Goal: Task Accomplishment & Management: Complete application form

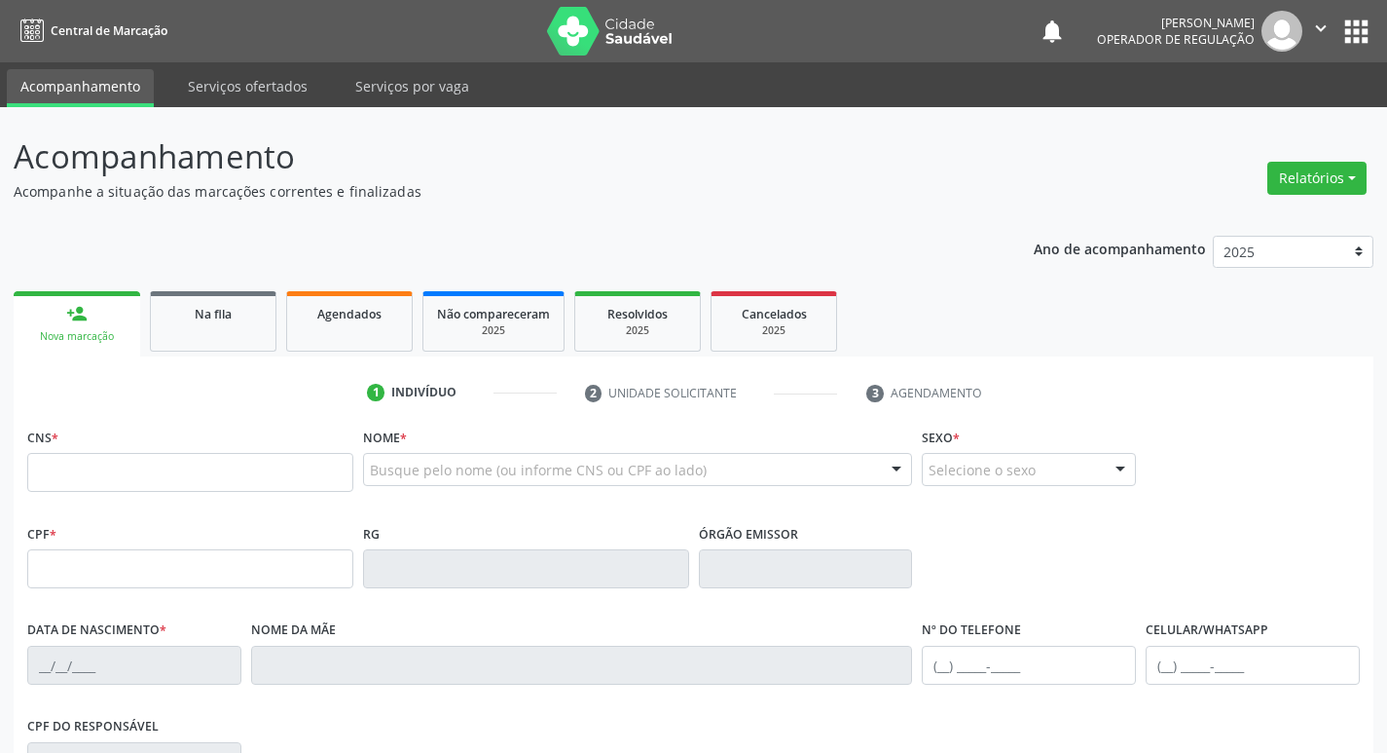
click at [207, 473] on input "text" at bounding box center [190, 472] width 326 height 39
type input "704 2067 4381 9188"
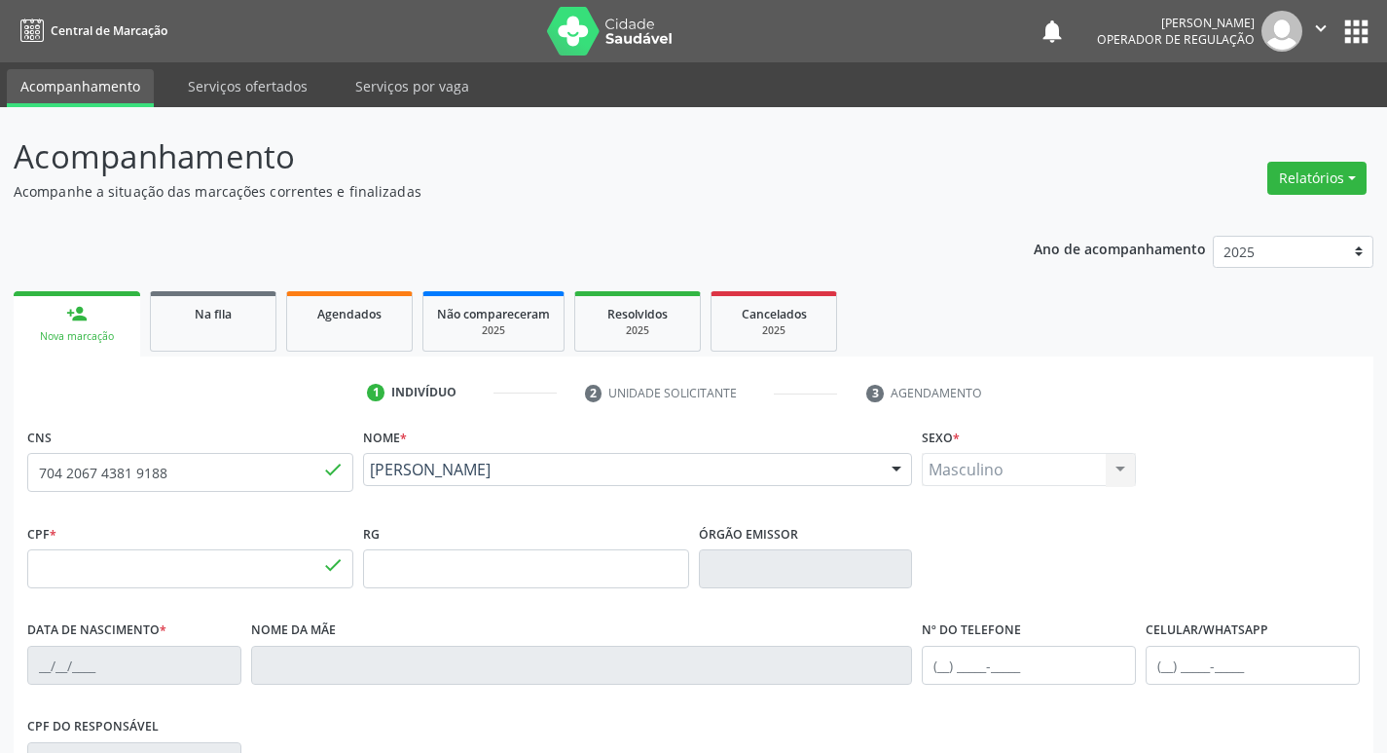
type input "768.431.737-72"
type input "[DATE]"
type input "Adalgisa Raimundo da Silva"
type input "(83) 99060-1406"
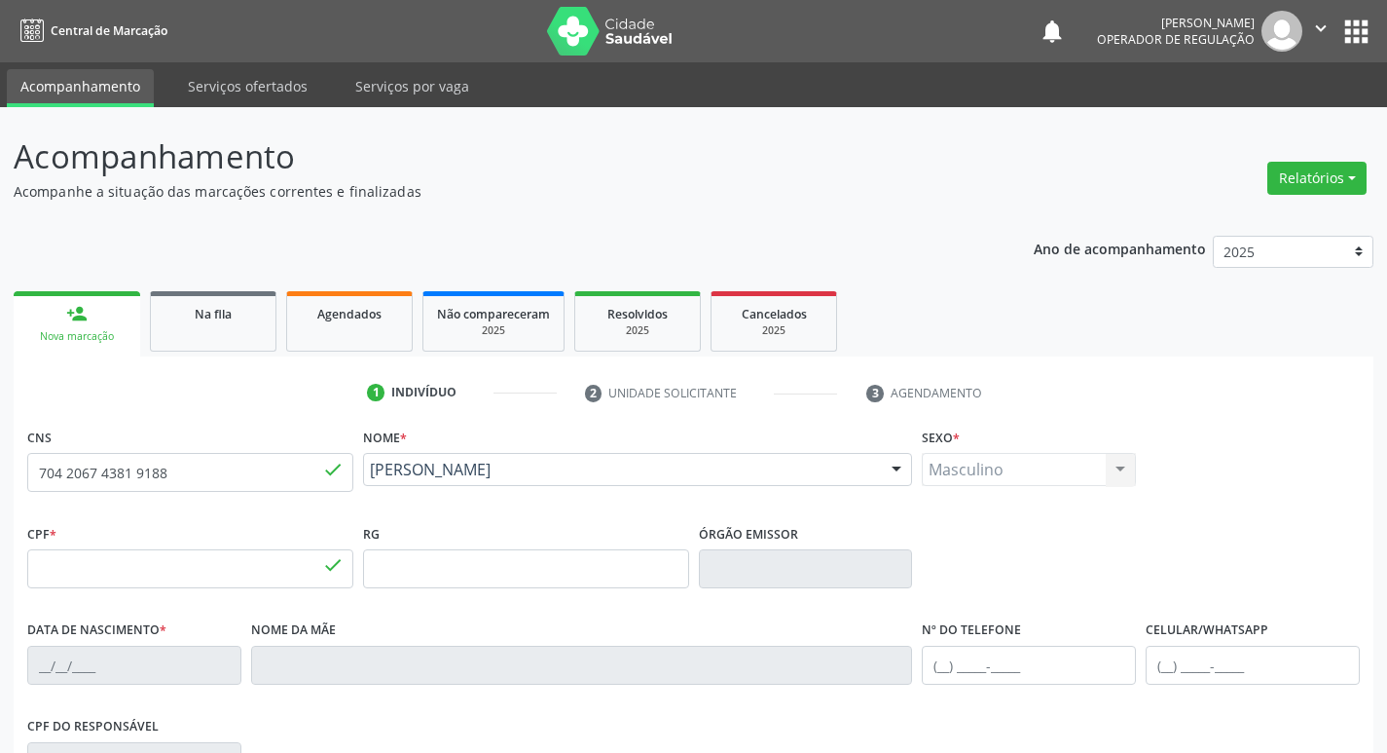
type input "144"
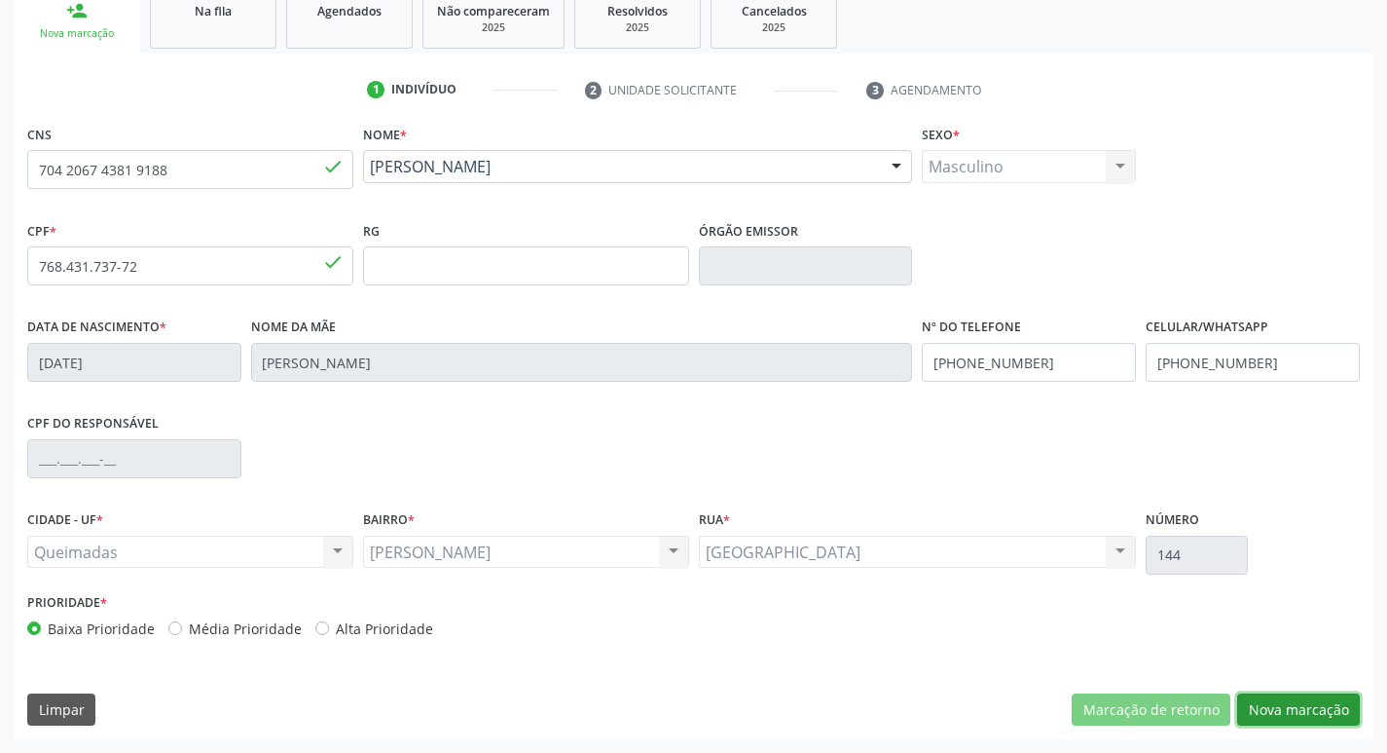
click at [1272, 713] on button "Nova marcação" at bounding box center [1299, 709] width 123 height 33
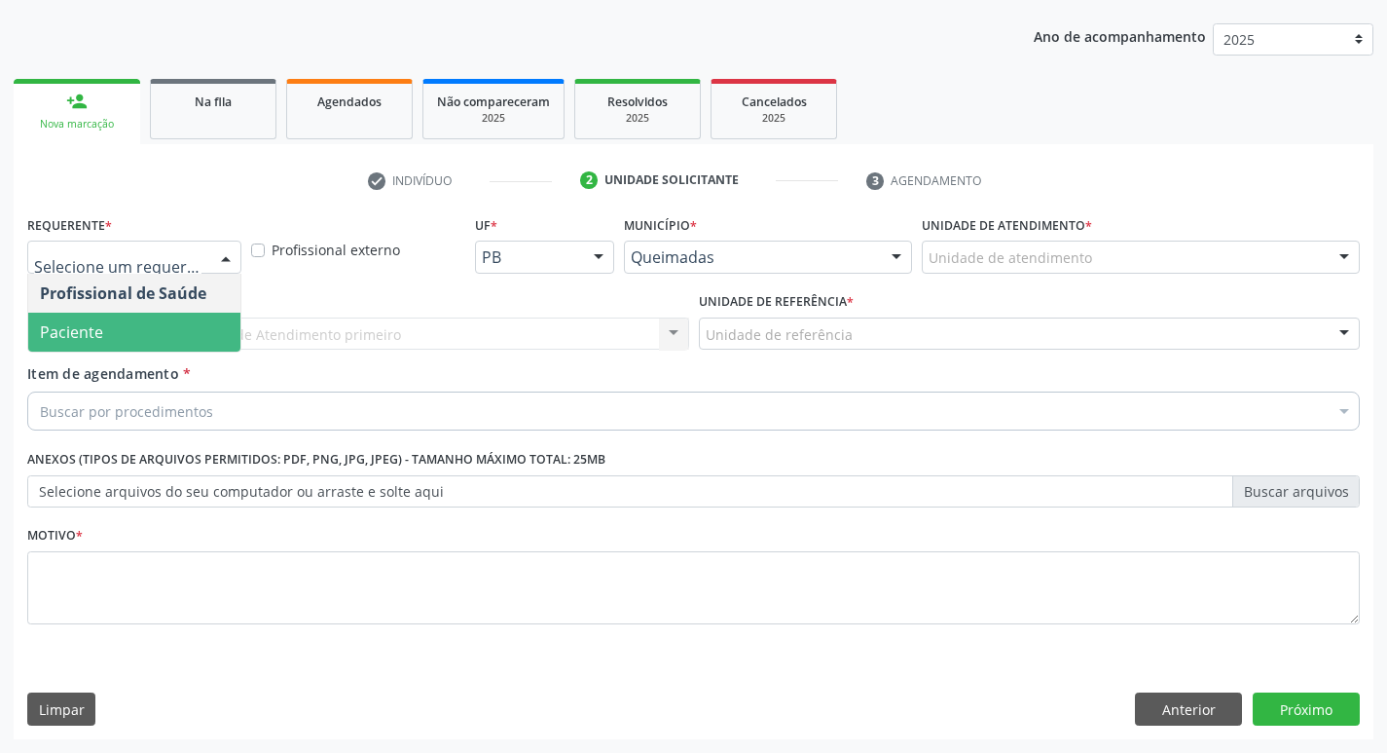
click at [126, 336] on span "Paciente" at bounding box center [134, 332] width 212 height 39
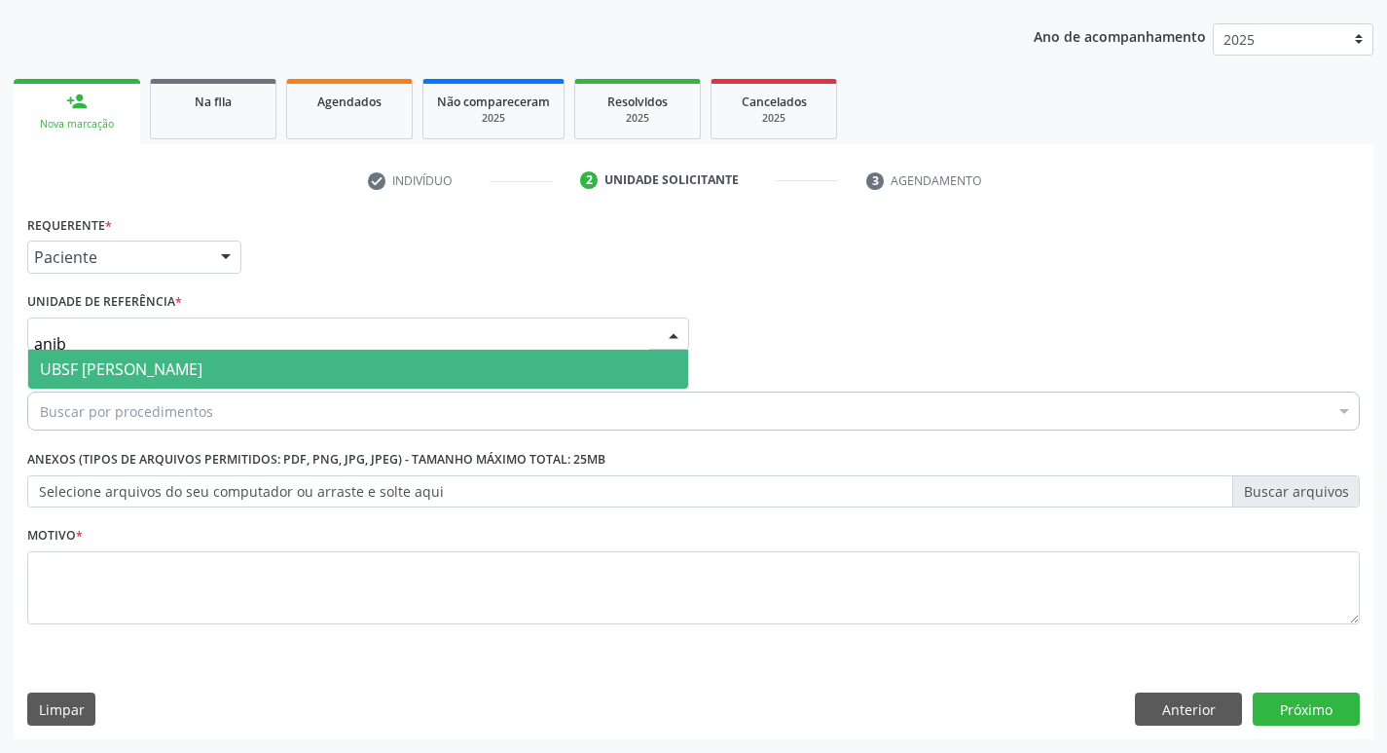
type input "aniba"
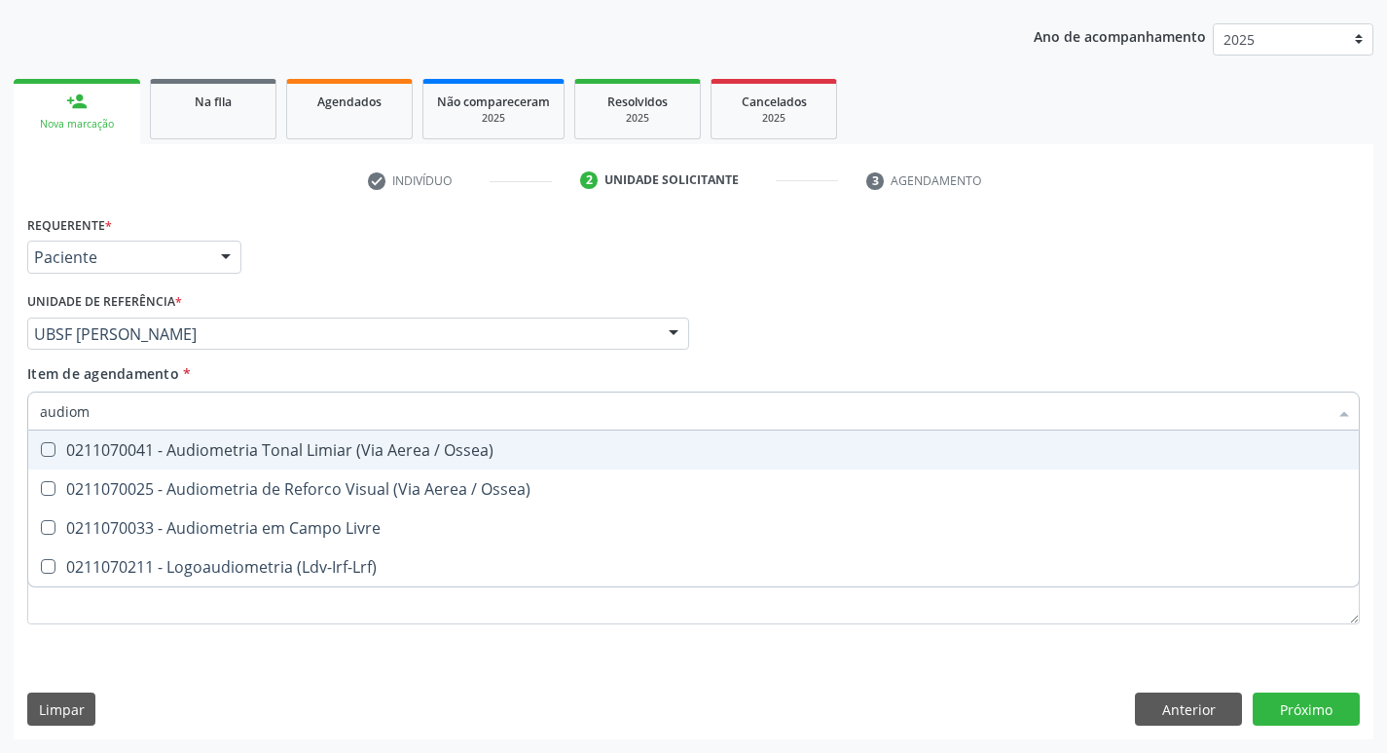
type input "audiome"
click at [198, 448] on div "0211070041 - Audiometria Tonal Limiar (Via Aerea / Ossea)" at bounding box center [694, 450] width 1308 height 16
checkbox Ossea\) "true"
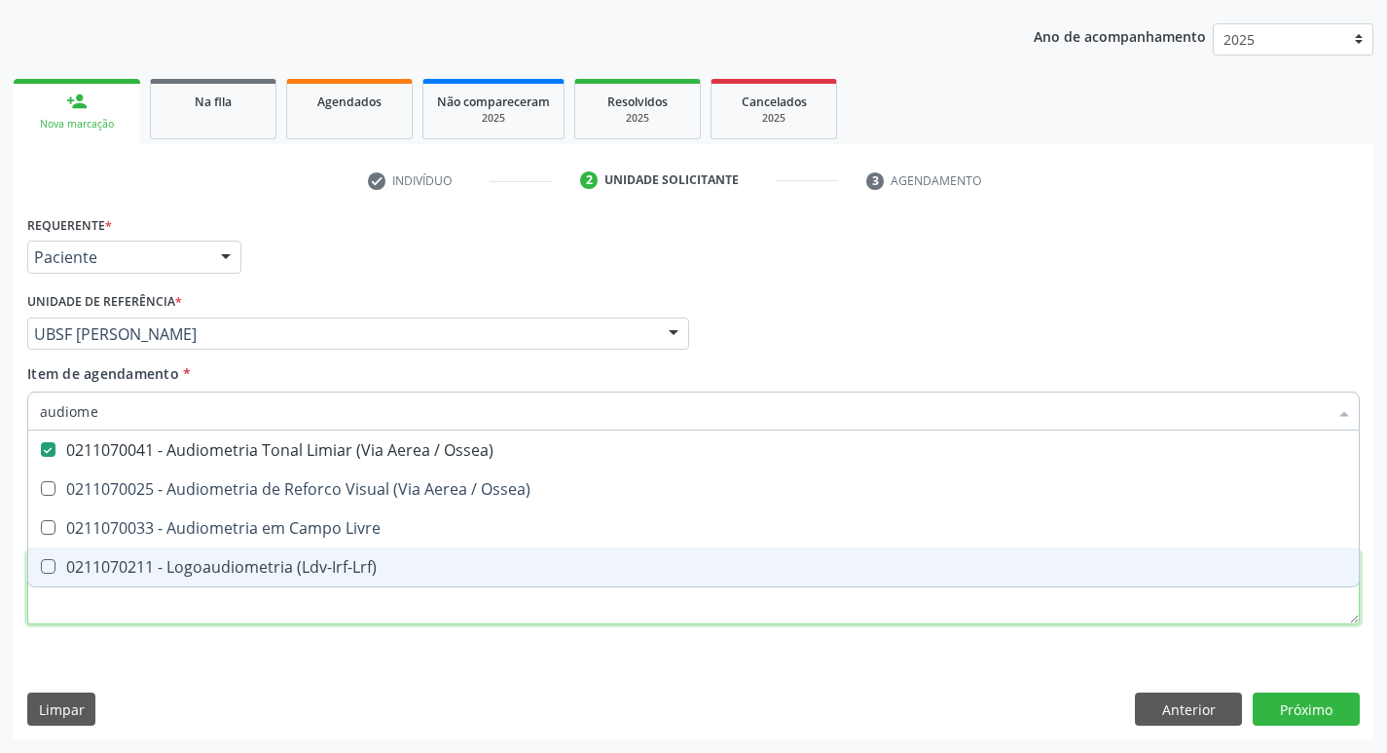
click at [171, 611] on div "Requerente * Paciente Profissional de Saúde Paciente Nenhum resultado encontrad…" at bounding box center [693, 430] width 1333 height 441
checkbox Ossea\) "true"
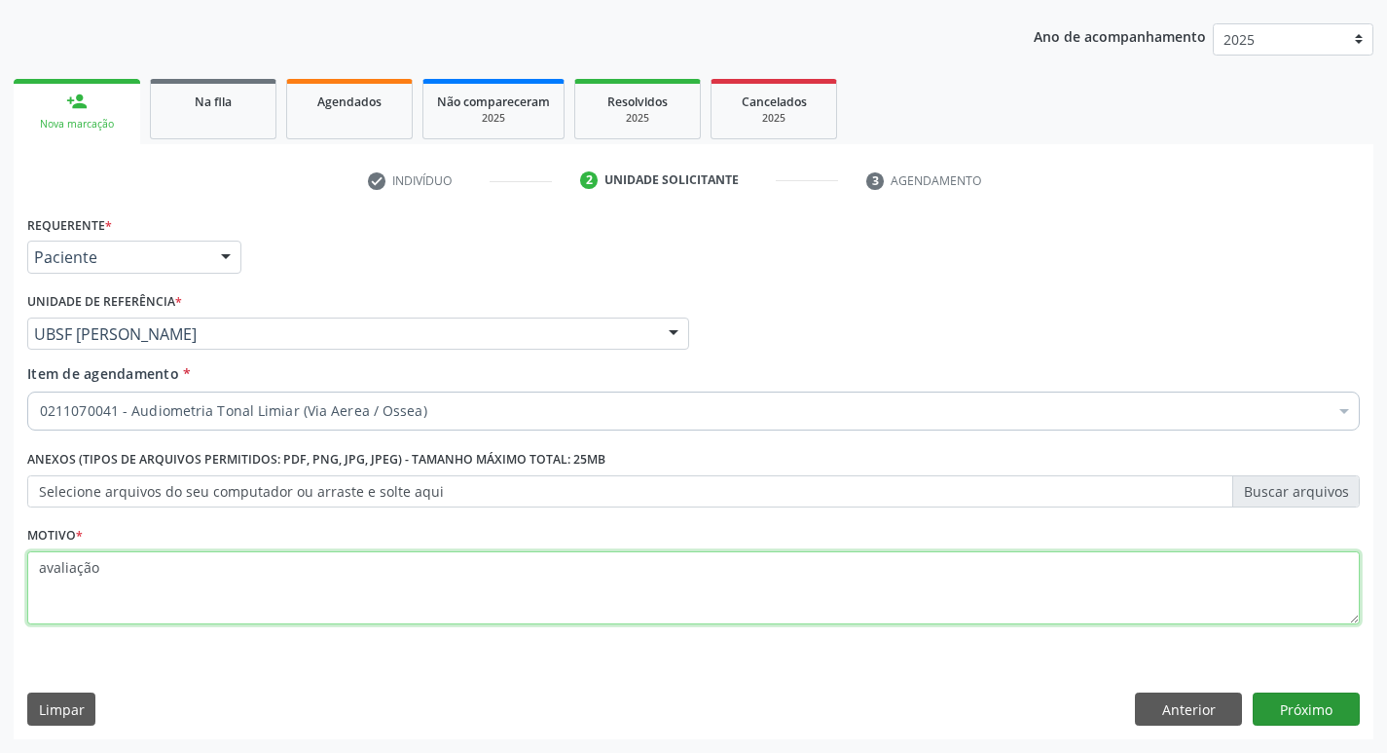
type textarea "avaliação"
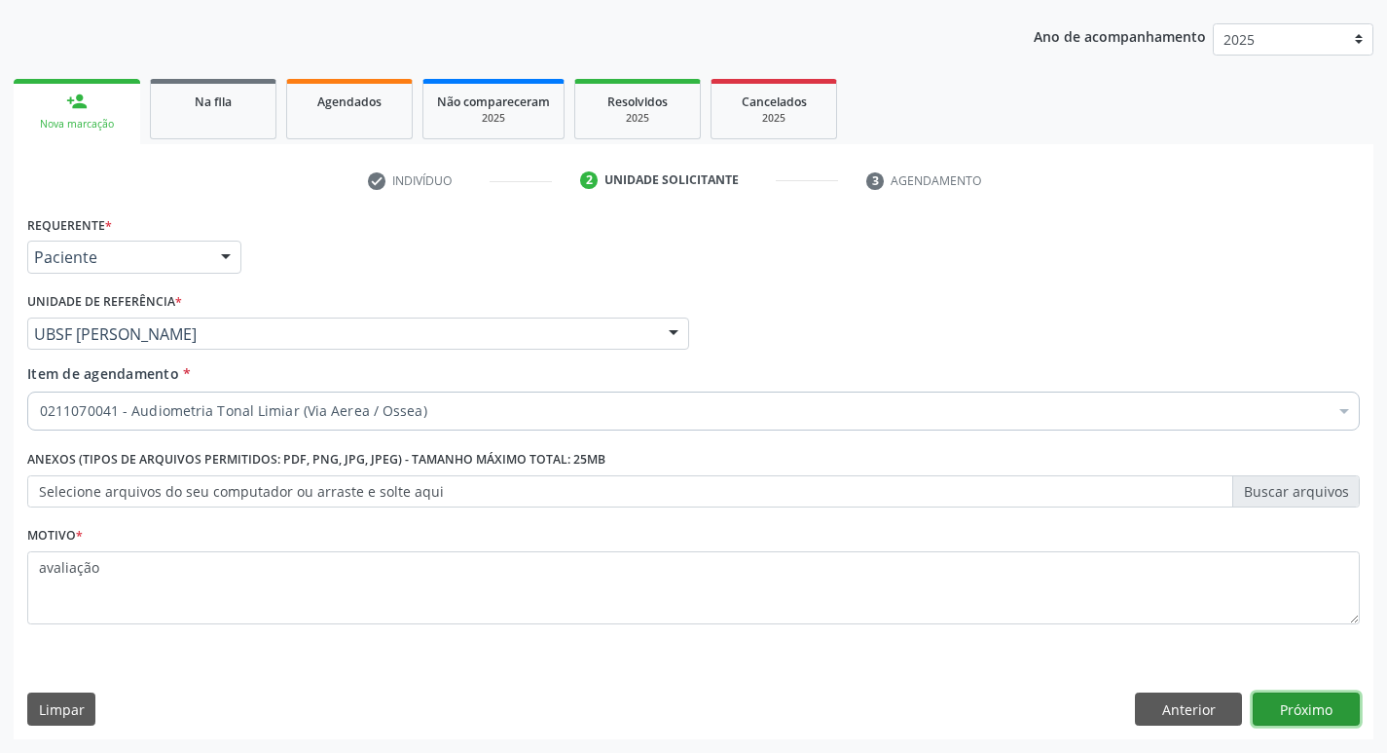
click at [1309, 718] on button "Próximo" at bounding box center [1306, 708] width 107 height 33
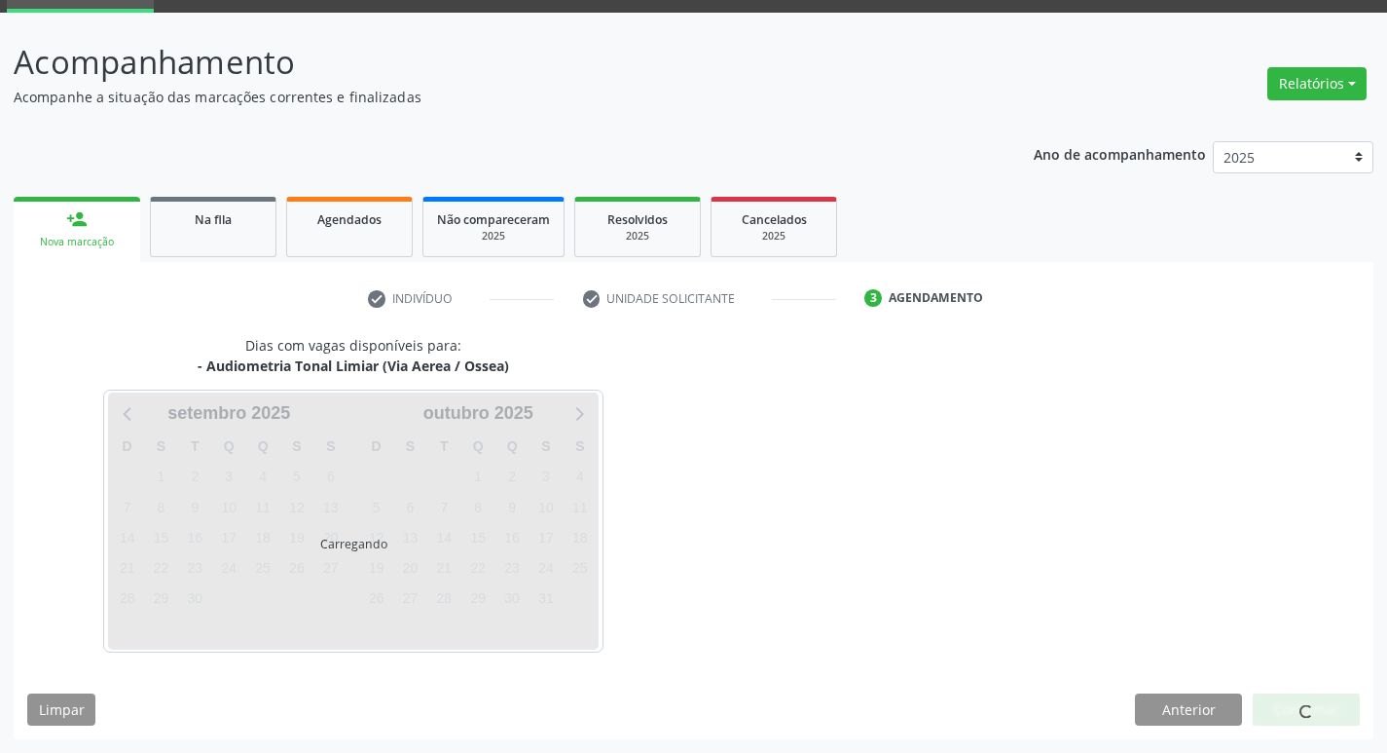
scroll to position [94, 0]
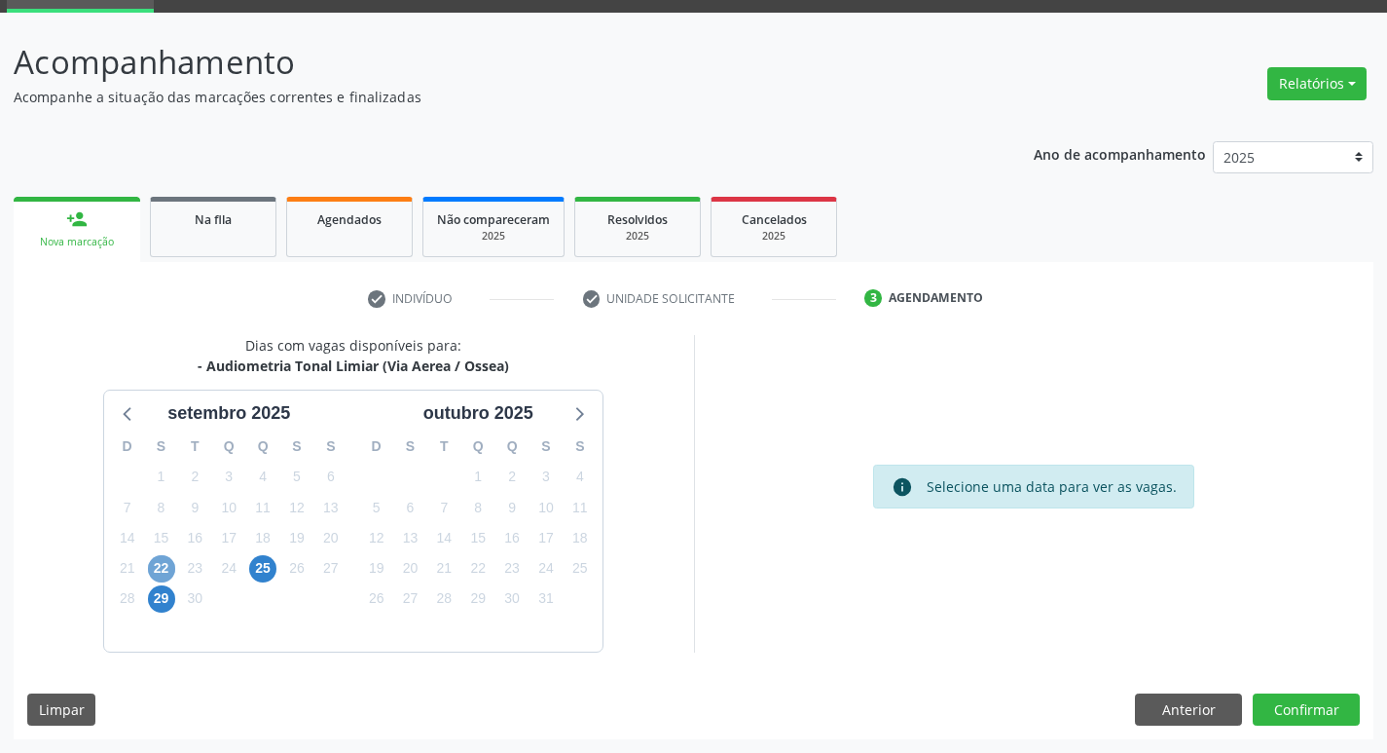
click at [154, 573] on span "22" at bounding box center [161, 568] width 27 height 27
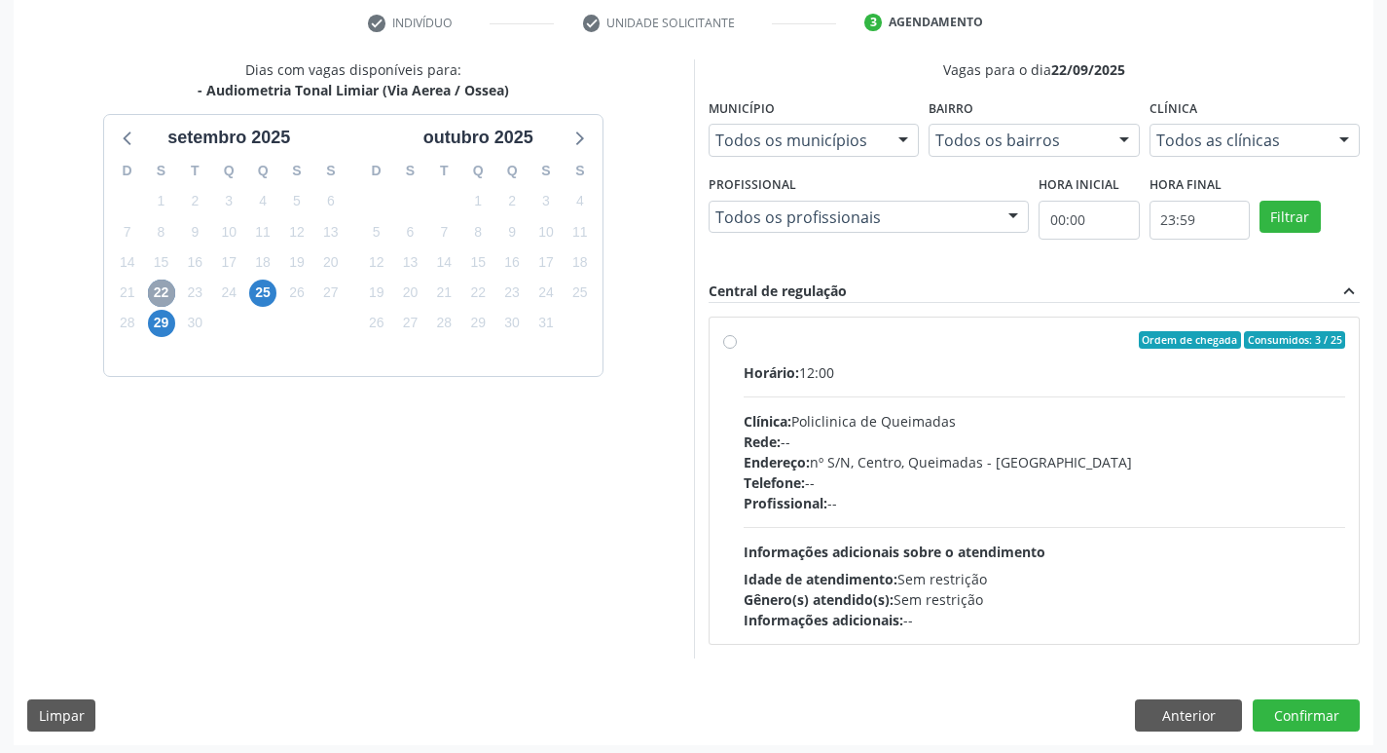
scroll to position [376, 0]
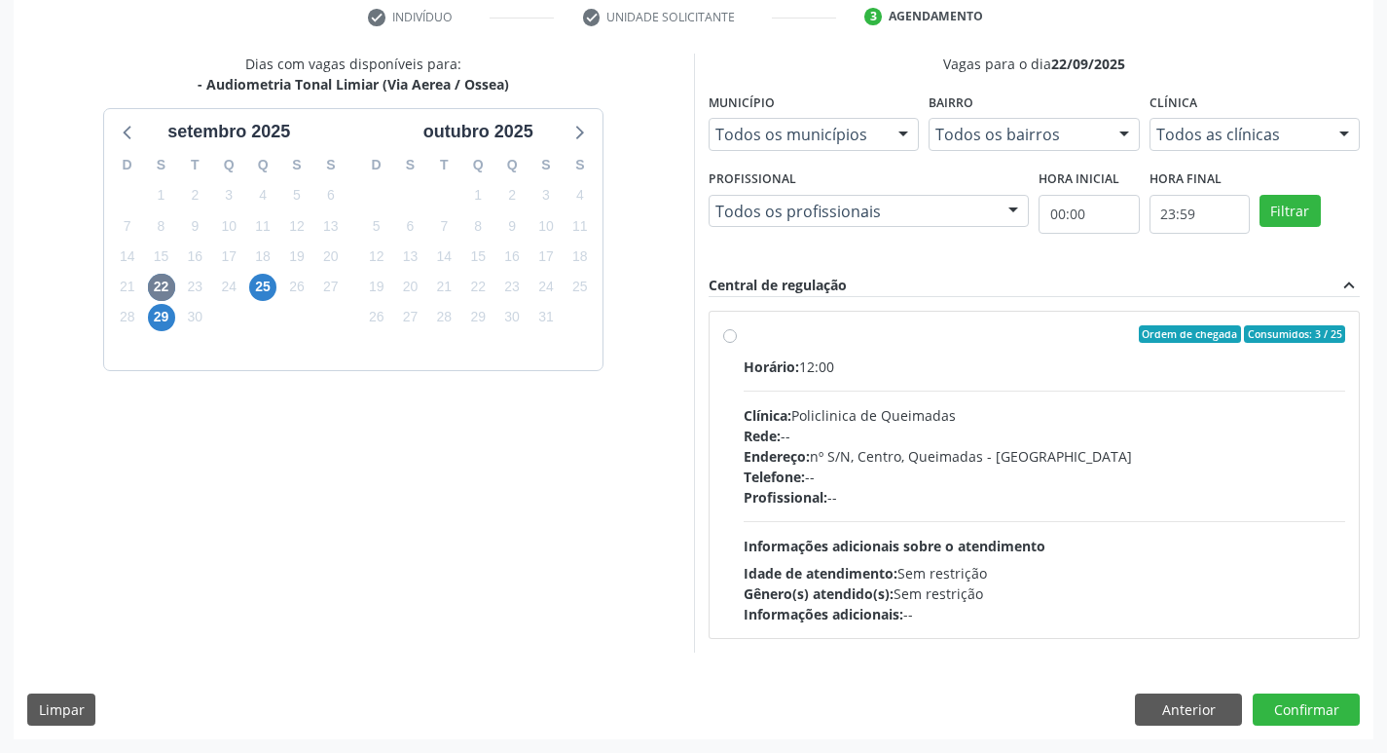
click at [1119, 393] on div "Horário: 12:00 Clínica: Policlinica de Queimadas Rede: -- Endereço: nº S/N, Cen…" at bounding box center [1045, 490] width 603 height 268
click at [737, 343] on input "Ordem de chegada Consumidos: 3 / 25 Horário: 12:00 Clínica: Policlinica de Quei…" at bounding box center [730, 334] width 14 height 18
radio input "true"
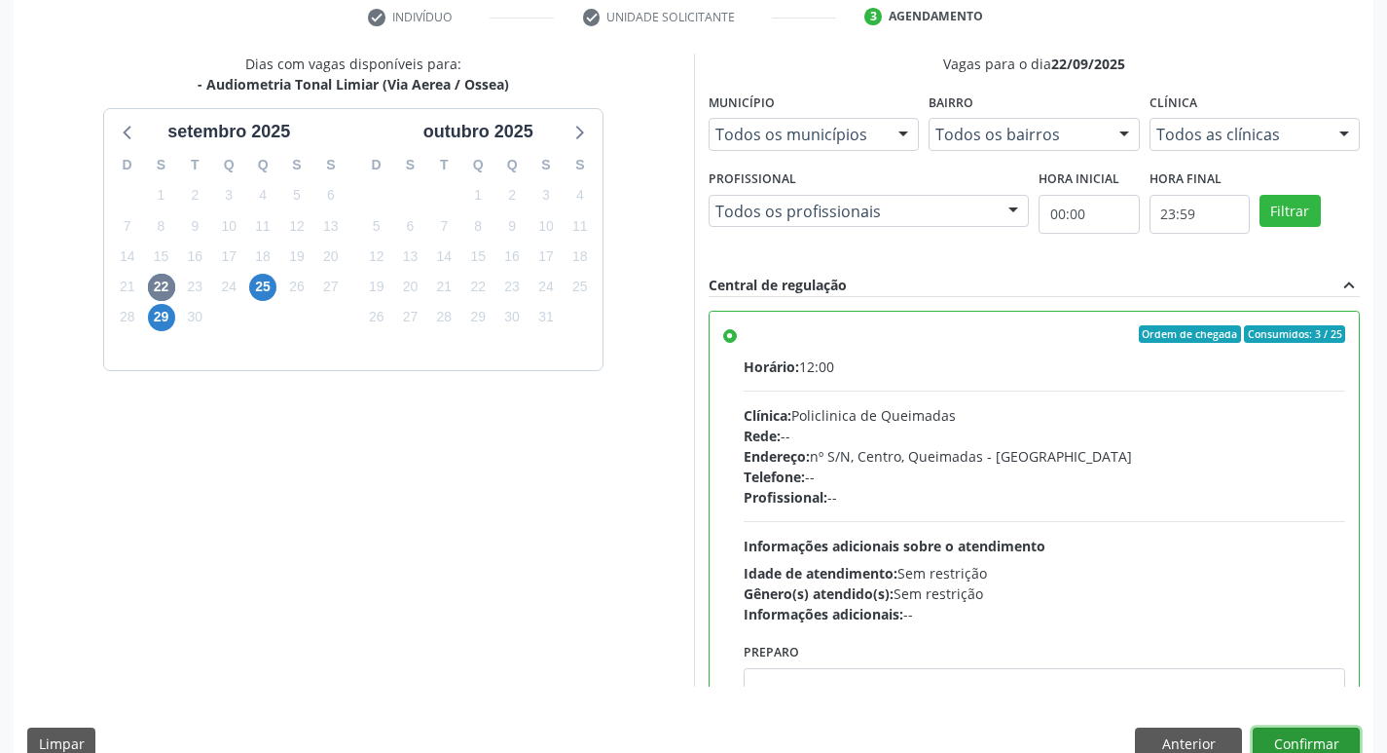
click at [1317, 736] on button "Confirmar" at bounding box center [1306, 743] width 107 height 33
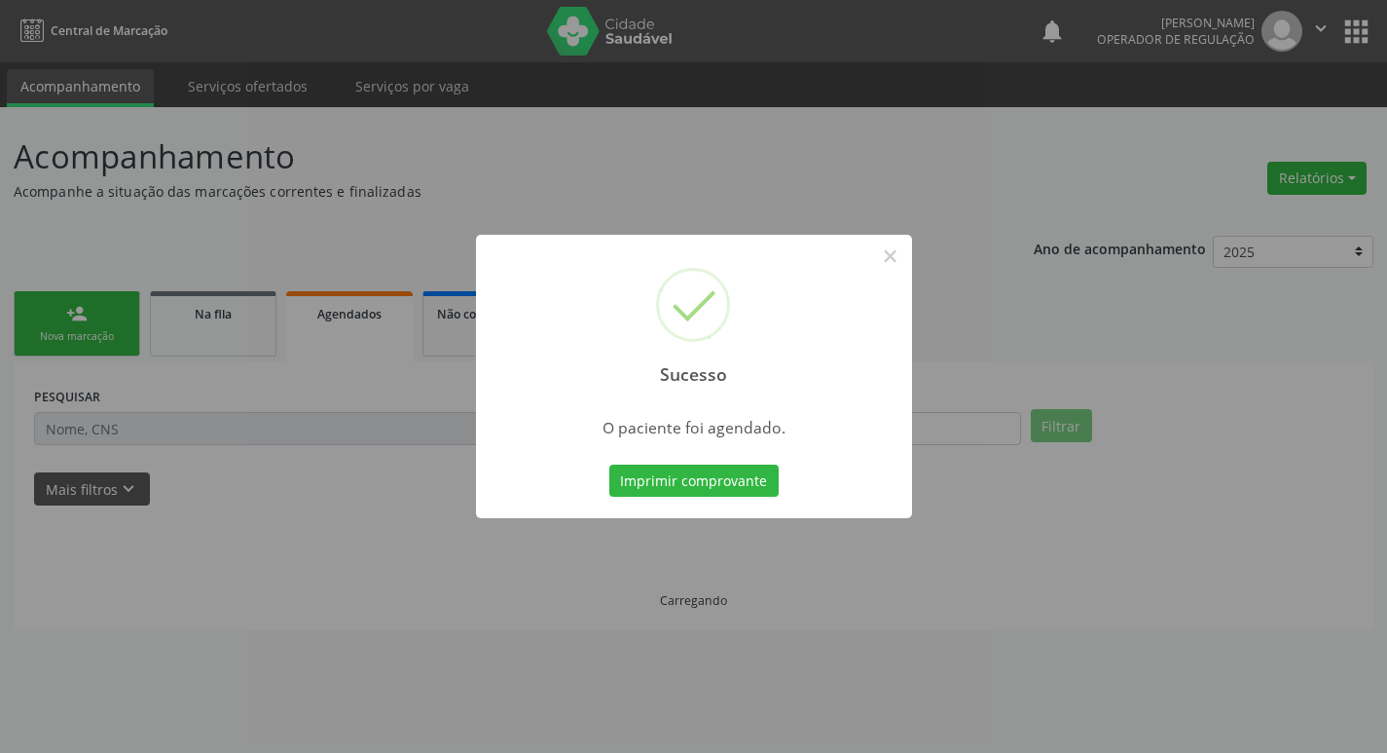
scroll to position [0, 0]
click at [702, 486] on button "Imprimir comprovante" at bounding box center [700, 480] width 169 height 33
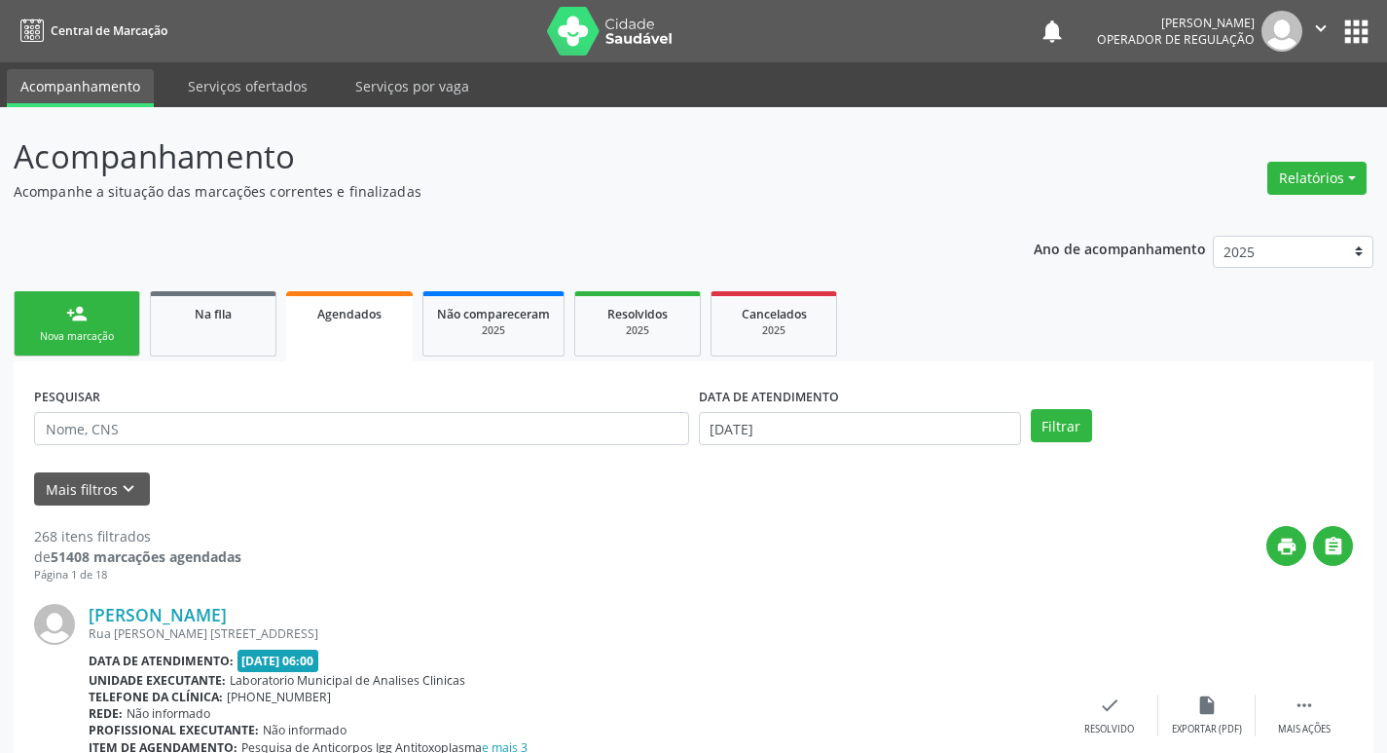
click at [143, 319] on ul "person_add Nova marcação Na fila Agendados Não compareceram 2025 Resolvidos 202…" at bounding box center [694, 323] width 1360 height 75
click at [116, 315] on link "person_add Nova marcação" at bounding box center [77, 323] width 127 height 65
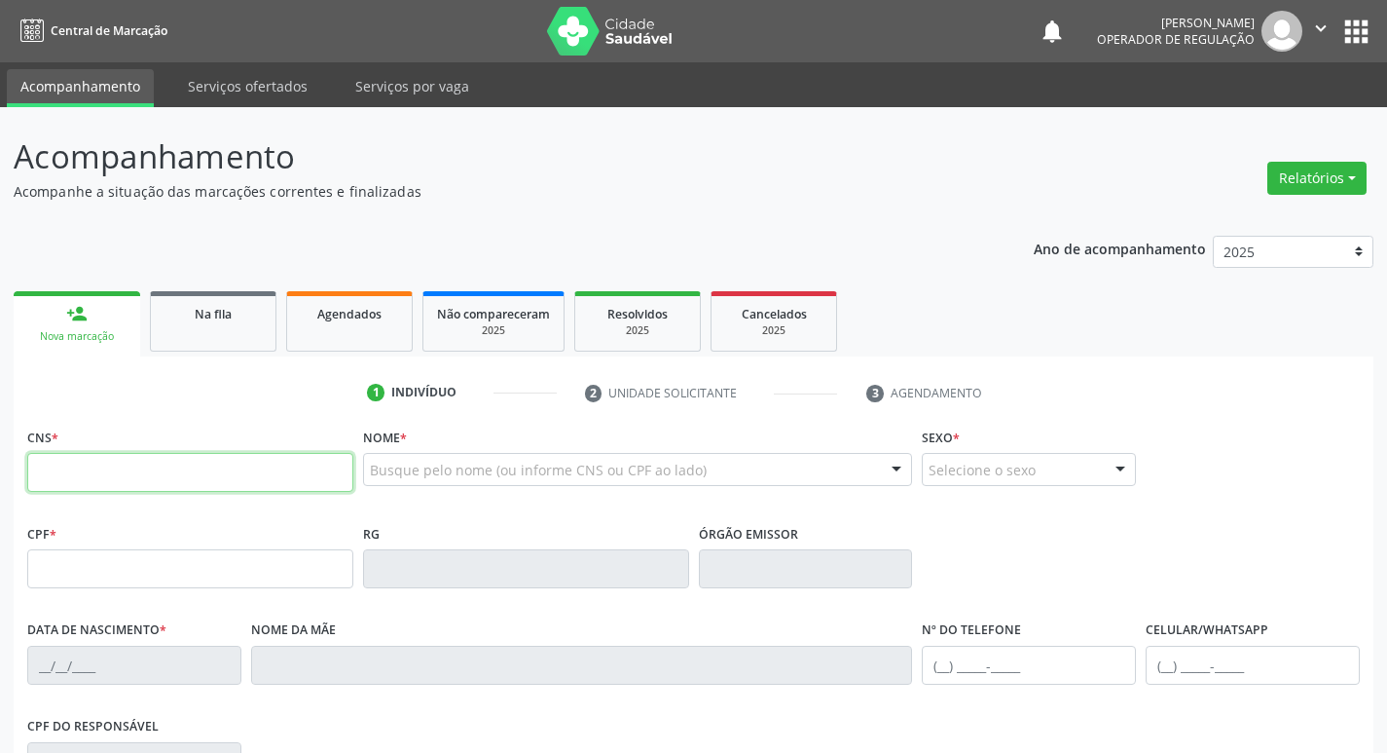
click at [48, 459] on input "text" at bounding box center [190, 472] width 326 height 39
type input "703 0078 2641 1474"
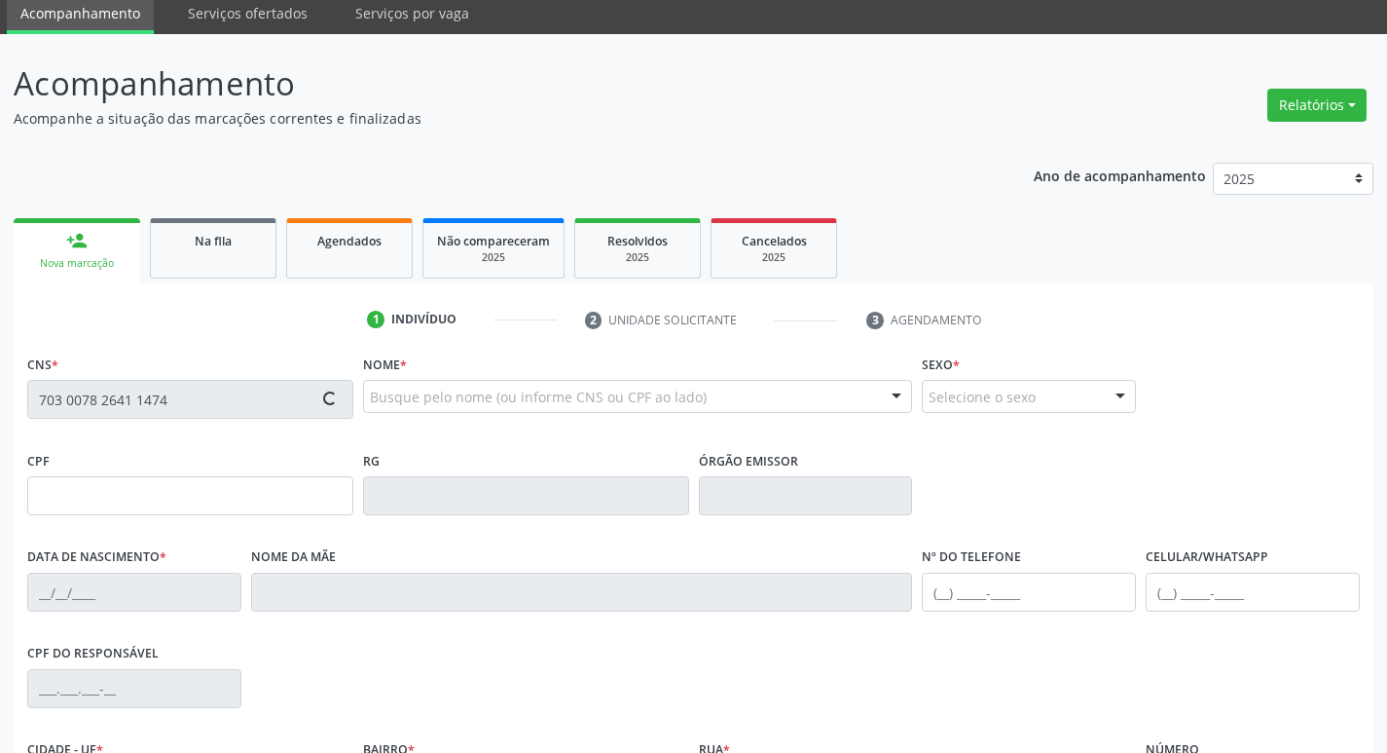
type input "976.911.604-10"
type input "10/01/1942"
type input "Raimunda Gomes do Nascimento"
type input "(83) 99122-4927"
type input "687"
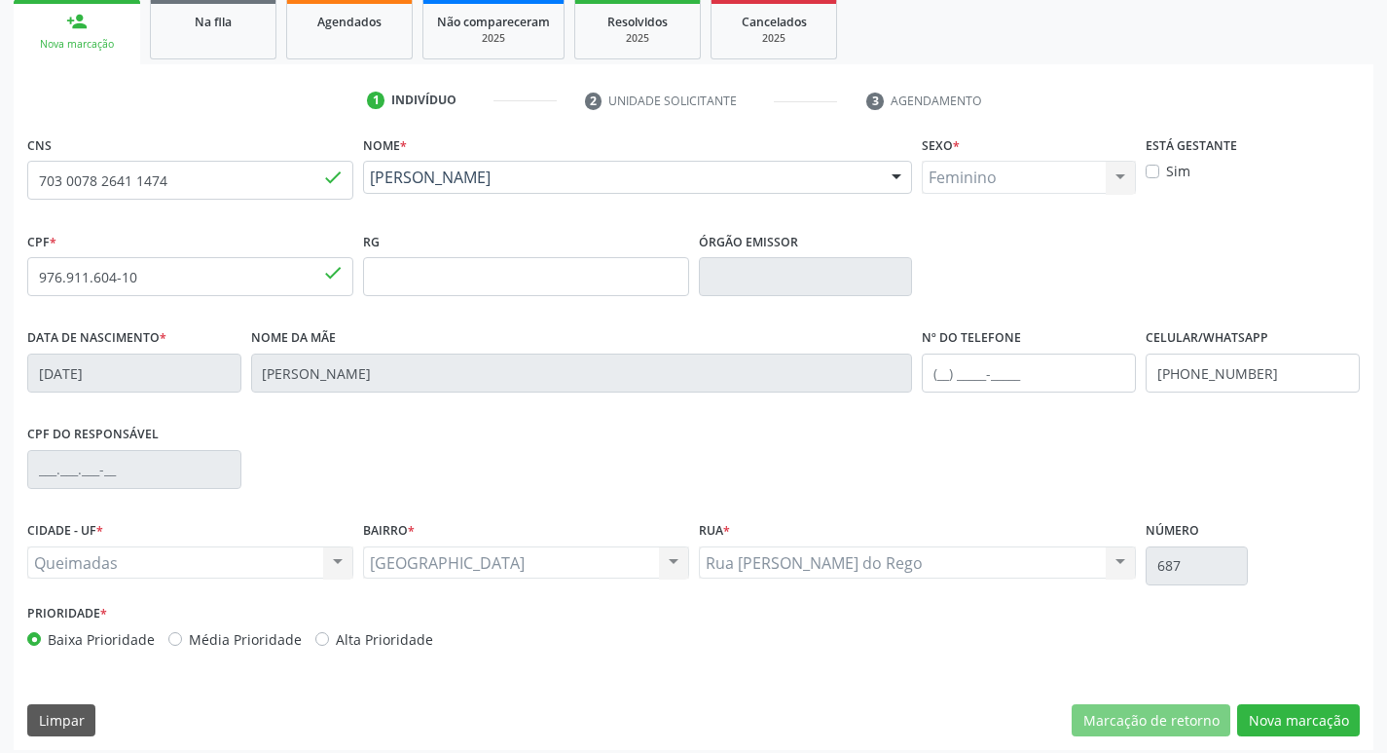
scroll to position [303, 0]
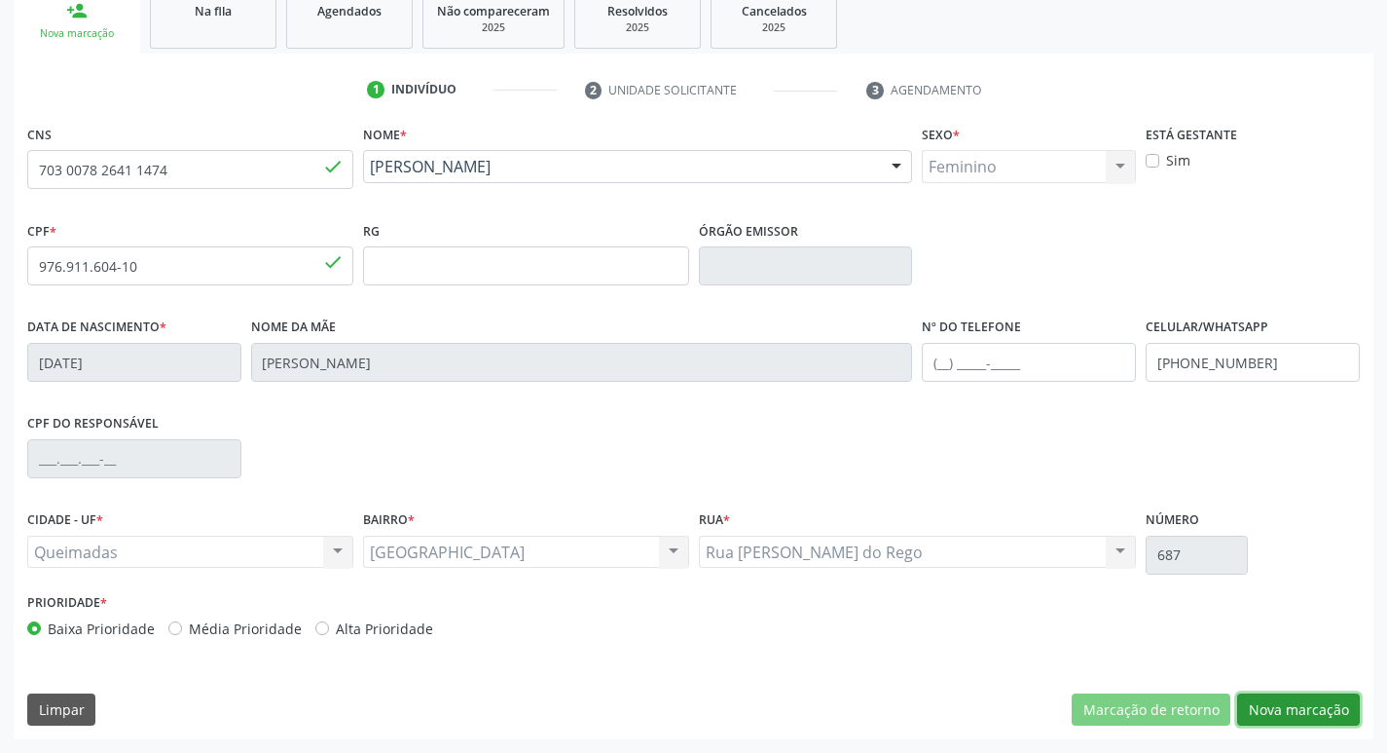
click at [1287, 706] on button "Nova marcação" at bounding box center [1299, 709] width 123 height 33
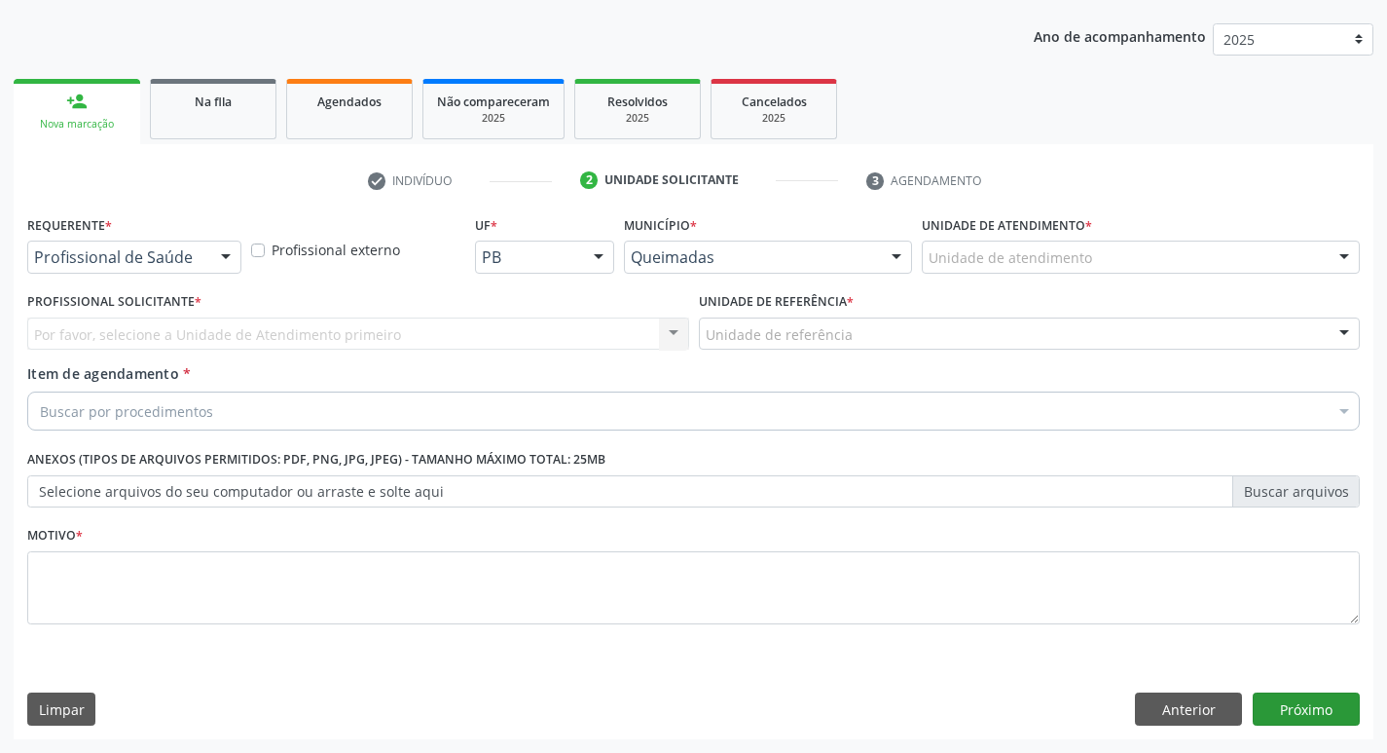
scroll to position [212, 0]
drag, startPoint x: 207, startPoint y: 259, endPoint x: 202, endPoint y: 277, distance: 19.4
click at [208, 258] on div "Profissional de Saúde Profissional de Saúde Paciente Nenhum resultado encontrad…" at bounding box center [134, 256] width 214 height 33
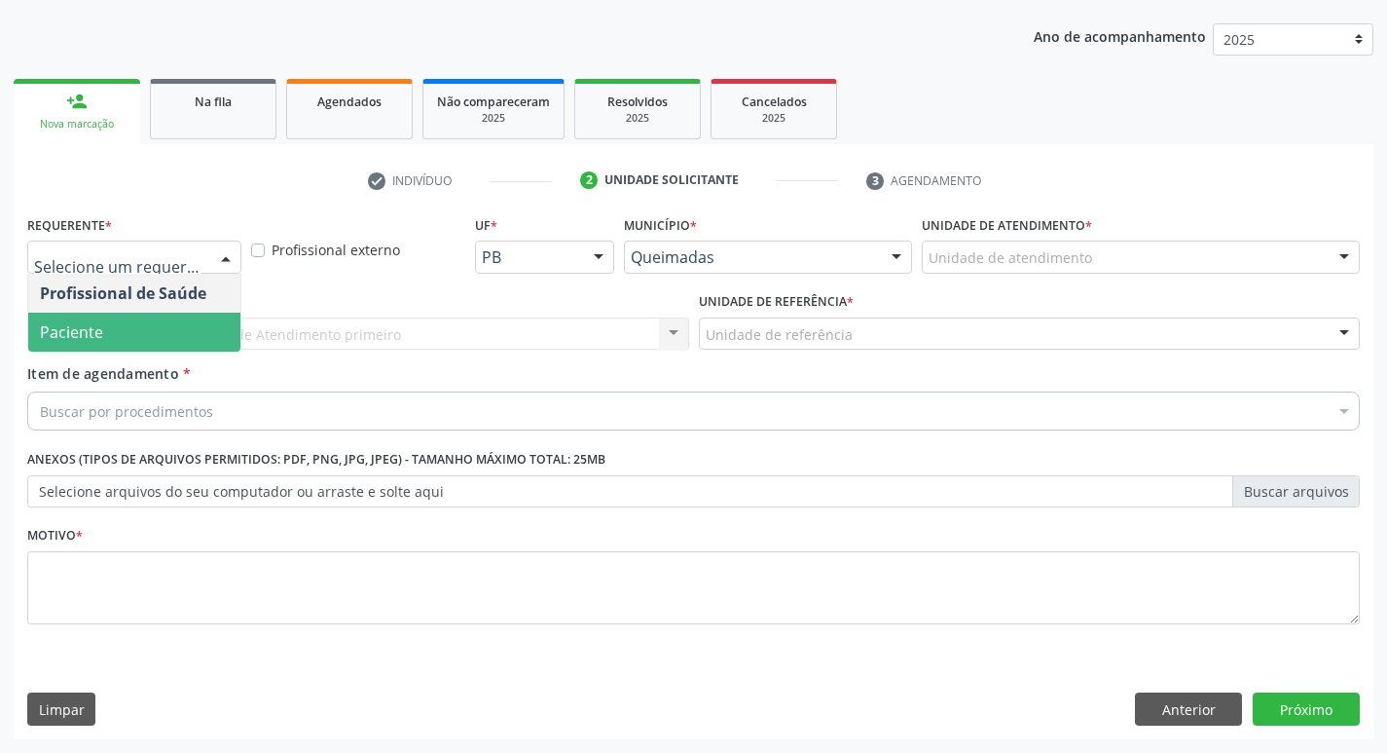
click at [177, 345] on span "Paciente" at bounding box center [134, 332] width 212 height 39
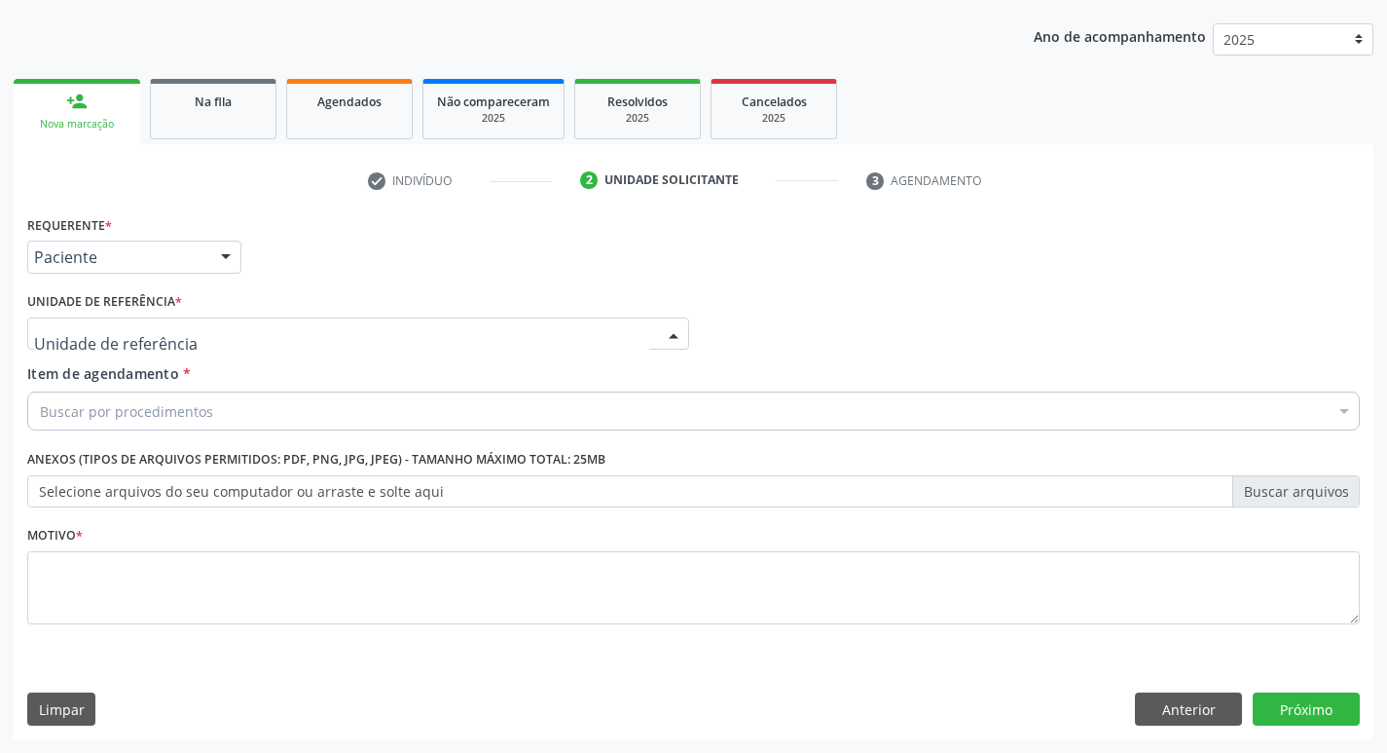
click at [177, 327] on div at bounding box center [358, 333] width 662 height 33
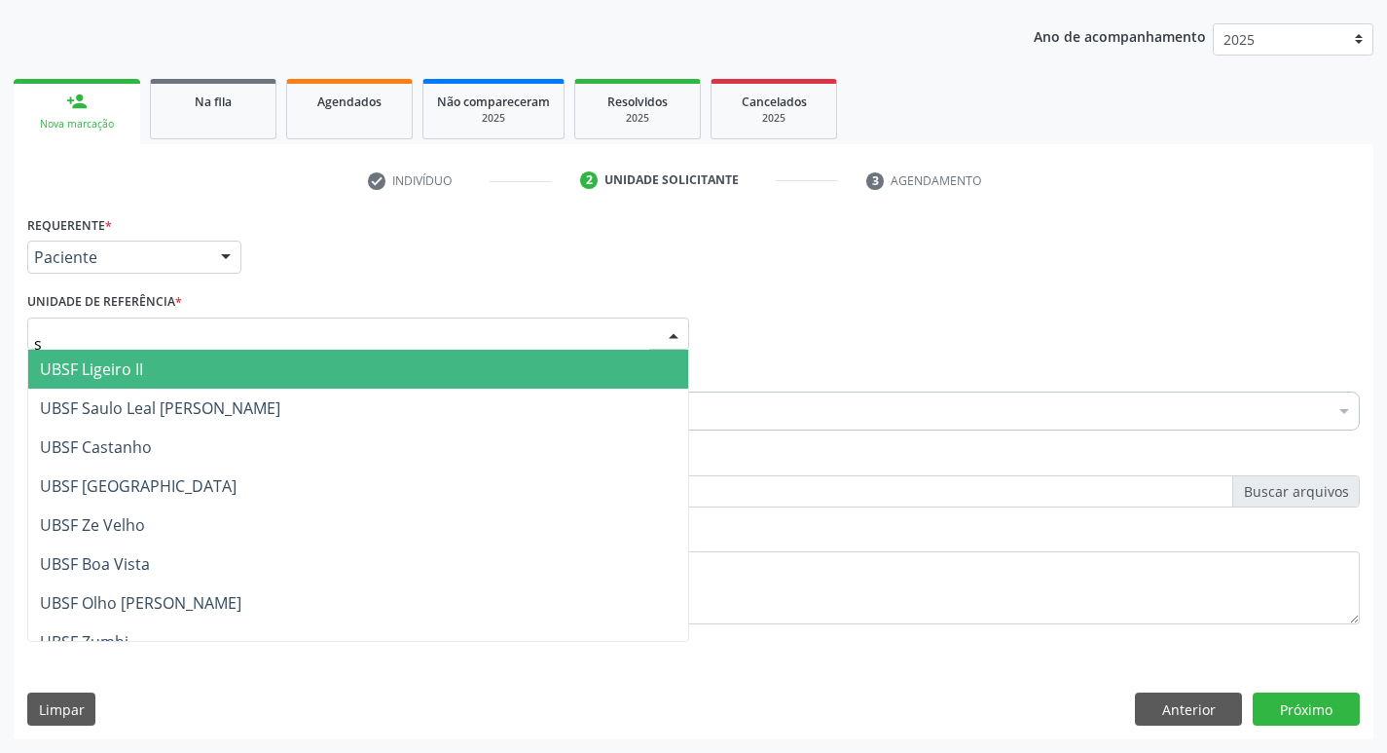
type input "sa"
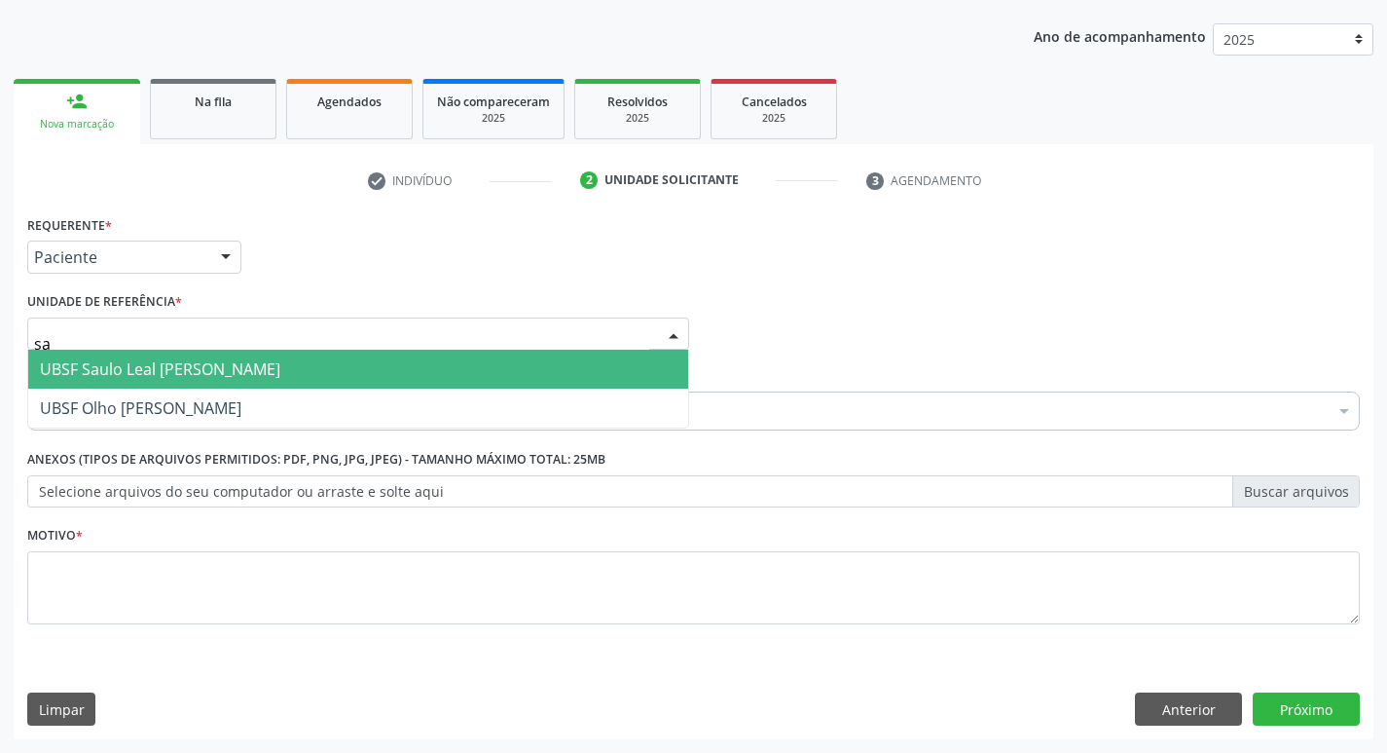
click at [217, 366] on span "UBSF Saulo Leal [PERSON_NAME]" at bounding box center [160, 368] width 240 height 21
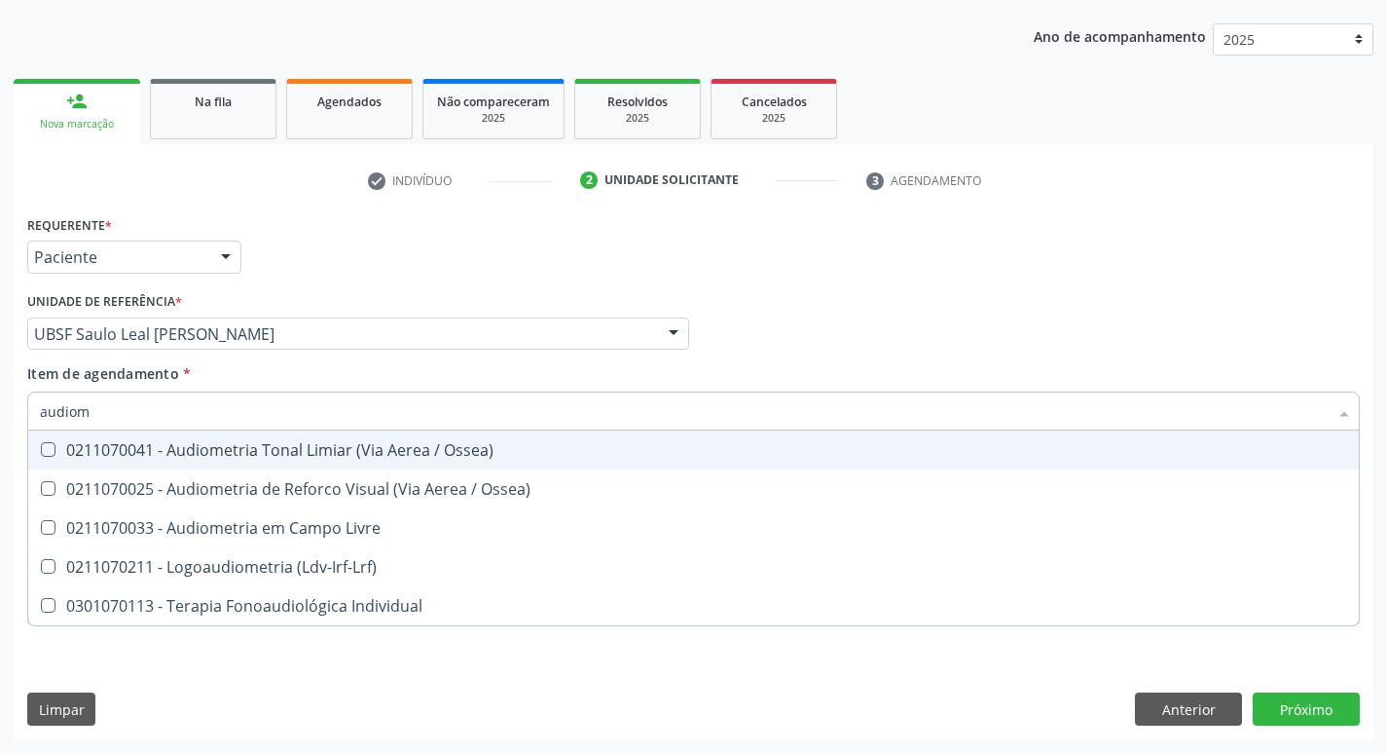
type input "audiome"
click at [198, 453] on div "0211070041 - Audiometria Tonal Limiar (Via Aerea / Ossea)" at bounding box center [694, 450] width 1308 height 16
checkbox Ossea\) "true"
click at [1224, 296] on div "Profissional Solicitante Por favor, selecione a Unidade de Atendimento primeiro…" at bounding box center [693, 325] width 1343 height 76
checkbox Ossea\) "true"
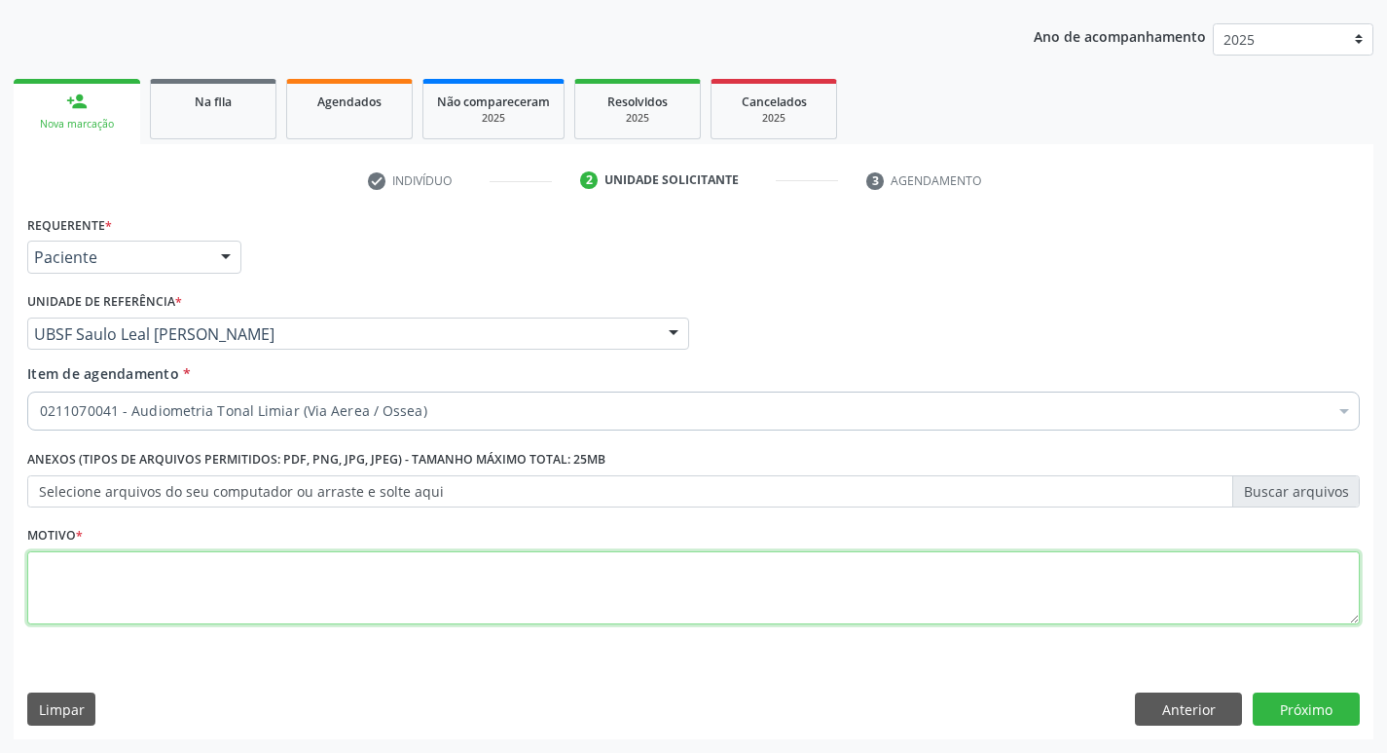
click at [139, 554] on textarea at bounding box center [693, 588] width 1333 height 74
type textarea "avaliação"
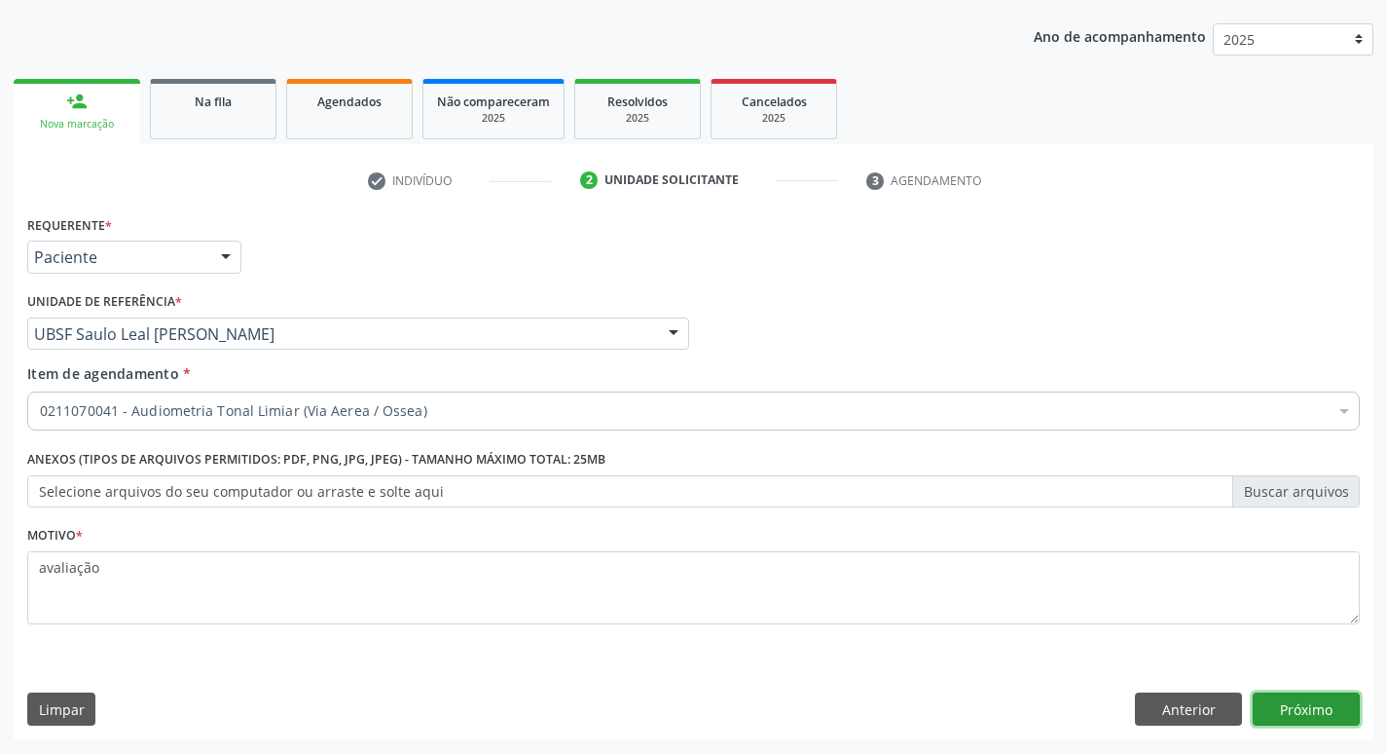
click at [1317, 716] on button "Próximo" at bounding box center [1306, 708] width 107 height 33
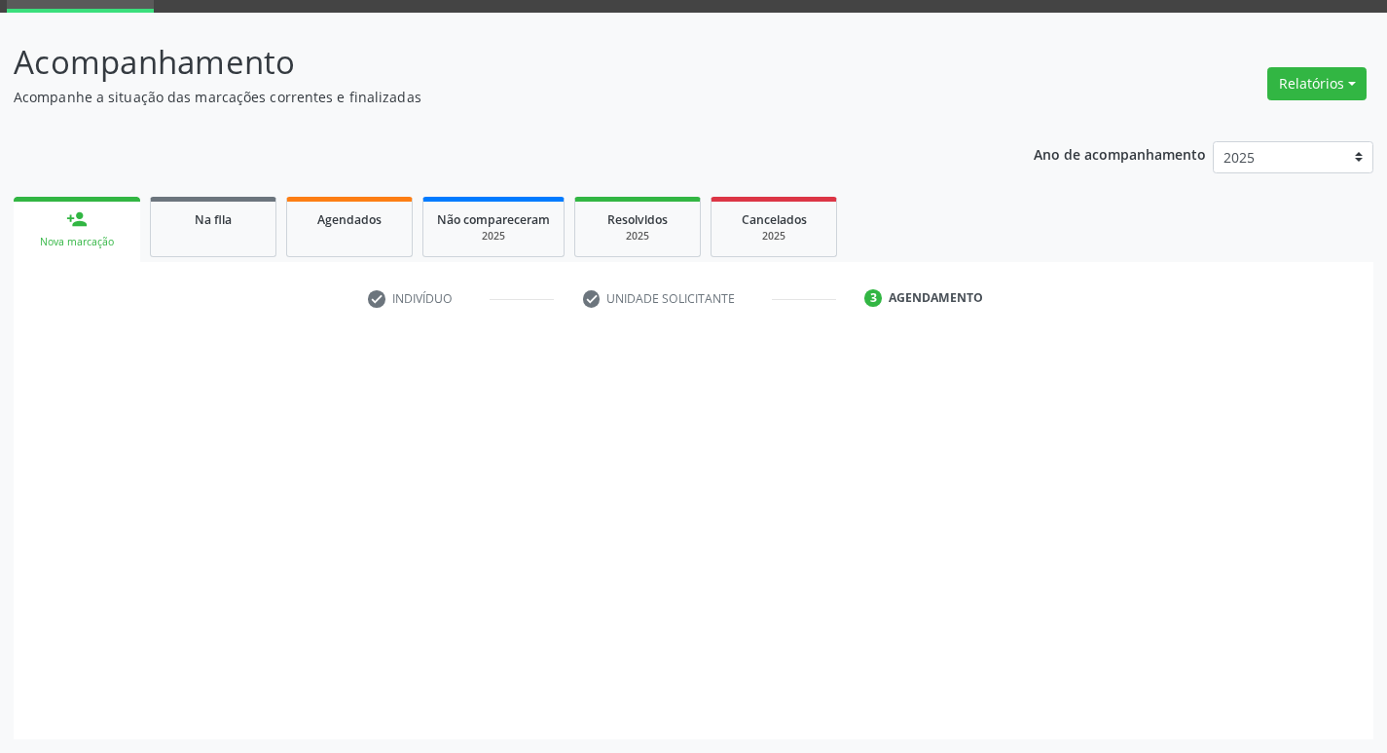
scroll to position [94, 0]
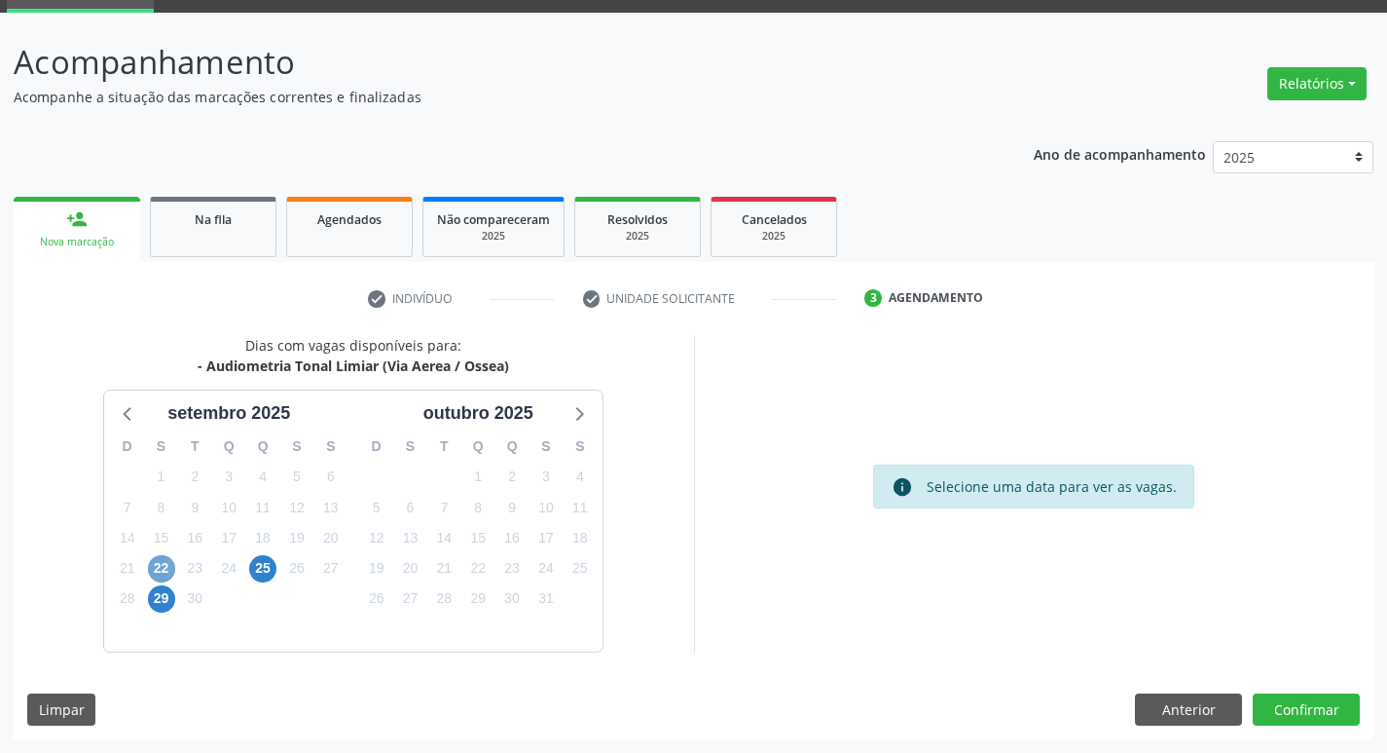
click at [152, 564] on span "22" at bounding box center [161, 568] width 27 height 27
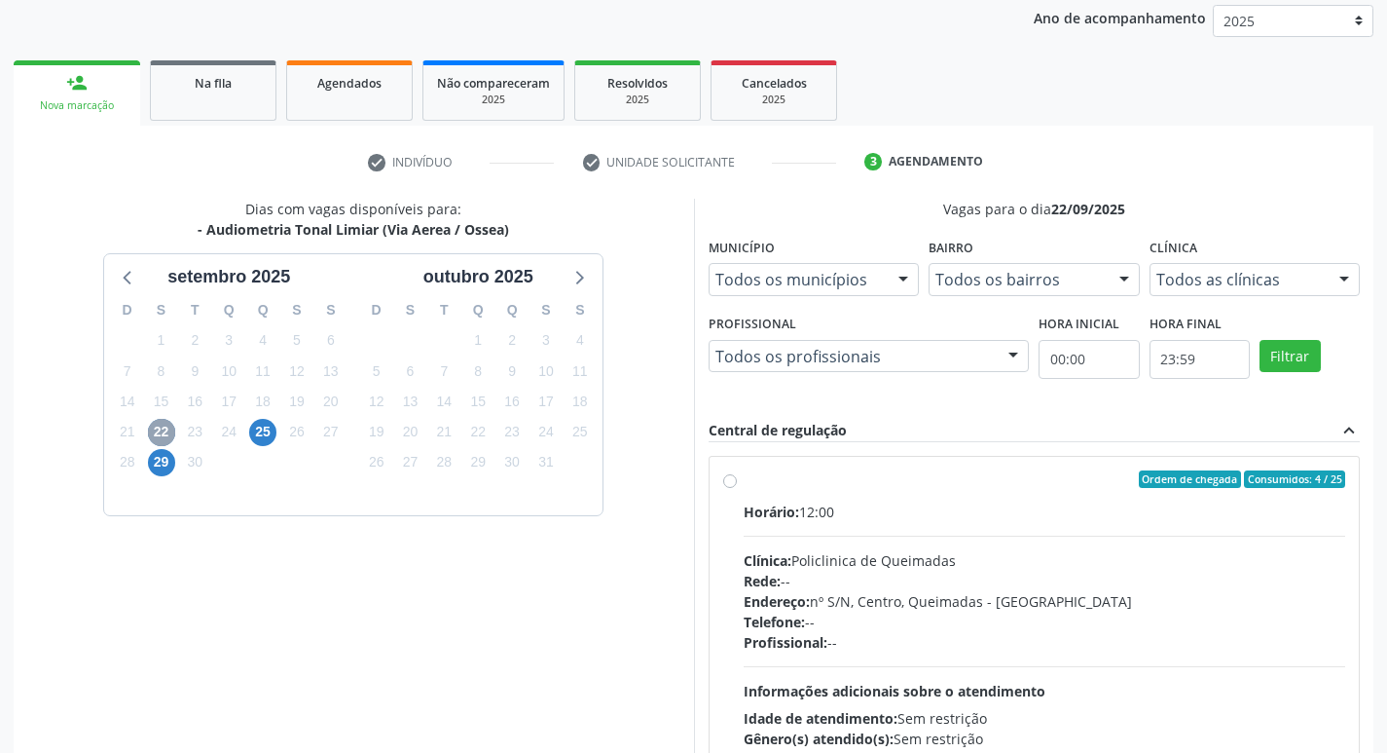
scroll to position [376, 0]
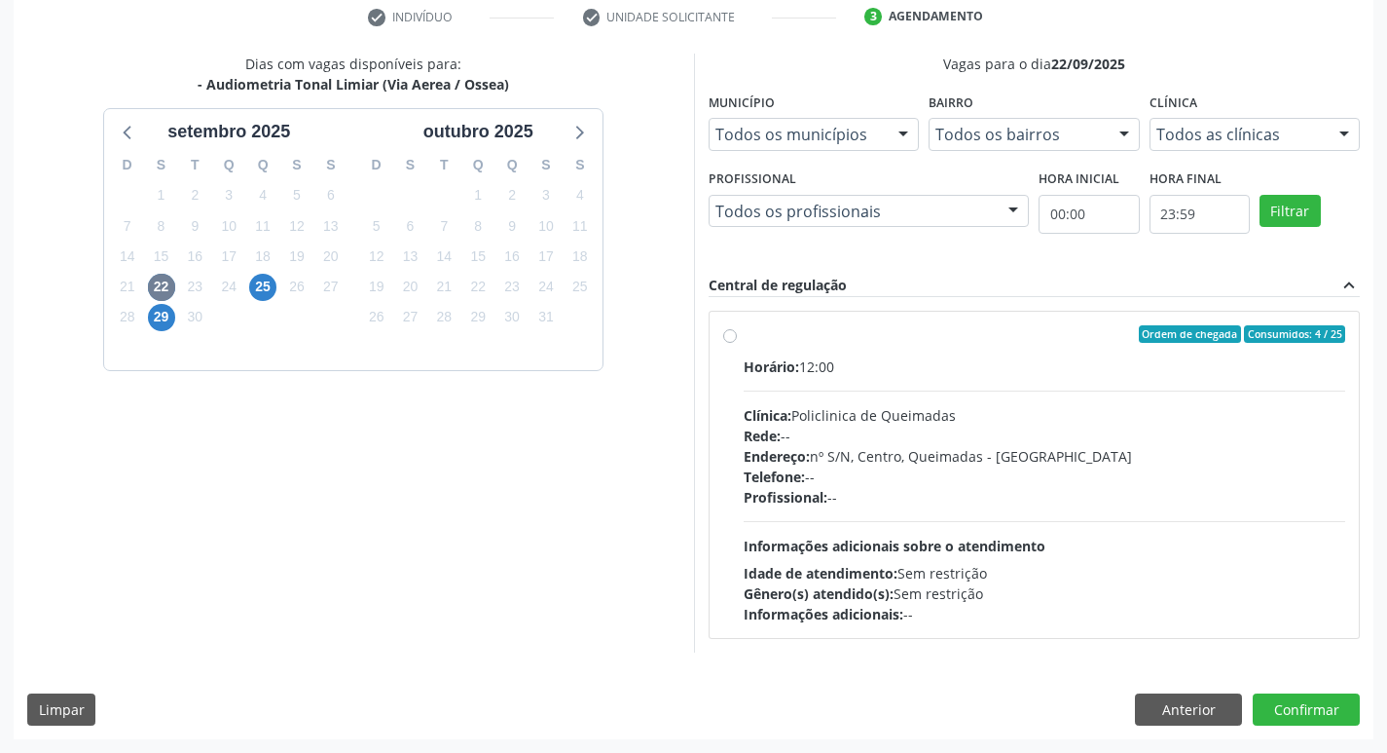
click at [1139, 364] on div "Horário: 12:00" at bounding box center [1045, 366] width 603 height 20
click at [737, 343] on input "Ordem de chegada Consumidos: 4 / 25 Horário: 12:00 Clínica: Policlinica de Quei…" at bounding box center [730, 334] width 14 height 18
radio input "true"
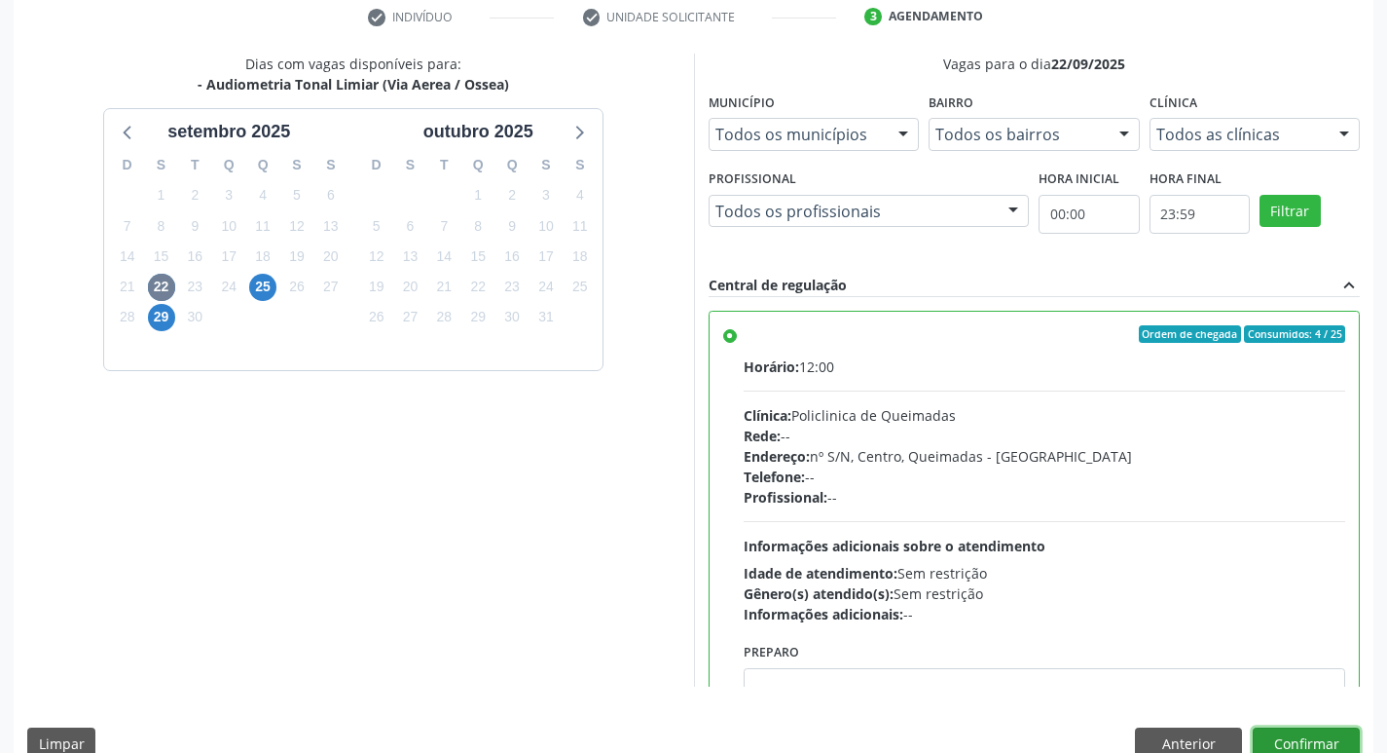
click at [1299, 744] on button "Confirmar" at bounding box center [1306, 743] width 107 height 33
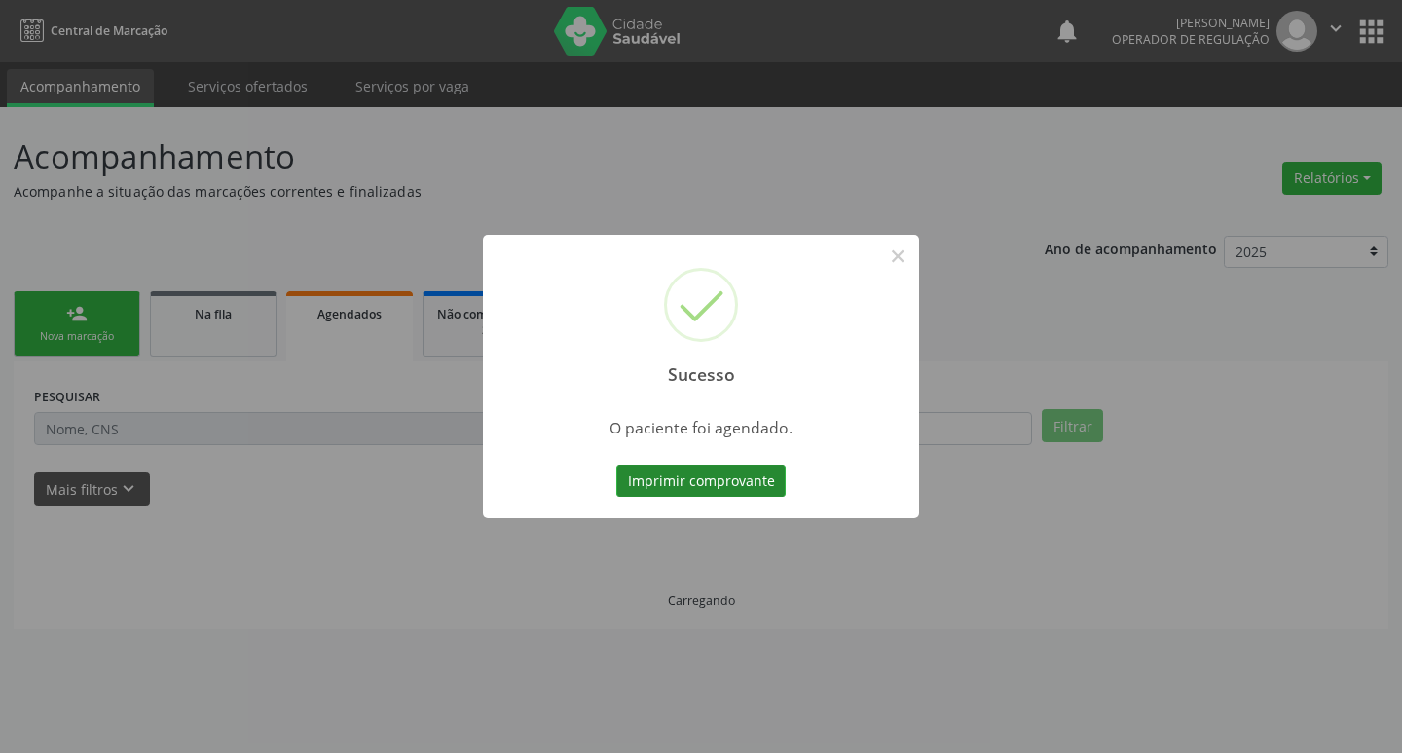
click at [765, 472] on button "Imprimir comprovante" at bounding box center [700, 480] width 169 height 33
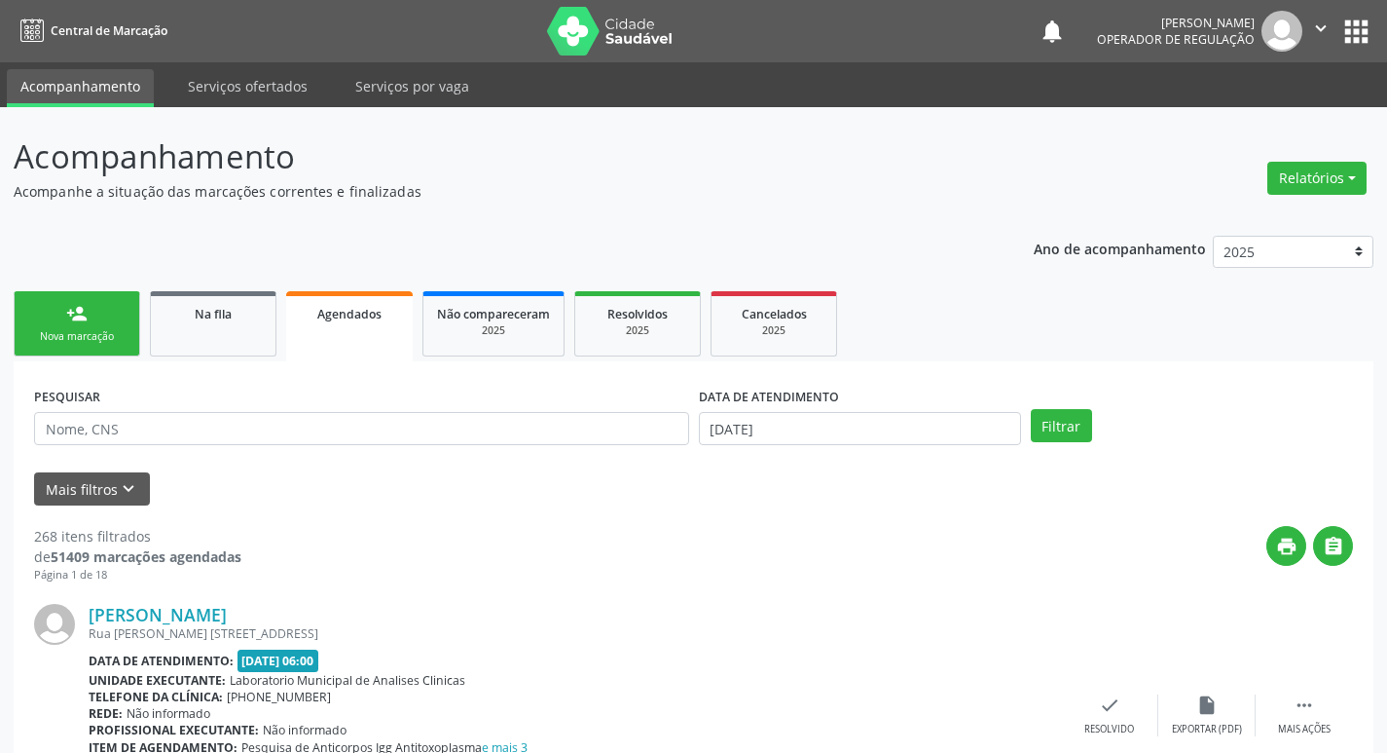
click at [351, 445] on div "PESQUISAR" at bounding box center [361, 420] width 665 height 76
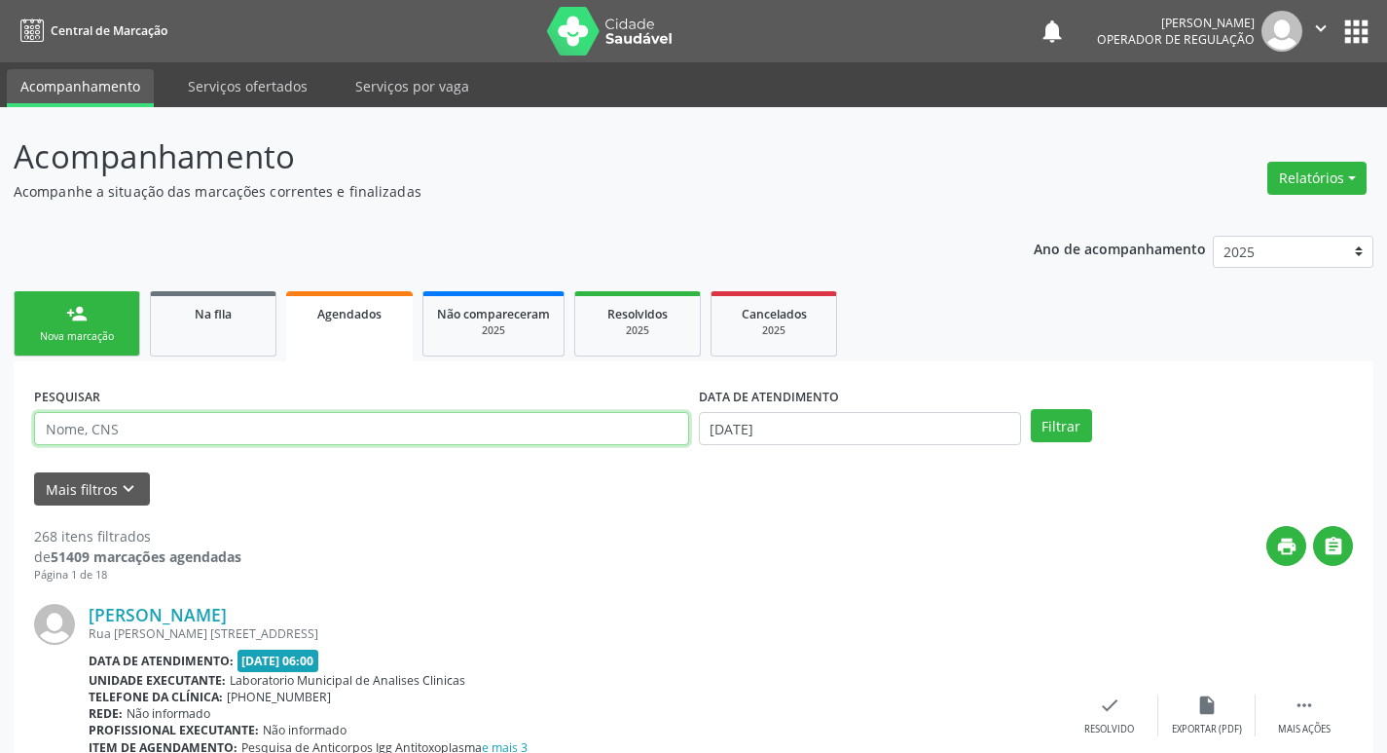
click at [344, 432] on input "text" at bounding box center [361, 428] width 655 height 33
type input "703007874978470"
click at [1031, 409] on button "Filtrar" at bounding box center [1061, 425] width 61 height 33
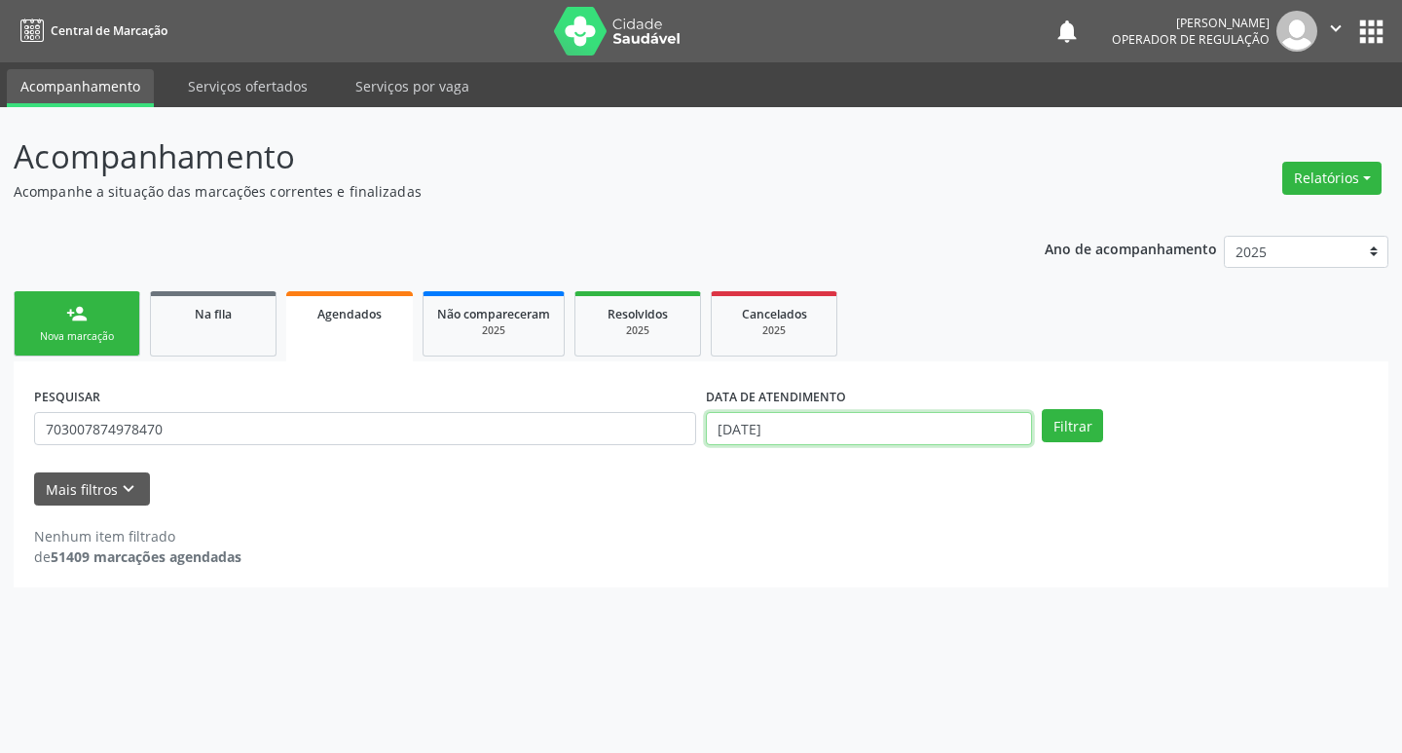
click at [915, 433] on input "[DATE]" at bounding box center [869, 428] width 326 height 33
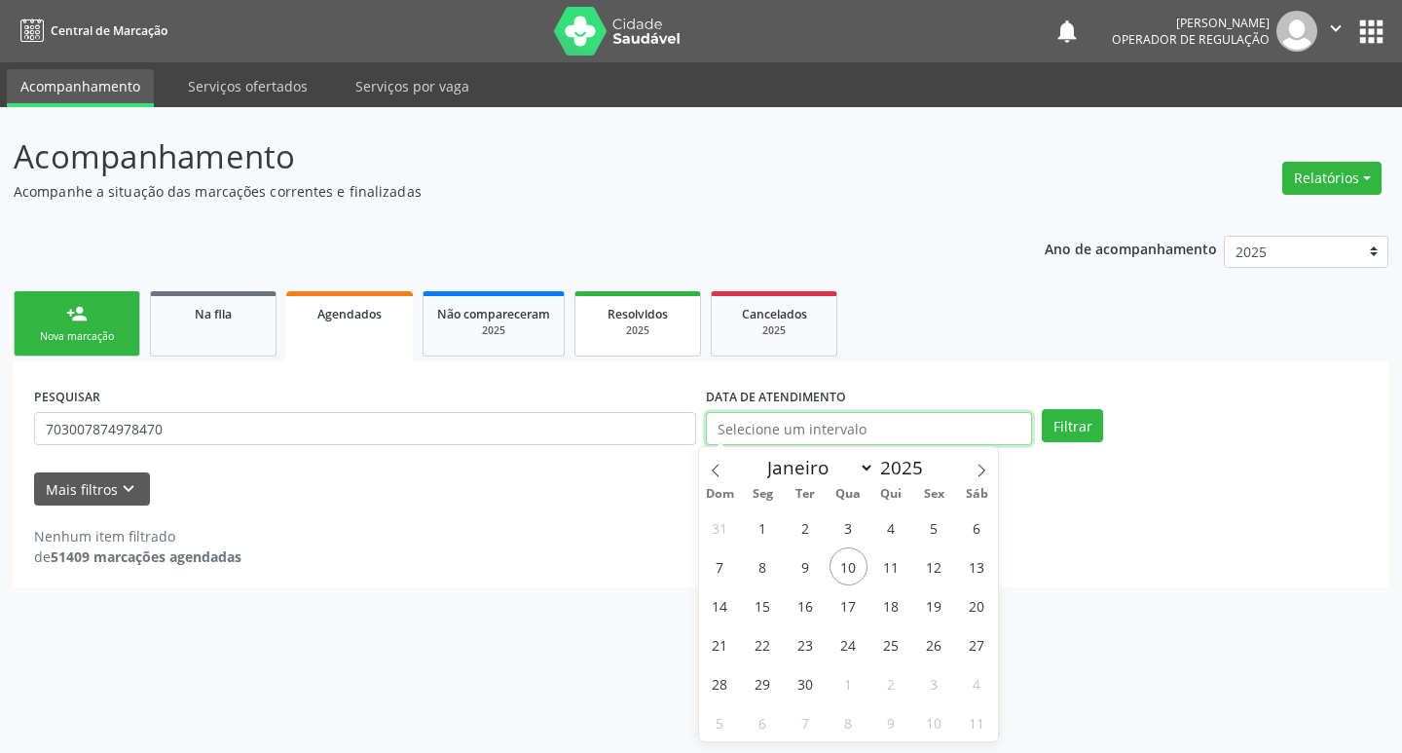
click at [1042, 409] on button "Filtrar" at bounding box center [1072, 425] width 61 height 33
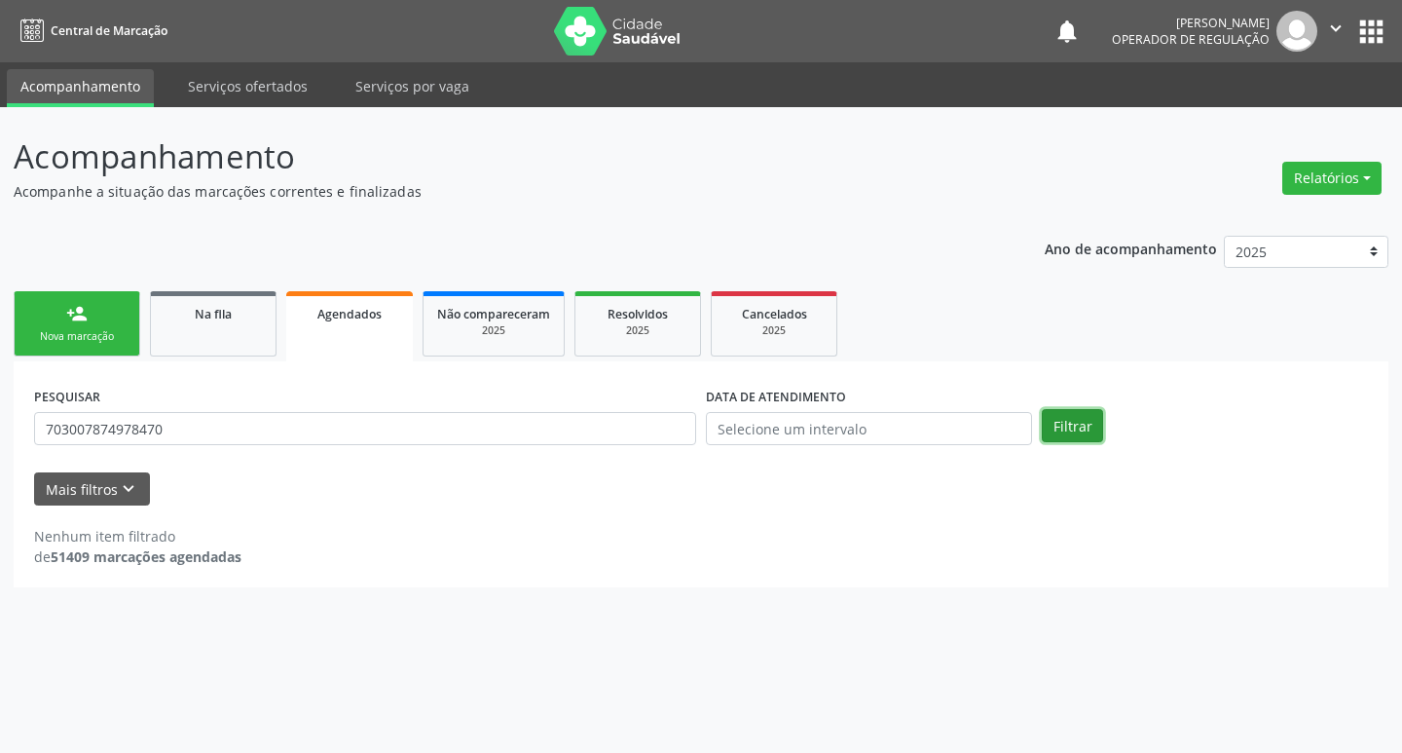
click at [1089, 429] on button "Filtrar" at bounding box center [1072, 425] width 61 height 33
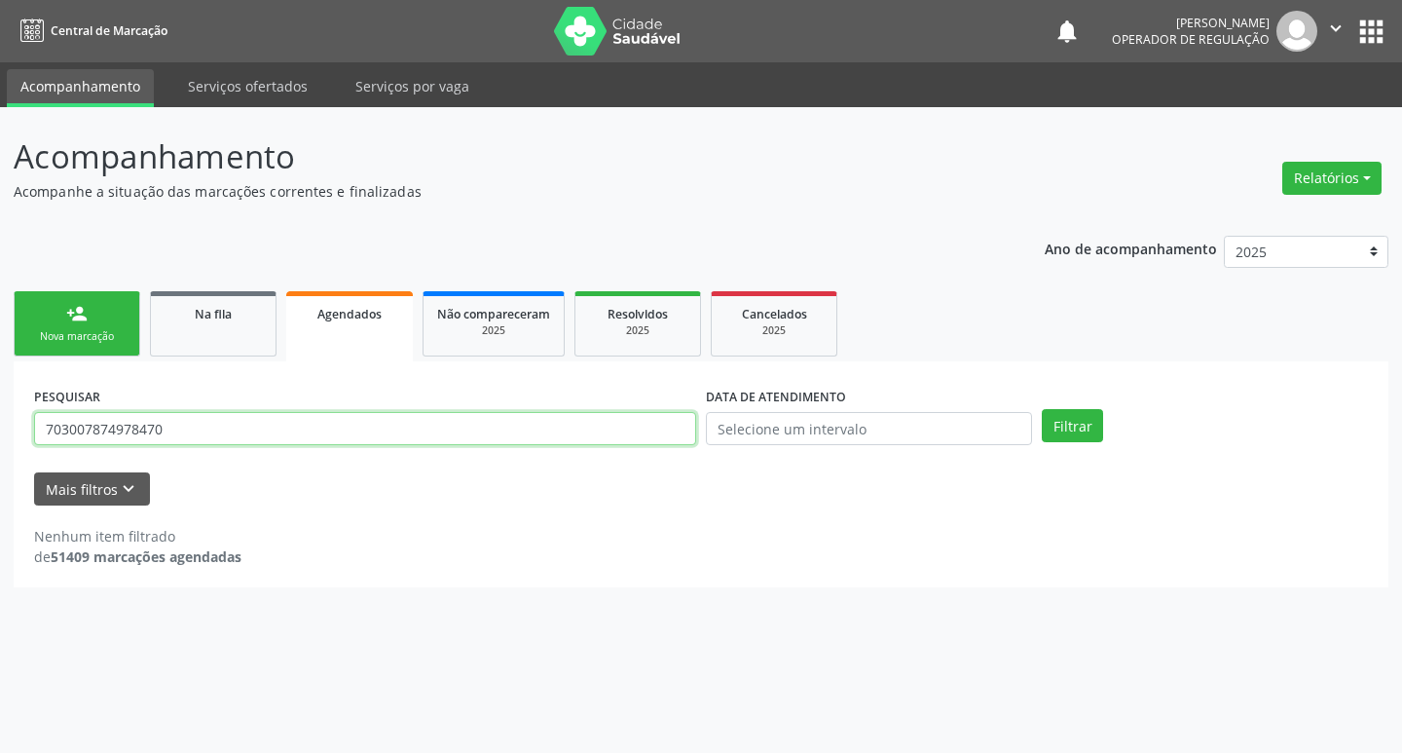
click at [248, 426] on input "703007874978470" at bounding box center [365, 428] width 662 height 33
click at [248, 425] on input "703007874978470" at bounding box center [365, 428] width 662 height 33
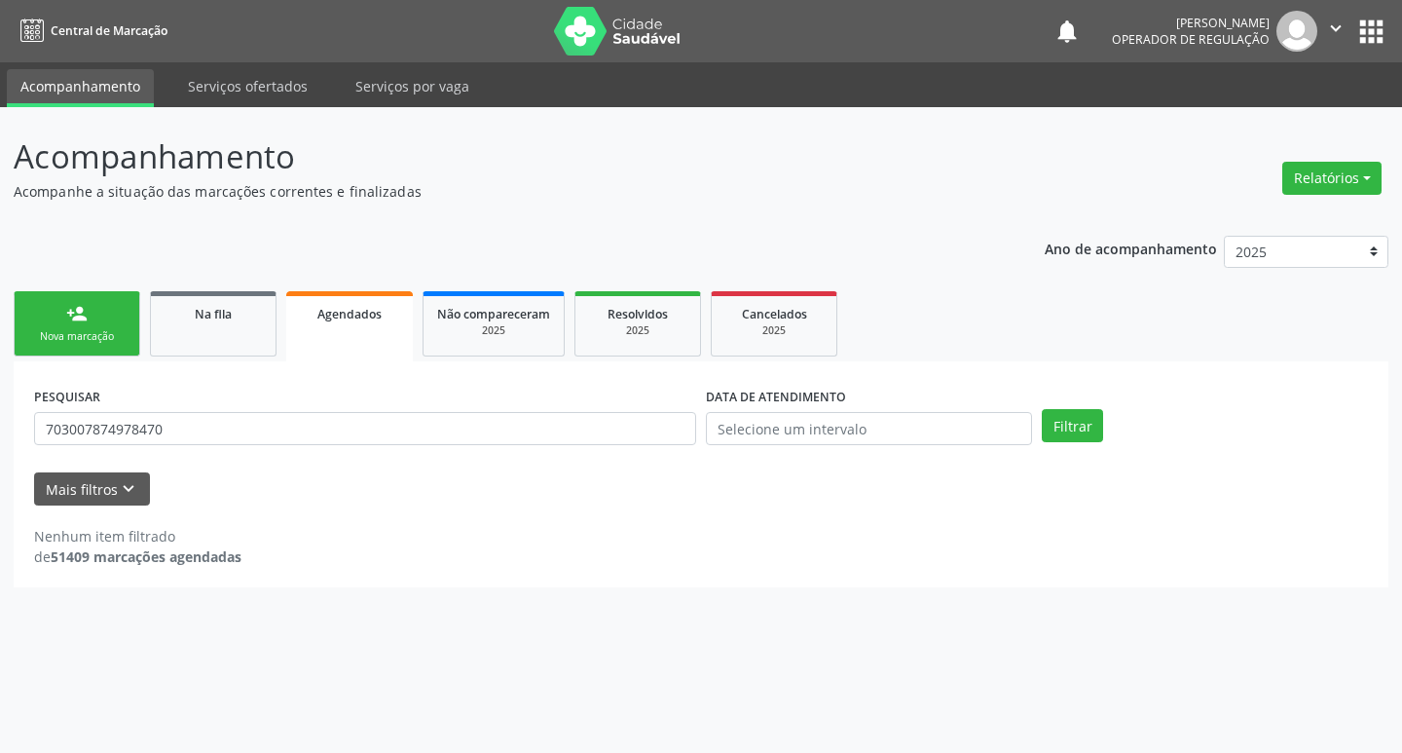
click at [46, 325] on link "person_add Nova marcação" at bounding box center [77, 323] width 127 height 65
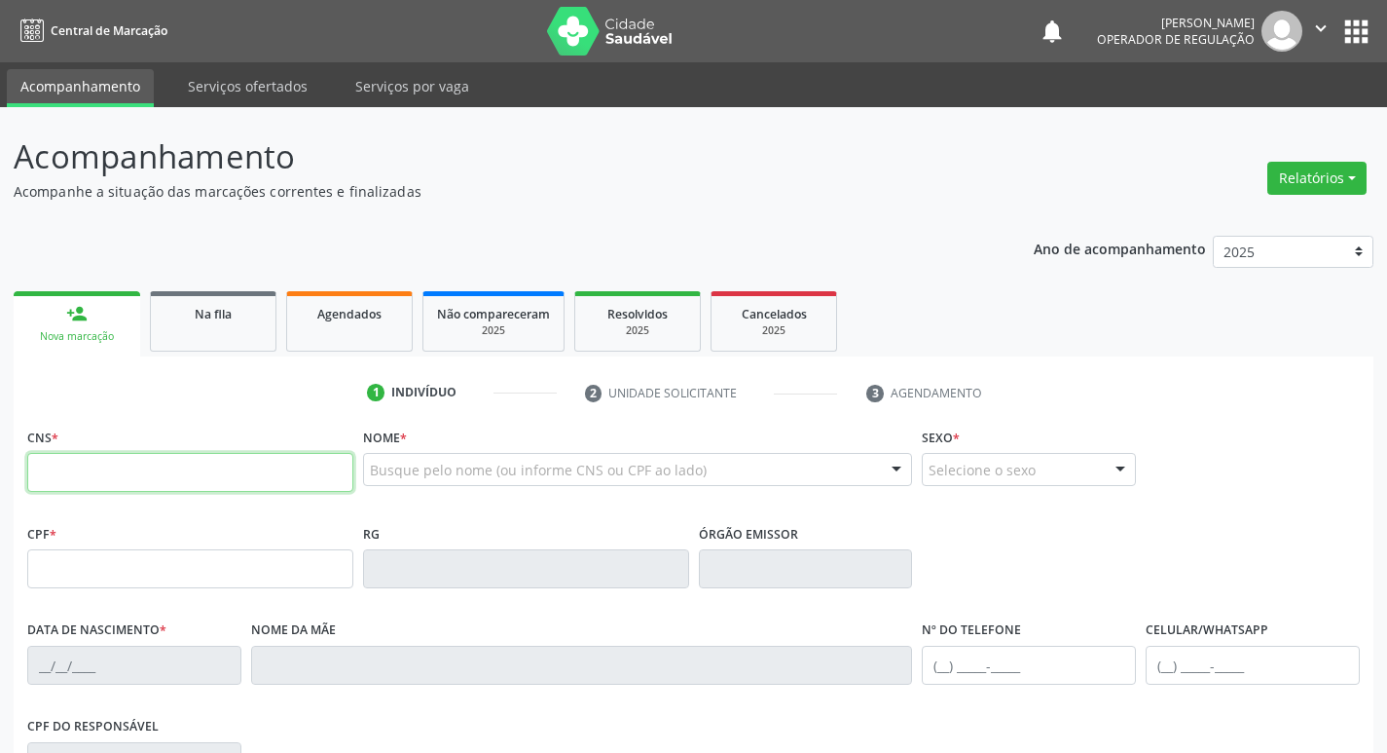
click at [136, 486] on input "text" at bounding box center [190, 472] width 326 height 39
paste input "703 0078 7497 8470"
type input "703 0078 7497 8470"
type input "040.089.884-59"
type input "29/11/1972"
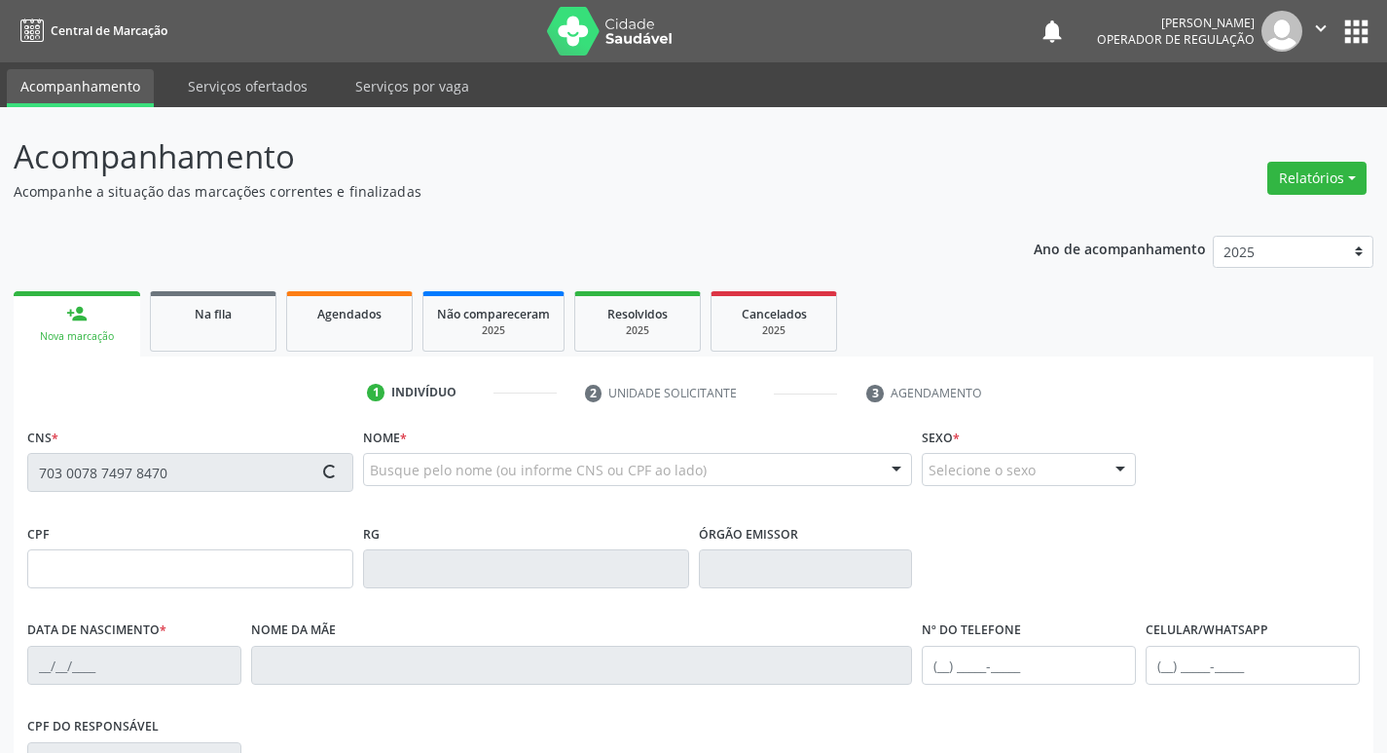
type input "Terezinha Gervásio dos Santos"
type input "(83) 98615-0588"
type input "37"
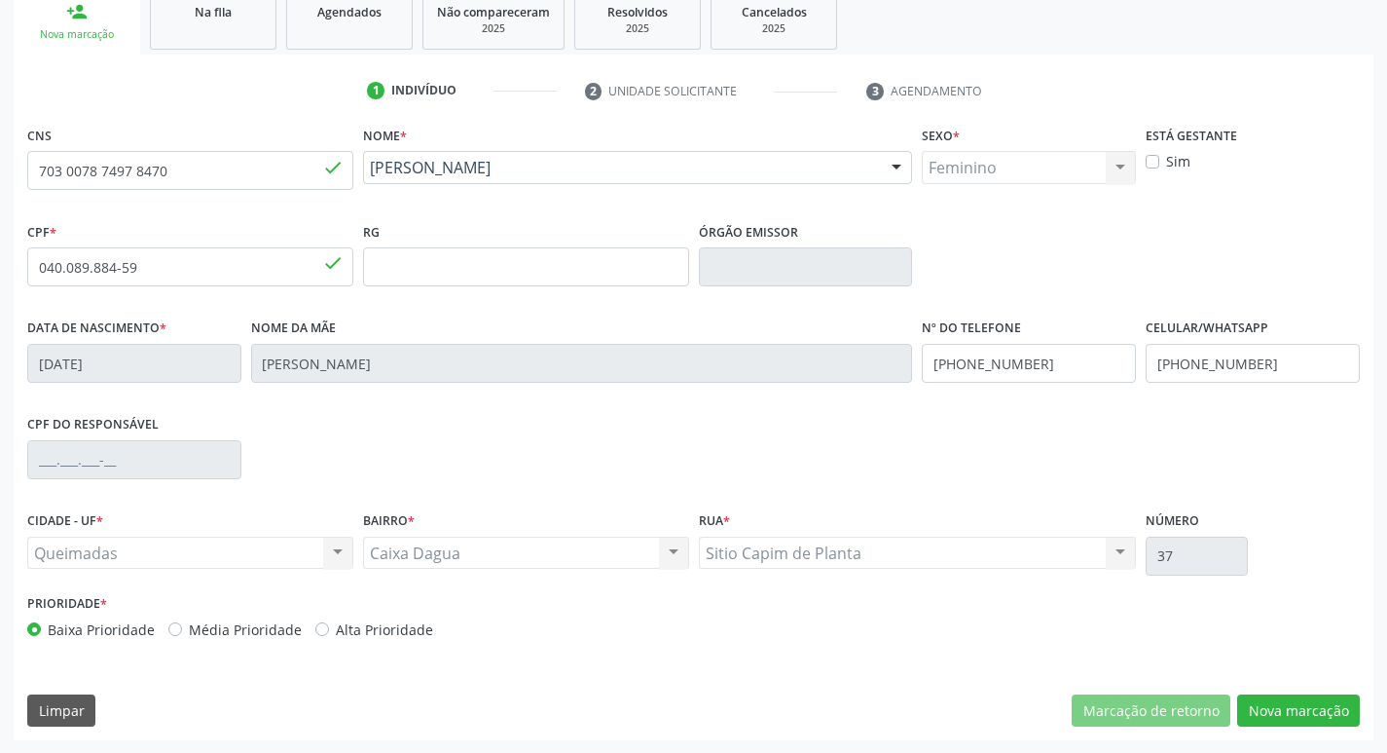
scroll to position [303, 0]
click at [1284, 706] on button "Nova marcação" at bounding box center [1299, 709] width 123 height 33
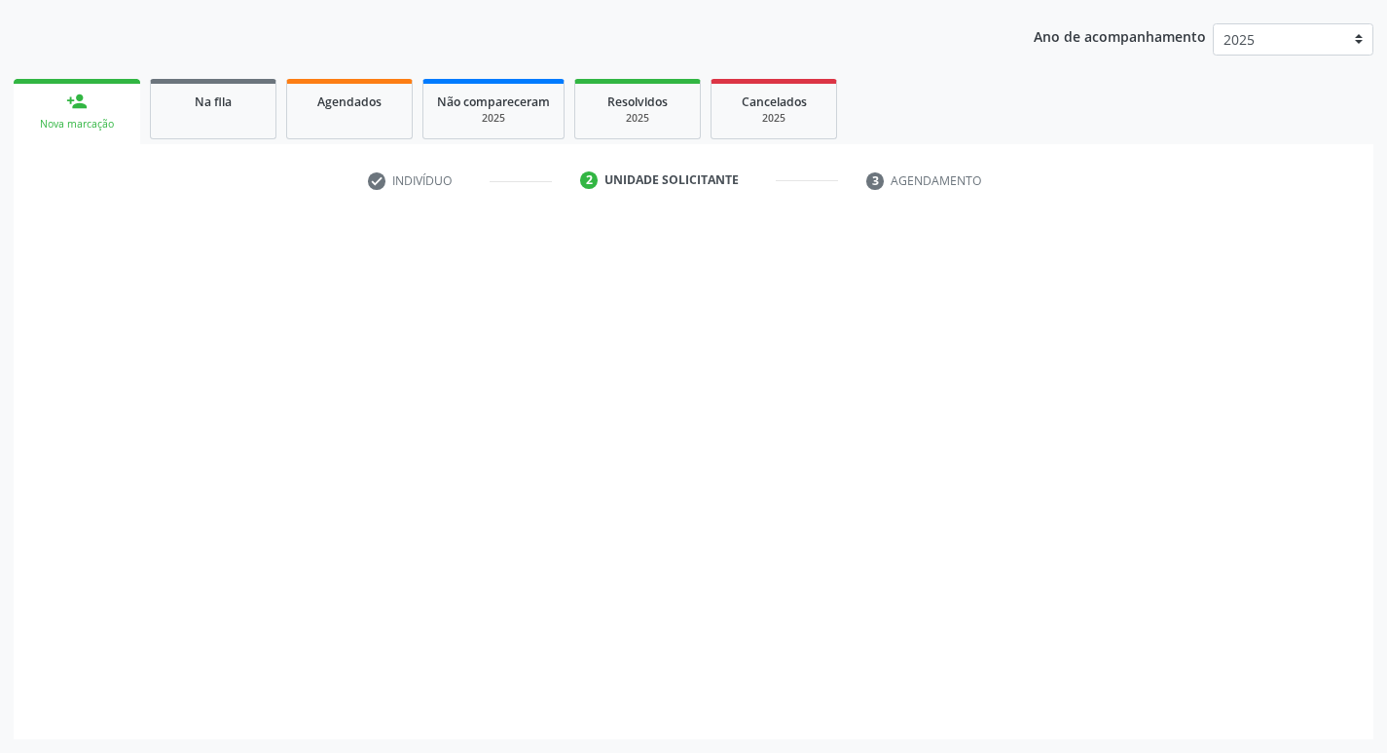
scroll to position [212, 0]
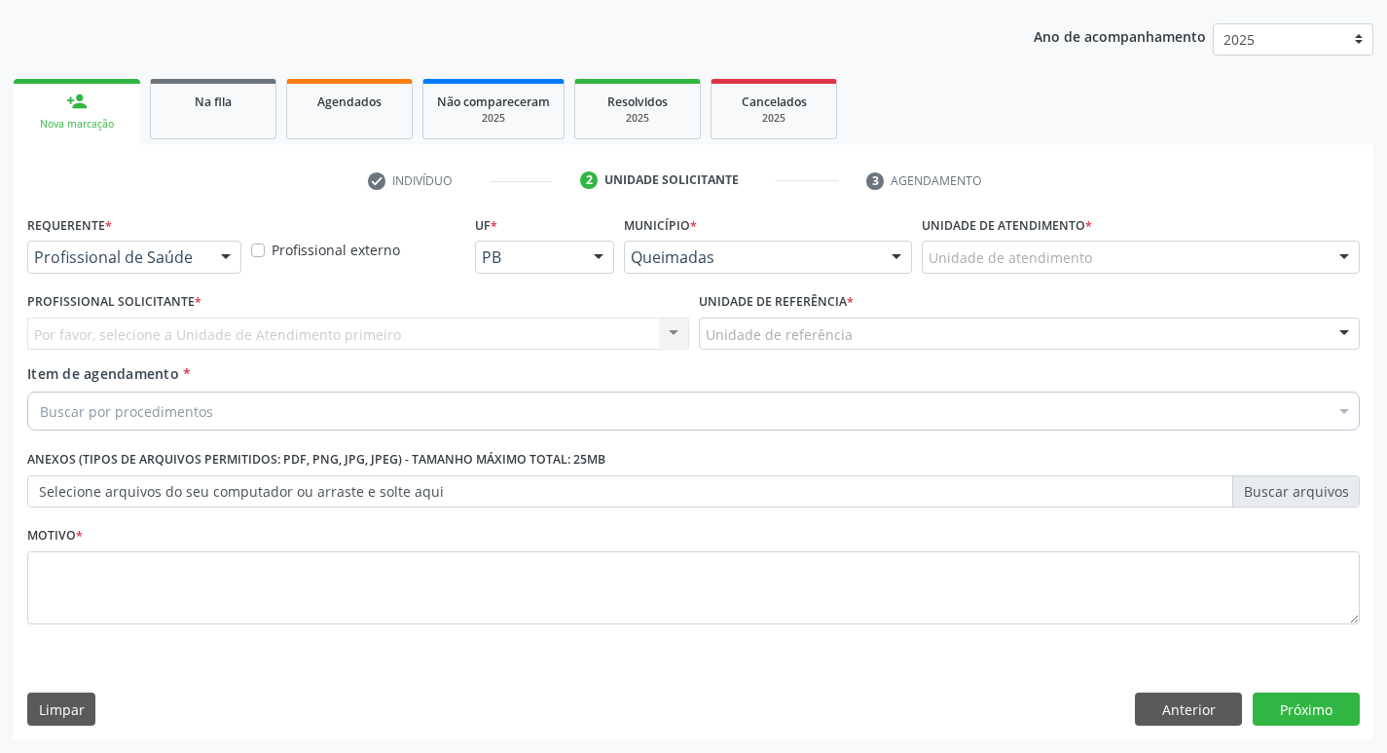
click at [223, 262] on div at bounding box center [225, 257] width 29 height 33
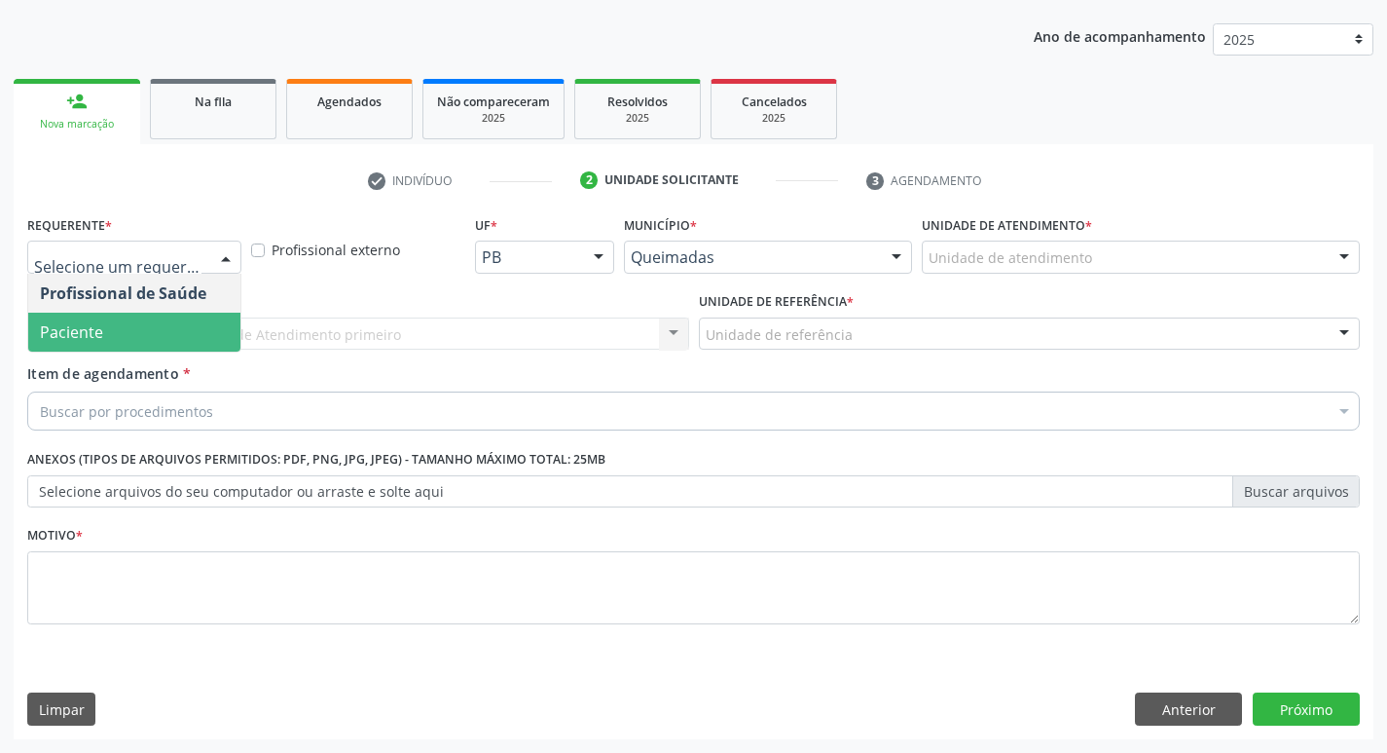
click at [206, 328] on span "Paciente" at bounding box center [134, 332] width 212 height 39
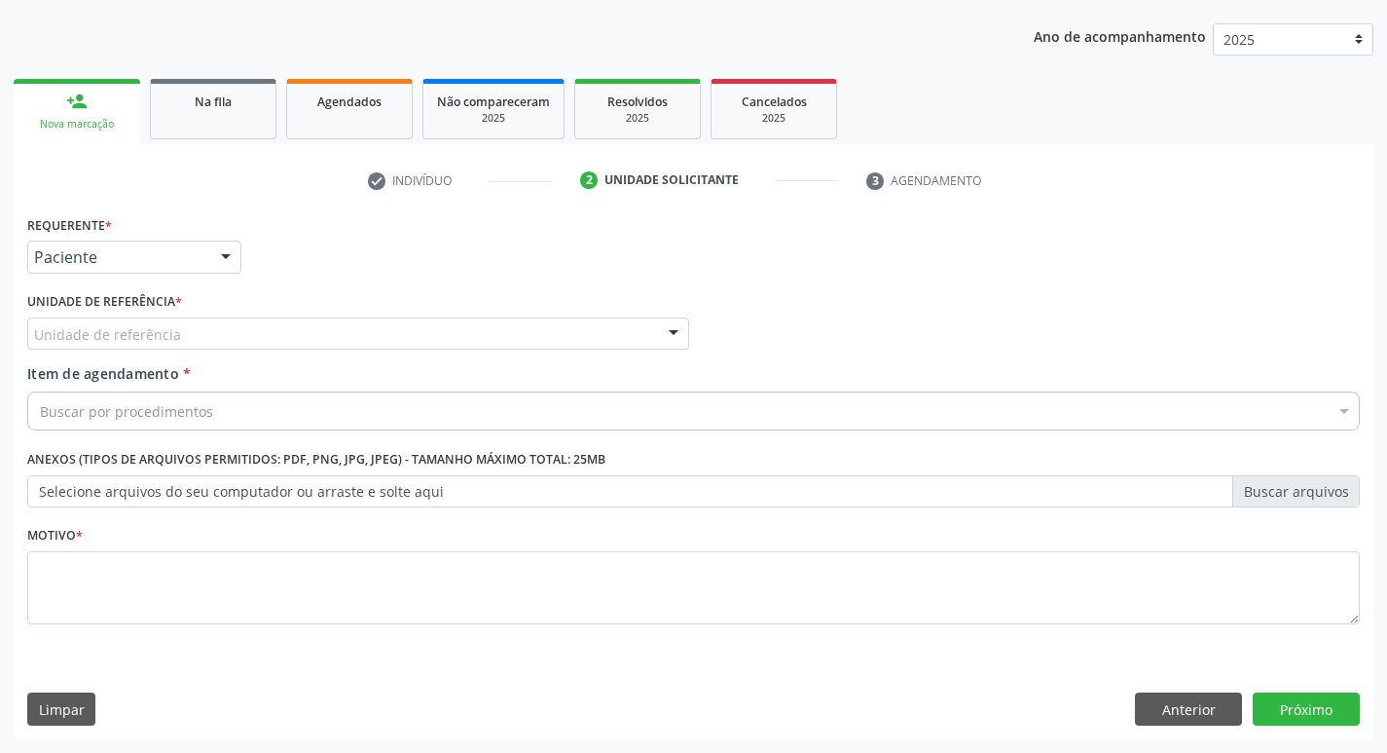
click at [206, 328] on div "Unidade de referência" at bounding box center [358, 333] width 662 height 33
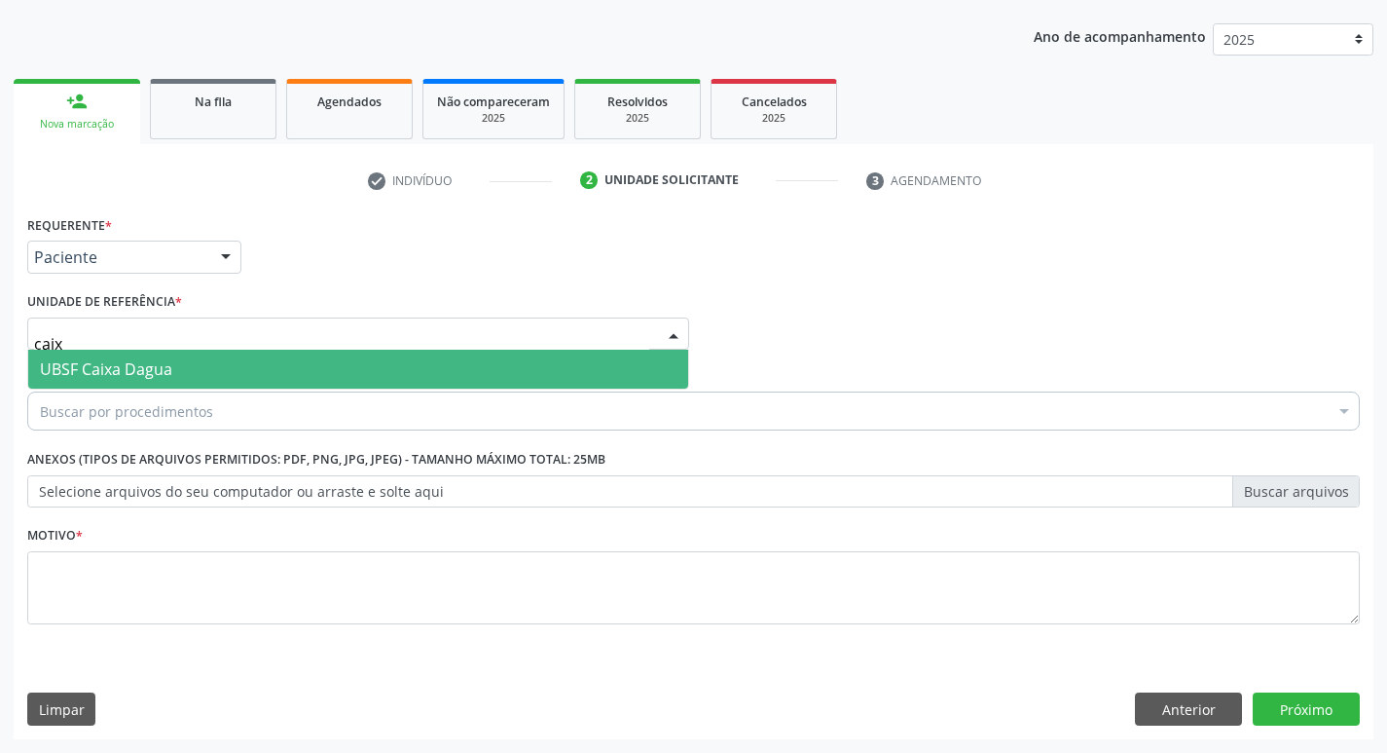
type input "caixa"
drag, startPoint x: 201, startPoint y: 370, endPoint x: 197, endPoint y: 382, distance: 12.3
click at [201, 371] on span "UBSF Caixa Dagua" at bounding box center [358, 369] width 660 height 39
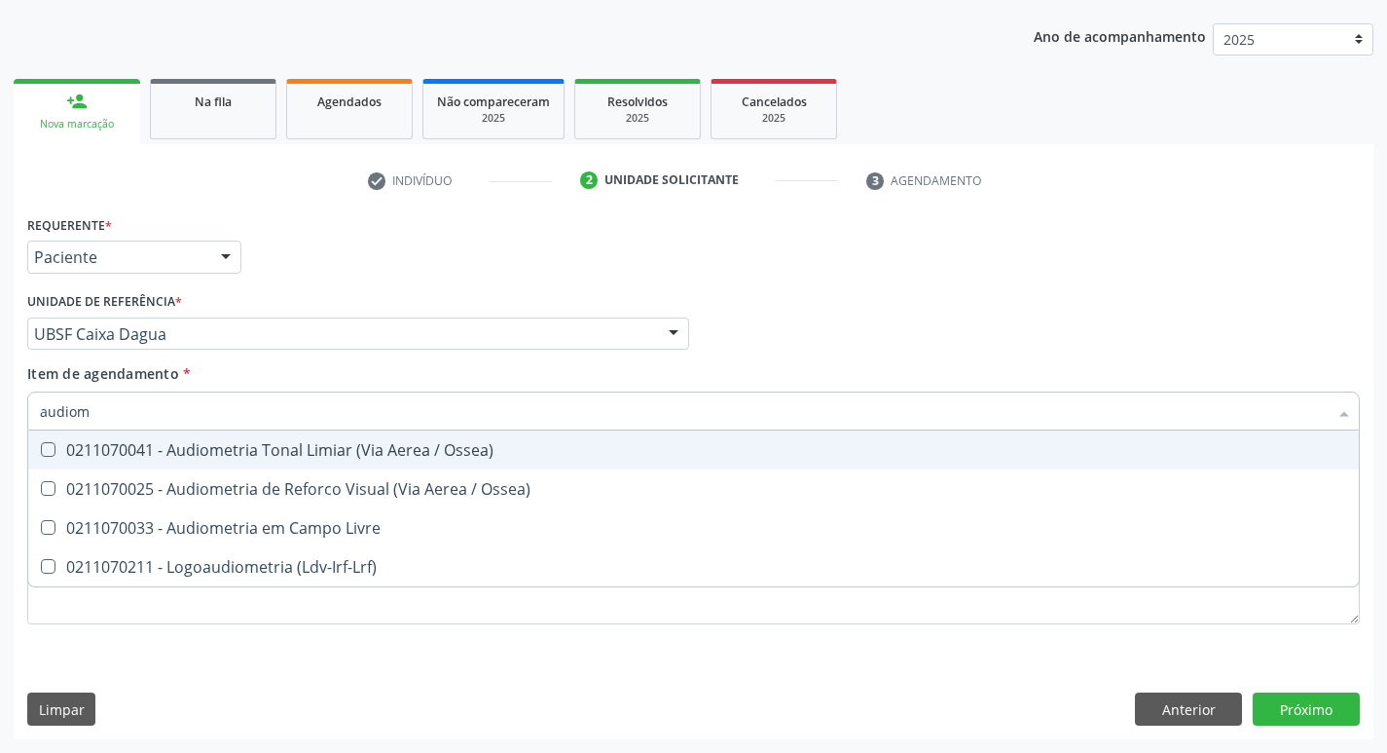
type input "audiome"
click at [173, 454] on div "0211070041 - Audiometria Tonal Limiar (Via Aerea / Ossea)" at bounding box center [694, 450] width 1308 height 16
checkbox Ossea\) "true"
click at [448, 270] on div "Requerente * Paciente Profissional de Saúde Paciente Nenhum resultado encontrad…" at bounding box center [693, 248] width 1343 height 76
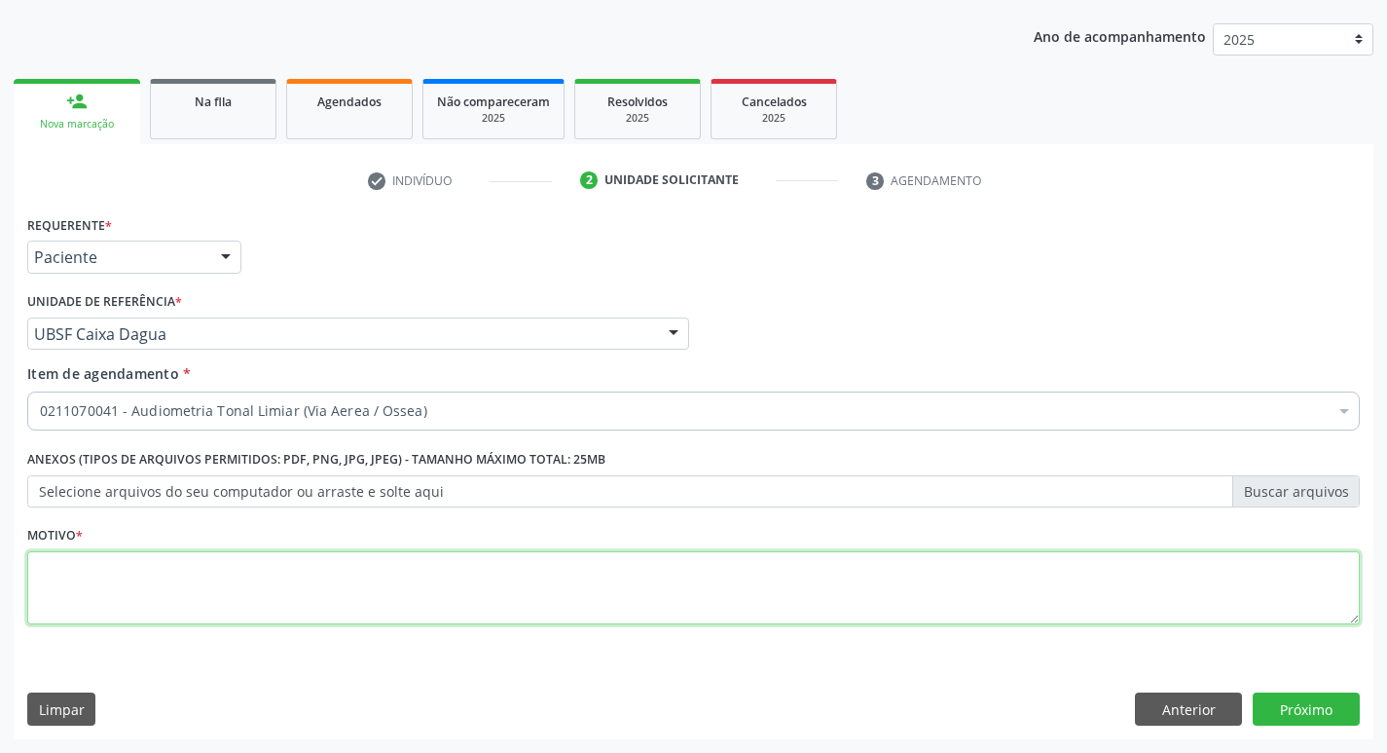
click at [260, 577] on textarea at bounding box center [693, 588] width 1333 height 74
type textarea "avaliação"
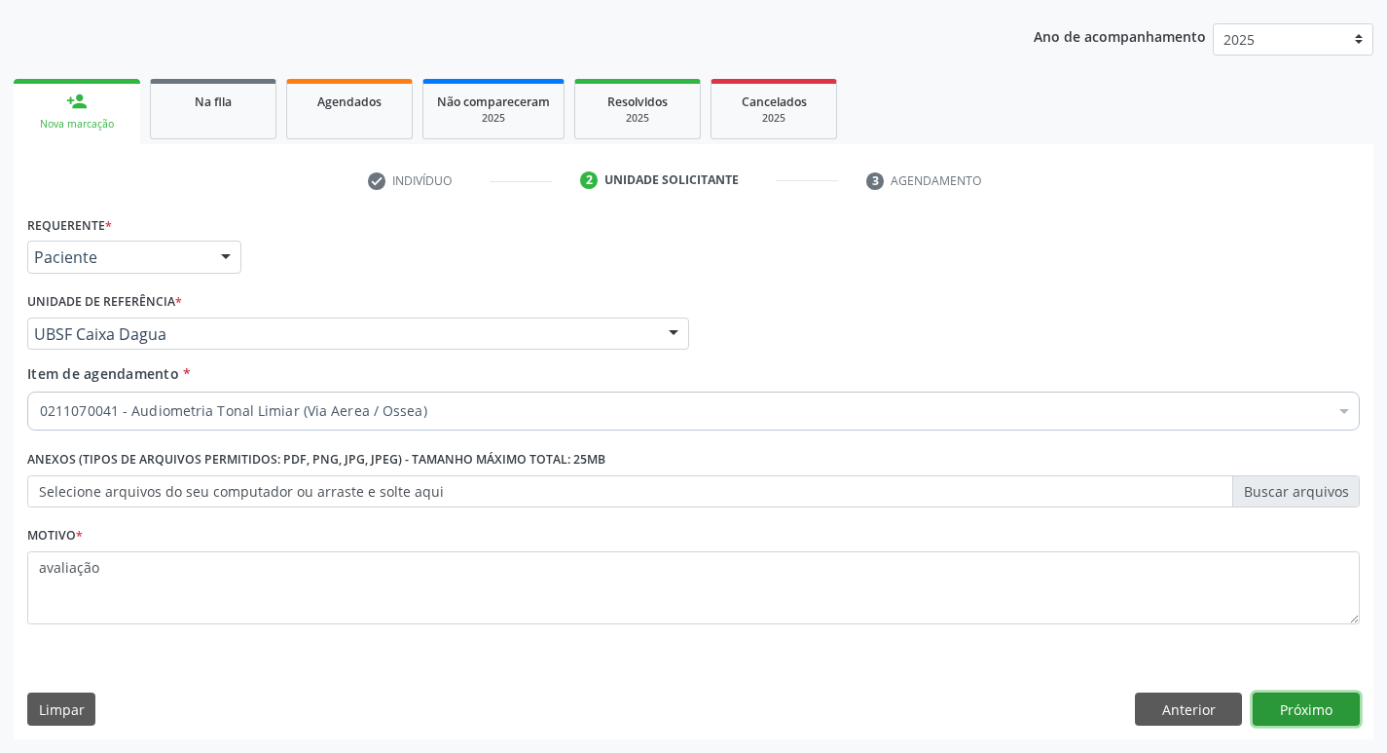
click at [1308, 700] on button "Próximo" at bounding box center [1306, 708] width 107 height 33
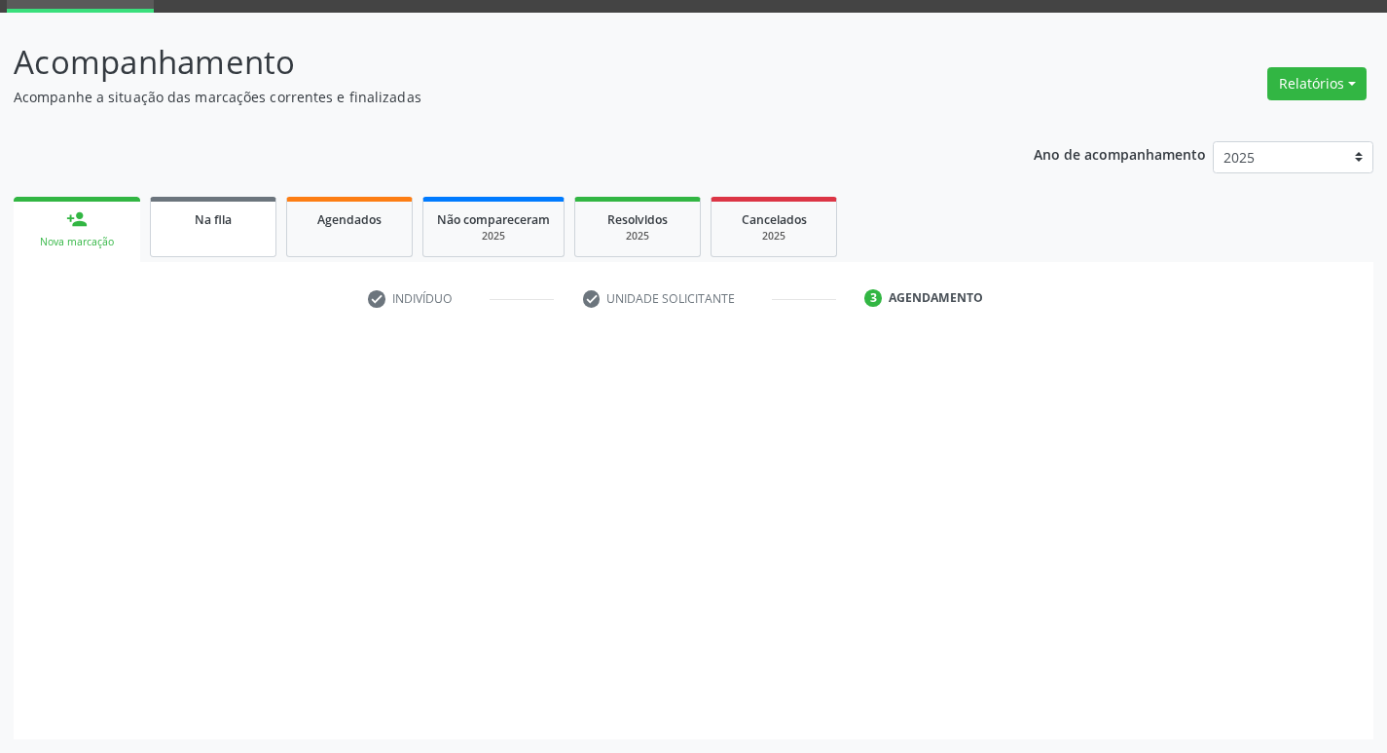
scroll to position [94, 0]
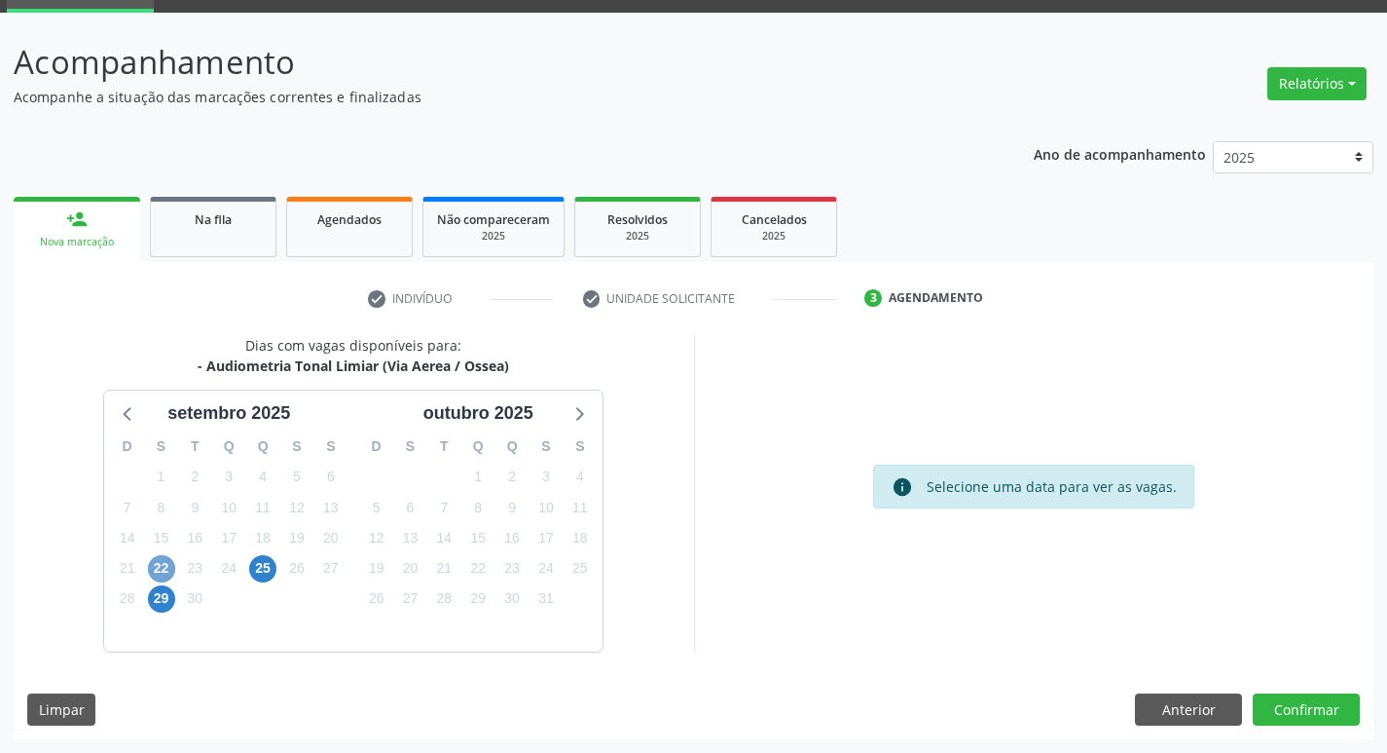
click at [164, 567] on span "22" at bounding box center [161, 568] width 27 height 27
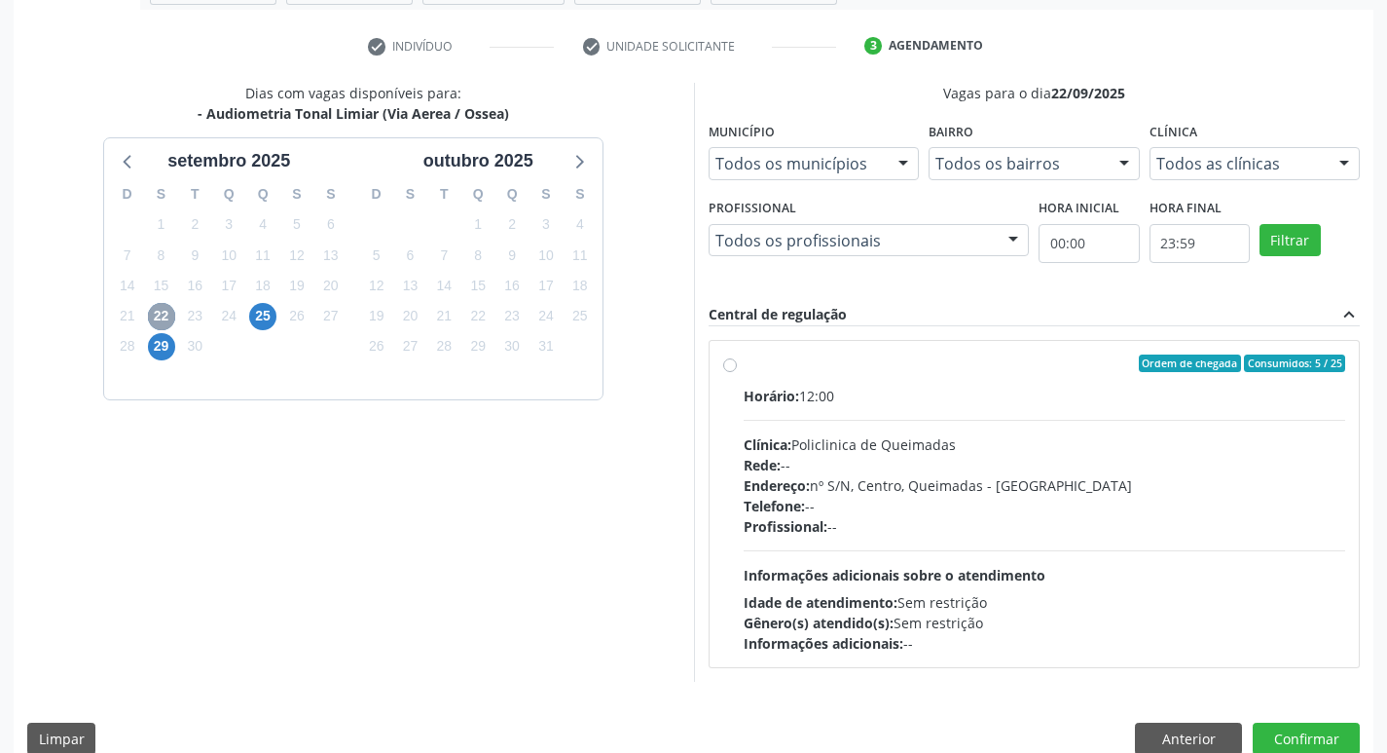
scroll to position [376, 0]
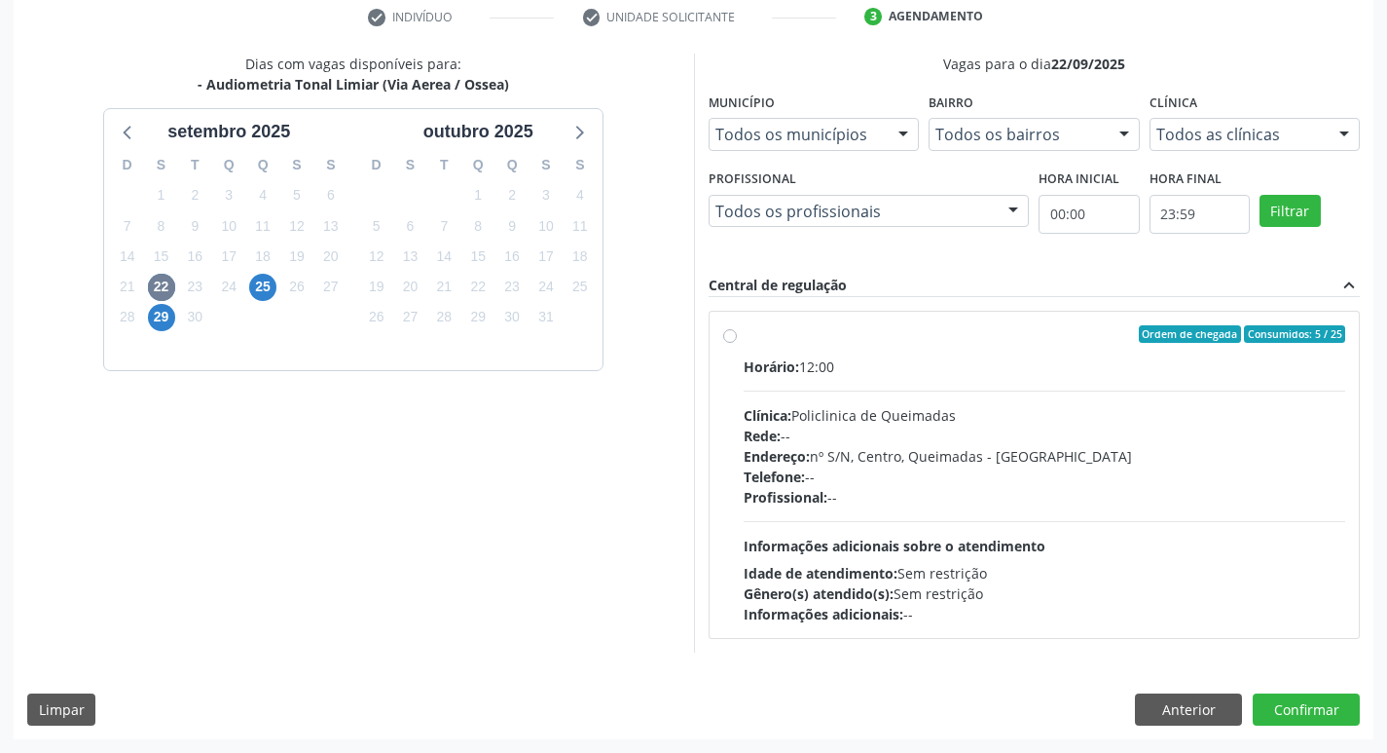
click at [984, 345] on label "Ordem de chegada Consumidos: 5 / 25 Horário: 12:00 Clínica: Policlinica de Quei…" at bounding box center [1045, 474] width 603 height 299
click at [737, 343] on input "Ordem de chegada Consumidos: 5 / 25 Horário: 12:00 Clínica: Policlinica de Quei…" at bounding box center [730, 334] width 14 height 18
radio input "true"
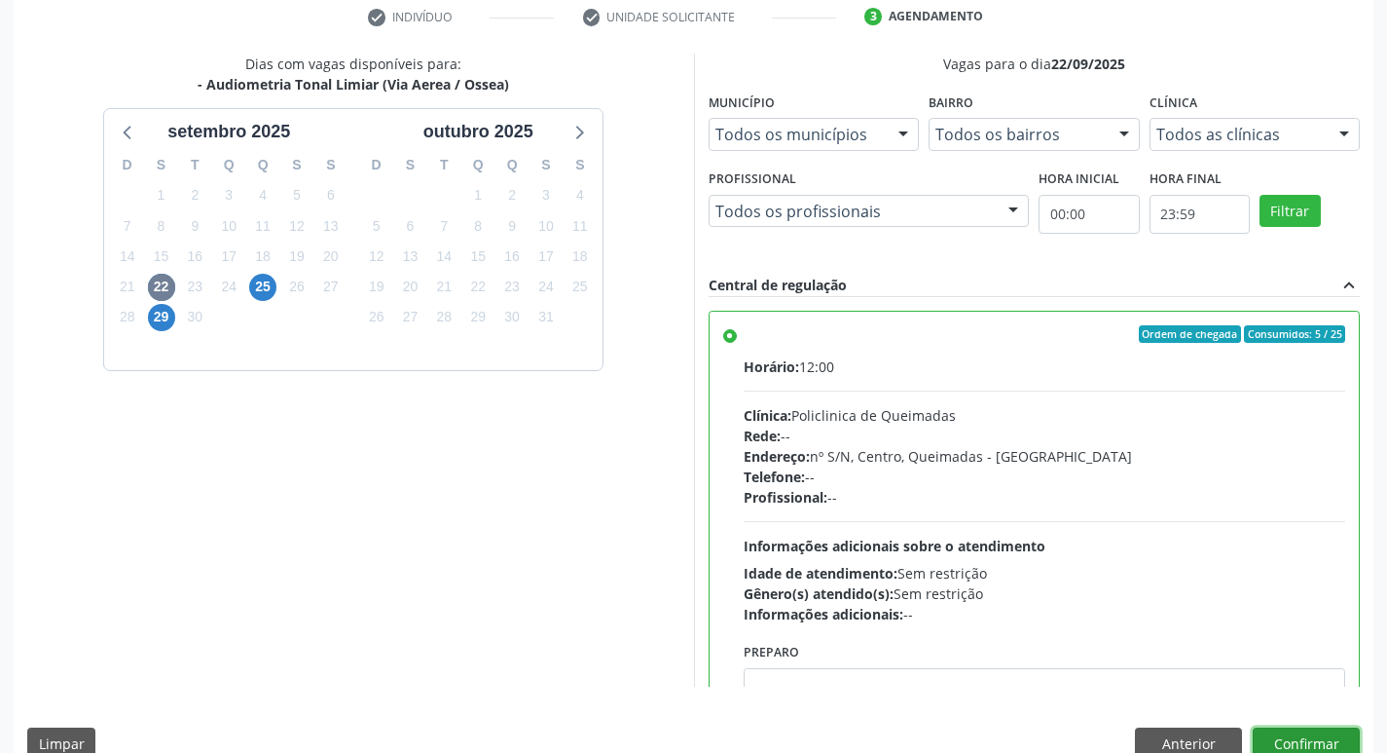
click at [1310, 735] on button "Confirmar" at bounding box center [1306, 743] width 107 height 33
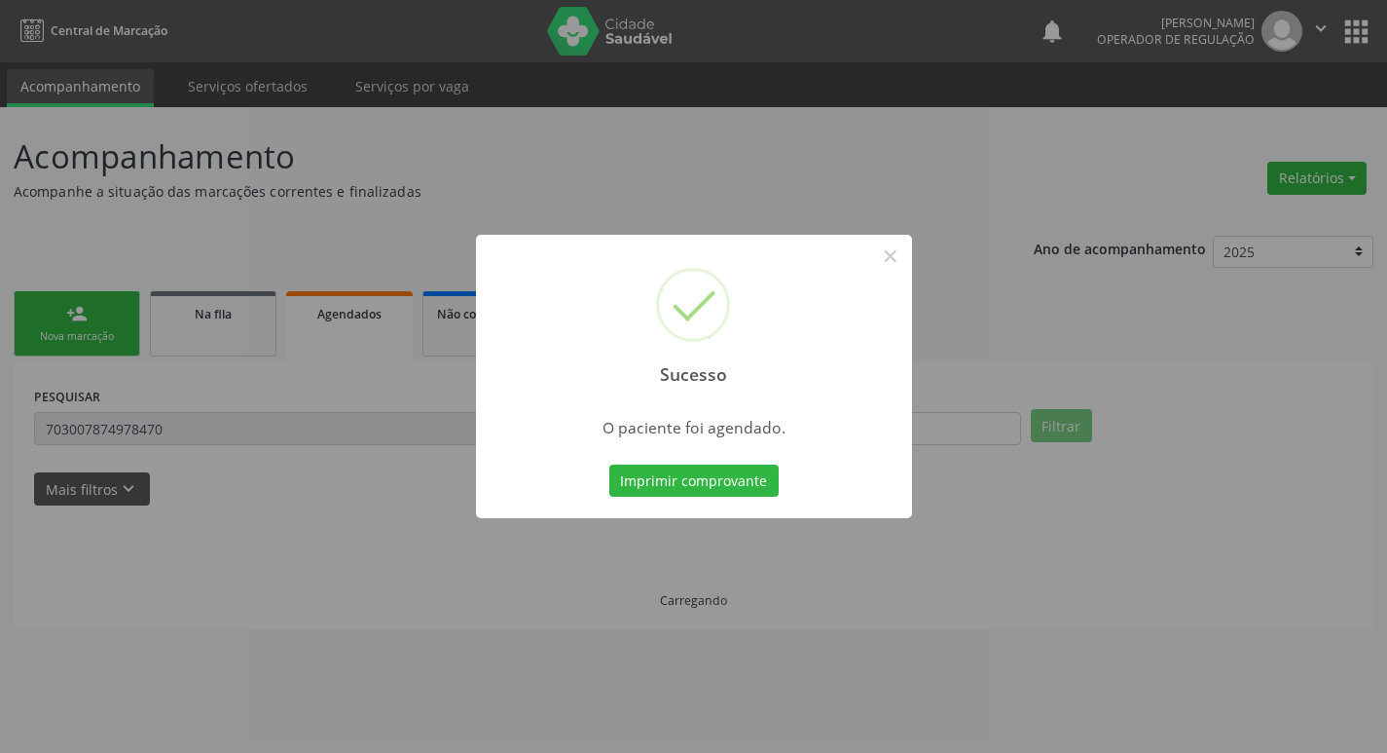
scroll to position [0, 0]
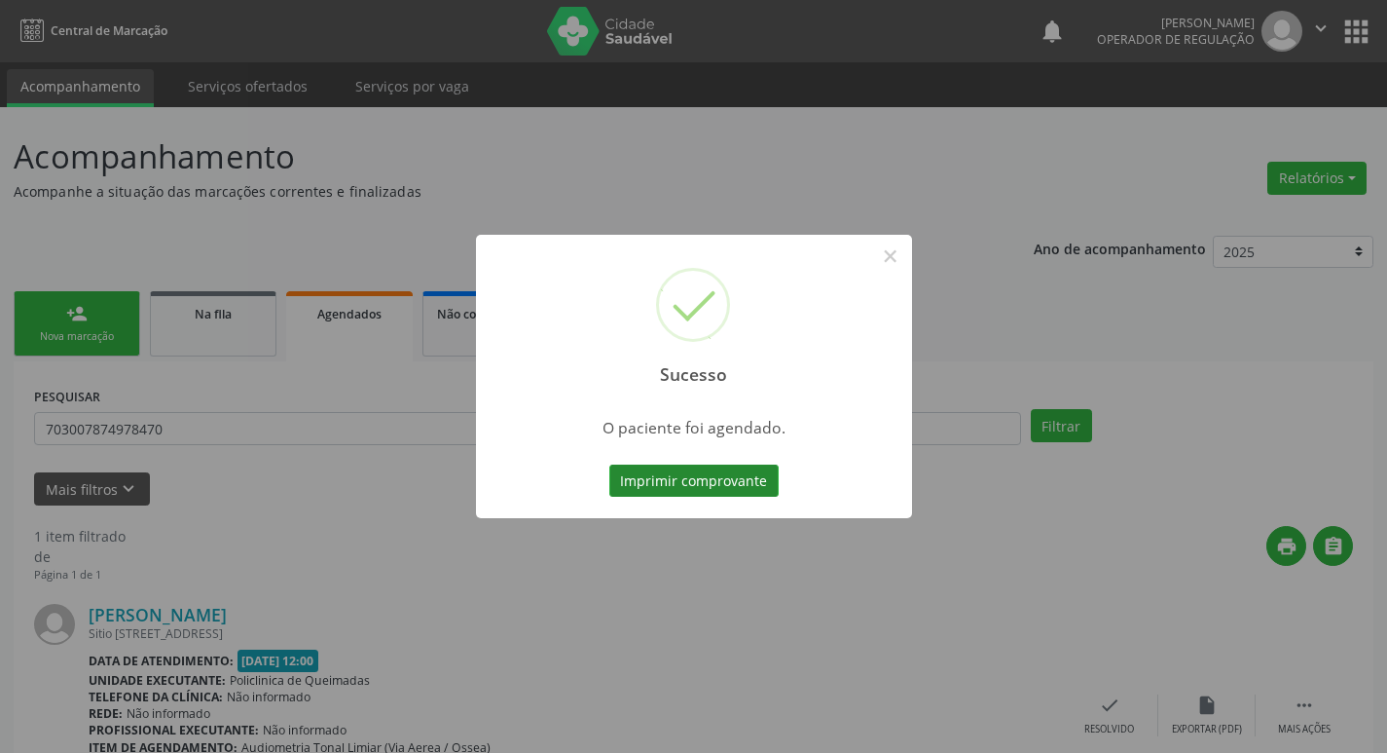
click at [693, 471] on button "Imprimir comprovante" at bounding box center [694, 480] width 169 height 33
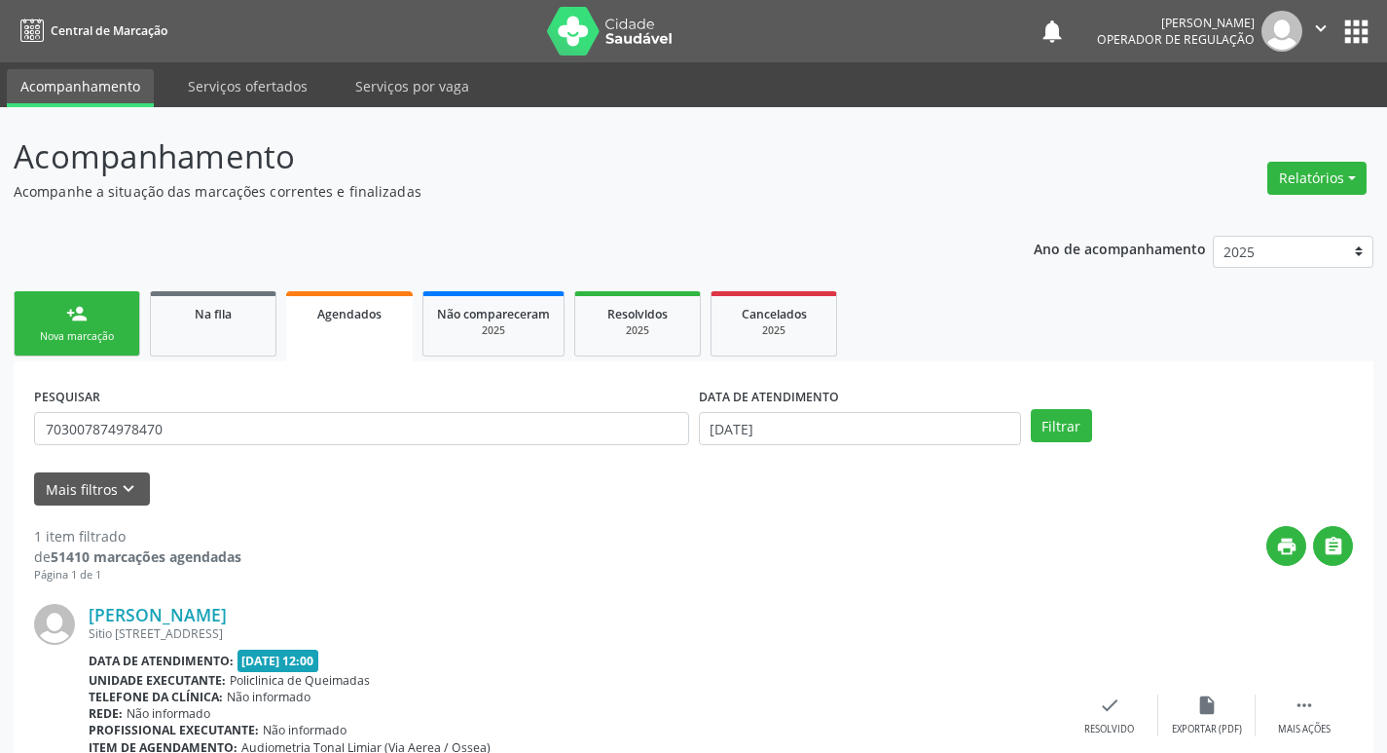
click at [94, 298] on link "person_add Nova marcação" at bounding box center [77, 323] width 127 height 65
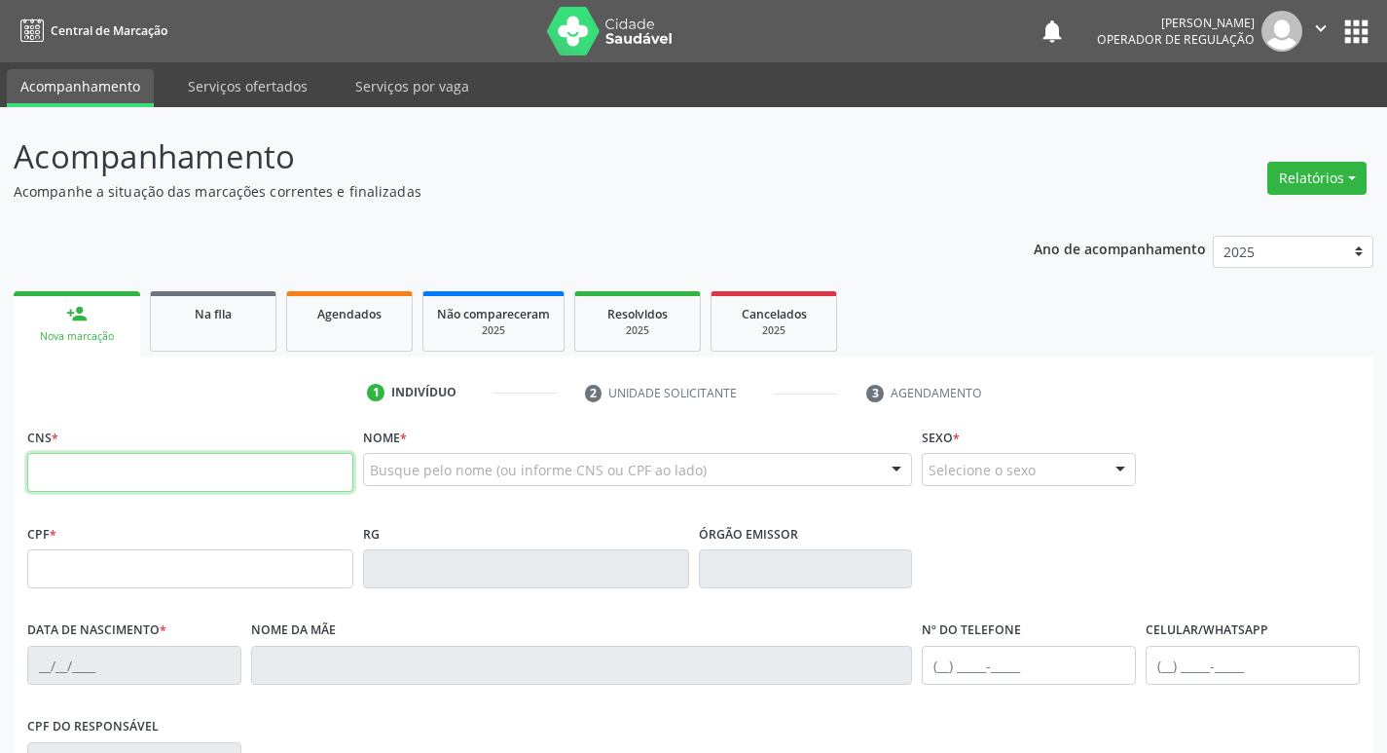
click at [113, 465] on input "text" at bounding box center [190, 472] width 326 height 39
type input "702 8026 4834 6663"
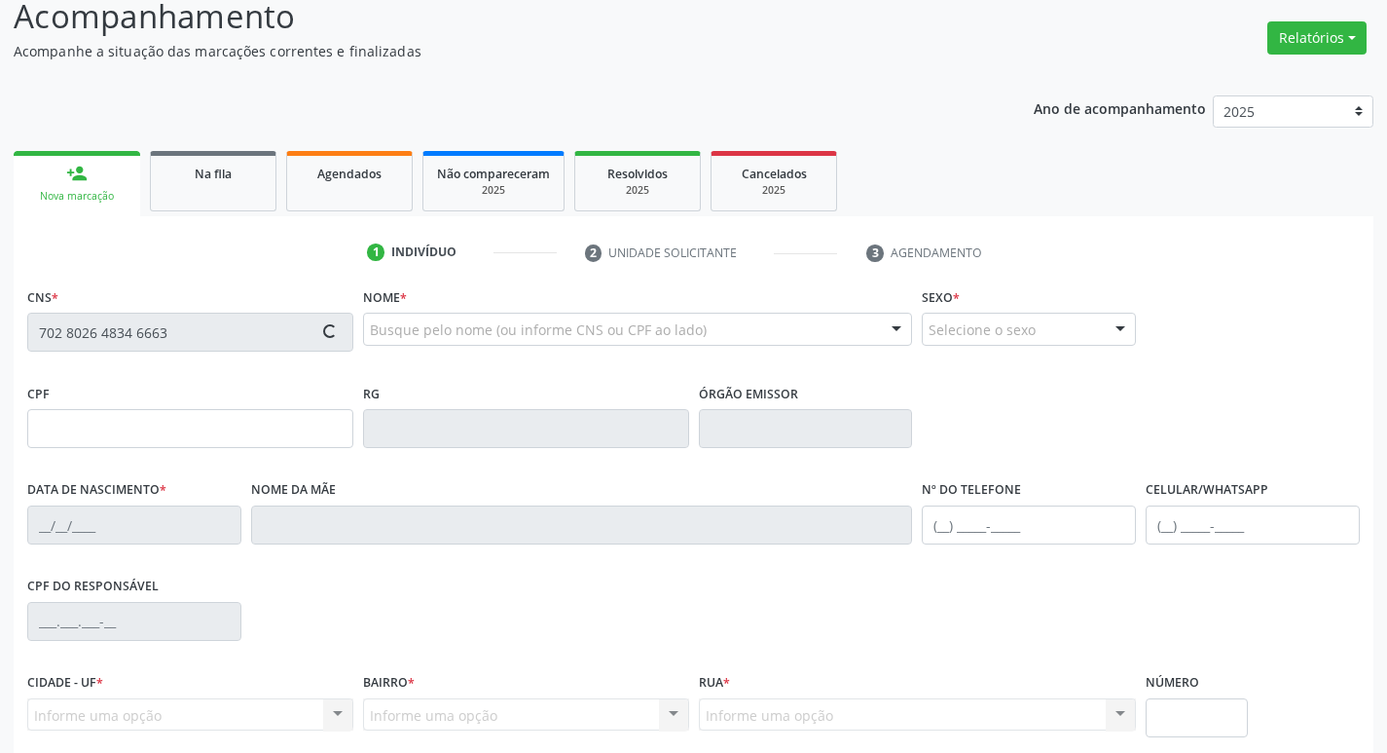
scroll to position [303, 0]
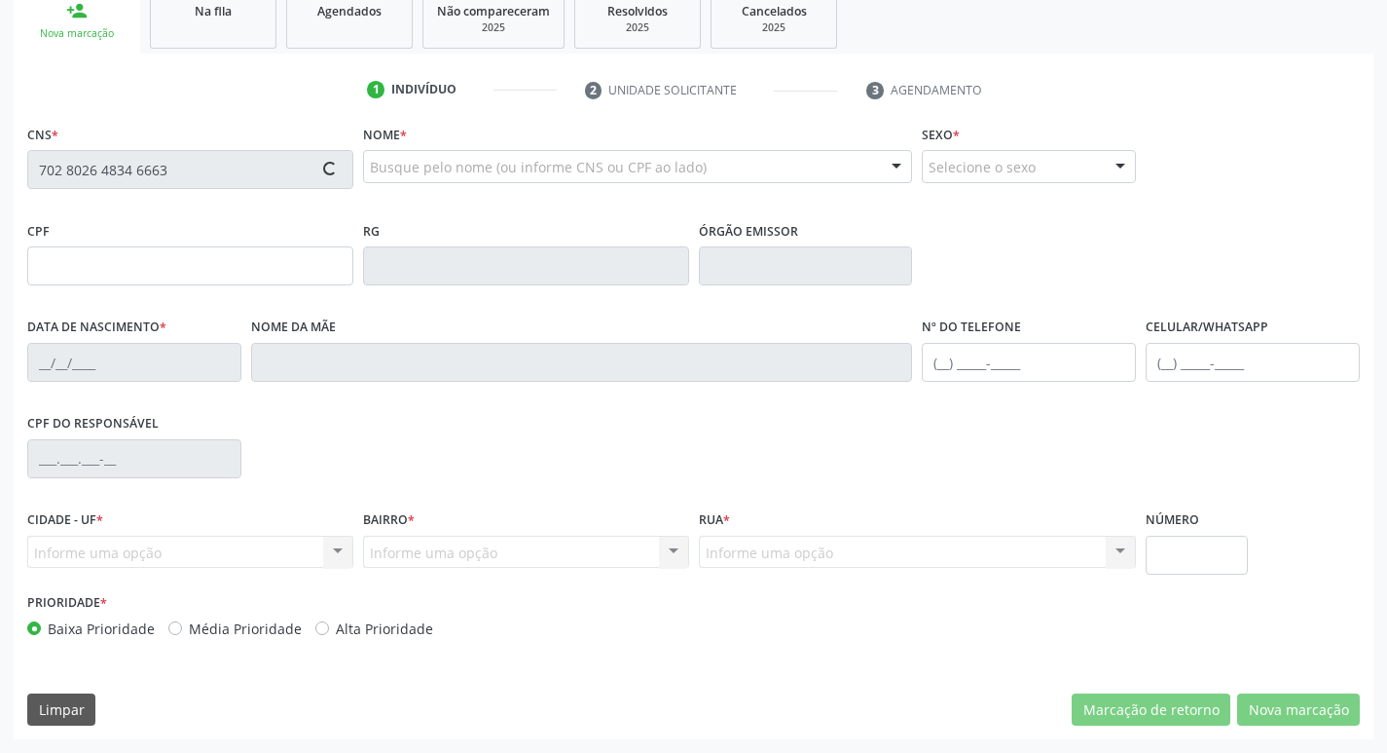
type input "035.846.954-65"
type input "25/11/1938"
type input "Roza Amélia da Silva"
type input "(83) 3392-5921"
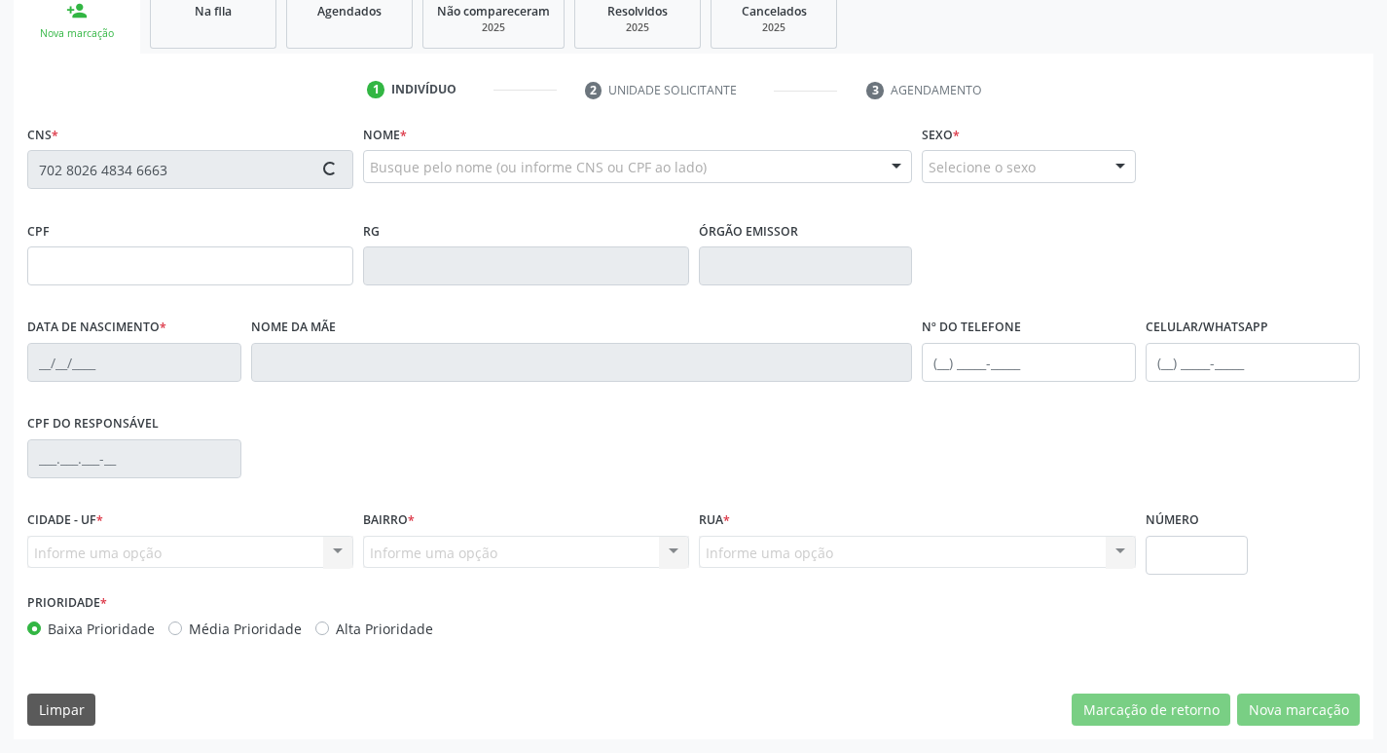
type input "308.639.964-34"
type input "44"
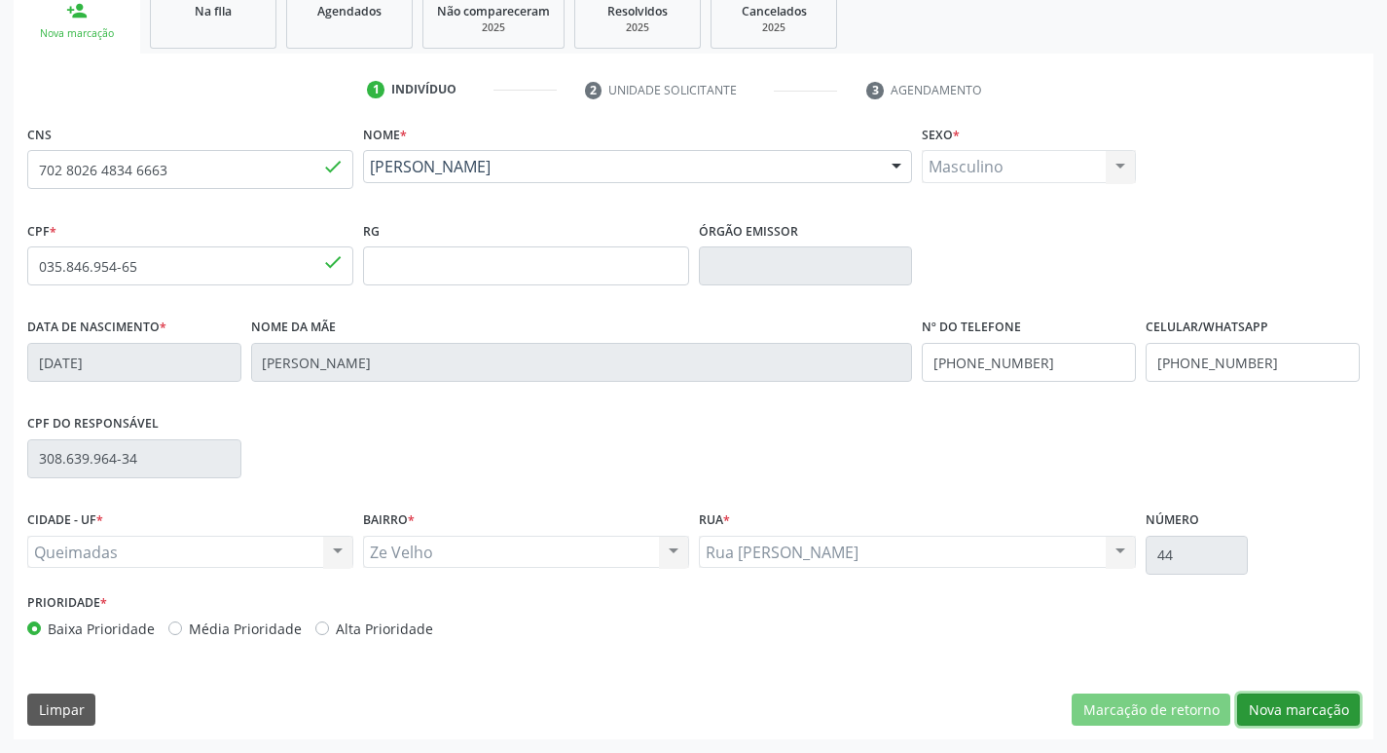
click at [1331, 699] on button "Nova marcação" at bounding box center [1299, 709] width 123 height 33
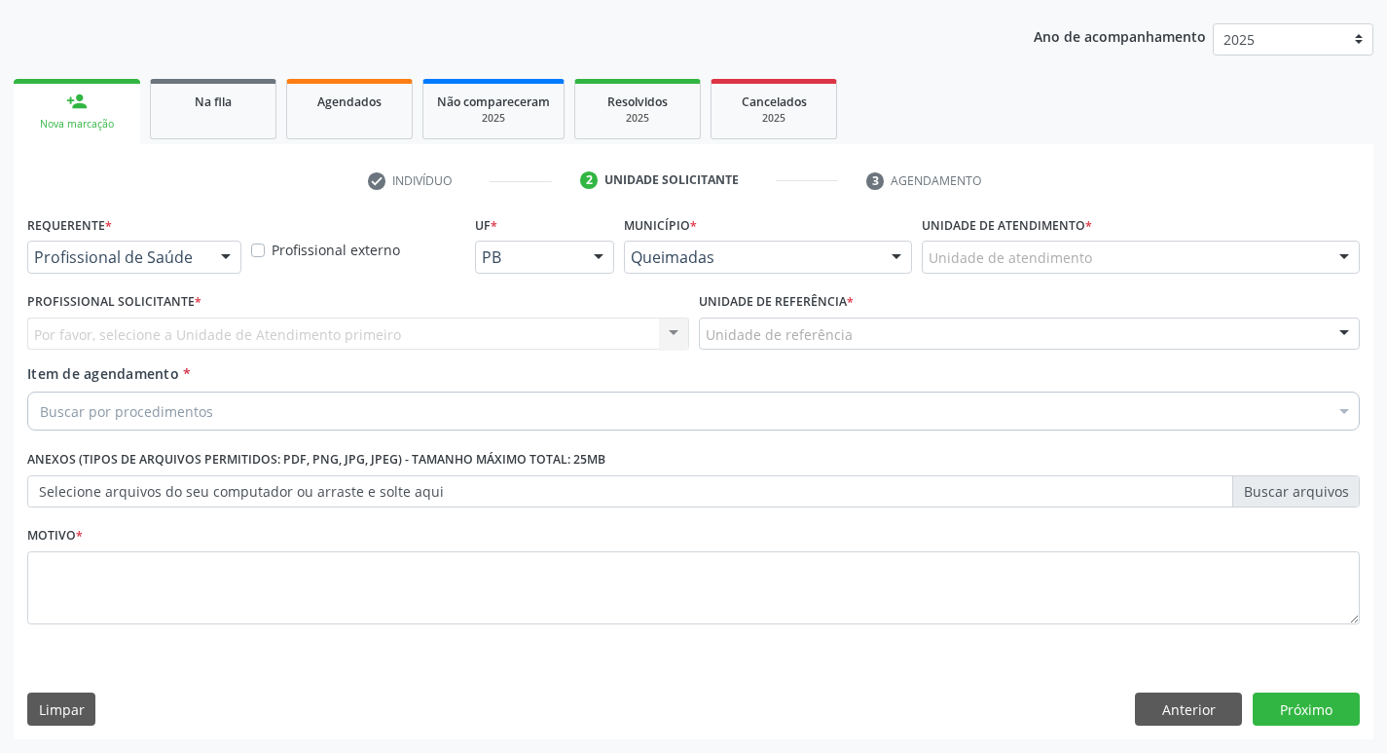
scroll to position [212, 0]
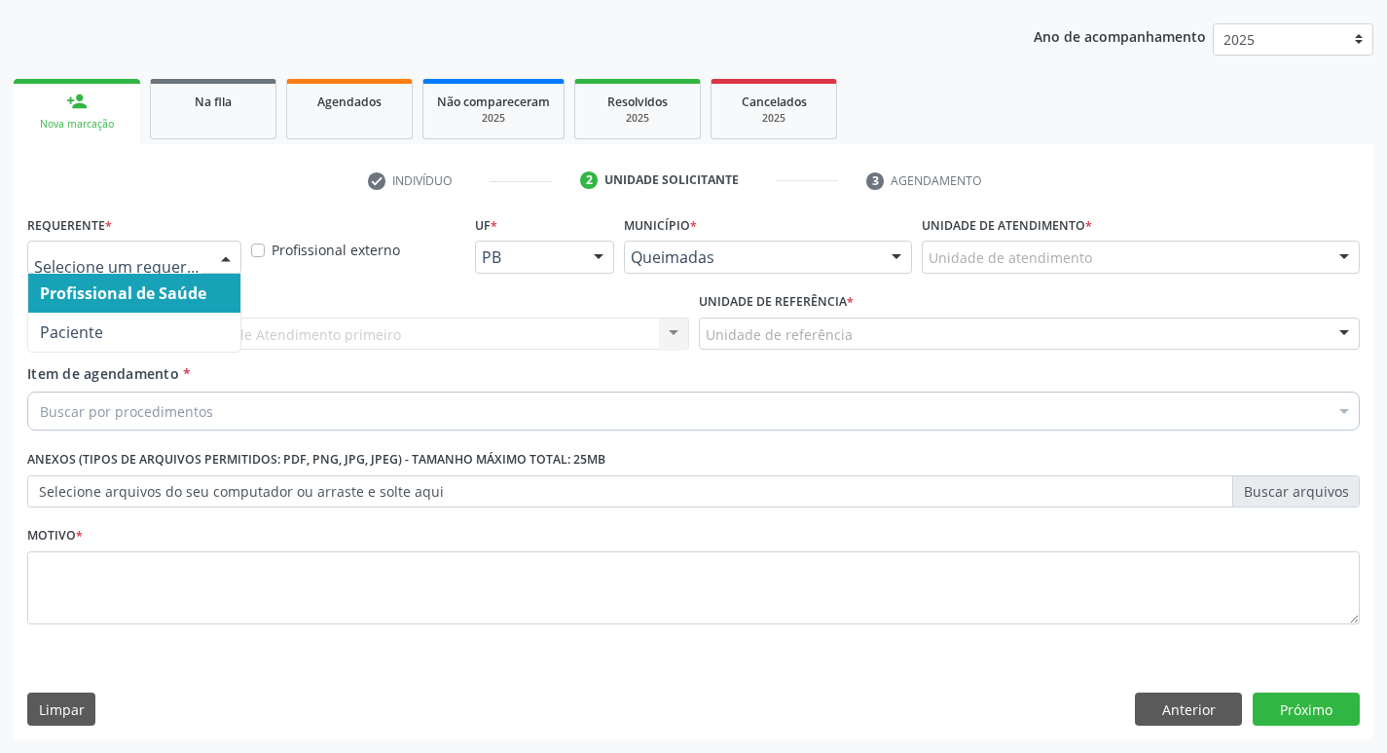
click at [221, 260] on div at bounding box center [225, 257] width 29 height 33
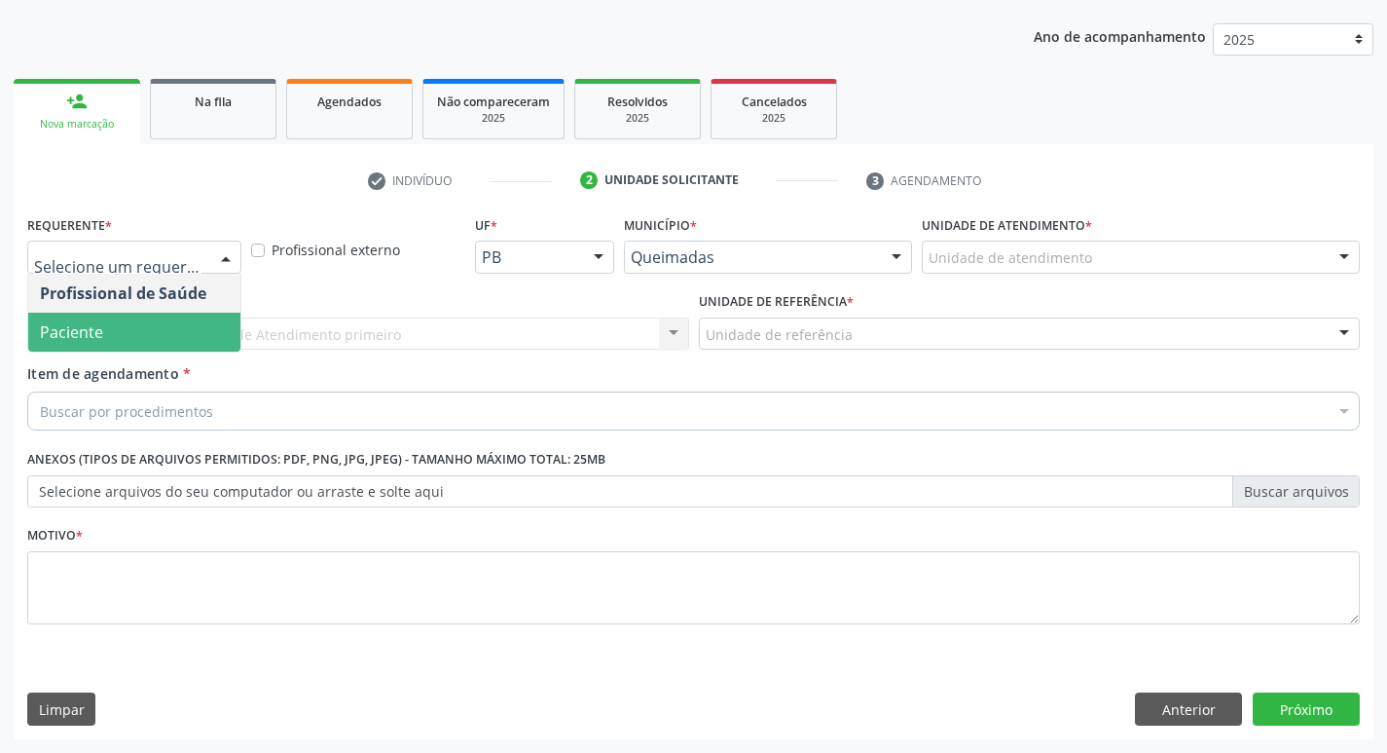
click at [146, 336] on span "Paciente" at bounding box center [134, 332] width 212 height 39
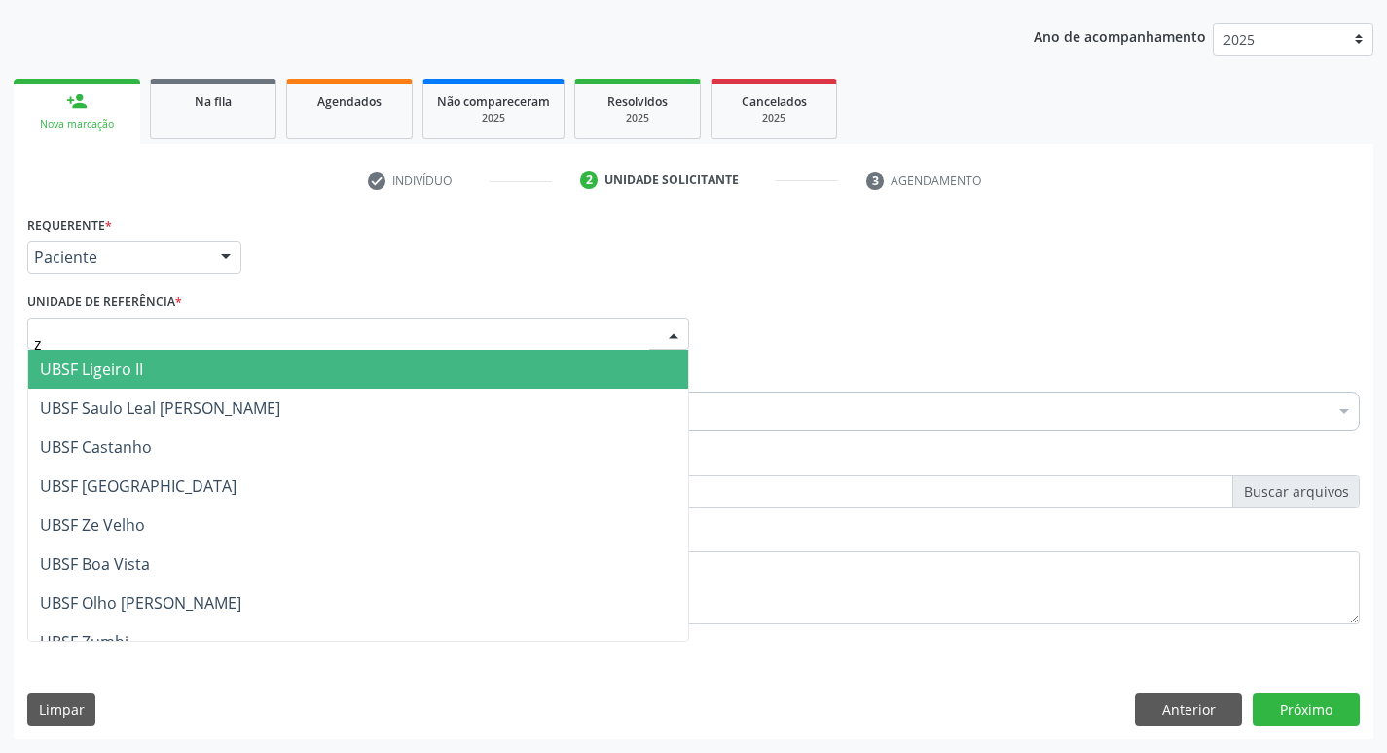
type input "ze"
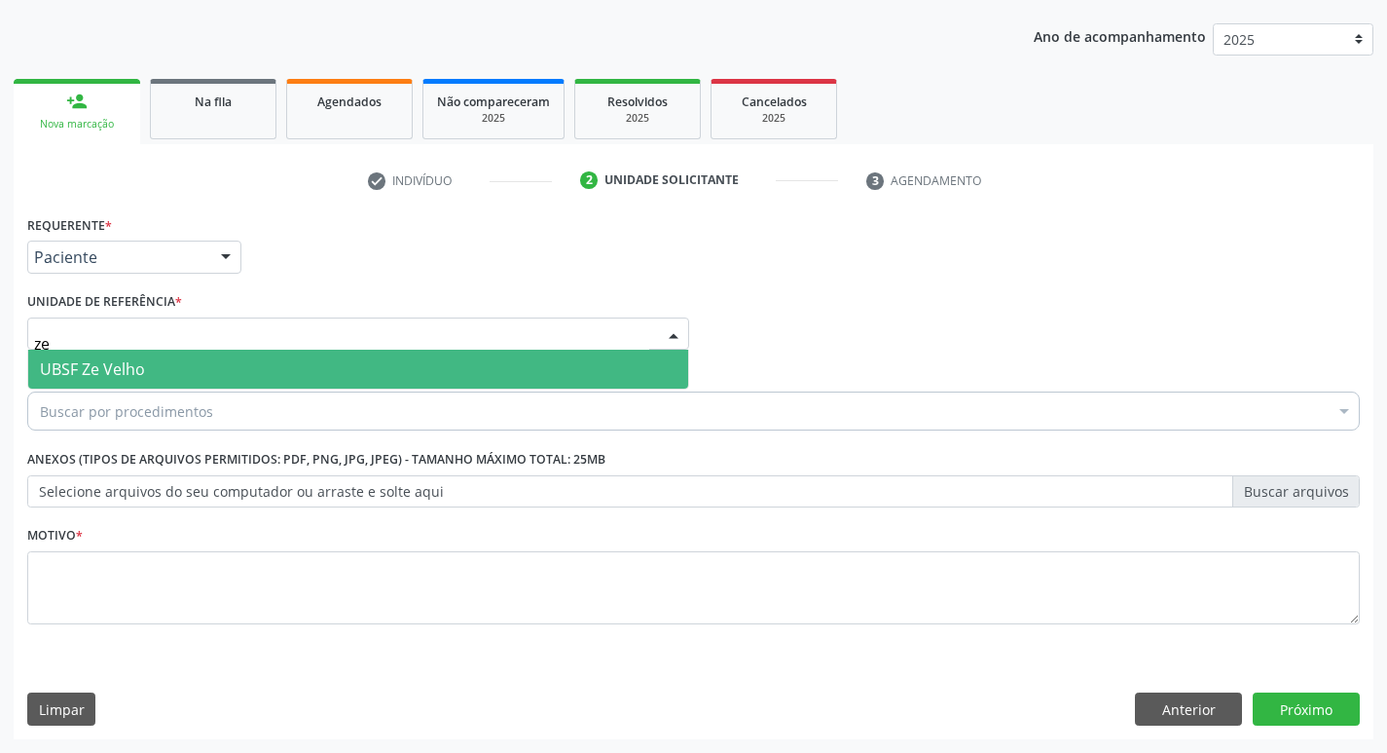
click at [130, 368] on span "UBSF Ze Velho" at bounding box center [92, 368] width 105 height 21
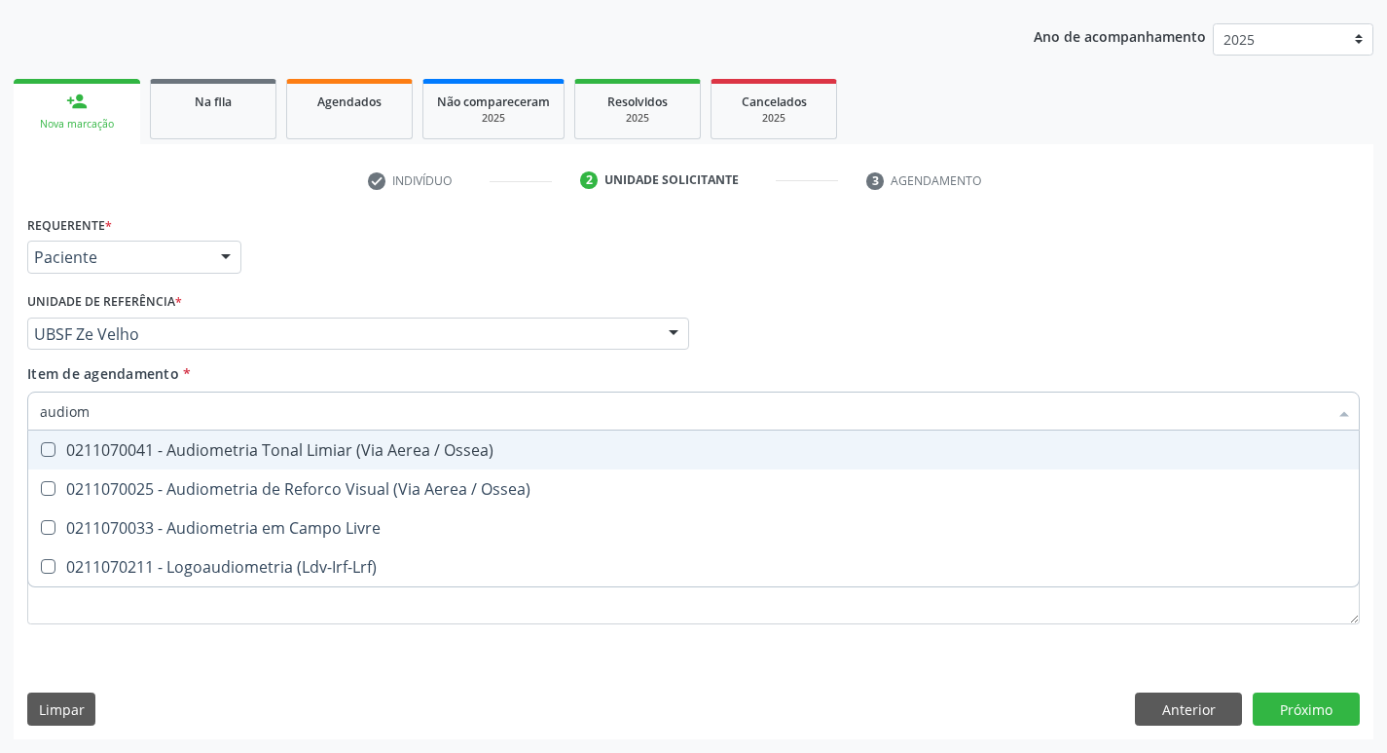
type input "audiome"
click at [179, 446] on div "0211070041 - Audiometria Tonal Limiar (Via Aerea / Ossea)" at bounding box center [694, 450] width 1308 height 16
checkbox Ossea\) "true"
click at [467, 280] on div "Requerente * Paciente Profissional de Saúde Paciente Nenhum resultado encontrad…" at bounding box center [693, 248] width 1343 height 76
checkbox Ossea\) "true"
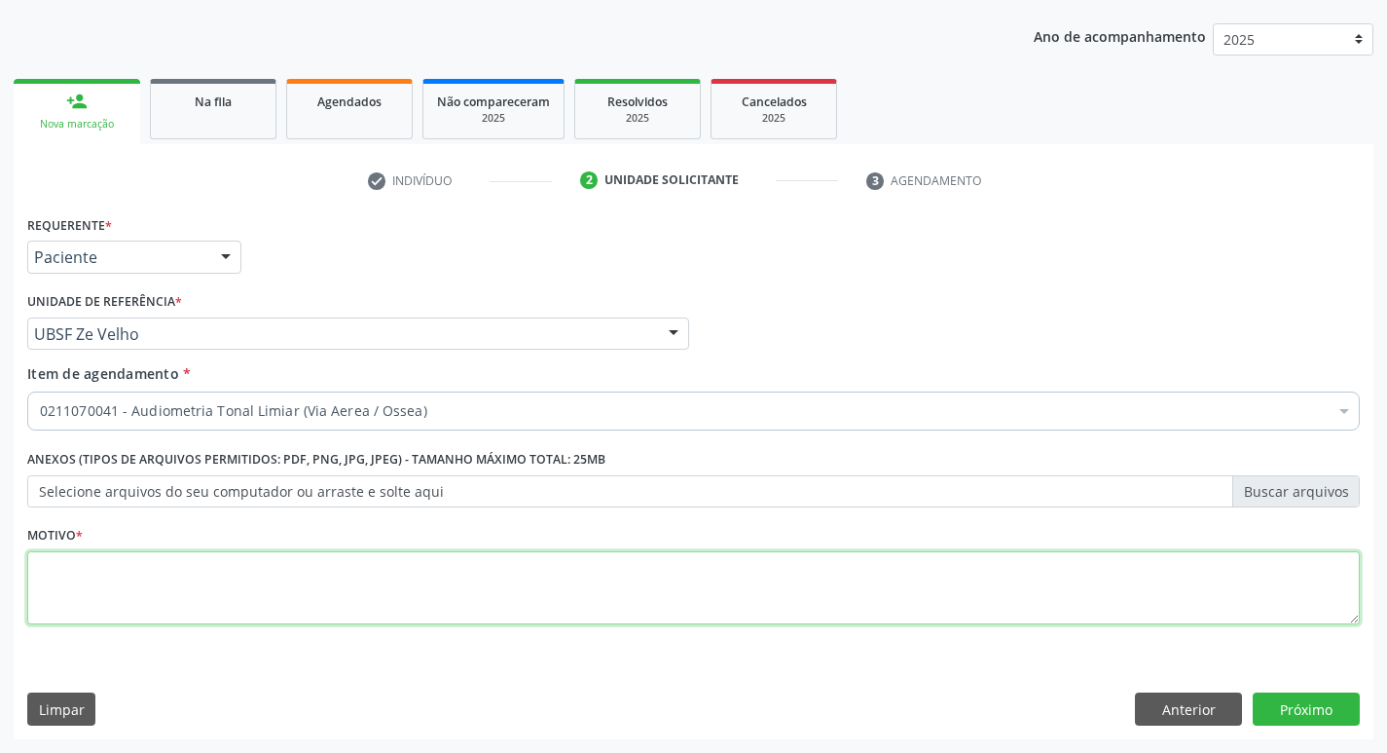
click at [160, 614] on textarea at bounding box center [693, 588] width 1333 height 74
type textarea "avaliação"
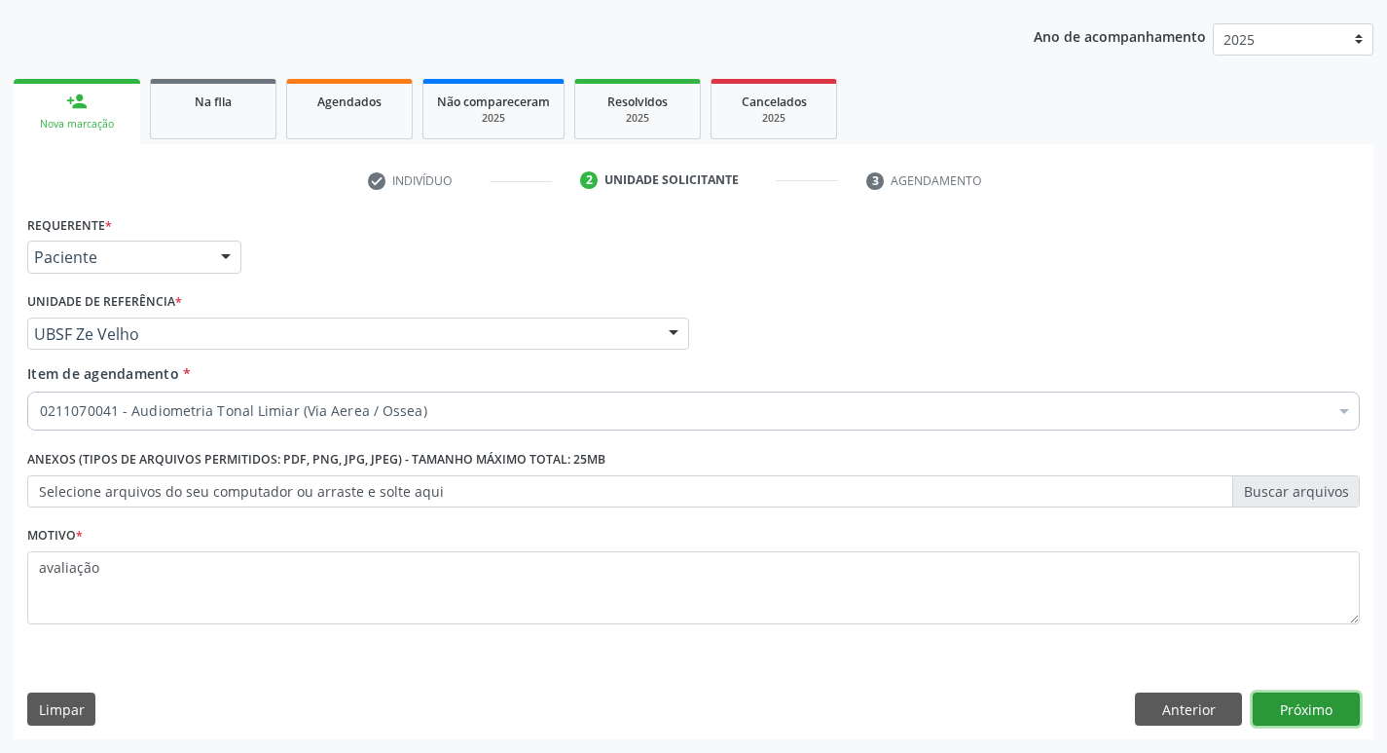
click at [1277, 706] on button "Próximo" at bounding box center [1306, 708] width 107 height 33
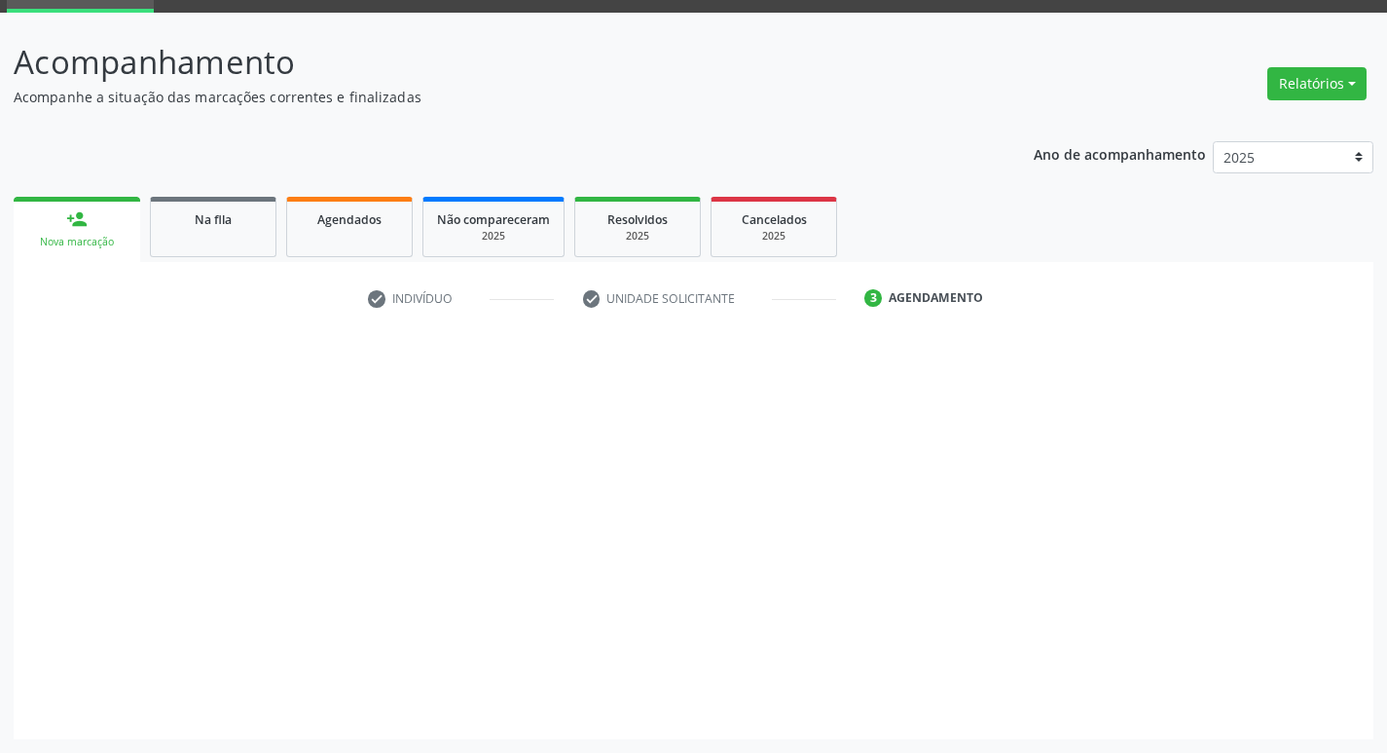
scroll to position [94, 0]
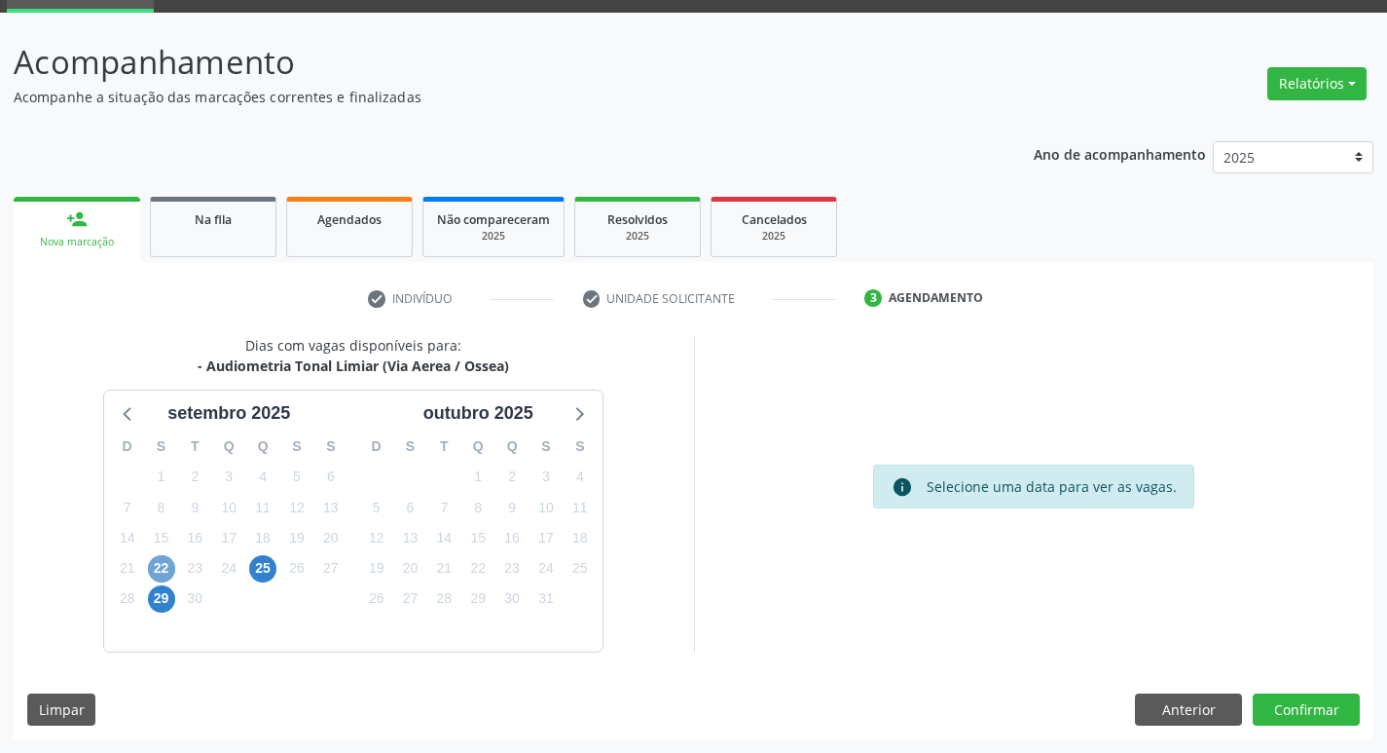
click at [158, 568] on span "22" at bounding box center [161, 568] width 27 height 27
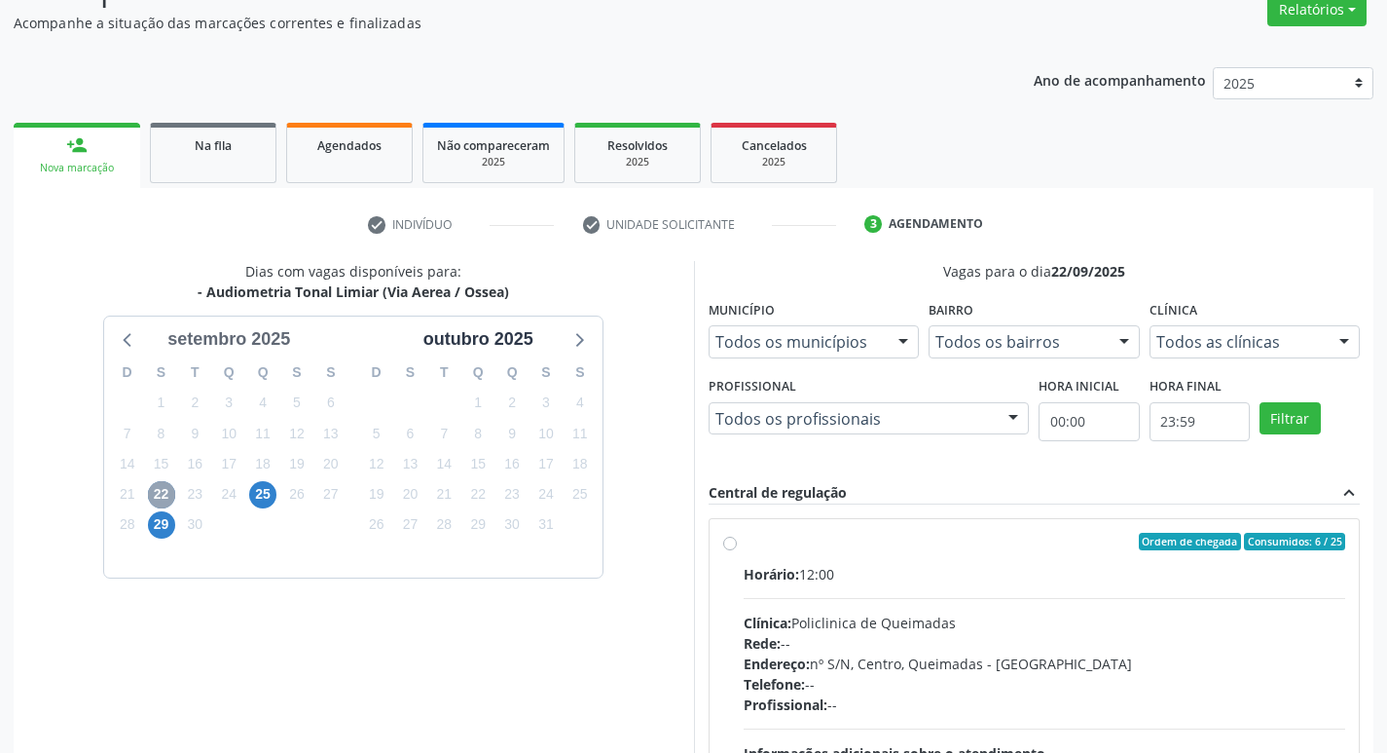
scroll to position [376, 0]
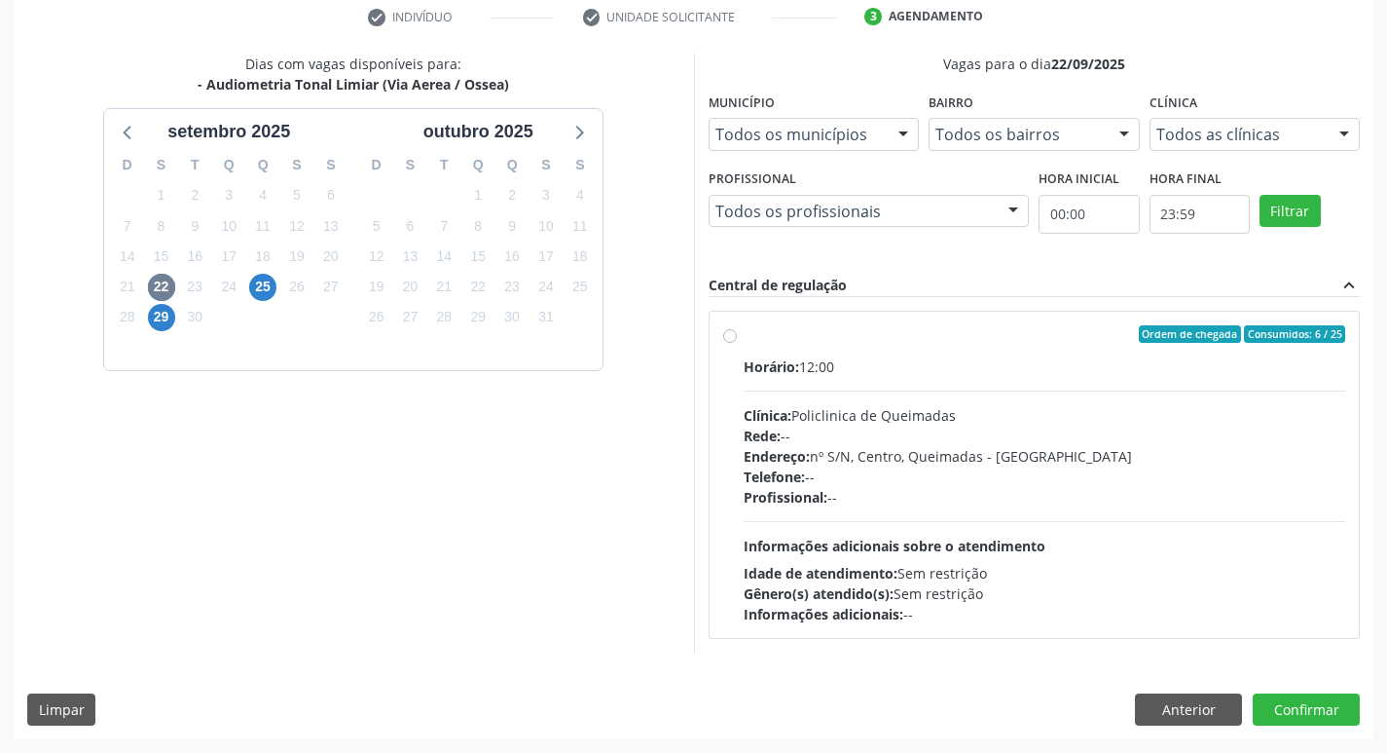
click at [1089, 364] on div "Horário: 12:00" at bounding box center [1045, 366] width 603 height 20
click at [737, 343] on input "Ordem de chegada Consumidos: 6 / 25 Horário: 12:00 Clínica: Policlinica de Quei…" at bounding box center [730, 334] width 14 height 18
radio input "true"
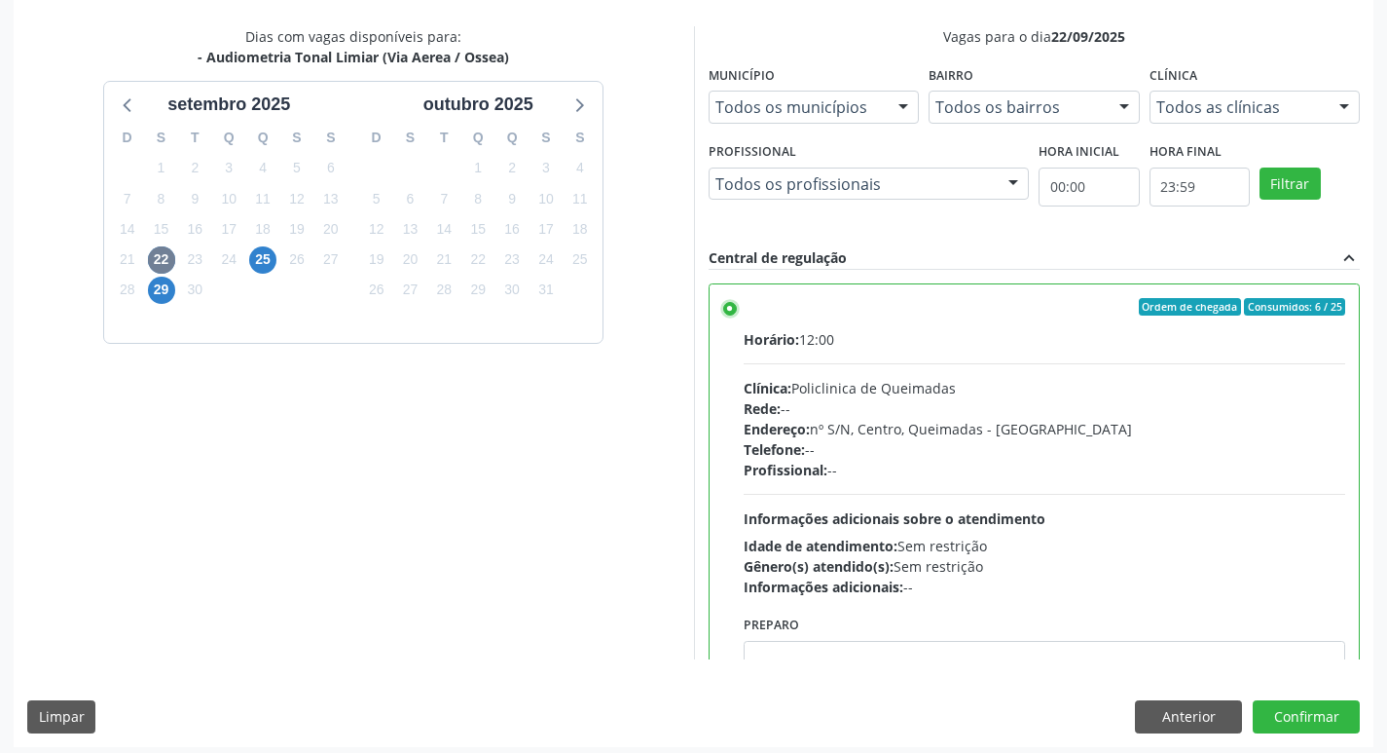
scroll to position [411, 0]
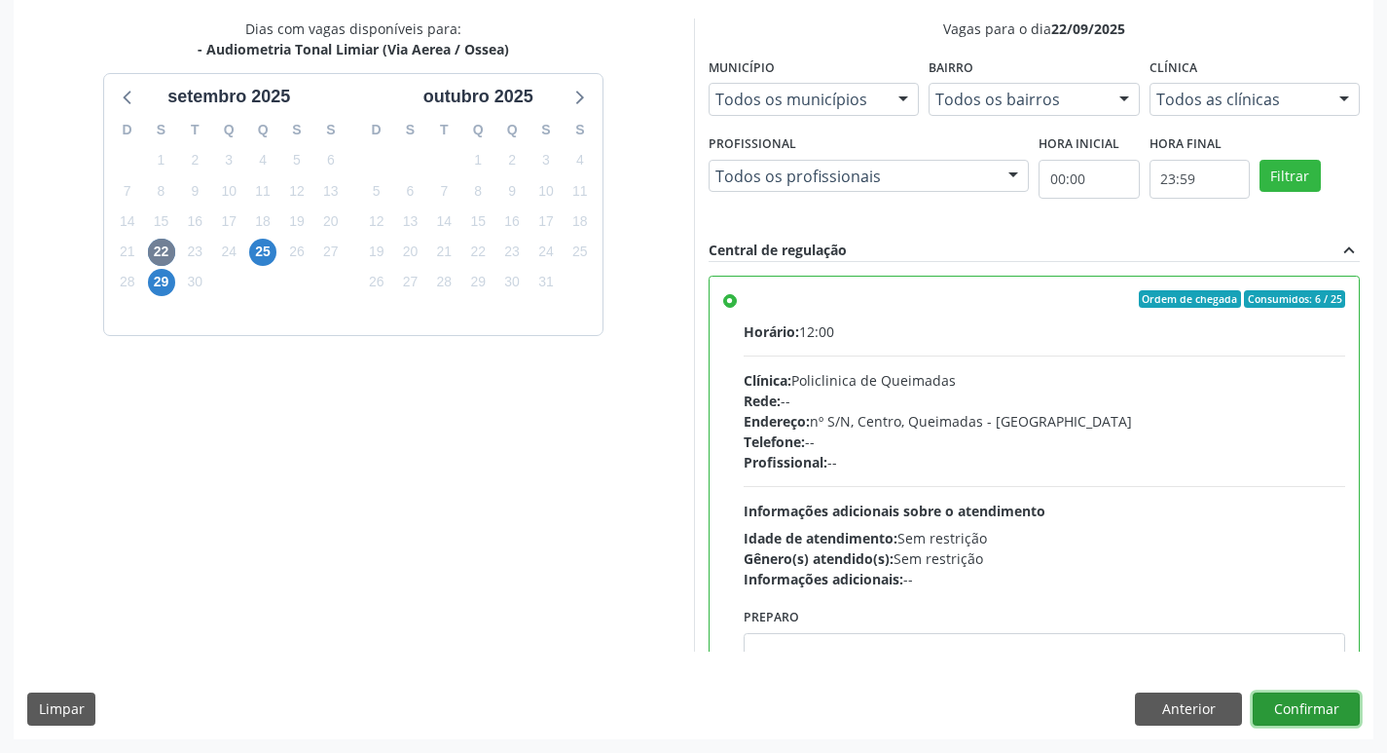
click at [1305, 718] on button "Confirmar" at bounding box center [1306, 708] width 107 height 33
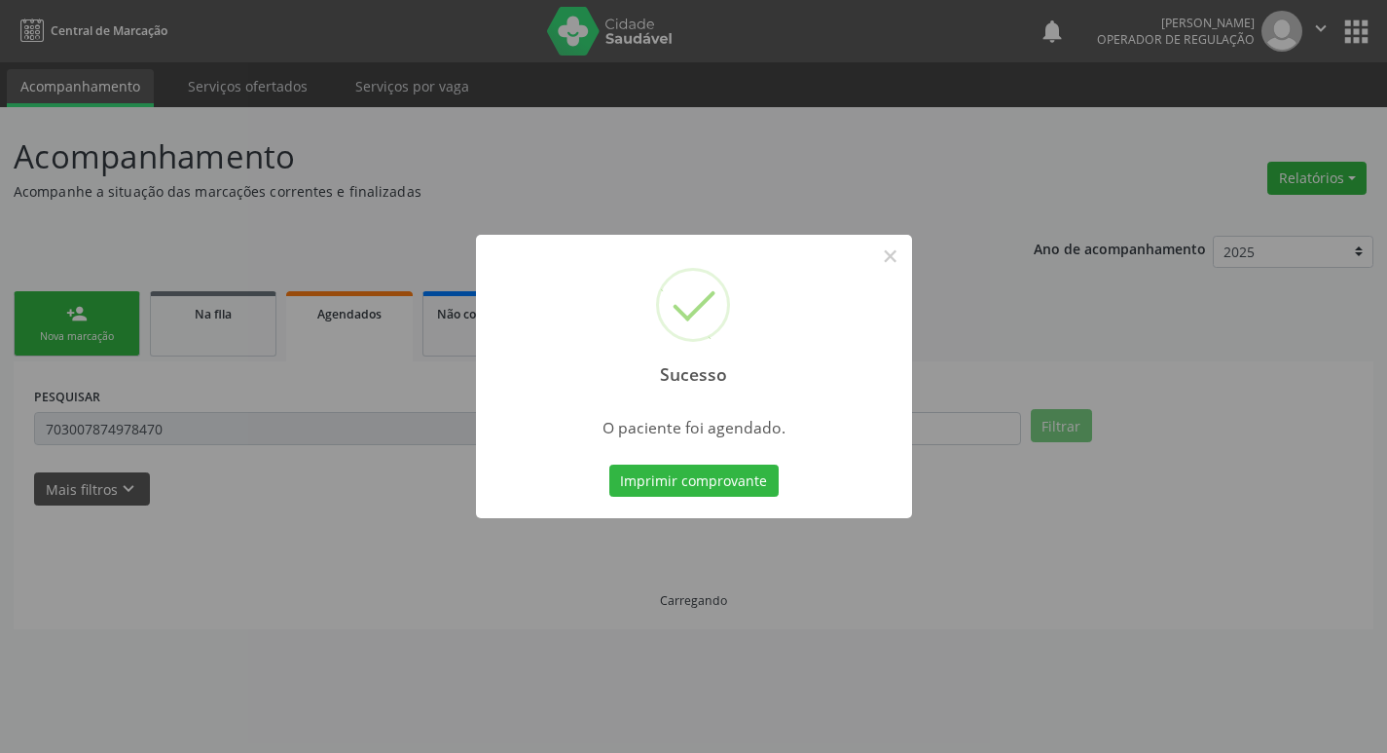
scroll to position [0, 0]
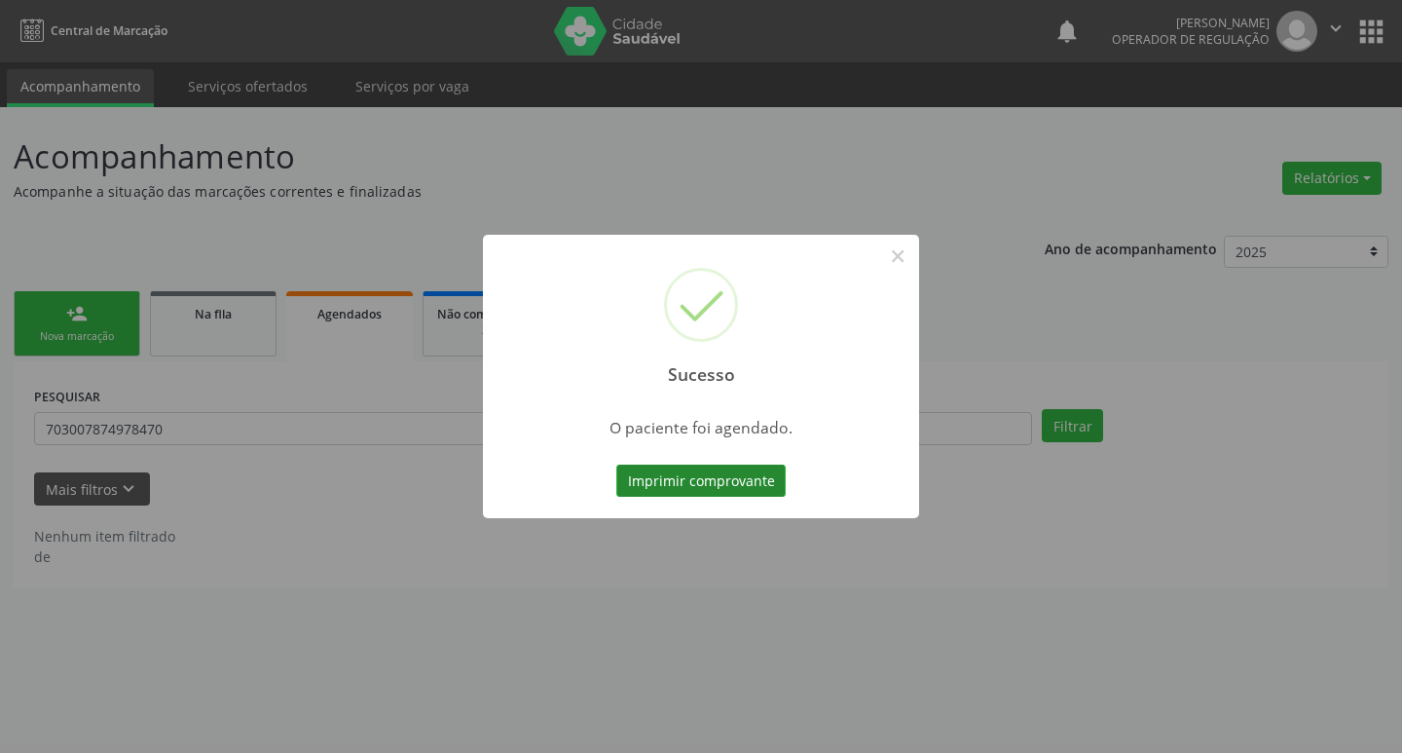
click at [642, 474] on button "Imprimir comprovante" at bounding box center [700, 480] width 169 height 33
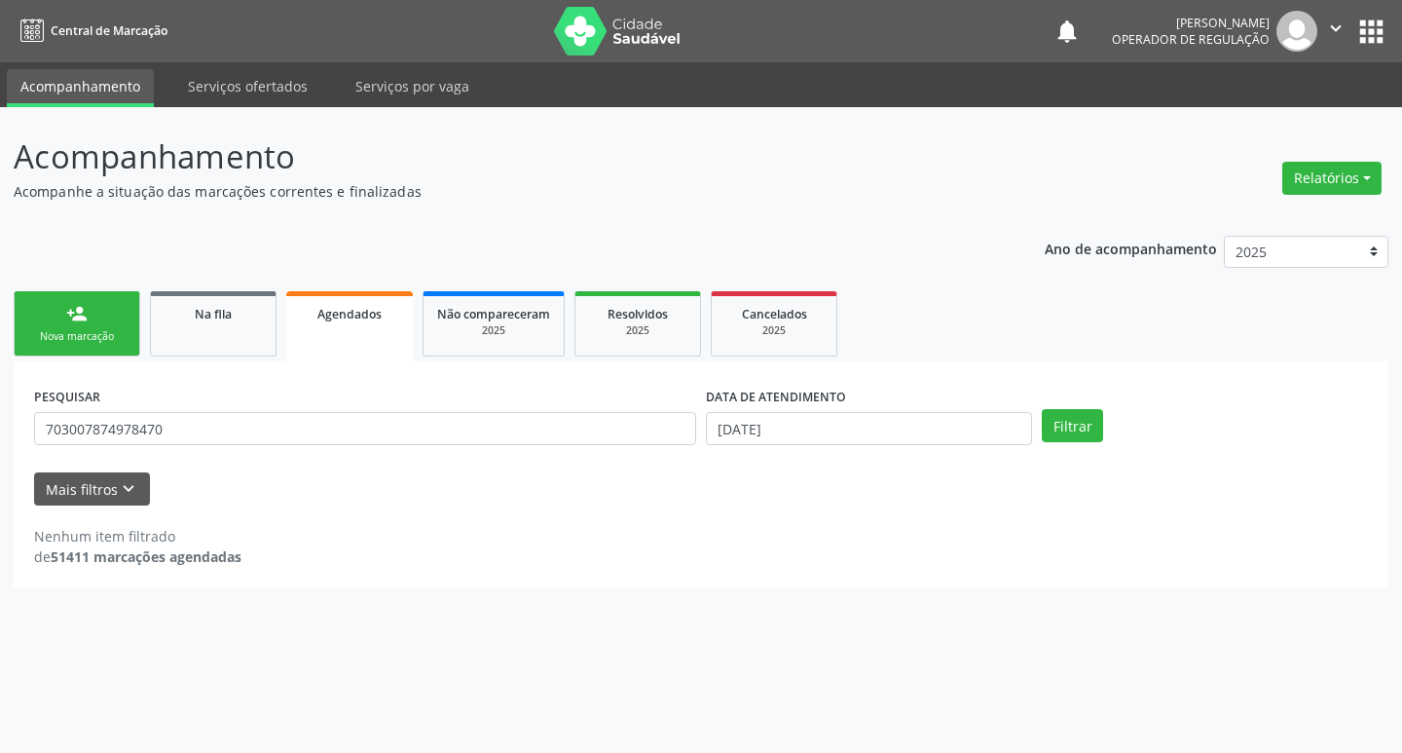
click at [105, 344] on div "Nova marcação" at bounding box center [76, 336] width 97 height 15
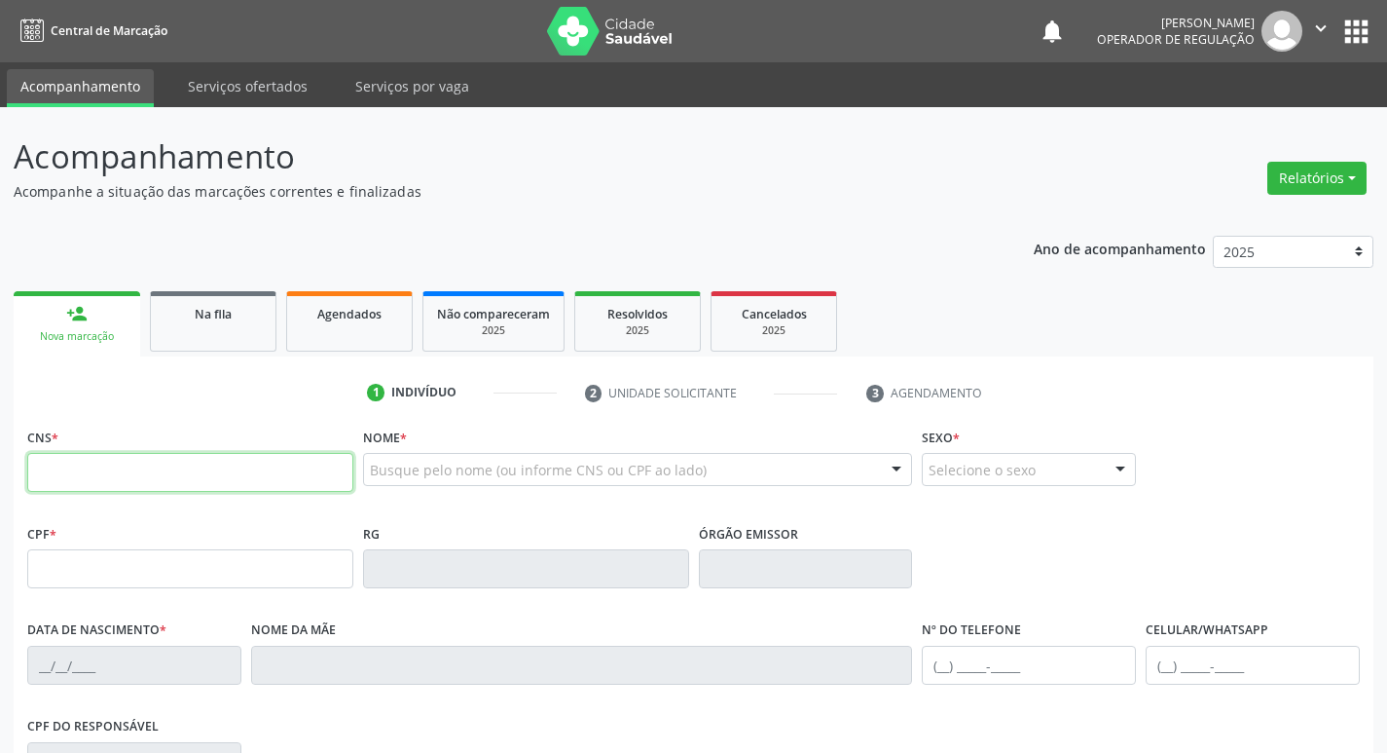
click at [206, 489] on input "text" at bounding box center [190, 472] width 326 height 39
type input "703 4072 8396 3311"
type input "125.964.624-60"
type input "12/09/1958"
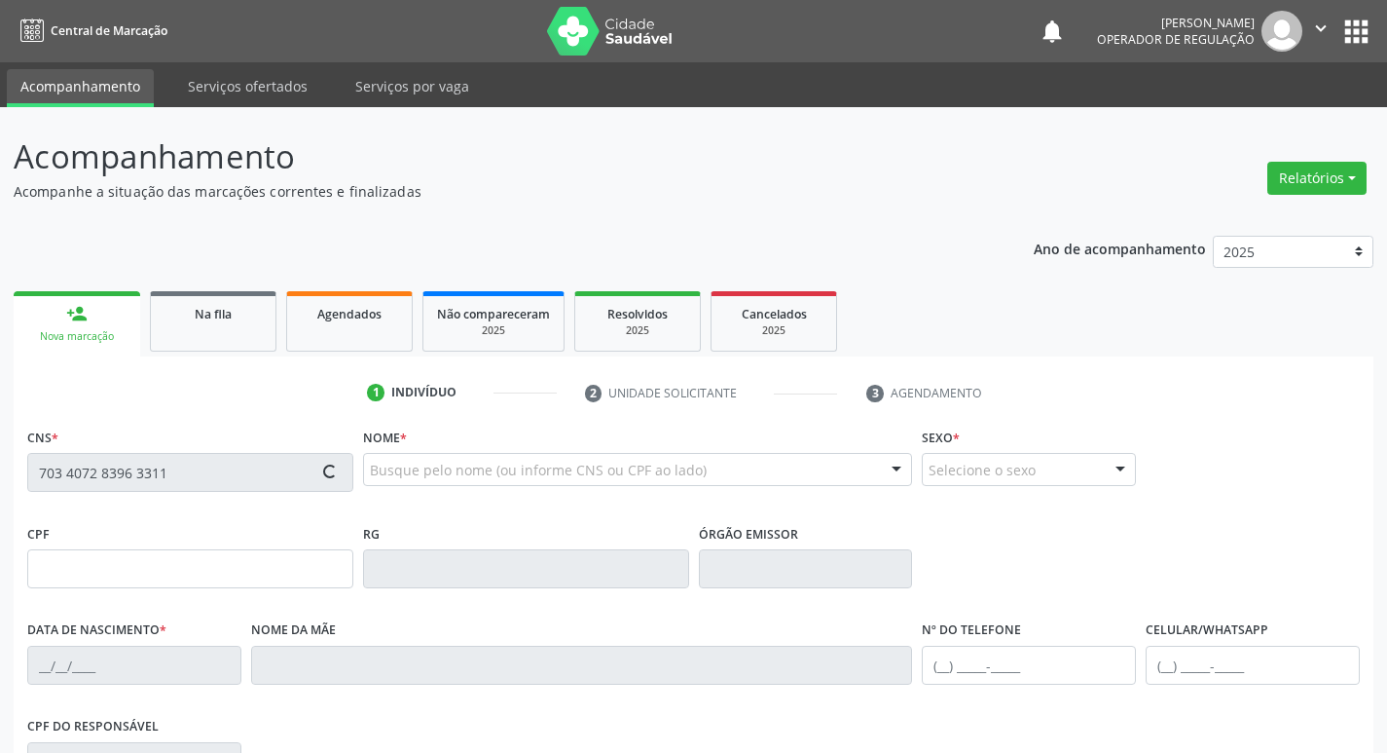
type input "Severina Maria da Conceição"
type input "(83) 99411-6580"
type input "S/N"
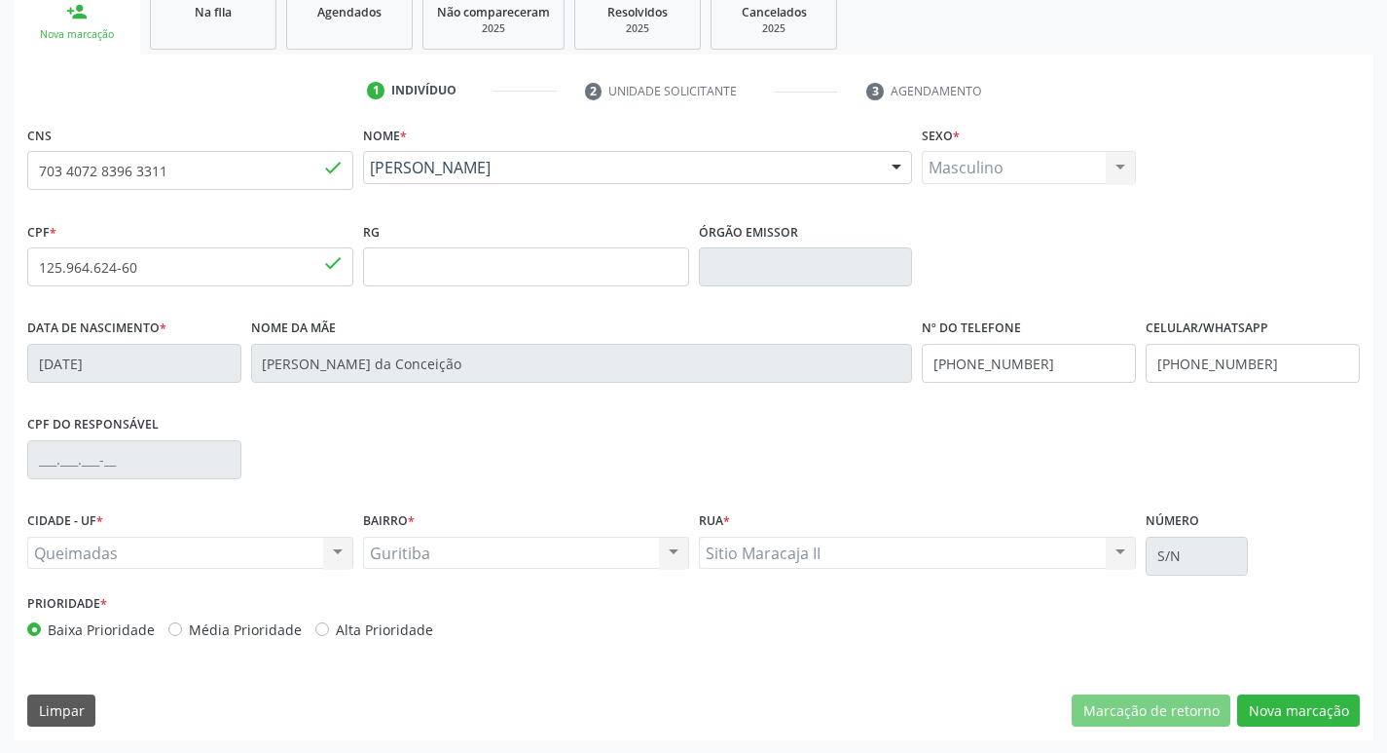
scroll to position [303, 0]
click at [1326, 710] on button "Nova marcação" at bounding box center [1299, 709] width 123 height 33
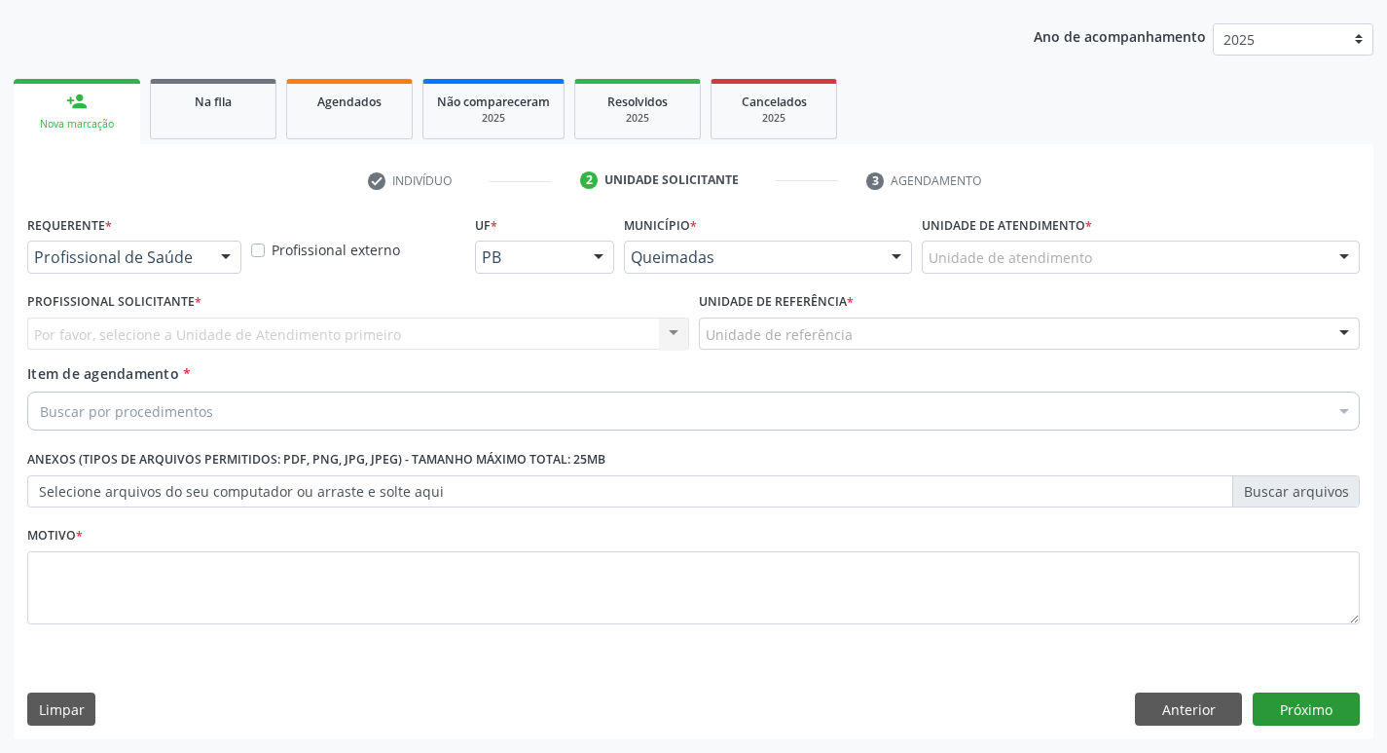
scroll to position [212, 0]
click at [206, 259] on div "Profissional de Saúde Profissional de Saúde Paciente Nenhum resultado encontrad…" at bounding box center [134, 256] width 214 height 33
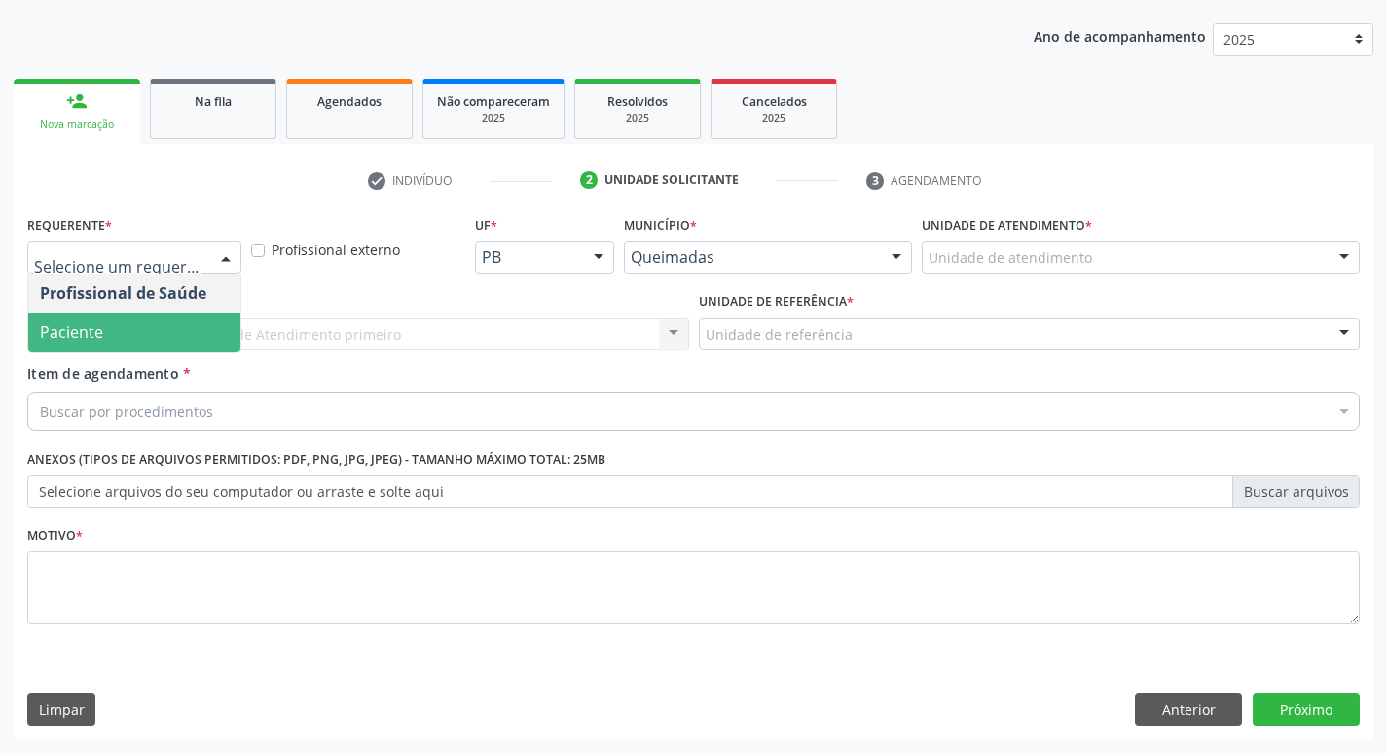
click at [177, 318] on span "Paciente" at bounding box center [134, 332] width 212 height 39
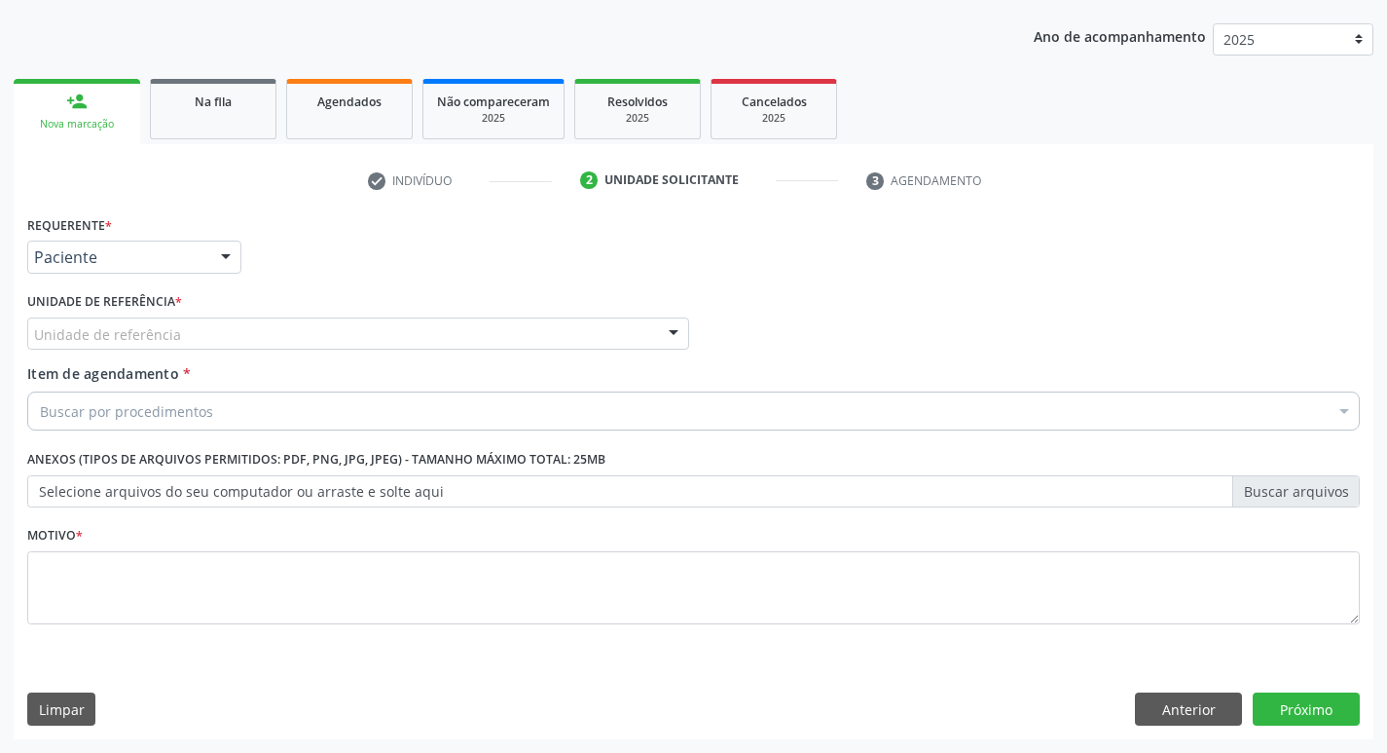
click at [378, 334] on div "Unidade de referência" at bounding box center [358, 333] width 662 height 33
type input "gur"
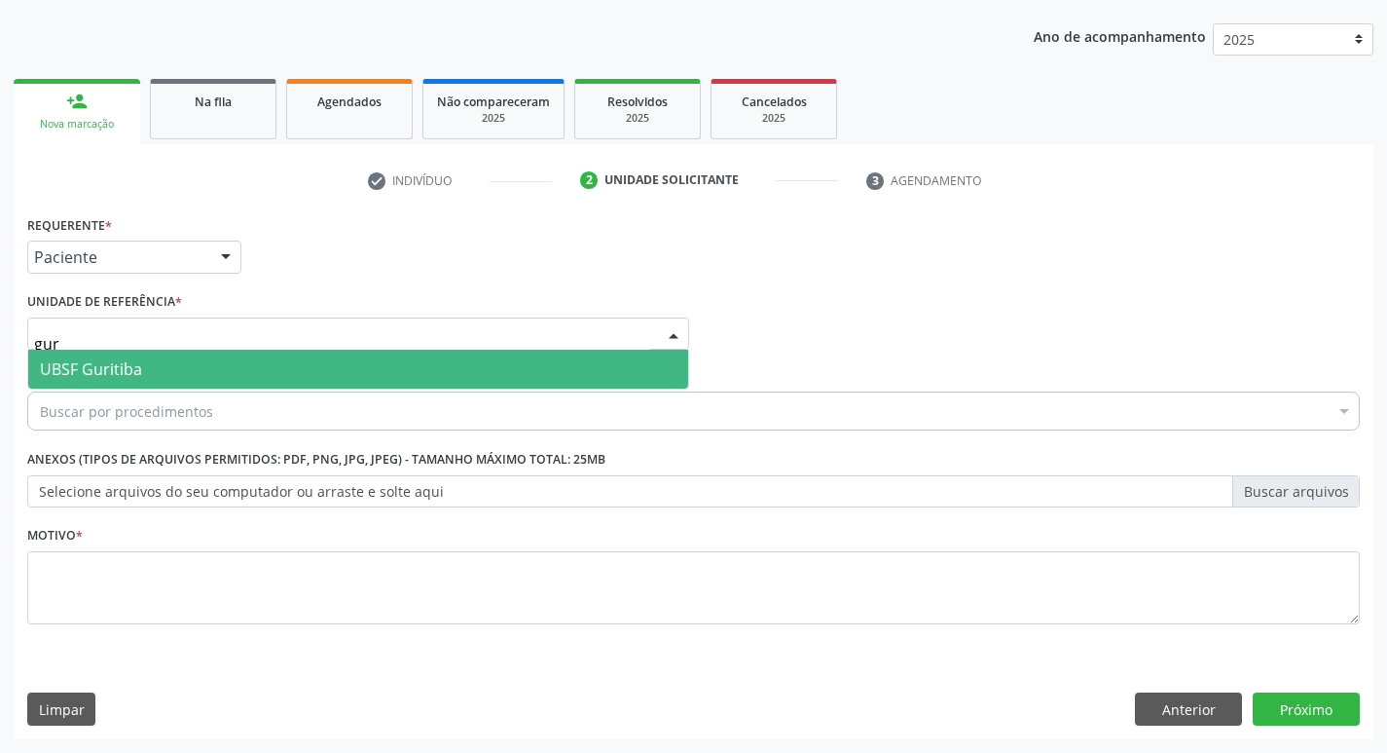
click at [391, 369] on span "UBSF Guritiba" at bounding box center [358, 369] width 660 height 39
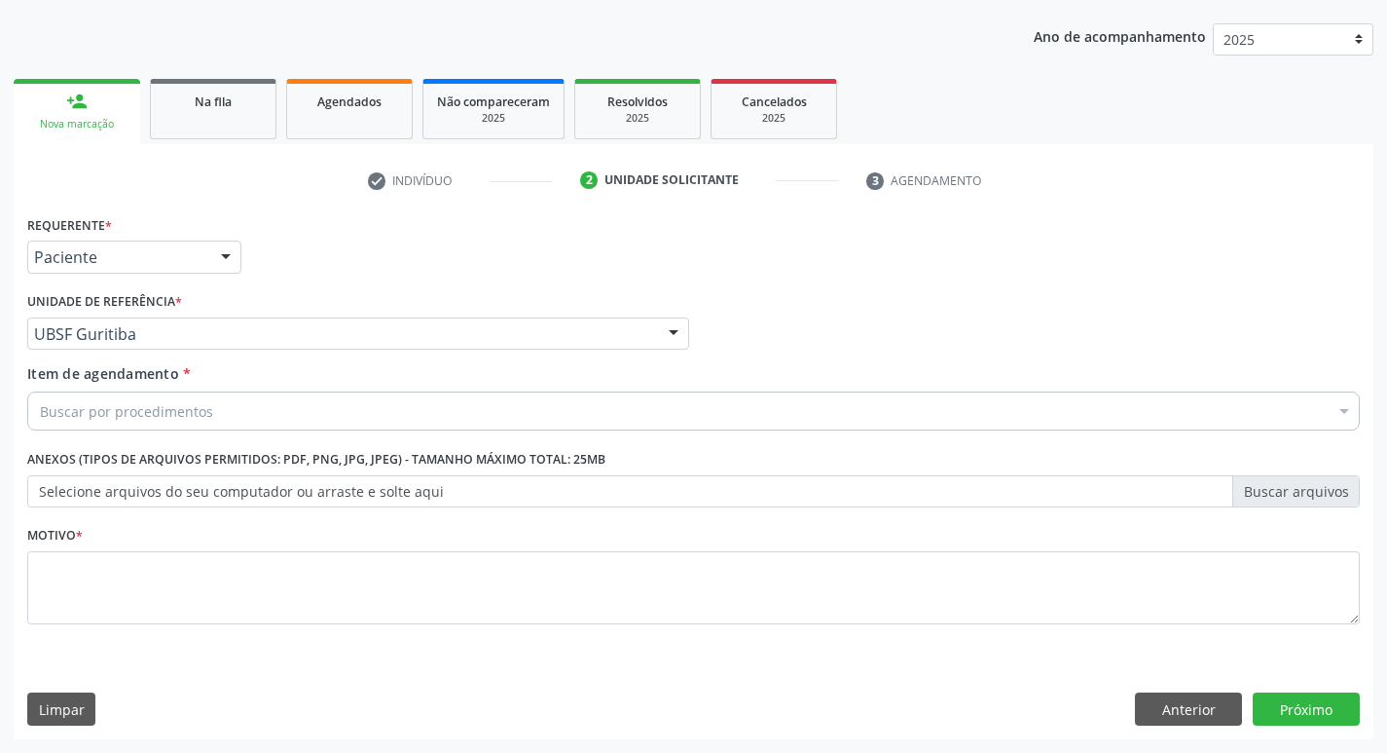
click at [388, 417] on div "Buscar por procedimentos" at bounding box center [693, 410] width 1333 height 39
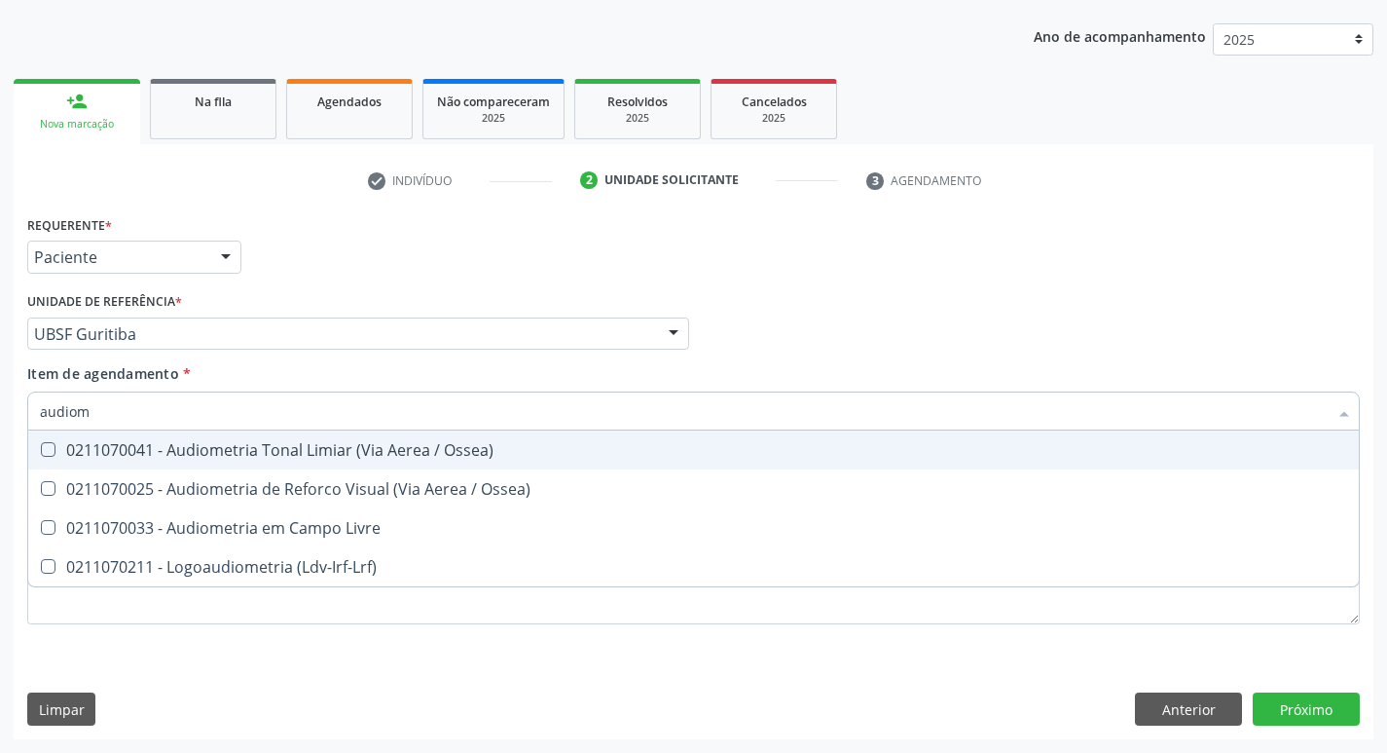
type input "audiome"
click at [396, 448] on div "0211070041 - Audiometria Tonal Limiar (Via Aerea / Ossea)" at bounding box center [694, 450] width 1308 height 16
checkbox Ossea\) "true"
click at [1007, 263] on div "Requerente * Paciente Profissional de Saúde Paciente Nenhum resultado encontrad…" at bounding box center [693, 248] width 1343 height 76
checkbox Ossea\) "true"
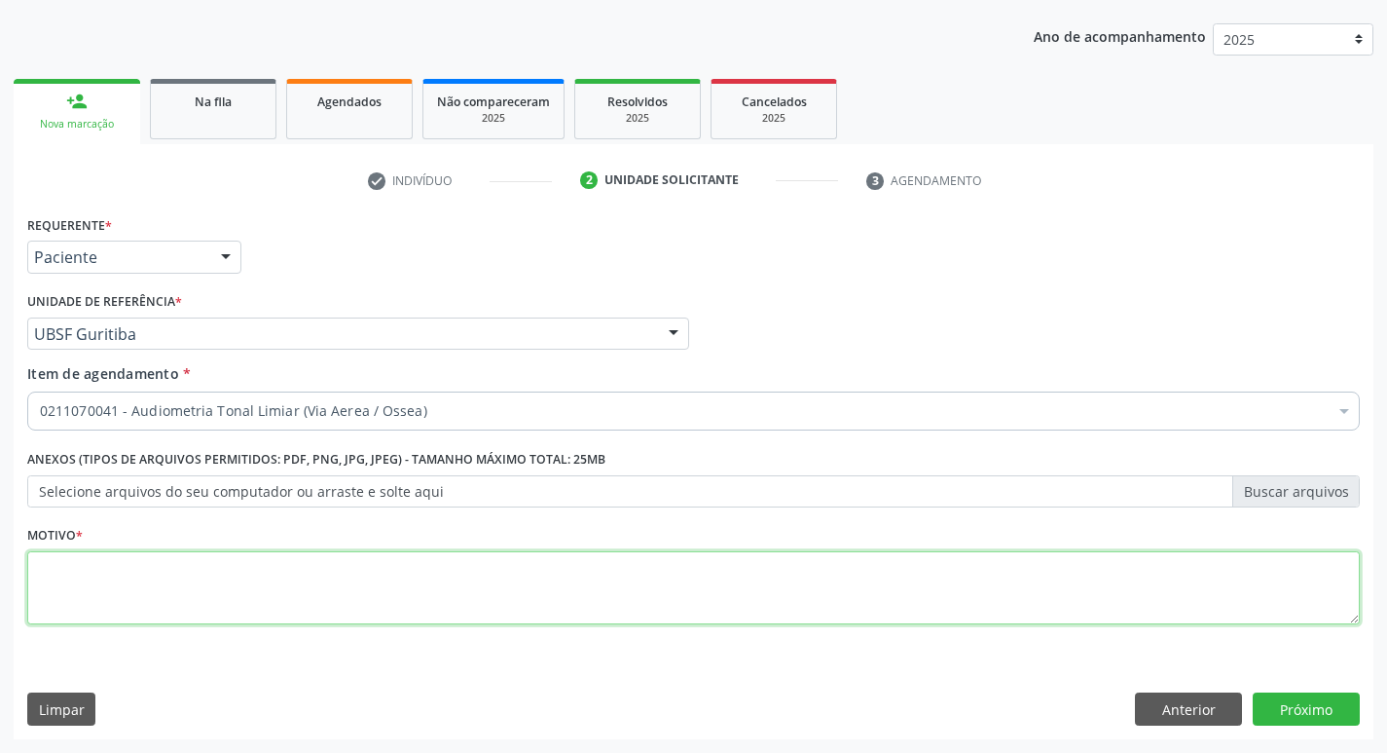
click at [131, 594] on textarea at bounding box center [693, 588] width 1333 height 74
type textarea "avaliação"
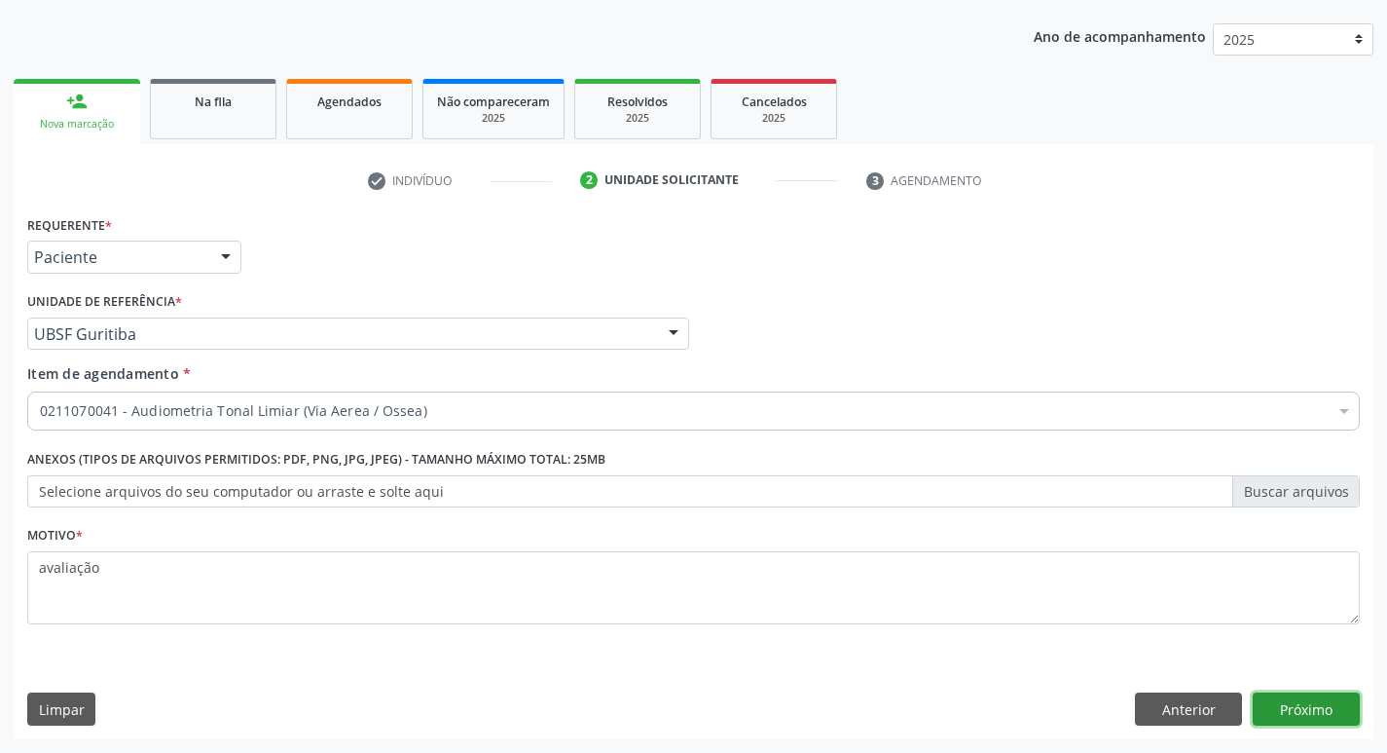
click at [1334, 703] on button "Próximo" at bounding box center [1306, 708] width 107 height 33
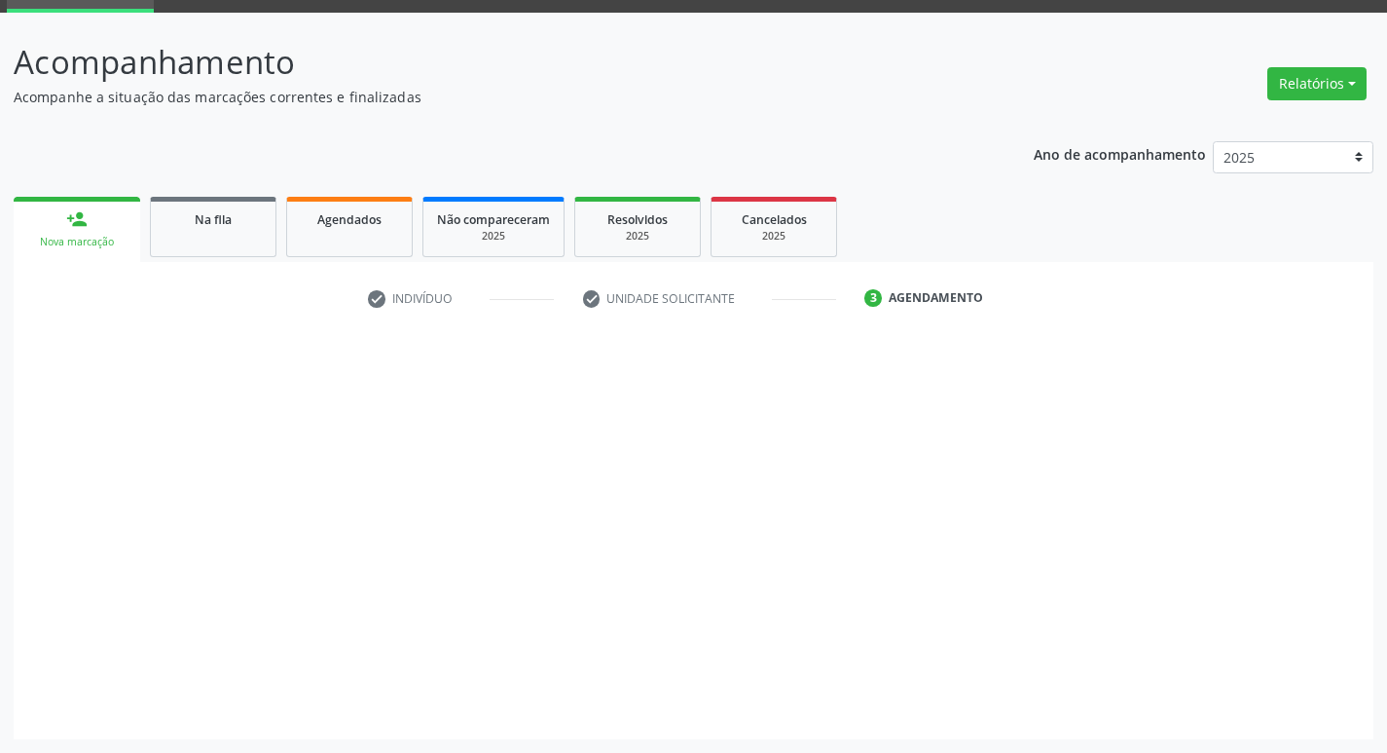
scroll to position [94, 0]
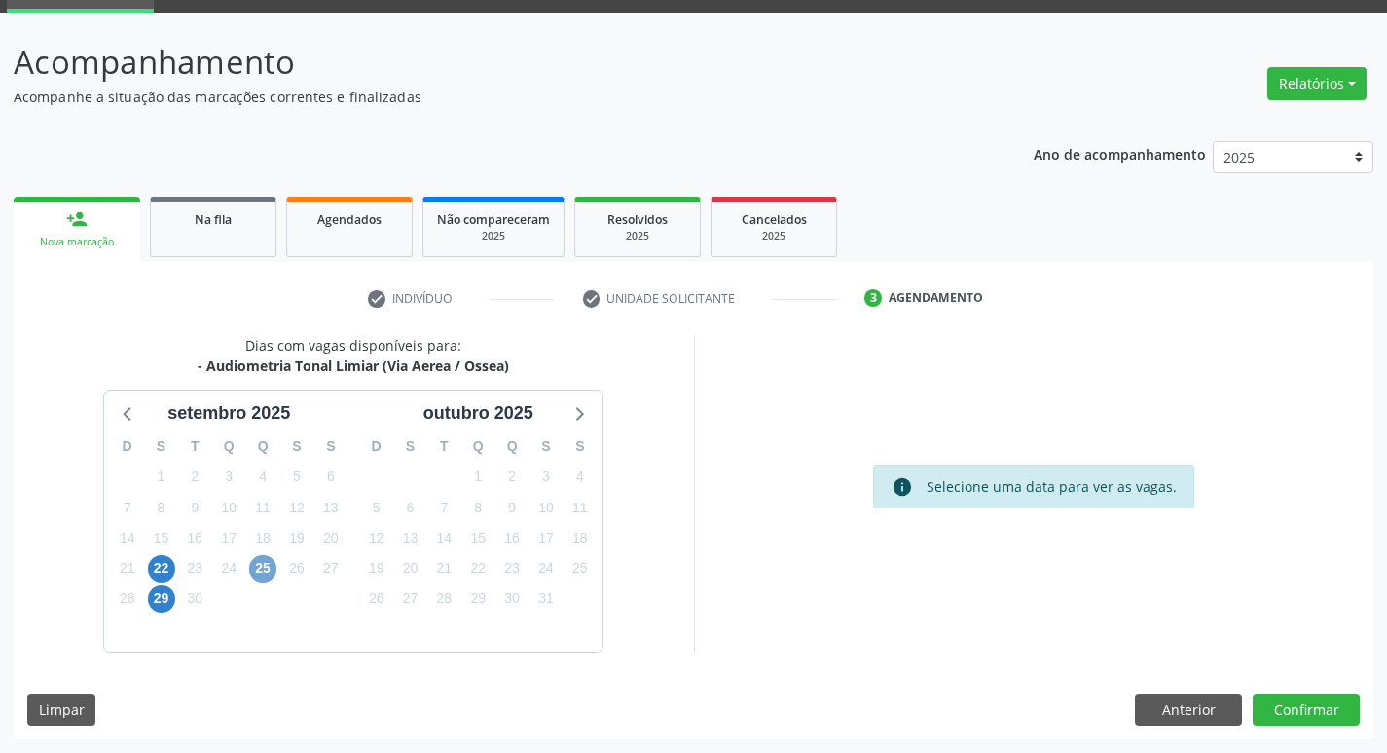
click at [274, 573] on span "25" at bounding box center [262, 568] width 27 height 27
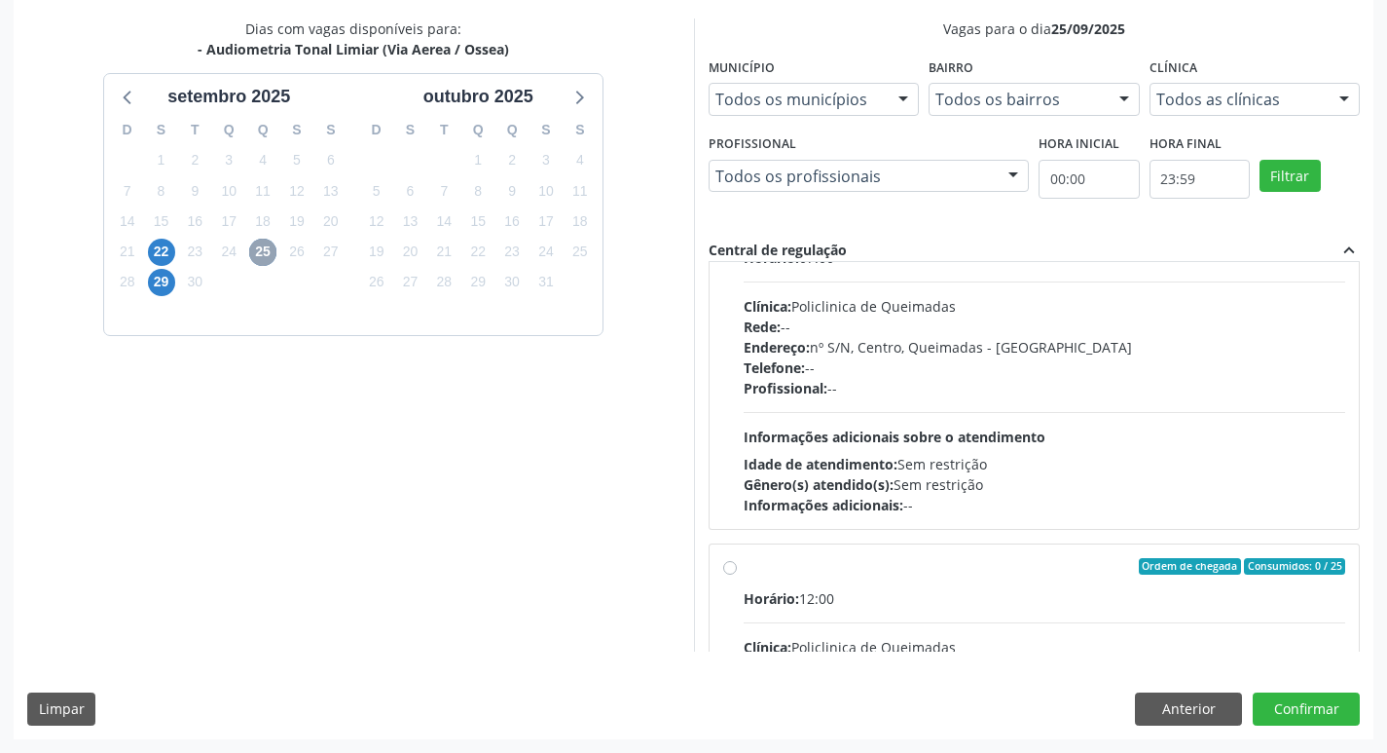
scroll to position [0, 0]
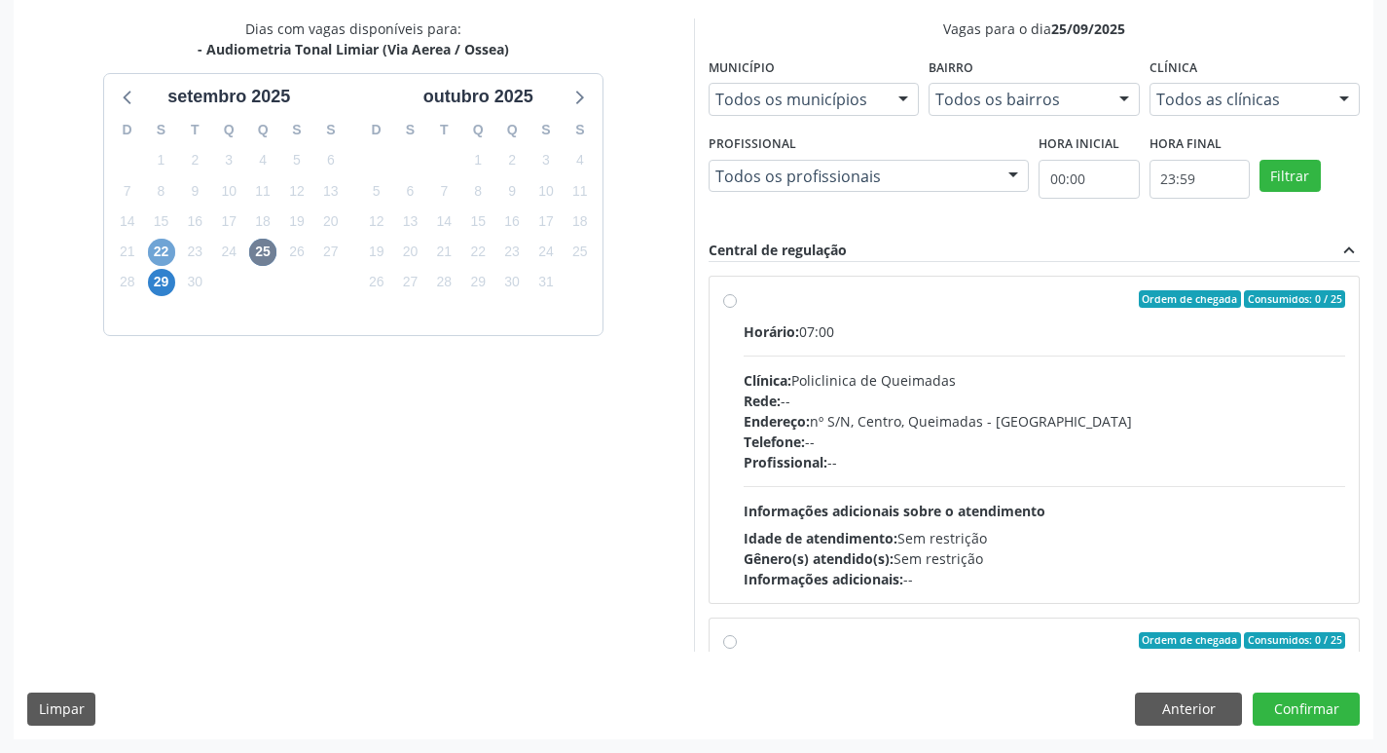
click at [155, 255] on span "22" at bounding box center [161, 252] width 27 height 27
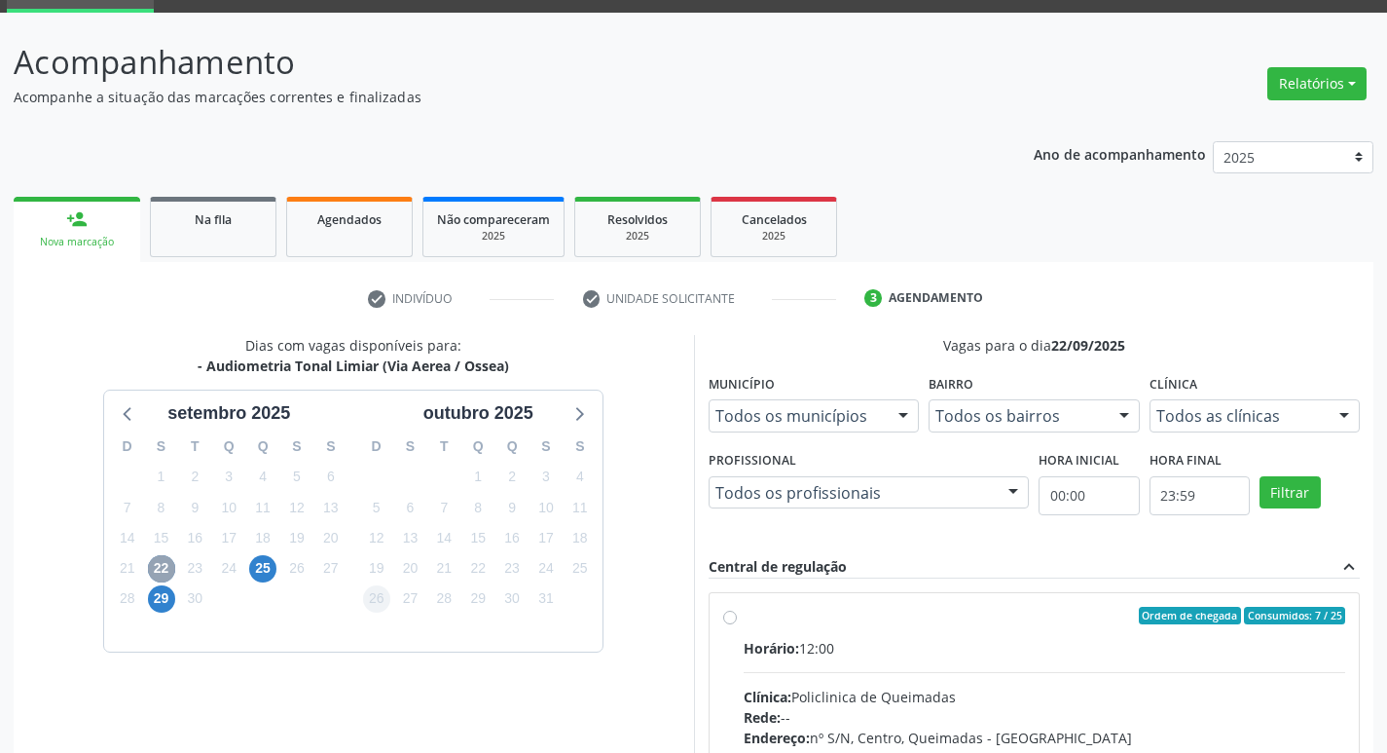
scroll to position [376, 0]
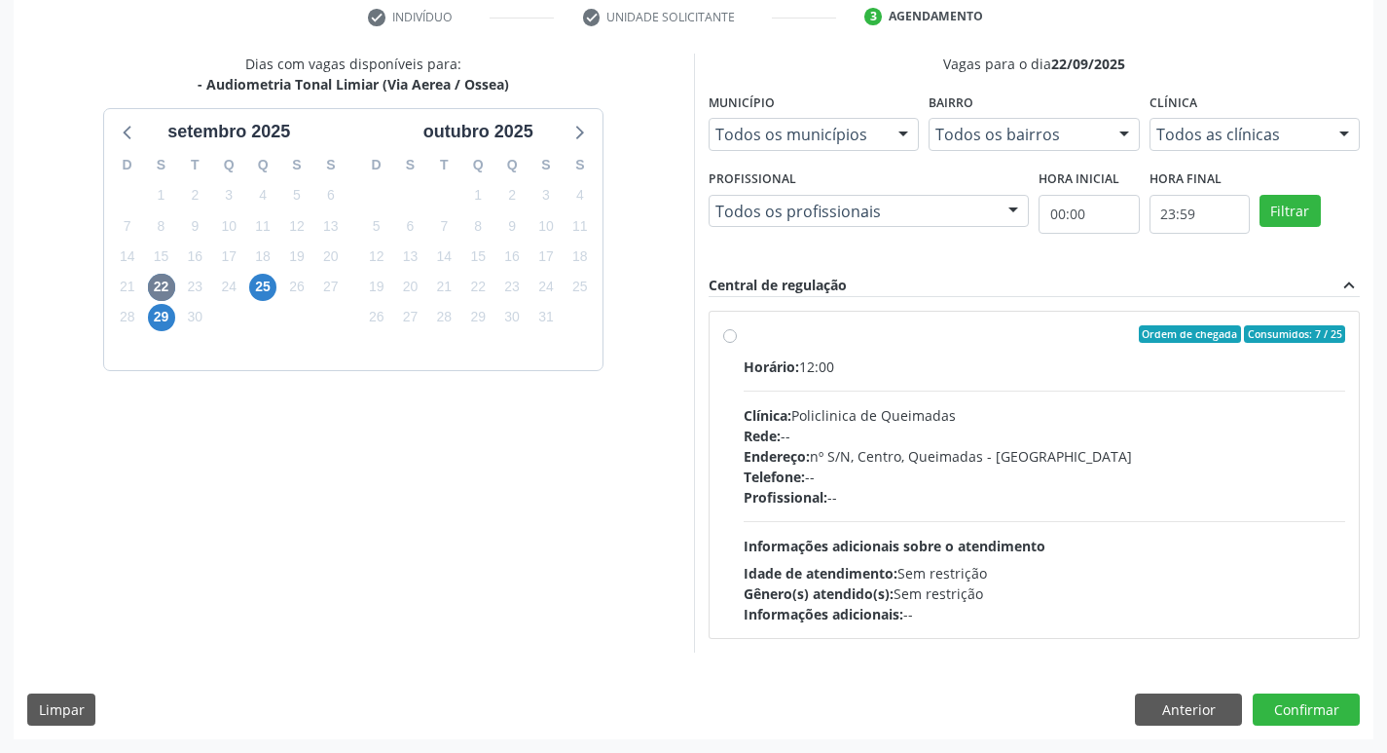
click at [1058, 352] on label "Ordem de chegada Consumidos: 7 / 25 Horário: 12:00 Clínica: Policlinica de Quei…" at bounding box center [1045, 474] width 603 height 299
click at [737, 343] on input "Ordem de chegada Consumidos: 7 / 25 Horário: 12:00 Clínica: Policlinica de Quei…" at bounding box center [730, 334] width 14 height 18
radio input "true"
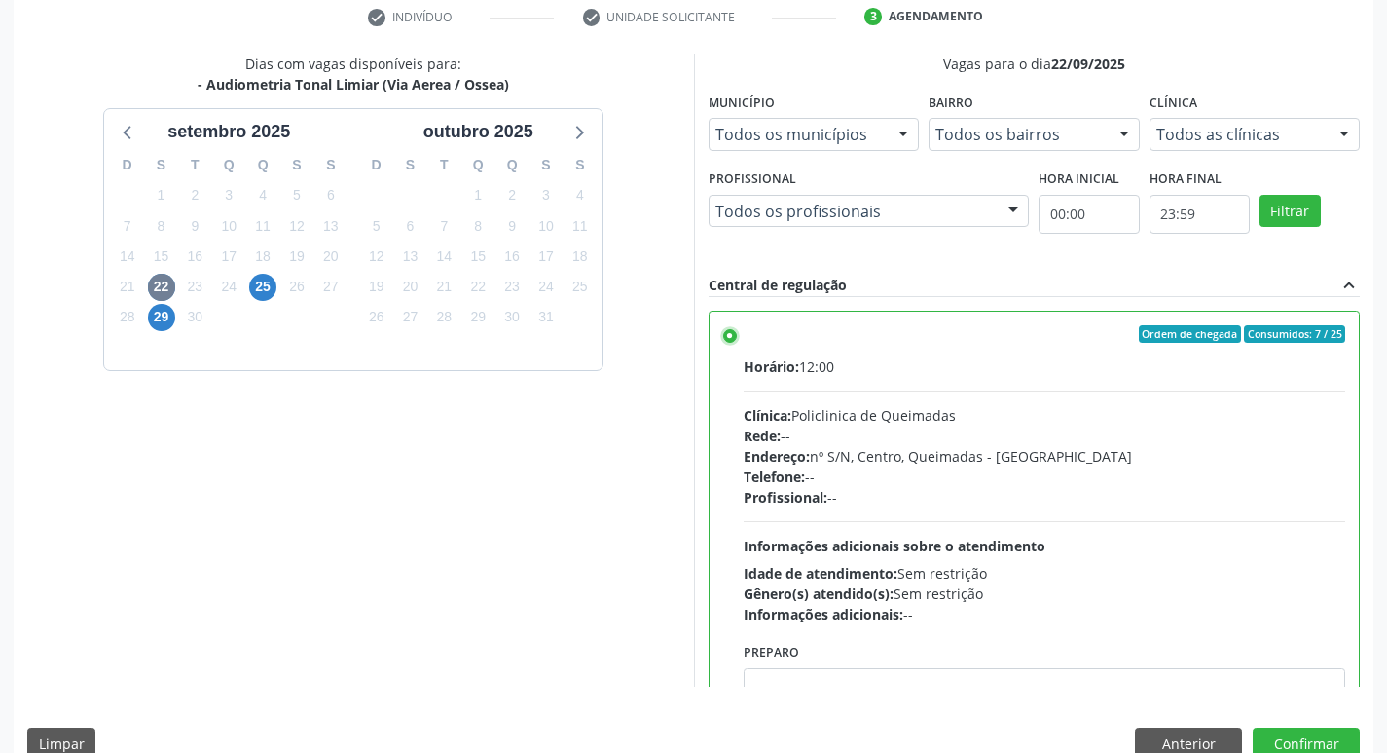
scroll to position [96, 0]
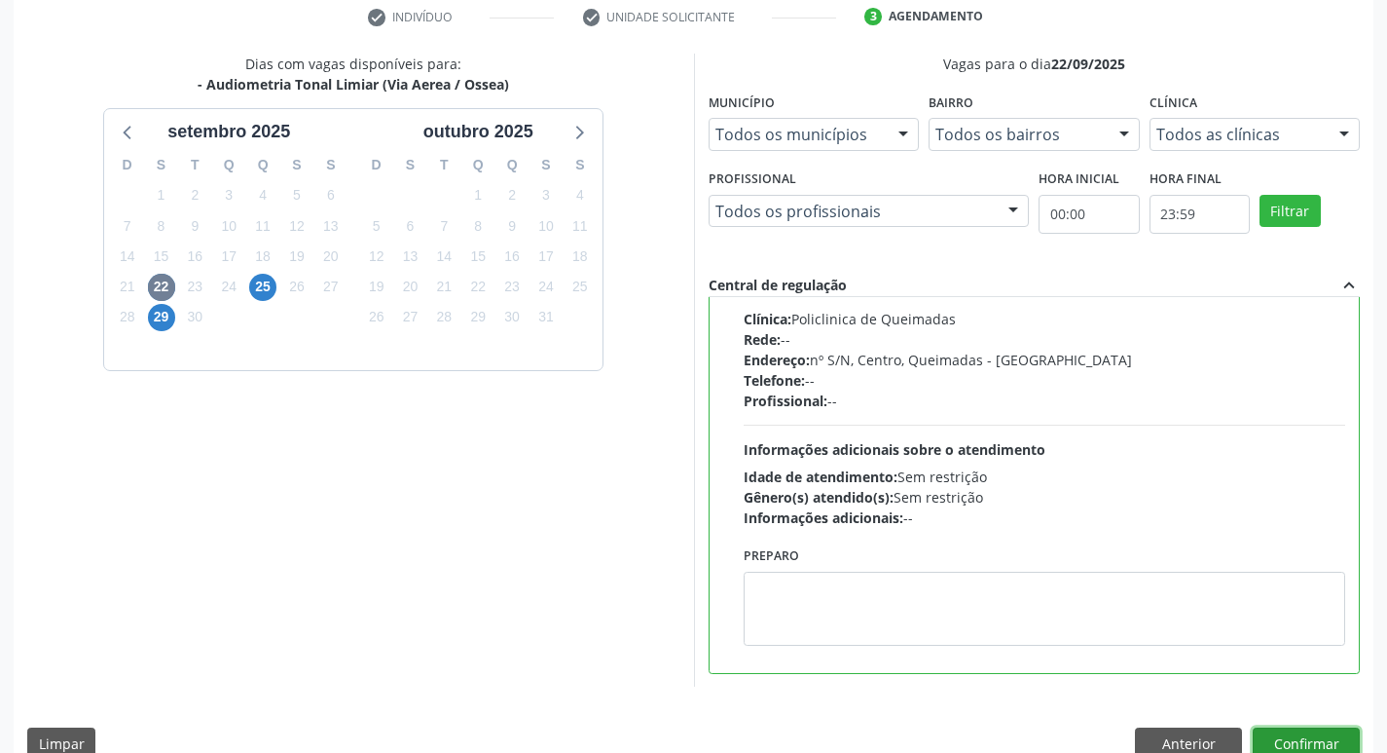
click at [1296, 734] on button "Confirmar" at bounding box center [1306, 743] width 107 height 33
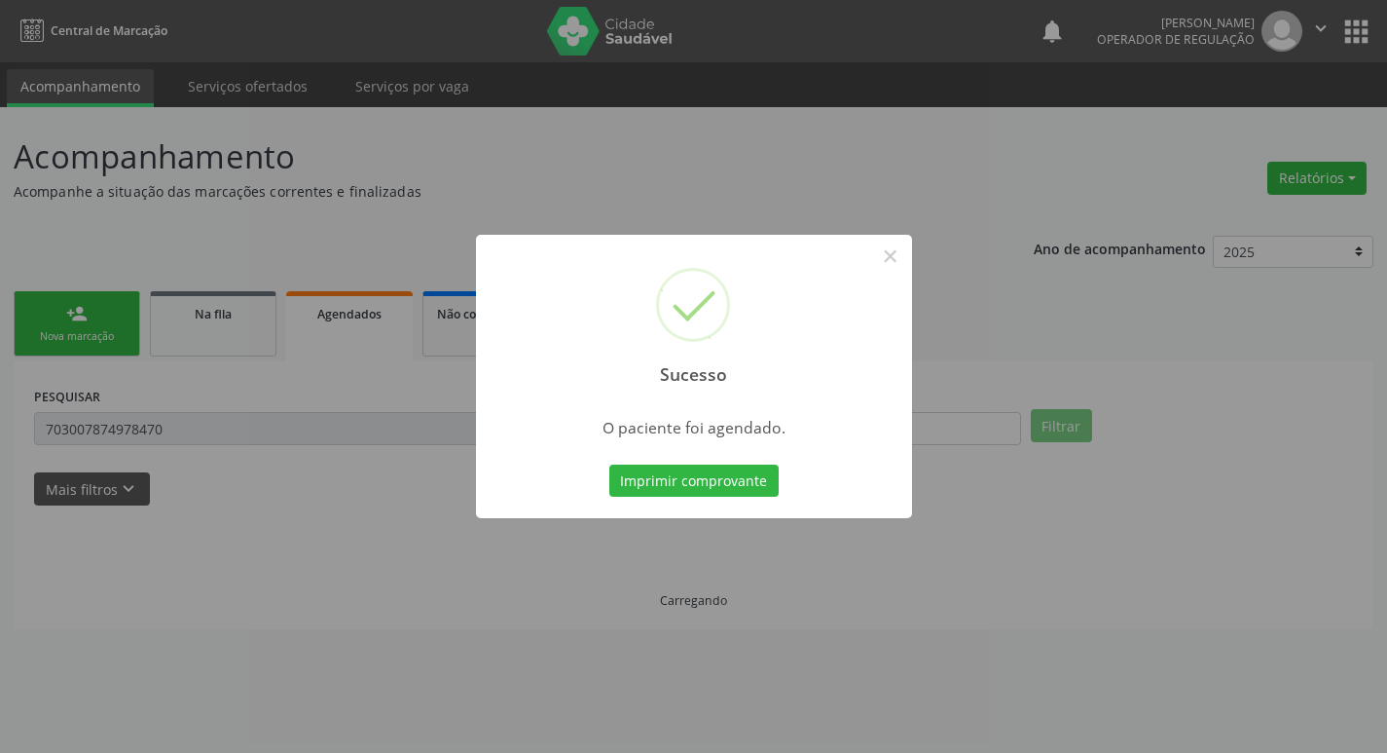
scroll to position [0, 0]
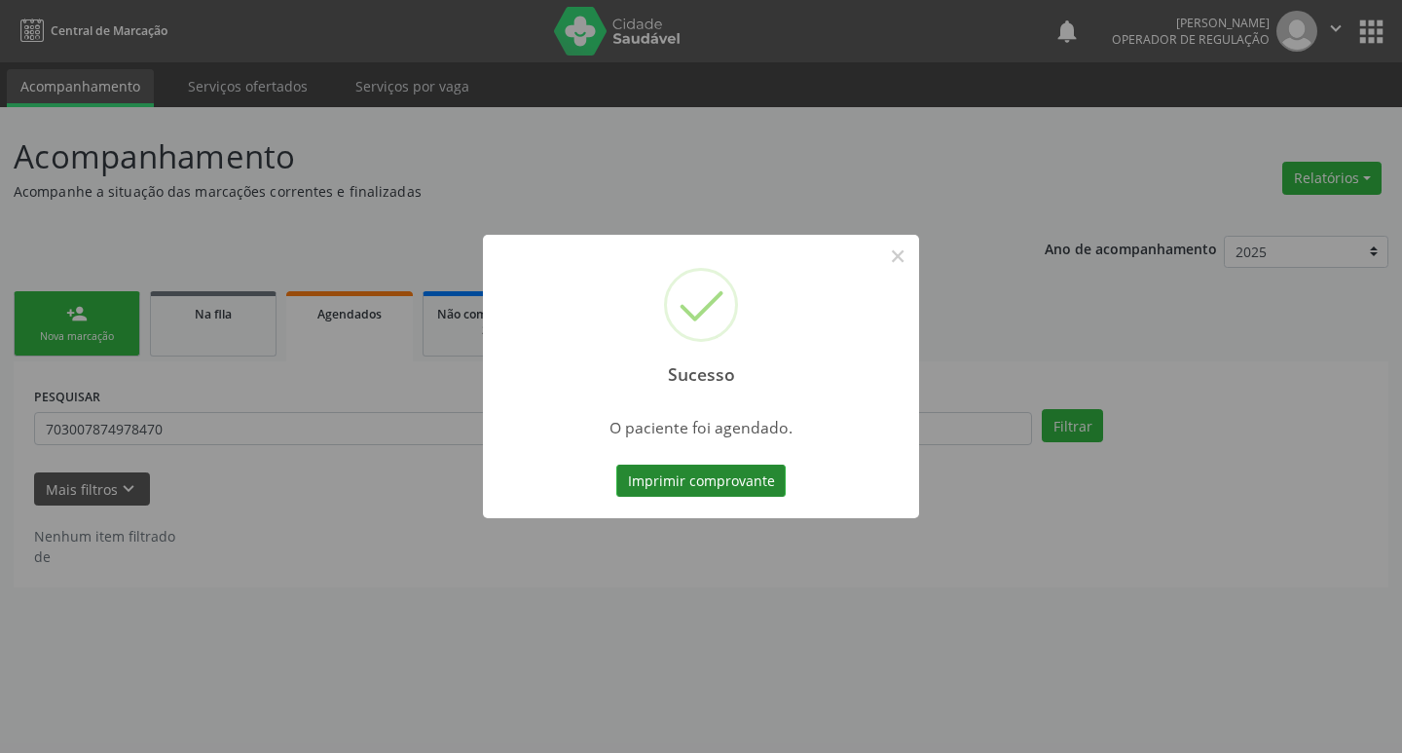
click at [673, 496] on button "Imprimir comprovante" at bounding box center [700, 480] width 169 height 33
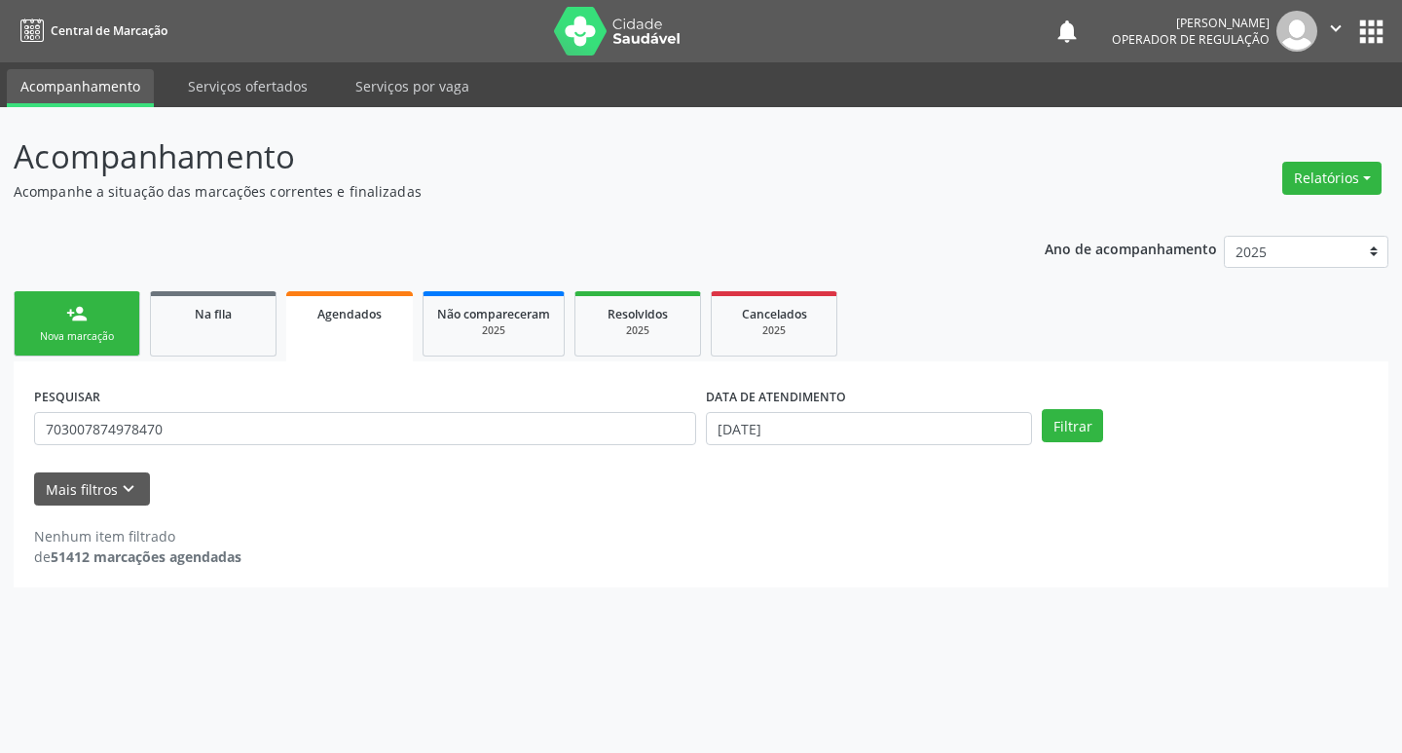
click at [76, 307] on div "person_add" at bounding box center [76, 313] width 21 height 21
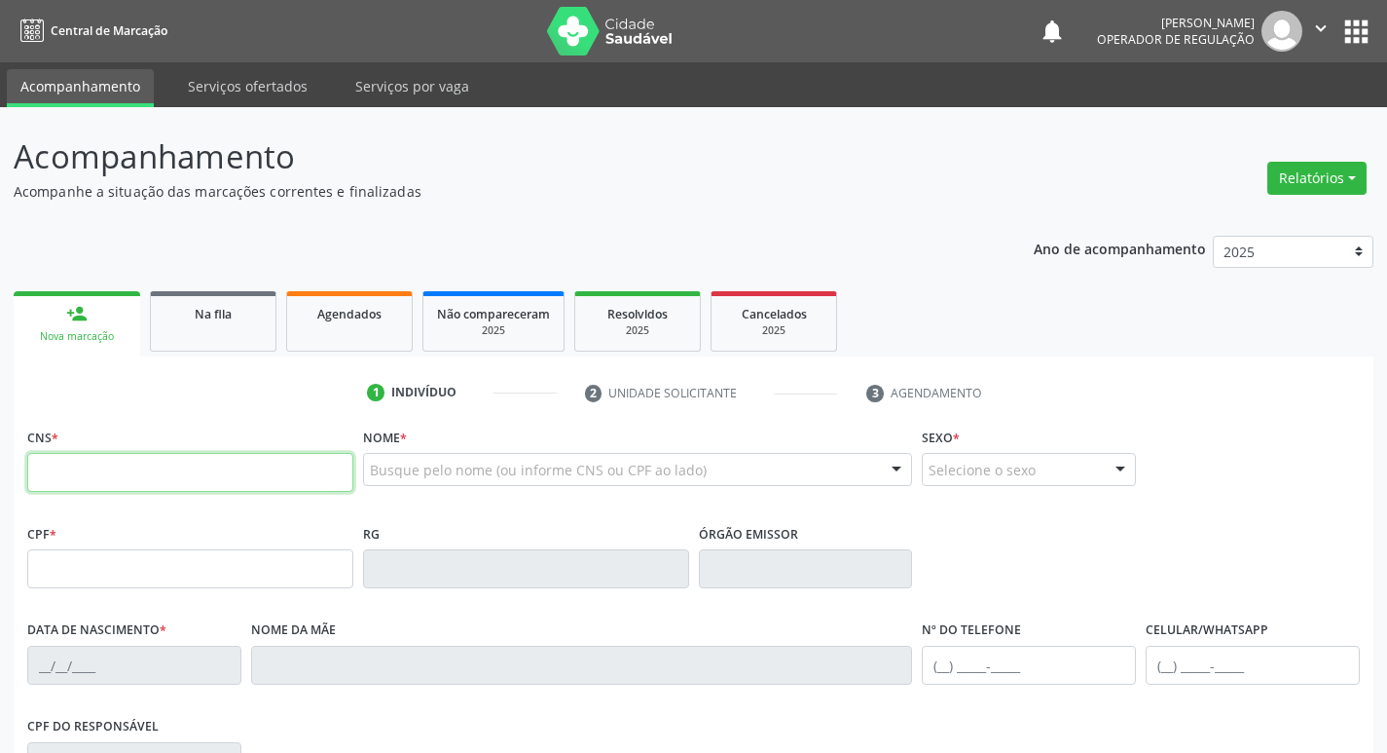
click at [203, 473] on input "text" at bounding box center [190, 472] width 326 height 39
type input "700 2029 2877 3226"
type input "479.161.174-87"
type input "01/07/1953"
type input "Maria Clemente Ferreira"
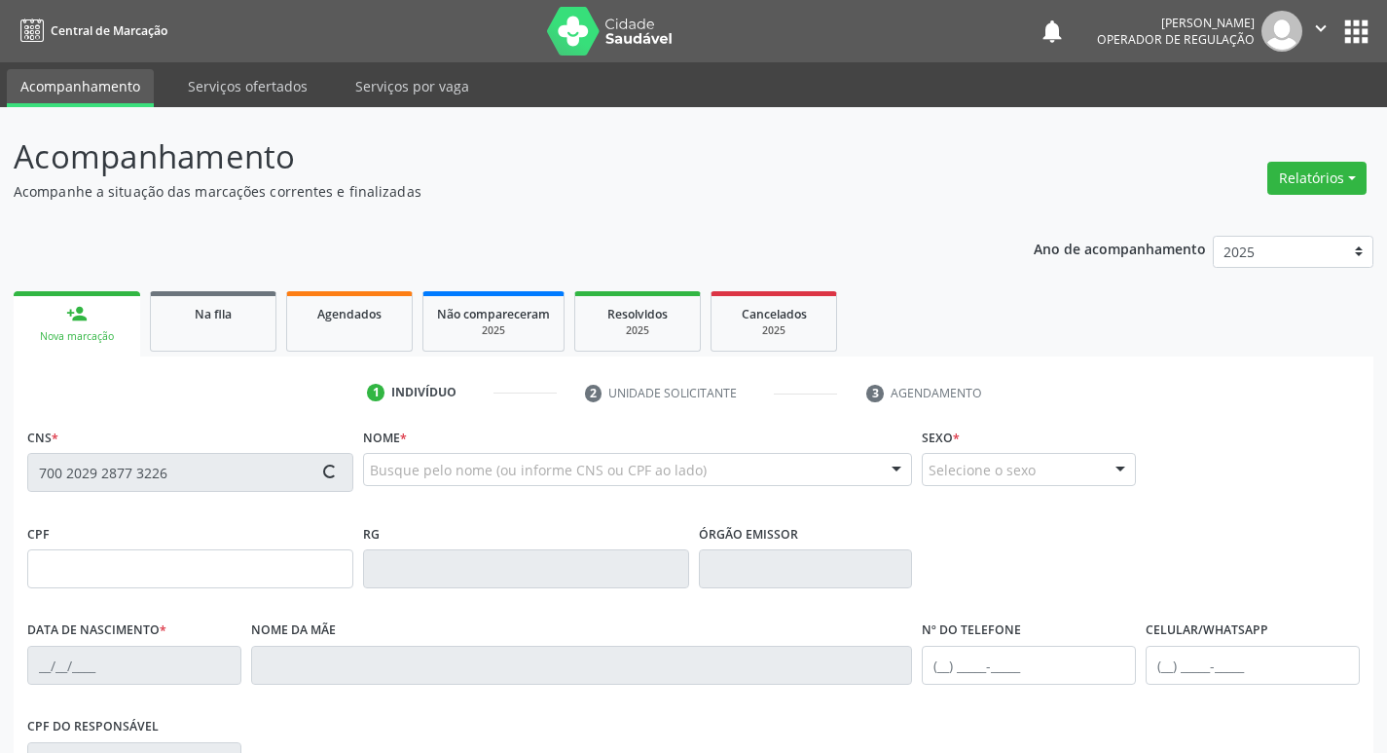
type input "(83) 99107-9978"
type input "4"
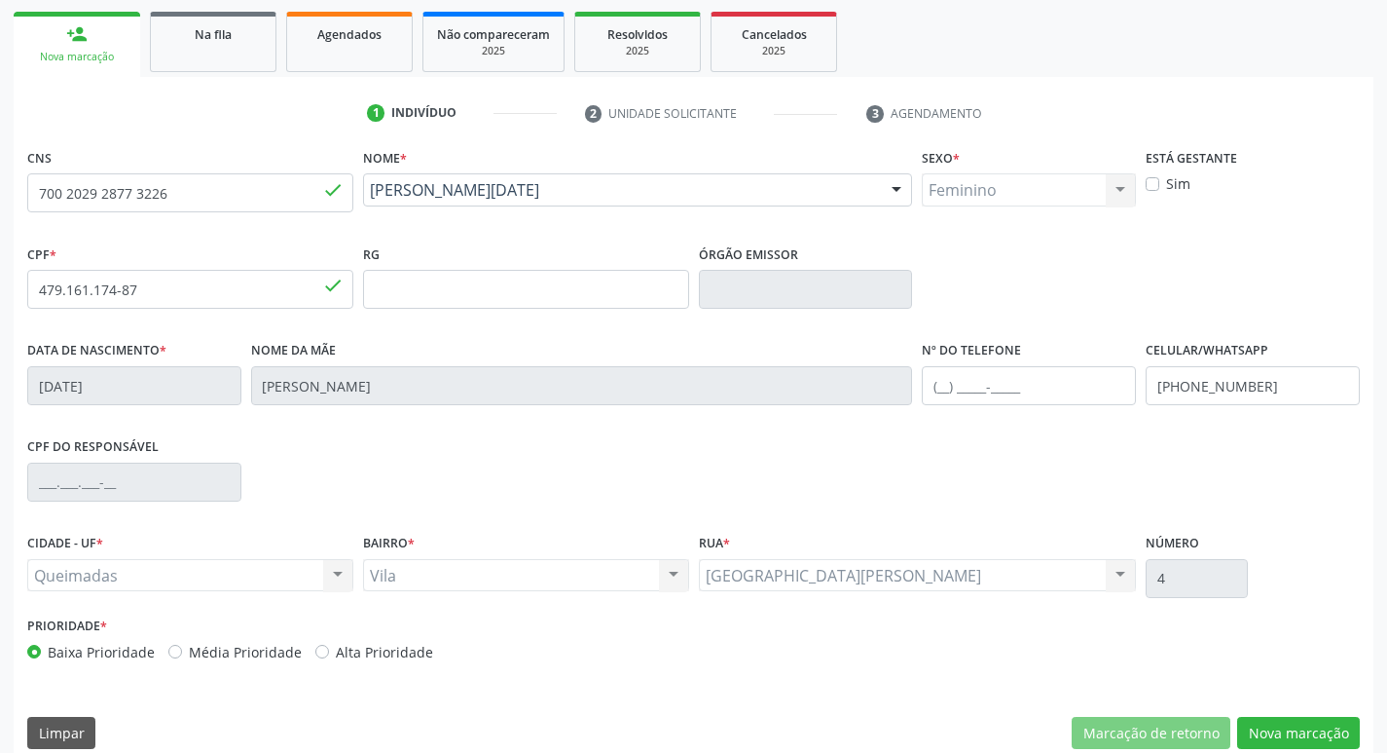
scroll to position [303, 0]
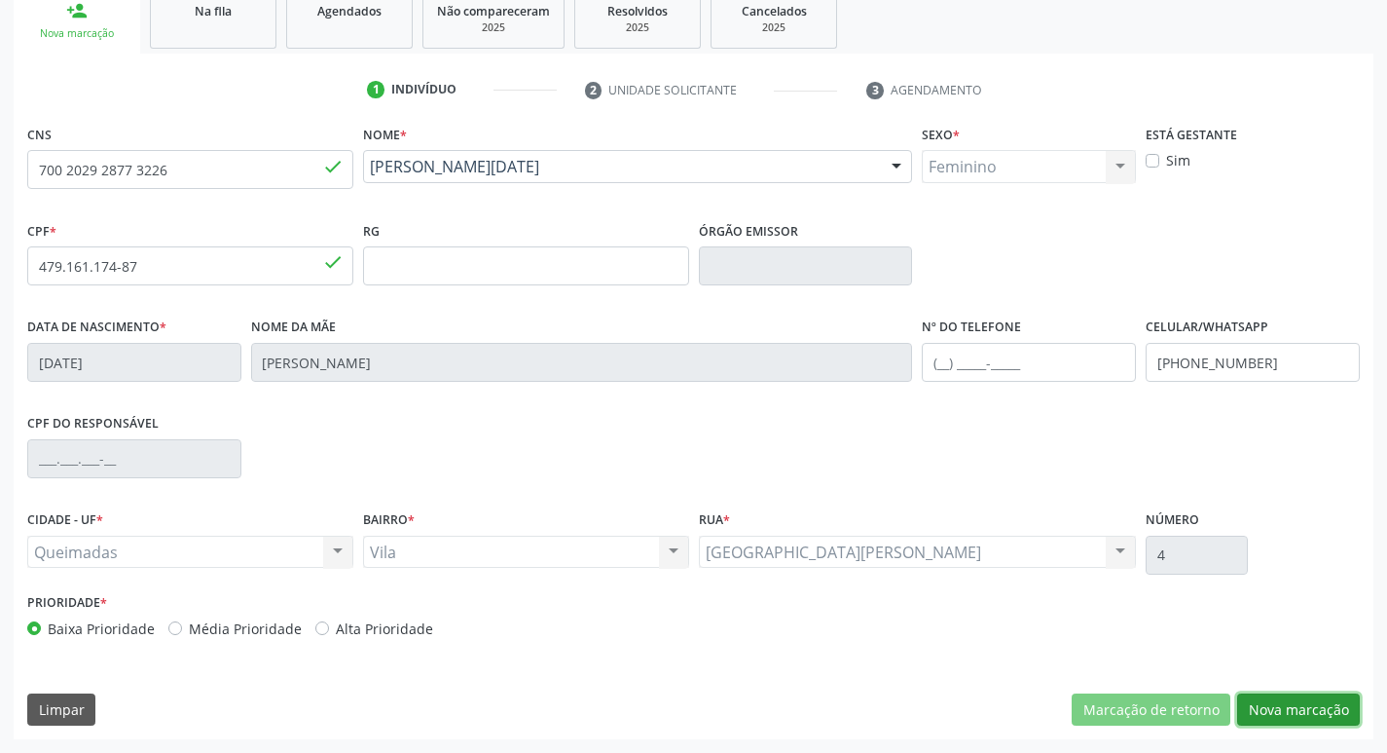
click at [1312, 713] on button "Nova marcação" at bounding box center [1299, 709] width 123 height 33
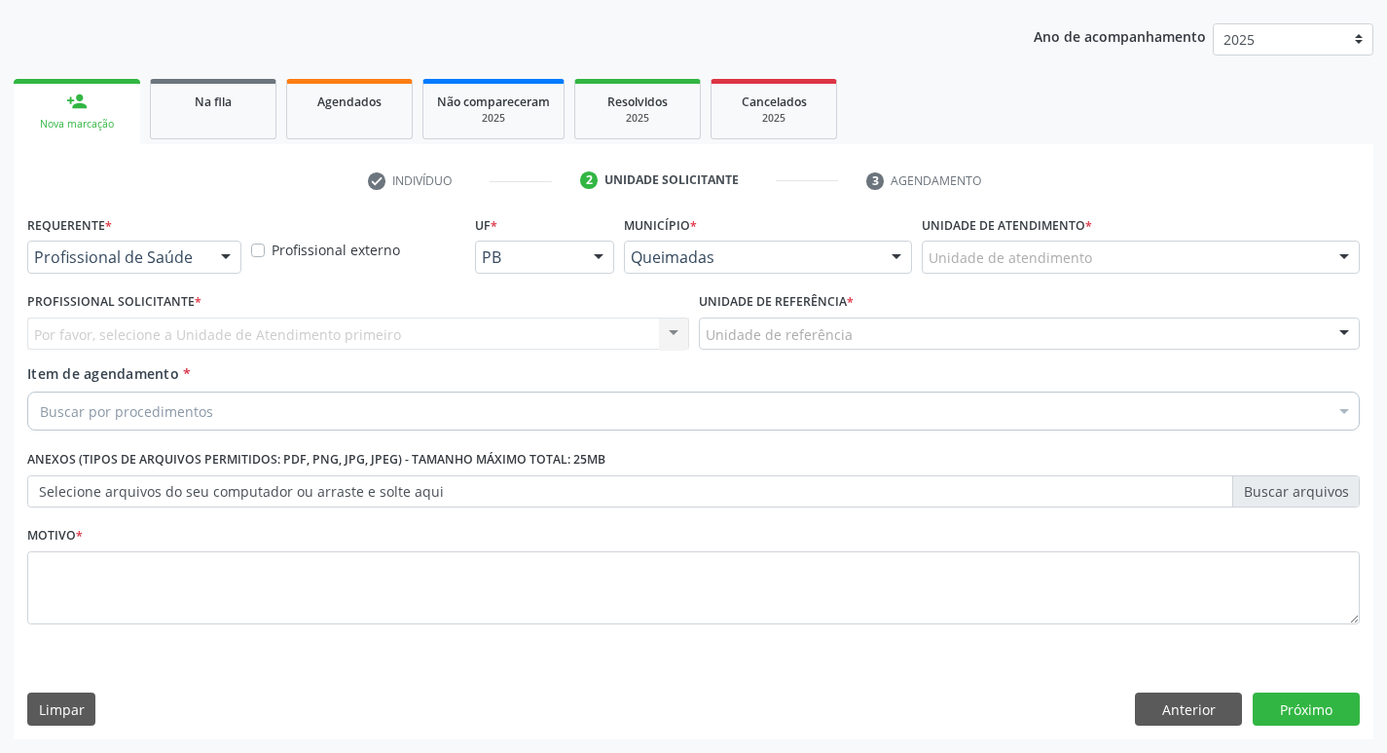
scroll to position [212, 0]
click at [196, 234] on div "Requerente * Profissional de Saúde Profissional de Saúde Paciente Nenhum result…" at bounding box center [134, 241] width 214 height 62
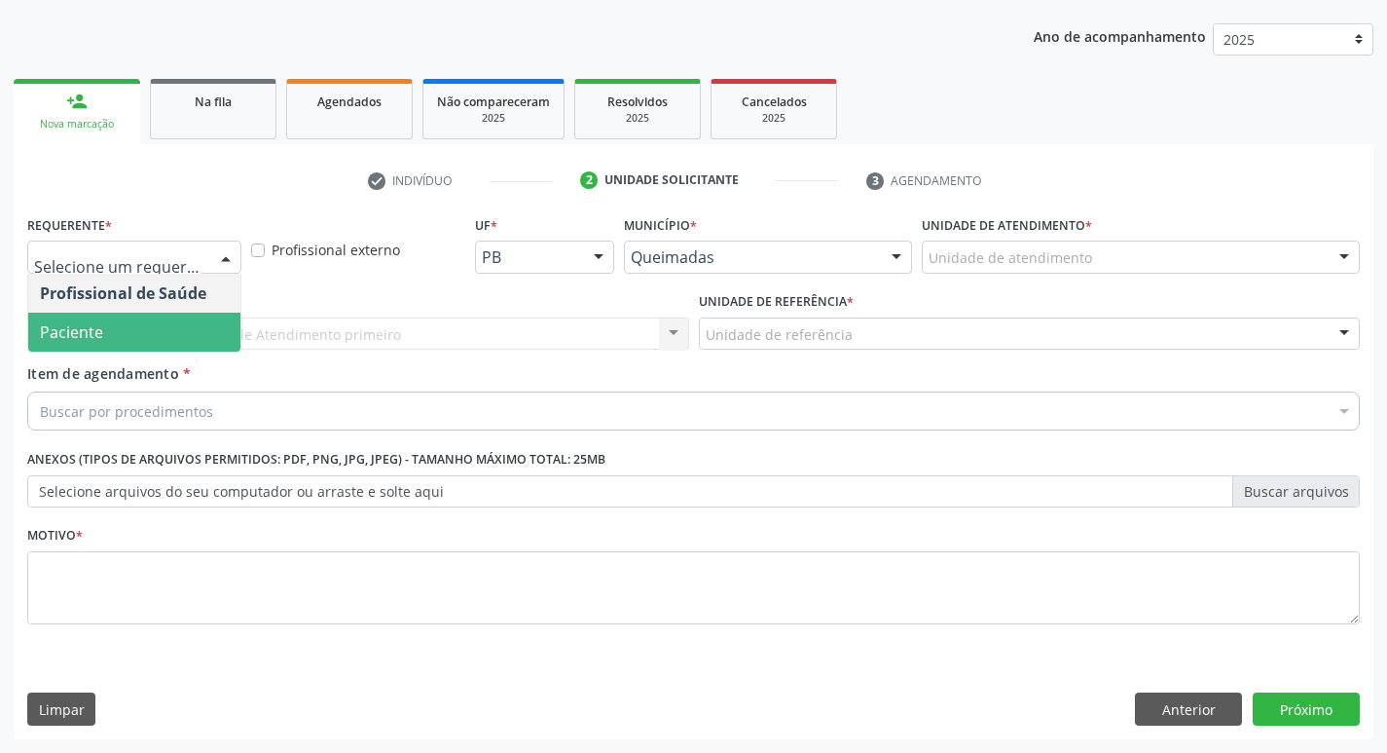
click at [117, 338] on span "Paciente" at bounding box center [134, 332] width 212 height 39
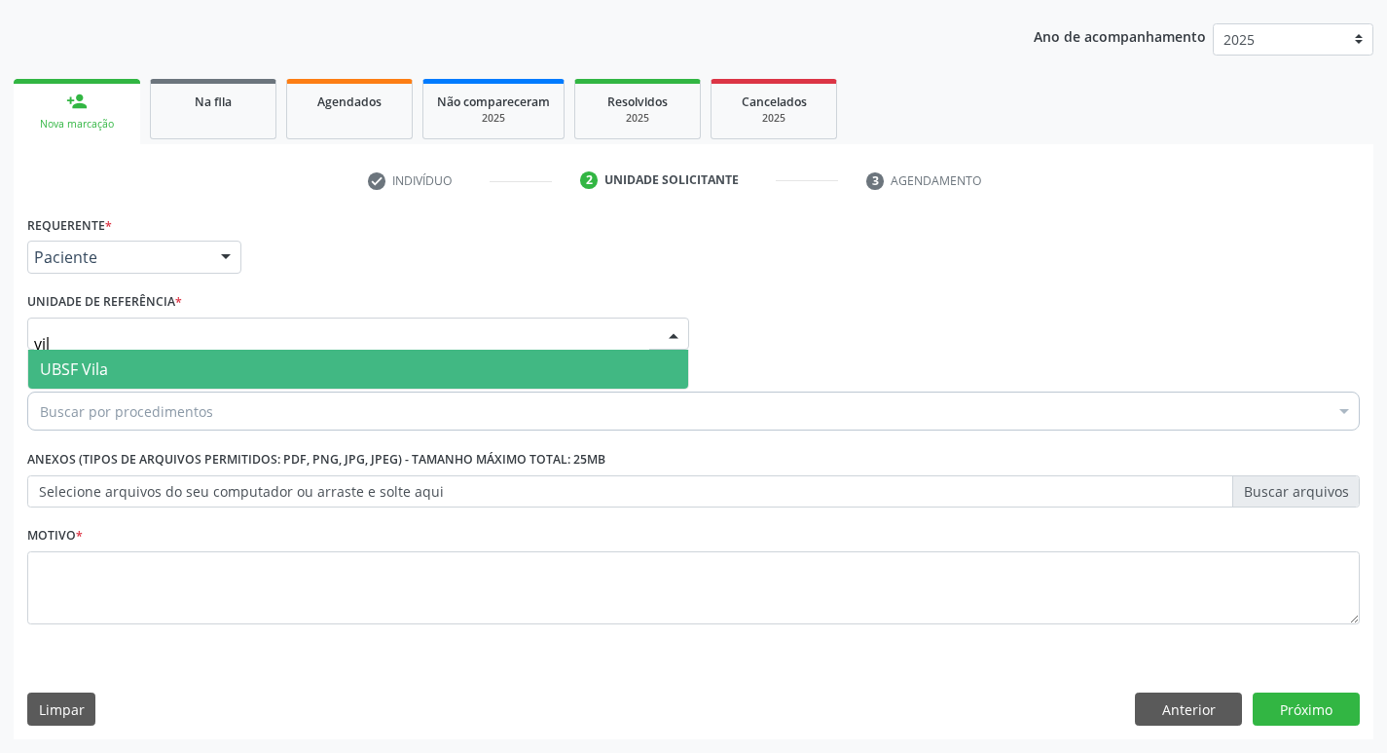
type input "vila"
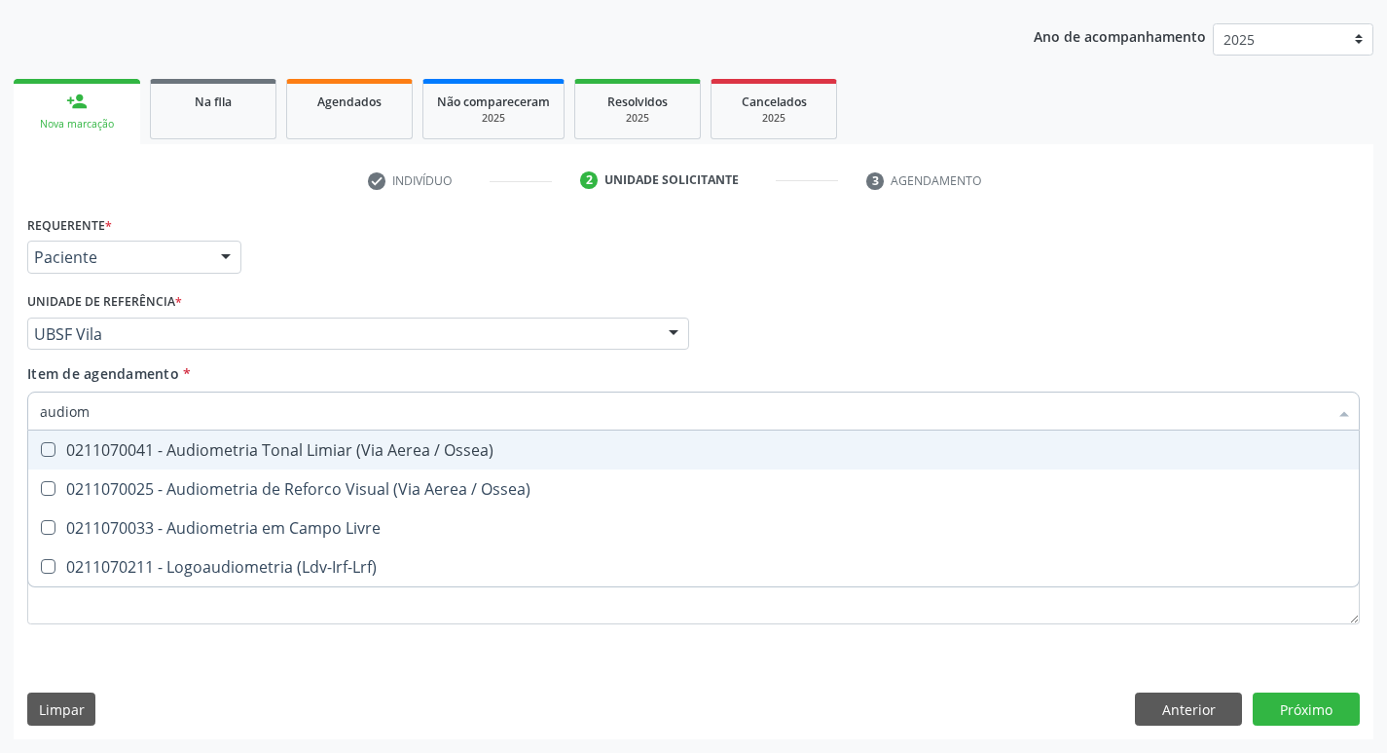
type input "audiome"
click at [278, 458] on div "0211070041 - Audiometria Tonal Limiar (Via Aerea / Ossea)" at bounding box center [694, 450] width 1308 height 16
checkbox Ossea\) "true"
click at [593, 226] on div "Requerente * Paciente Profissional de Saúde Paciente Nenhum resultado encontrad…" at bounding box center [693, 248] width 1343 height 76
checkbox Ossea\) "true"
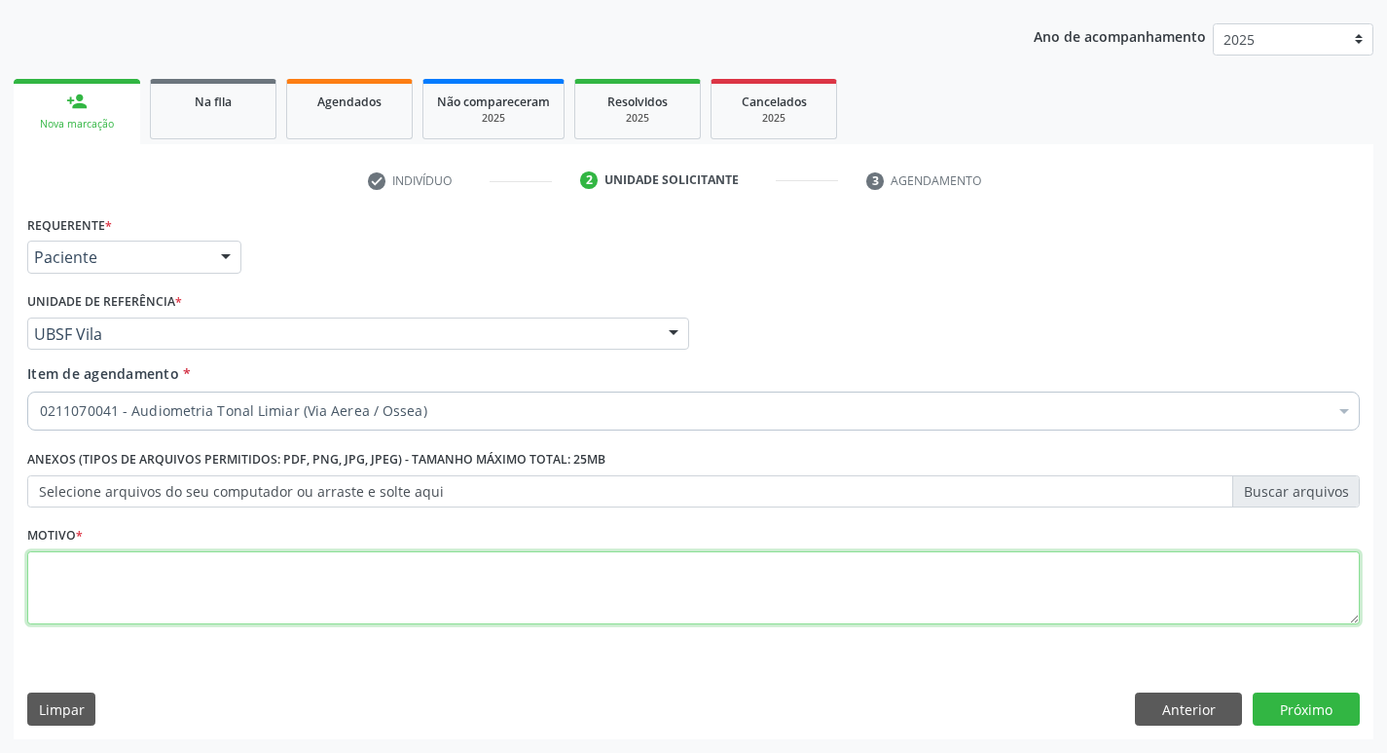
click at [128, 587] on textarea at bounding box center [693, 588] width 1333 height 74
type textarea "avaliação"
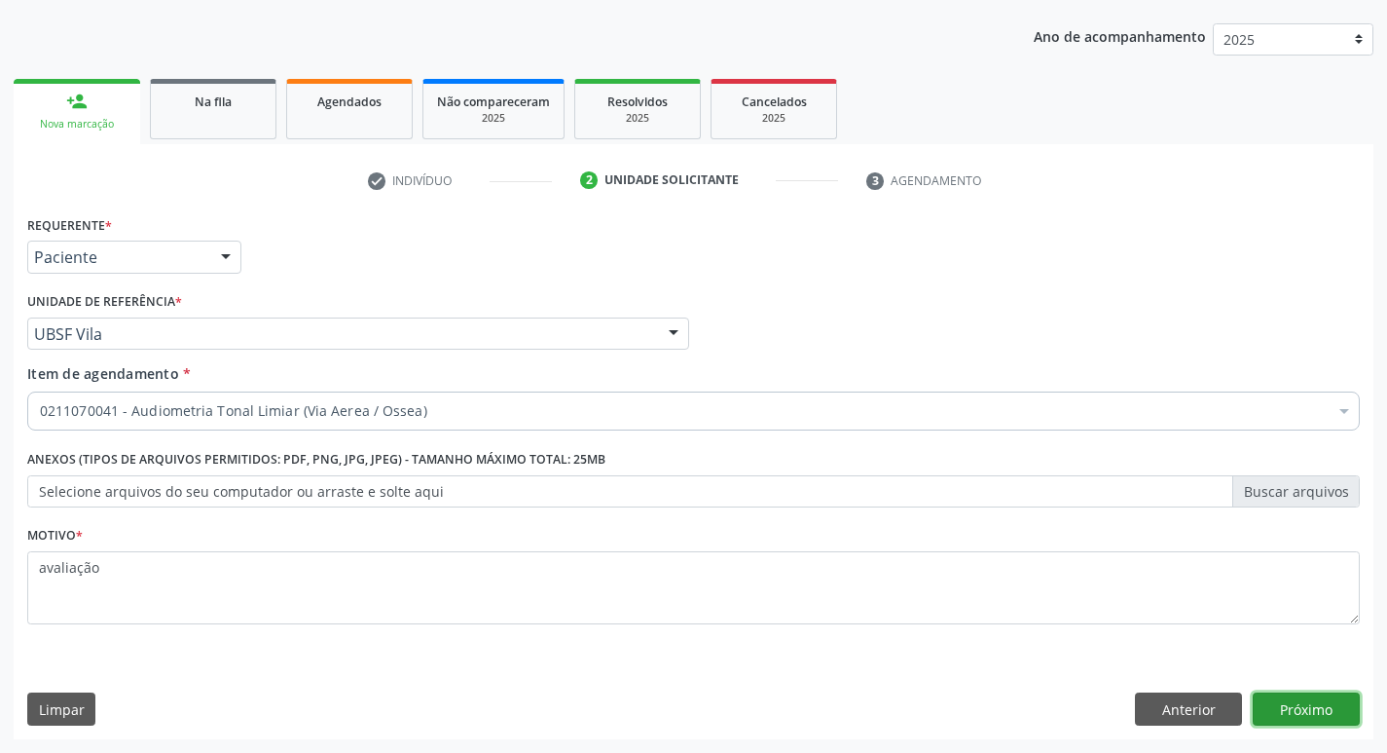
click at [1311, 703] on button "Próximo" at bounding box center [1306, 708] width 107 height 33
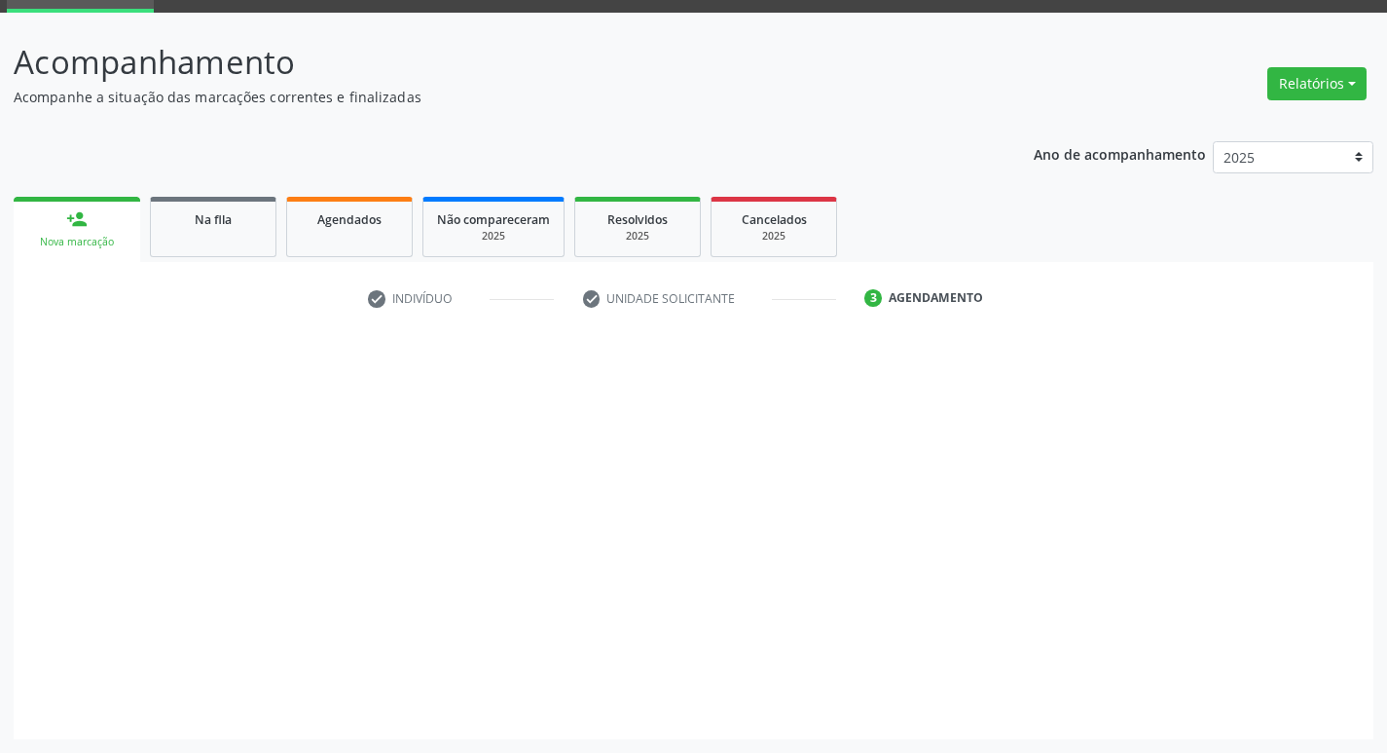
scroll to position [94, 0]
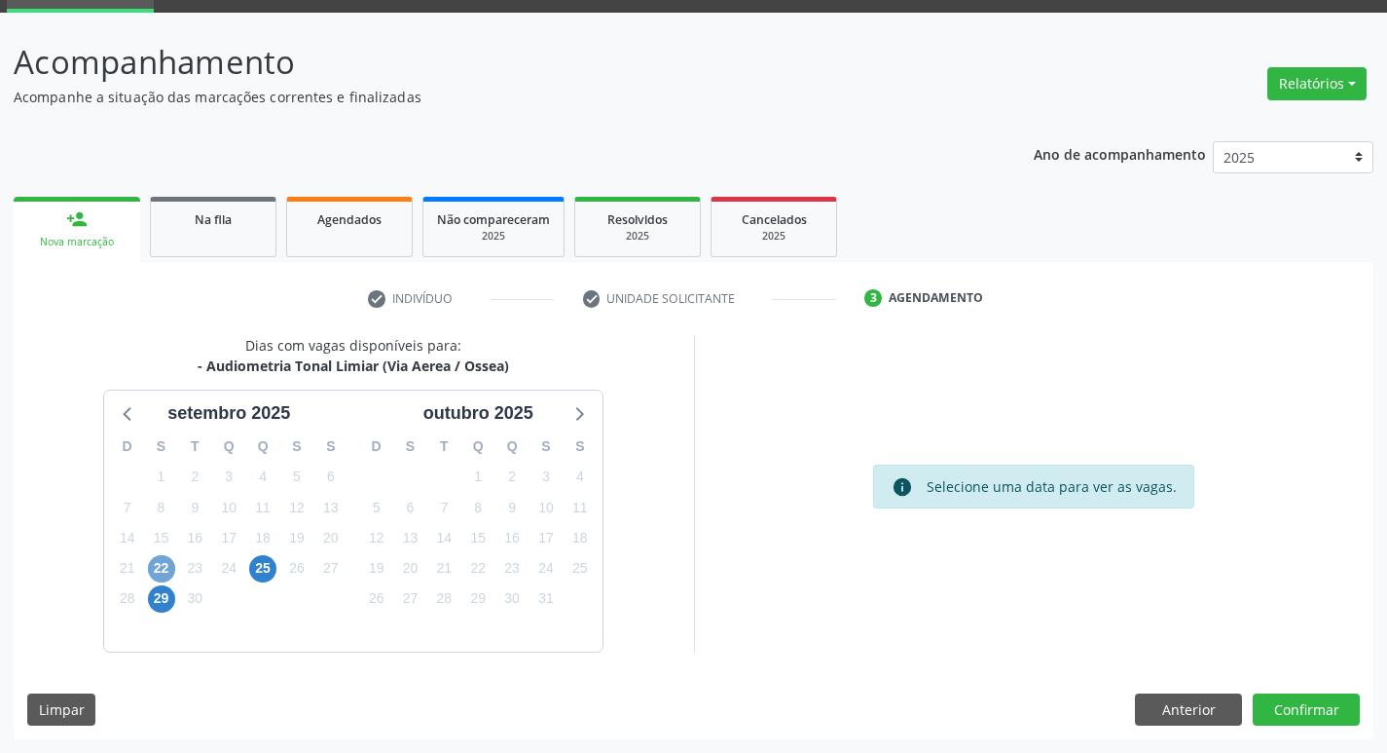
click at [169, 577] on span "22" at bounding box center [161, 568] width 27 height 27
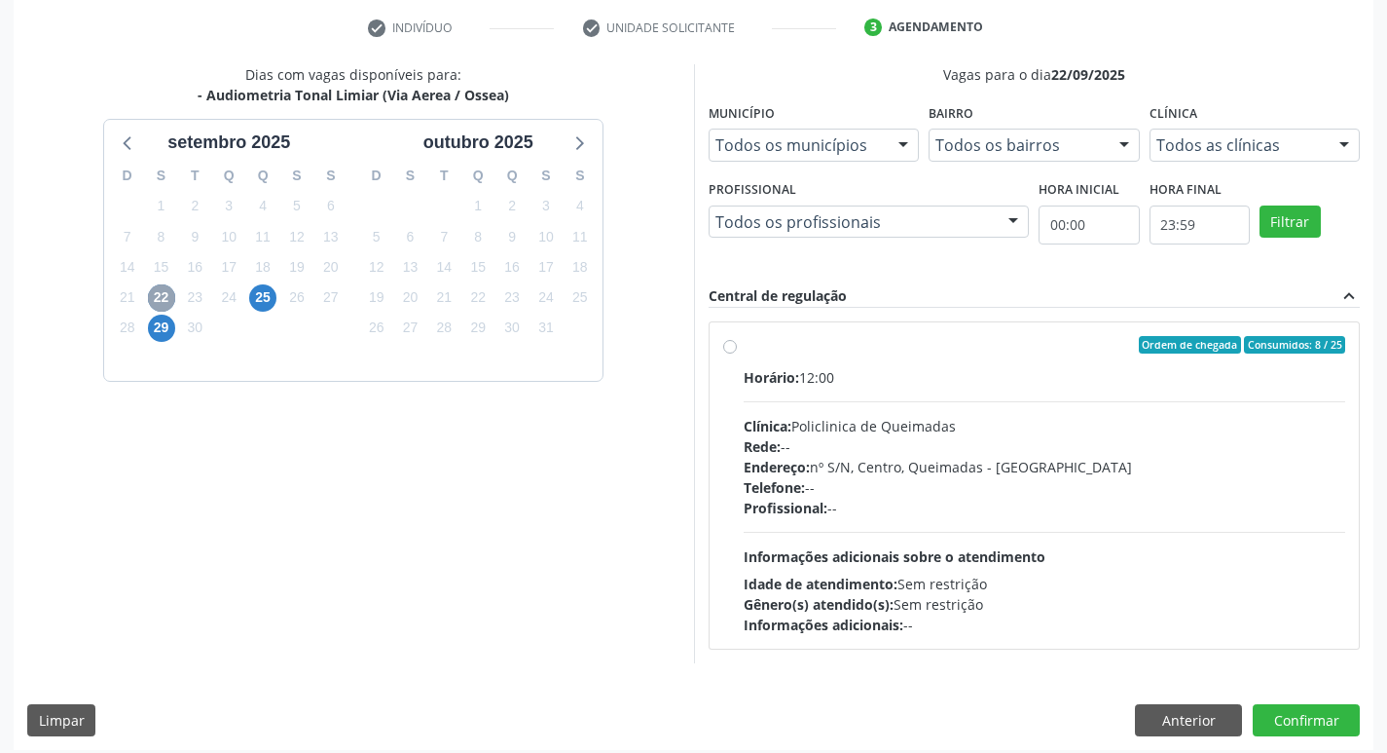
scroll to position [376, 0]
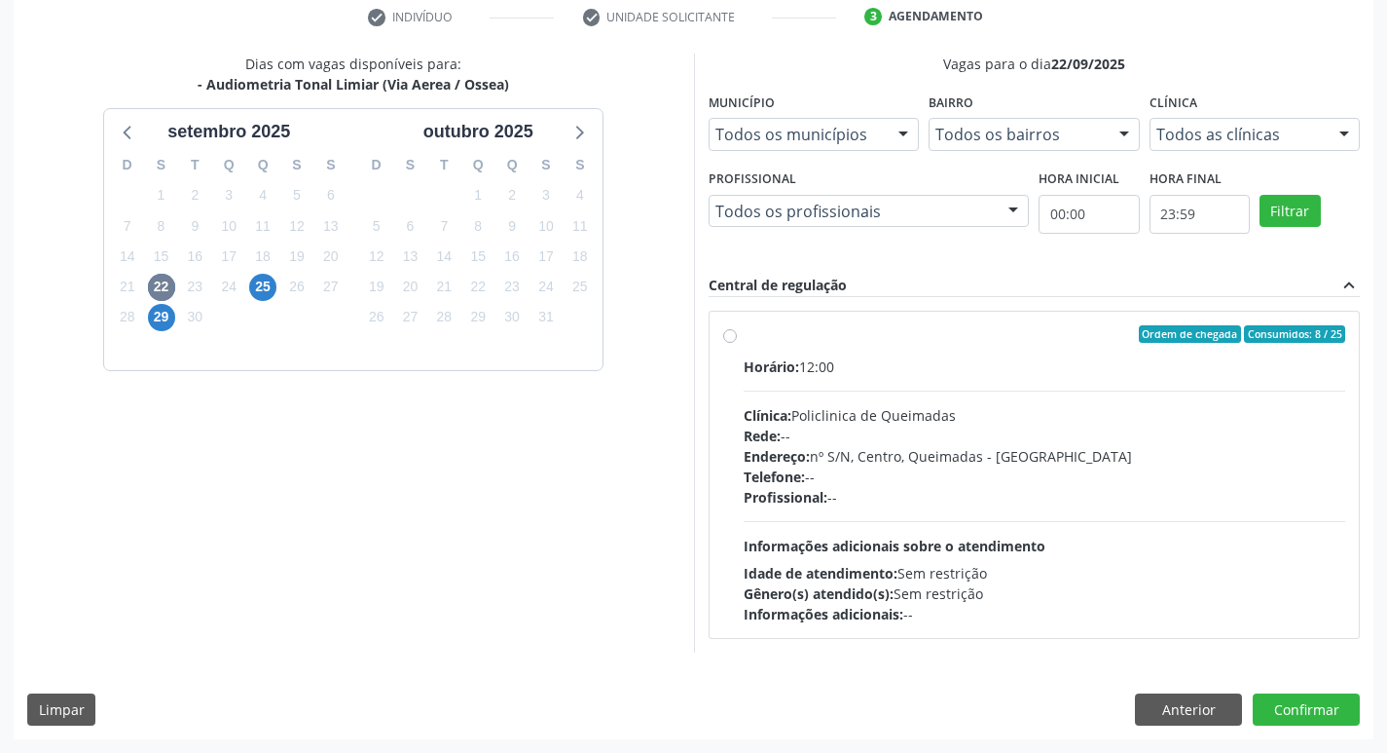
click at [1086, 377] on div "Horário: 12:00 Clínica: Policlinica de Queimadas Rede: -- Endereço: nº S/N, Cen…" at bounding box center [1045, 490] width 603 height 268
click at [737, 343] on input "Ordem de chegada Consumidos: 8 / 25 Horário: 12:00 Clínica: Policlinica de Quei…" at bounding box center [730, 334] width 14 height 18
radio input "true"
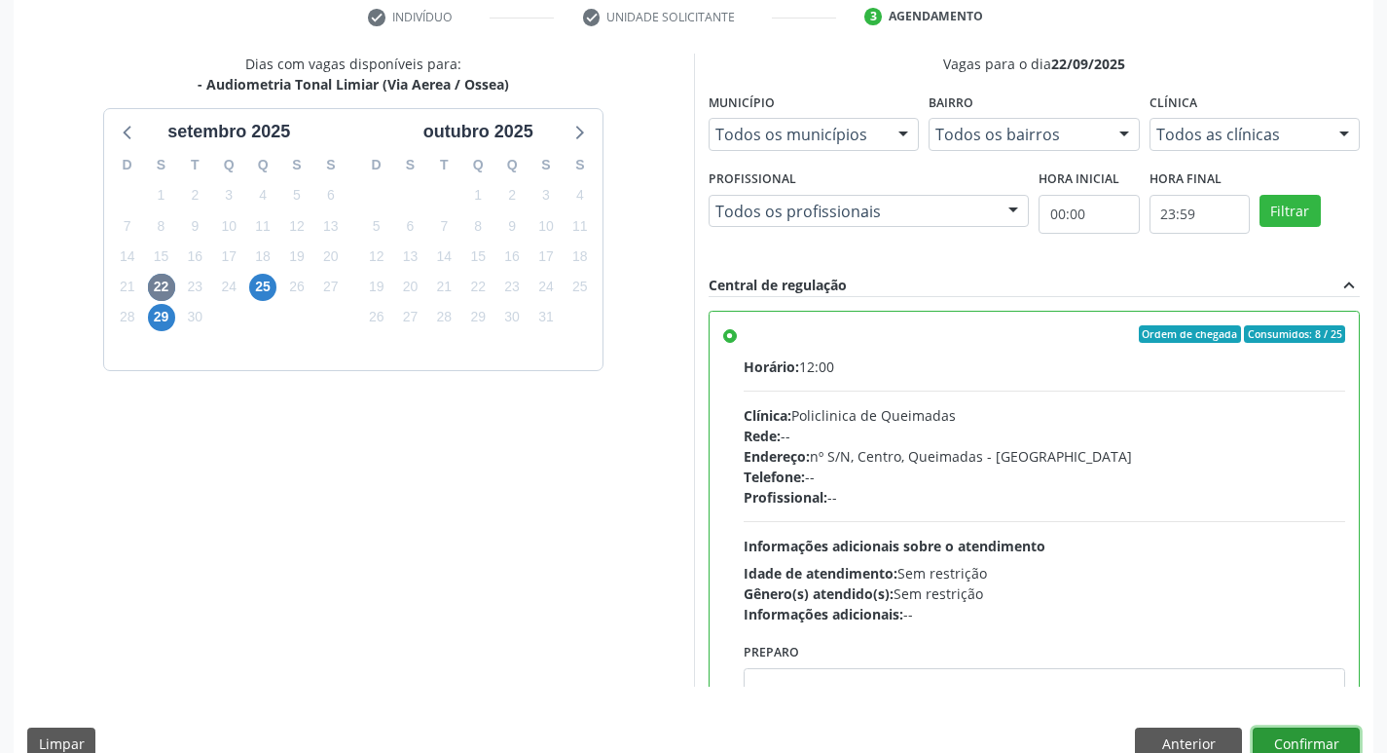
click at [1311, 731] on button "Confirmar" at bounding box center [1306, 743] width 107 height 33
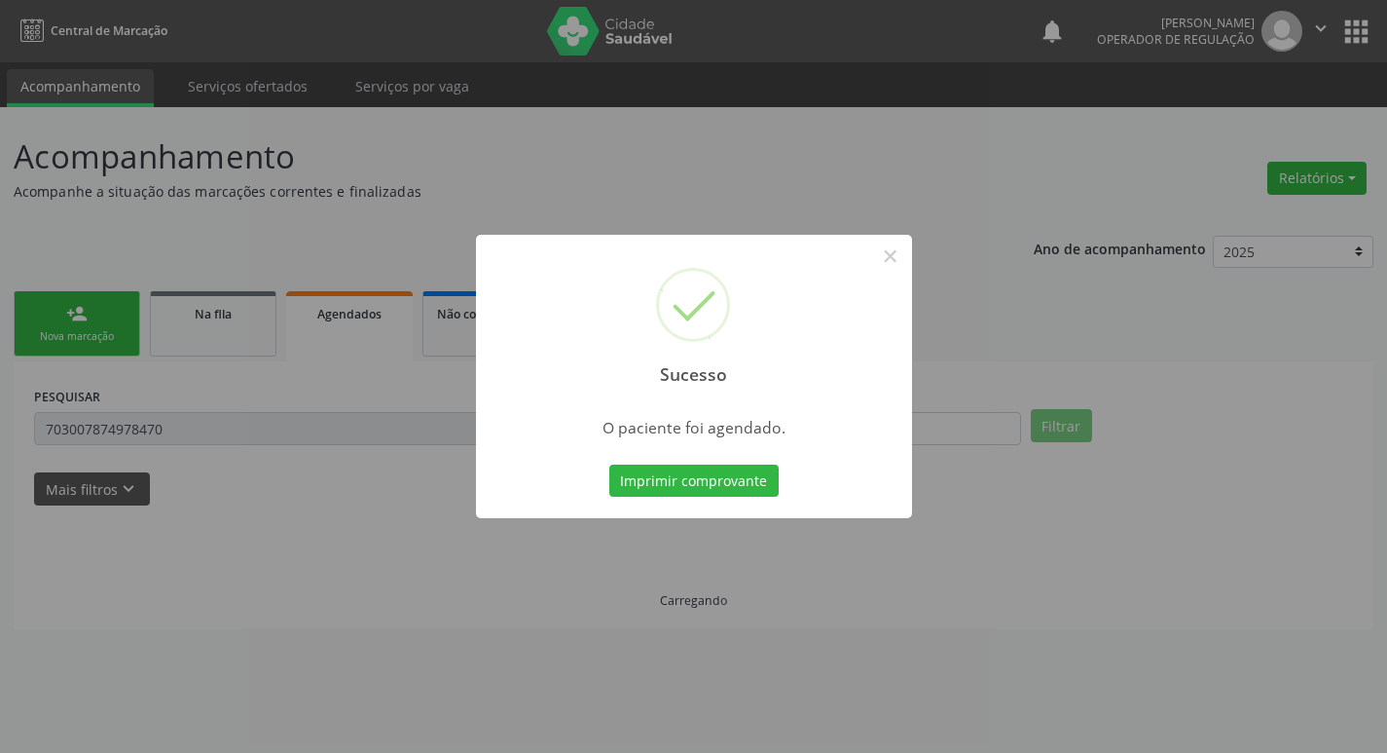
scroll to position [0, 0]
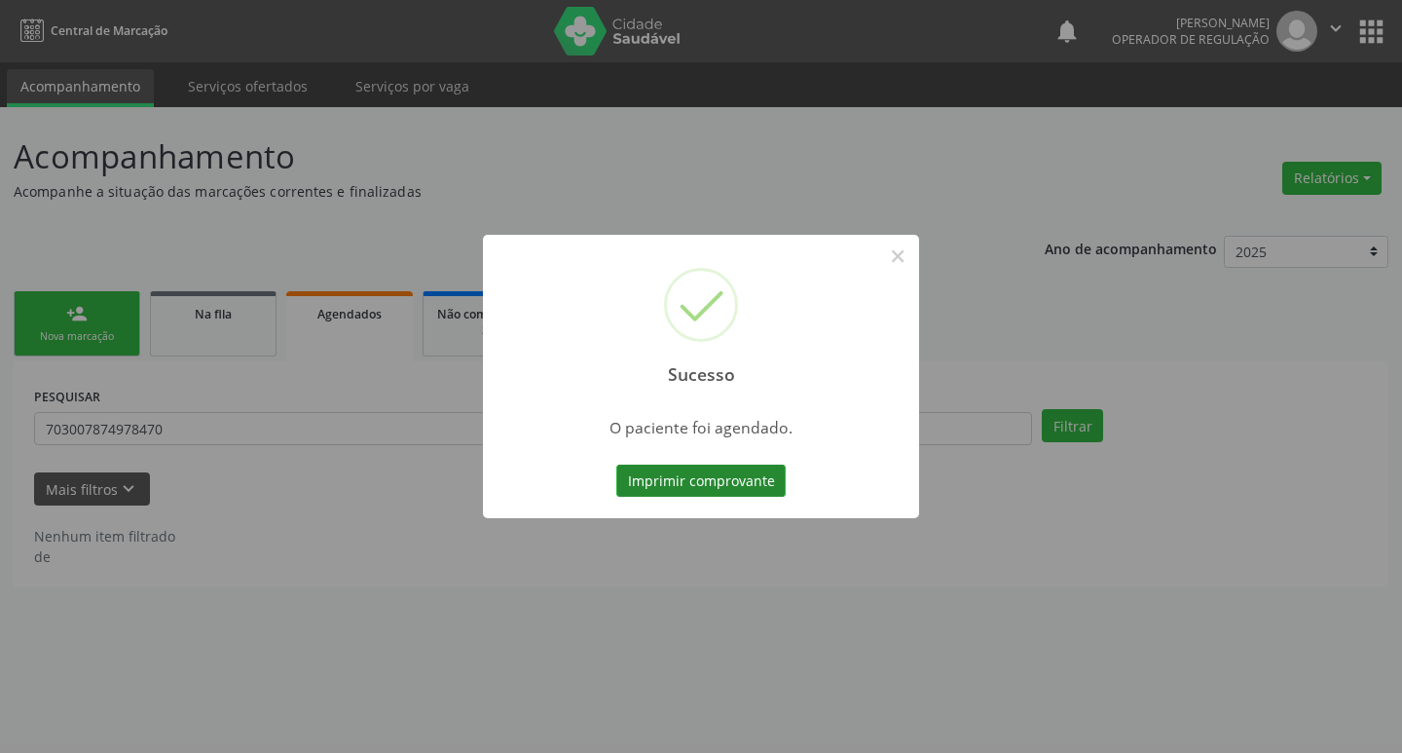
click at [755, 490] on button "Imprimir comprovante" at bounding box center [700, 480] width 169 height 33
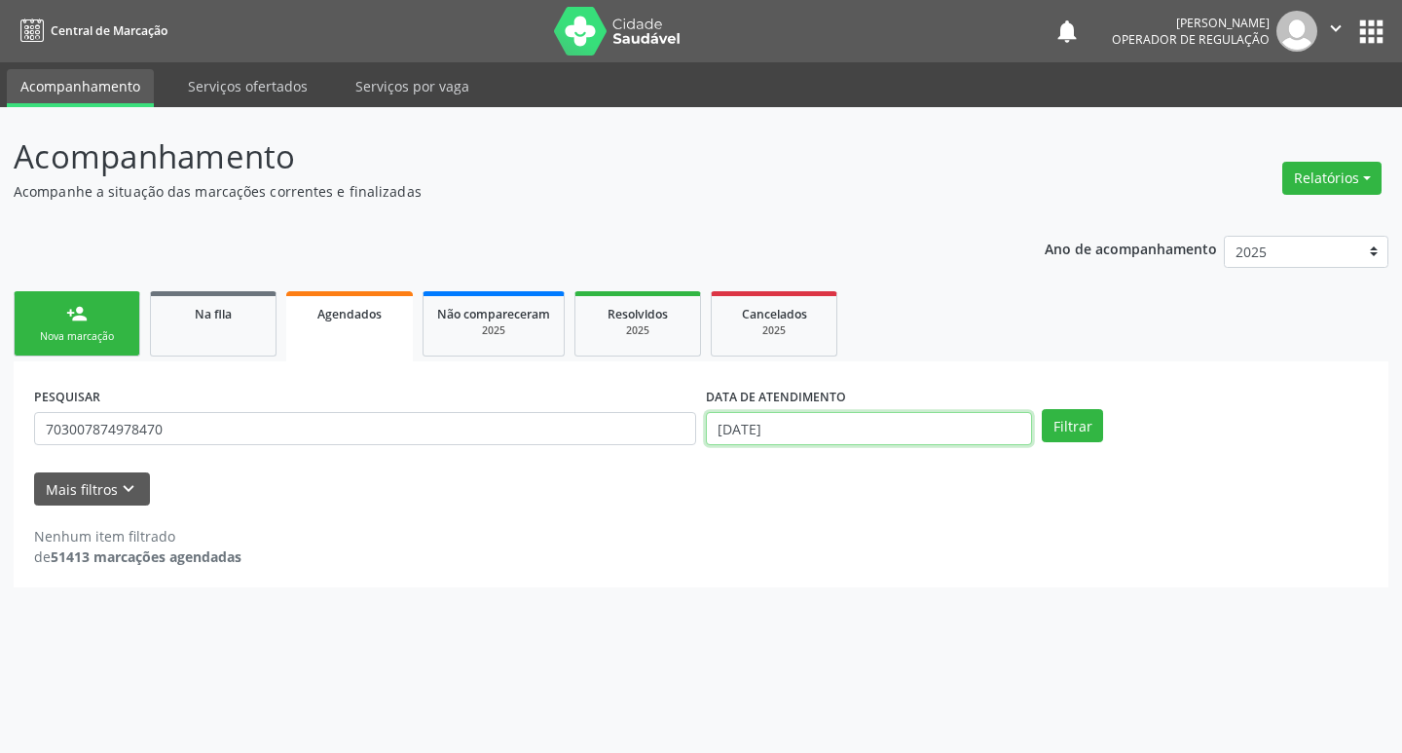
click at [838, 431] on input "[DATE]" at bounding box center [869, 428] width 326 height 33
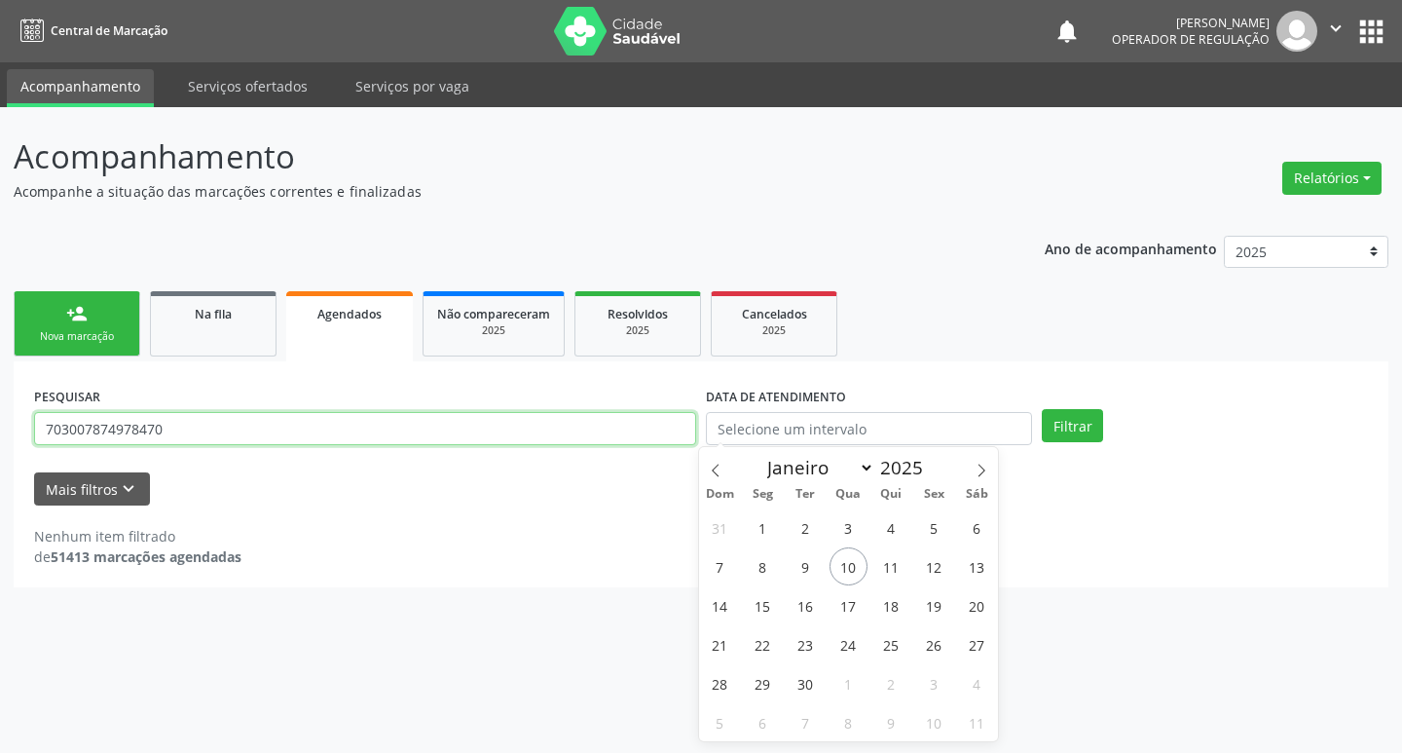
click at [193, 439] on input "703007874978470" at bounding box center [365, 428] width 662 height 33
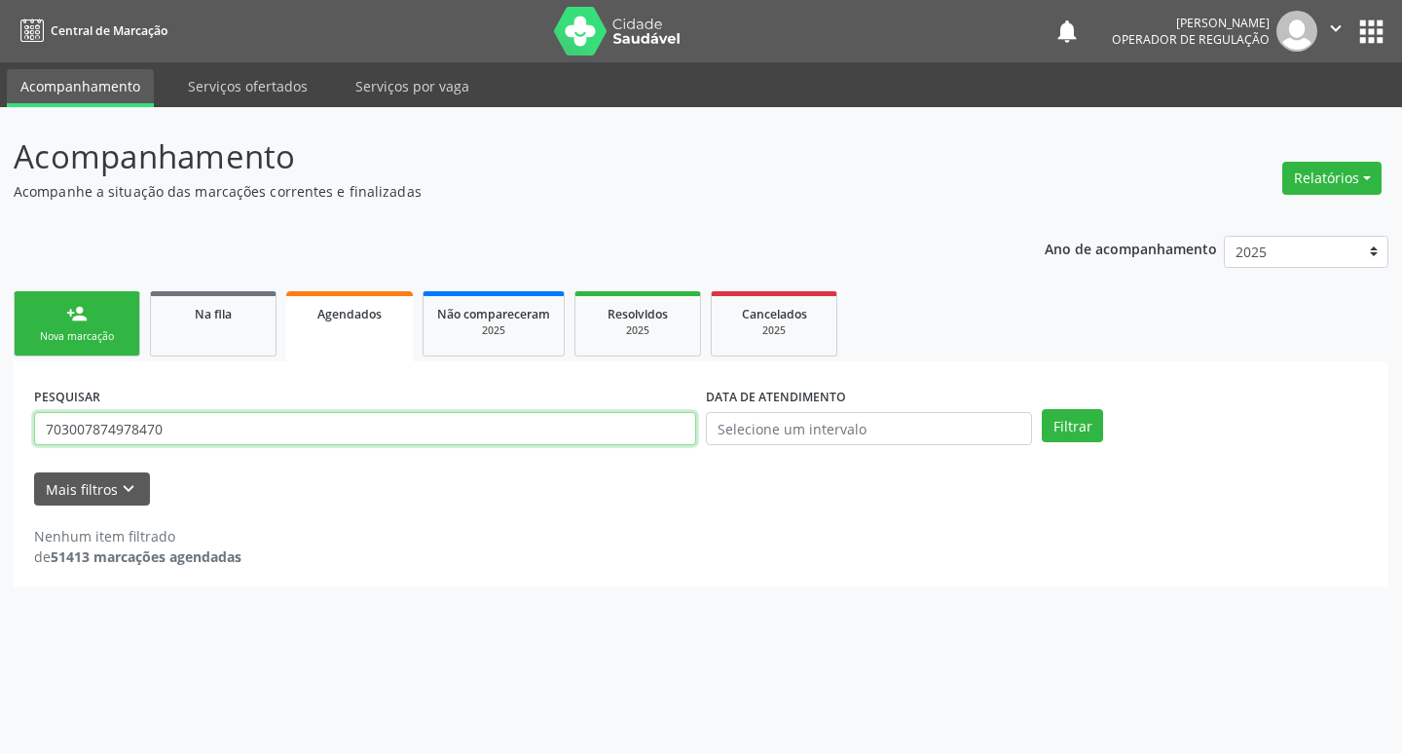
click at [193, 439] on input "703007874978470" at bounding box center [365, 428] width 662 height 33
type input "703400214600713"
click at [1042, 409] on button "Filtrar" at bounding box center [1072, 425] width 61 height 33
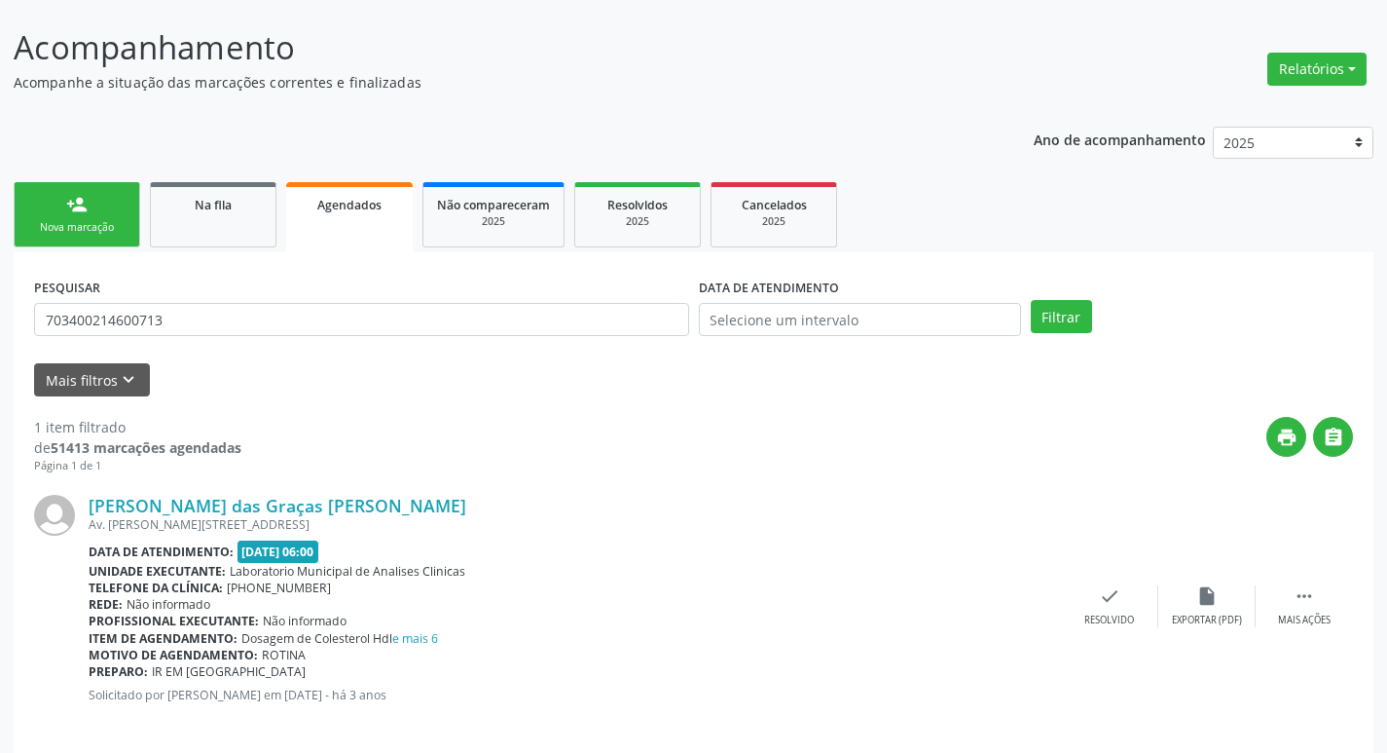
scroll to position [128, 0]
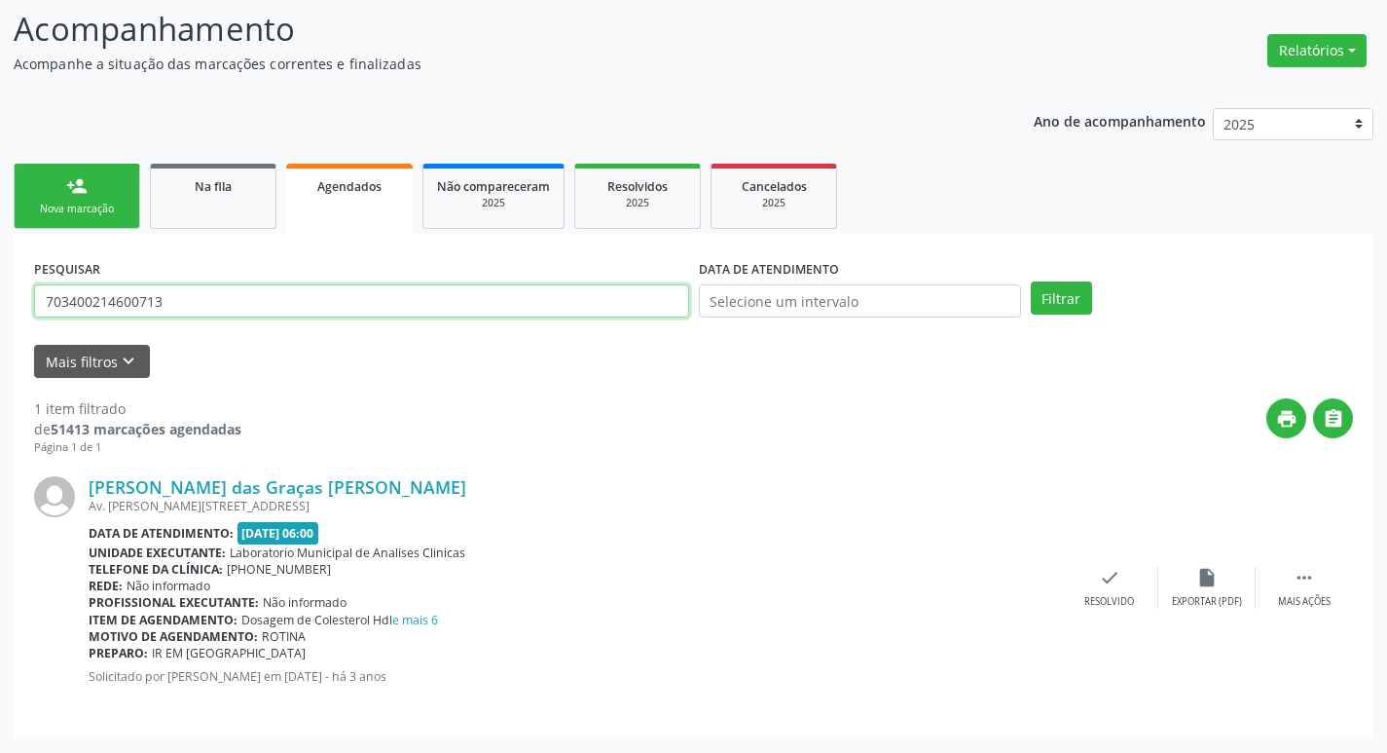
click at [198, 296] on input "703400214600713" at bounding box center [361, 300] width 655 height 33
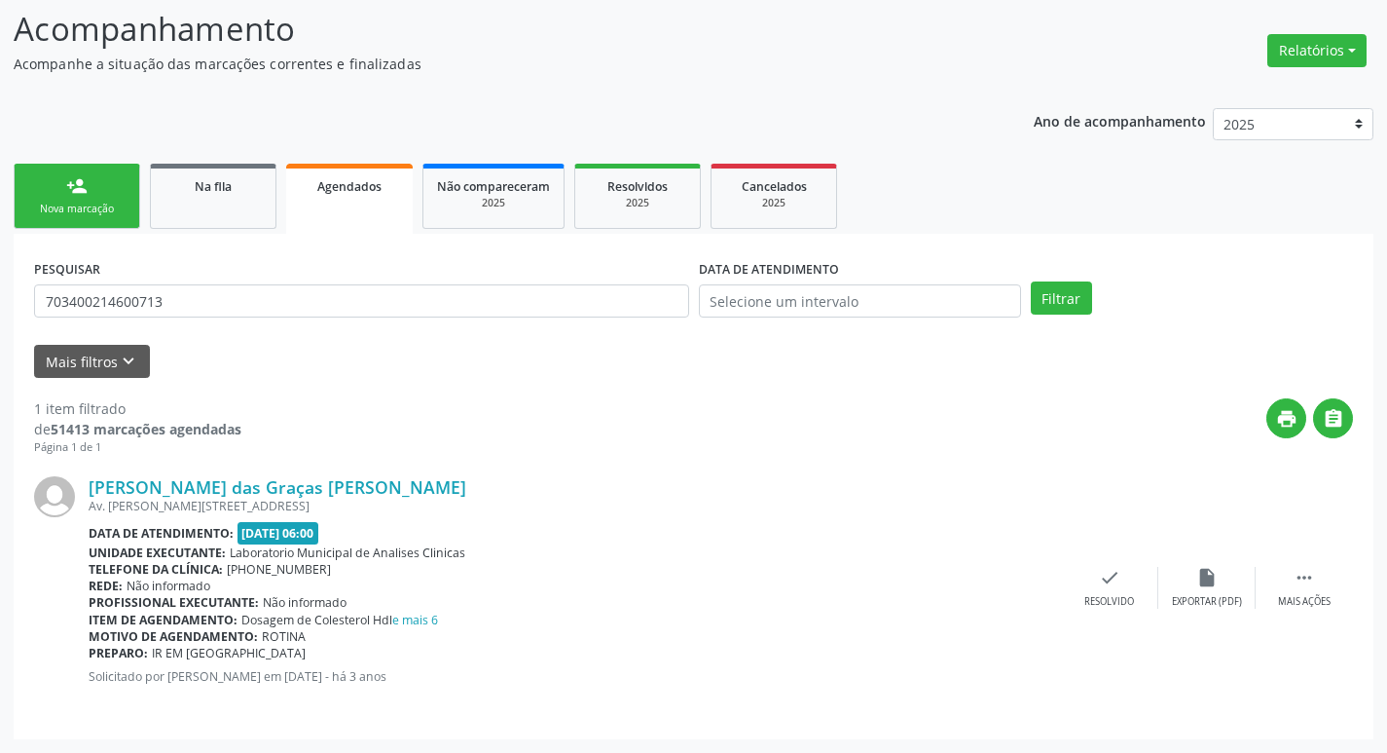
click at [110, 184] on link "person_add Nova marcação" at bounding box center [77, 196] width 127 height 65
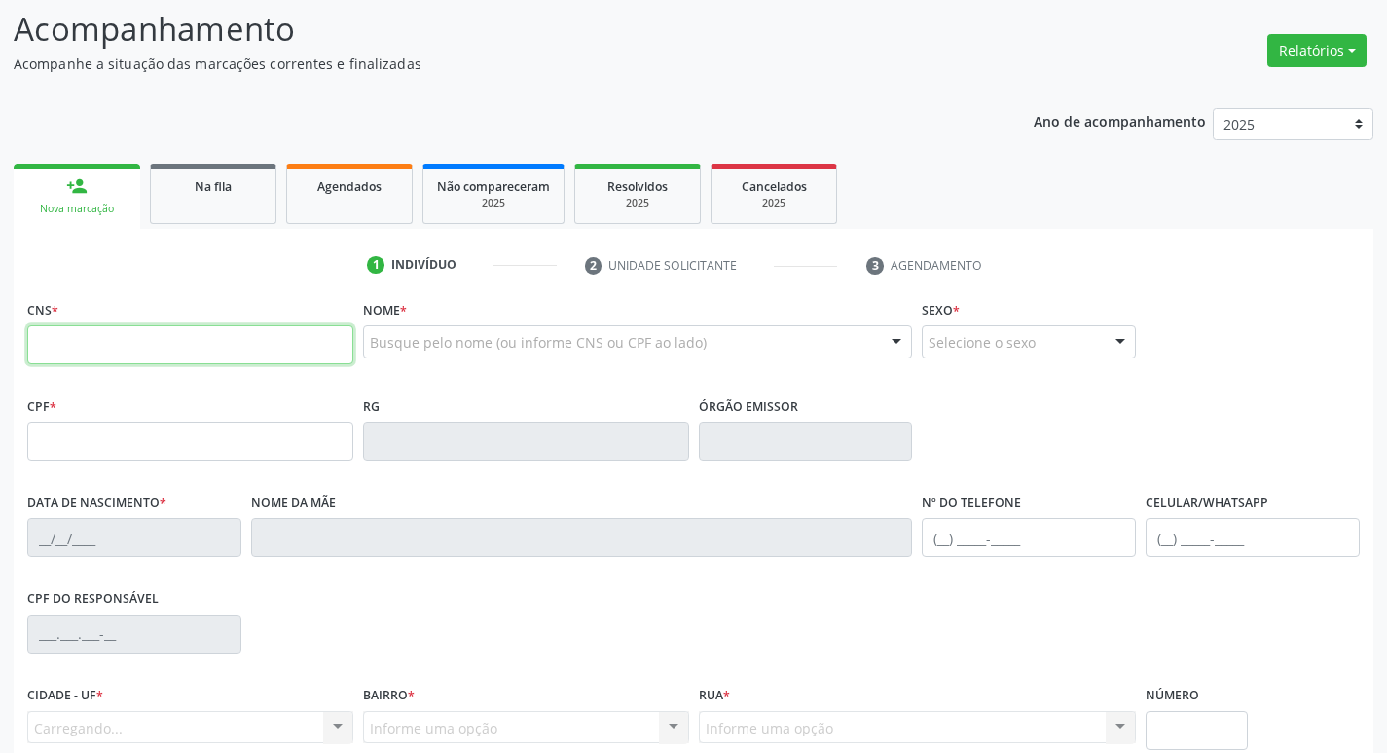
click at [133, 348] on input "text" at bounding box center [190, 344] width 326 height 39
paste input "703 4002 1460 0713"
type input "703 4002 1460 0713"
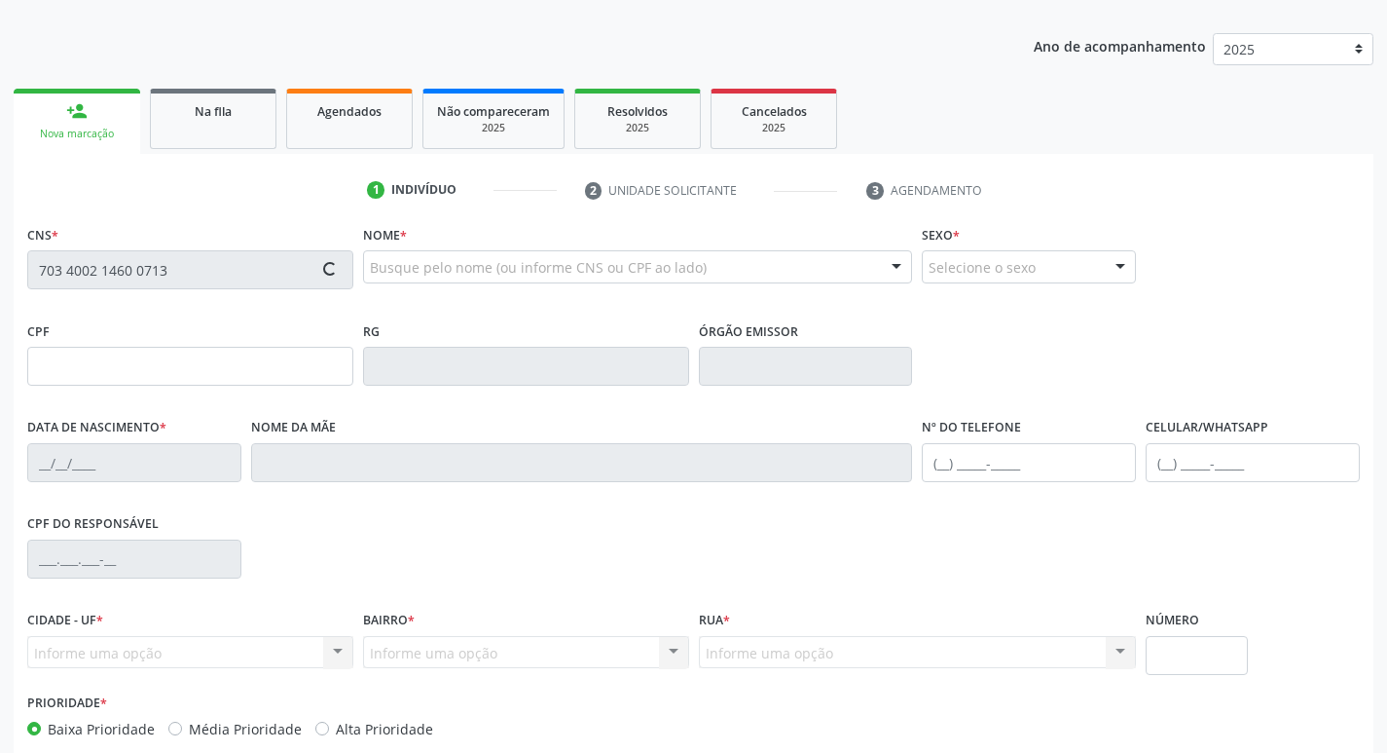
type input "419.226.974-00"
type input "03/03/1960"
type input "Maria Aldo de Luna"
type input "(83) 99156-6885"
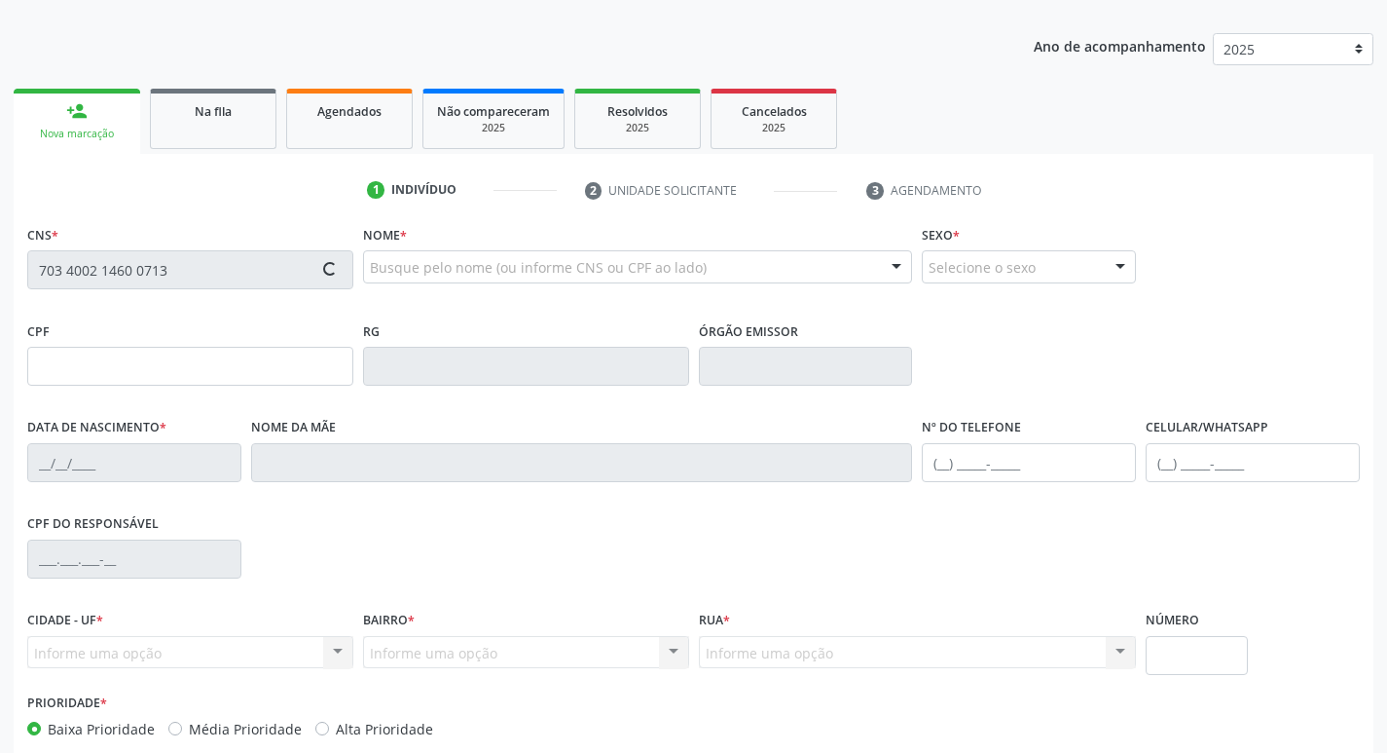
type input "131.433.794-72"
type input "135"
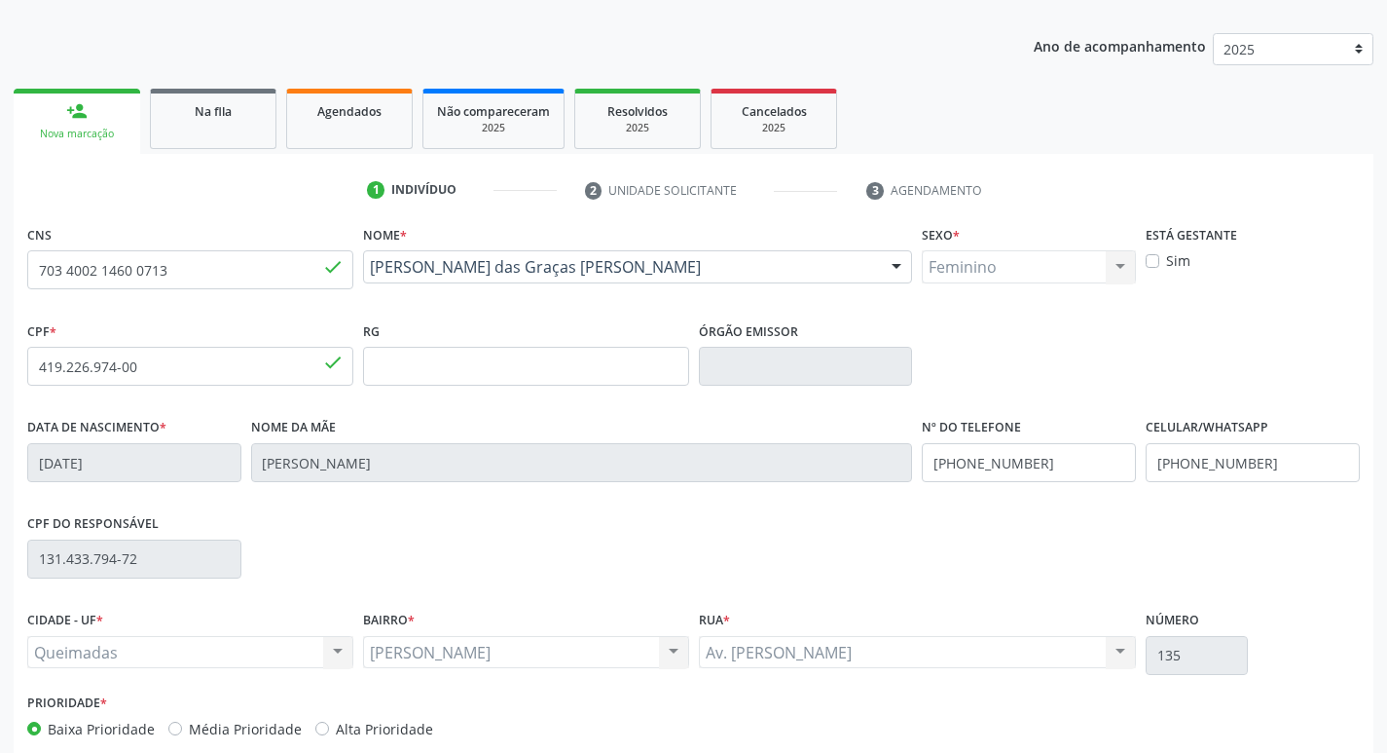
scroll to position [303, 0]
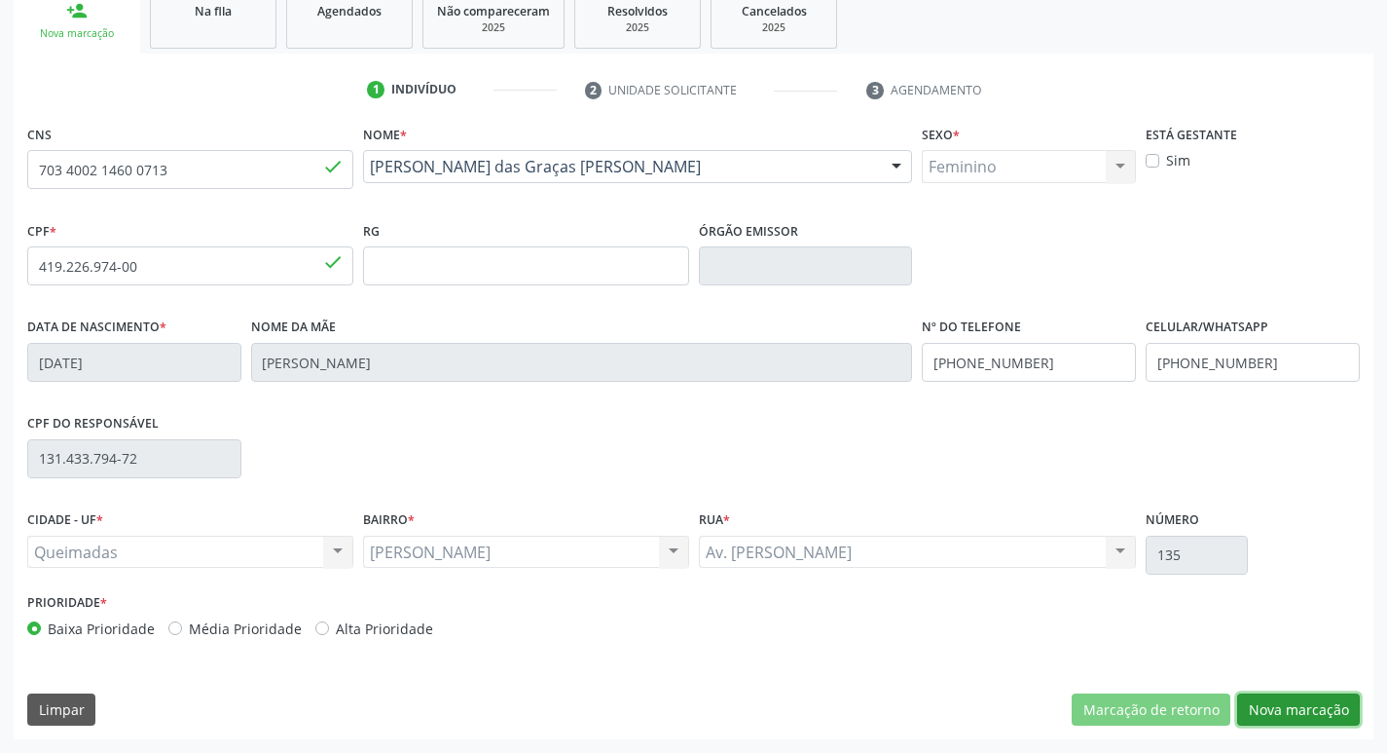
click at [1277, 713] on button "Nova marcação" at bounding box center [1299, 709] width 123 height 33
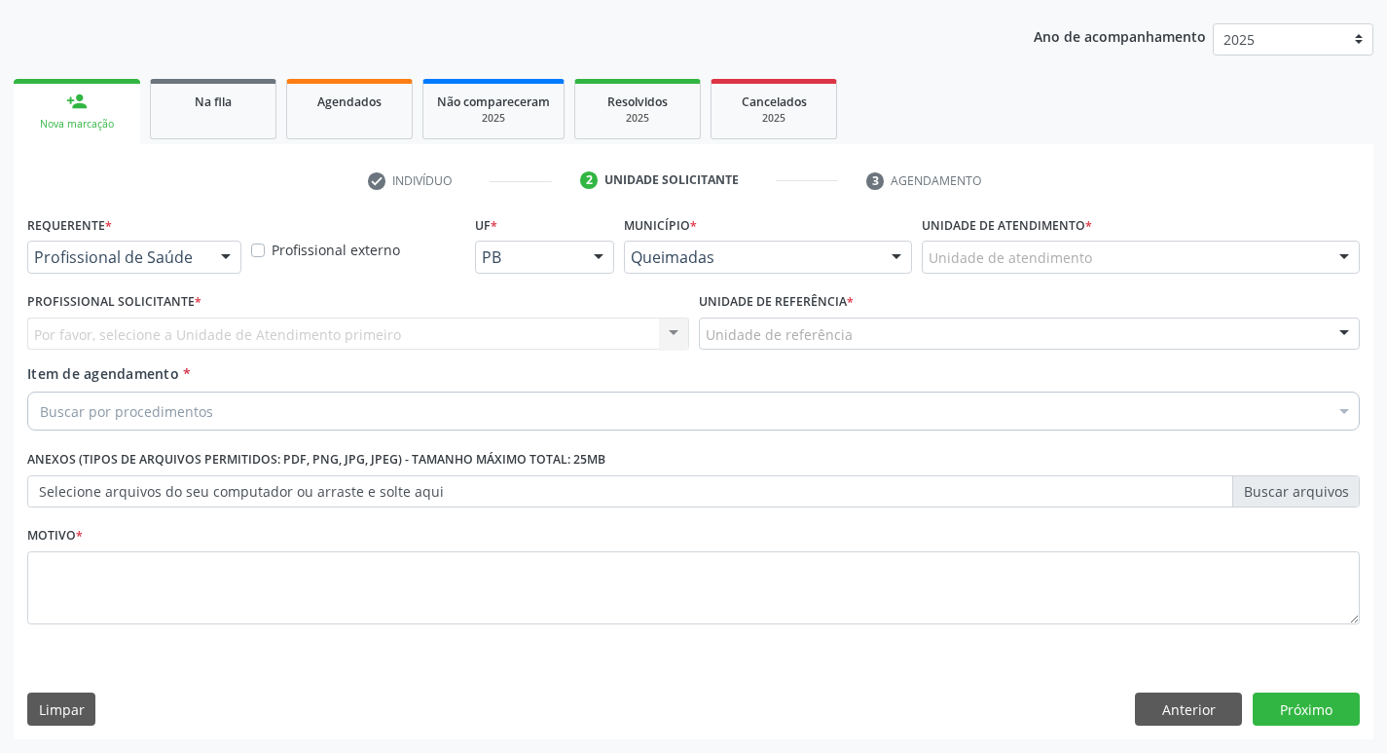
scroll to position [212, 0]
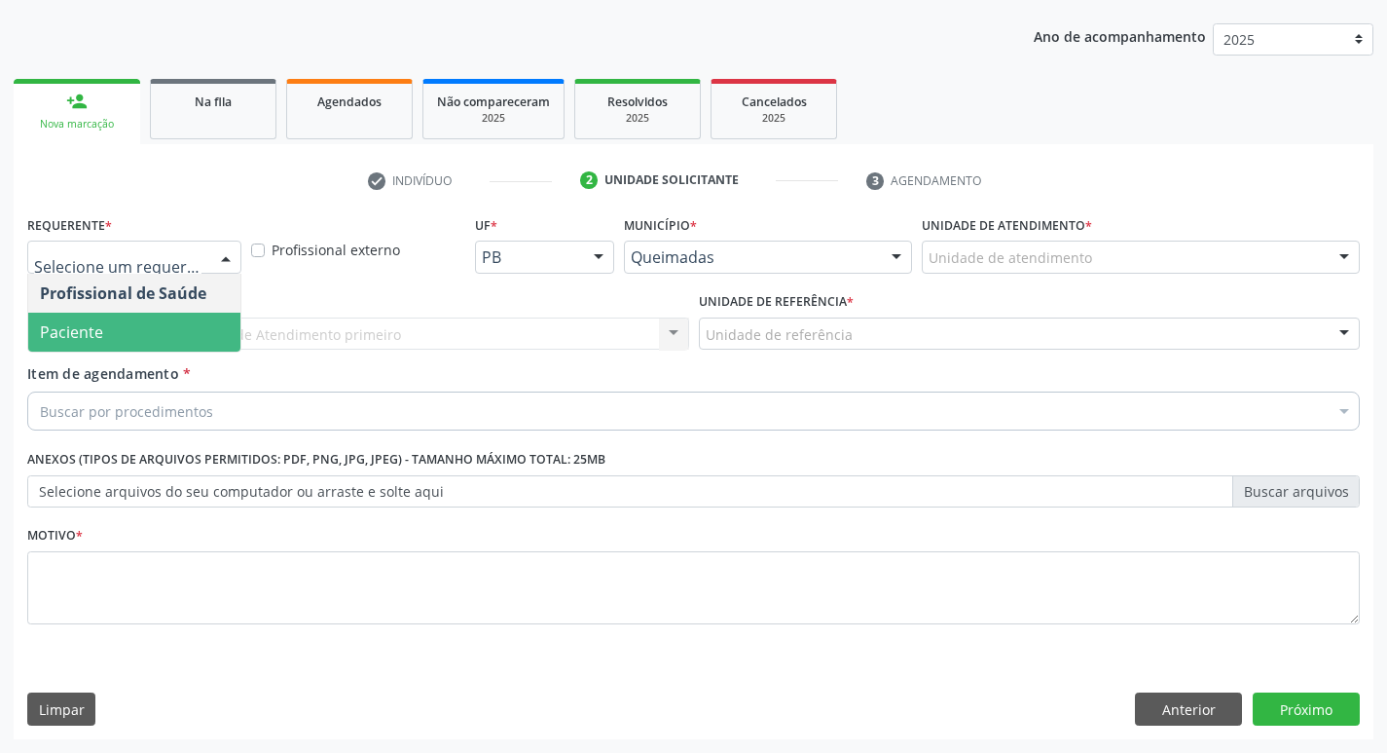
click at [124, 313] on span "Paciente" at bounding box center [134, 332] width 212 height 39
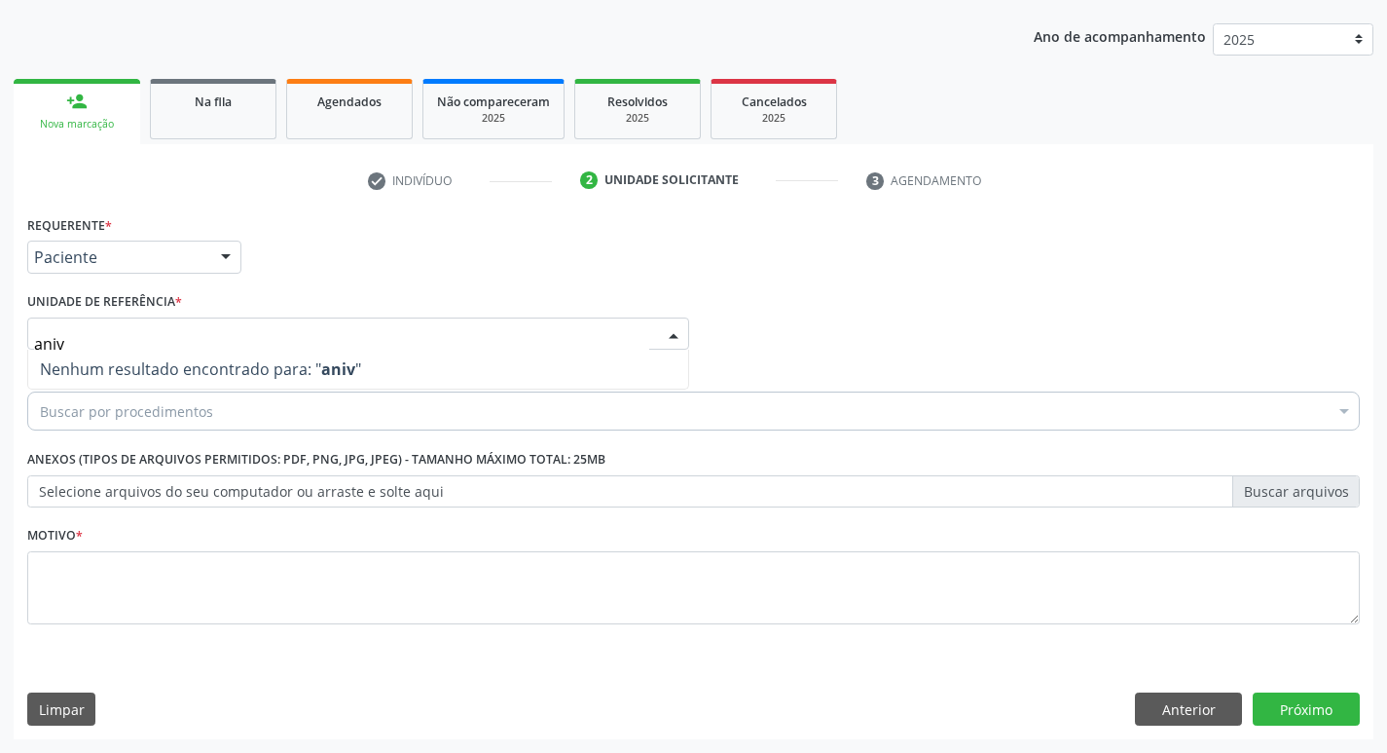
type input "ani"
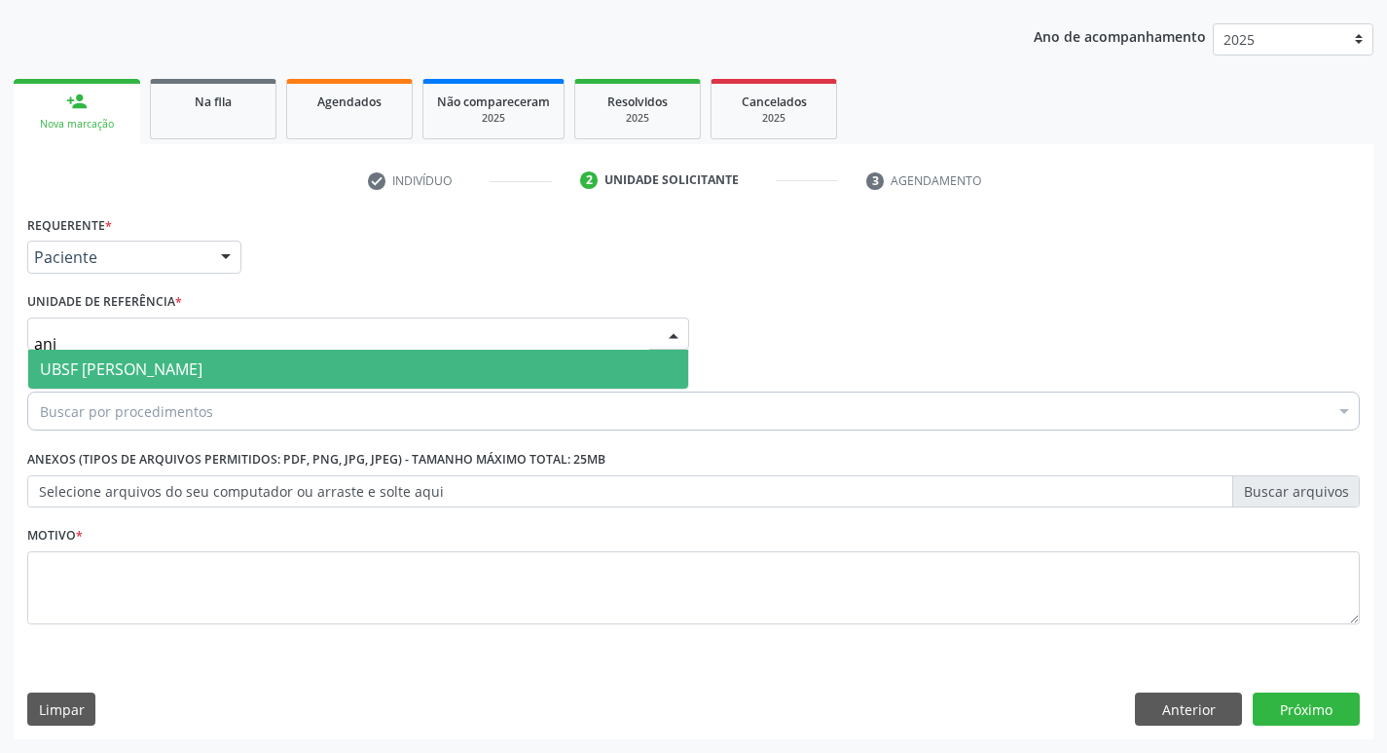
click at [123, 367] on span "UBSF [PERSON_NAME]" at bounding box center [121, 368] width 163 height 21
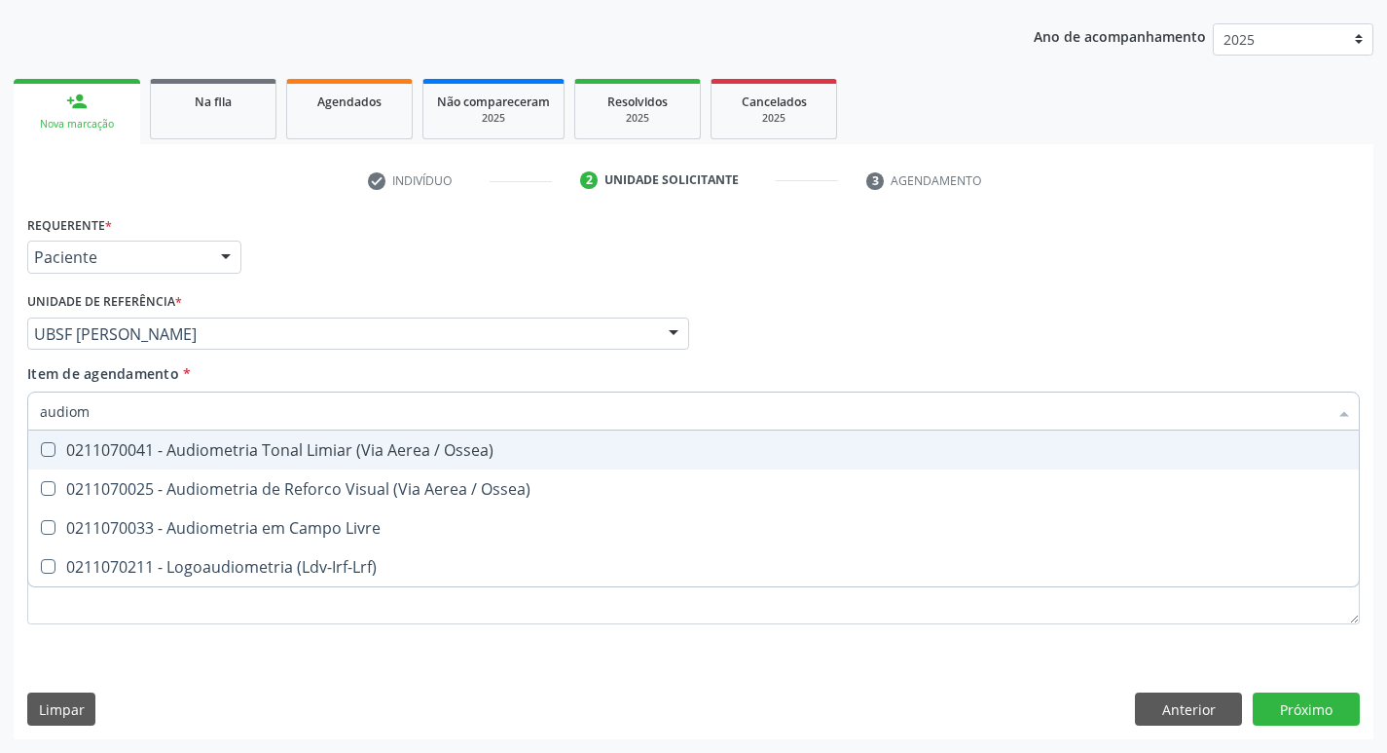
type input "audiome"
click at [137, 442] on div "0211070041 - Audiometria Tonal Limiar (Via Aerea / Ossea)" at bounding box center [694, 450] width 1308 height 16
checkbox Ossea\) "true"
click at [608, 261] on div "Requerente * Paciente Profissional de Saúde Paciente Nenhum resultado encontrad…" at bounding box center [693, 248] width 1343 height 76
checkbox Ossea\) "true"
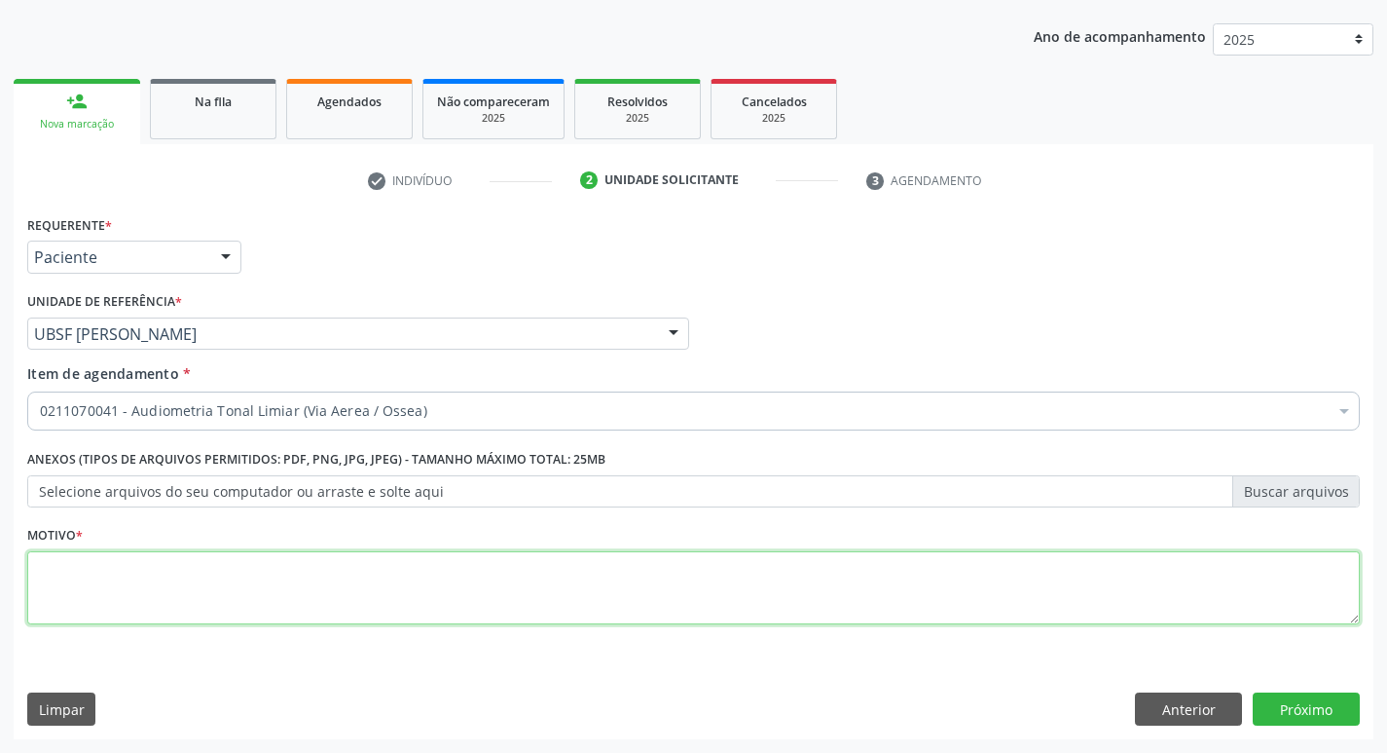
click at [102, 579] on textarea at bounding box center [693, 588] width 1333 height 74
type textarea "avaliação"
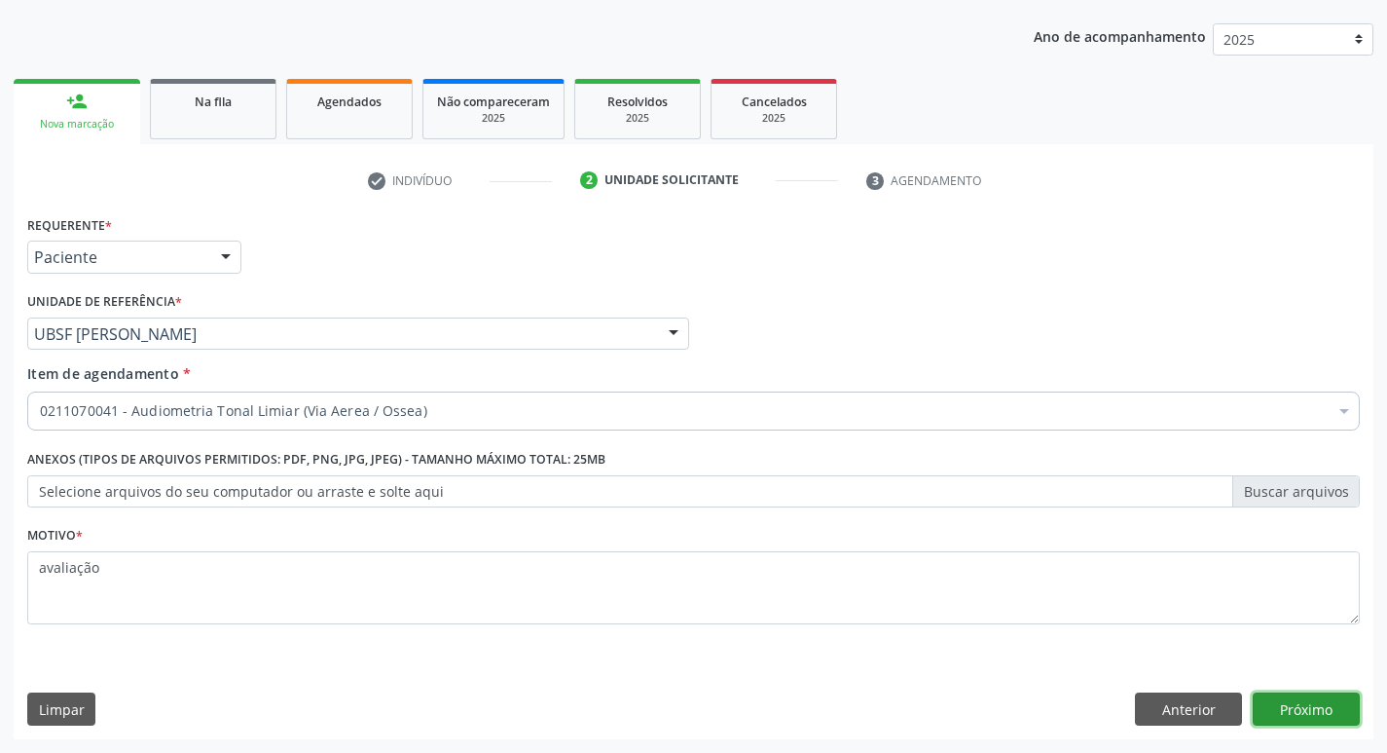
click at [1339, 710] on button "Próximo" at bounding box center [1306, 708] width 107 height 33
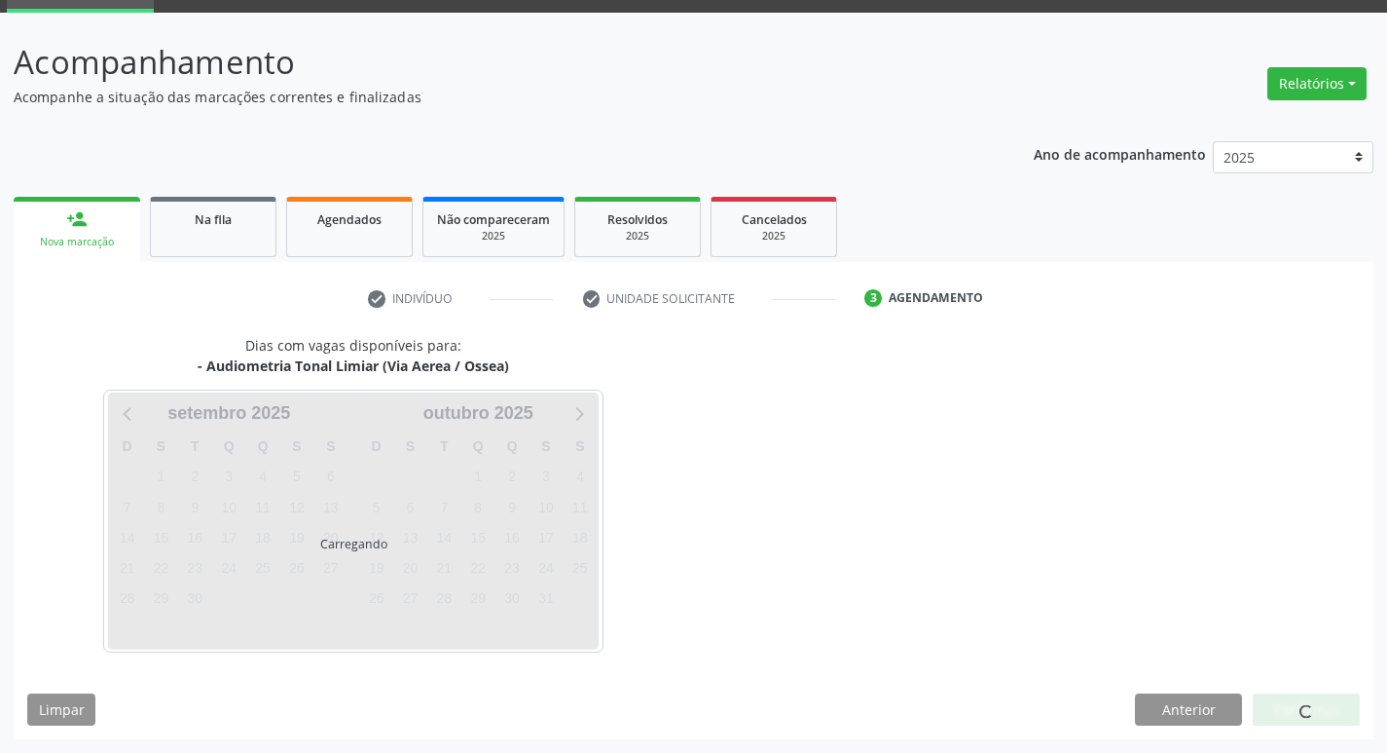
scroll to position [94, 0]
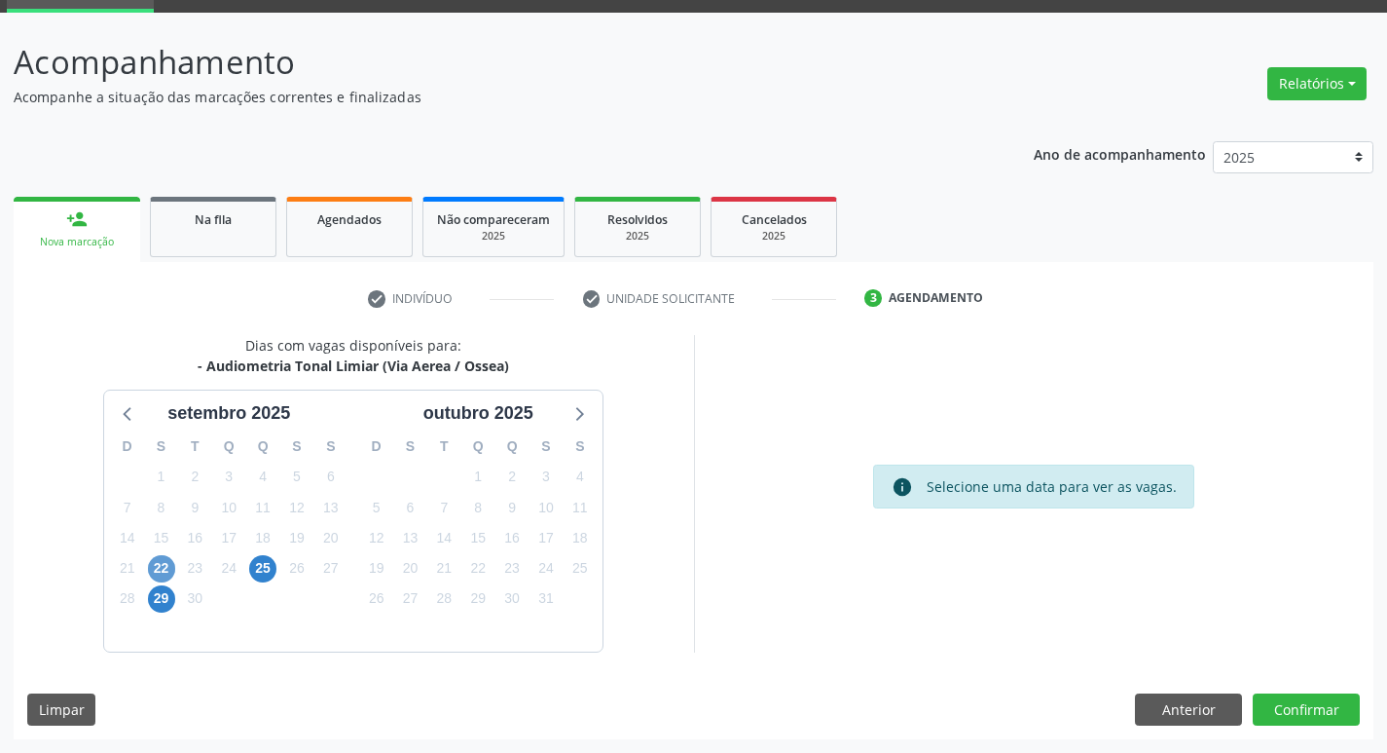
drag, startPoint x: 169, startPoint y: 551, endPoint x: 163, endPoint y: 570, distance: 19.7
click at [166, 562] on div "D S T Q Q S S 31 1 2 3 4 5 6 7 8 9 10 11 12 13 14 15 16 17 18 19 20 21 22 23 24…" at bounding box center [228, 538] width 249 height 224
click at [163, 571] on span "22" at bounding box center [161, 568] width 27 height 27
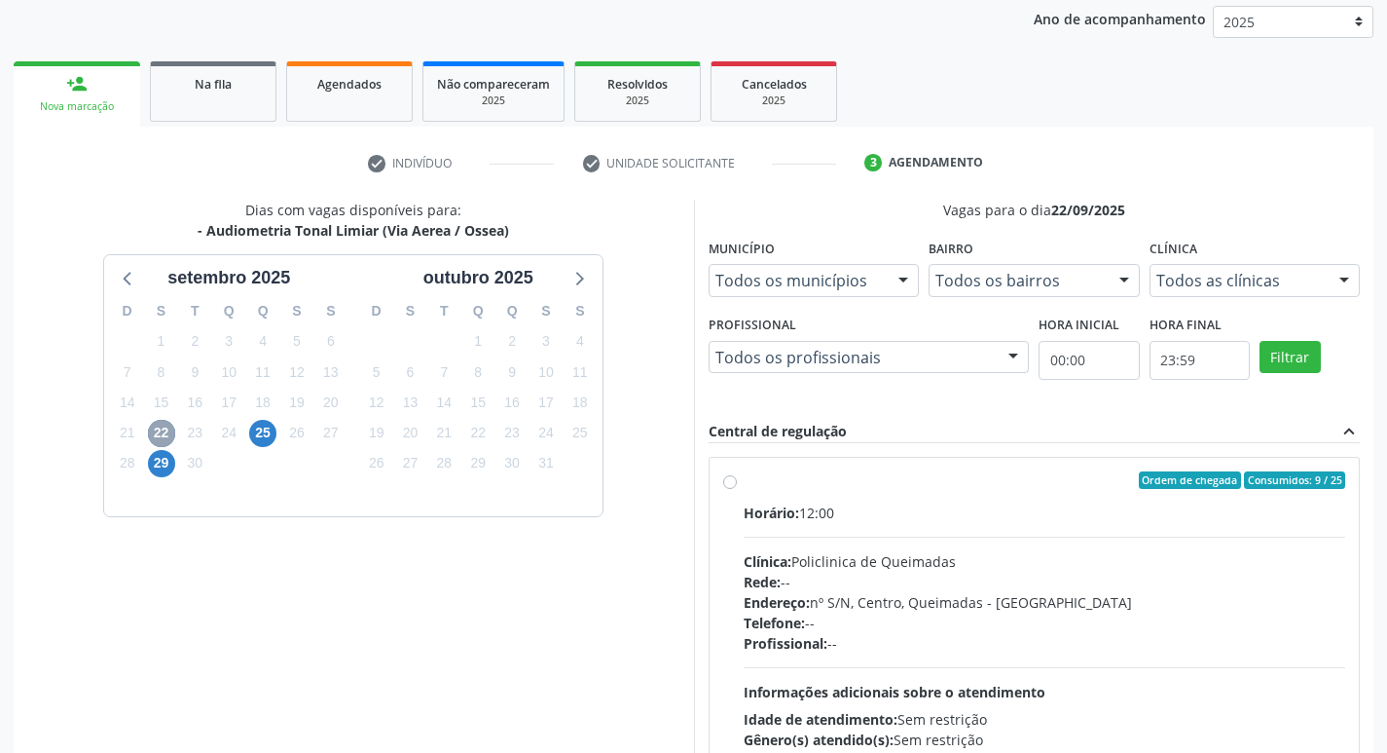
scroll to position [376, 0]
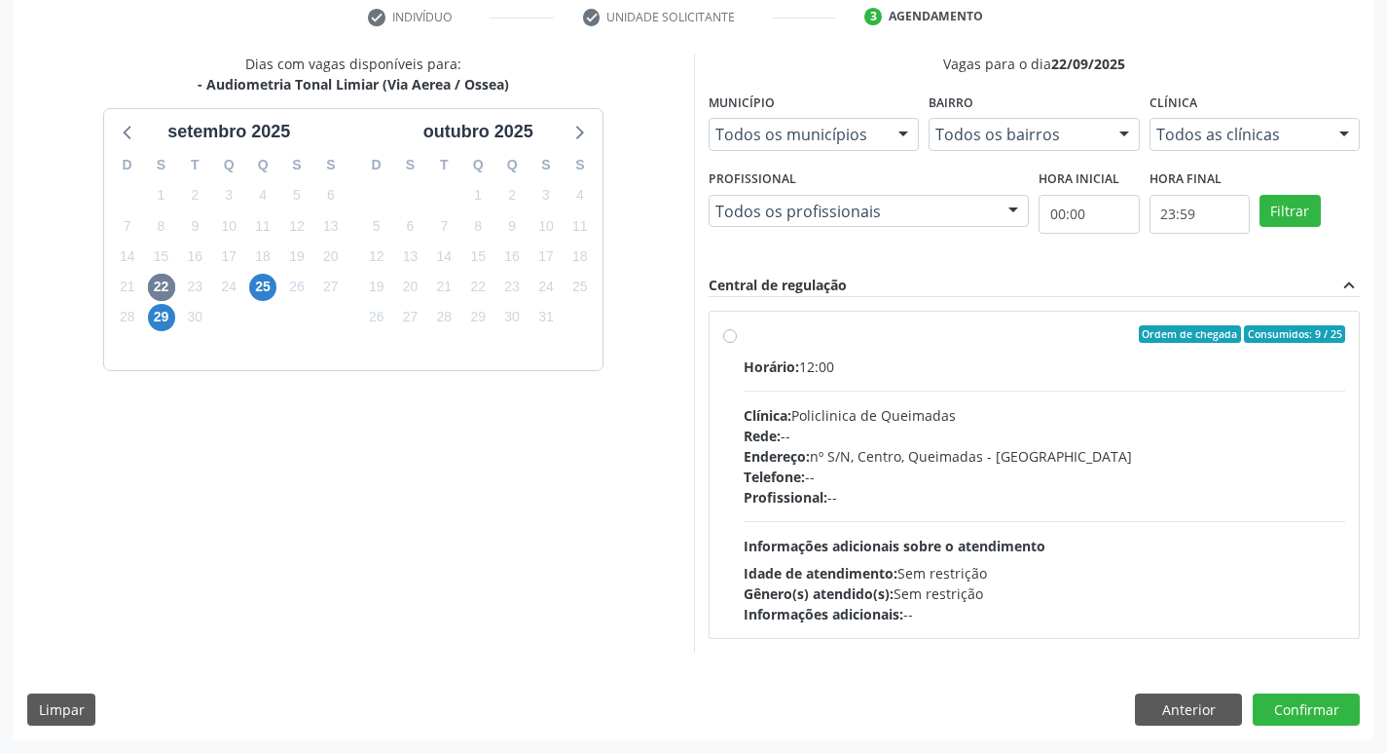
click at [1188, 339] on span "Ordem de chegada" at bounding box center [1190, 334] width 102 height 18
click at [737, 339] on input "Ordem de chegada Consumidos: 9 / 25 Horário: 12:00 Clínica: Policlinica de Quei…" at bounding box center [730, 334] width 14 height 18
radio input "true"
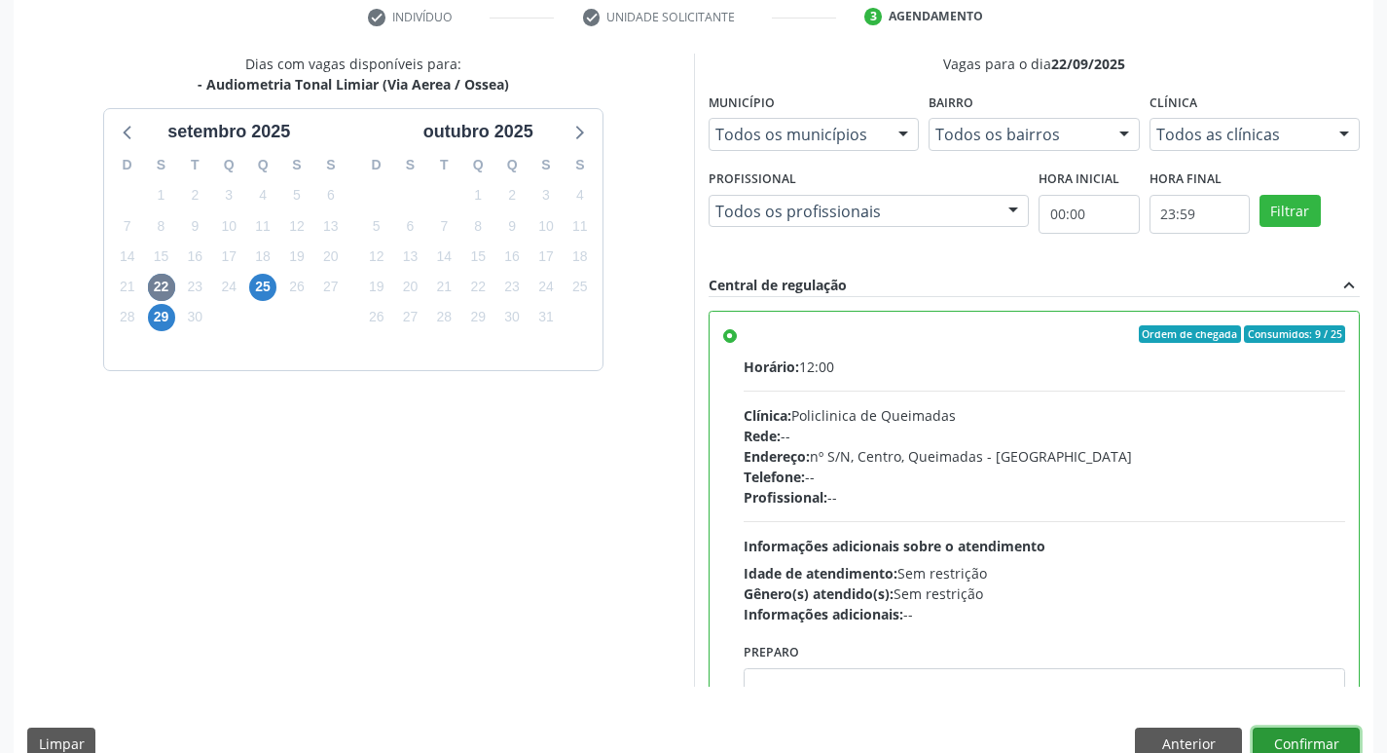
click at [1288, 735] on button "Confirmar" at bounding box center [1306, 743] width 107 height 33
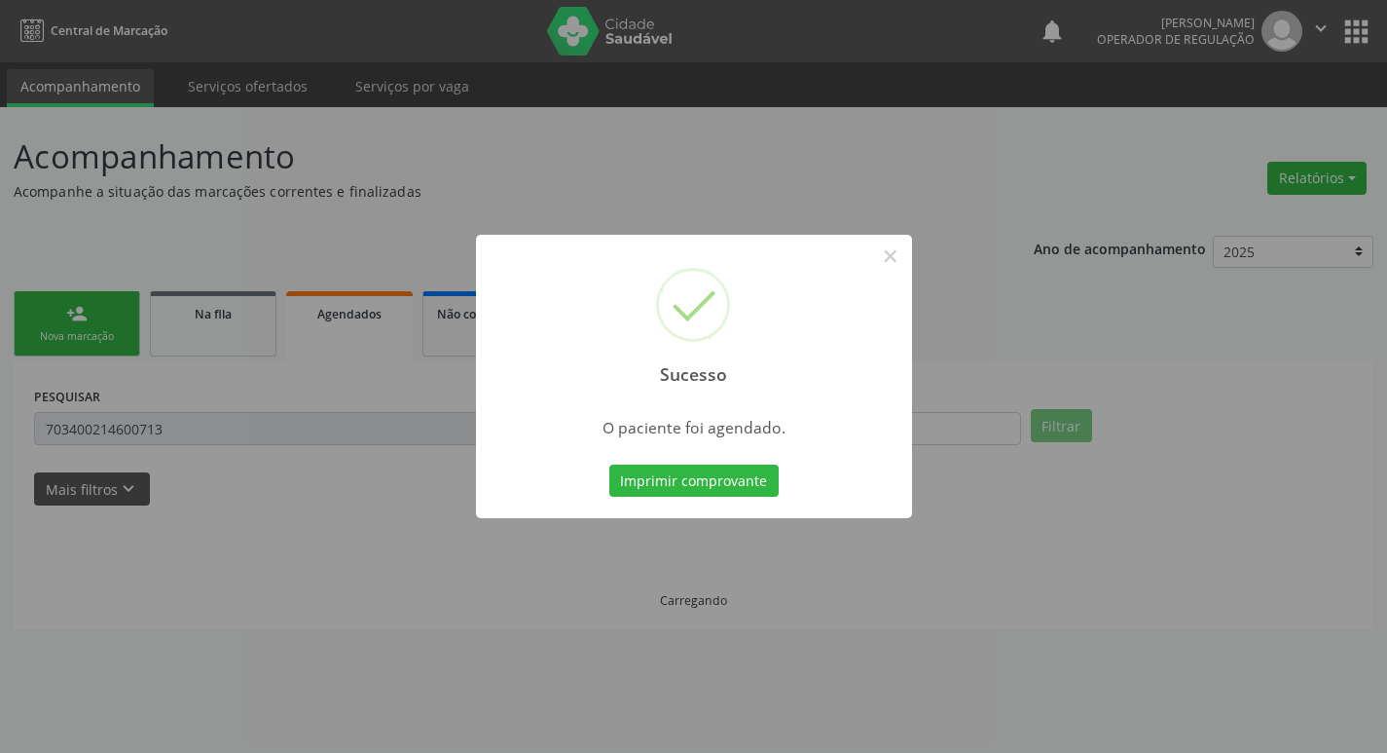
scroll to position [0, 0]
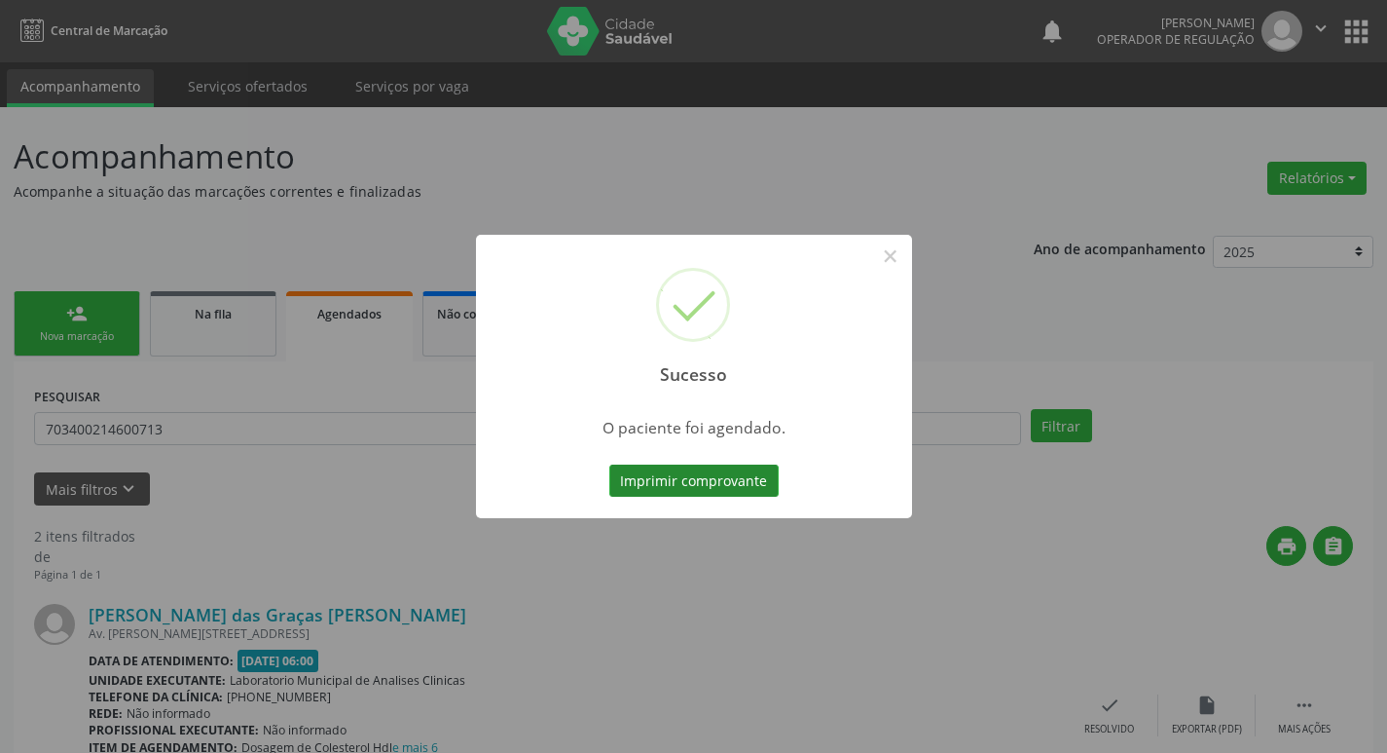
click at [671, 478] on button "Imprimir comprovante" at bounding box center [694, 480] width 169 height 33
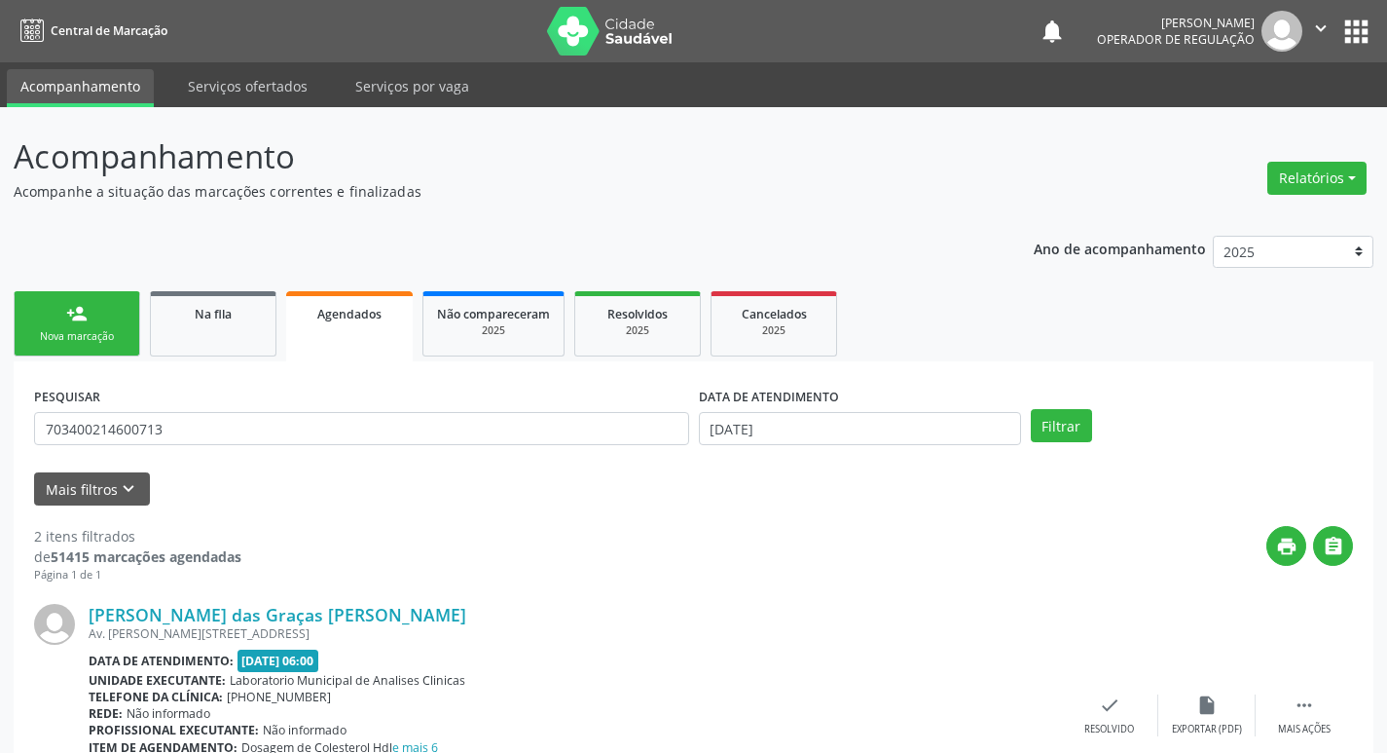
click at [87, 339] on div "Nova marcação" at bounding box center [76, 336] width 97 height 15
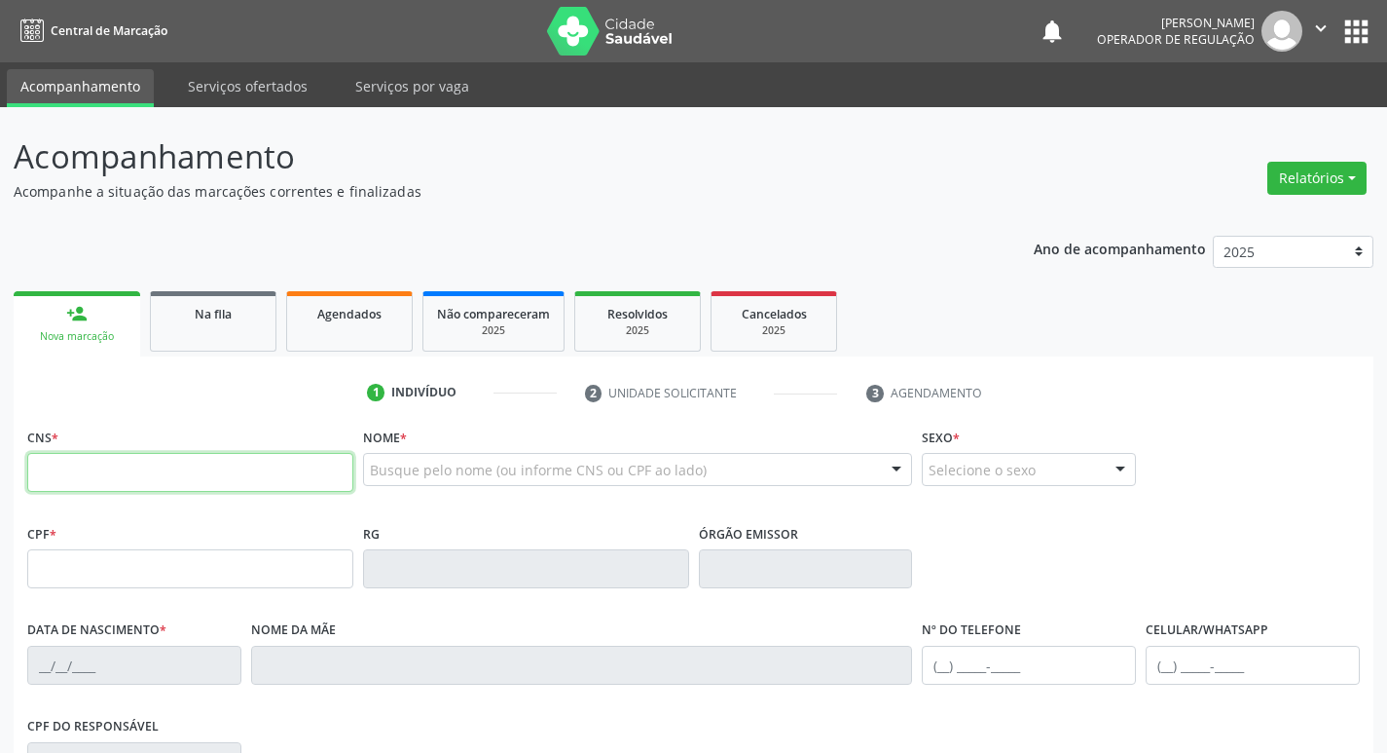
click at [133, 474] on input "text" at bounding box center [190, 472] width 326 height 39
type input "708 4012 5114 2466"
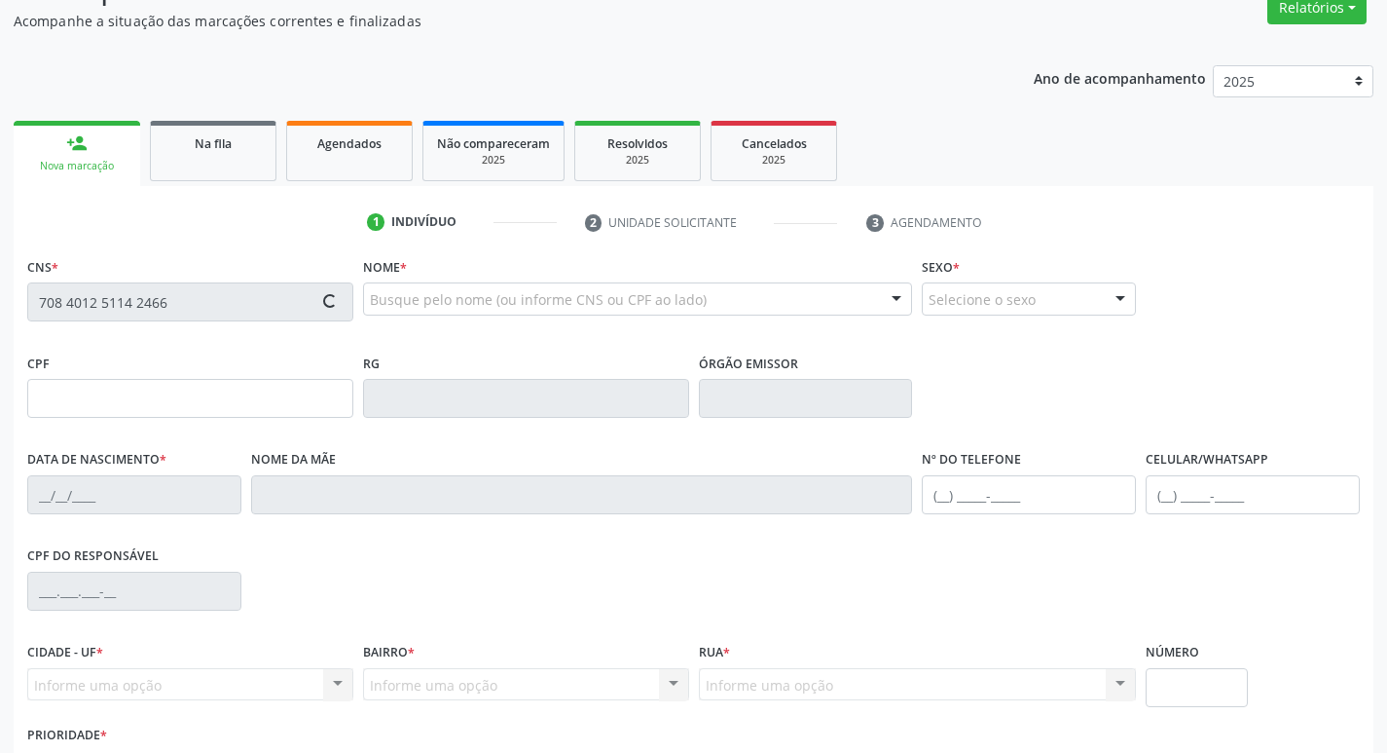
scroll to position [303, 0]
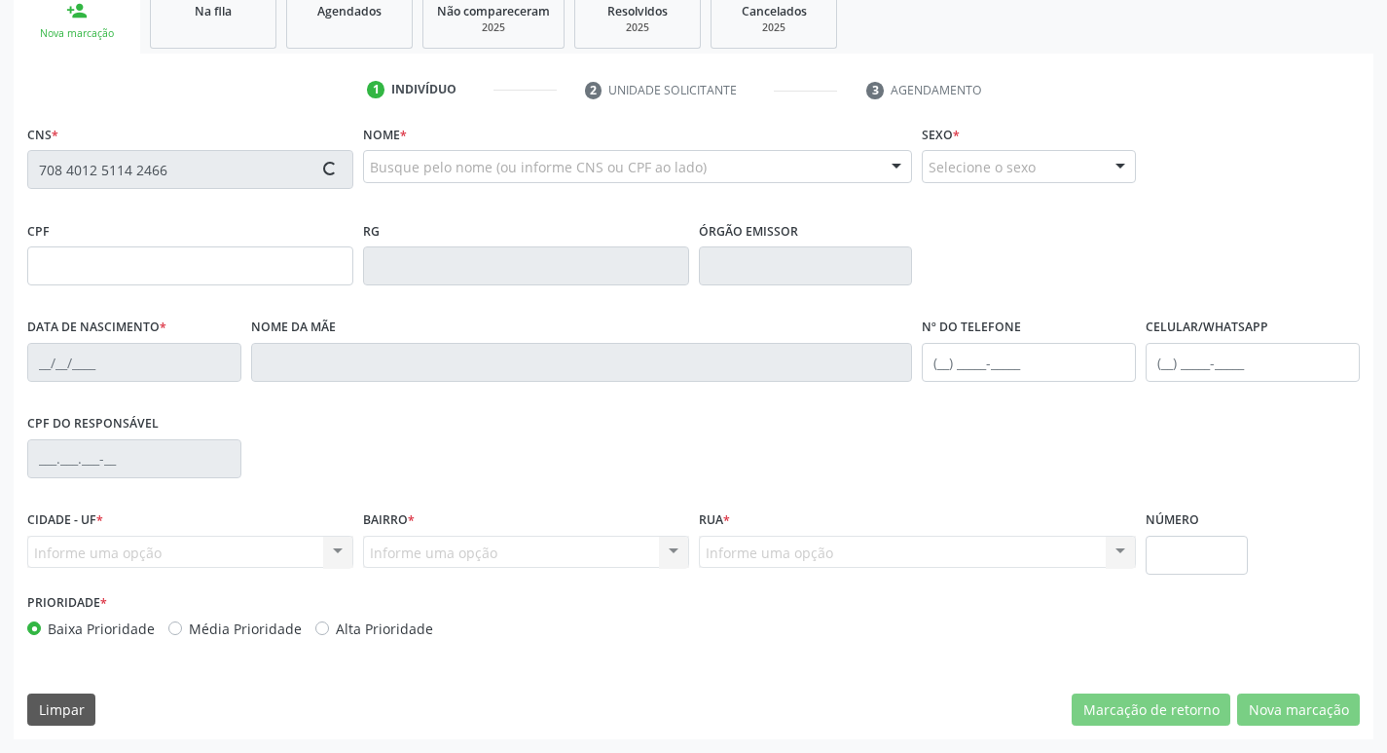
type input "996.957.744-15"
type input "06/09/1959"
type input "Antônia Severina da Conceição"
type input "(83) 99167-1787"
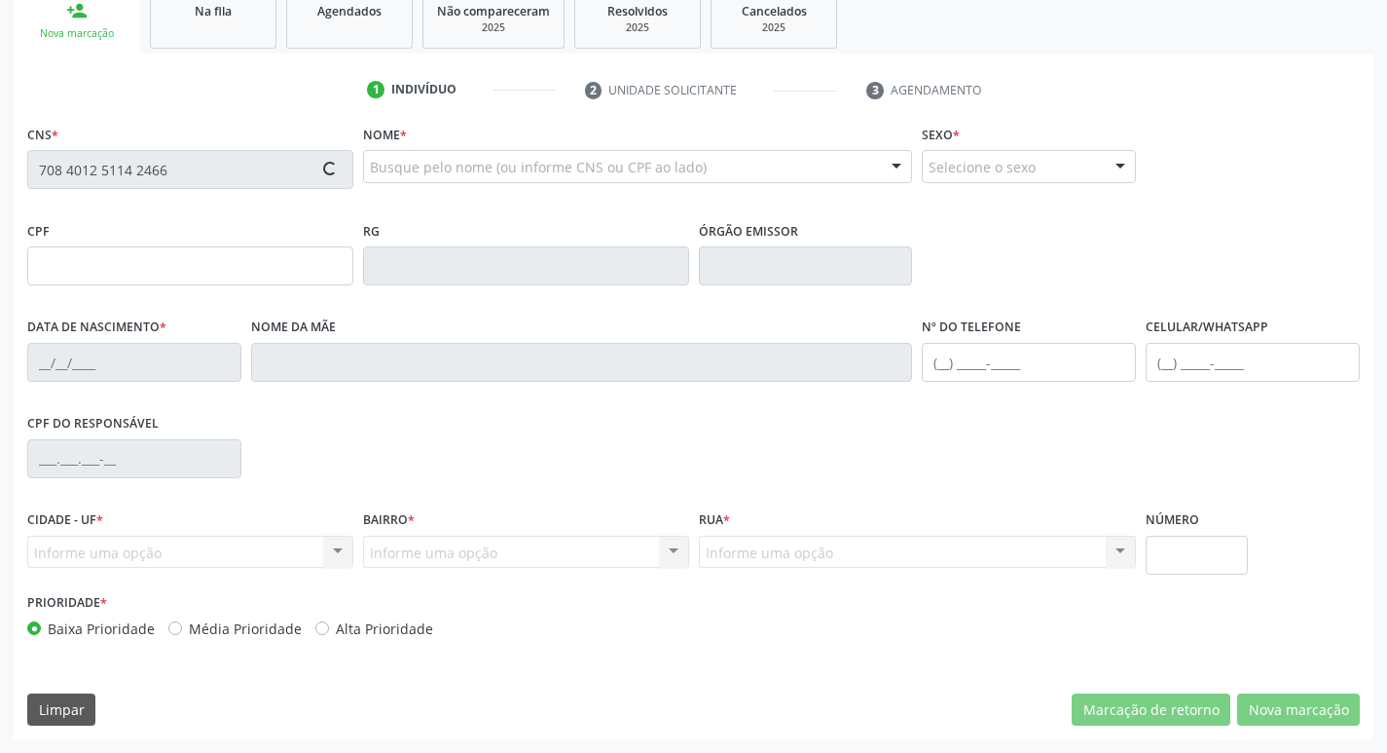
type input "S/N"
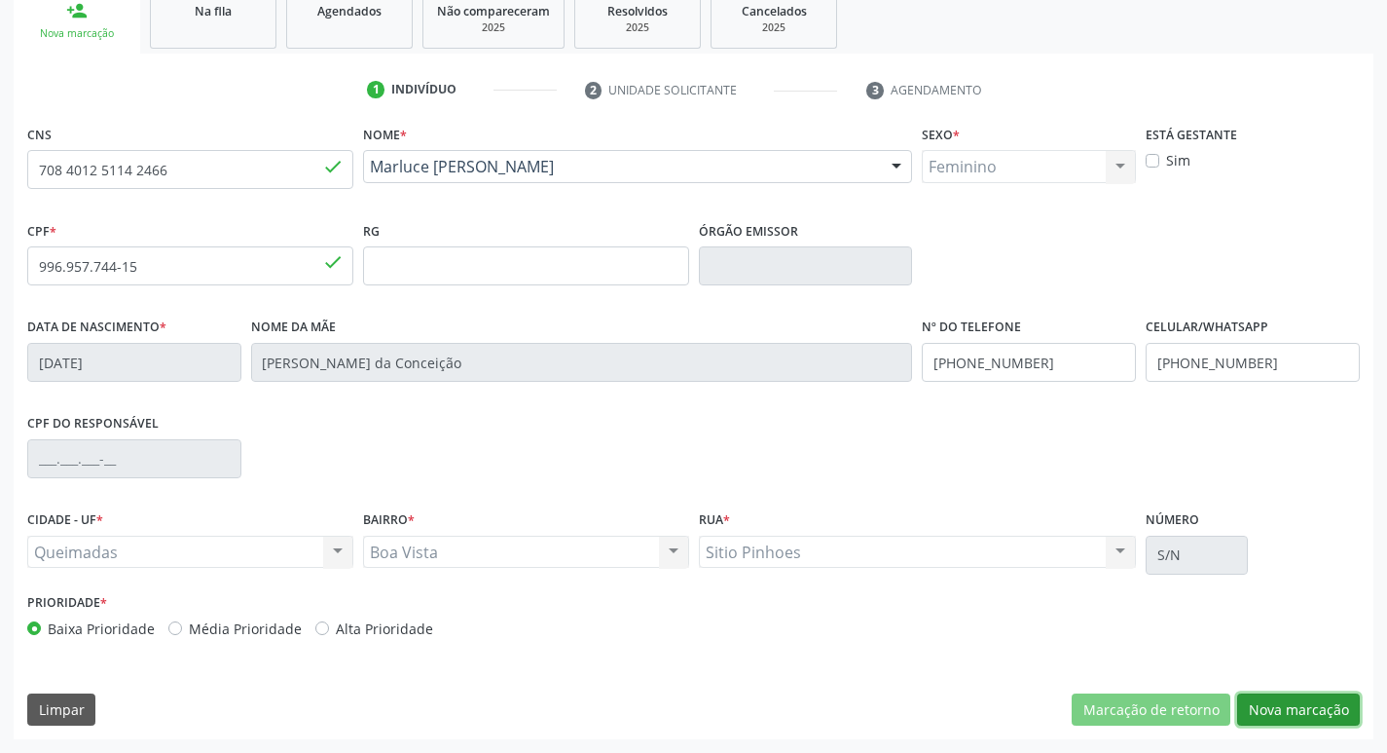
click at [1290, 699] on button "Nova marcação" at bounding box center [1299, 709] width 123 height 33
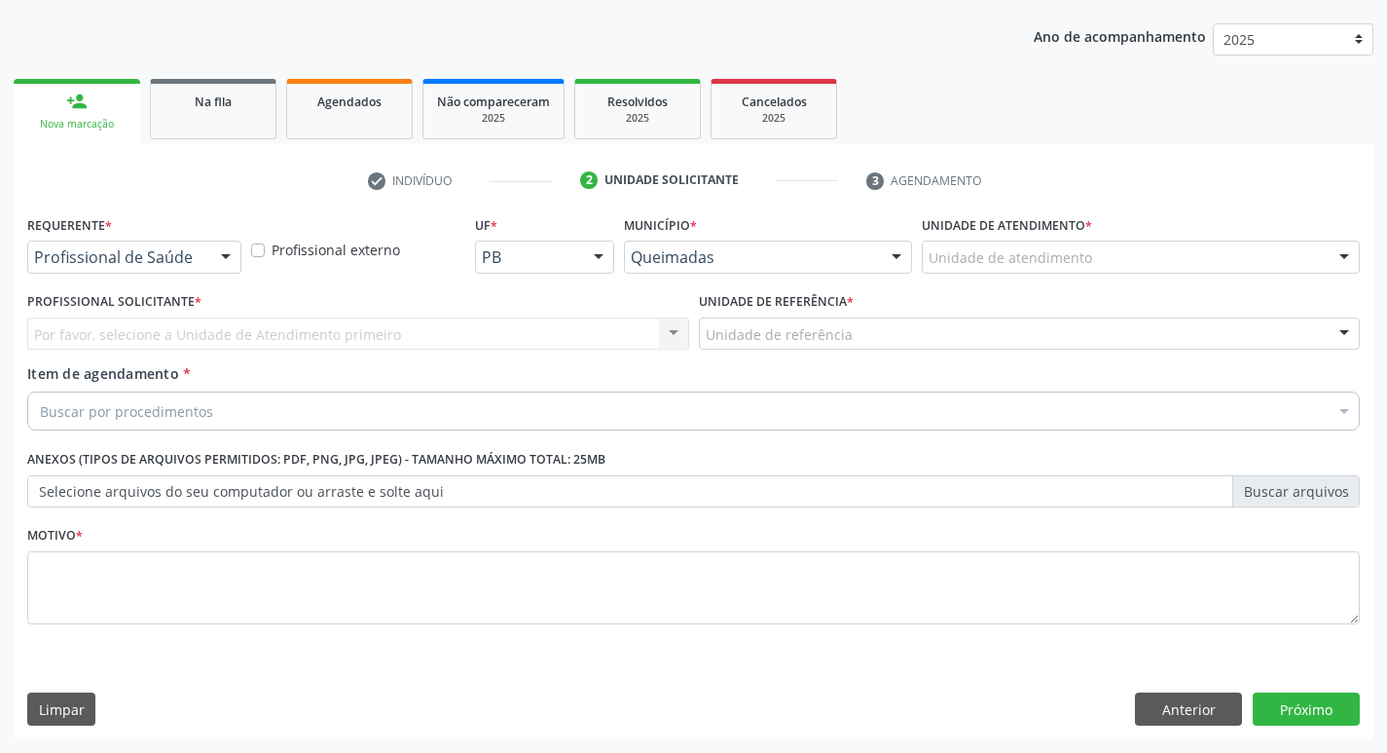
scroll to position [212, 0]
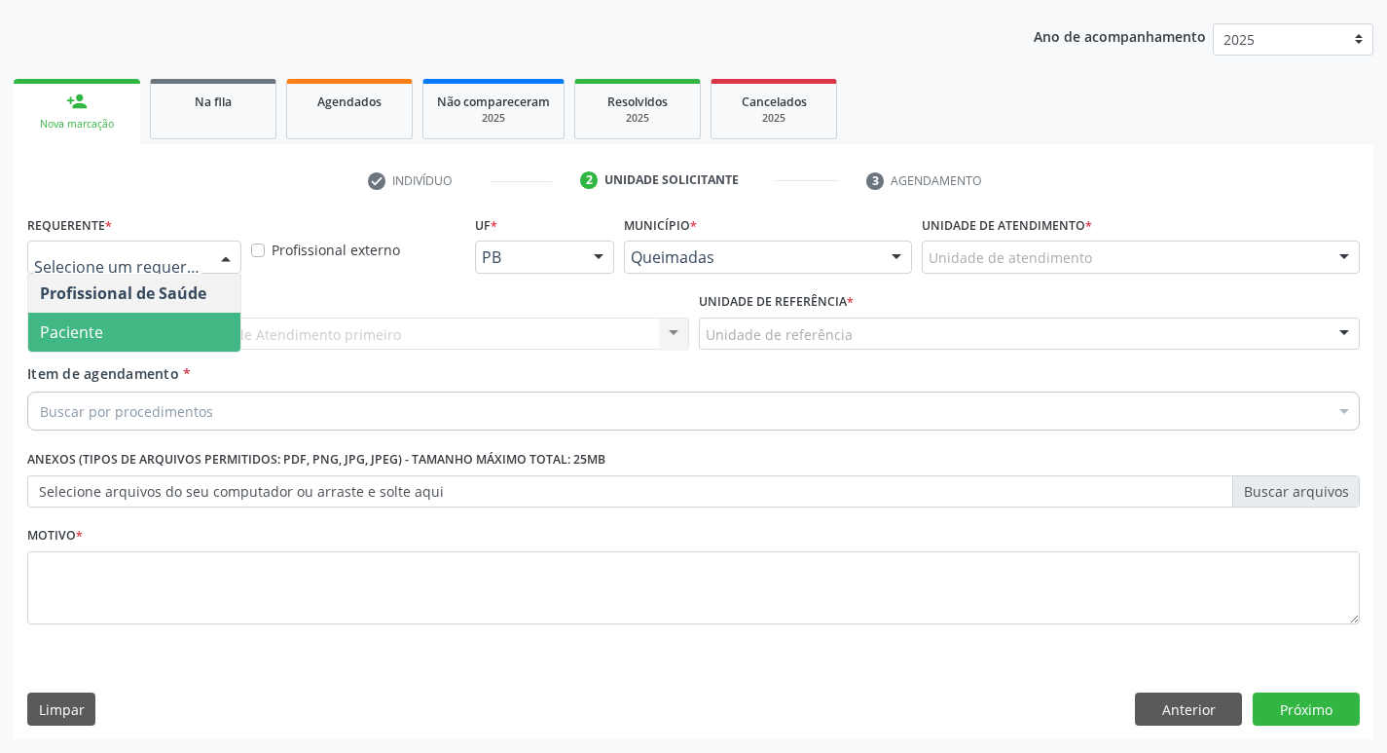
click at [159, 331] on span "Paciente" at bounding box center [134, 332] width 212 height 39
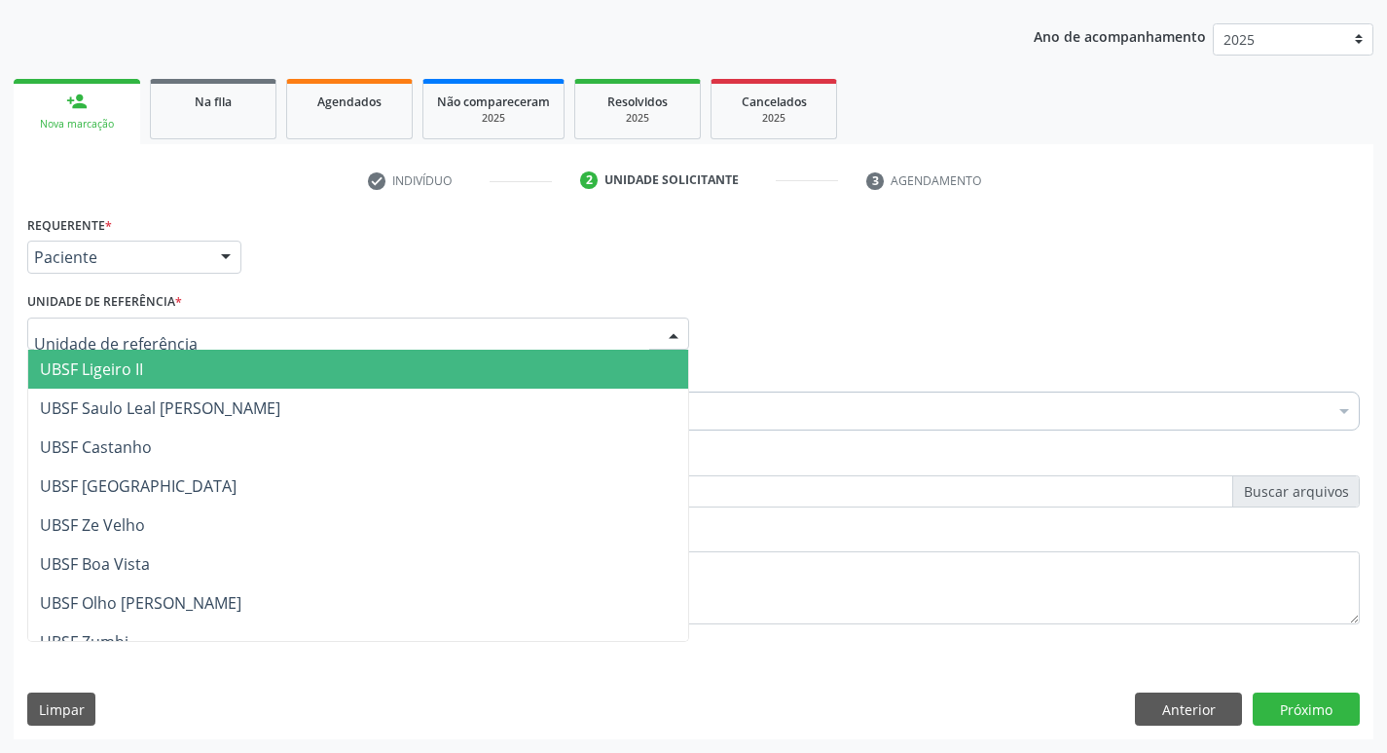
click at [162, 345] on div at bounding box center [358, 333] width 662 height 33
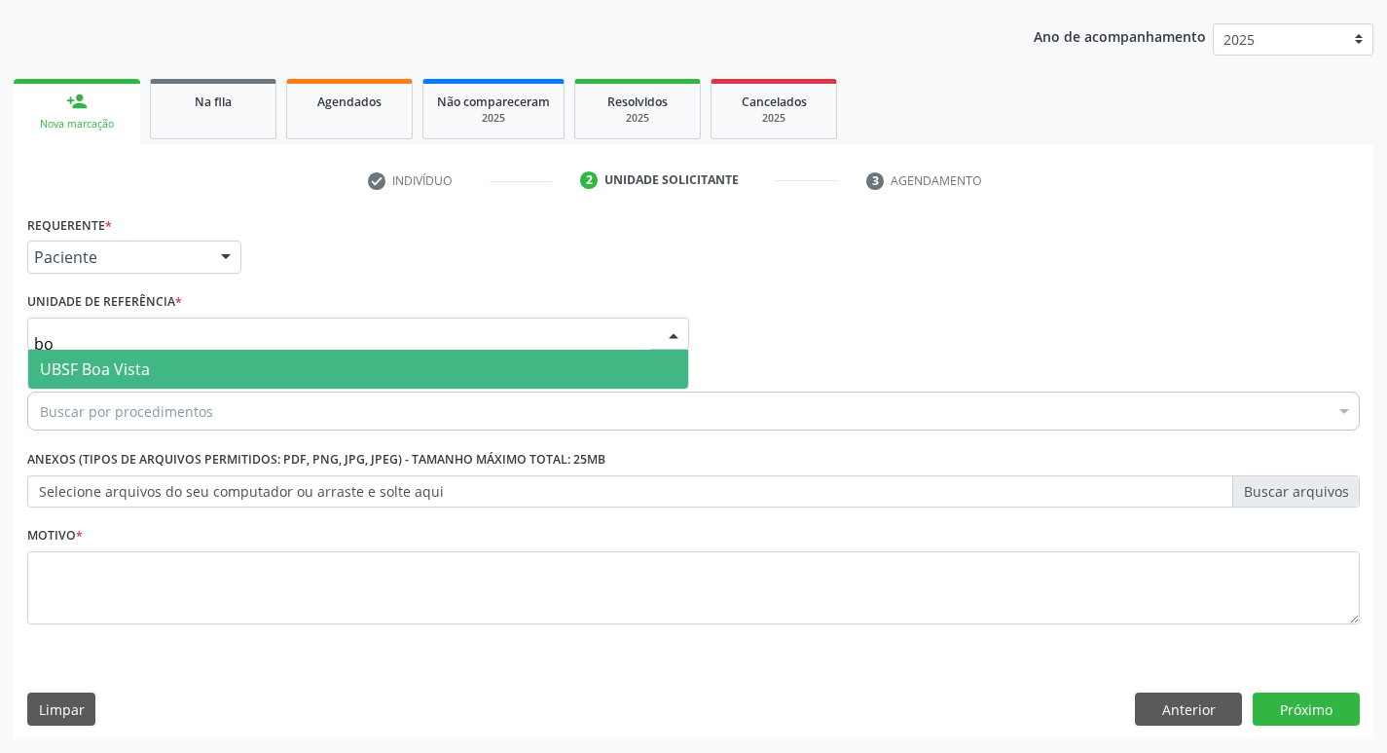
type input "boa"
click at [155, 357] on span "UBSF Boa Vista" at bounding box center [358, 369] width 660 height 39
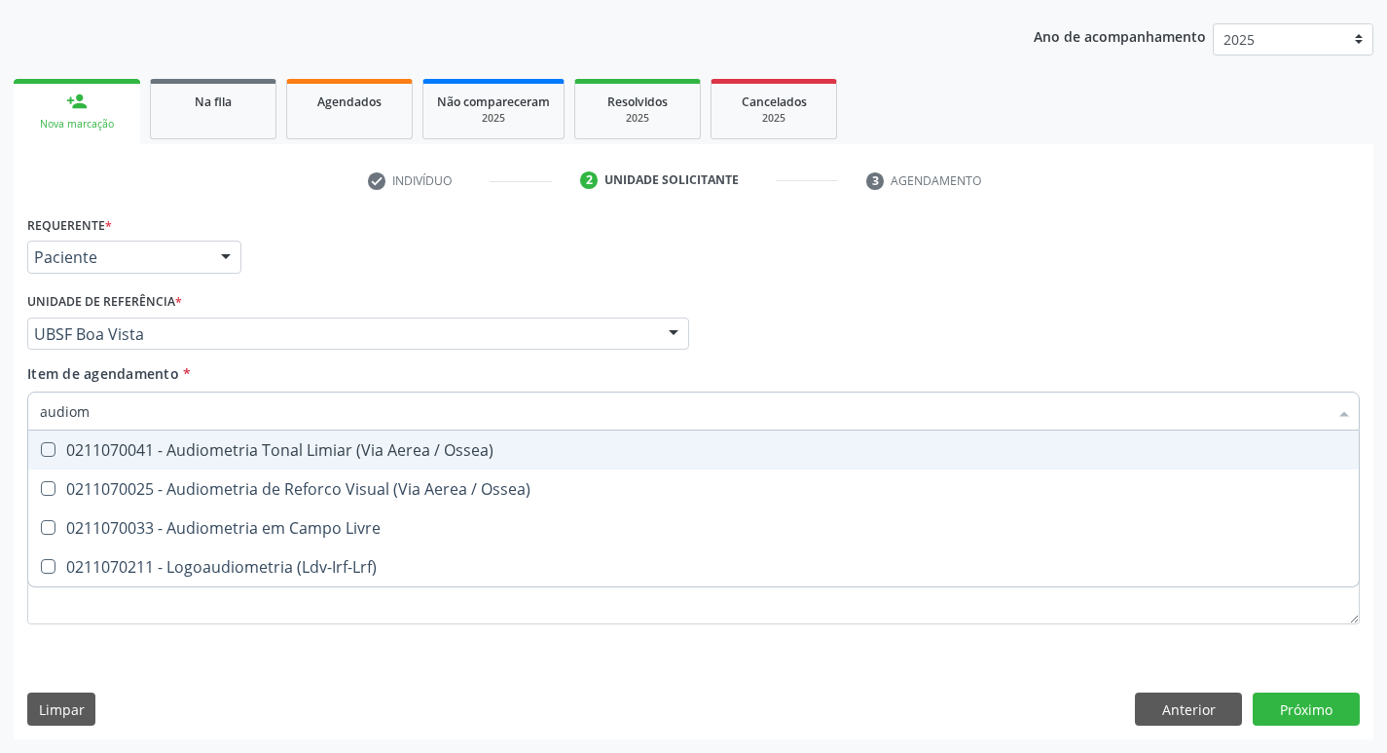
type input "audiome"
click at [305, 456] on div "0211070041 - Audiometria Tonal Limiar (Via Aerea / Ossea)" at bounding box center [694, 450] width 1308 height 16
checkbox Ossea\) "true"
click at [688, 328] on div "UBSF Boa Vista" at bounding box center [358, 333] width 662 height 33
checkbox Ossea\) "true"
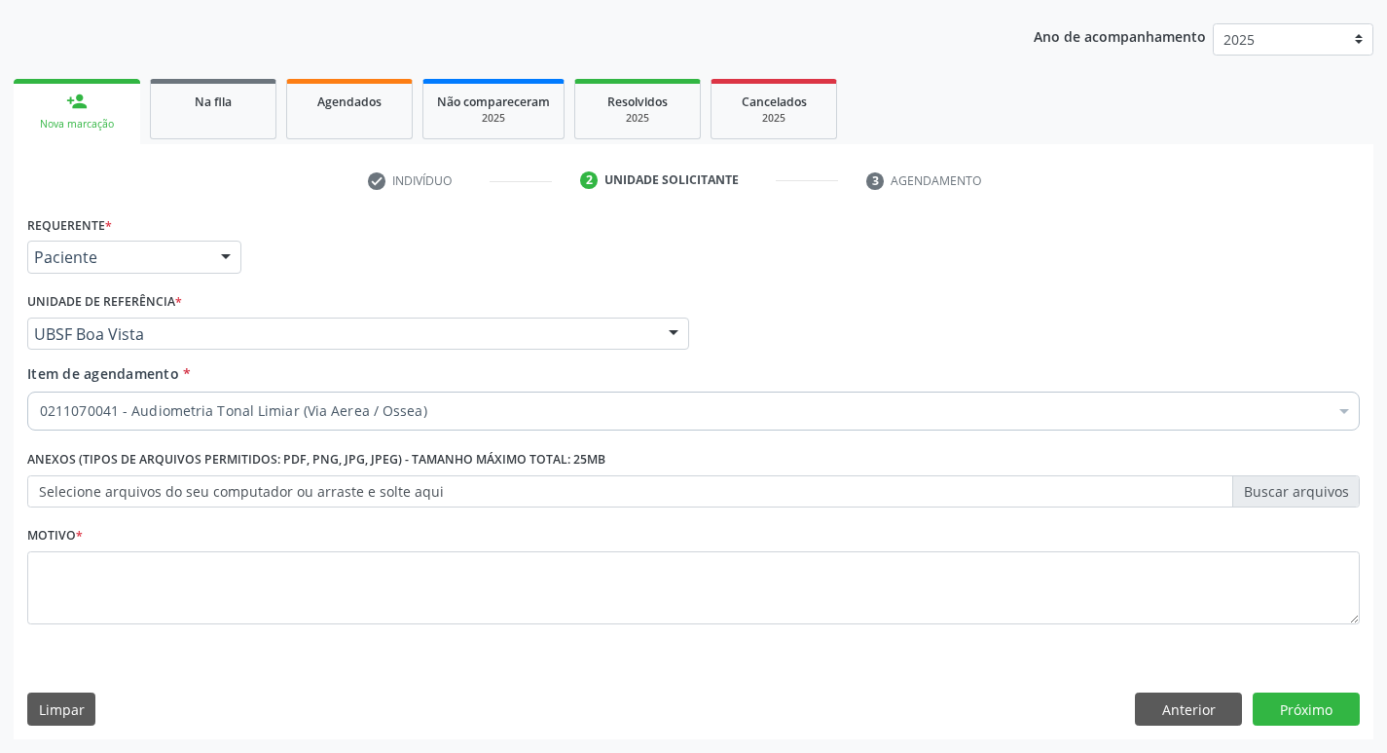
click at [858, 240] on div "Requerente * Paciente Profissional de Saúde Paciente Nenhum resultado encontrad…" at bounding box center [693, 248] width 1343 height 76
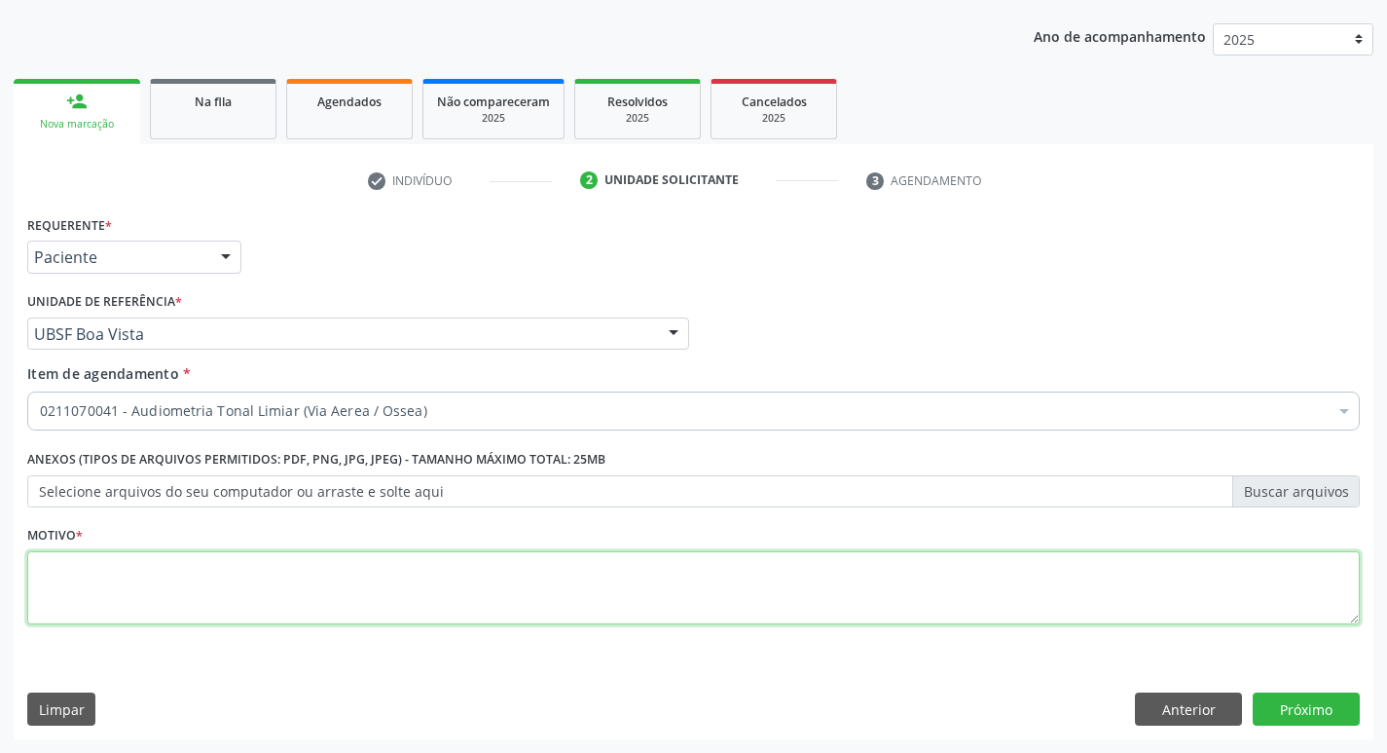
click at [474, 599] on textarea at bounding box center [693, 588] width 1333 height 74
type textarea "avaliação"
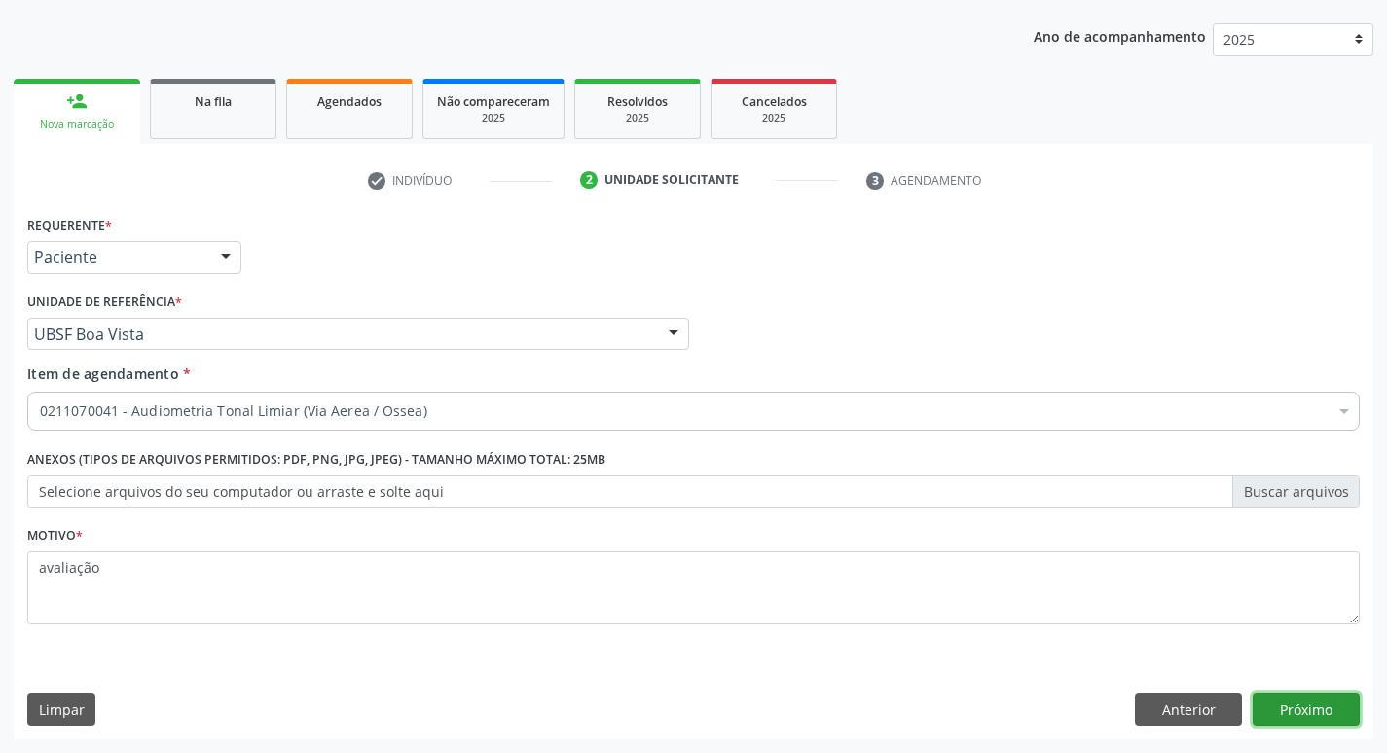
click at [1301, 700] on button "Próximo" at bounding box center [1306, 708] width 107 height 33
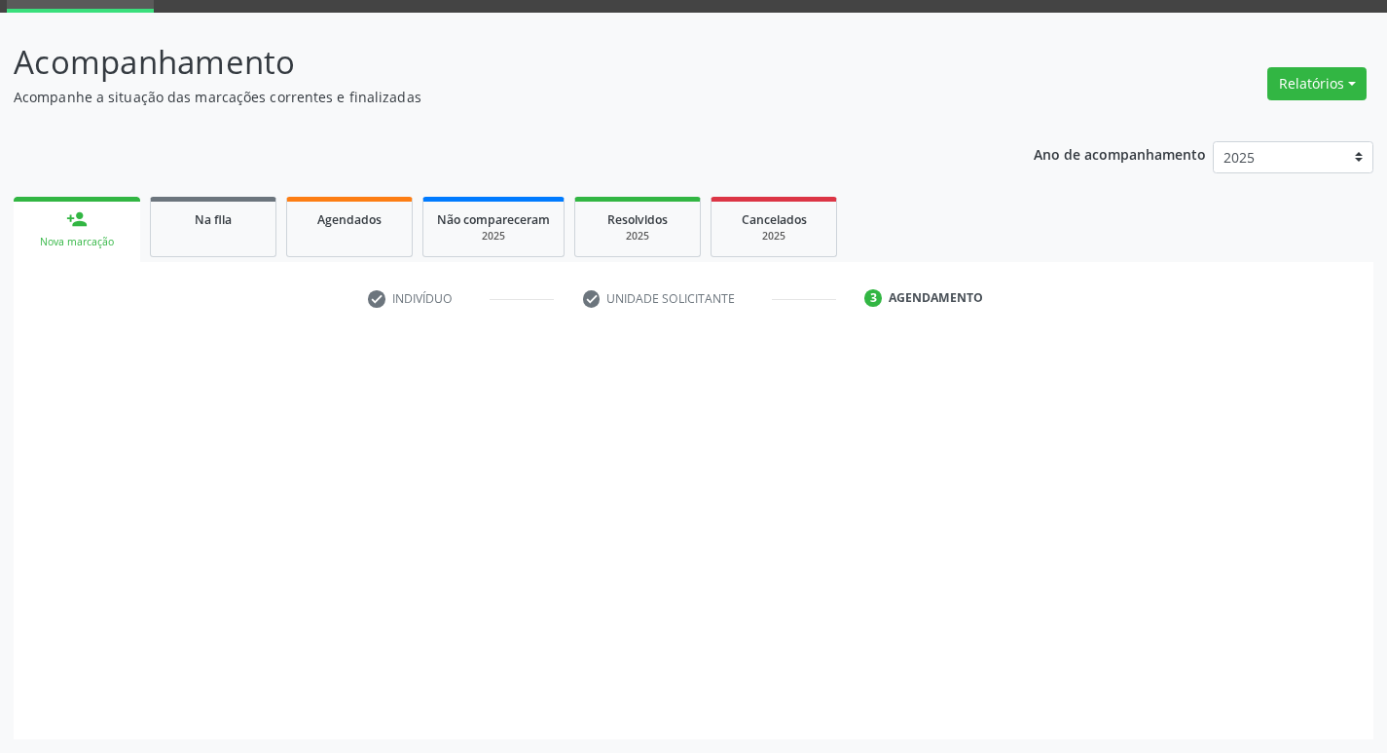
scroll to position [94, 0]
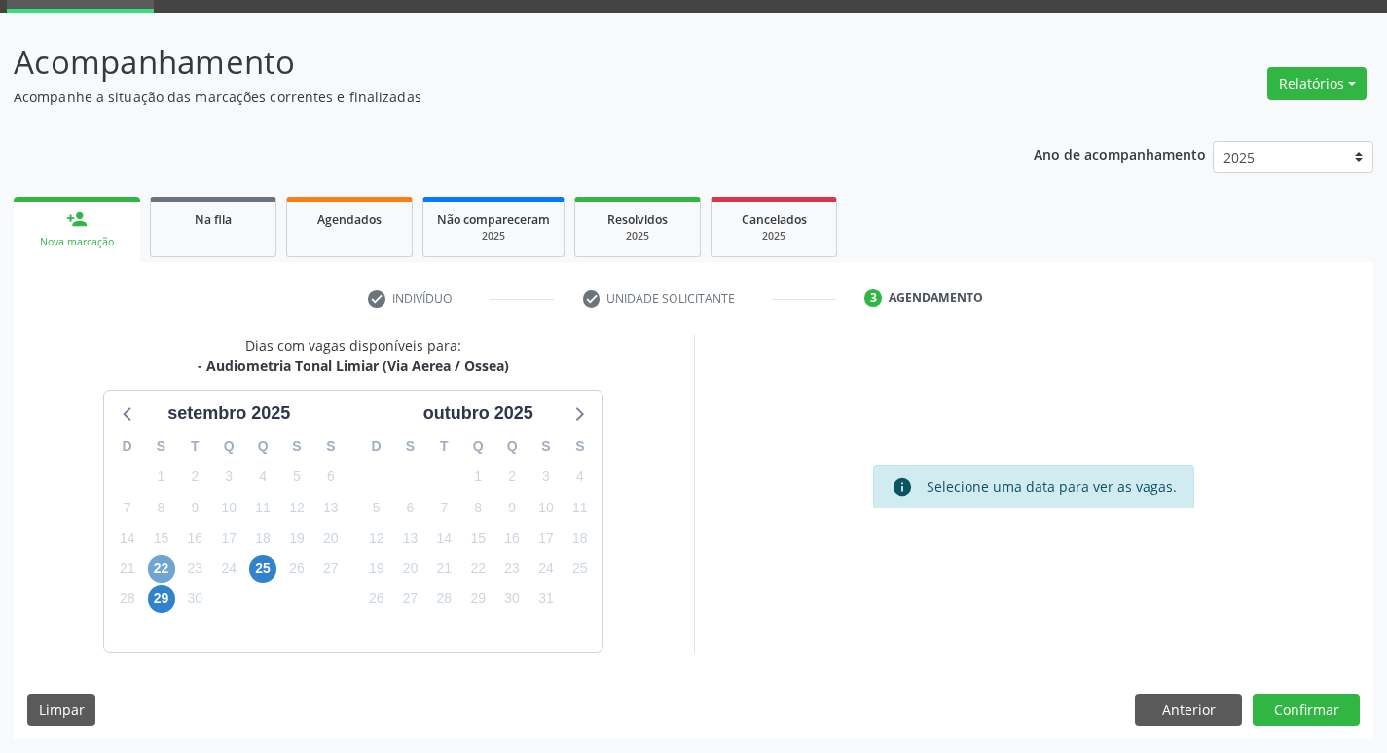
click at [156, 569] on span "22" at bounding box center [161, 568] width 27 height 27
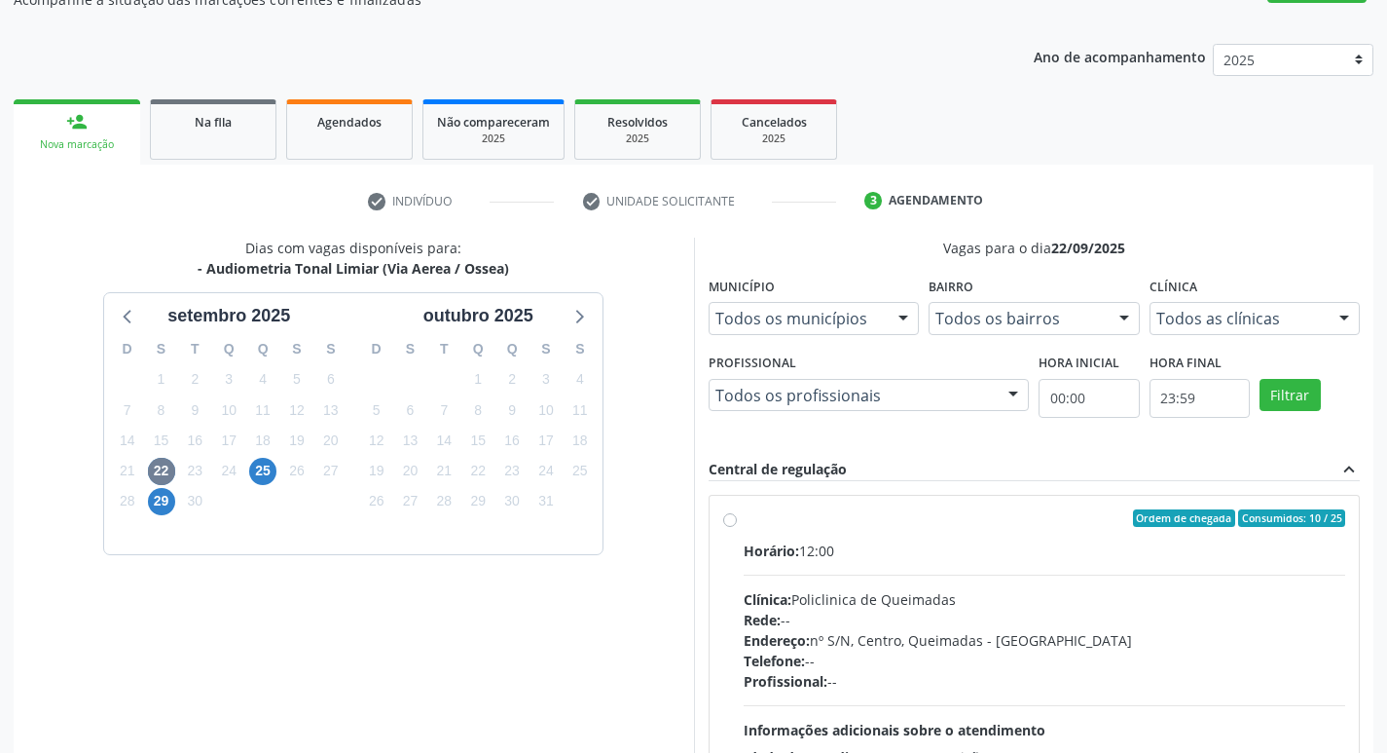
click at [1012, 536] on label "Ordem de chegada Consumidos: 10 / 25 Horário: 12:00 Clínica: Policlinica de Que…" at bounding box center [1045, 658] width 603 height 299
click at [737, 527] on input "Ordem de chegada Consumidos: 10 / 25 Horário: 12:00 Clínica: Policlinica de Que…" at bounding box center [730, 518] width 14 height 18
radio input "true"
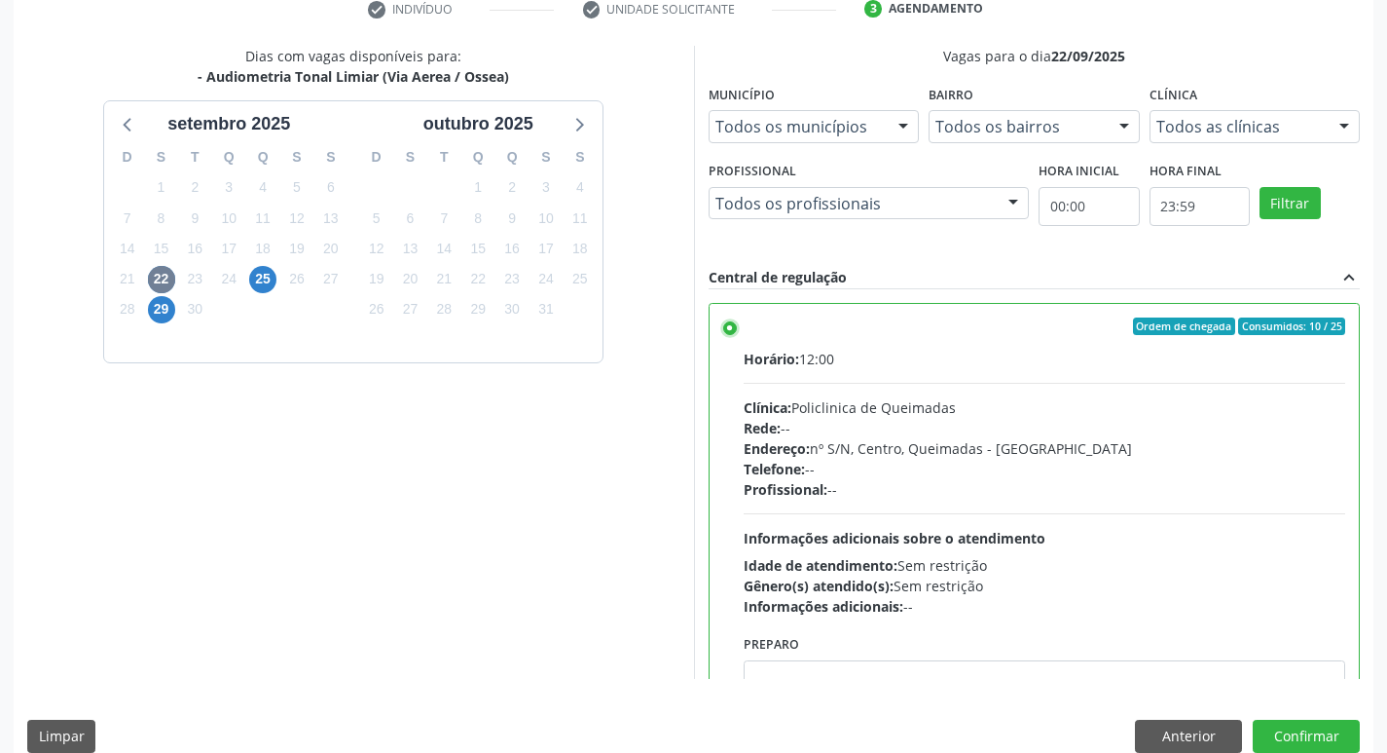
scroll to position [411, 0]
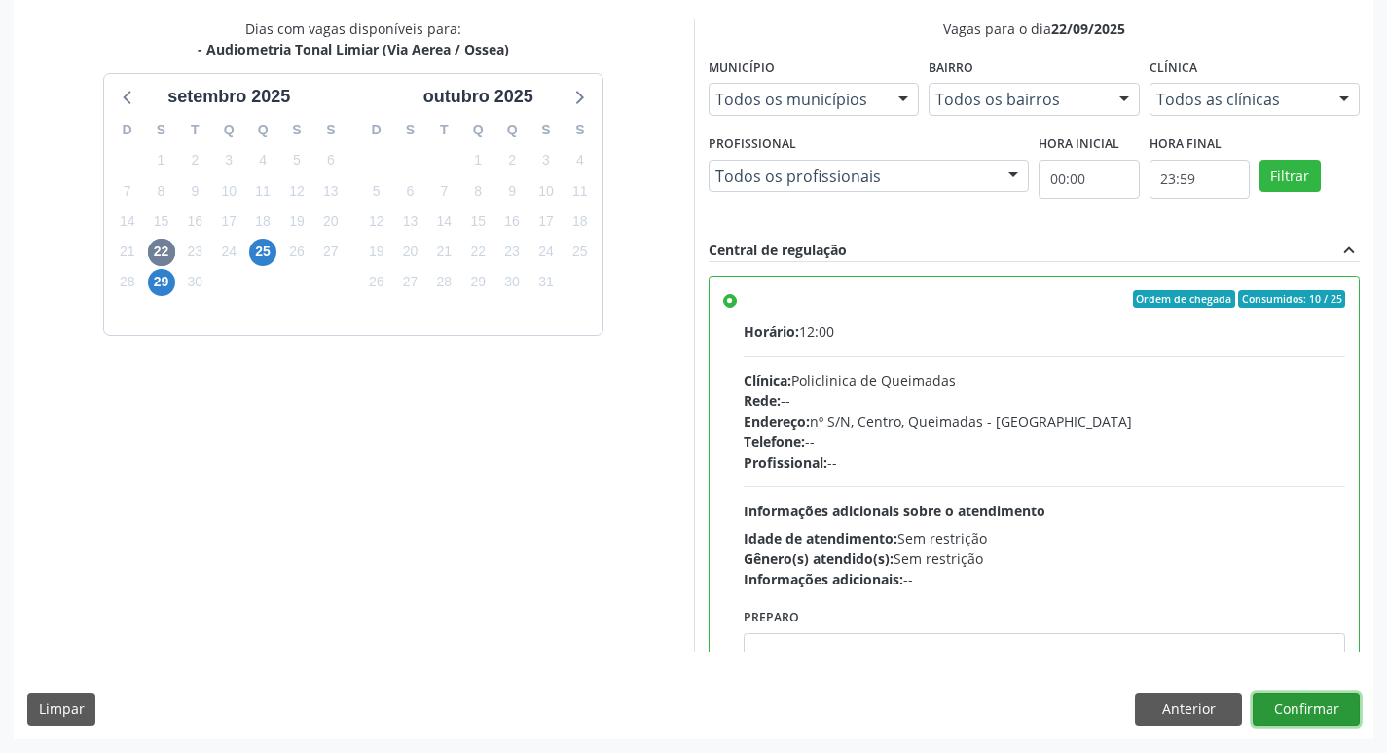
click at [1332, 692] on button "Confirmar" at bounding box center [1306, 708] width 107 height 33
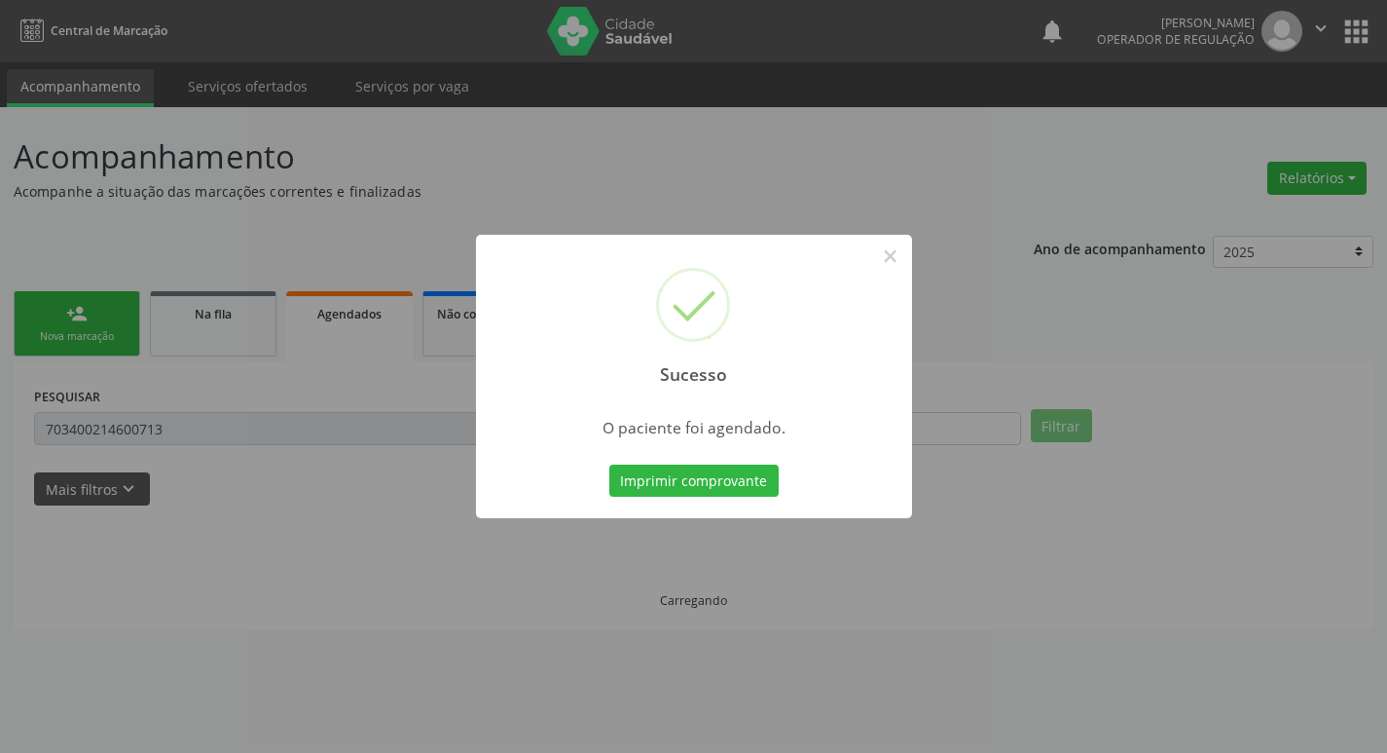
scroll to position [0, 0]
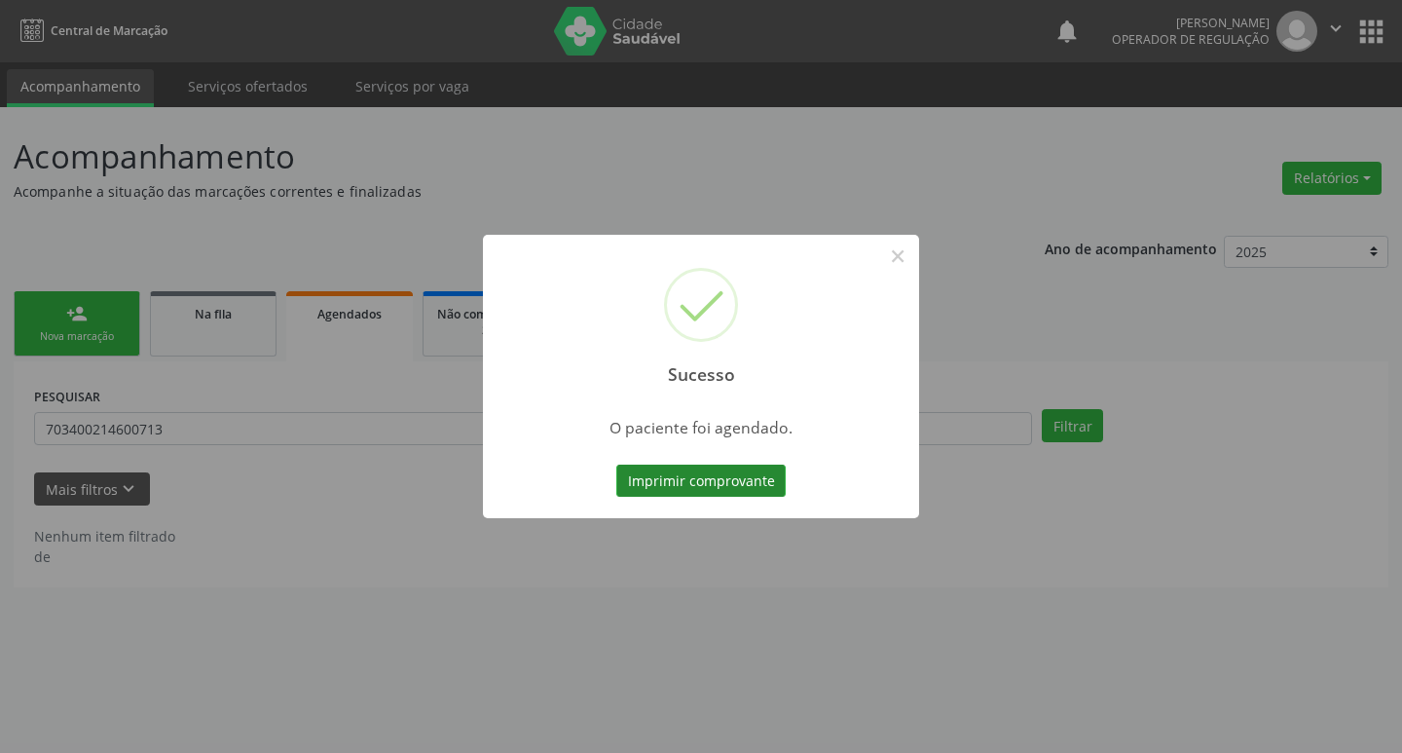
click at [674, 477] on button "Imprimir comprovante" at bounding box center [700, 480] width 169 height 33
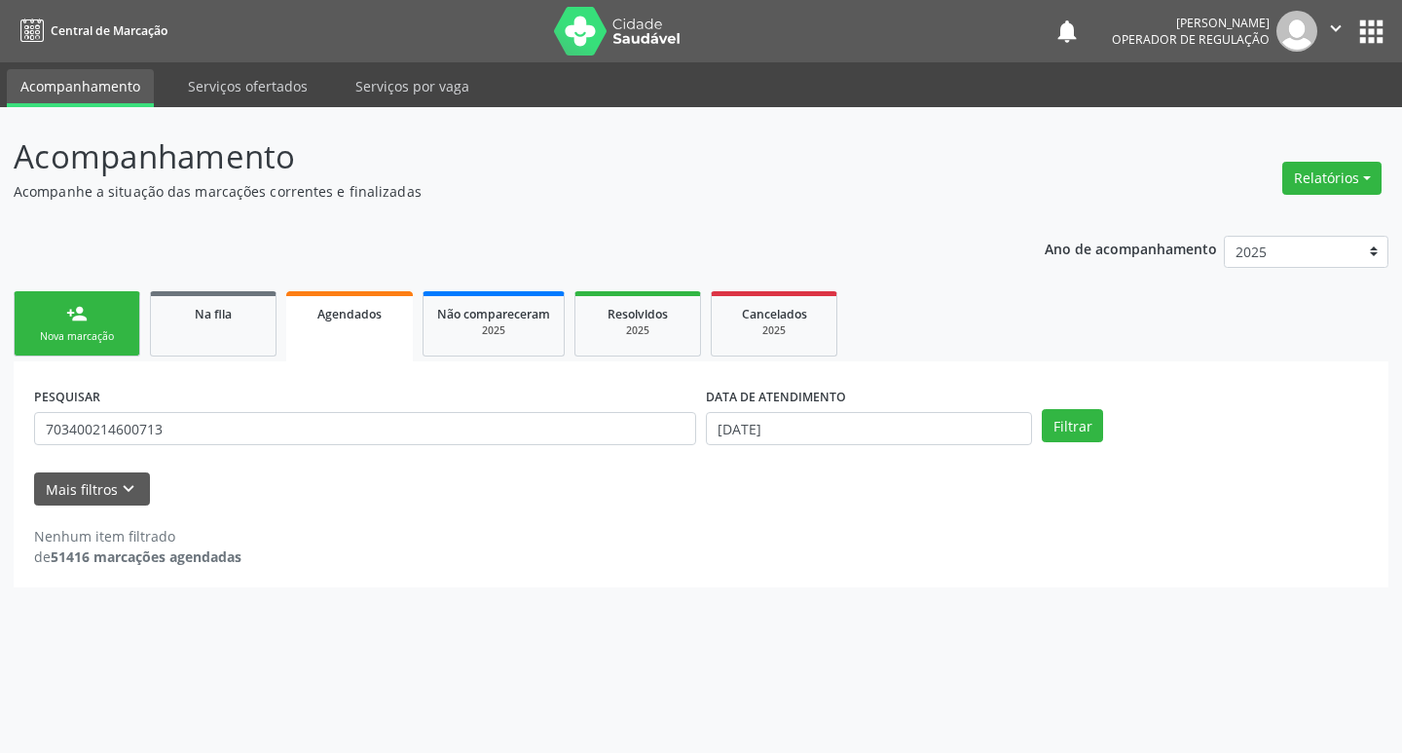
click at [353, 380] on div "PESQUISAR 703400214600713 DATA DE ATENDIMENTO 10/09/2025 Filtrar UNIDADE DE REF…" at bounding box center [701, 474] width 1375 height 226
click at [352, 407] on div "PESQUISAR 703400214600713" at bounding box center [365, 420] width 672 height 76
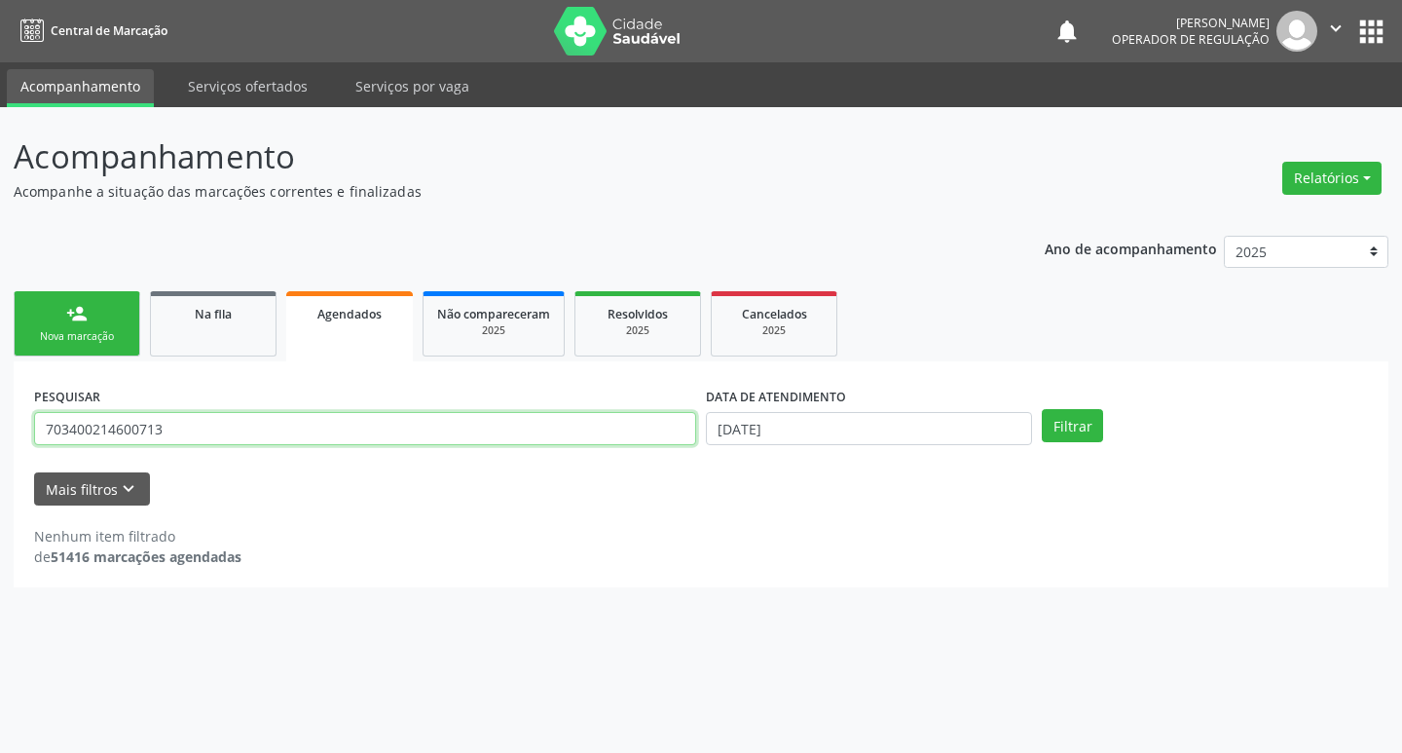
click at [356, 428] on input "703400214600713" at bounding box center [365, 428] width 662 height 33
type input "700409469737548"
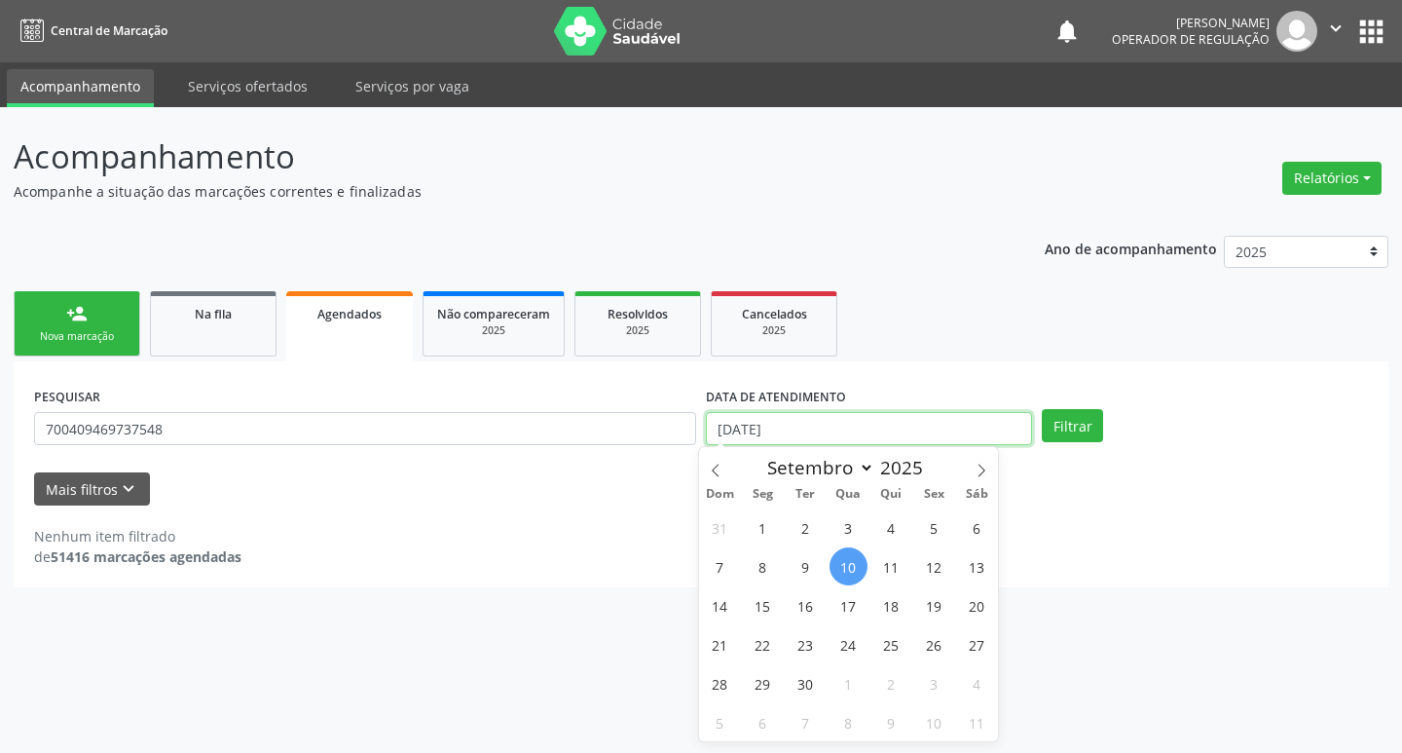
click at [816, 420] on input "[DATE]" at bounding box center [869, 428] width 326 height 33
click at [1071, 430] on button "Filtrar" at bounding box center [1072, 425] width 61 height 33
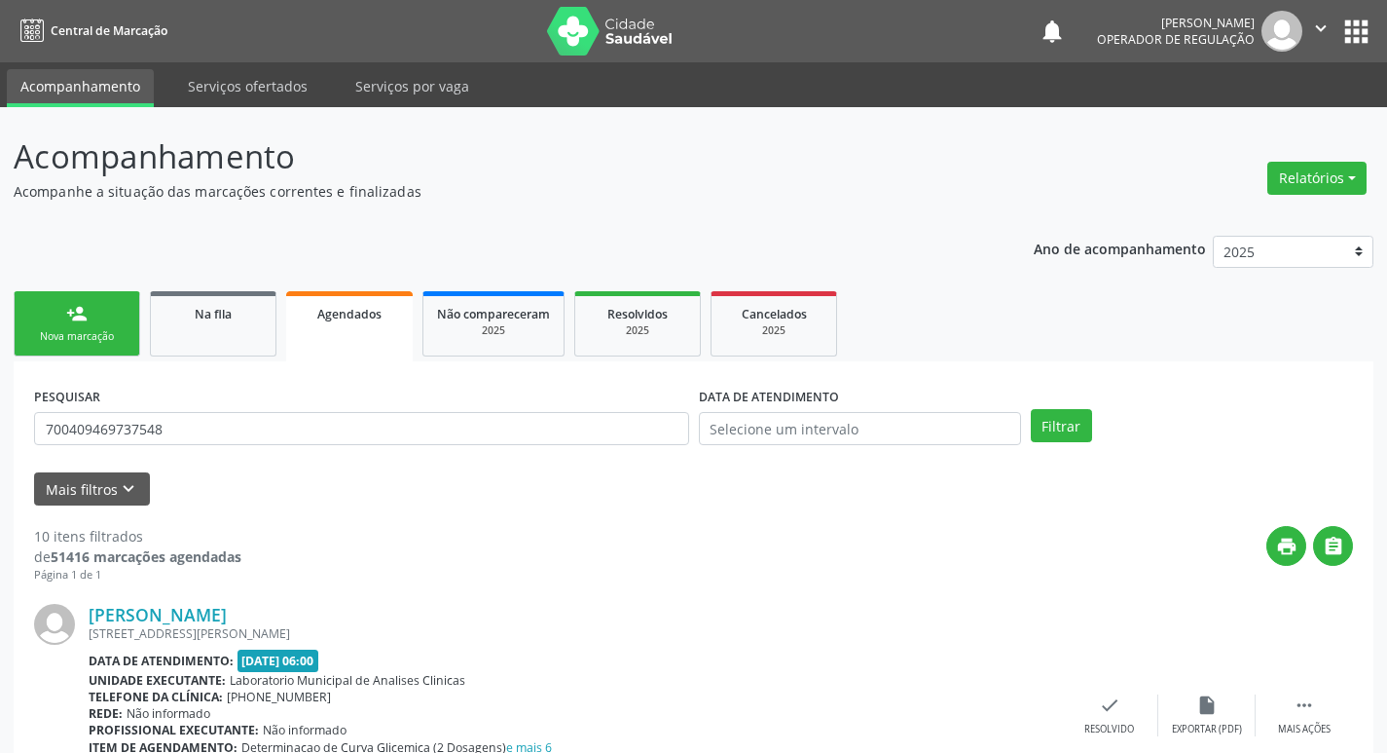
click at [55, 301] on link "person_add Nova marcação" at bounding box center [77, 323] width 127 height 65
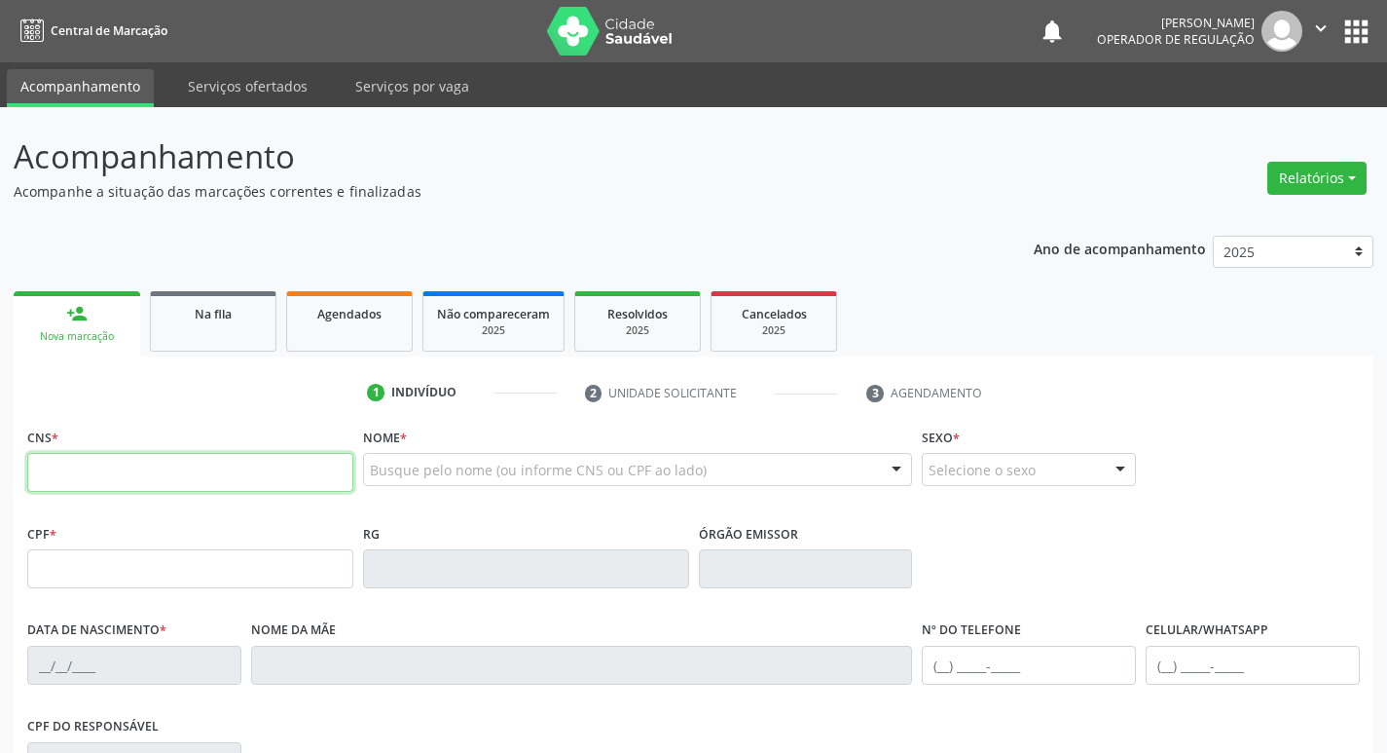
click at [177, 477] on input "text" at bounding box center [190, 472] width 326 height 39
click at [178, 478] on input "text" at bounding box center [190, 472] width 326 height 39
type input "700 4094 6973 7548"
type input "369.105.627-04"
type input "[DATE]"
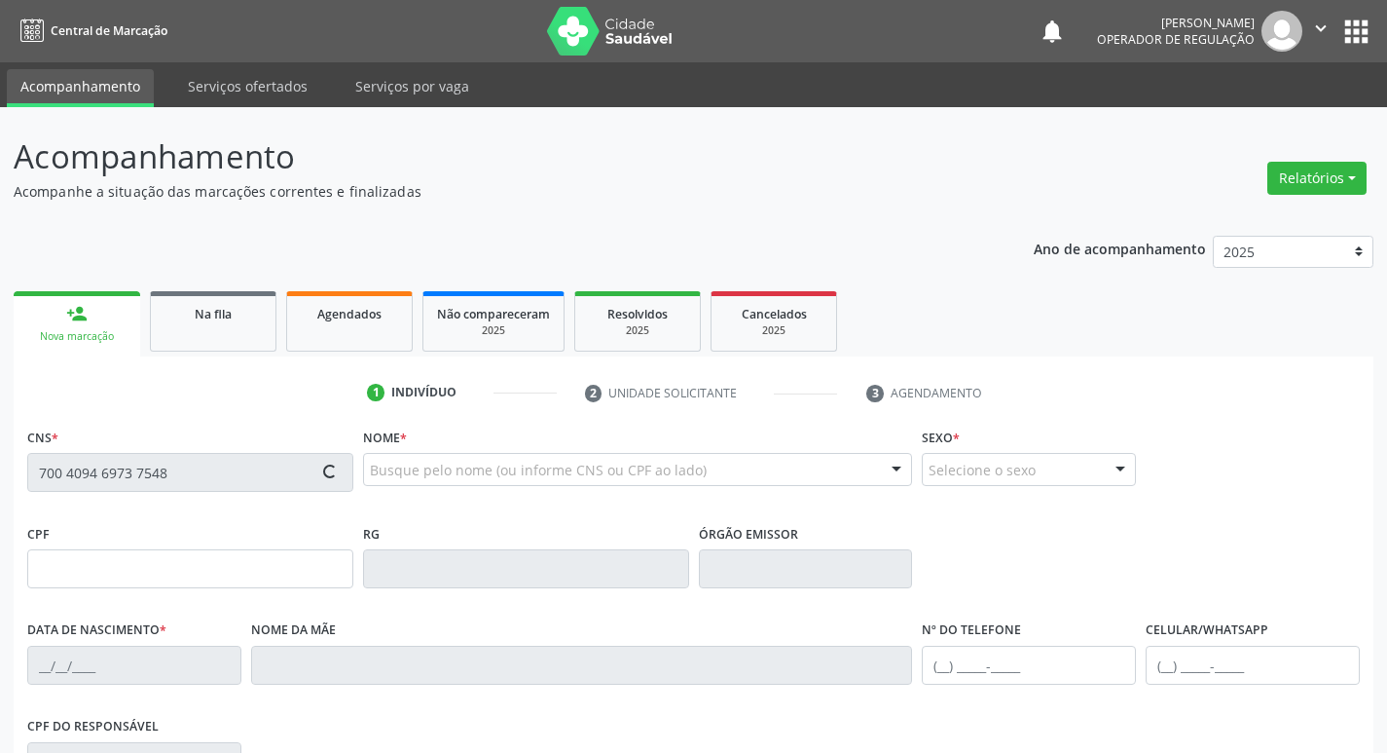
type input "[PERSON_NAME]"
type input "[PHONE_NUMBER]"
type input "112"
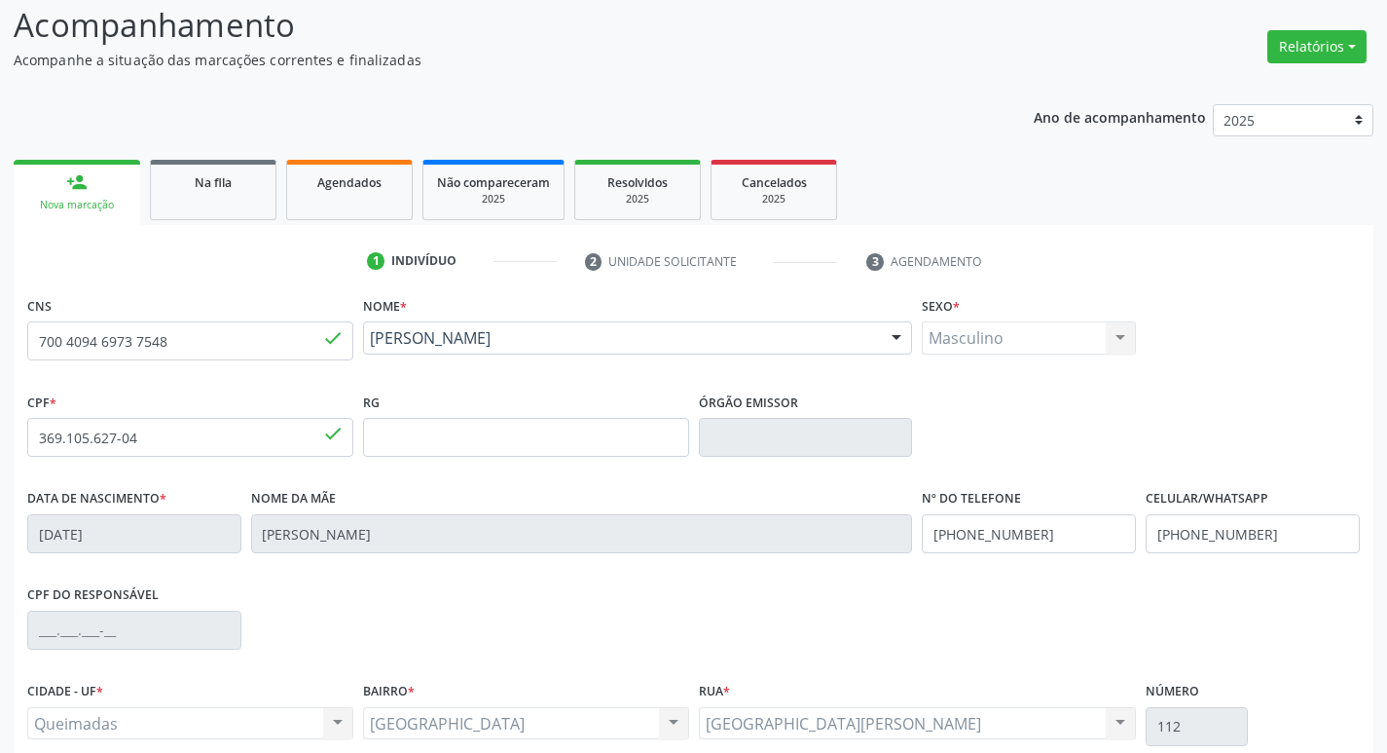
scroll to position [303, 0]
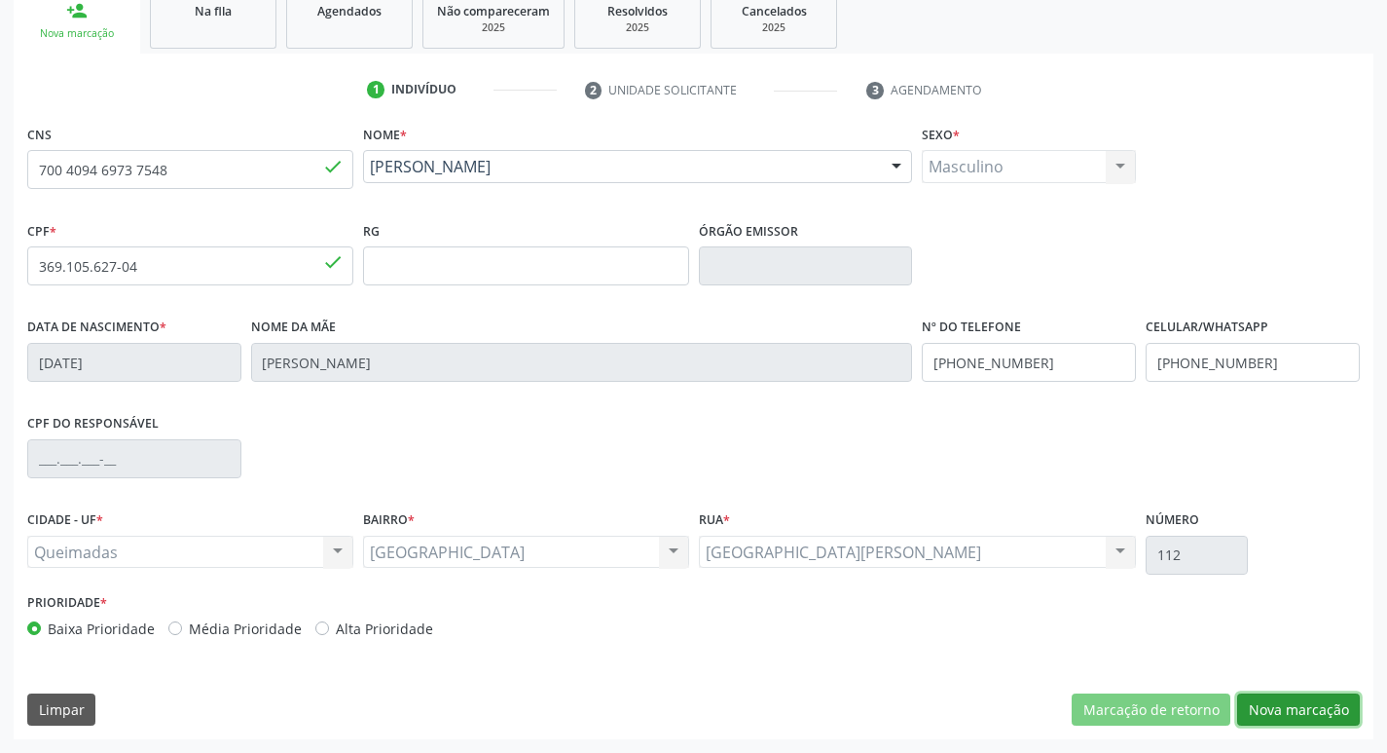
click at [1299, 709] on button "Nova marcação" at bounding box center [1299, 709] width 123 height 33
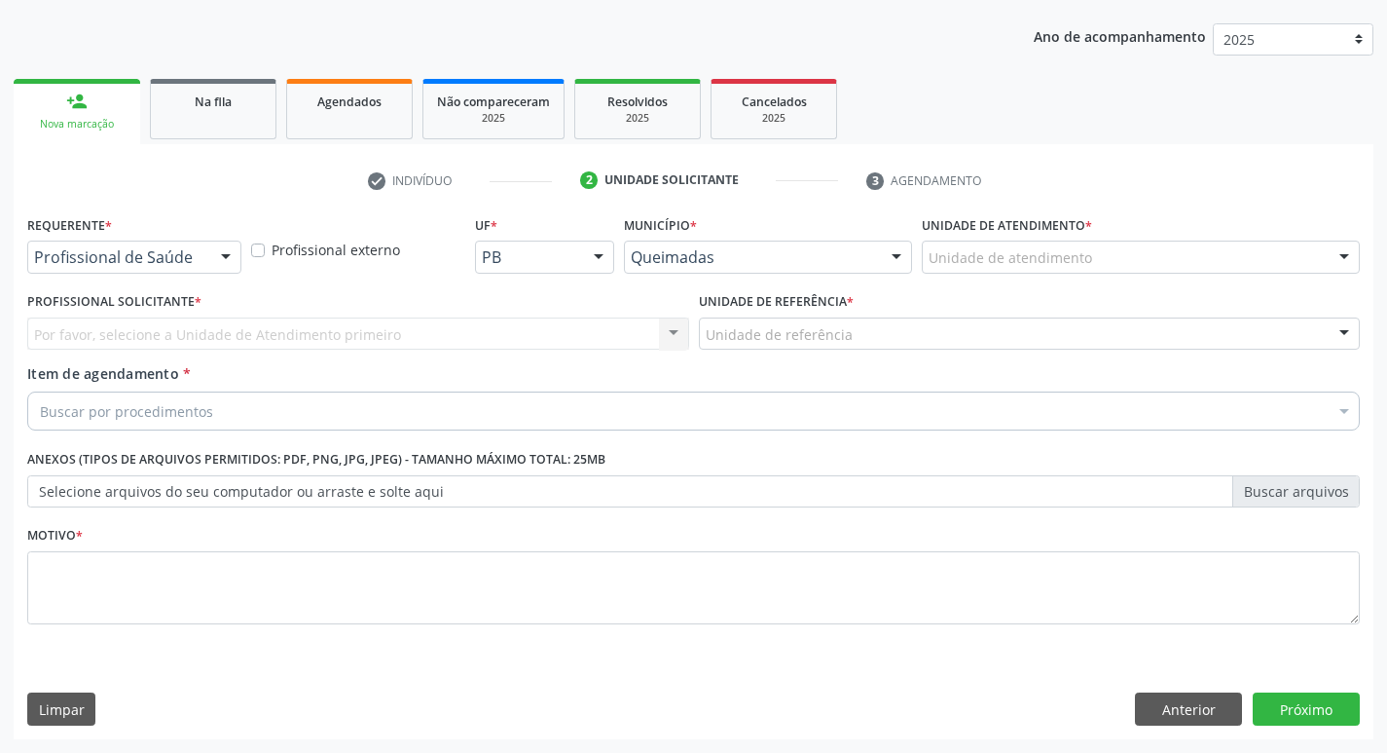
scroll to position [212, 0]
click at [212, 228] on div "Requerente * Profissional de Saúde Profissional de Saúde Paciente Nenhum result…" at bounding box center [134, 241] width 214 height 62
click at [208, 246] on div at bounding box center [134, 256] width 214 height 33
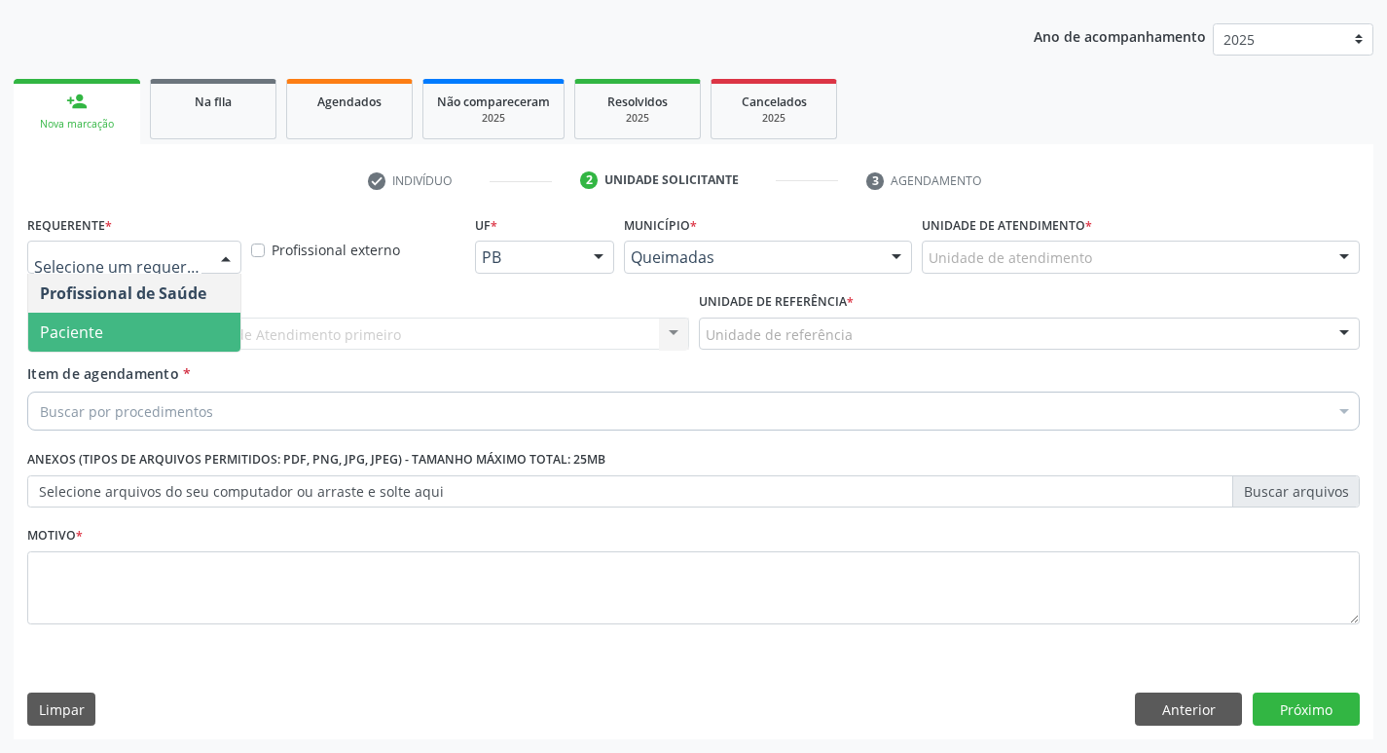
click at [169, 318] on span "Paciente" at bounding box center [134, 332] width 212 height 39
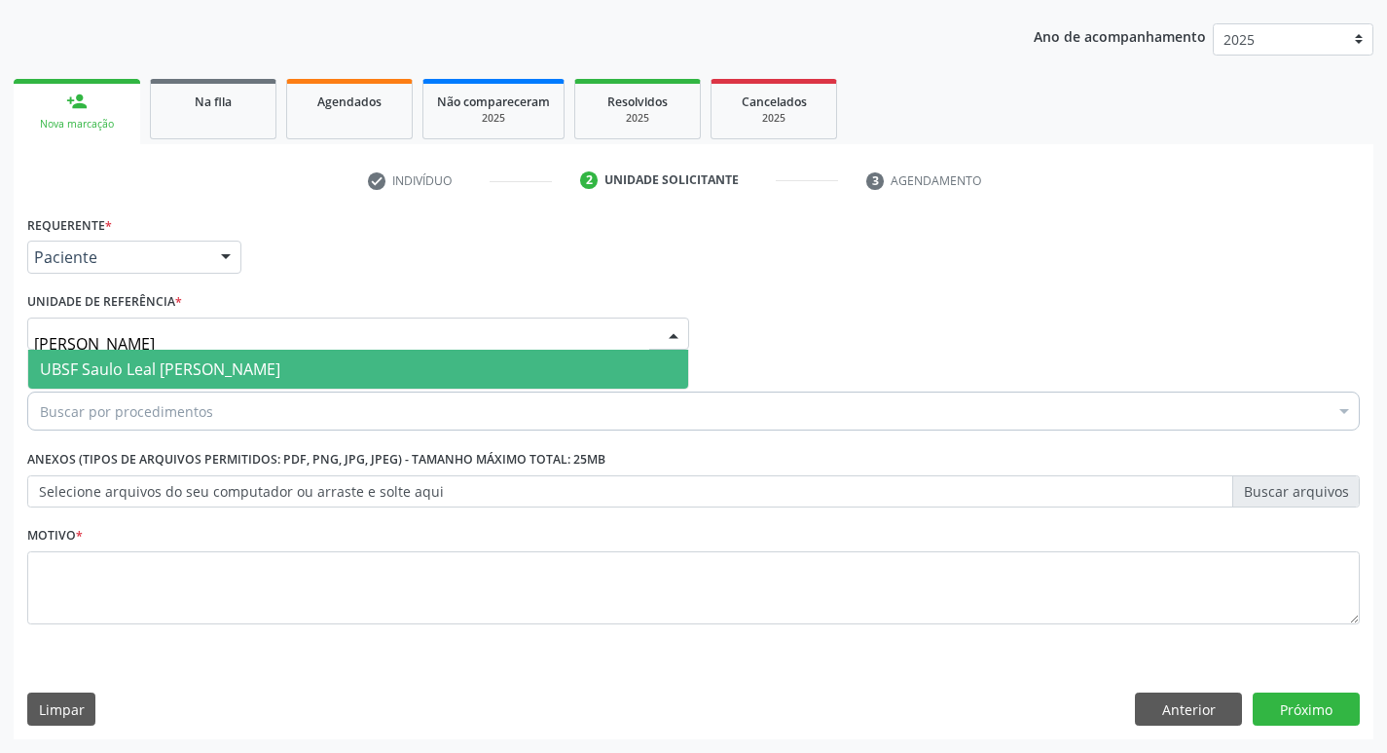
type input "saulo"
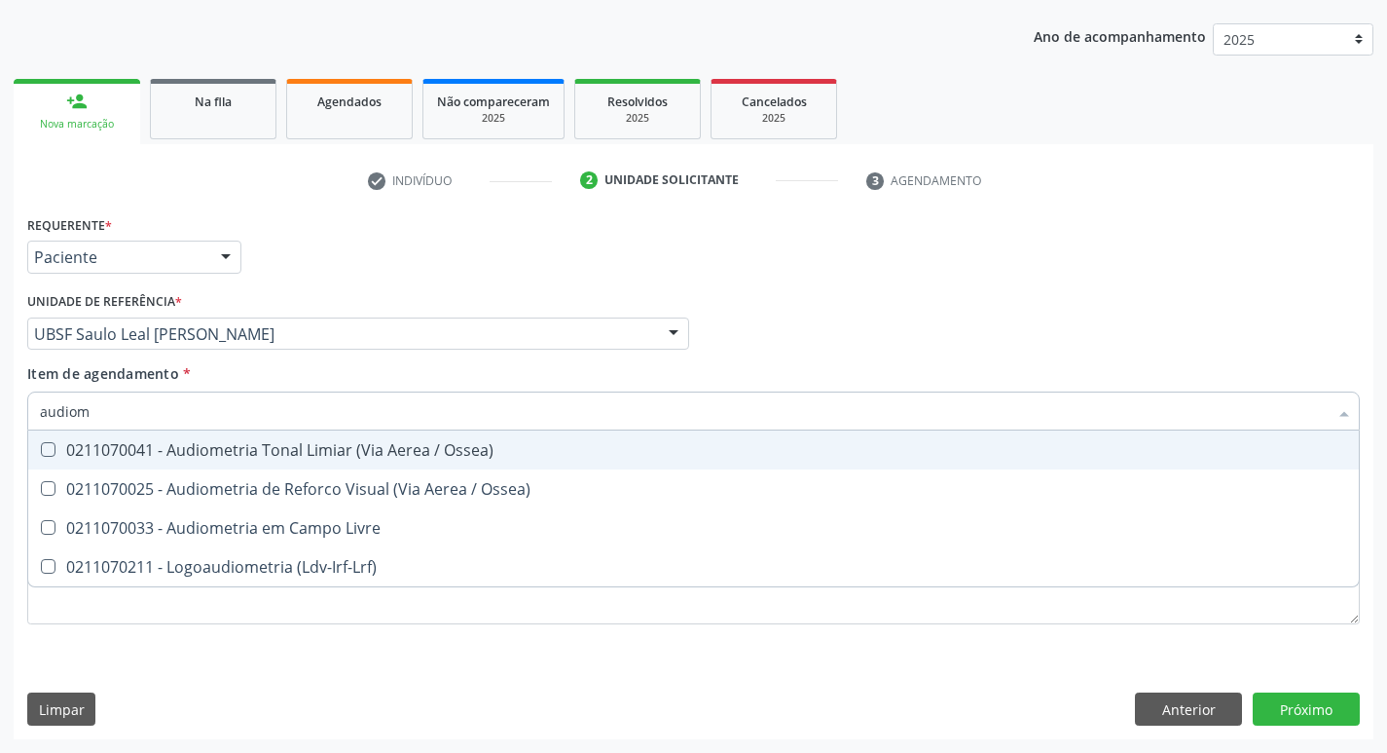
type input "audiome"
click at [84, 451] on div "0211070041 - Audiometria Tonal Limiar (Via Aerea / Ossea)" at bounding box center [694, 450] width 1308 height 16
checkbox Ossea\) "true"
click at [781, 298] on div "Profissional Solicitante Por favor, selecione a Unidade de Atendimento primeiro…" at bounding box center [693, 325] width 1343 height 76
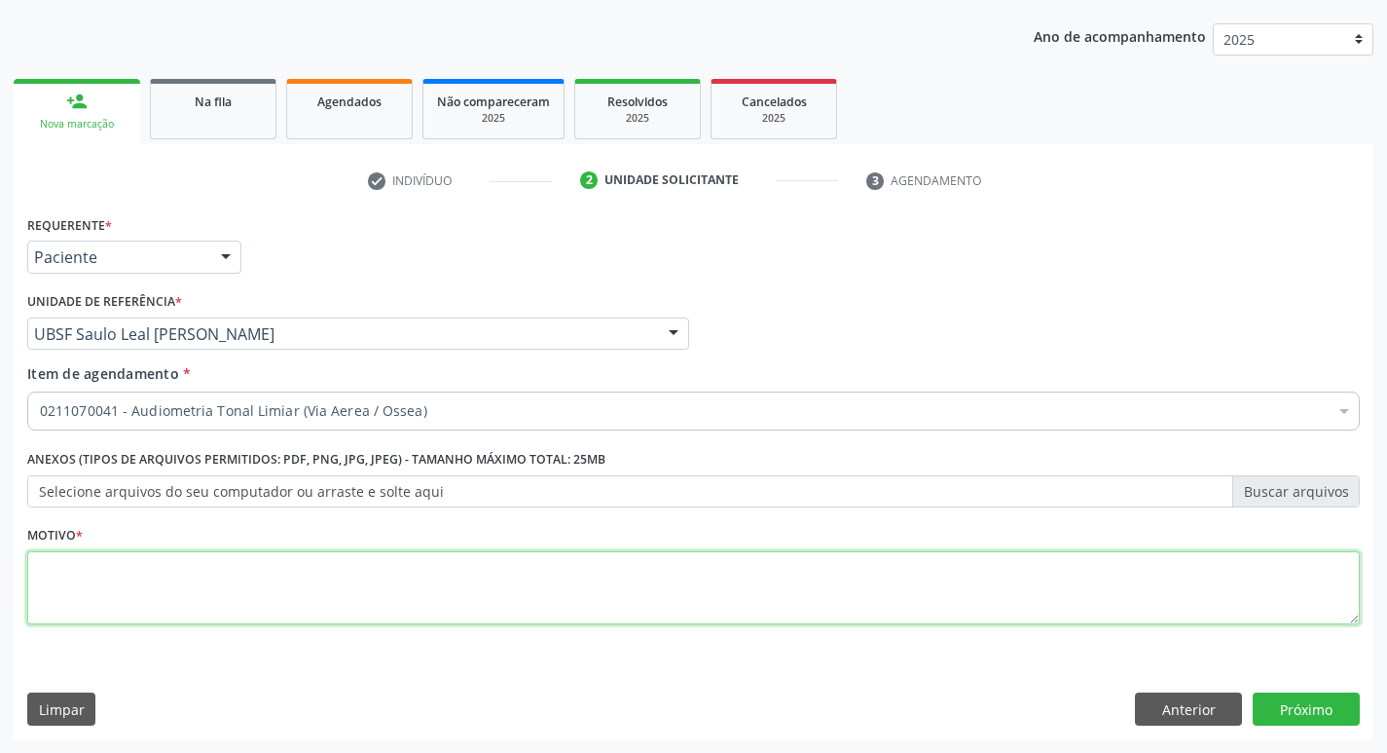
click at [156, 605] on textarea at bounding box center [693, 588] width 1333 height 74
type textarea "avaliação"
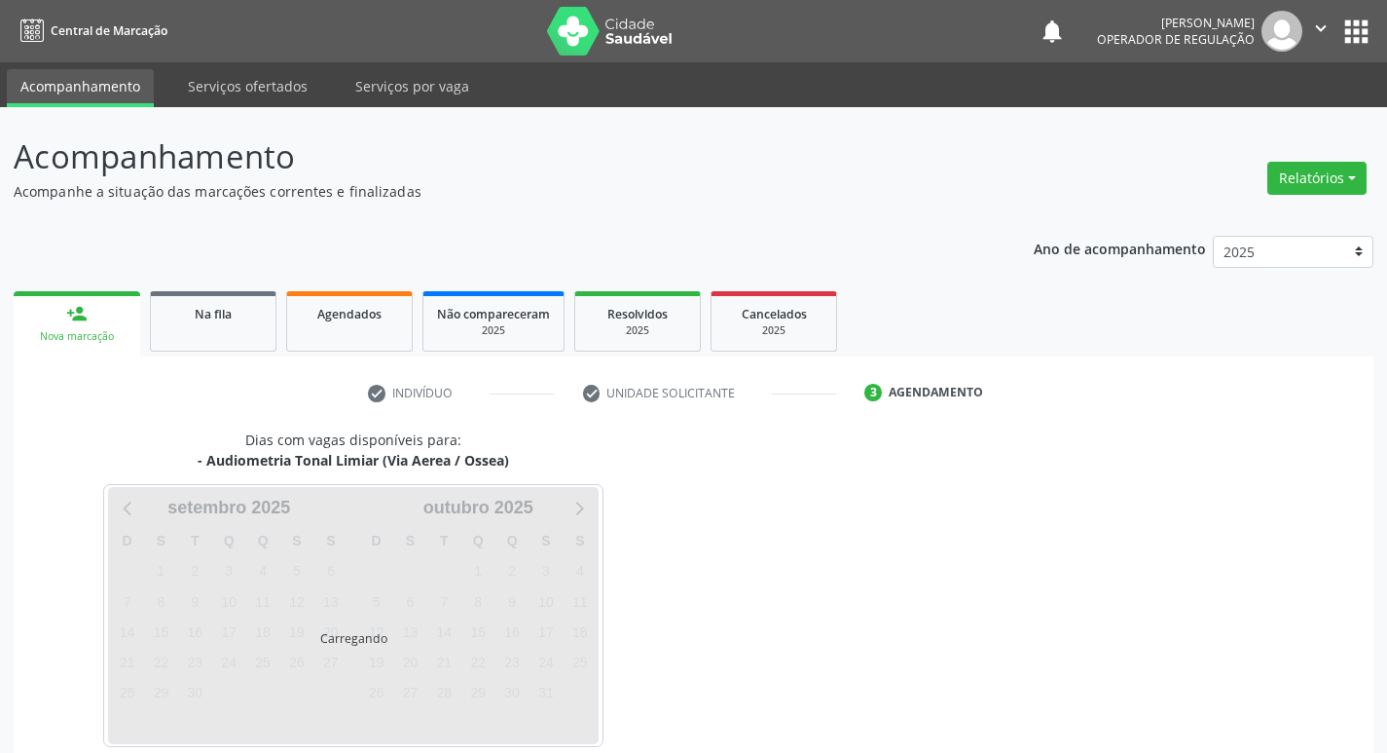
scroll to position [94, 0]
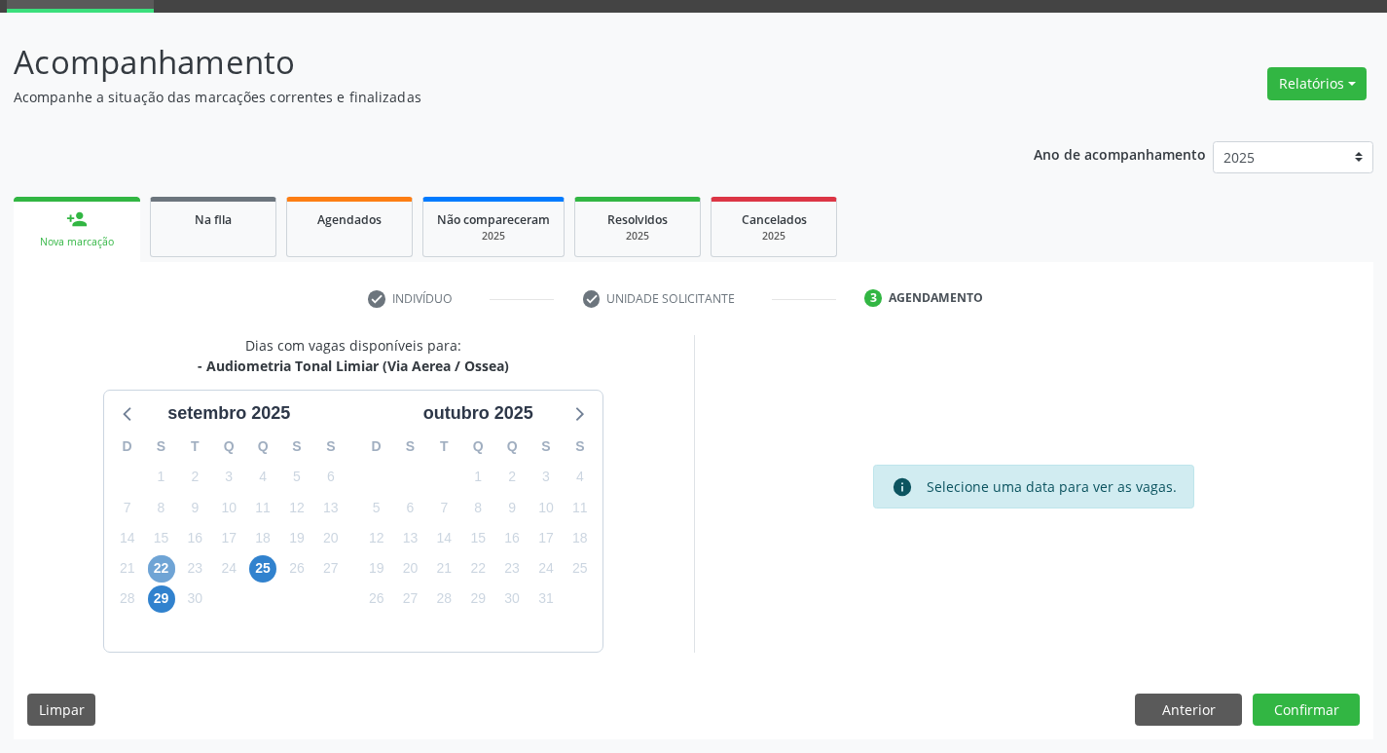
click at [164, 564] on span "22" at bounding box center [161, 568] width 27 height 27
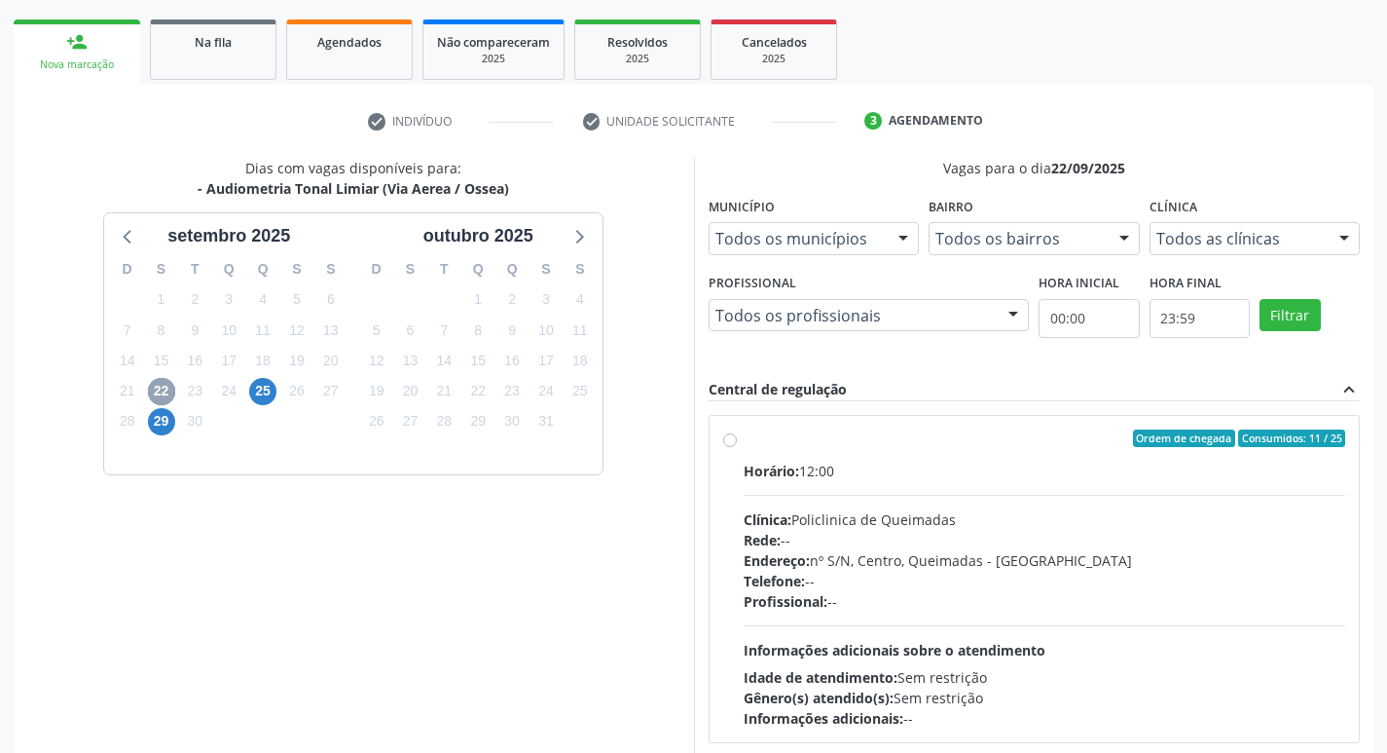
scroll to position [376, 0]
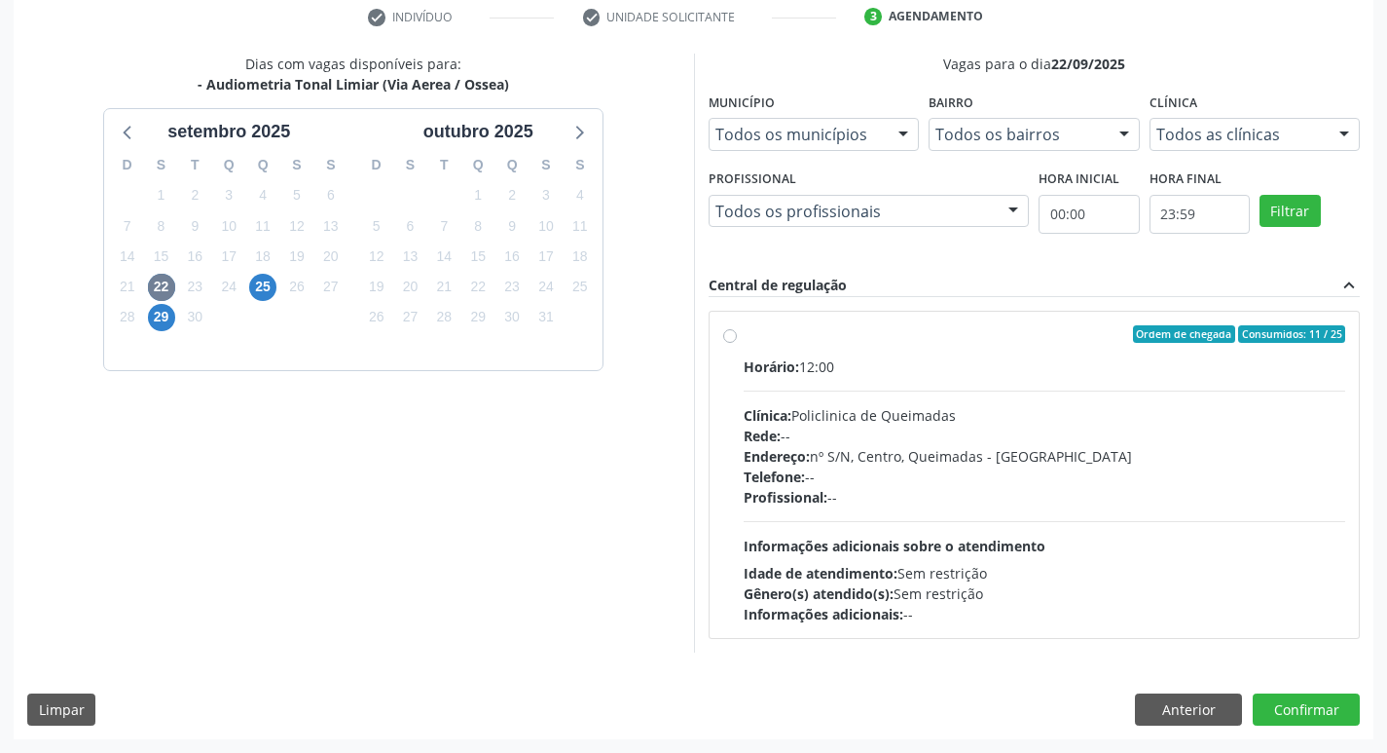
click at [1048, 371] on div "Horário: 12:00" at bounding box center [1045, 366] width 603 height 20
click at [737, 343] on input "Ordem de chegada Consumidos: 11 / 25 Horário: 12:00 Clínica: Policlinica de Que…" at bounding box center [730, 334] width 14 height 18
radio input "true"
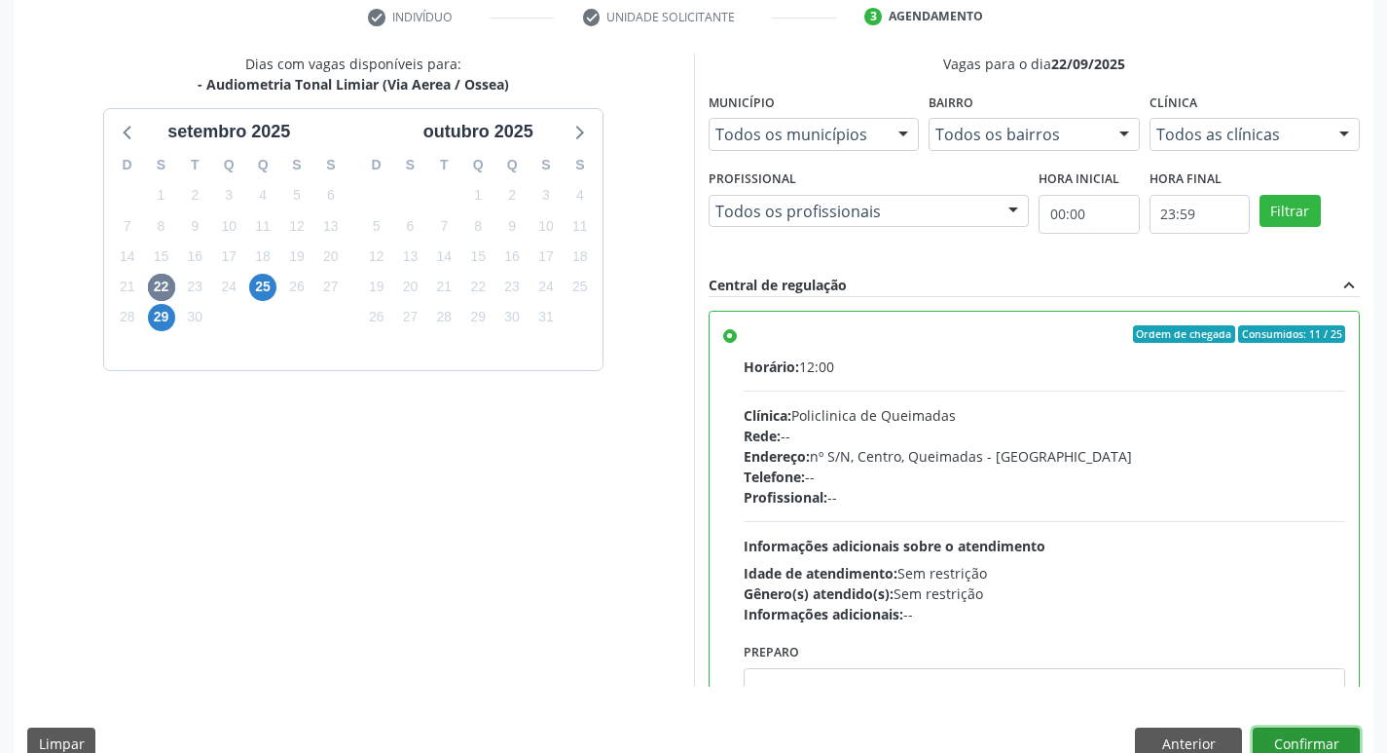
click at [1300, 742] on button "Confirmar" at bounding box center [1306, 743] width 107 height 33
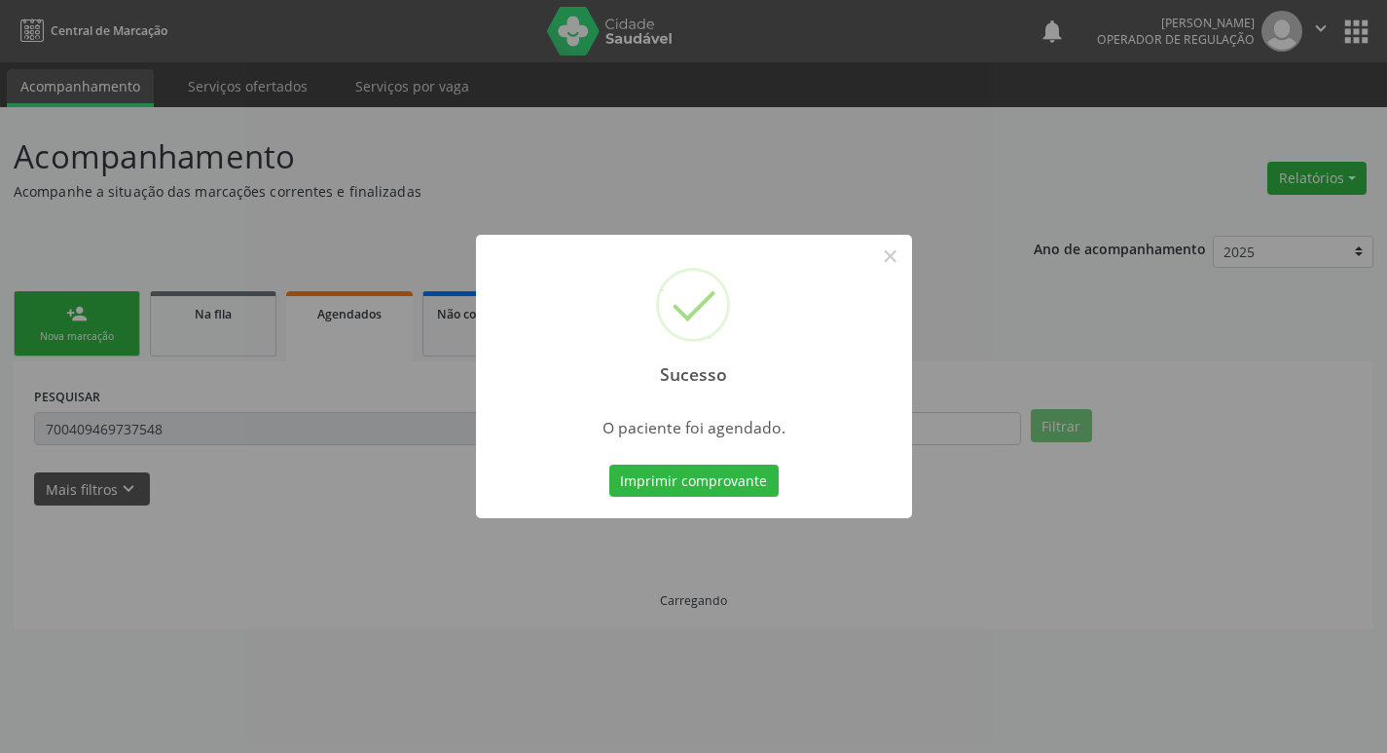
scroll to position [0, 0]
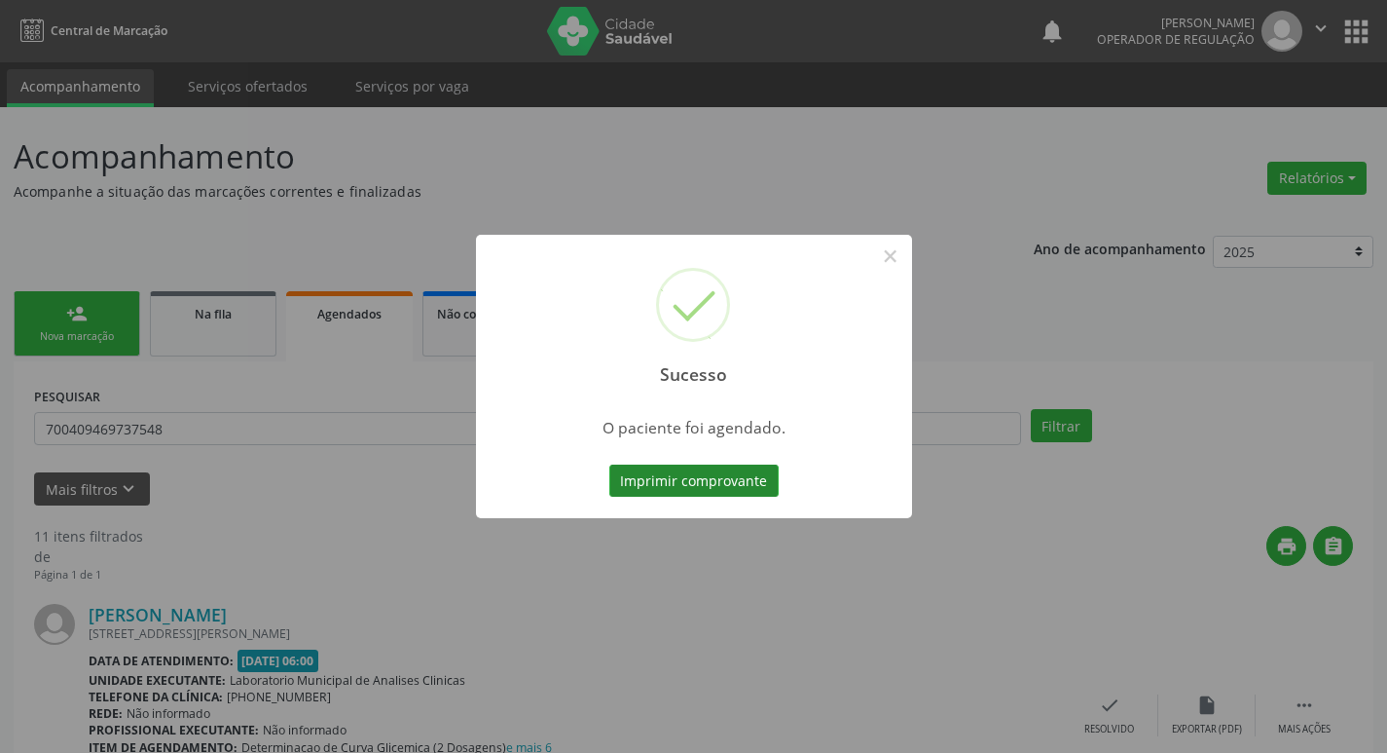
click at [656, 479] on button "Imprimir comprovante" at bounding box center [694, 480] width 169 height 33
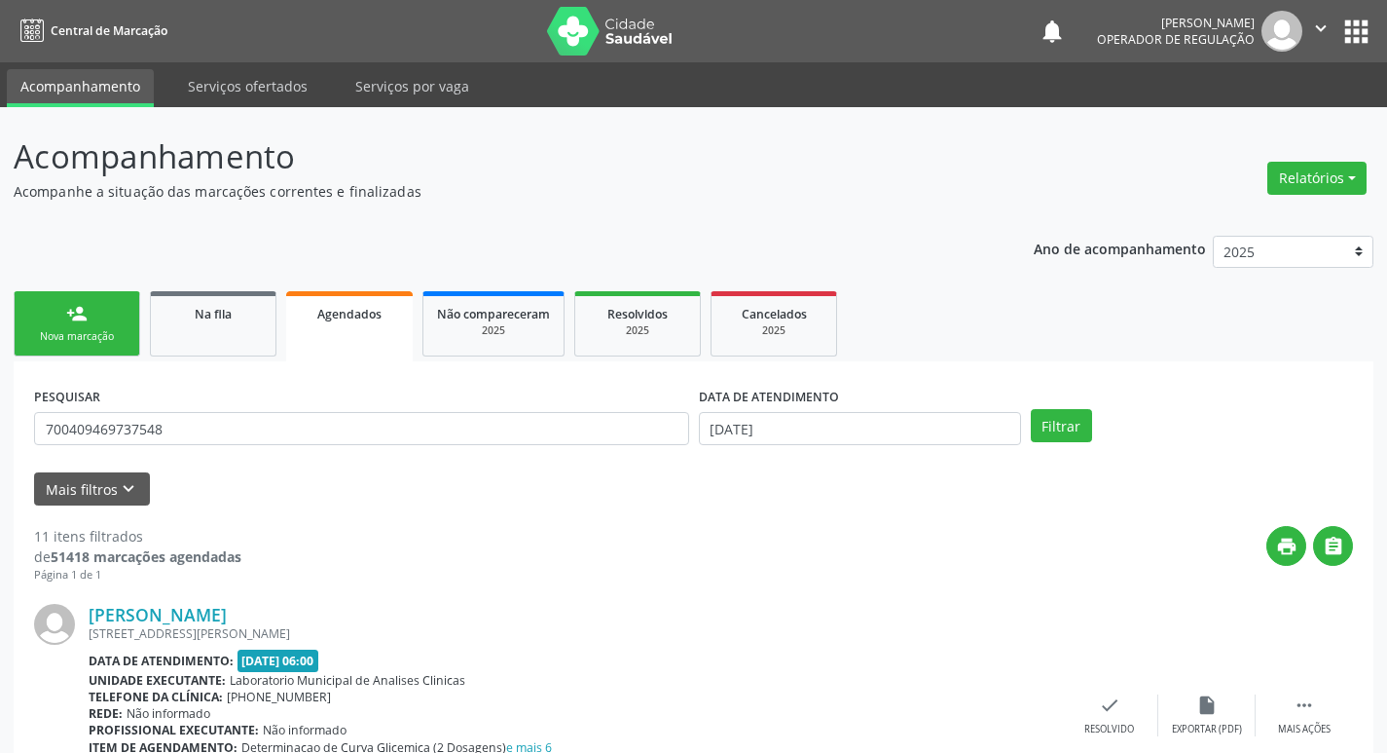
click at [97, 326] on link "person_add Nova marcação" at bounding box center [77, 323] width 127 height 65
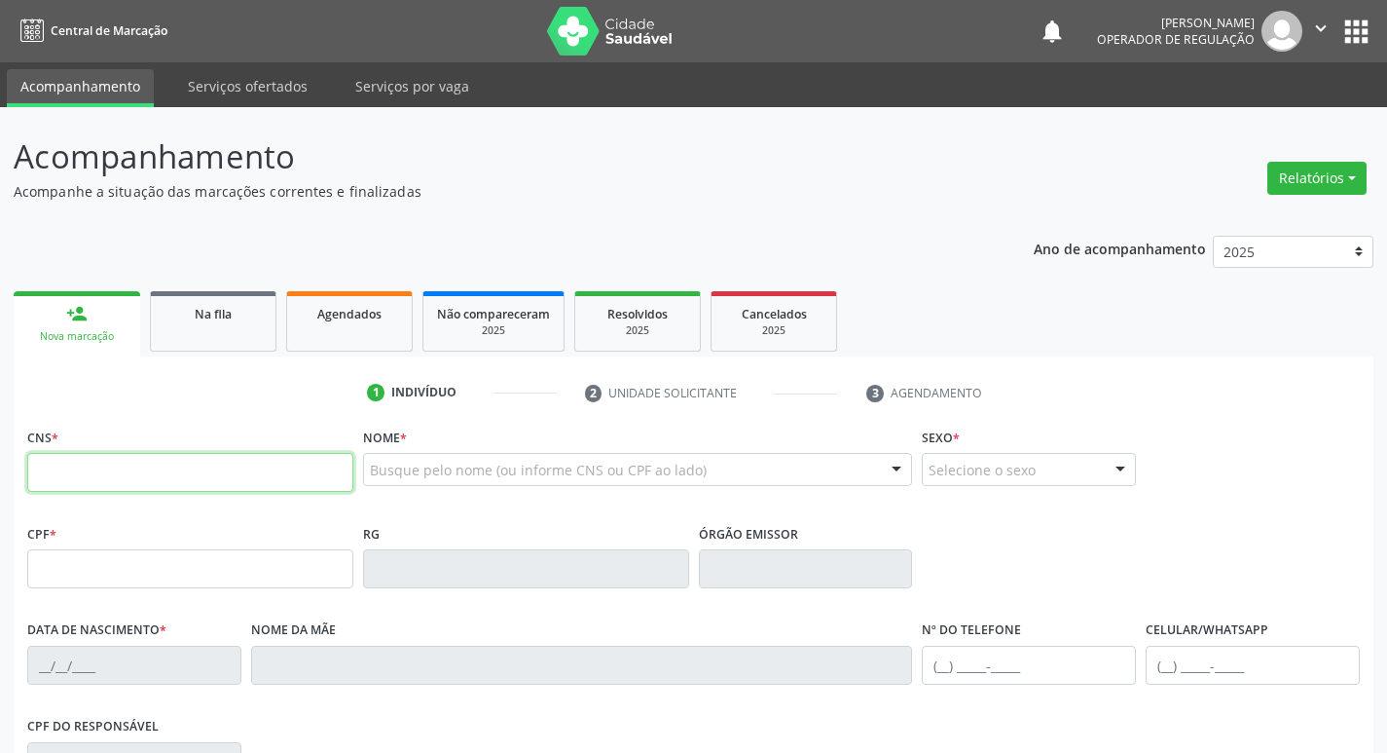
click at [143, 475] on input "text" at bounding box center [190, 472] width 326 height 39
type input "700 0042 4501 8407"
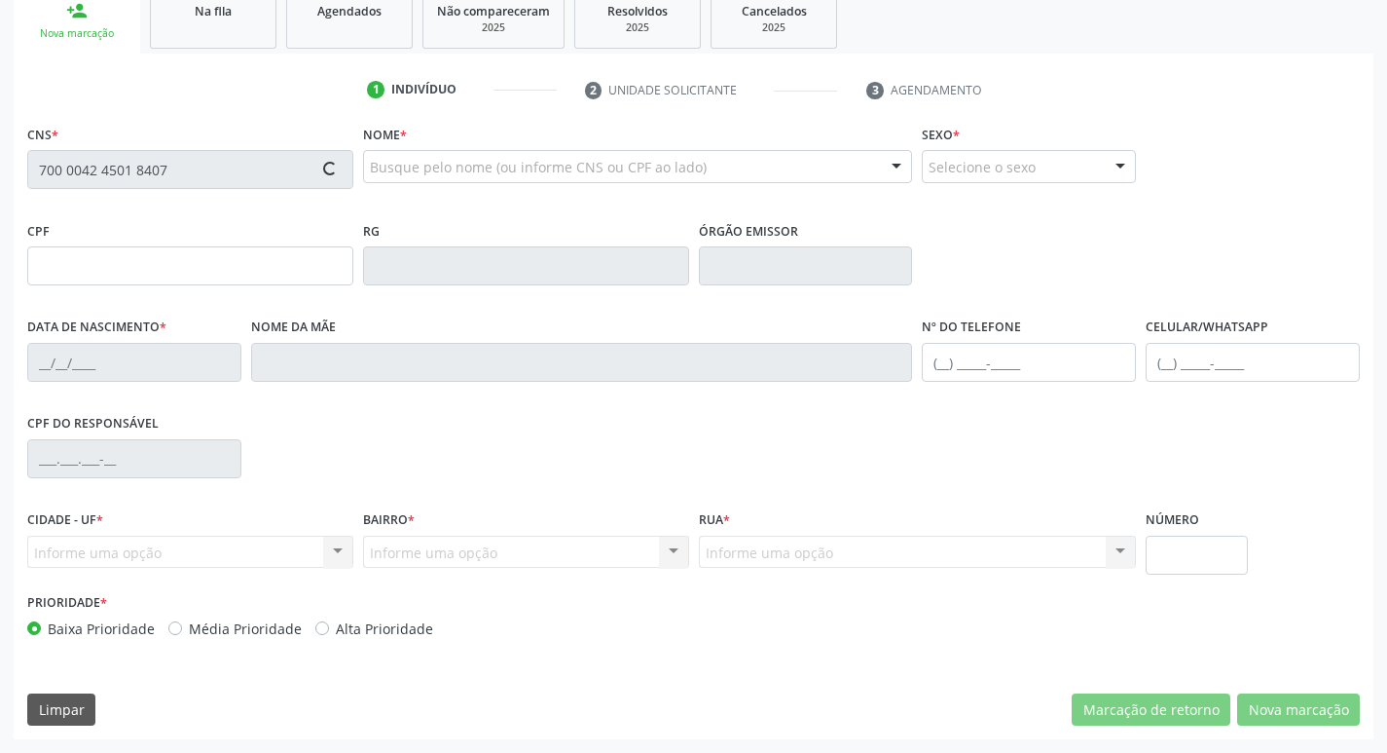
type input "622.027.404-06"
type input "[DATE]"
type input "[PERSON_NAME]"
type input "[PHONE_NUMBER]"
type input "79"
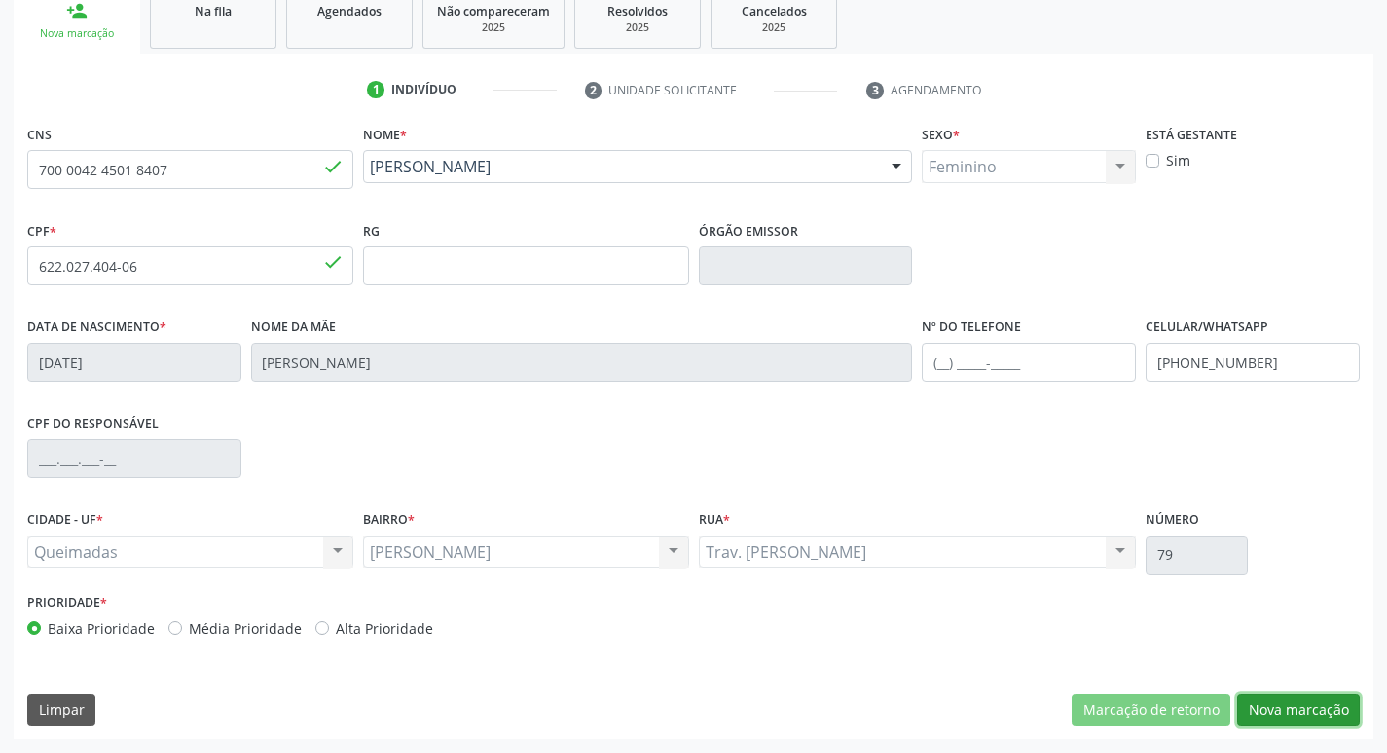
click at [1305, 703] on button "Nova marcação" at bounding box center [1299, 709] width 123 height 33
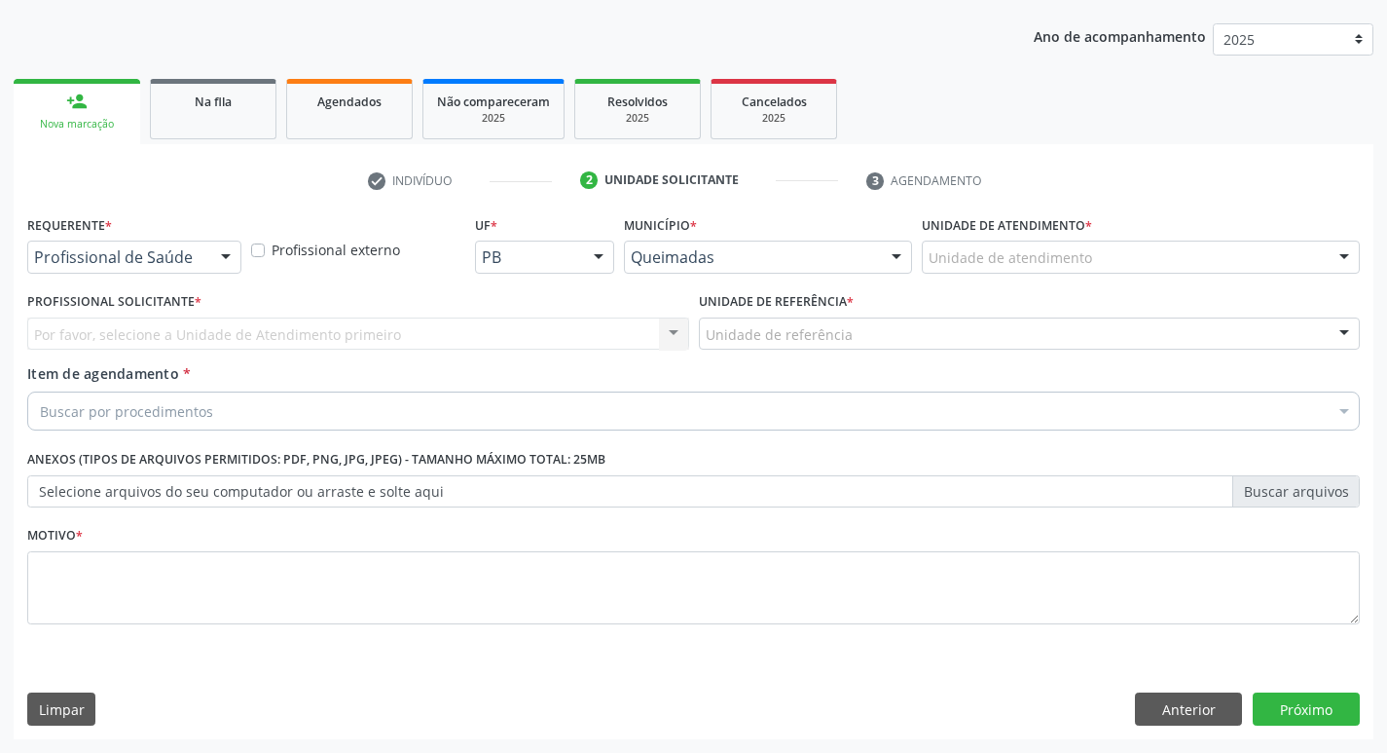
scroll to position [212, 0]
click at [186, 239] on div "Requerente * Profissional de Saúde Profissional de Saúde Paciente Nenhum result…" at bounding box center [134, 241] width 214 height 62
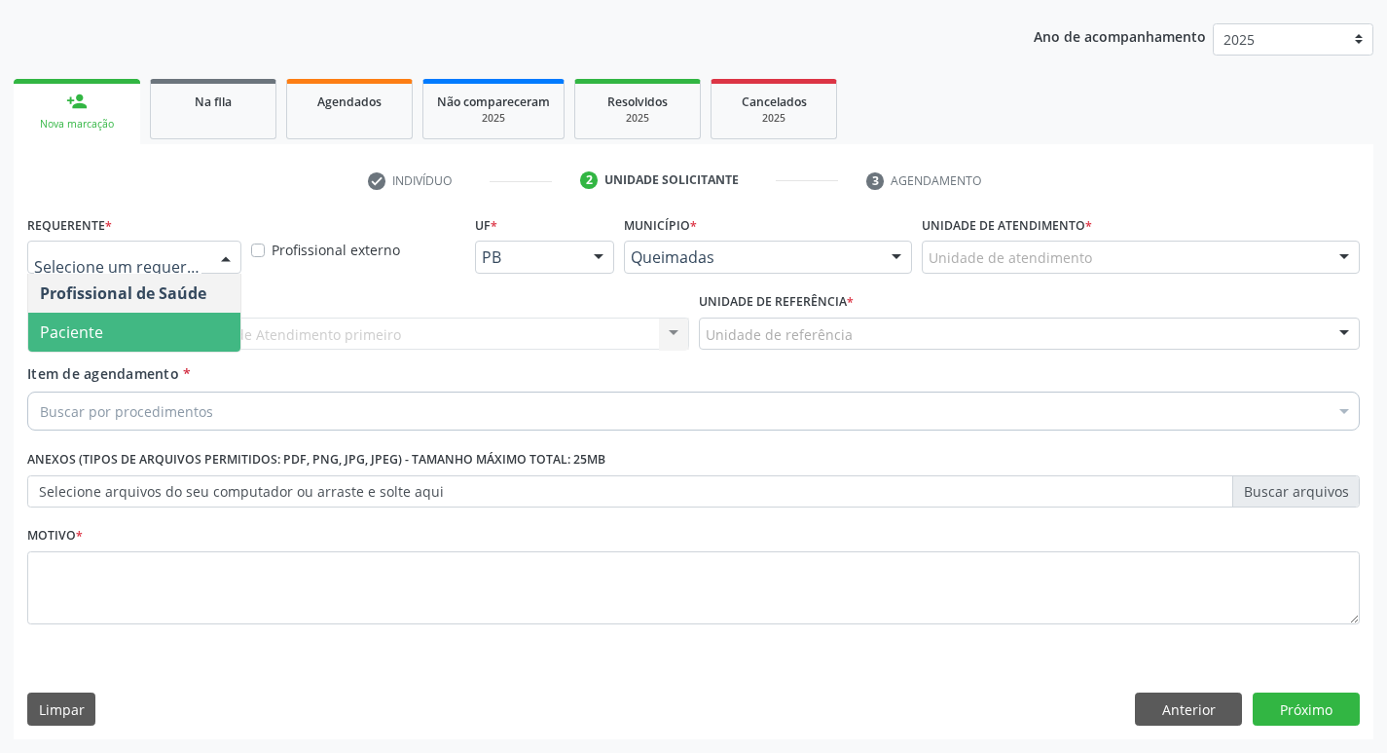
click at [152, 331] on span "Paciente" at bounding box center [134, 332] width 212 height 39
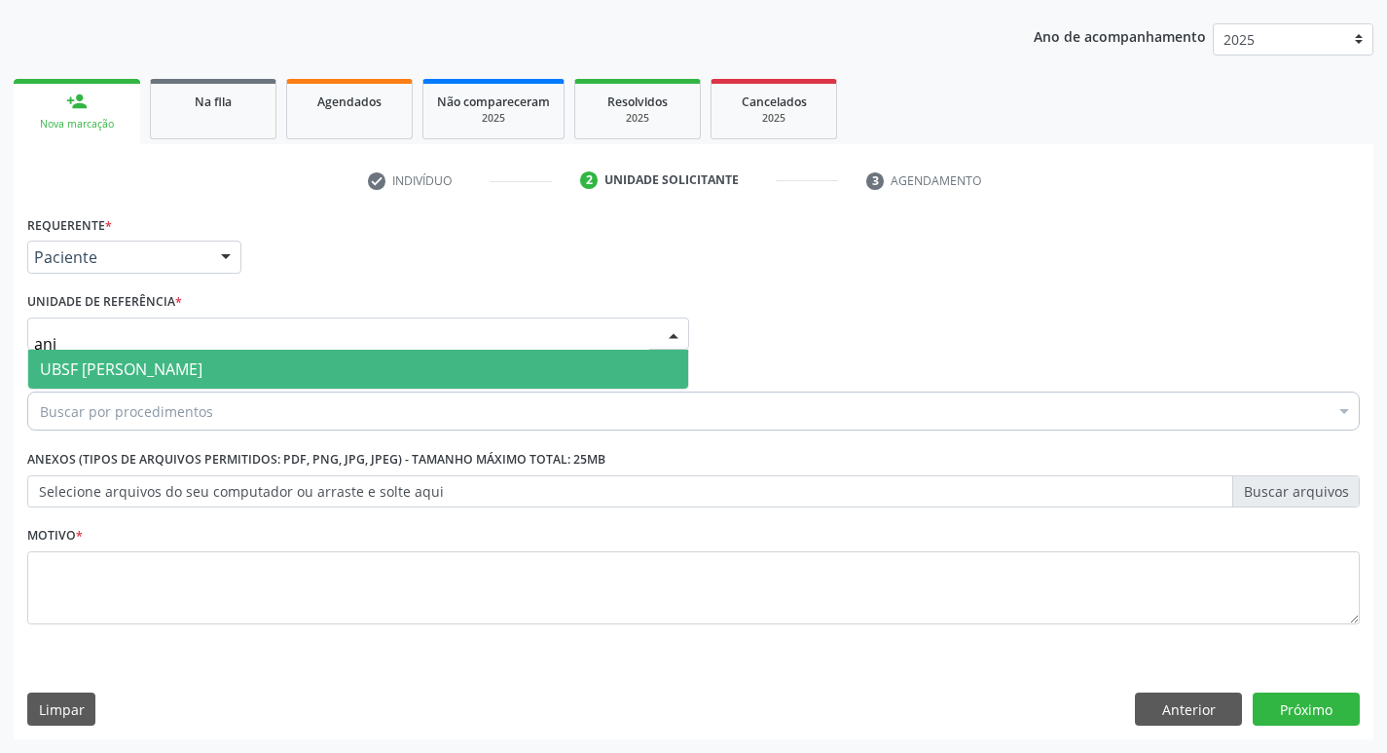
type input "anib"
click at [160, 380] on span "UBSF [PERSON_NAME]" at bounding box center [121, 368] width 163 height 21
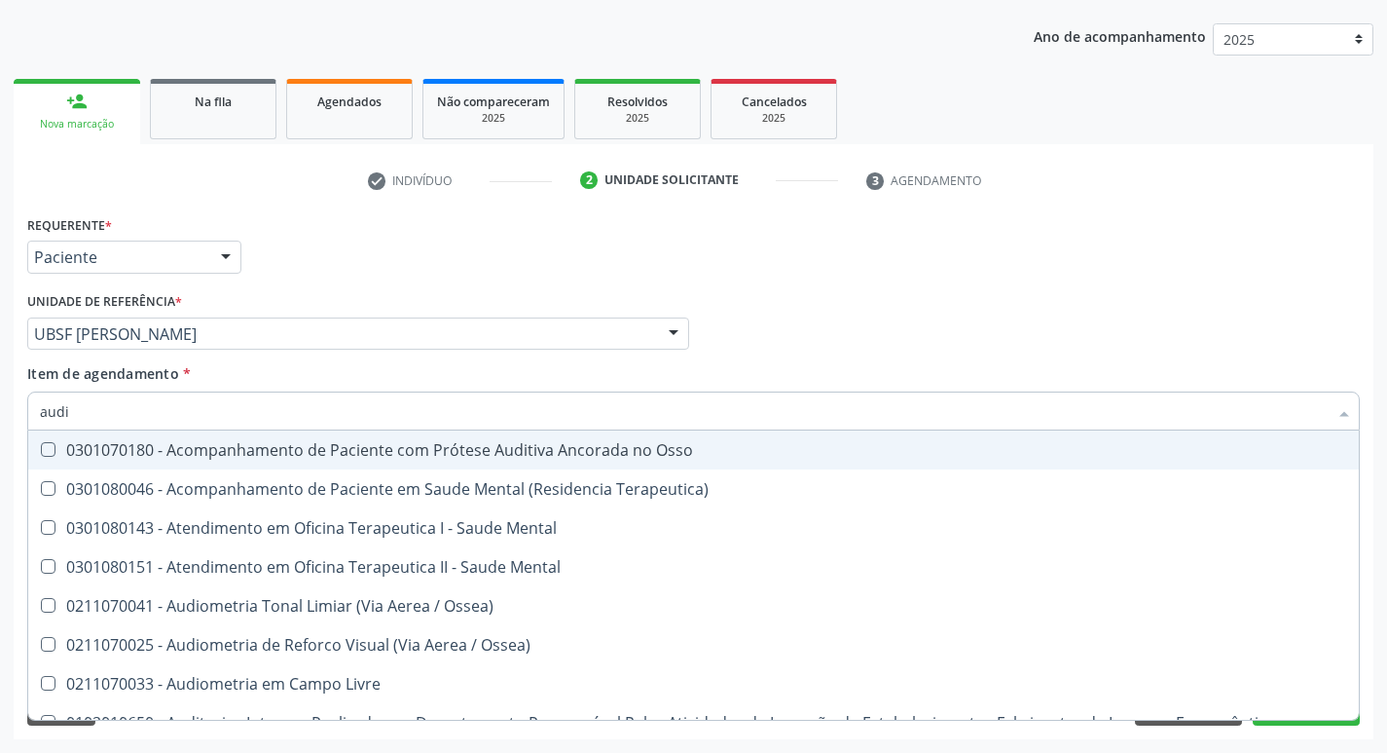
type input "audio"
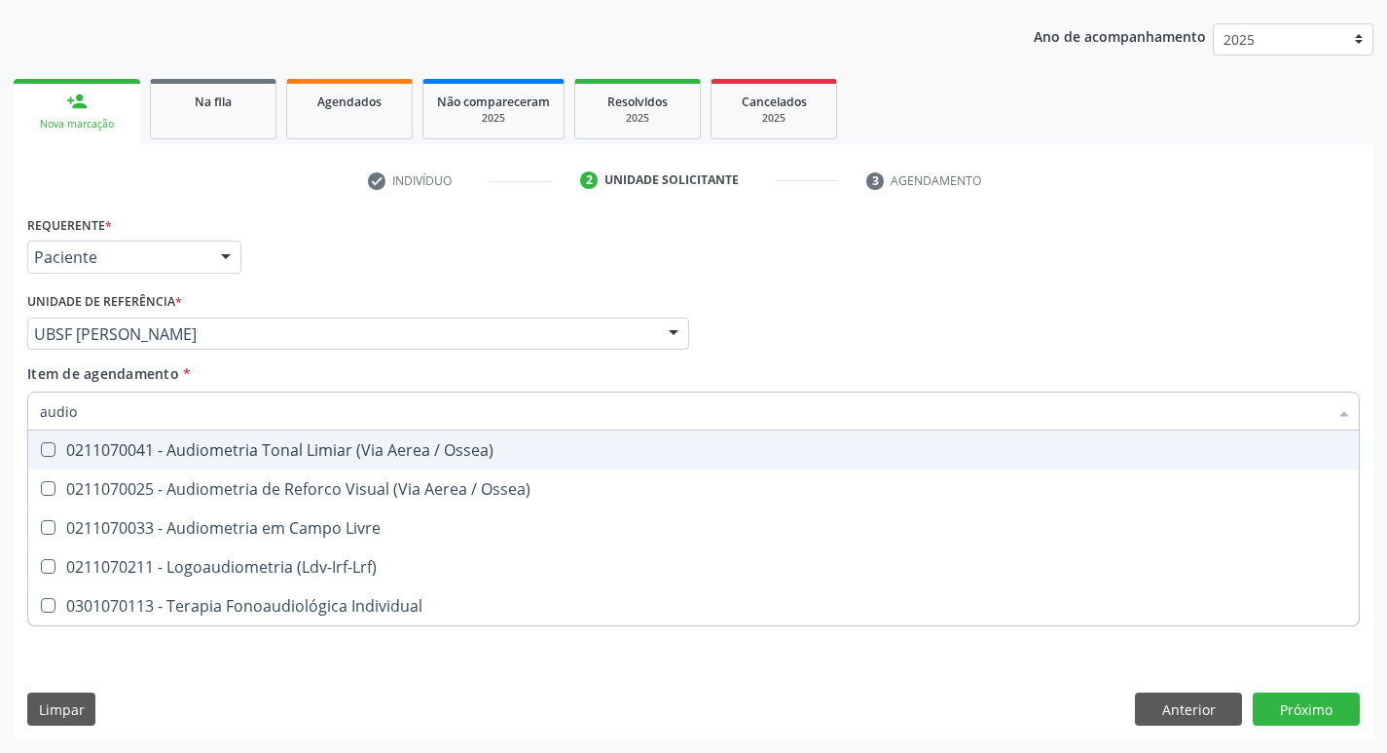
click at [190, 451] on div "0211070041 - Audiometria Tonal Limiar (Via Aerea / Ossea)" at bounding box center [694, 450] width 1308 height 16
checkbox Ossea\) "true"
drag, startPoint x: 190, startPoint y: 451, endPoint x: 932, endPoint y: 313, distance: 754.7
click at [926, 315] on div "Profissional Solicitante Por favor, selecione a Unidade de Atendimento primeiro…" at bounding box center [693, 325] width 1343 height 76
checkbox Ossea\) "true"
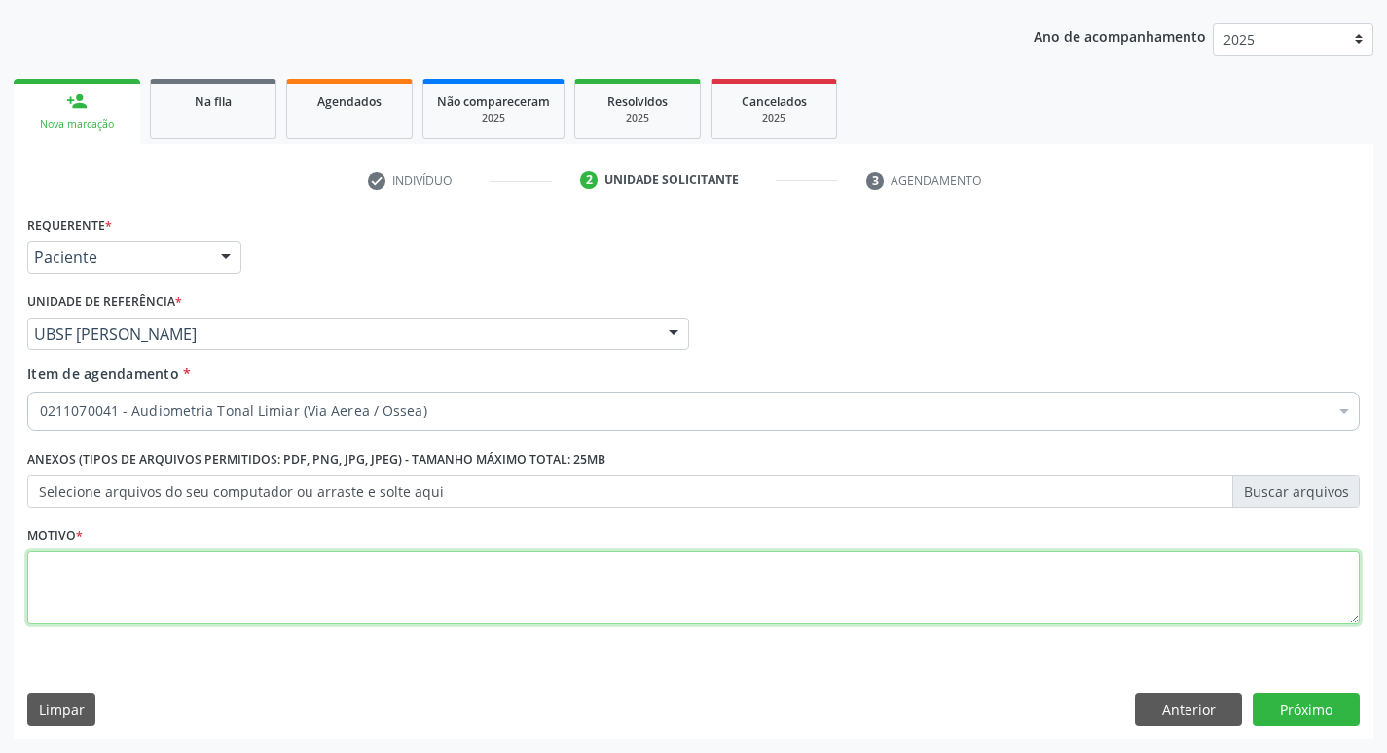
click at [377, 619] on textarea at bounding box center [693, 588] width 1333 height 74
type textarea "avaliação"
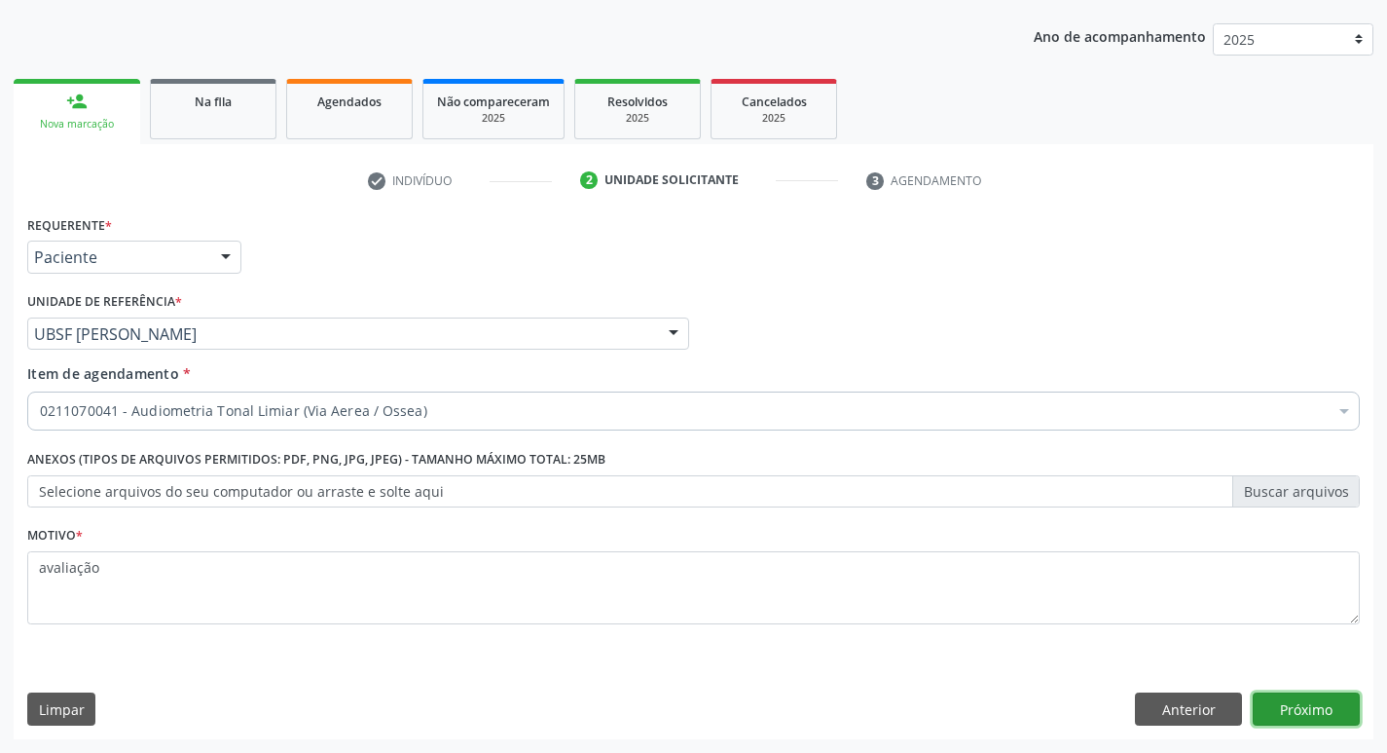
click at [1329, 707] on button "Próximo" at bounding box center [1306, 708] width 107 height 33
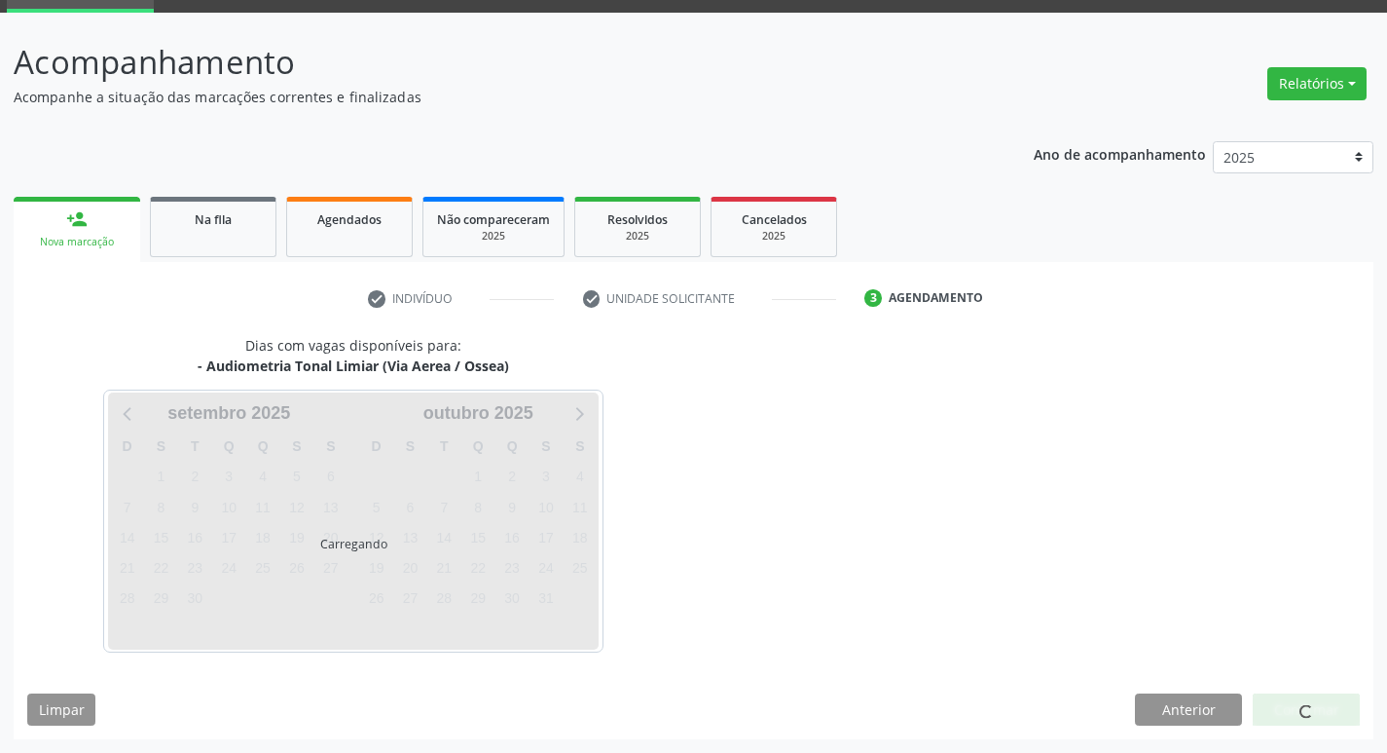
scroll to position [94, 0]
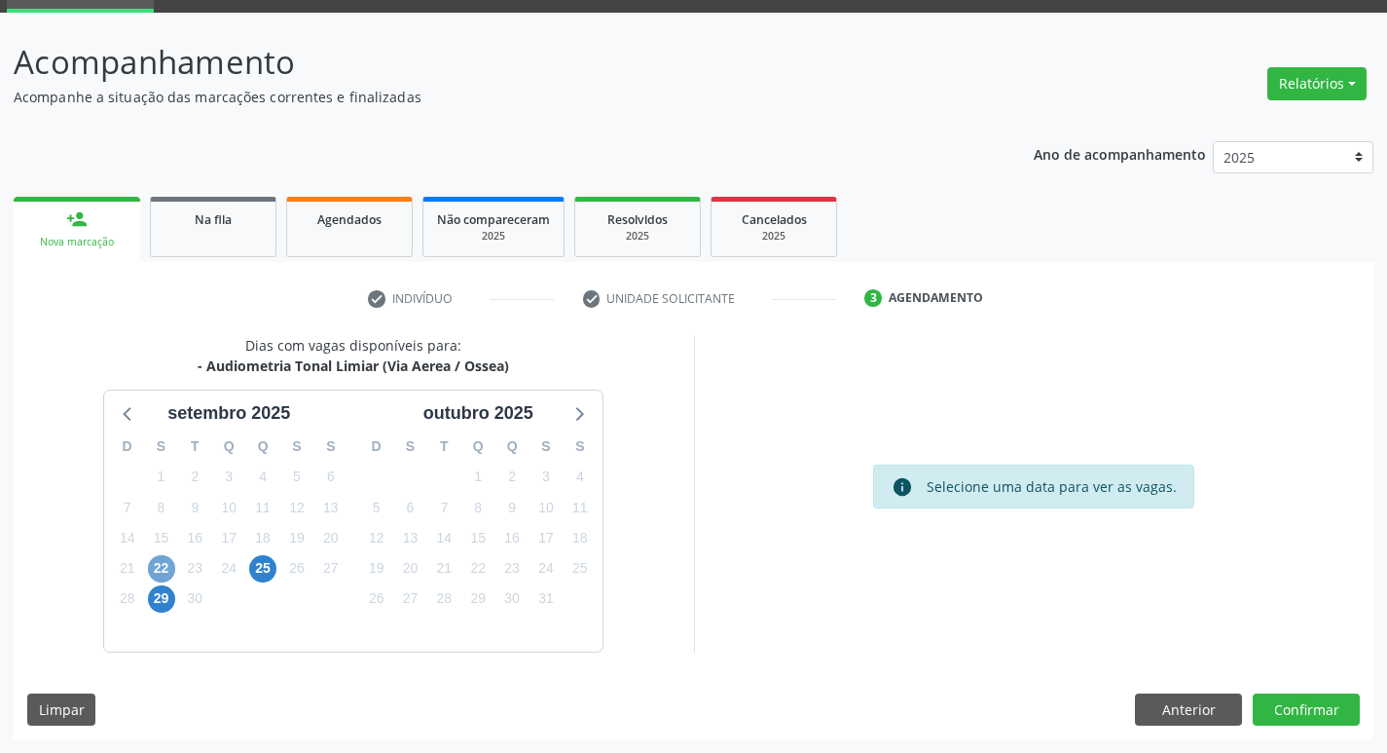
click at [172, 567] on span "22" at bounding box center [161, 568] width 27 height 27
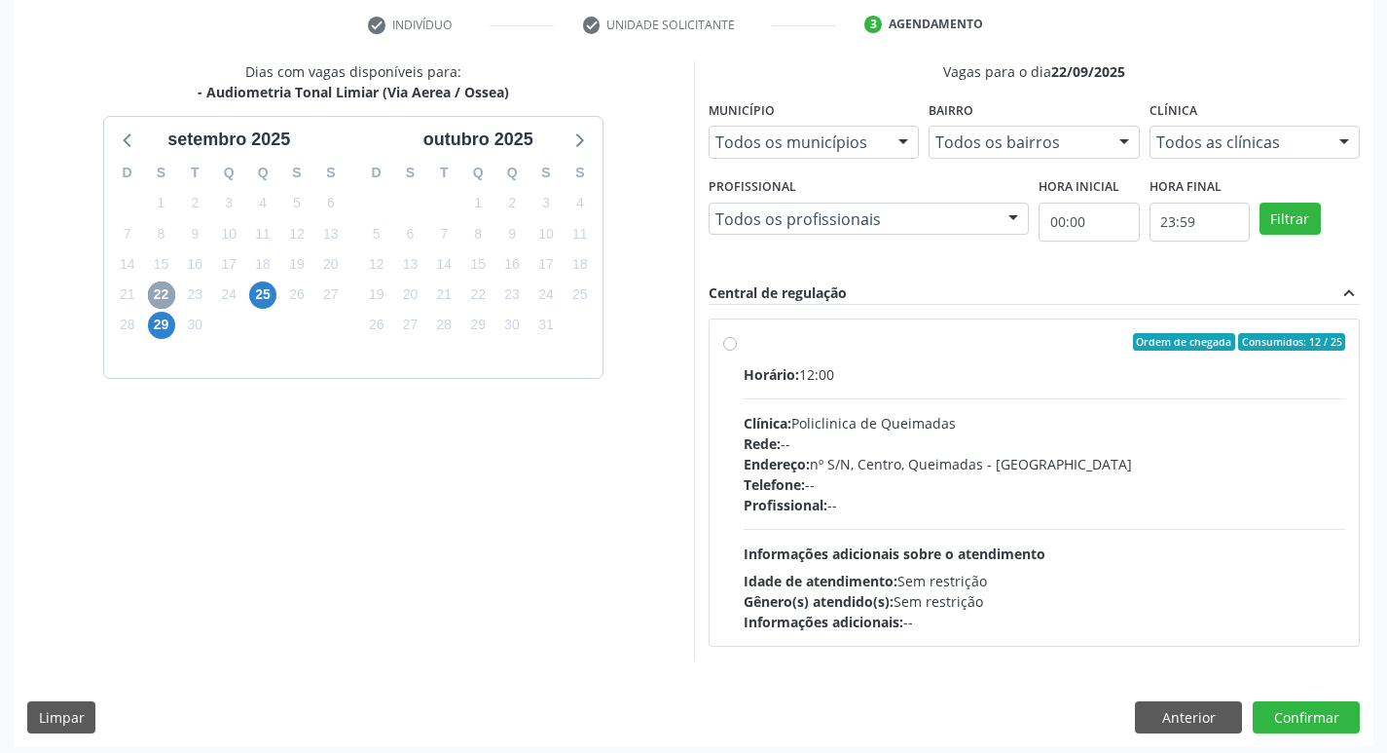
scroll to position [376, 0]
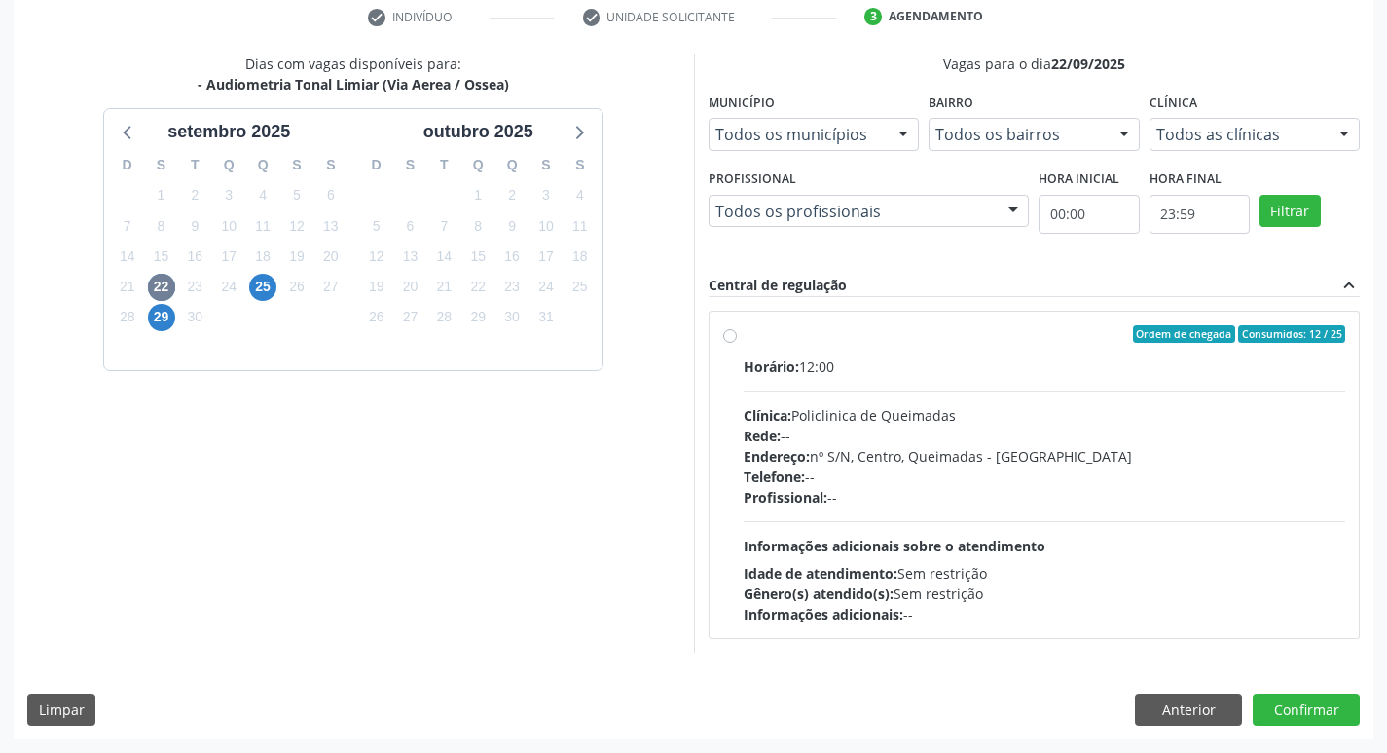
click at [912, 386] on div "Horário: 12:00 Clínica: Policlinica de Queimadas Rede: -- Endereço: nº S/N, Cen…" at bounding box center [1045, 490] width 603 height 268
click at [737, 343] on input "Ordem de chegada Consumidos: 12 / 25 Horário: 12:00 Clínica: Policlinica de Que…" at bounding box center [730, 334] width 14 height 18
radio input "true"
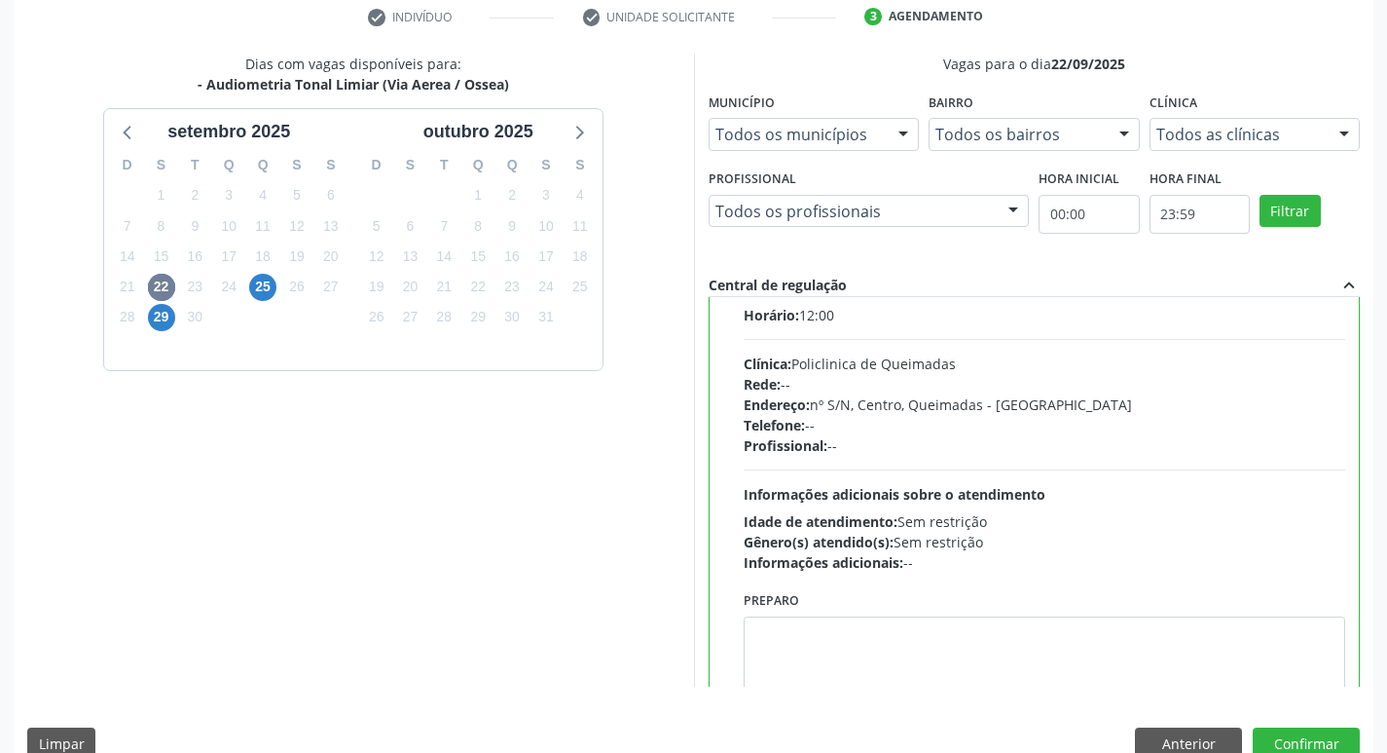
scroll to position [96, 0]
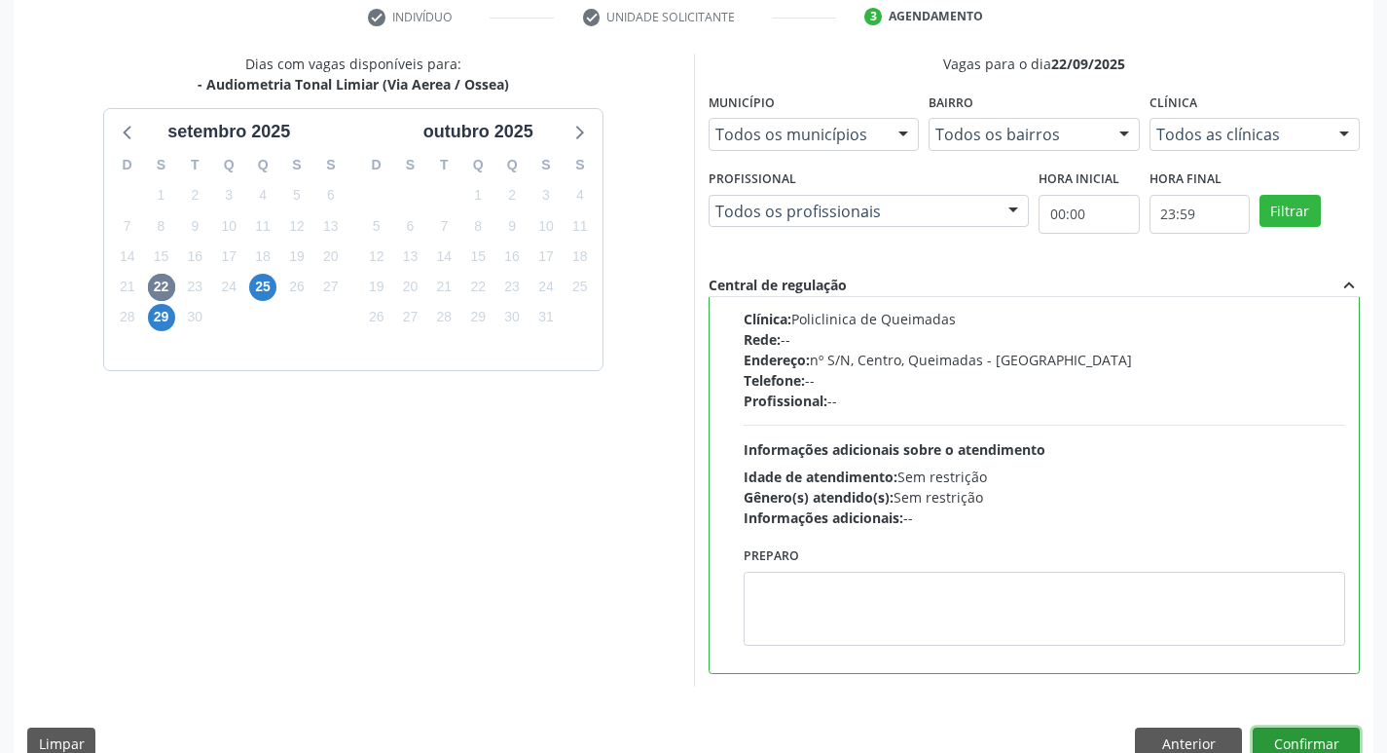
click at [1284, 746] on button "Confirmar" at bounding box center [1306, 743] width 107 height 33
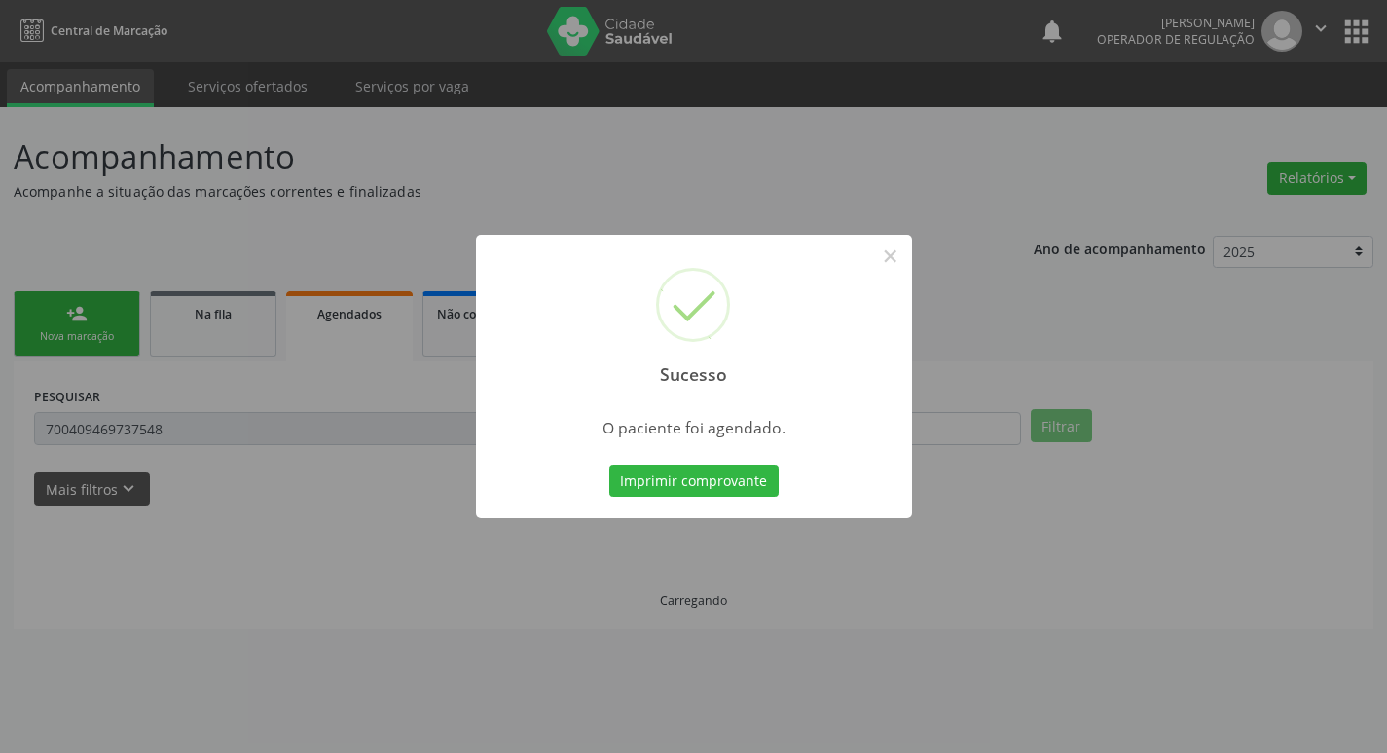
scroll to position [0, 0]
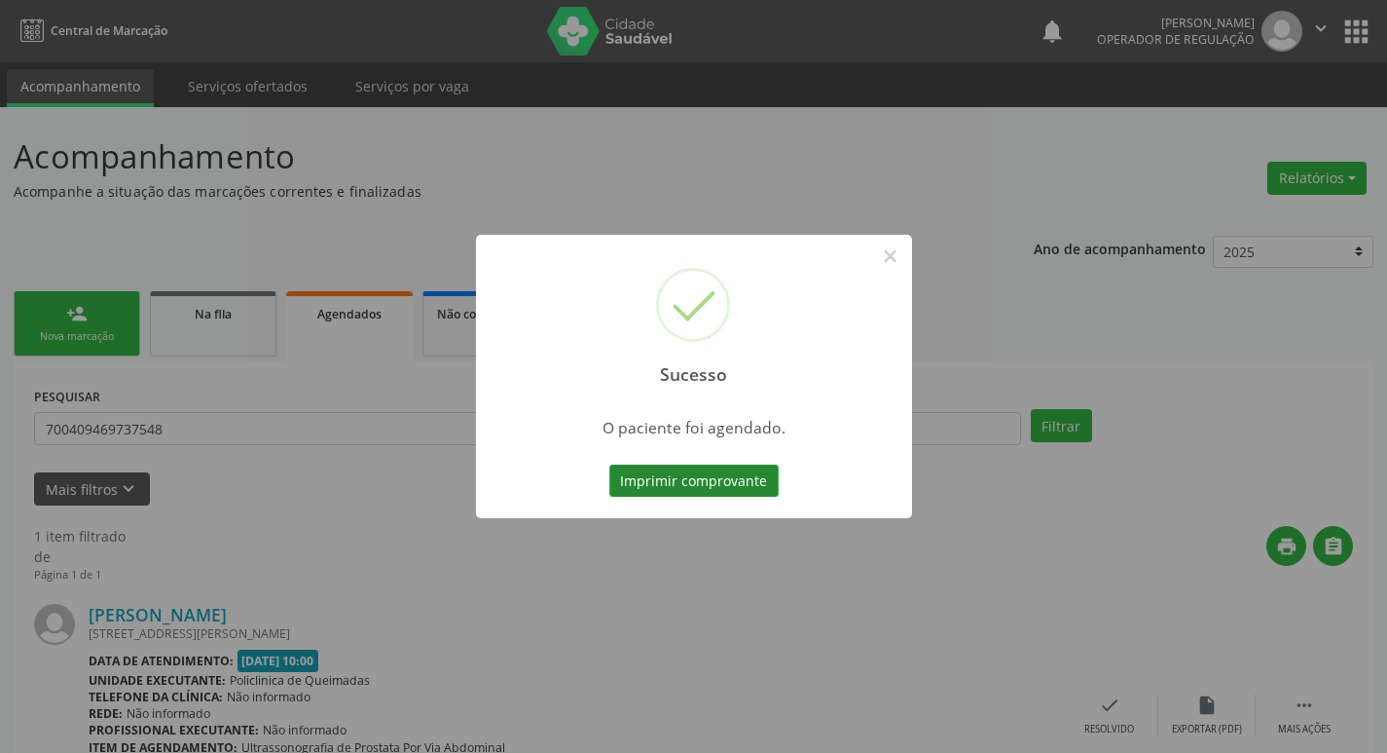
click at [723, 476] on button "Imprimir comprovante" at bounding box center [694, 480] width 169 height 33
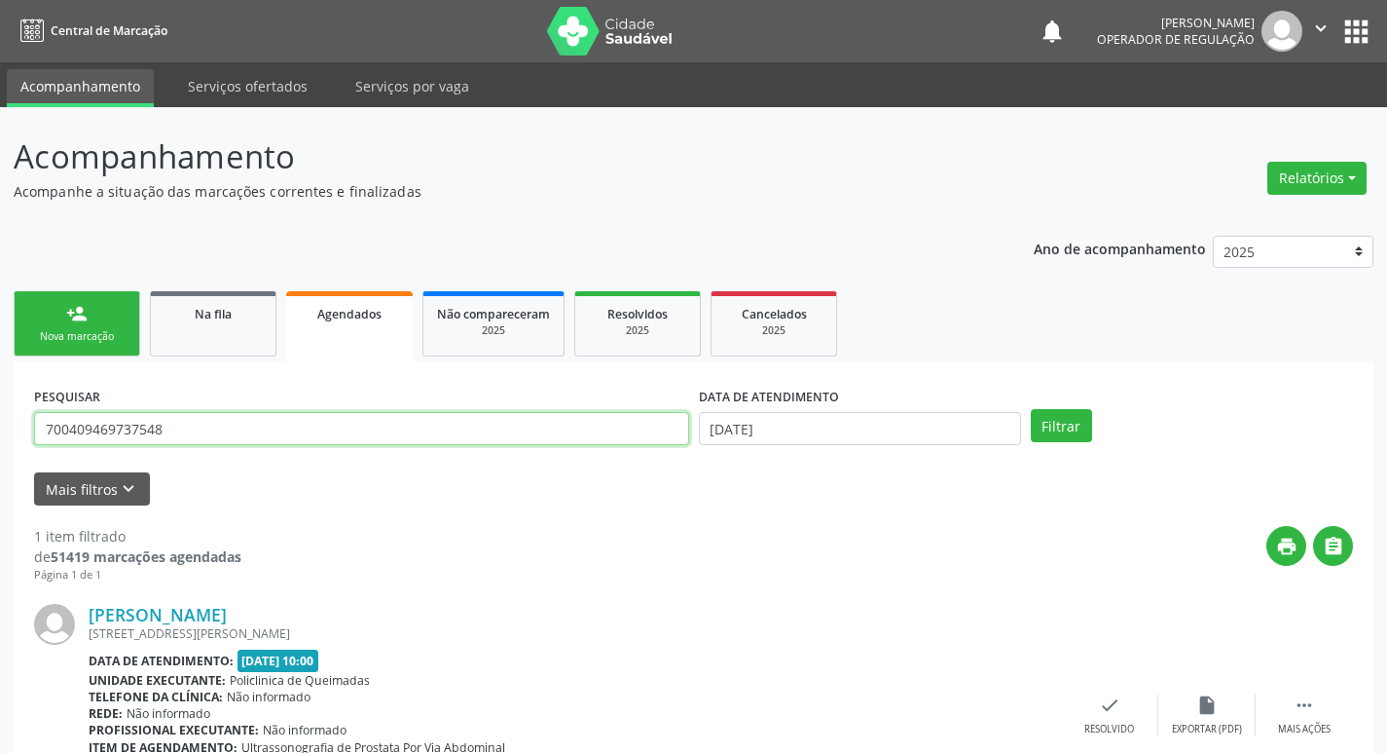
click at [229, 444] on input "700409469737548" at bounding box center [361, 428] width 655 height 33
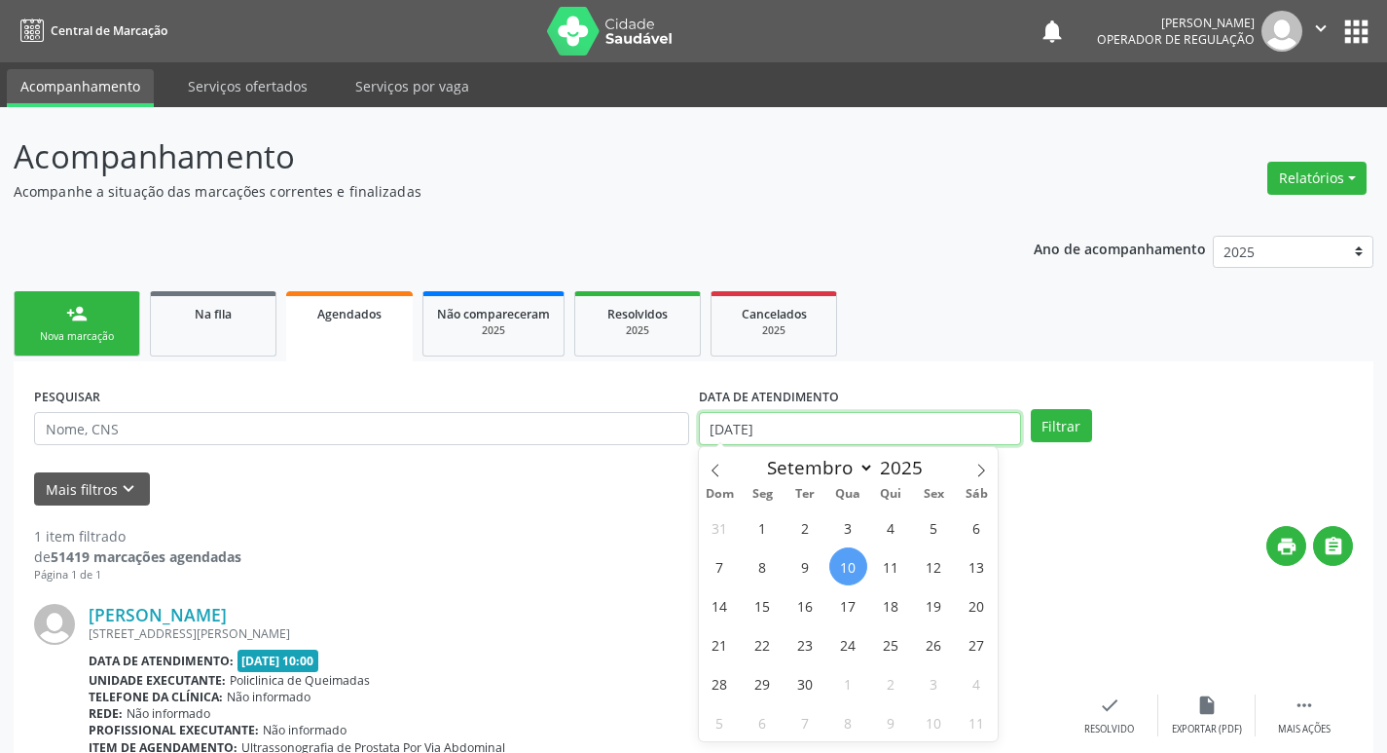
click at [972, 418] on input "[DATE]" at bounding box center [860, 428] width 322 height 33
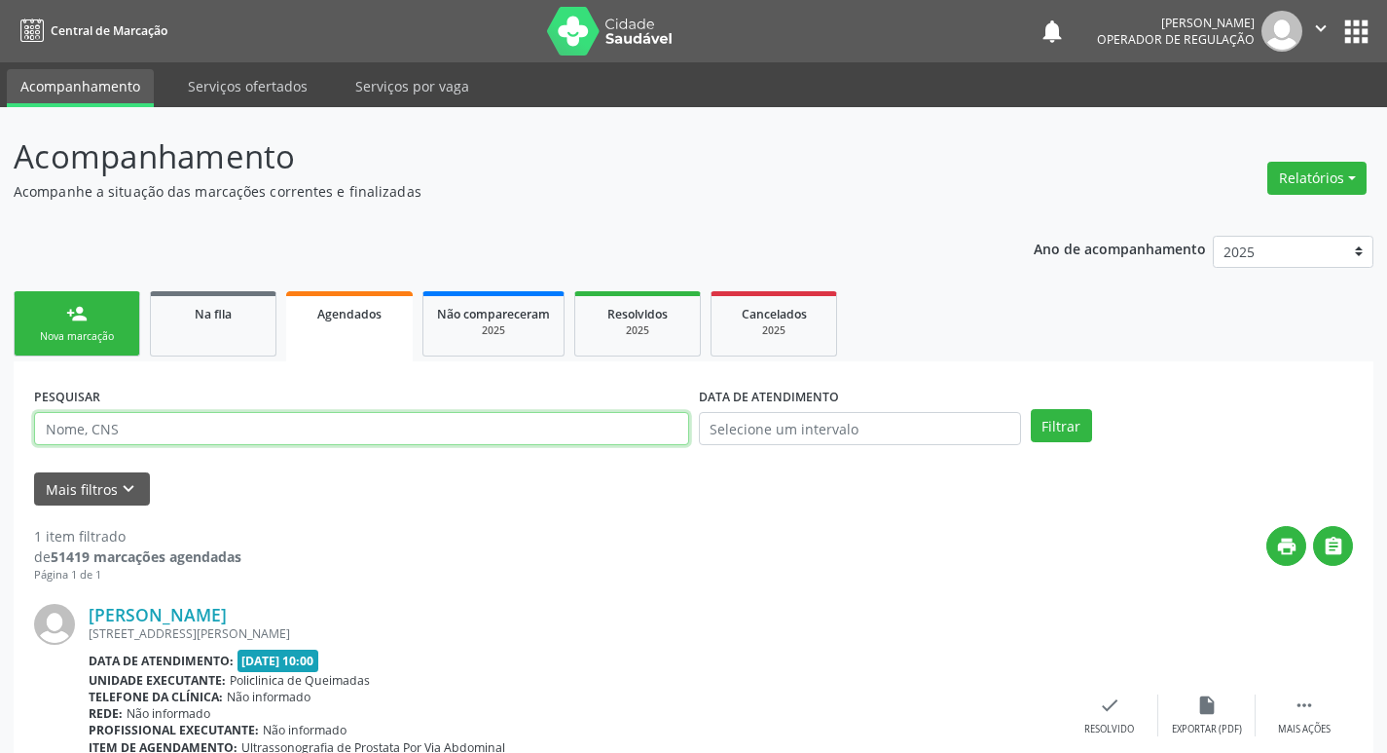
click at [328, 422] on input "text" at bounding box center [361, 428] width 655 height 33
type input "708205165975744"
click at [1031, 409] on button "Filtrar" at bounding box center [1061, 425] width 61 height 33
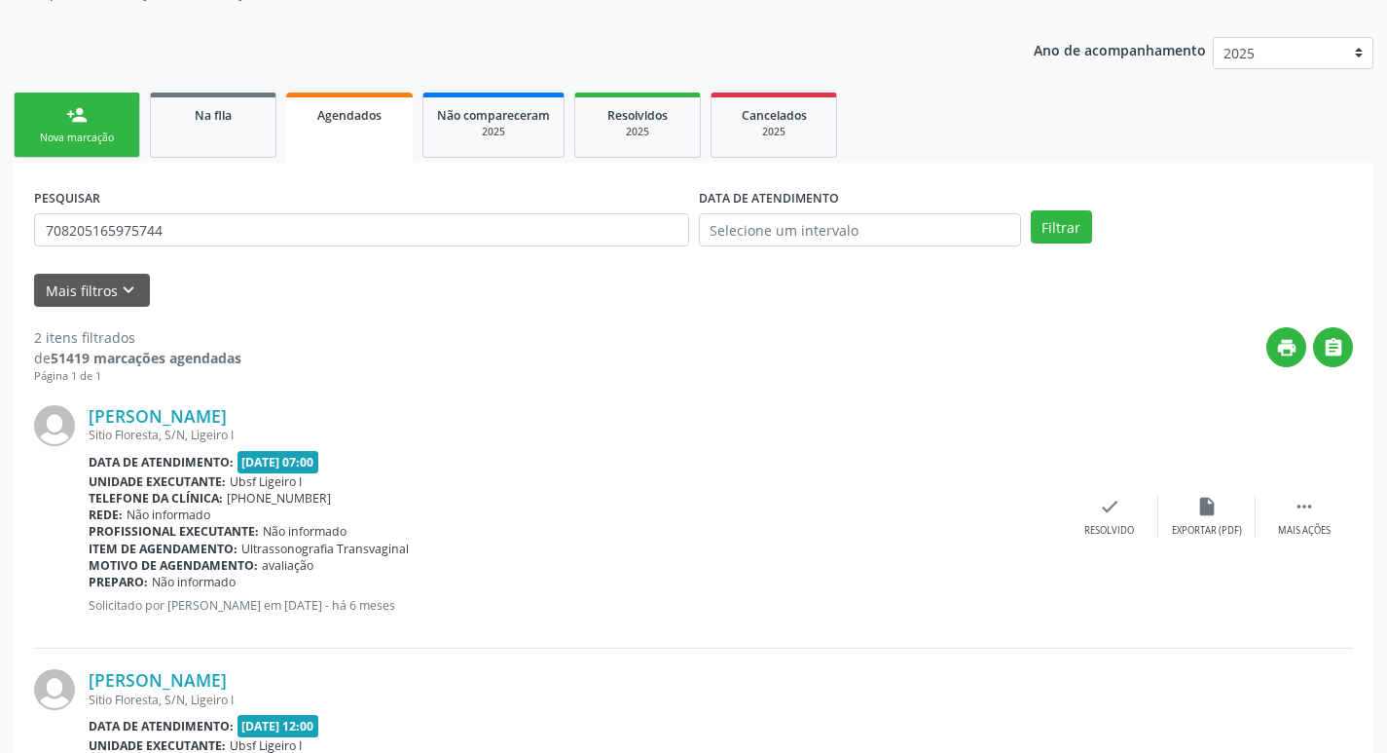
scroll to position [197, 0]
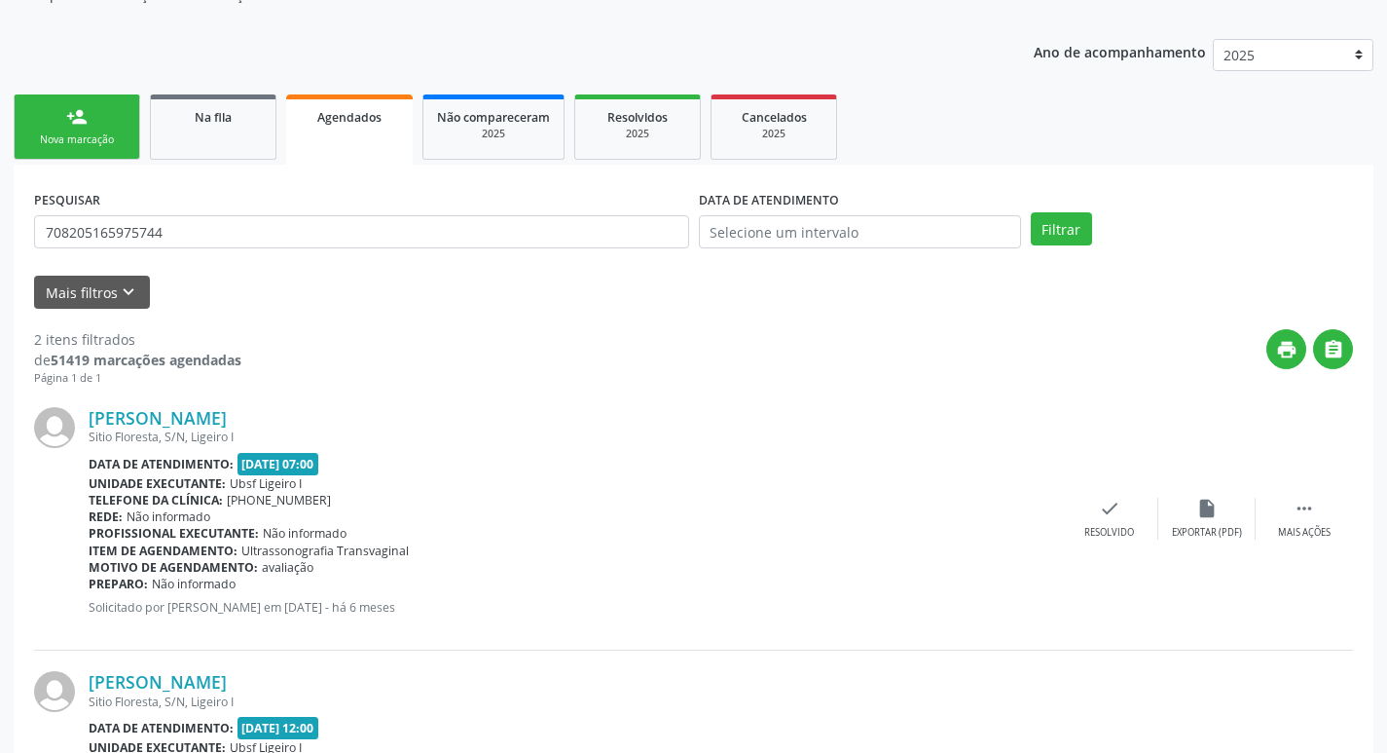
click at [234, 251] on div "PESQUISAR 708205165975744" at bounding box center [361, 223] width 665 height 76
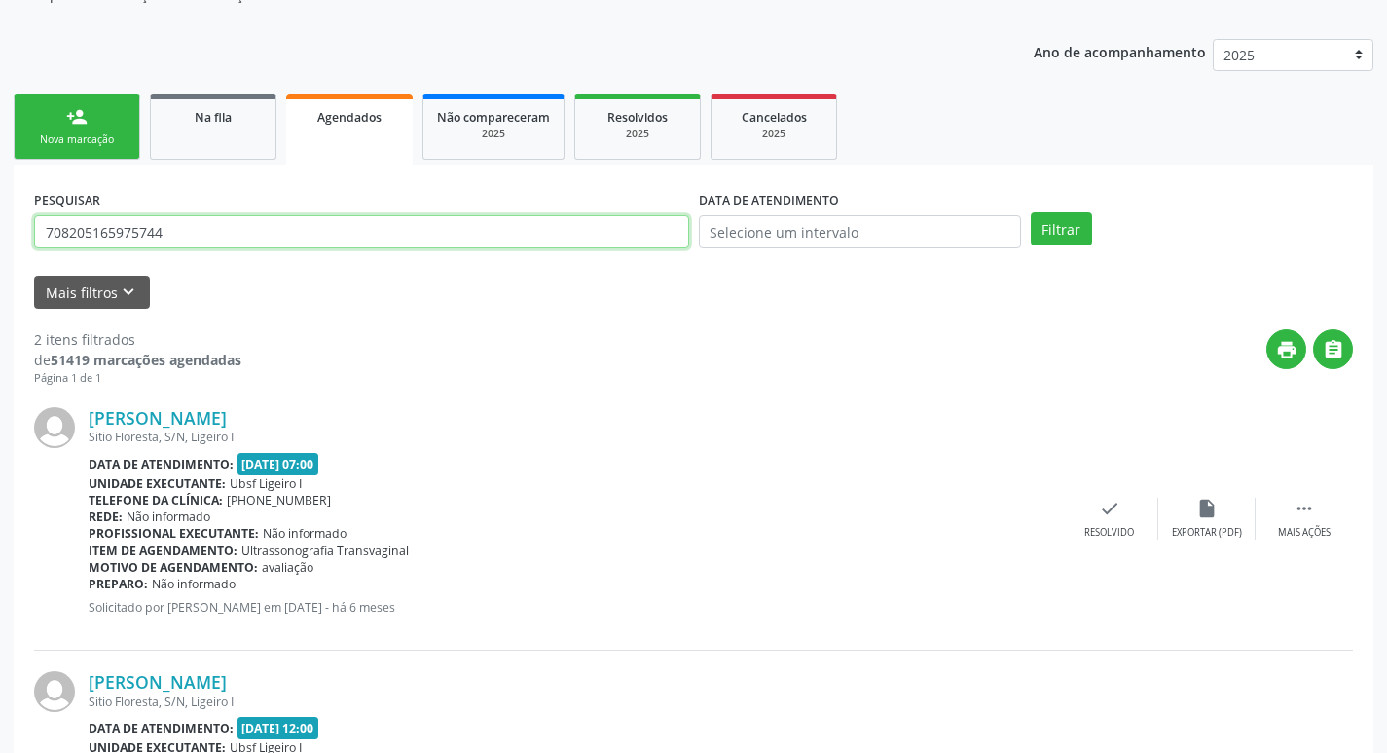
click at [238, 239] on input "708205165975744" at bounding box center [361, 231] width 655 height 33
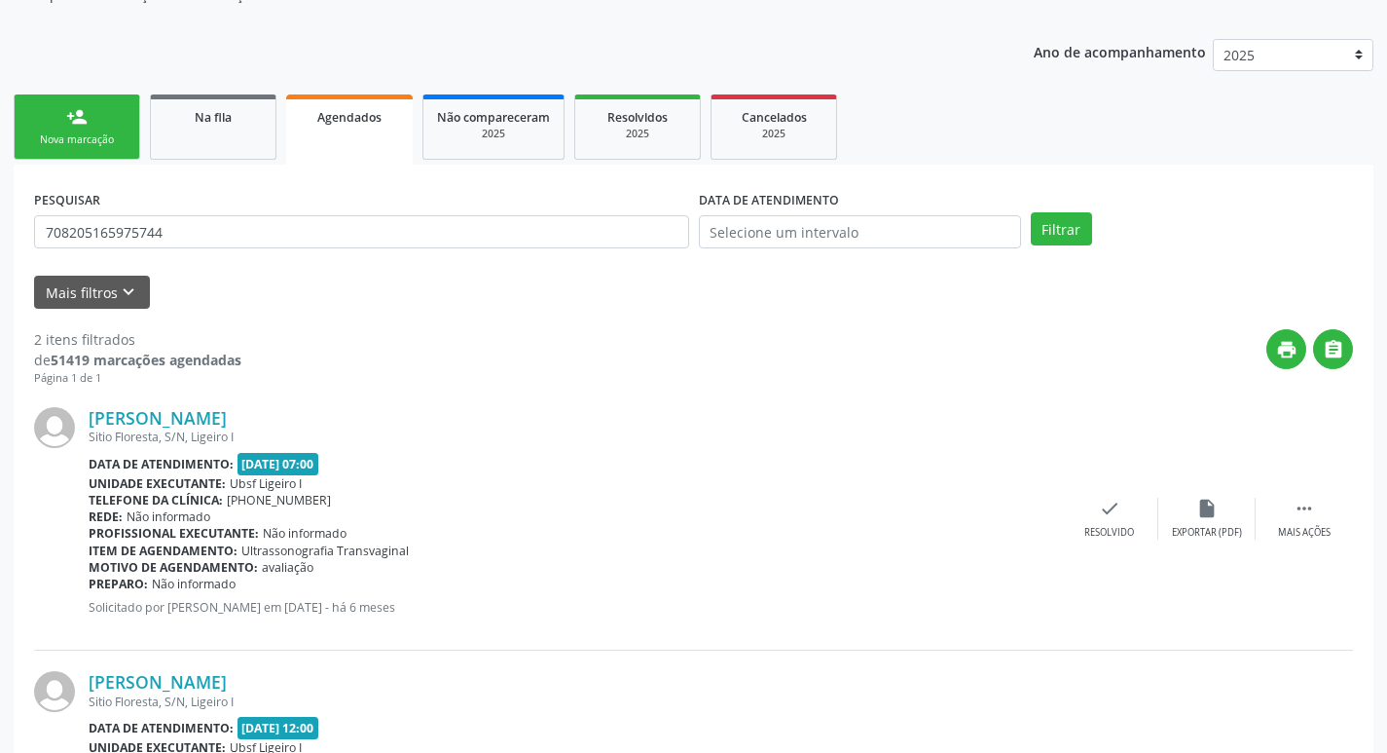
click at [67, 109] on div "person_add" at bounding box center [76, 116] width 21 height 21
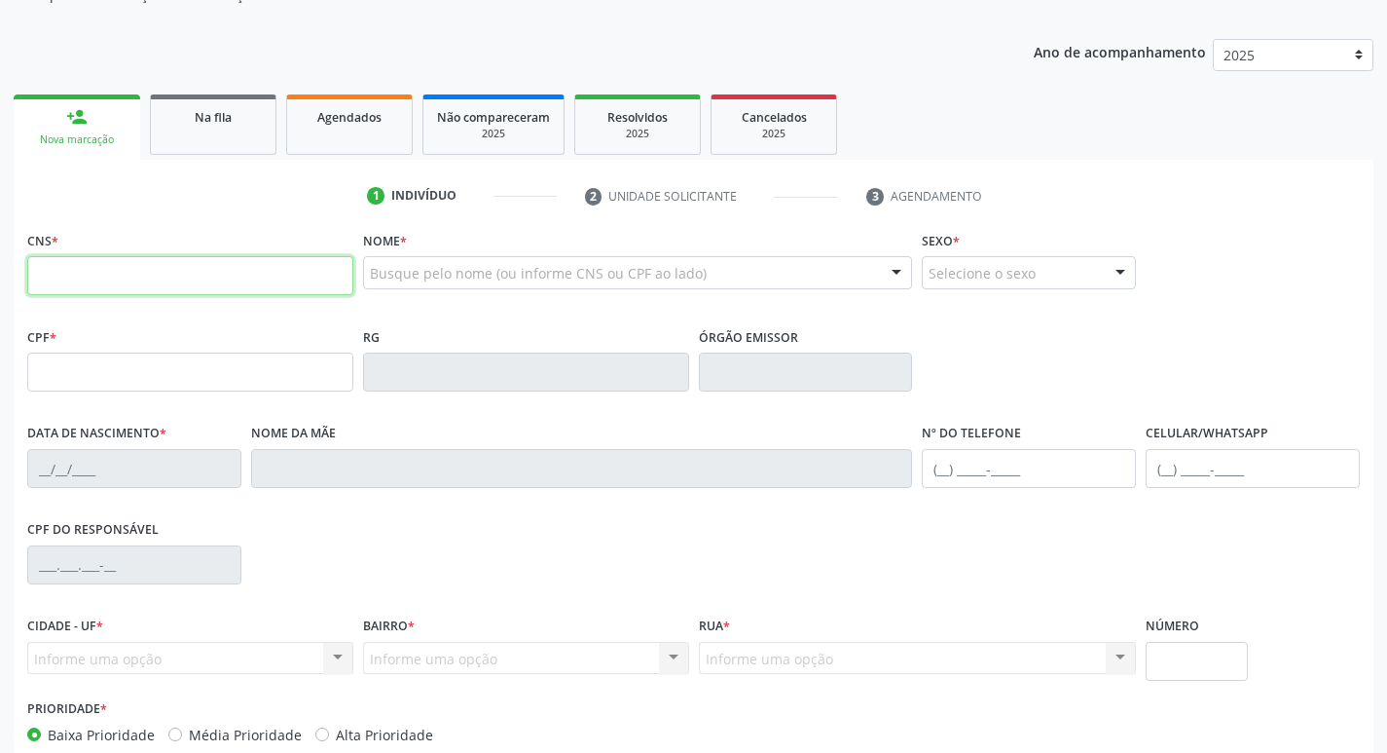
click at [131, 290] on input "text" at bounding box center [190, 275] width 326 height 39
paste input "708 2051 6597 5744"
type input "708 2051 6597 5744"
type input "060.609.114-98"
type input "[DATE]"
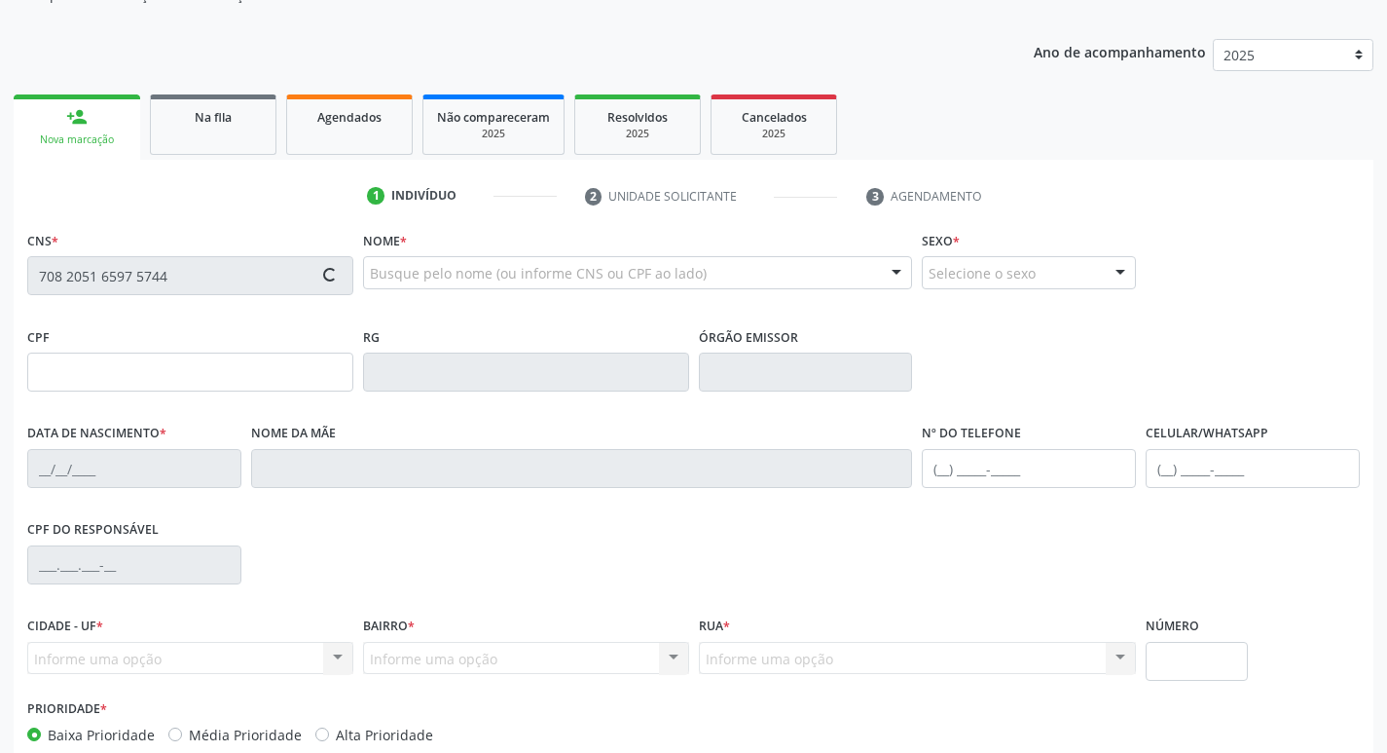
type input "[PERSON_NAME]"
type input "[PHONE_NUMBER]"
type input "145"
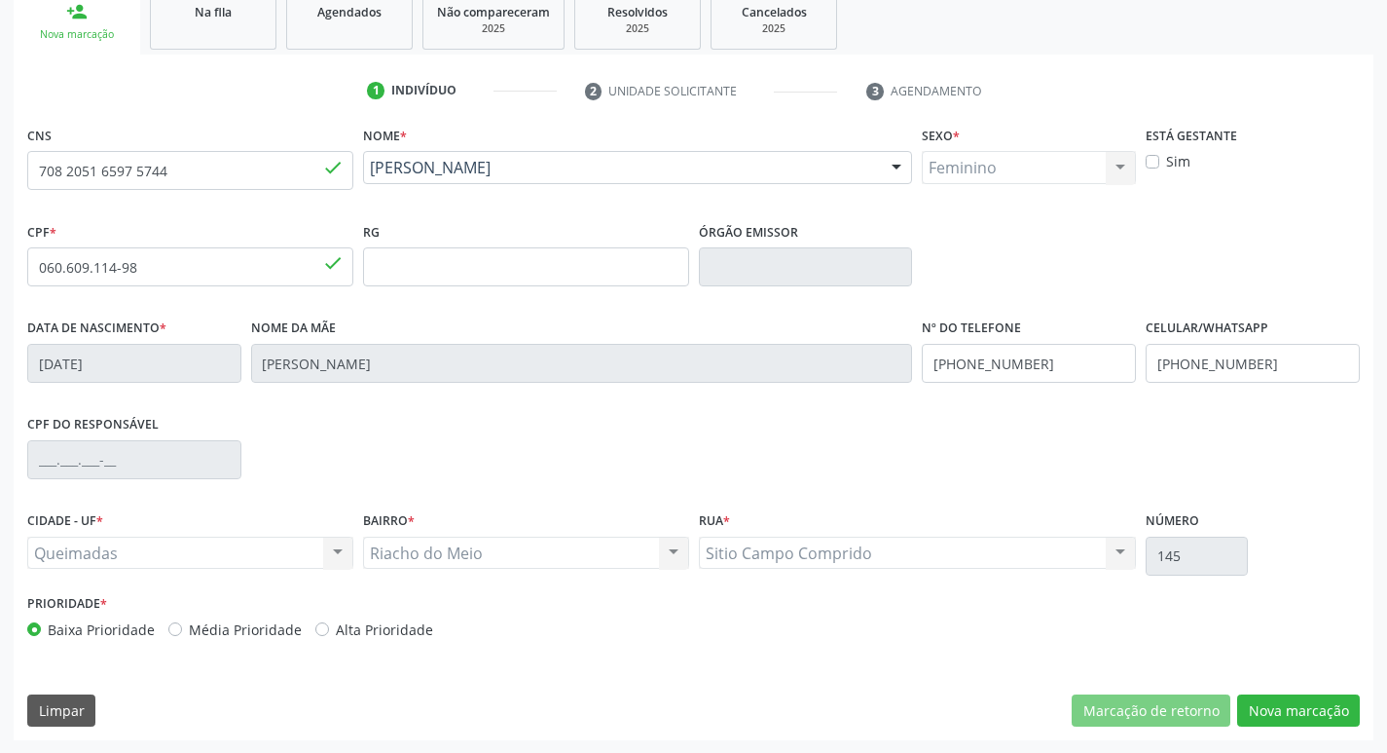
scroll to position [303, 0]
drag, startPoint x: 1266, startPoint y: 700, endPoint x: 1032, endPoint y: 726, distance: 235.1
click at [1267, 700] on button "Nova marcação" at bounding box center [1299, 709] width 123 height 33
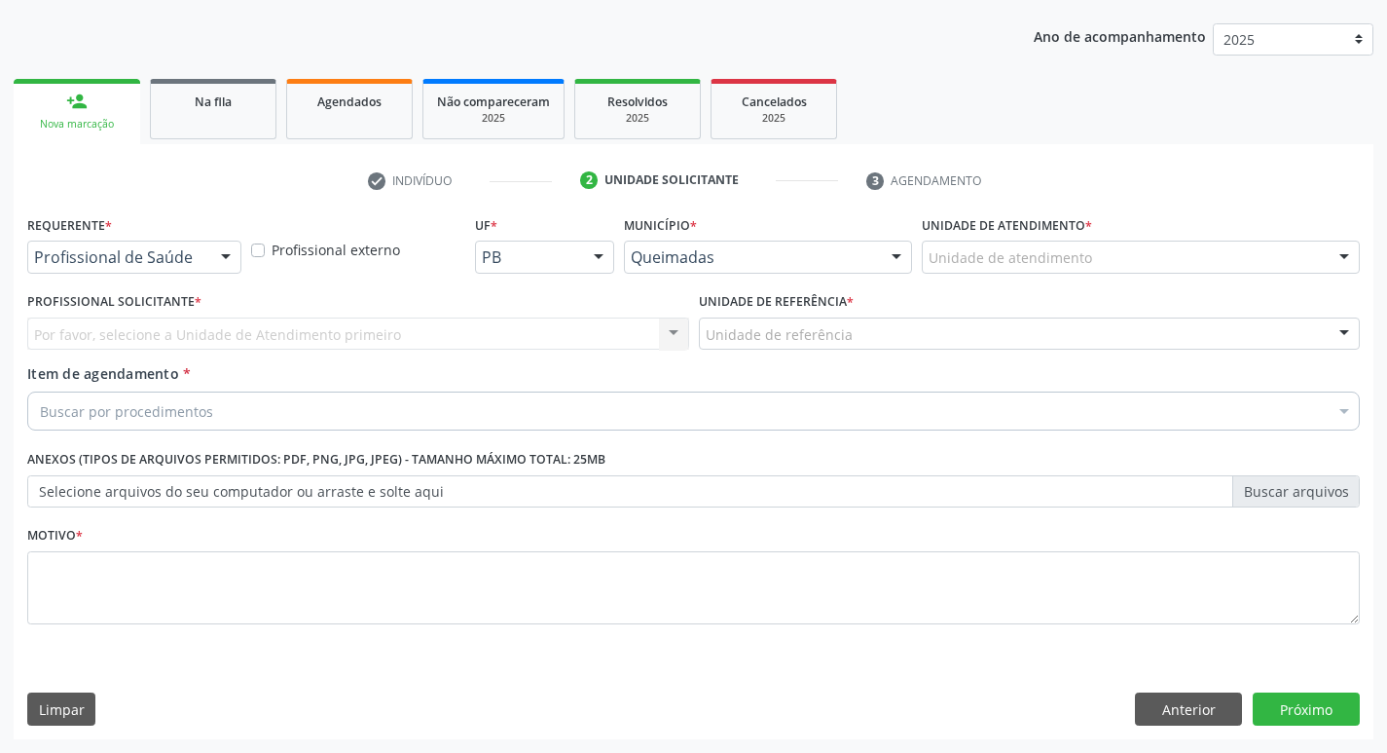
scroll to position [212, 0]
click at [205, 252] on div "Profissional de Saúde" at bounding box center [134, 256] width 214 height 33
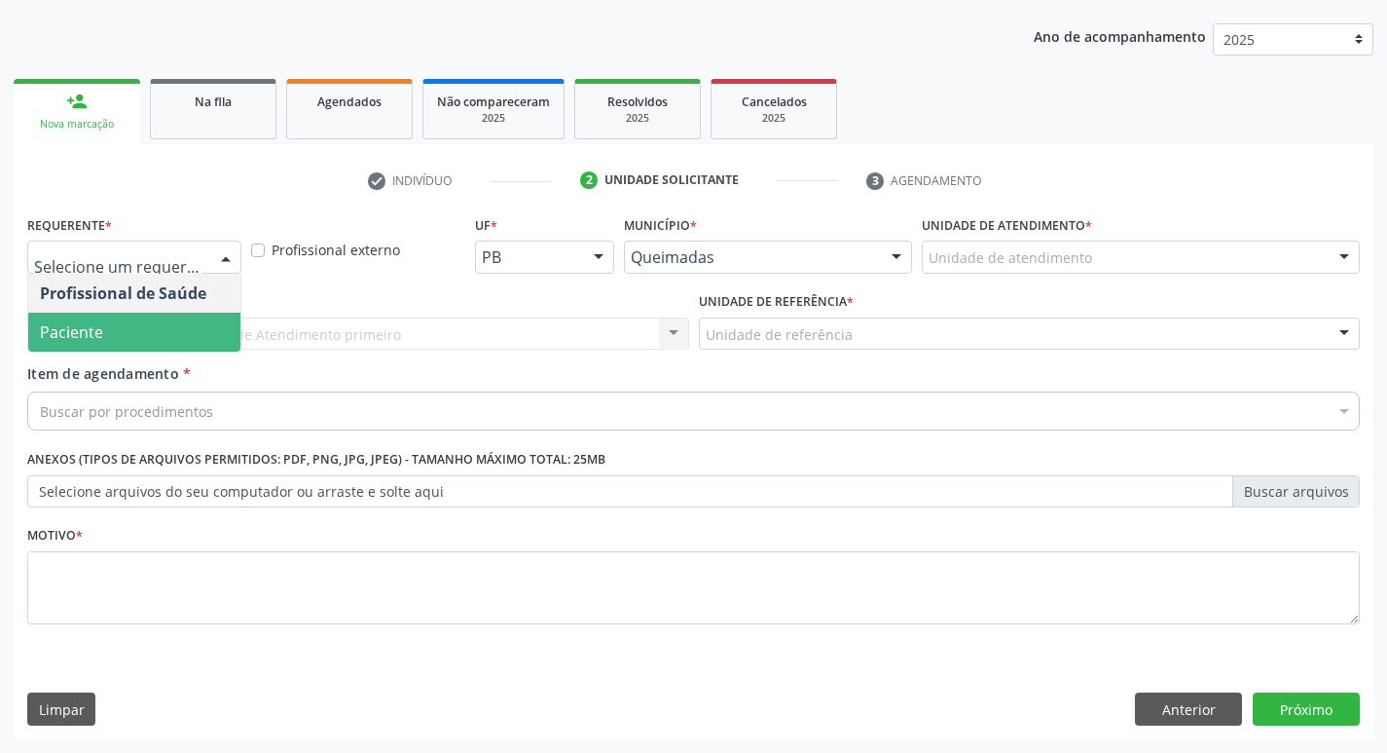
click at [111, 336] on span "Paciente" at bounding box center [134, 332] width 212 height 39
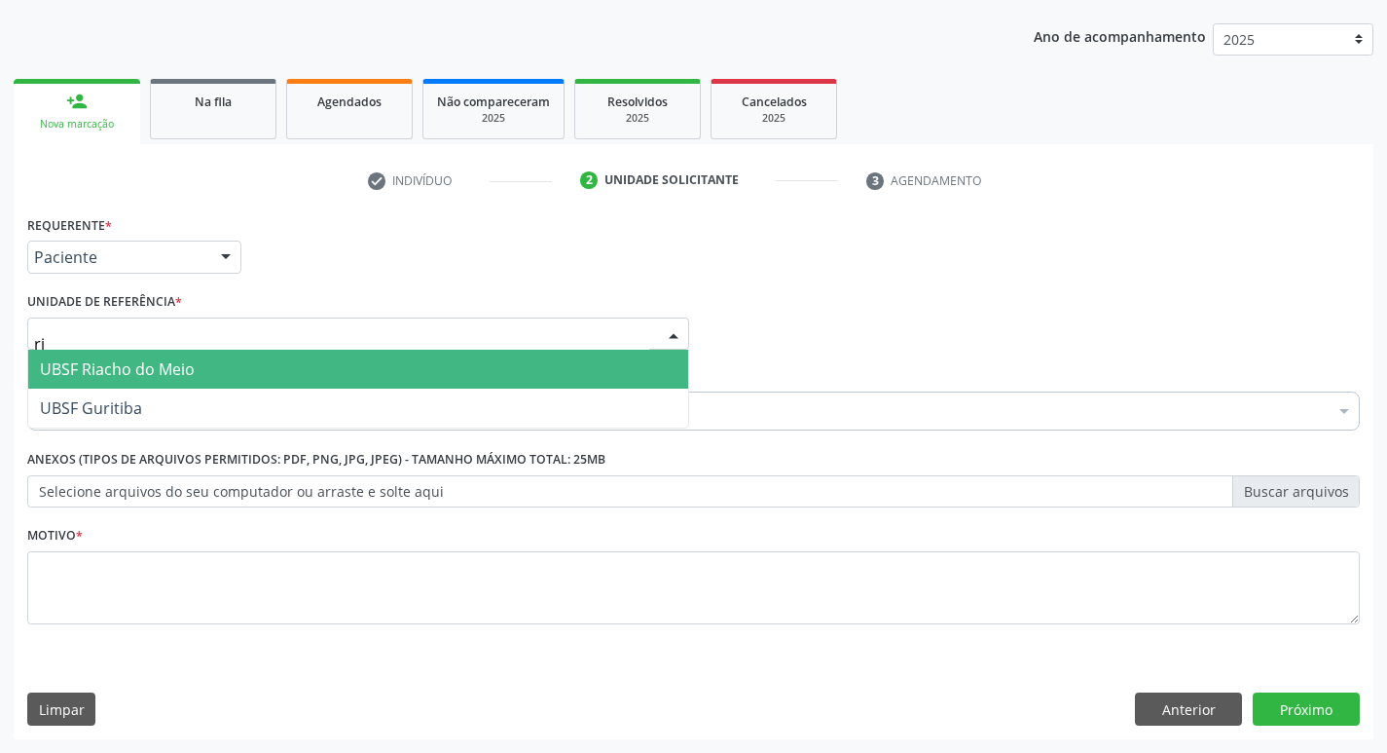
type input "ria"
click at [126, 357] on span "UBSF Riacho do Meio" at bounding box center [358, 369] width 660 height 39
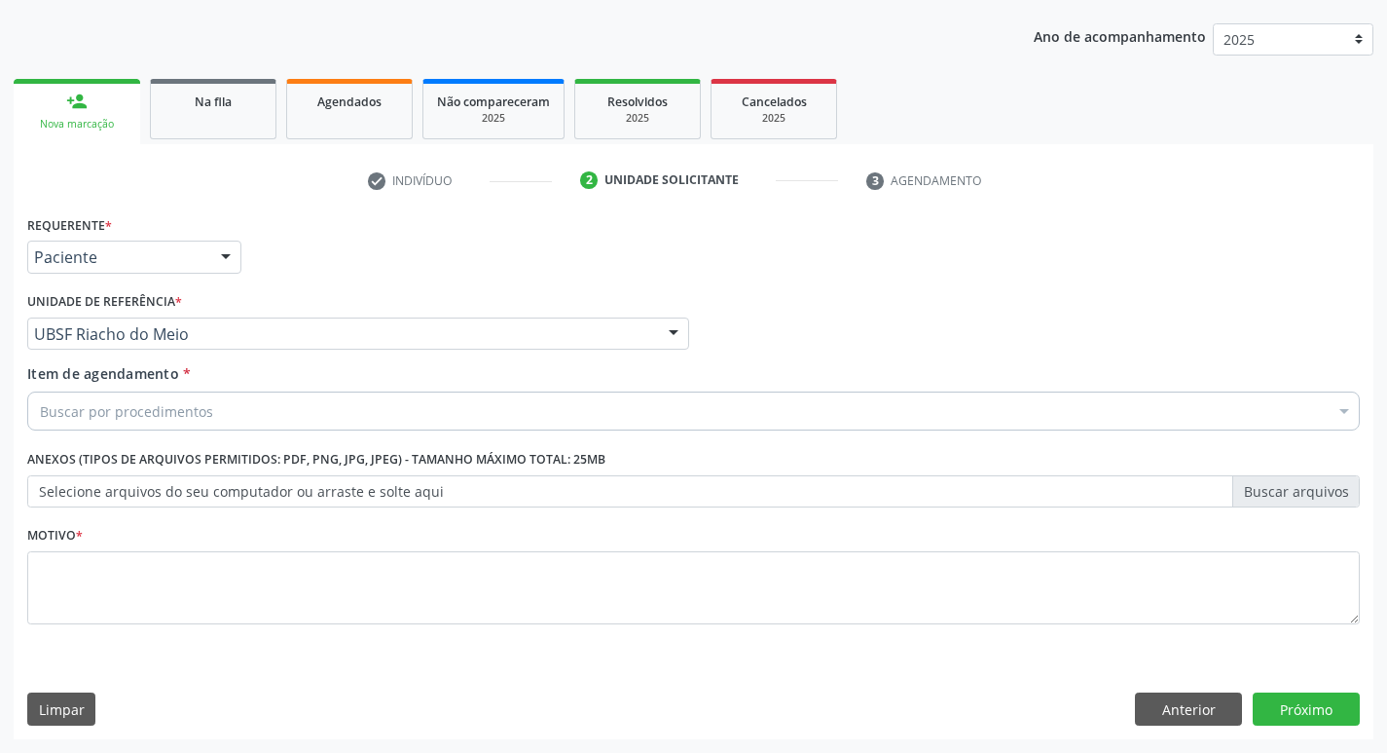
click at [118, 394] on div "Buscar por procedimentos" at bounding box center [693, 410] width 1333 height 39
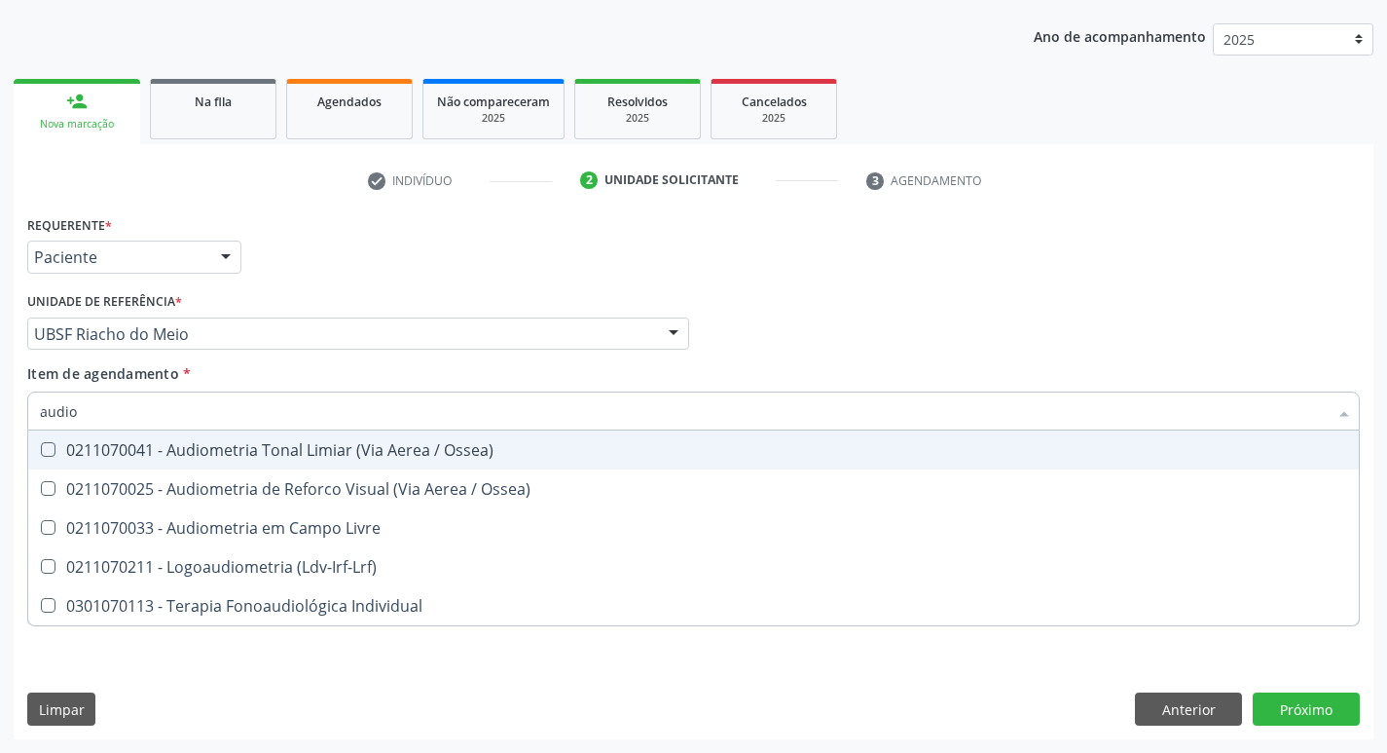
type input "audiom"
click at [180, 442] on div "0211070041 - Audiometria Tonal Limiar (Via Aerea / Ossea)" at bounding box center [694, 450] width 1308 height 16
checkbox Ossea\) "true"
click at [1084, 313] on div "Profissional Solicitante Por favor, selecione a Unidade de Atendimento primeiro…" at bounding box center [693, 325] width 1343 height 76
checkbox Ossea\) "true"
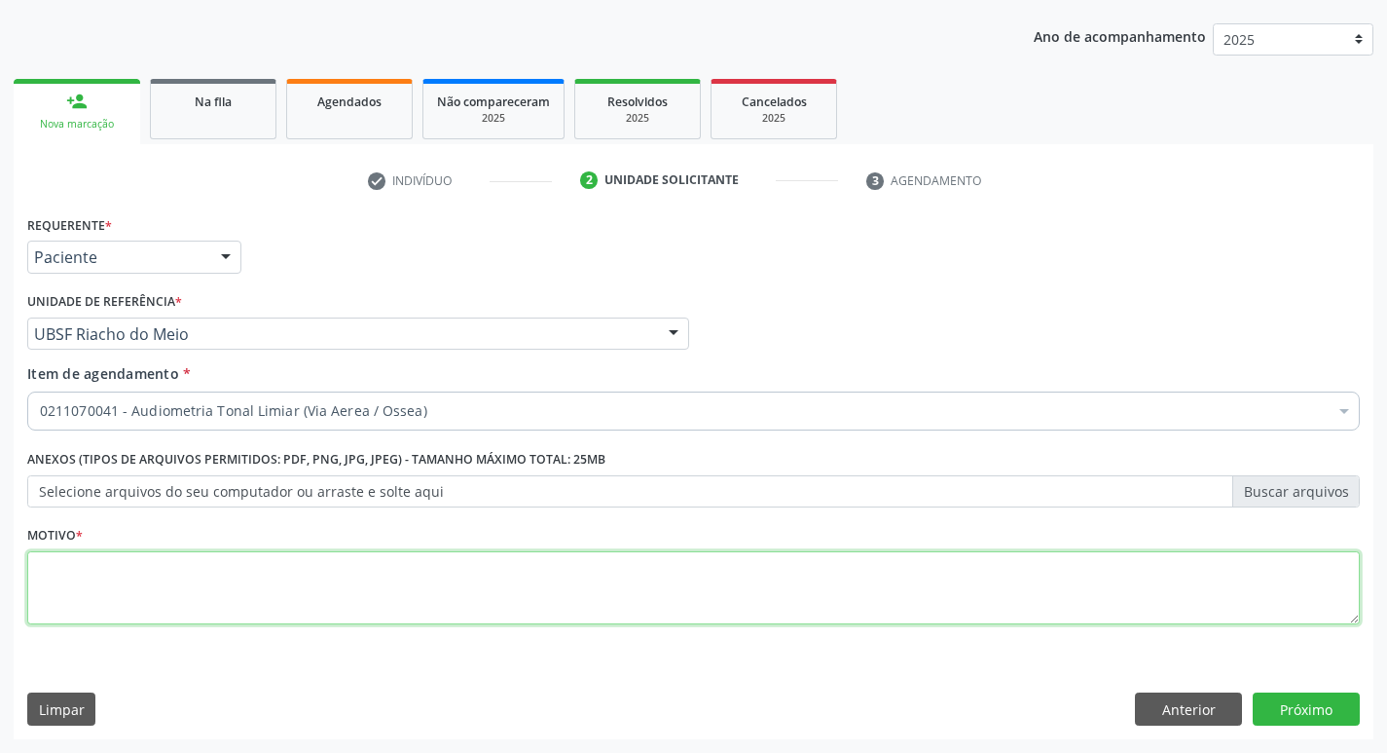
click at [406, 560] on textarea at bounding box center [693, 588] width 1333 height 74
type textarea "avaliação"
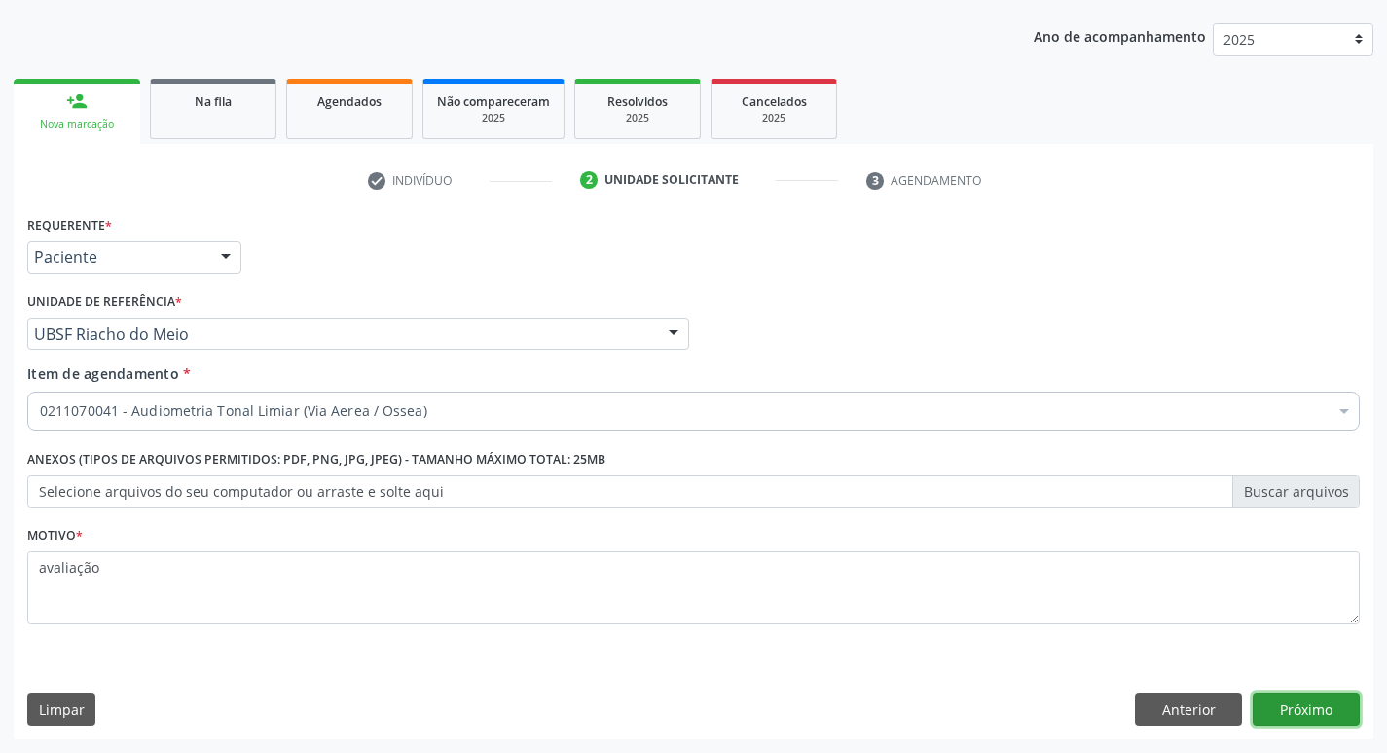
click at [1283, 712] on button "Próximo" at bounding box center [1306, 708] width 107 height 33
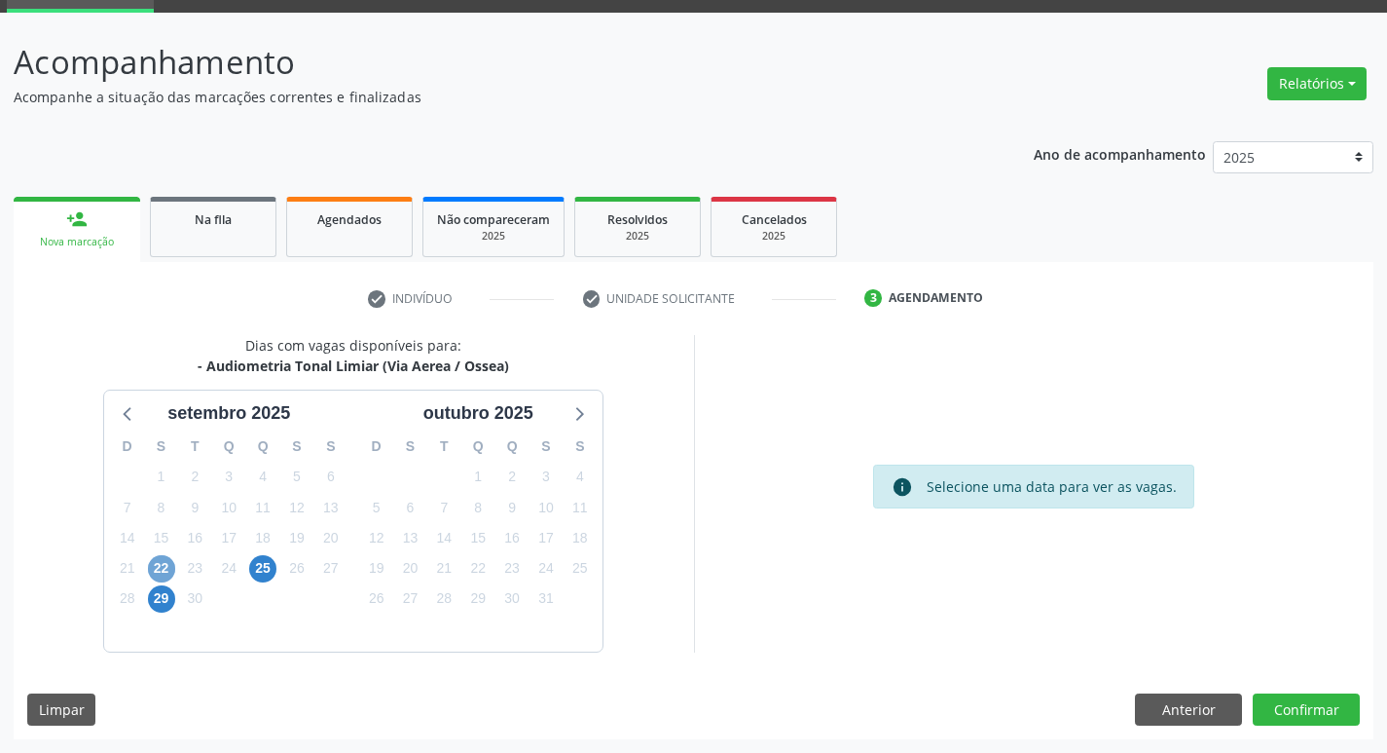
click at [160, 568] on span "22" at bounding box center [161, 568] width 27 height 27
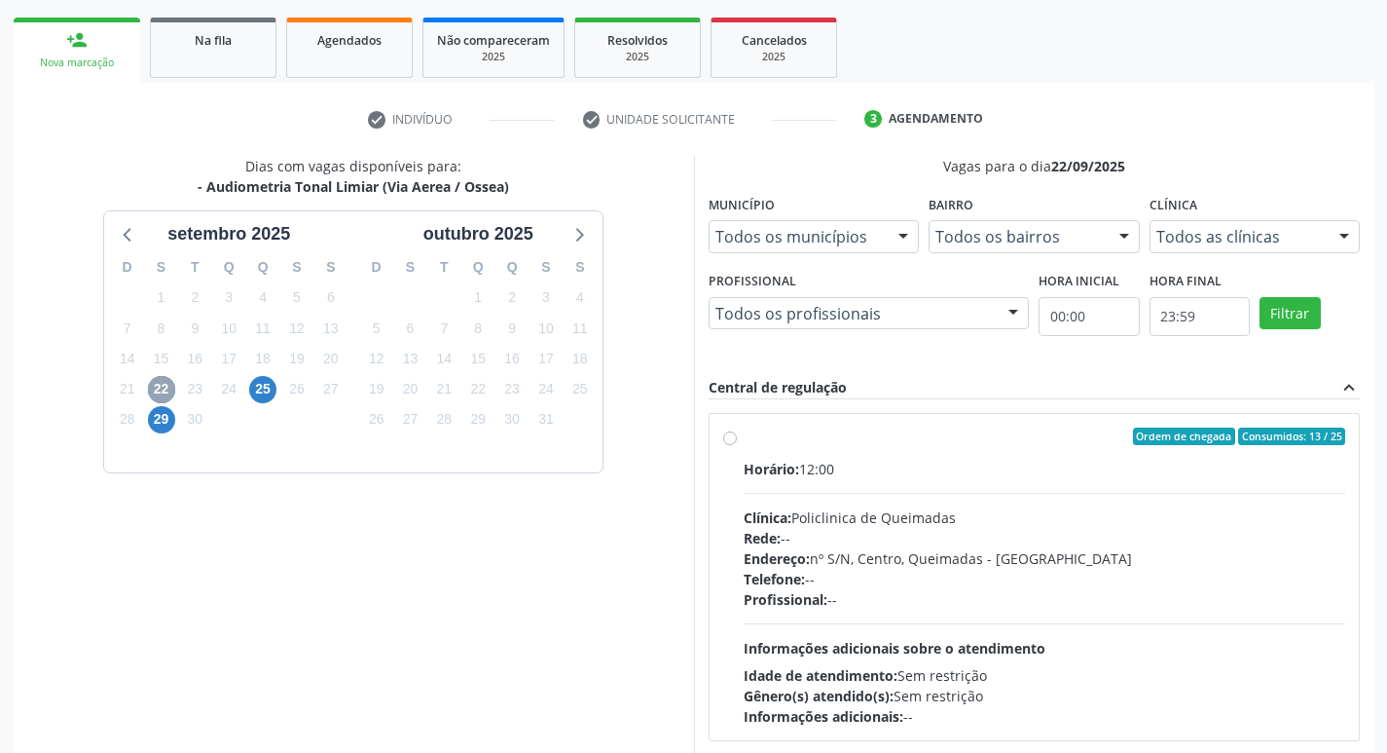
scroll to position [376, 0]
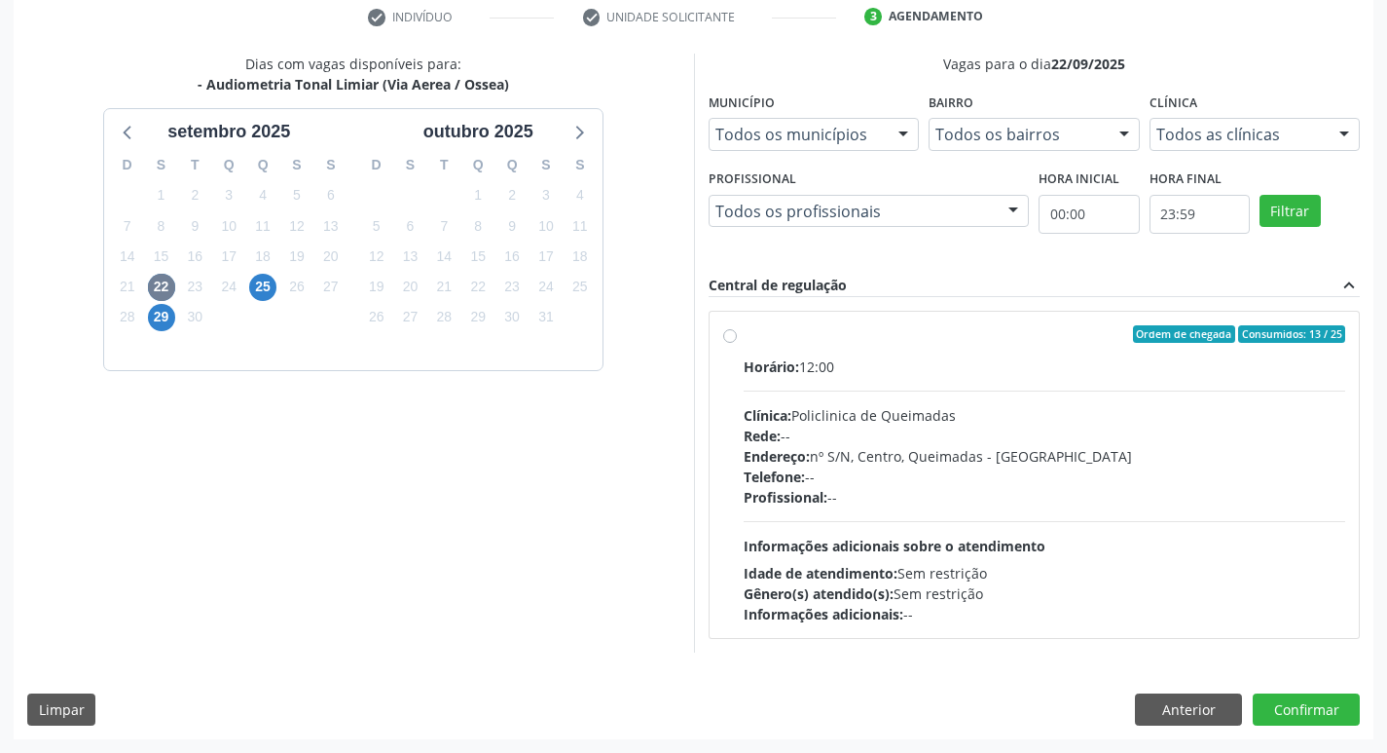
click at [929, 367] on div "Horário: 12:00" at bounding box center [1045, 366] width 603 height 20
click at [737, 343] on input "Ordem de chegada Consumidos: 13 / 25 Horário: 12:00 Clínica: Policlinica de Que…" at bounding box center [730, 334] width 14 height 18
radio input "true"
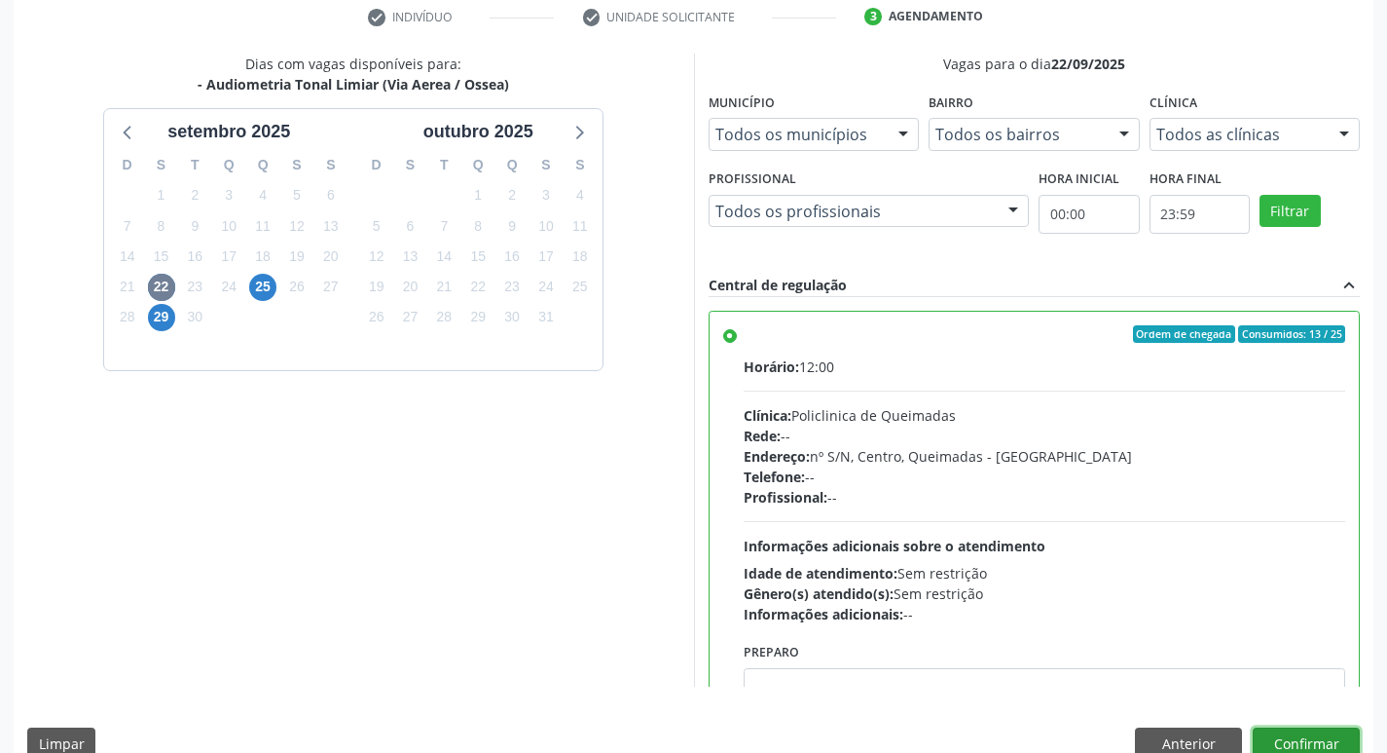
click at [1284, 730] on button "Confirmar" at bounding box center [1306, 743] width 107 height 33
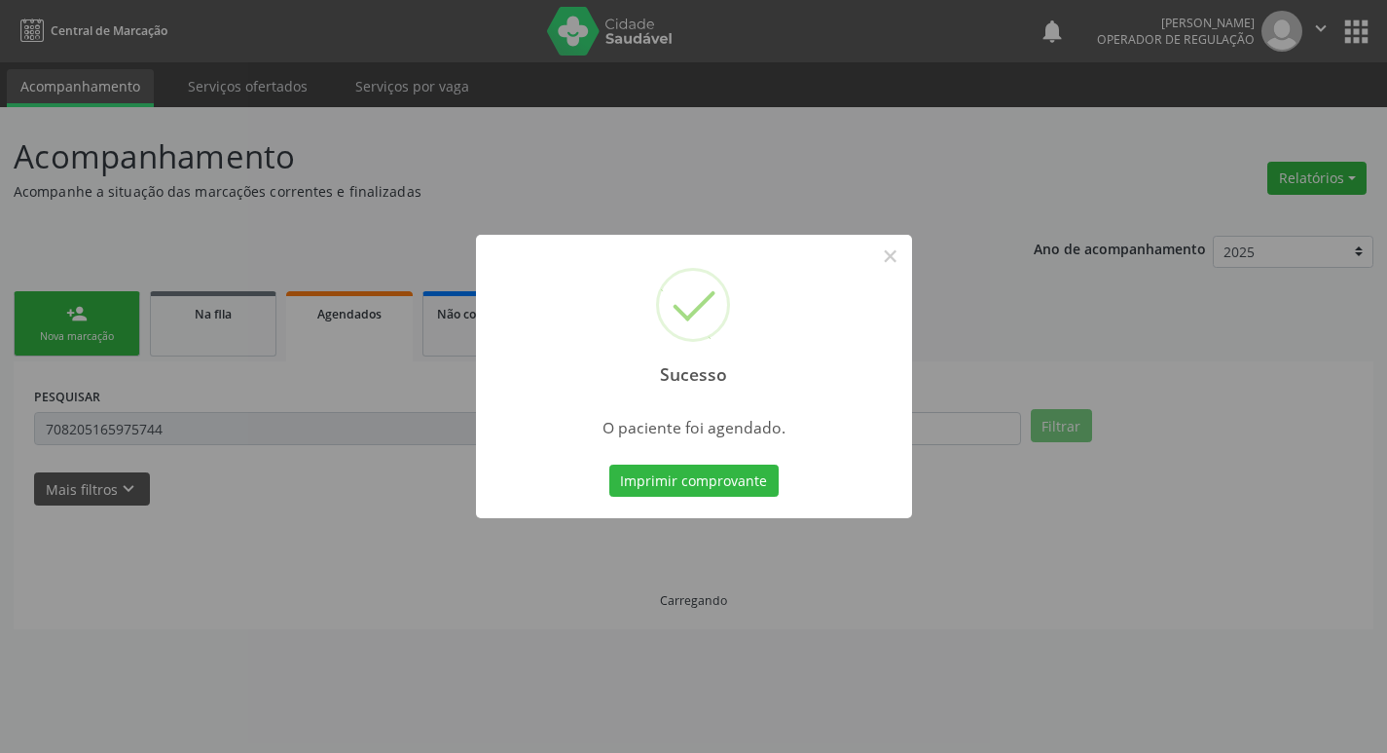
scroll to position [0, 0]
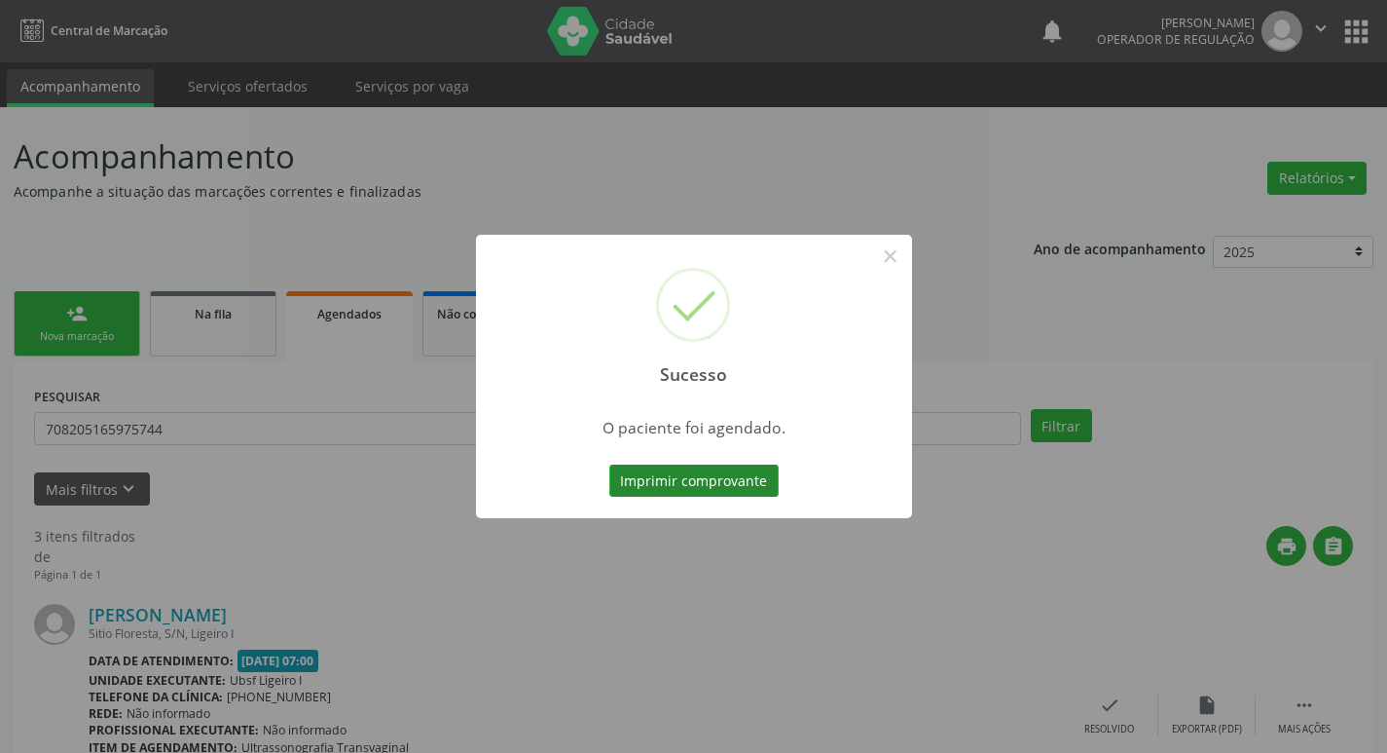
click at [701, 480] on button "Imprimir comprovante" at bounding box center [694, 480] width 169 height 33
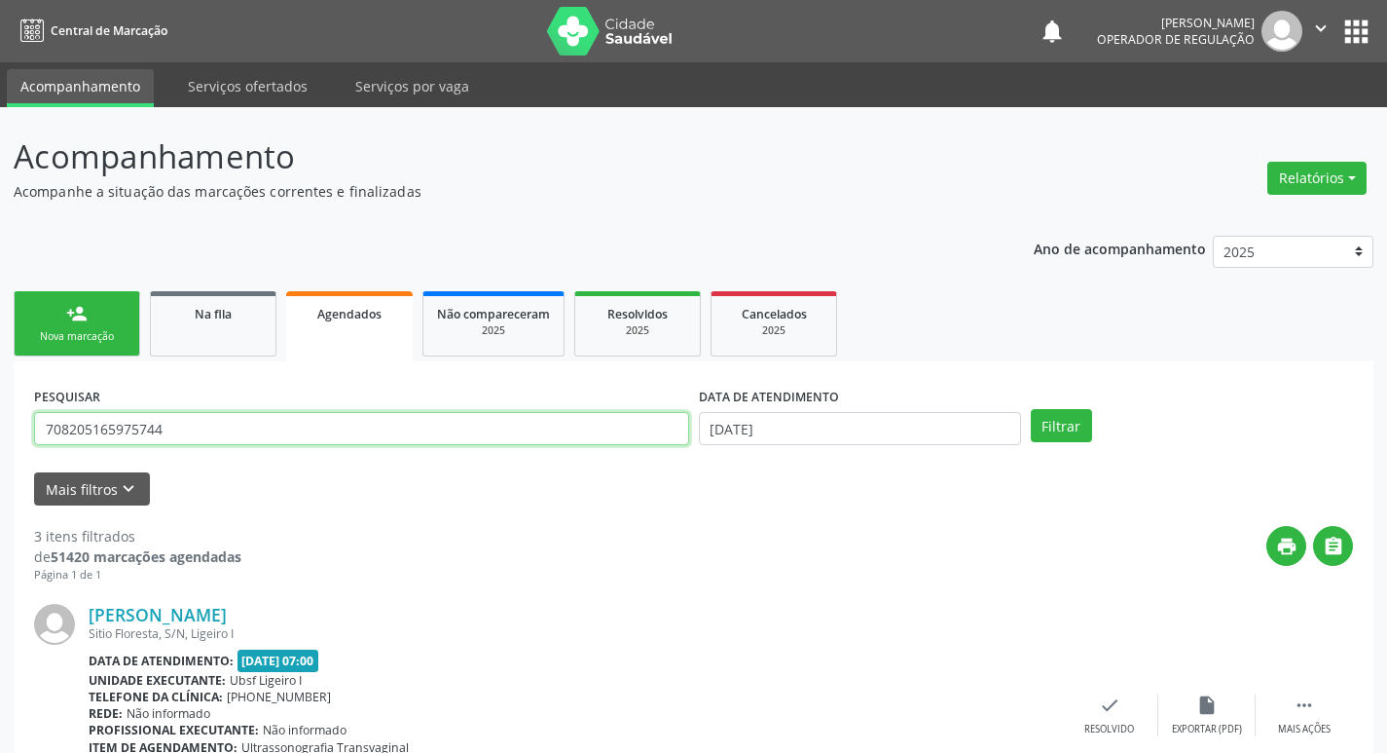
click at [344, 429] on input "708205165975744" at bounding box center [361, 428] width 655 height 33
type input "700308969557336"
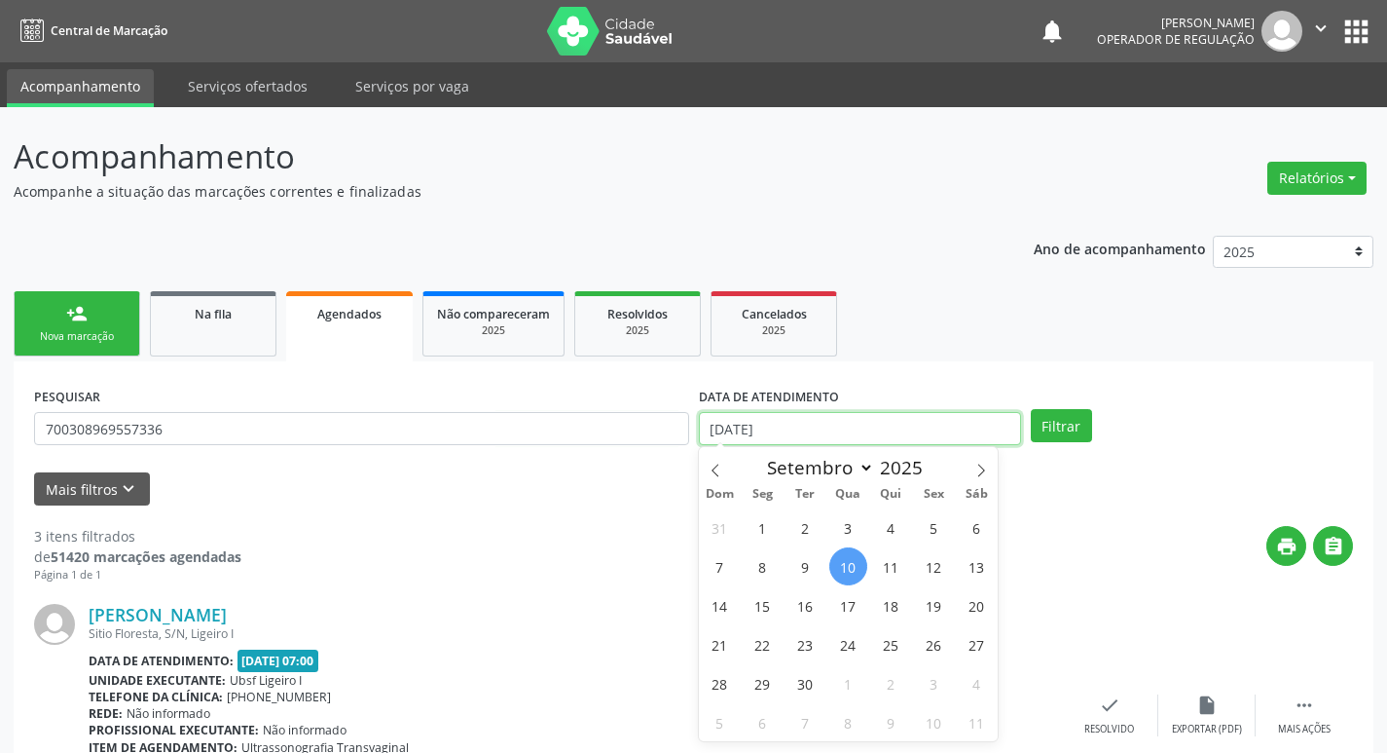
click at [851, 430] on input "[DATE]" at bounding box center [860, 428] width 322 height 33
click at [1031, 409] on button "Filtrar" at bounding box center [1061, 425] width 61 height 33
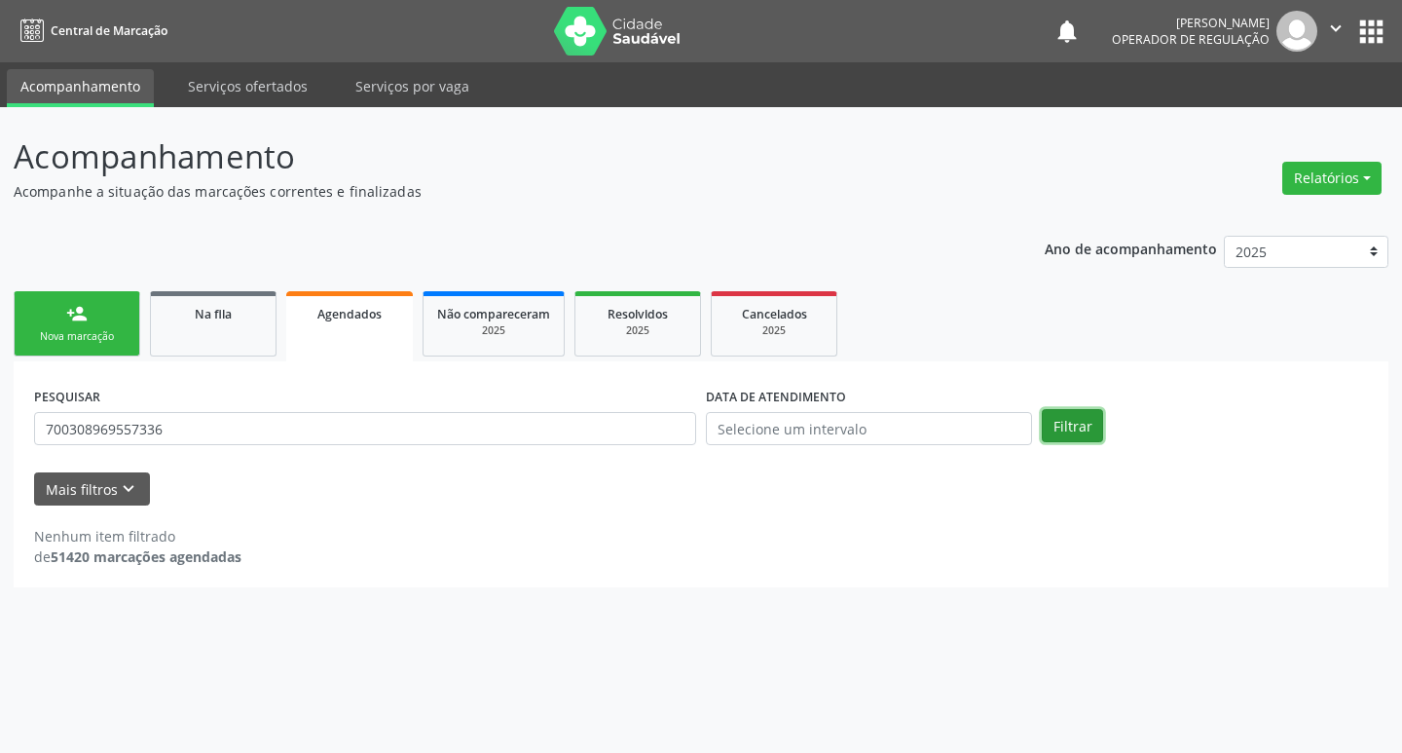
click at [1090, 433] on button "Filtrar" at bounding box center [1072, 425] width 61 height 33
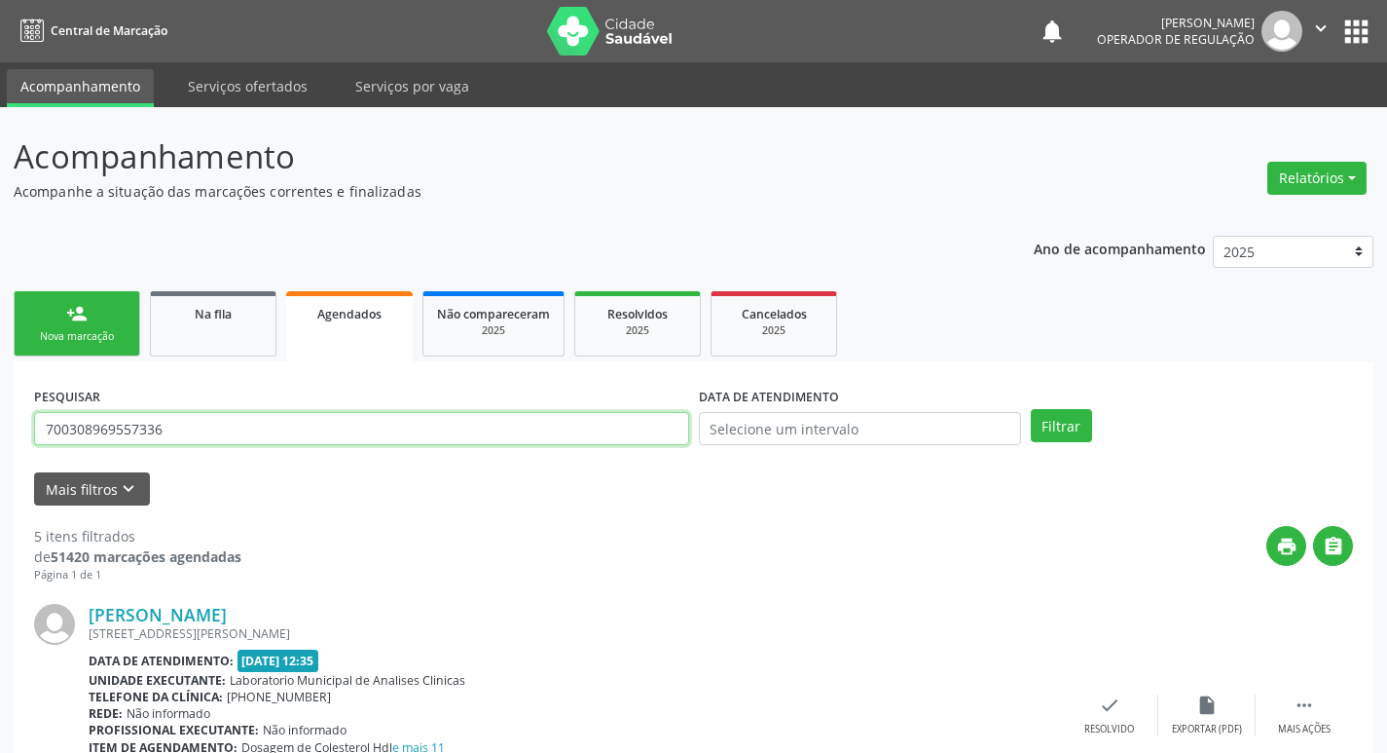
click at [215, 431] on input "700308969557336" at bounding box center [361, 428] width 655 height 33
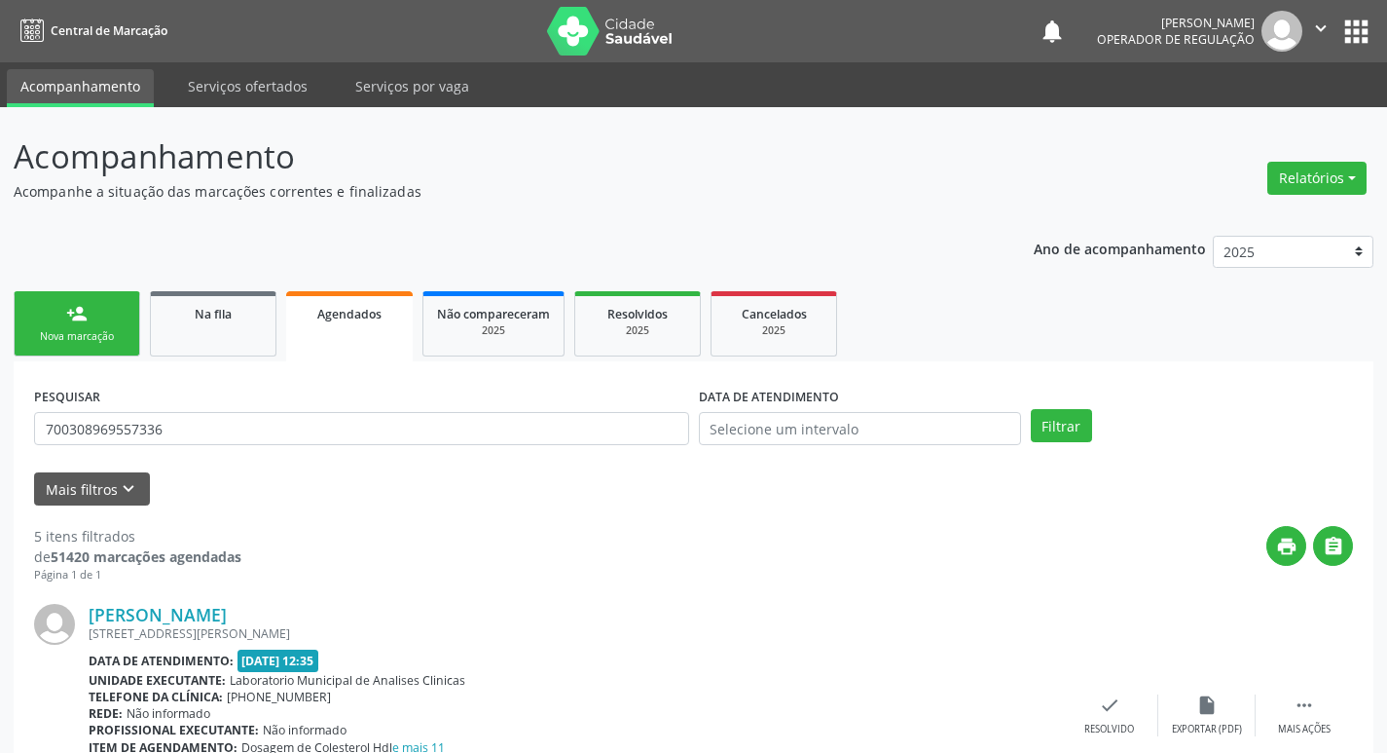
click at [76, 329] on div "Nova marcação" at bounding box center [76, 336] width 97 height 15
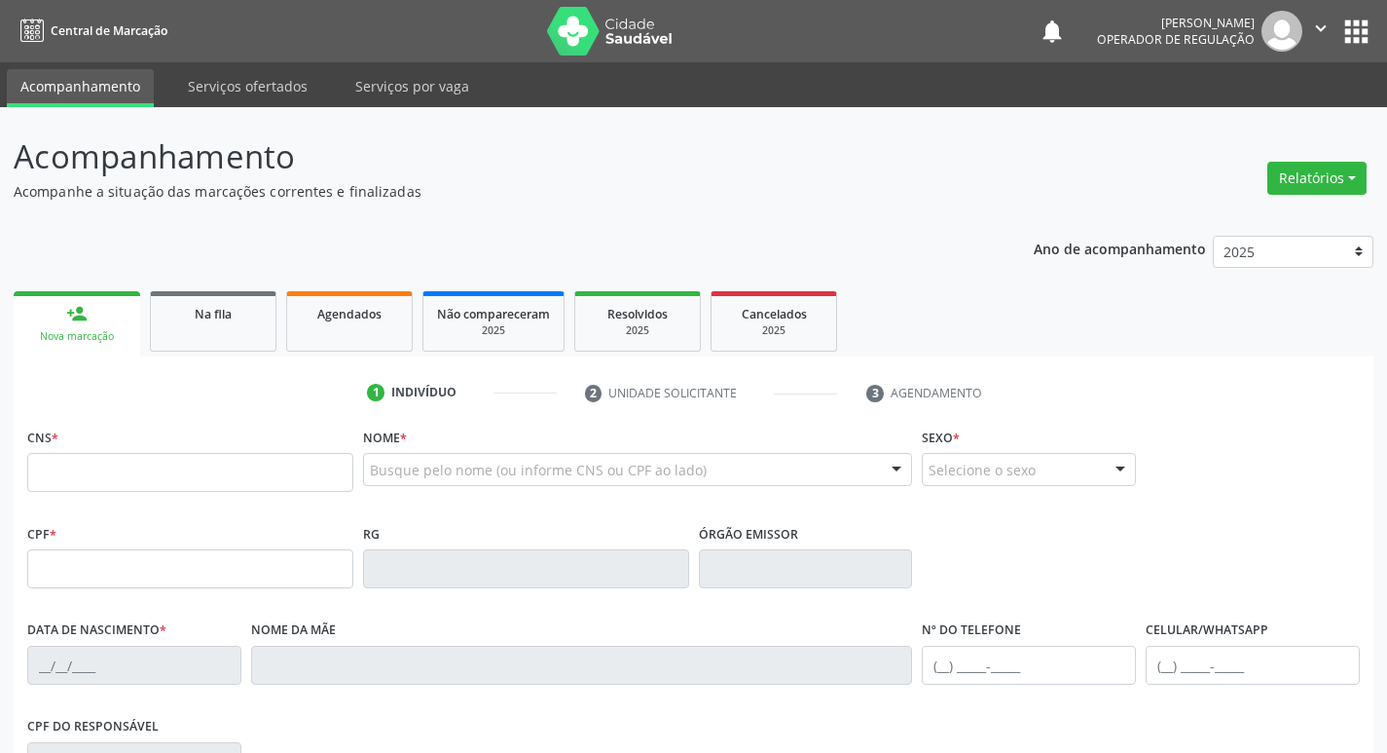
click at [91, 335] on div "Nova marcação" at bounding box center [76, 336] width 99 height 15
click at [138, 466] on input "text" at bounding box center [190, 472] width 326 height 39
paste input "700 3089 6955 7336"
type input "700 3089 6955 7336"
type input "288.653.754-34"
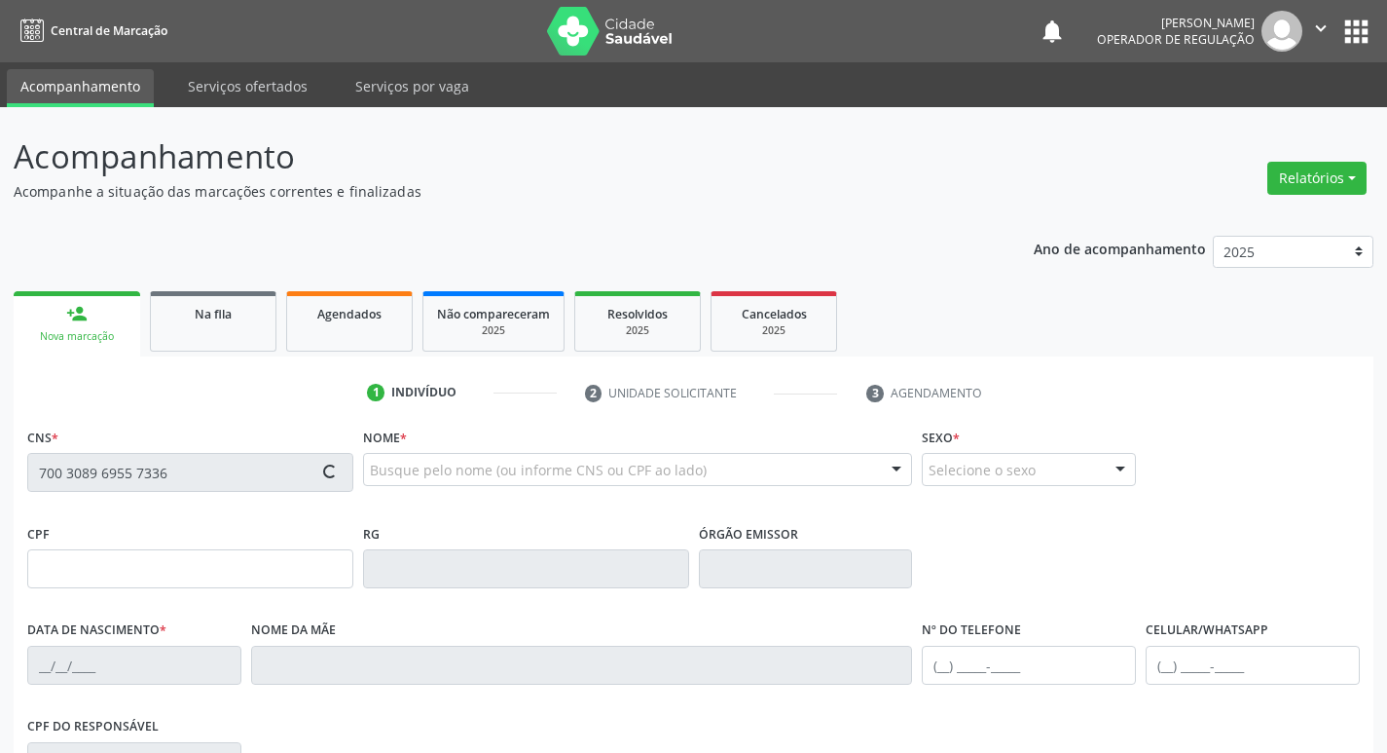
type input "[DATE]"
type input "[PERSON_NAME]"
type input "[PHONE_NUMBER]"
type input "49"
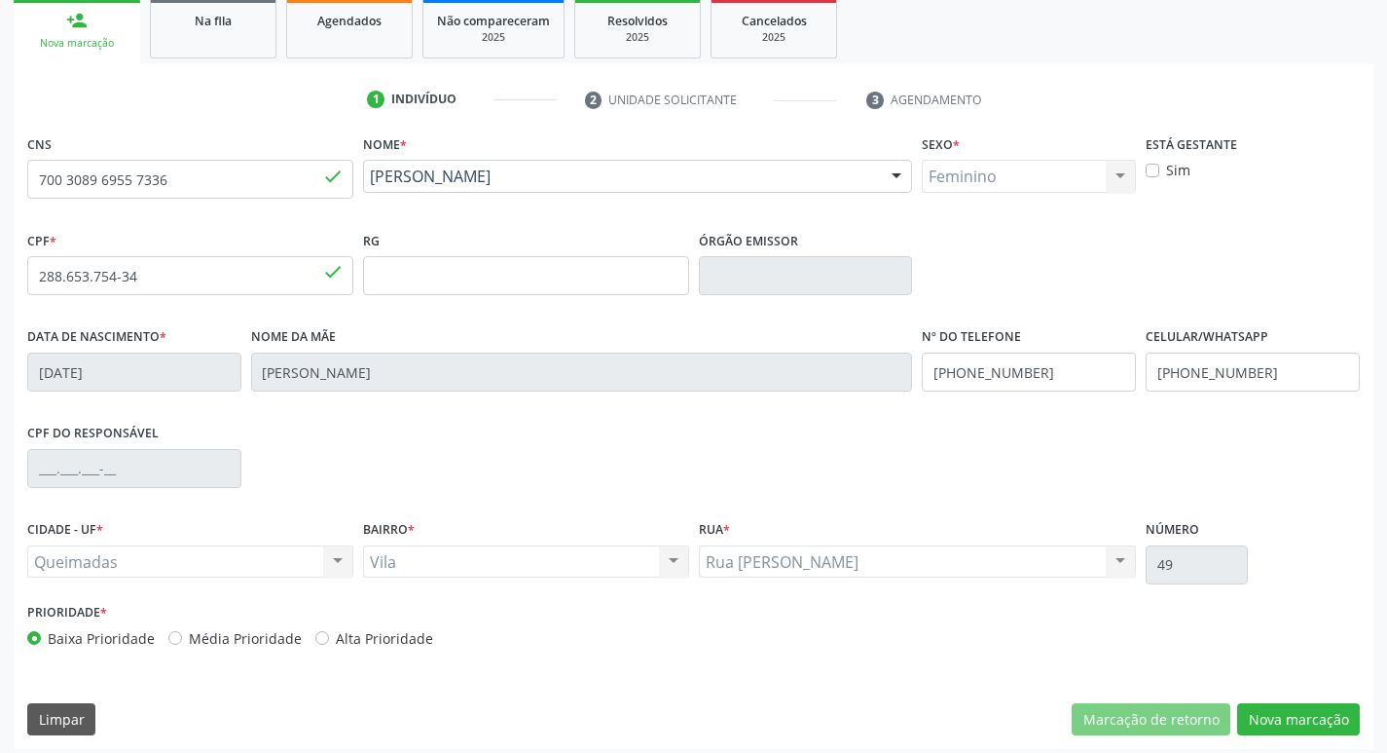
scroll to position [303, 0]
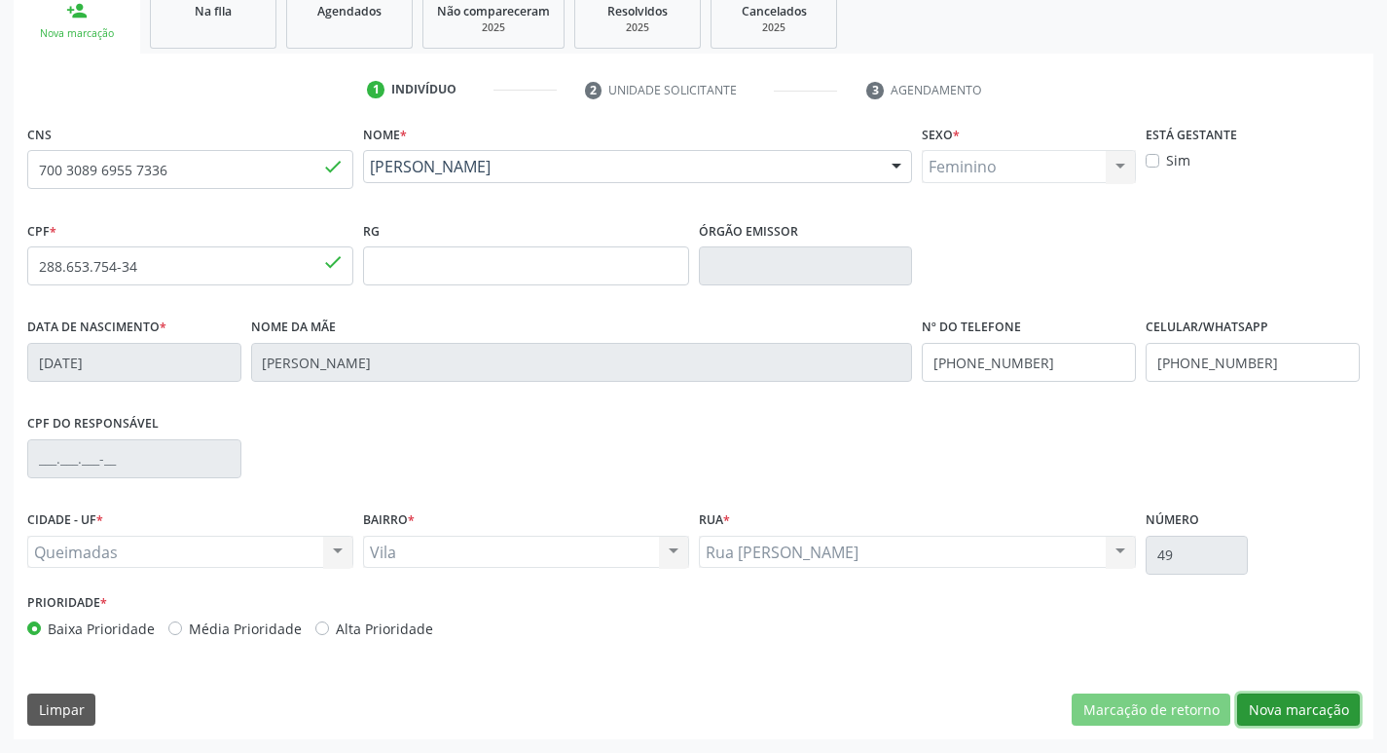
click at [1313, 702] on button "Nova marcação" at bounding box center [1299, 709] width 123 height 33
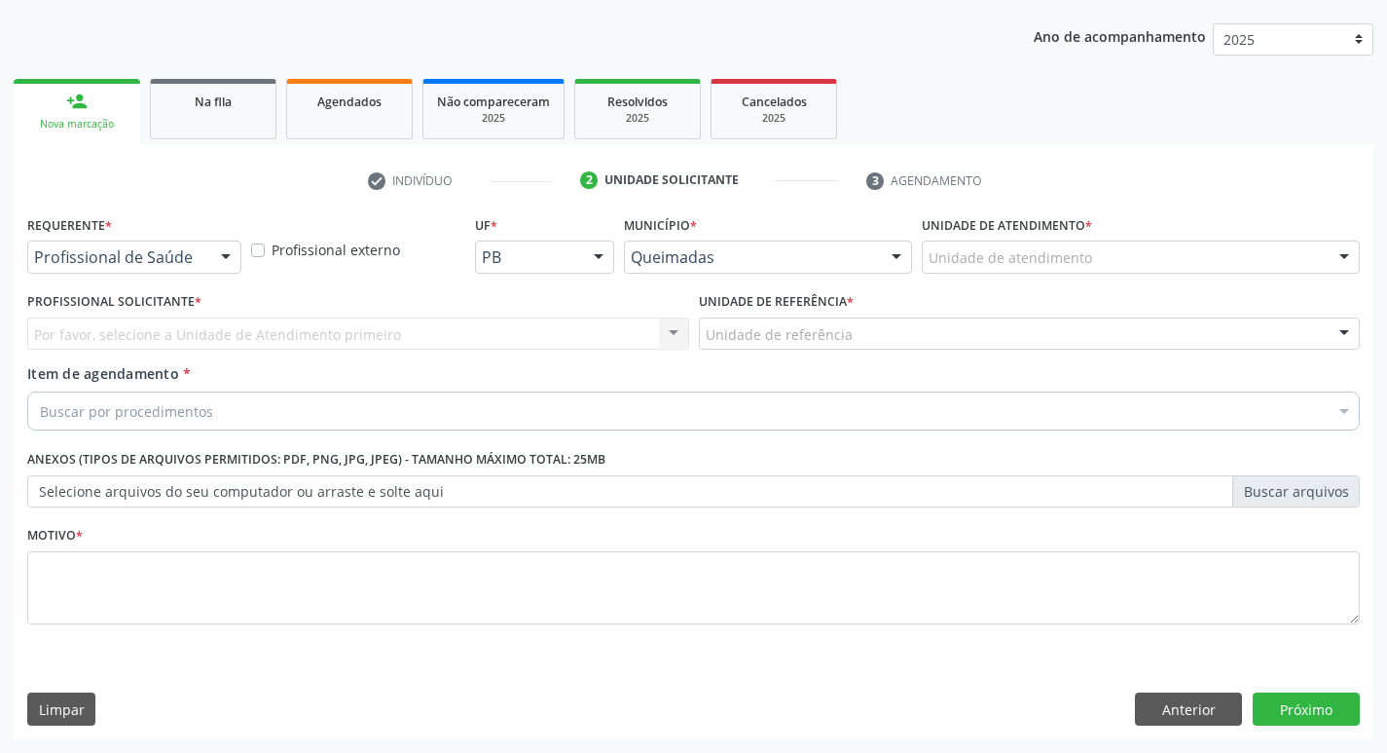
scroll to position [212, 0]
click at [173, 243] on div "Profissional de Saúde" at bounding box center [134, 256] width 214 height 33
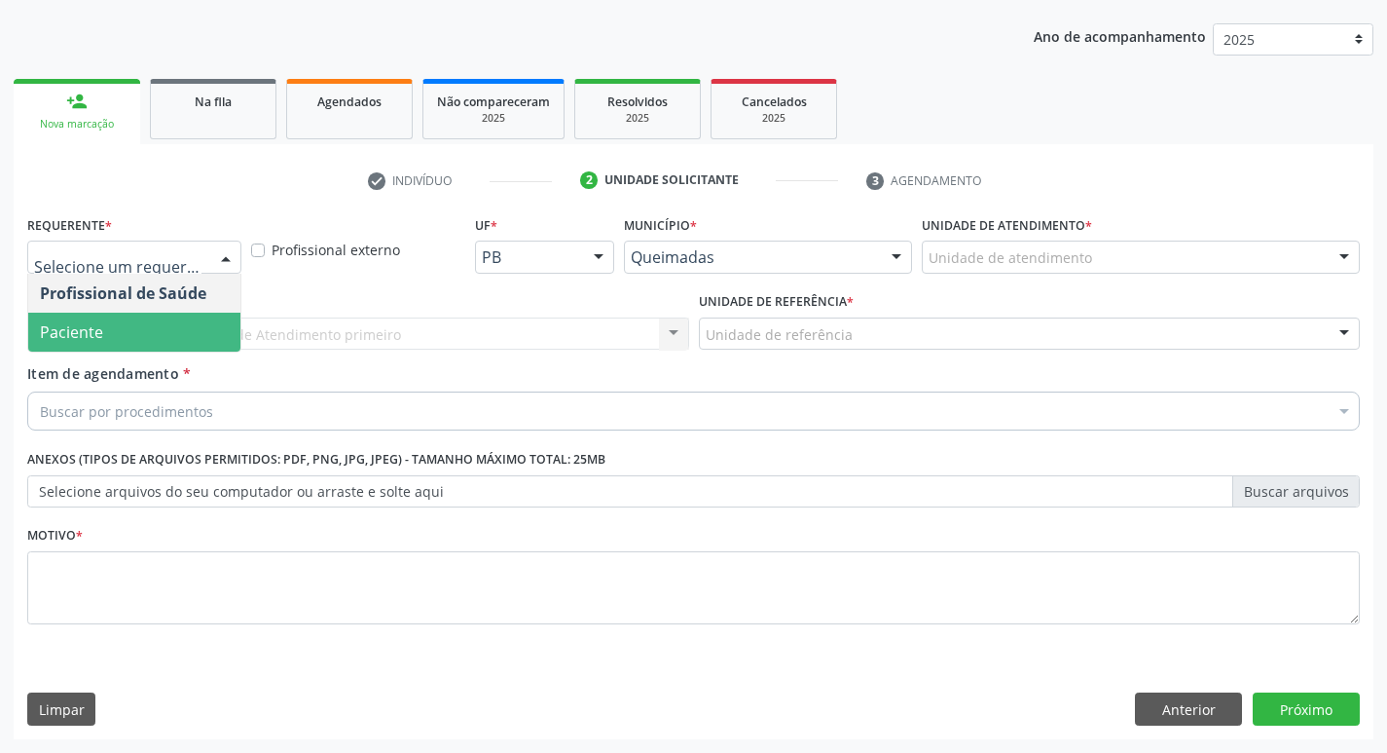
click at [143, 328] on span "Paciente" at bounding box center [134, 332] width 212 height 39
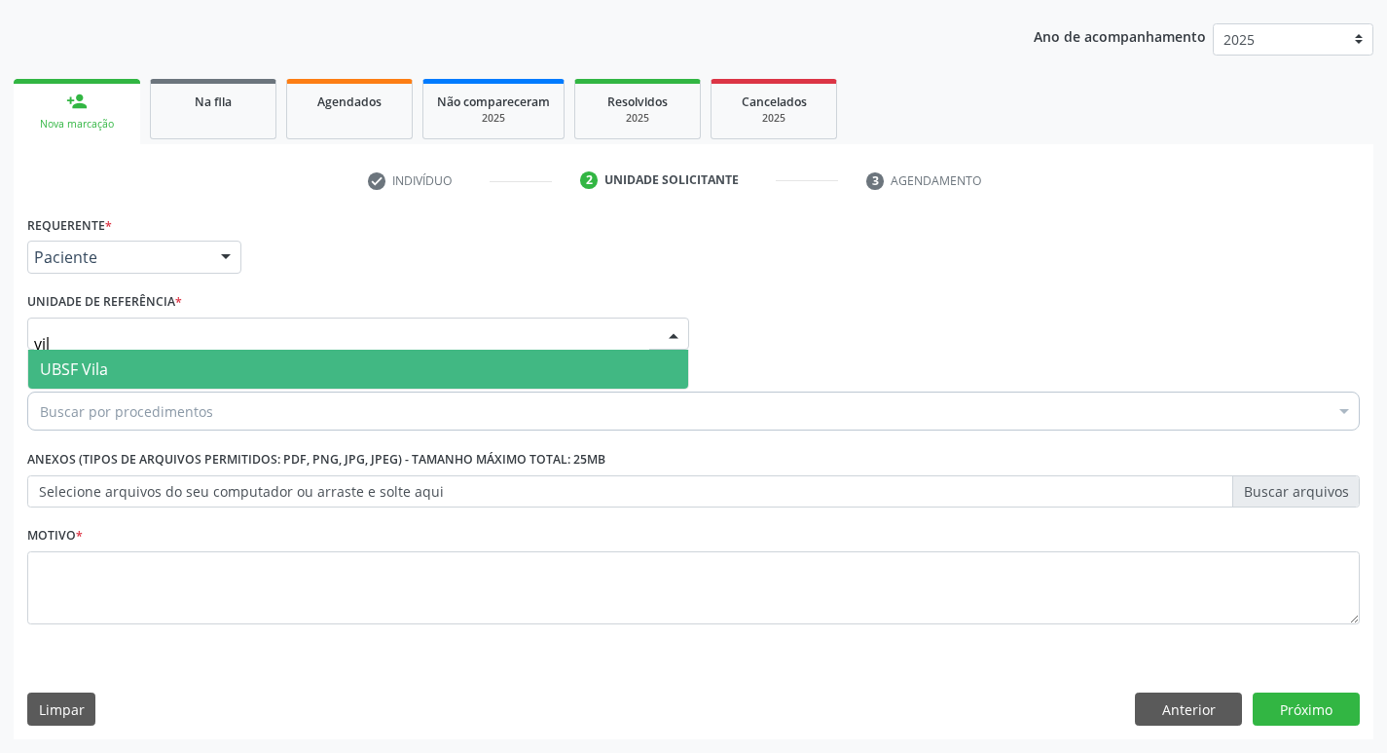
type input "vila"
click at [144, 366] on span "UBSF Vila" at bounding box center [358, 369] width 660 height 39
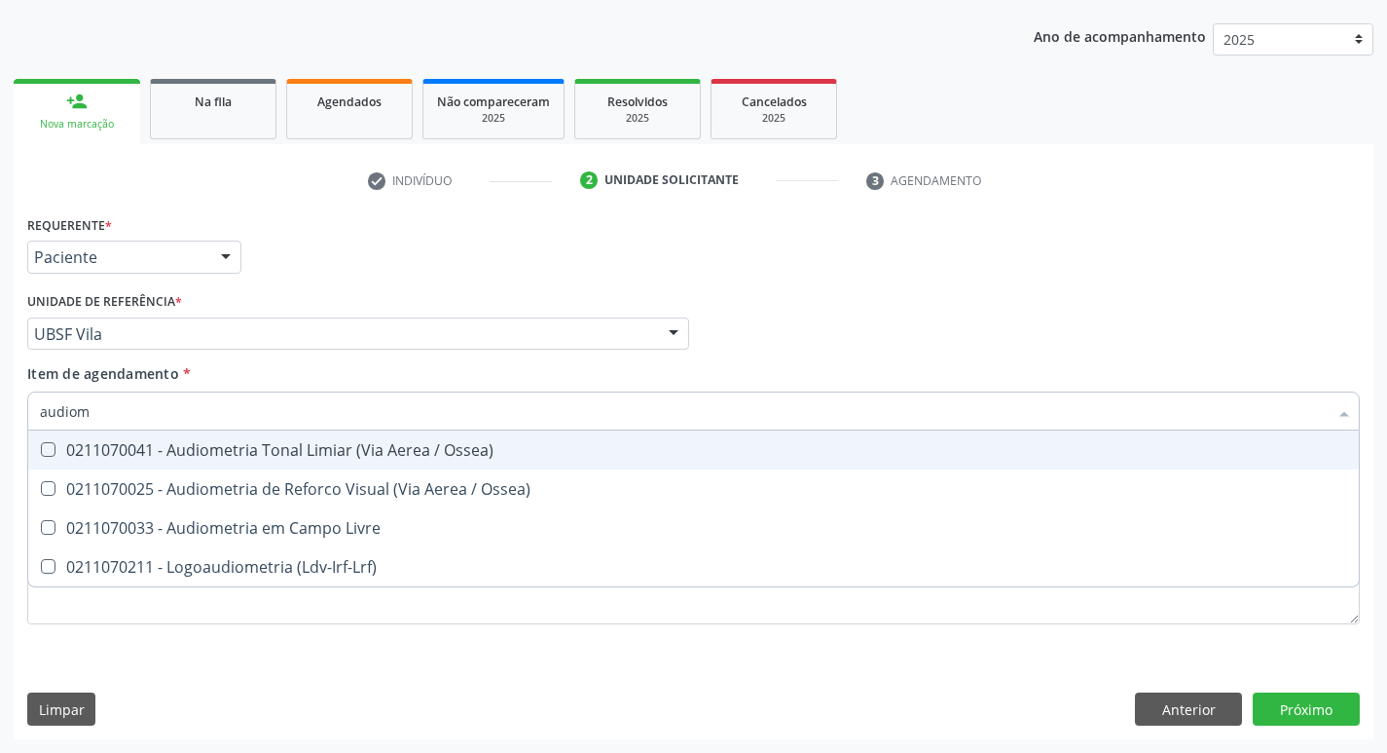
type input "audiome"
click at [212, 458] on div "0211070041 - Audiometria Tonal Limiar (Via Aerea / Ossea)" at bounding box center [694, 450] width 1308 height 16
checkbox Ossea\) "true"
click at [941, 290] on div "Profissional Solicitante Por favor, selecione a Unidade de Atendimento primeiro…" at bounding box center [693, 325] width 1343 height 76
checkbox Ossea\) "true"
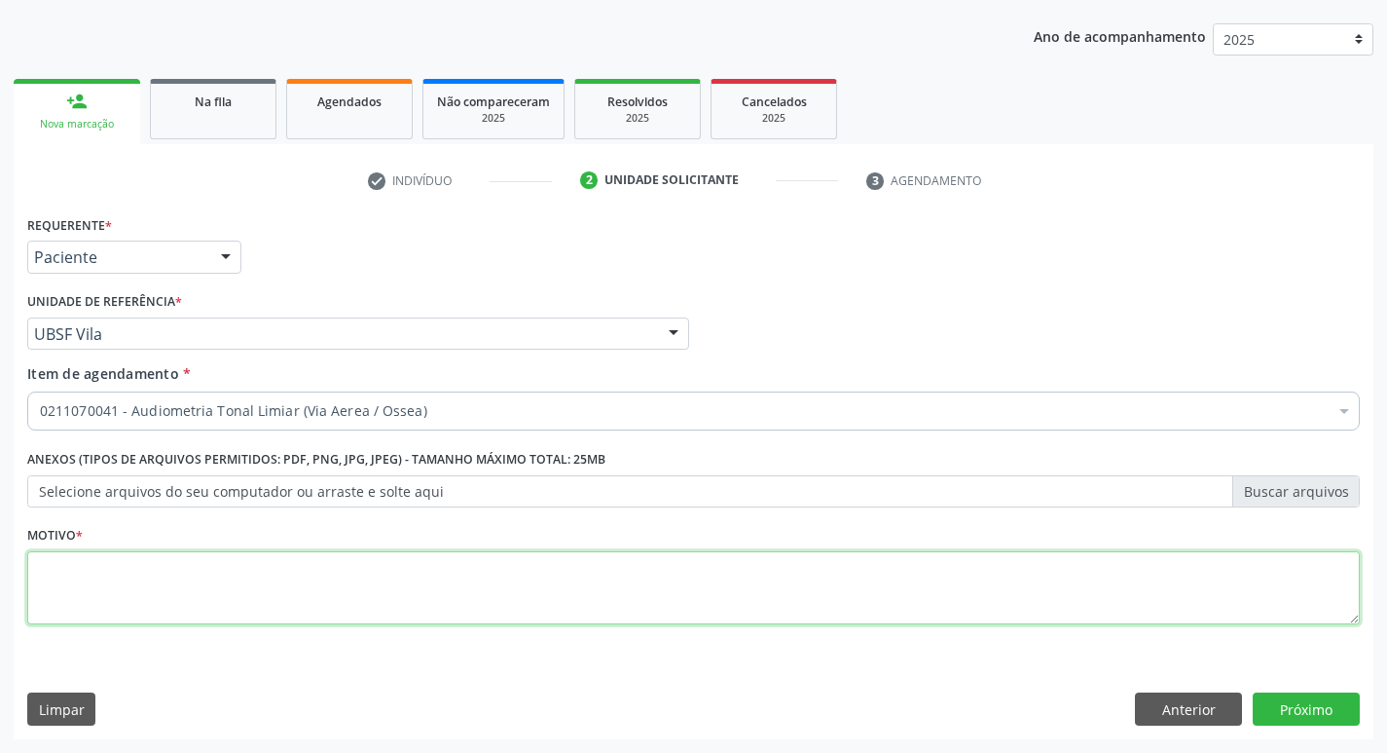
click at [330, 584] on textarea at bounding box center [693, 588] width 1333 height 74
type textarea "avaliação"
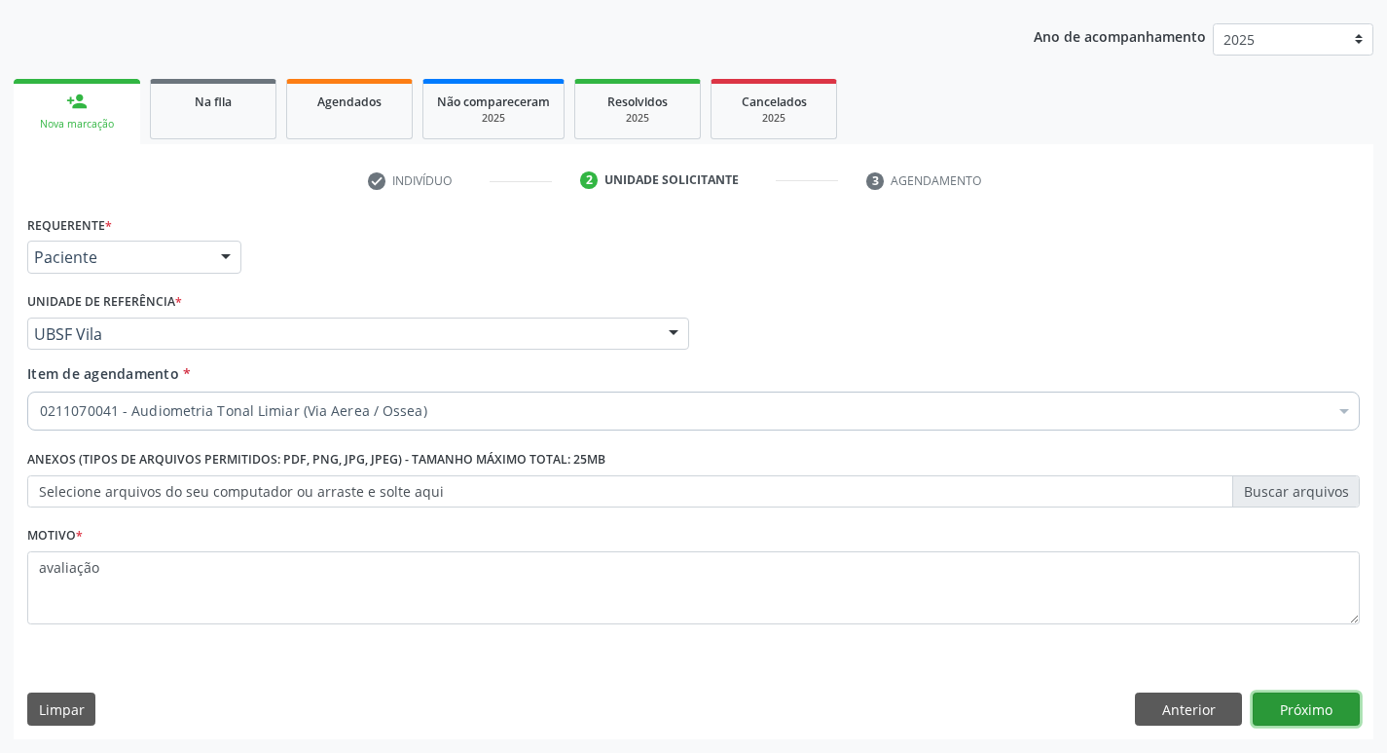
click at [1282, 706] on button "Próximo" at bounding box center [1306, 708] width 107 height 33
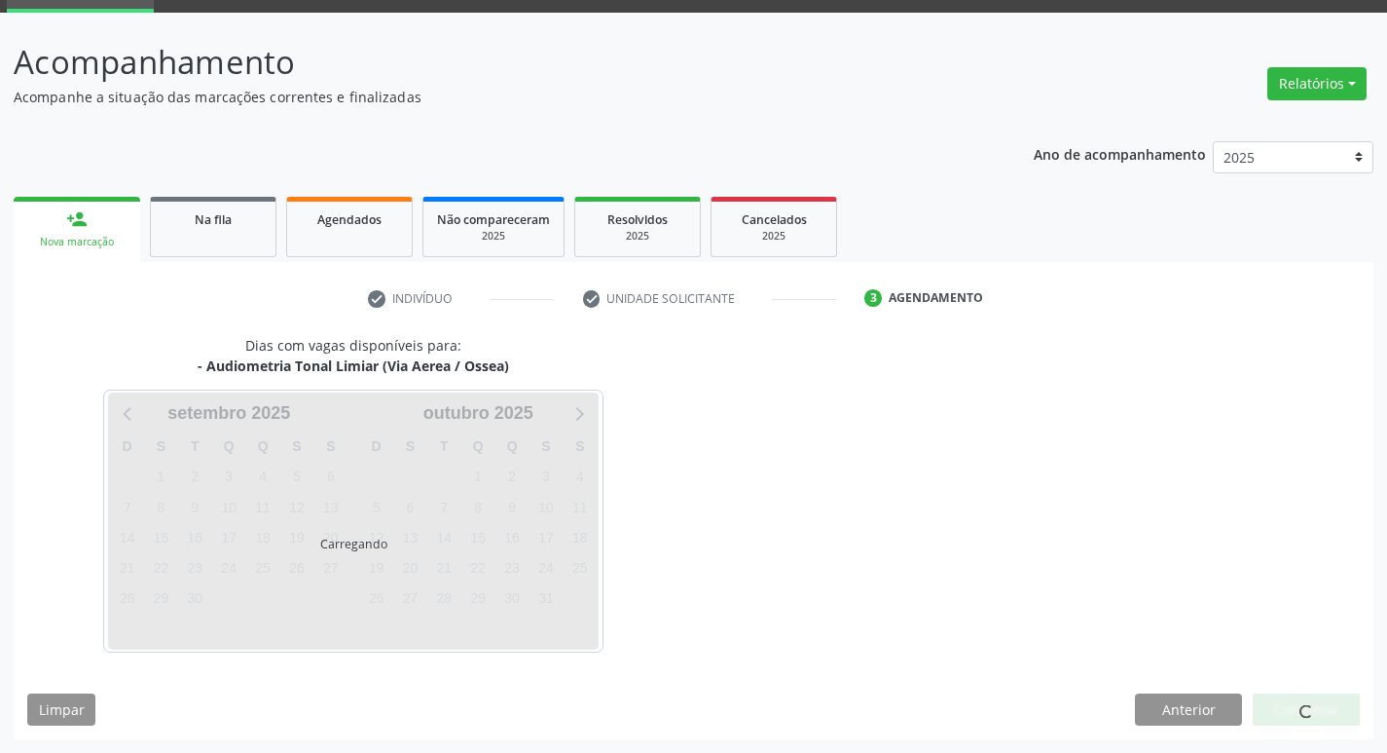
scroll to position [94, 0]
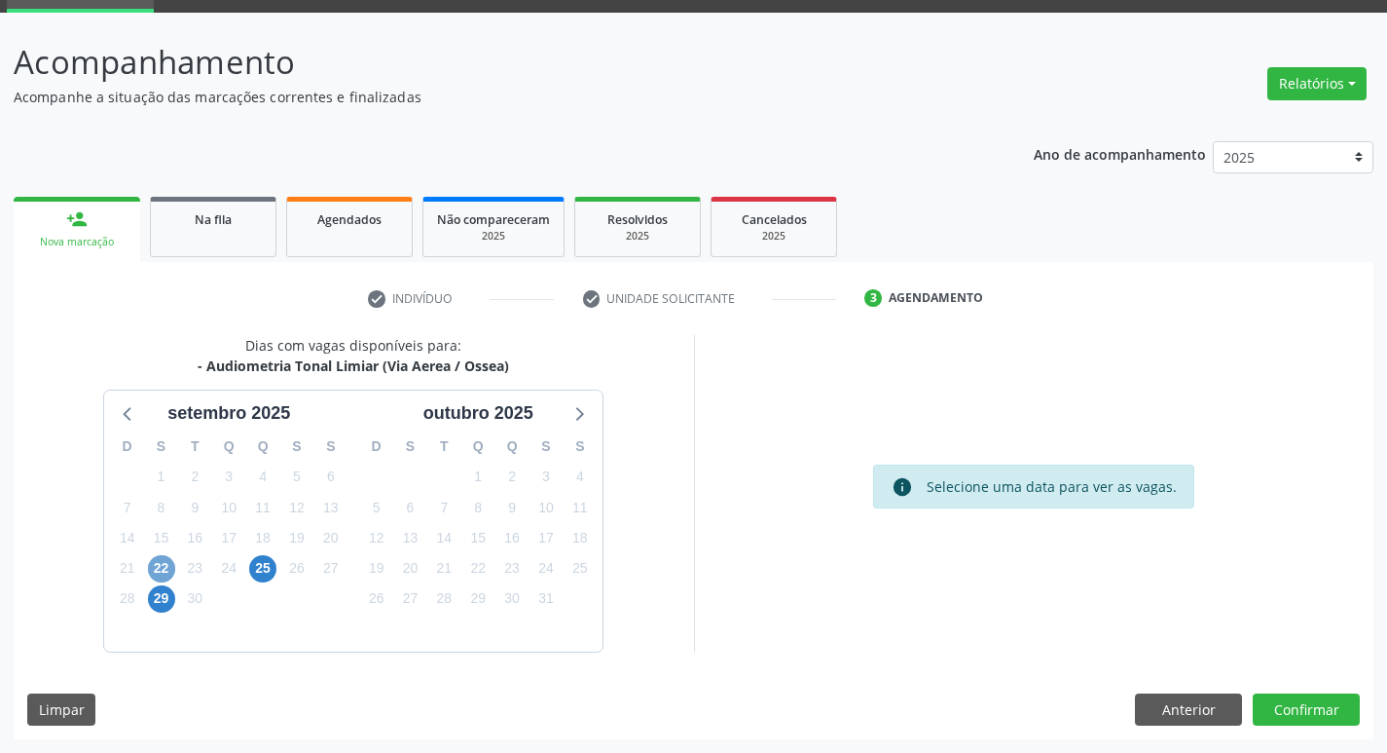
click at [173, 566] on span "22" at bounding box center [161, 568] width 27 height 27
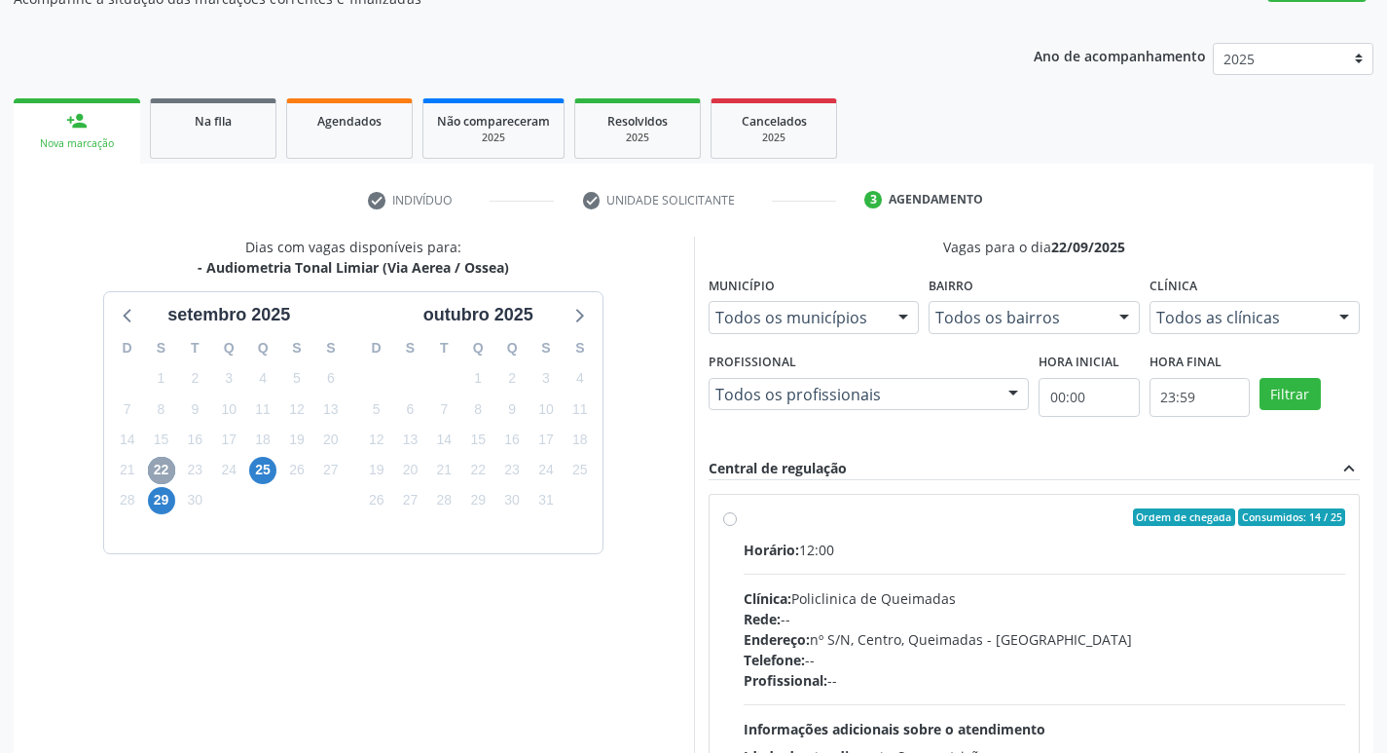
scroll to position [376, 0]
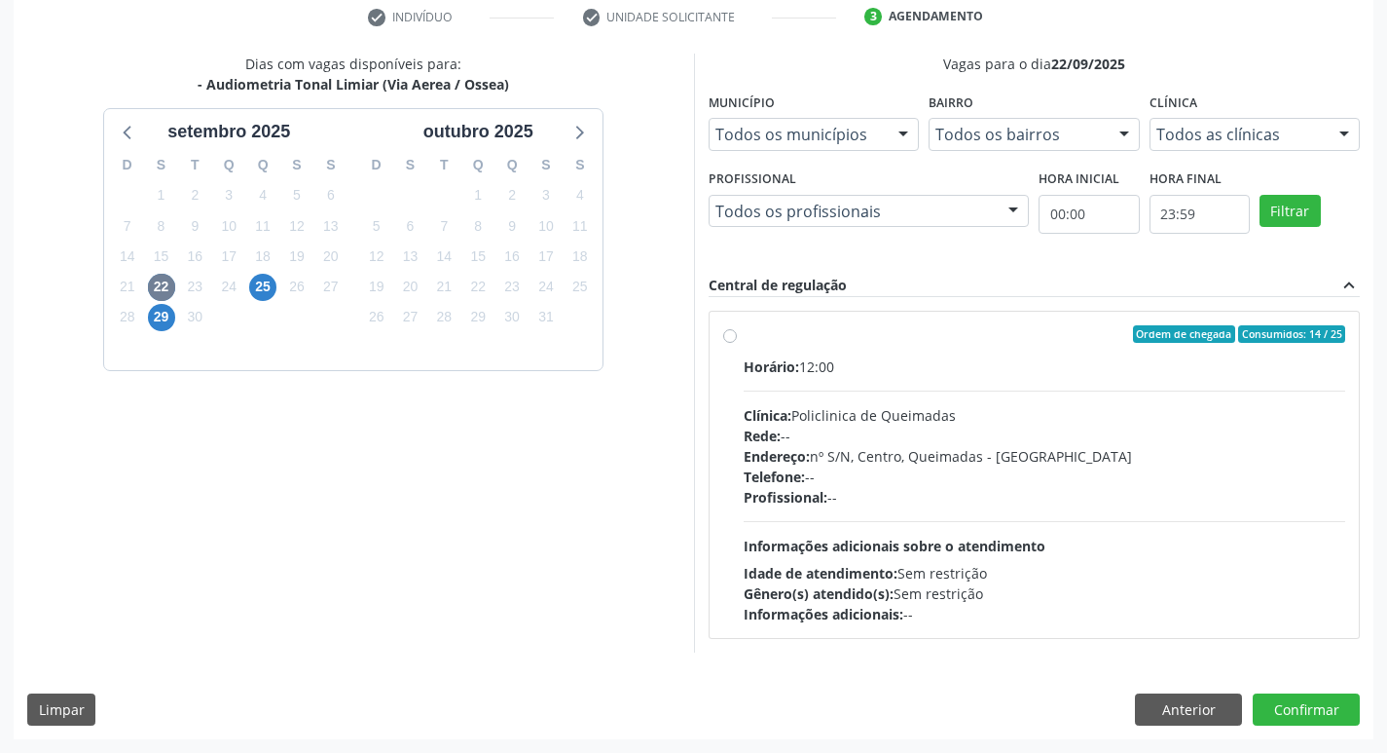
click at [880, 351] on label "Ordem de chegada Consumidos: 14 / 25 Horário: 12:00 Clínica: Policlinica de Que…" at bounding box center [1045, 474] width 603 height 299
click at [737, 343] on input "Ordem de chegada Consumidos: 14 / 25 Horário: 12:00 Clínica: Policlinica de Que…" at bounding box center [730, 334] width 14 height 18
radio input "true"
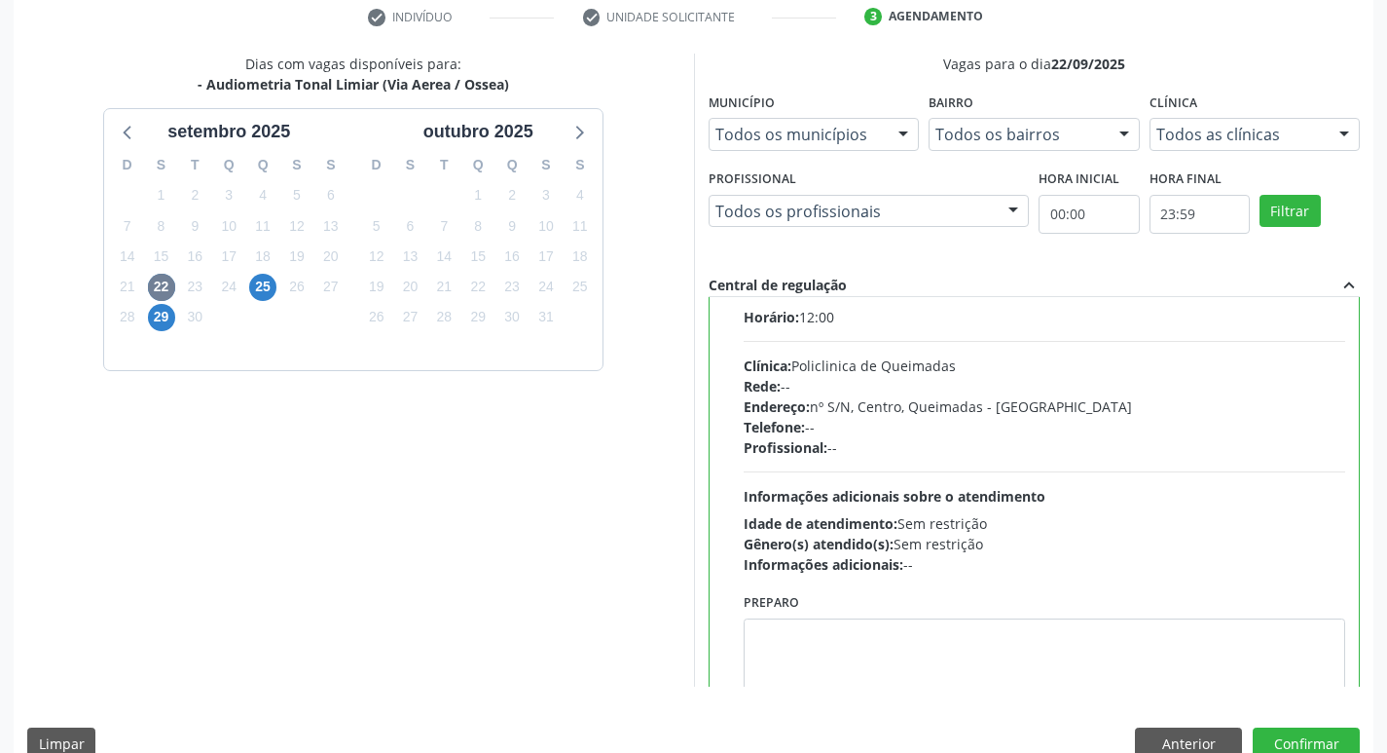
scroll to position [96, 0]
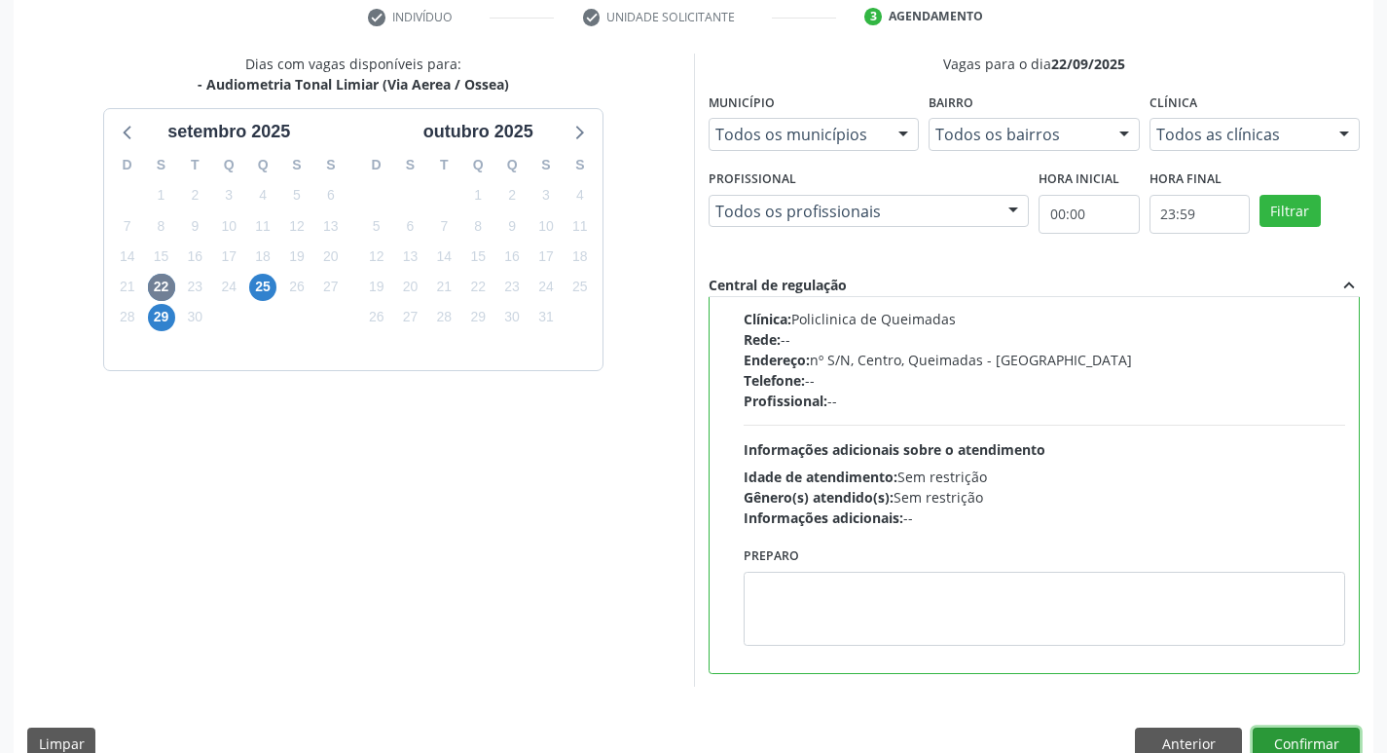
click at [1308, 728] on button "Confirmar" at bounding box center [1306, 743] width 107 height 33
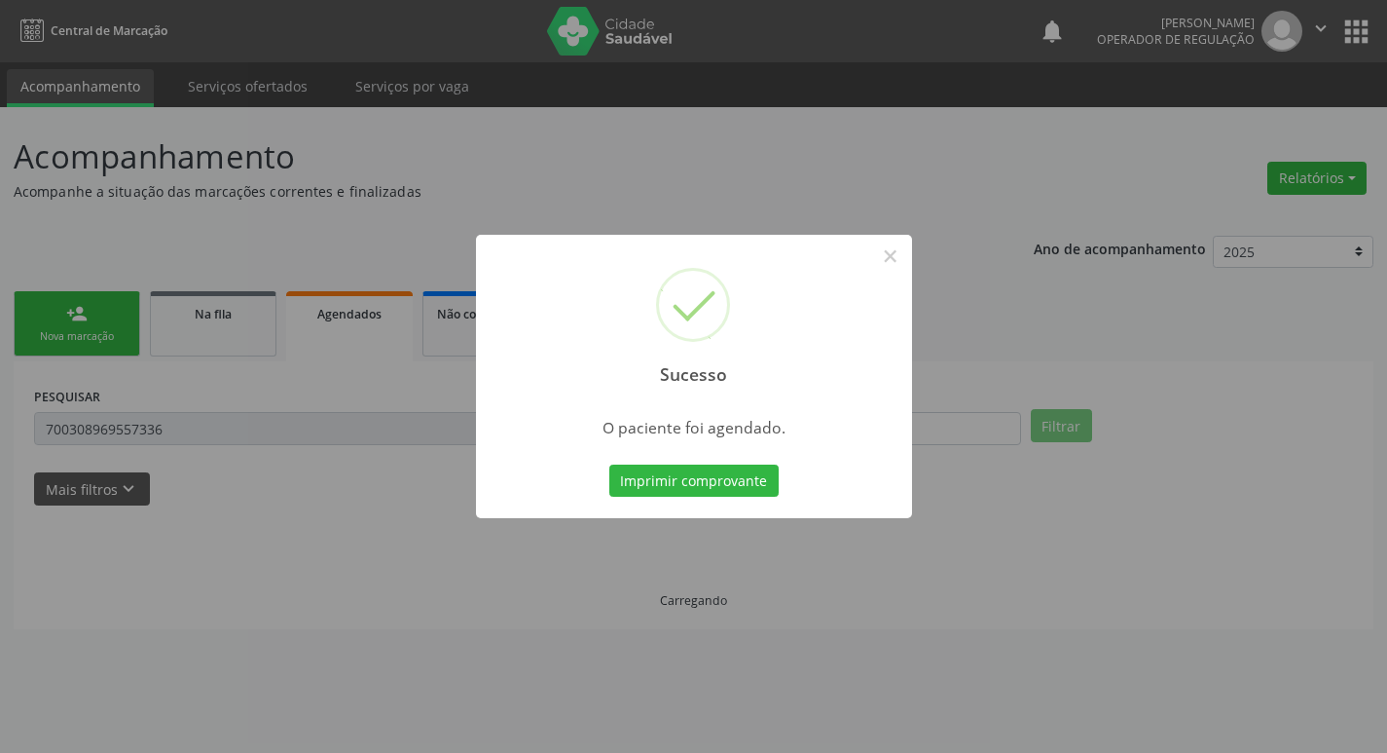
scroll to position [0, 0]
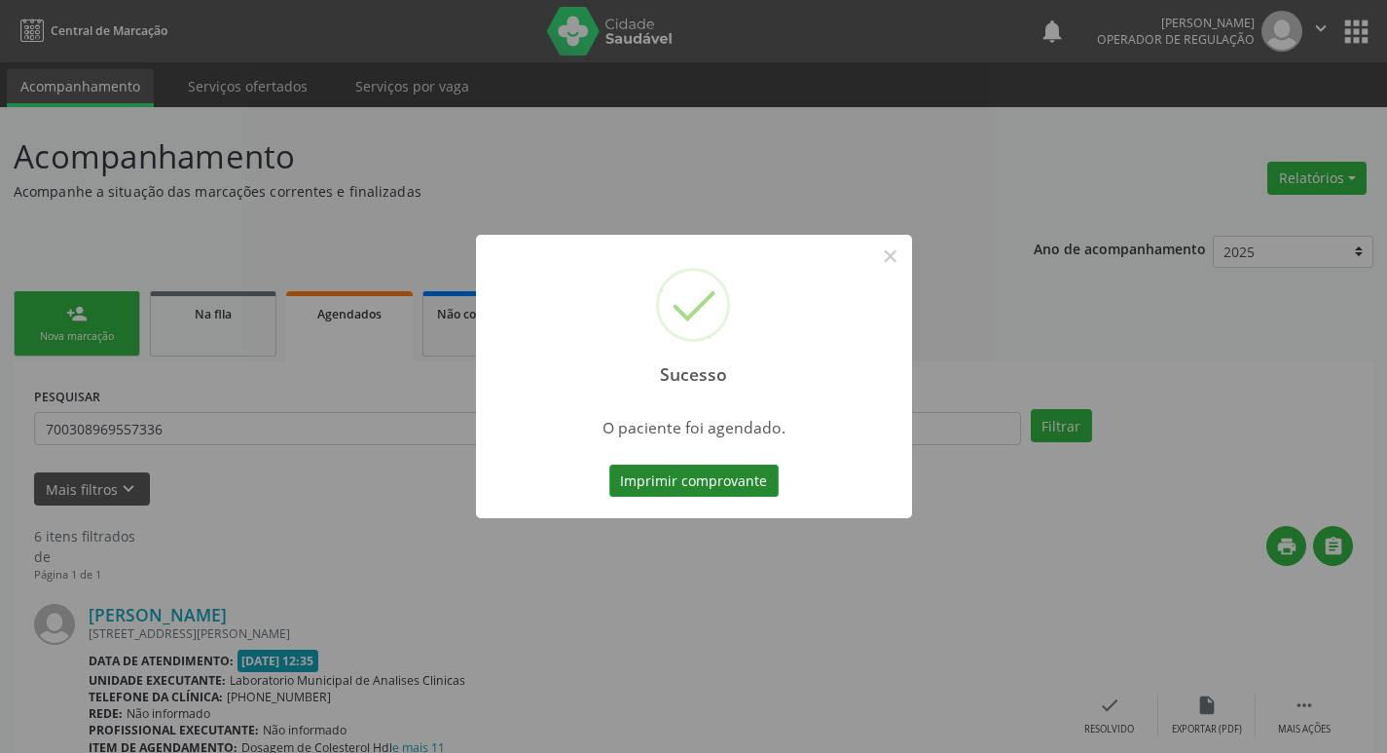
click at [706, 496] on button "Imprimir comprovante" at bounding box center [694, 480] width 169 height 33
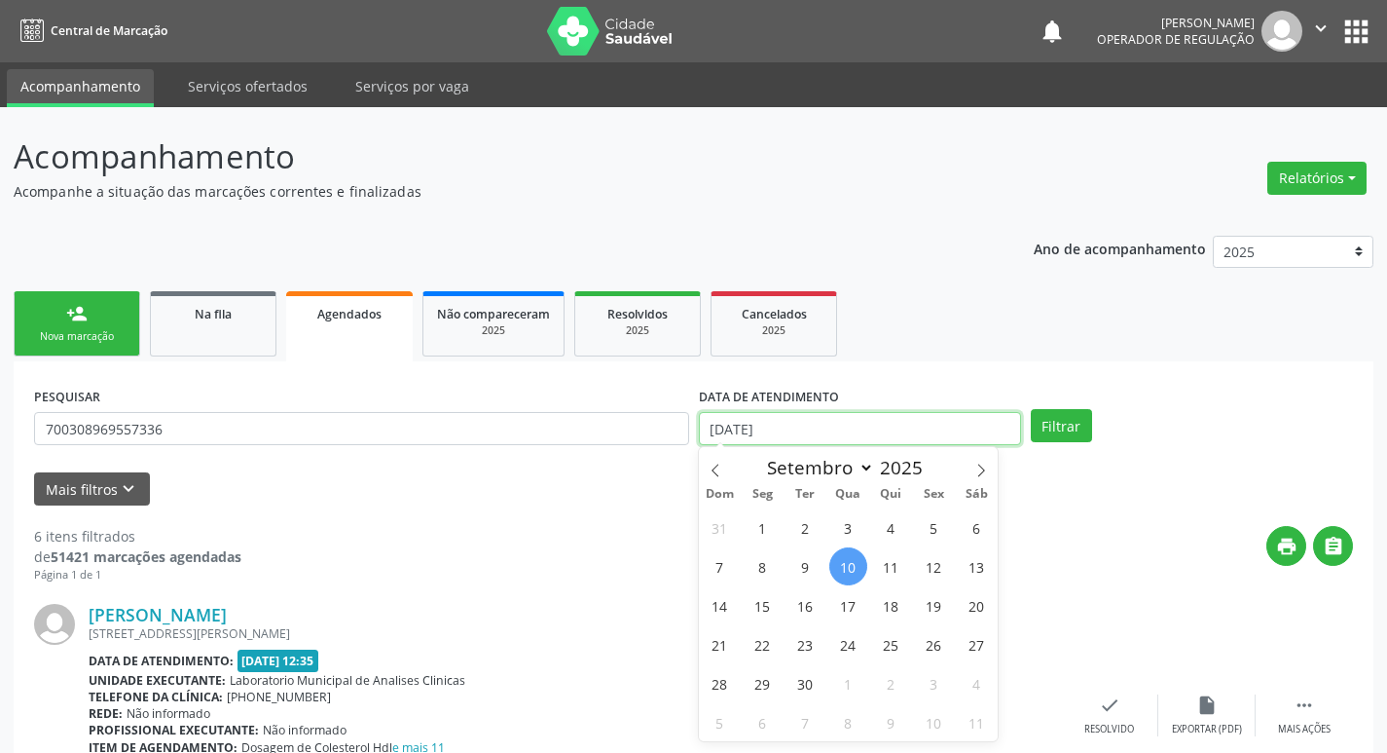
click at [808, 440] on input "[DATE]" at bounding box center [860, 428] width 322 height 33
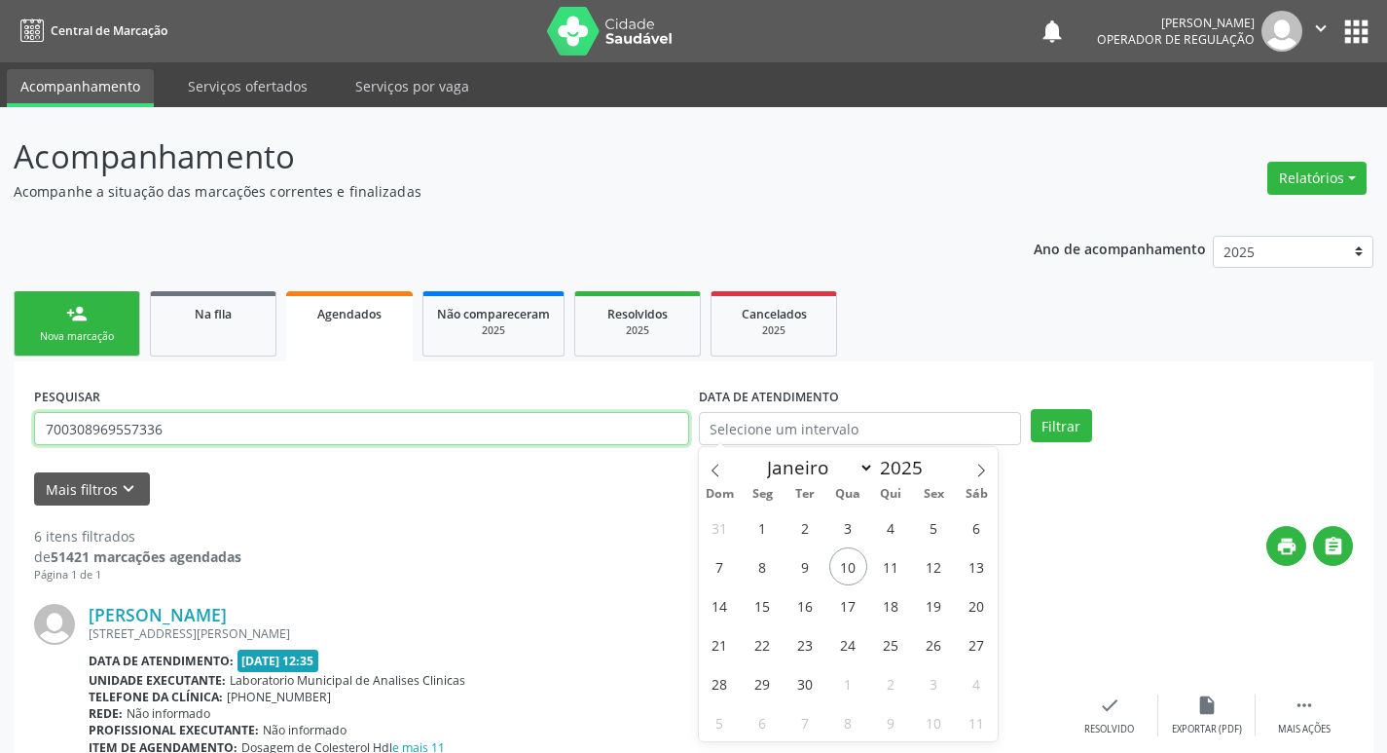
click at [275, 419] on input "700308969557336" at bounding box center [361, 428] width 655 height 33
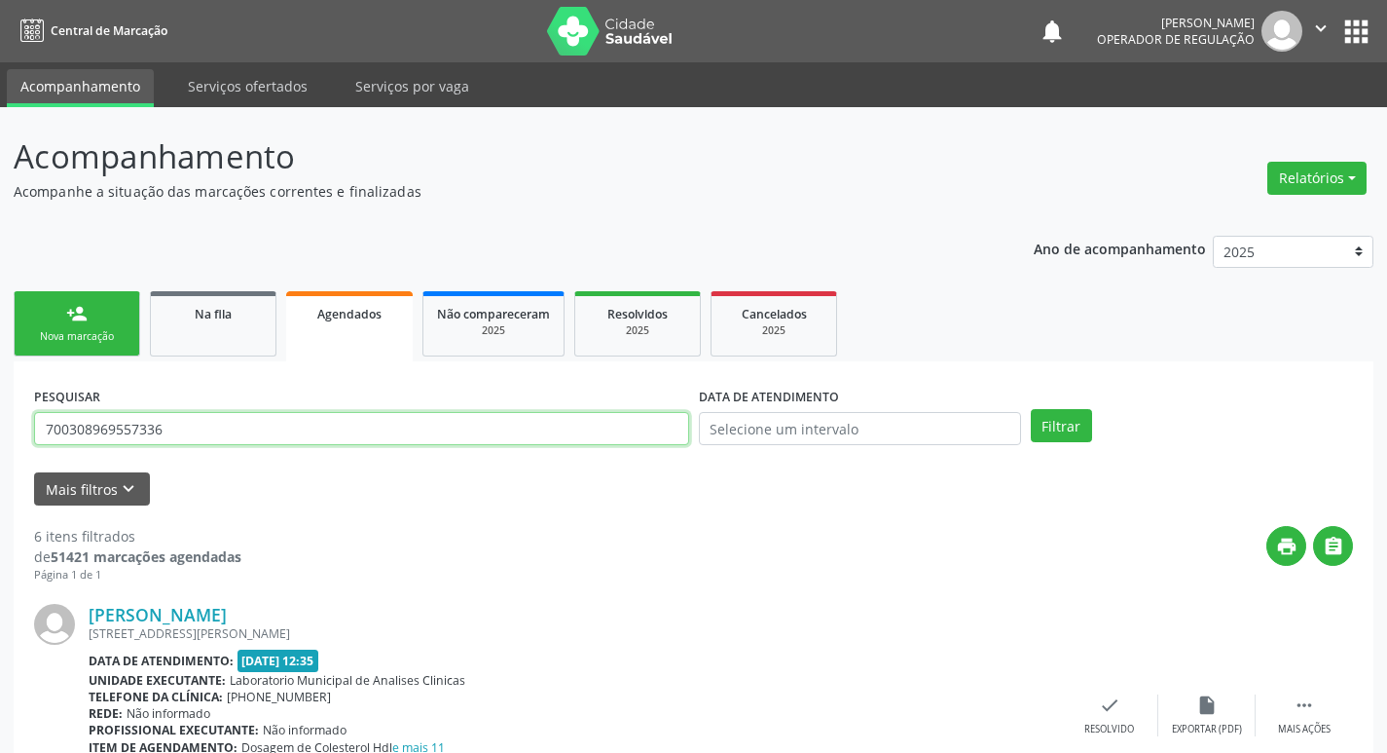
click at [275, 419] on input "700308969557336" at bounding box center [361, 428] width 655 height 33
type input "701008815567499"
click at [1031, 409] on button "Filtrar" at bounding box center [1061, 425] width 61 height 33
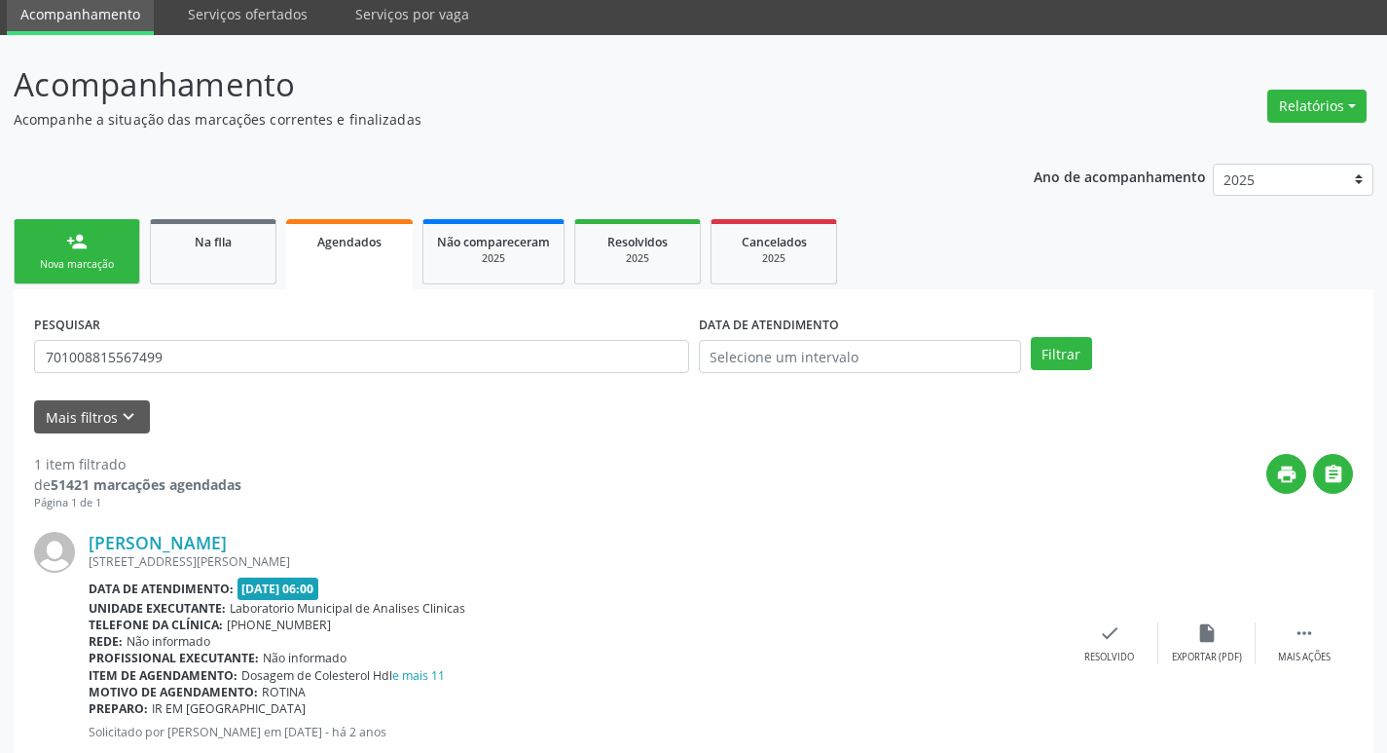
scroll to position [128, 0]
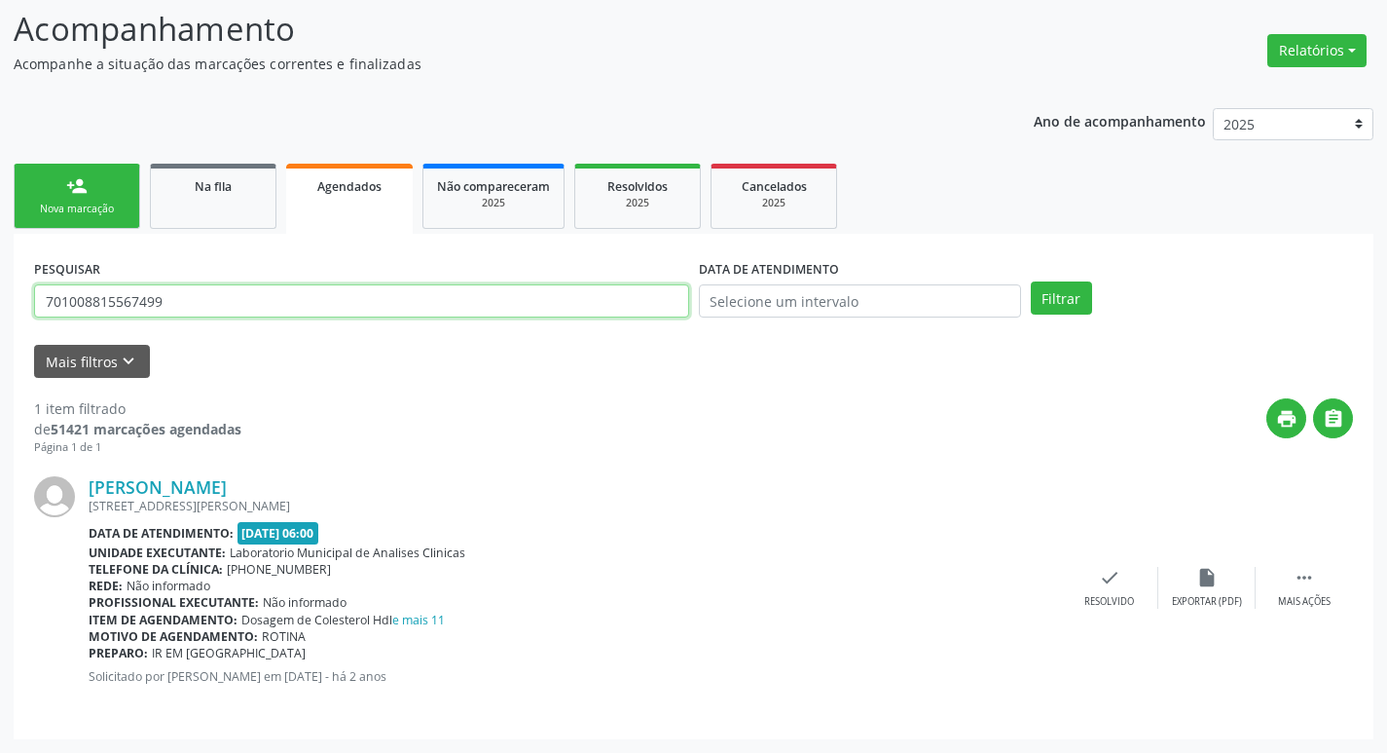
click at [184, 314] on input "701008815567499" at bounding box center [361, 300] width 655 height 33
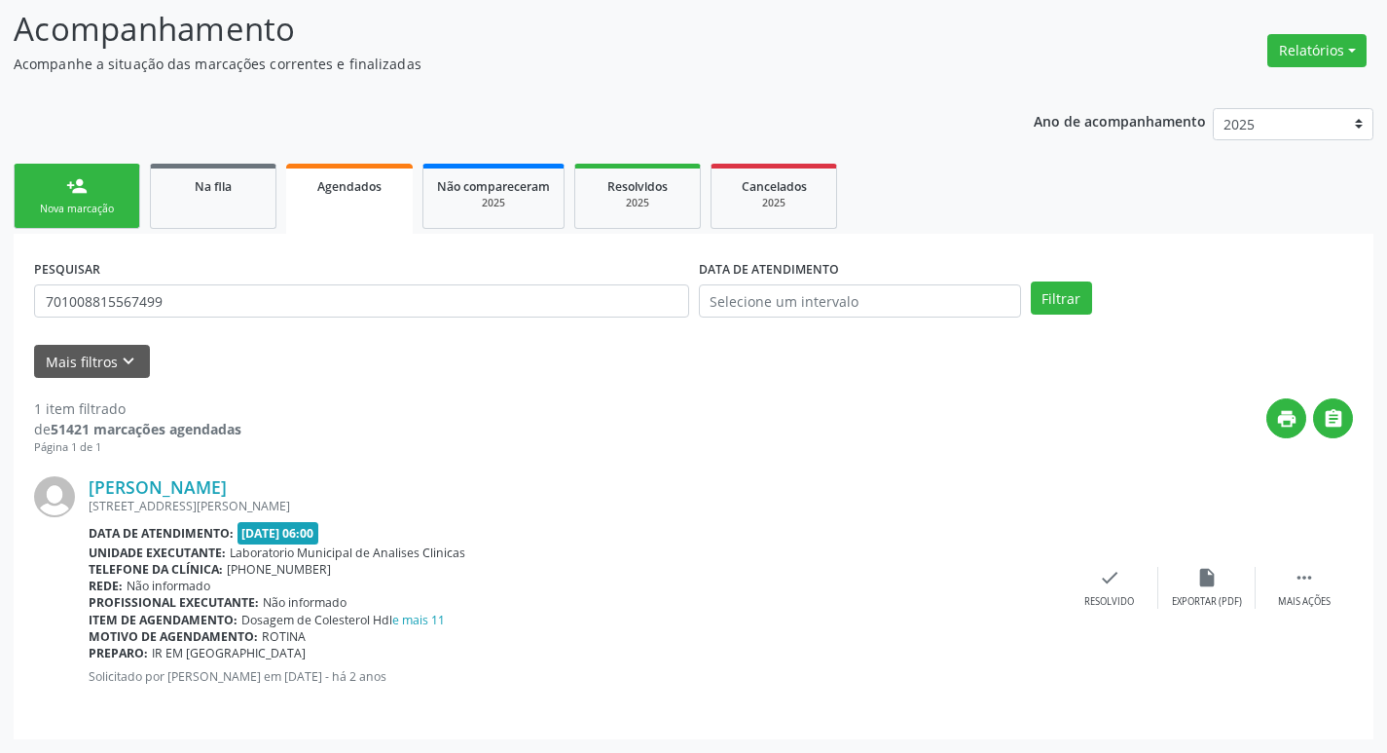
click at [43, 198] on link "person_add Nova marcação" at bounding box center [77, 196] width 127 height 65
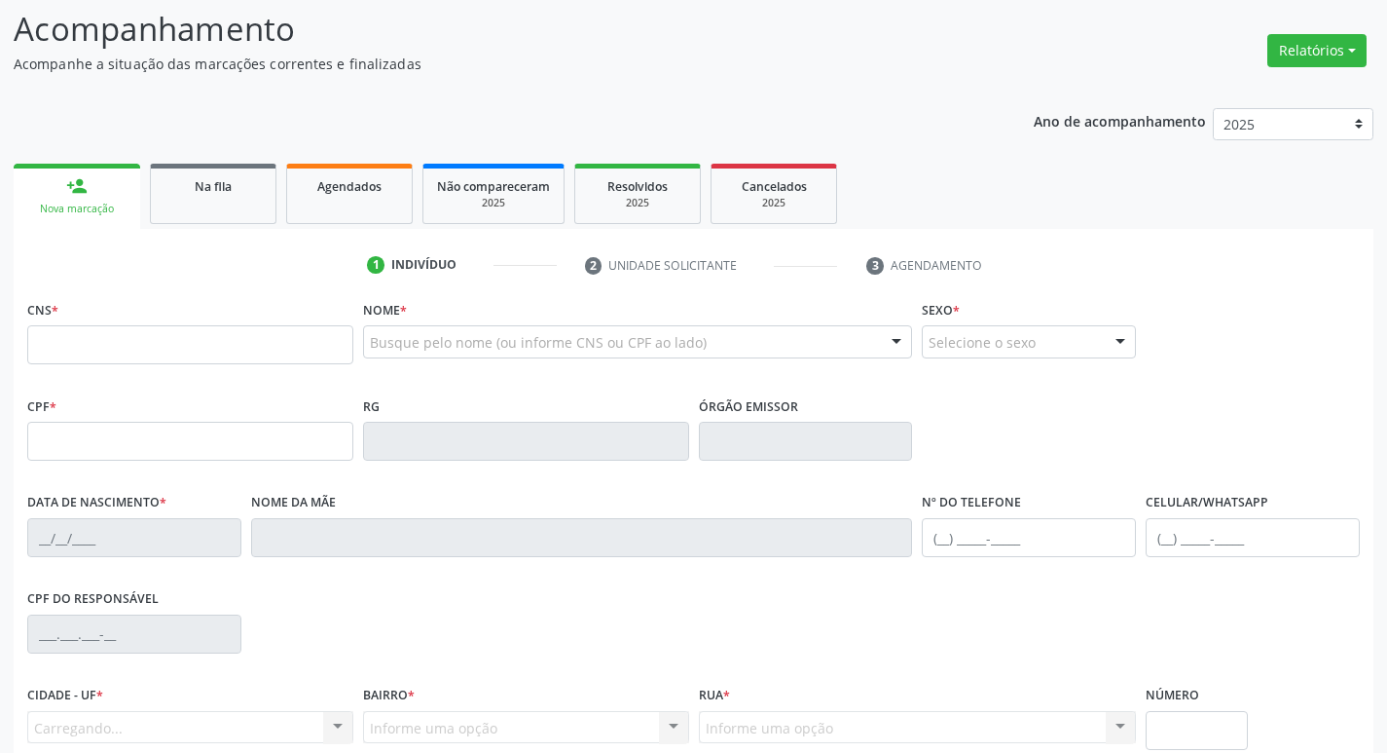
click at [177, 367] on fieldset "CNS *" at bounding box center [190, 336] width 326 height 83
click at [190, 348] on input "text" at bounding box center [190, 344] width 326 height 39
paste input "701 0088 1556 7499"
type input "701 0088 1556 7499"
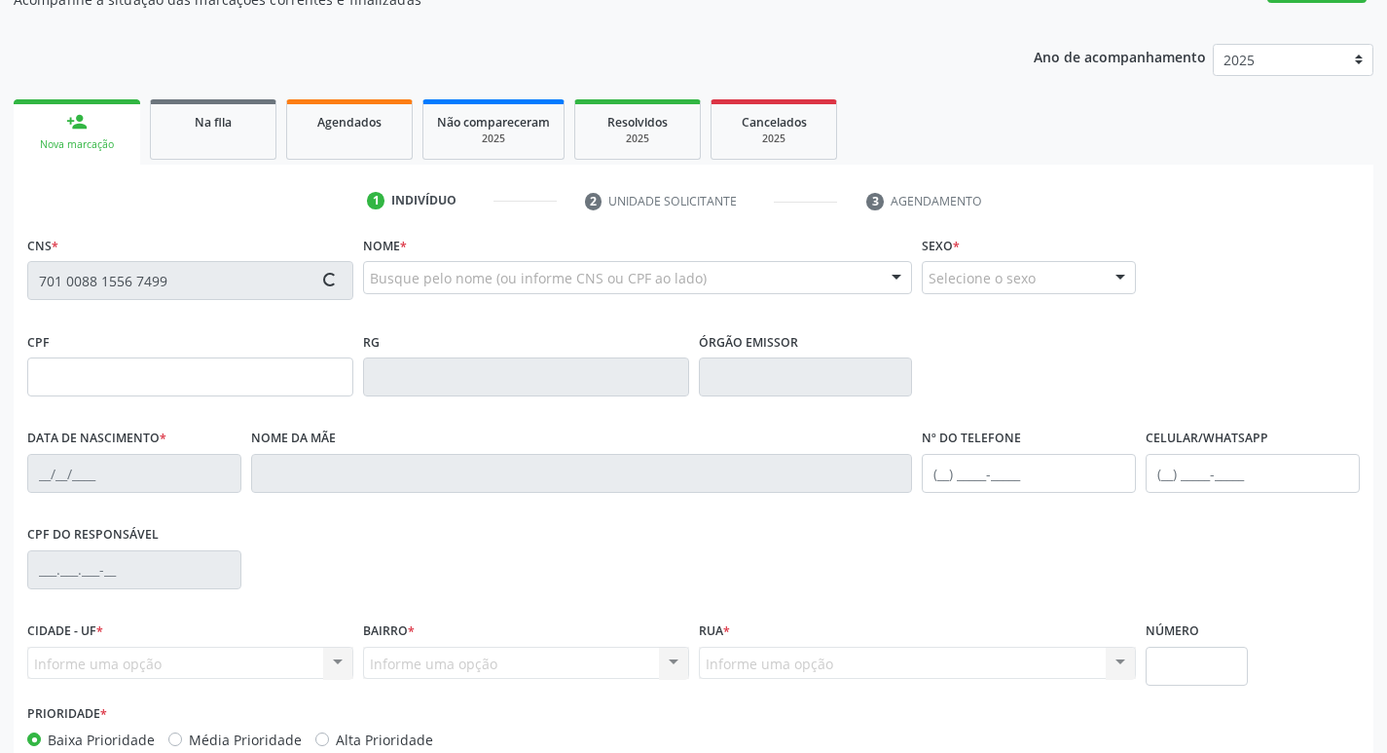
scroll to position [303, 0]
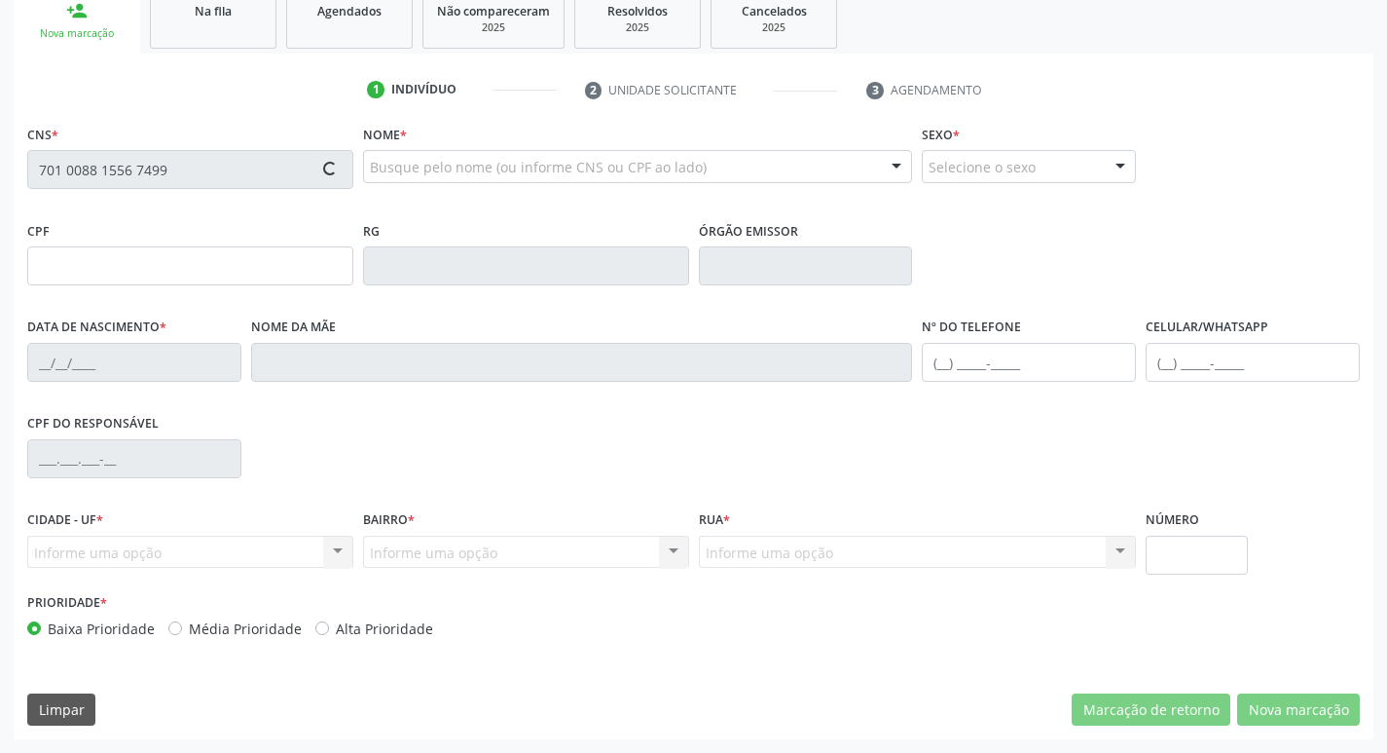
type input "373.882.904-00"
type input "[DATE]"
type input "[PERSON_NAME]"
type input "[PHONE_NUMBER]"
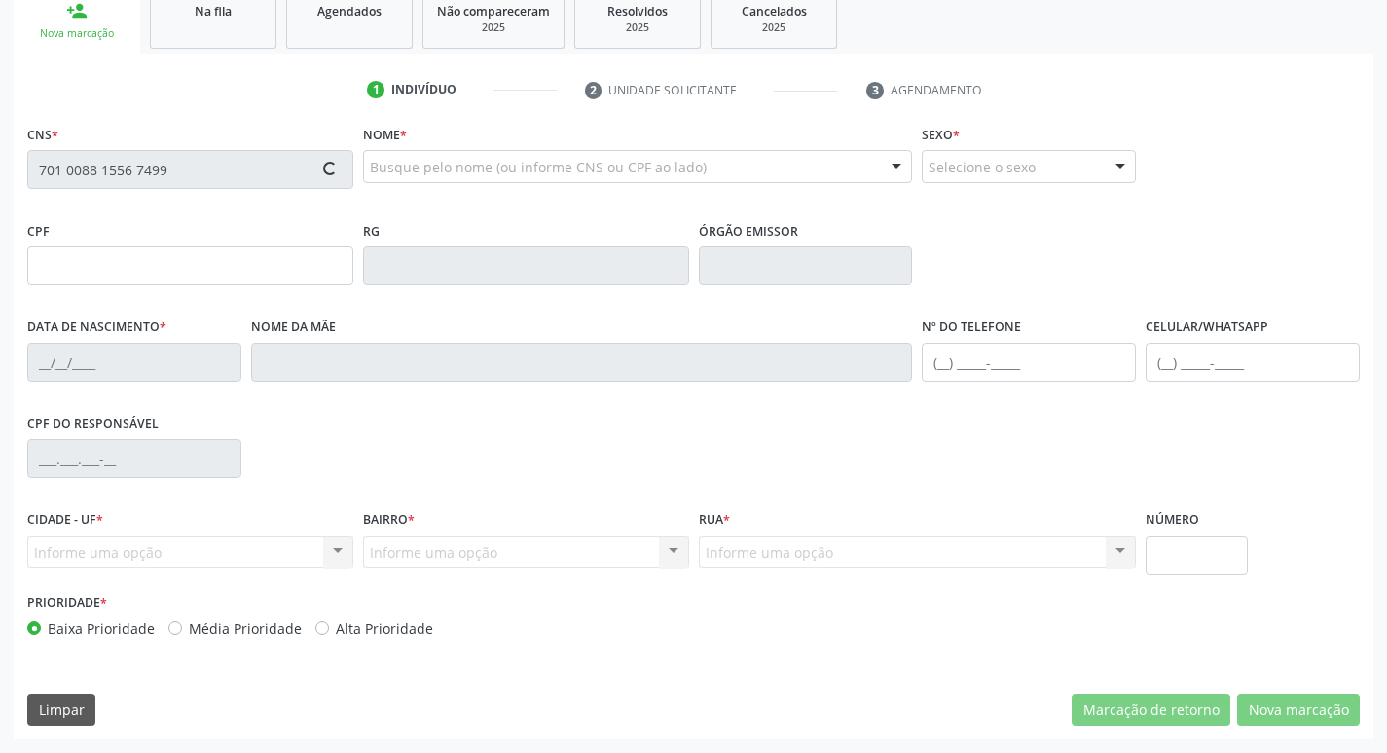
type input "13"
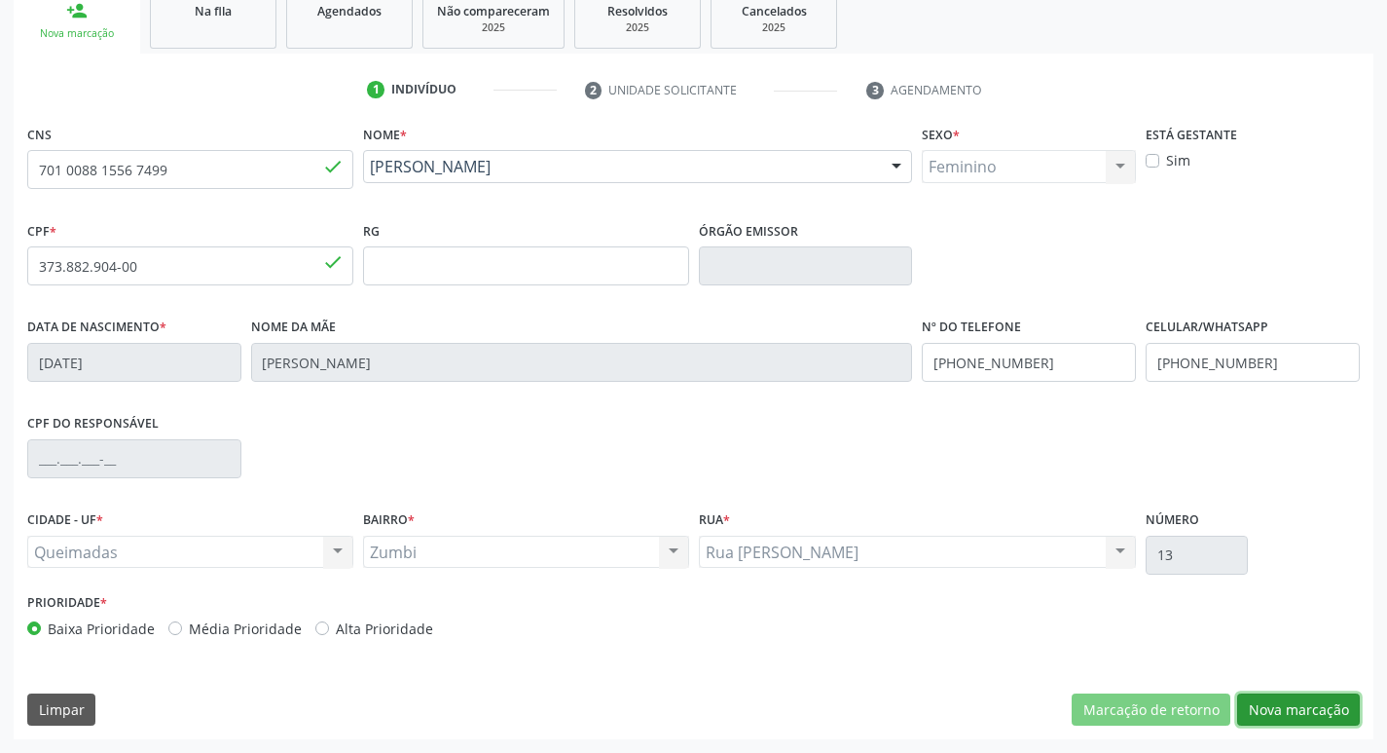
click at [1318, 704] on button "Nova marcação" at bounding box center [1299, 709] width 123 height 33
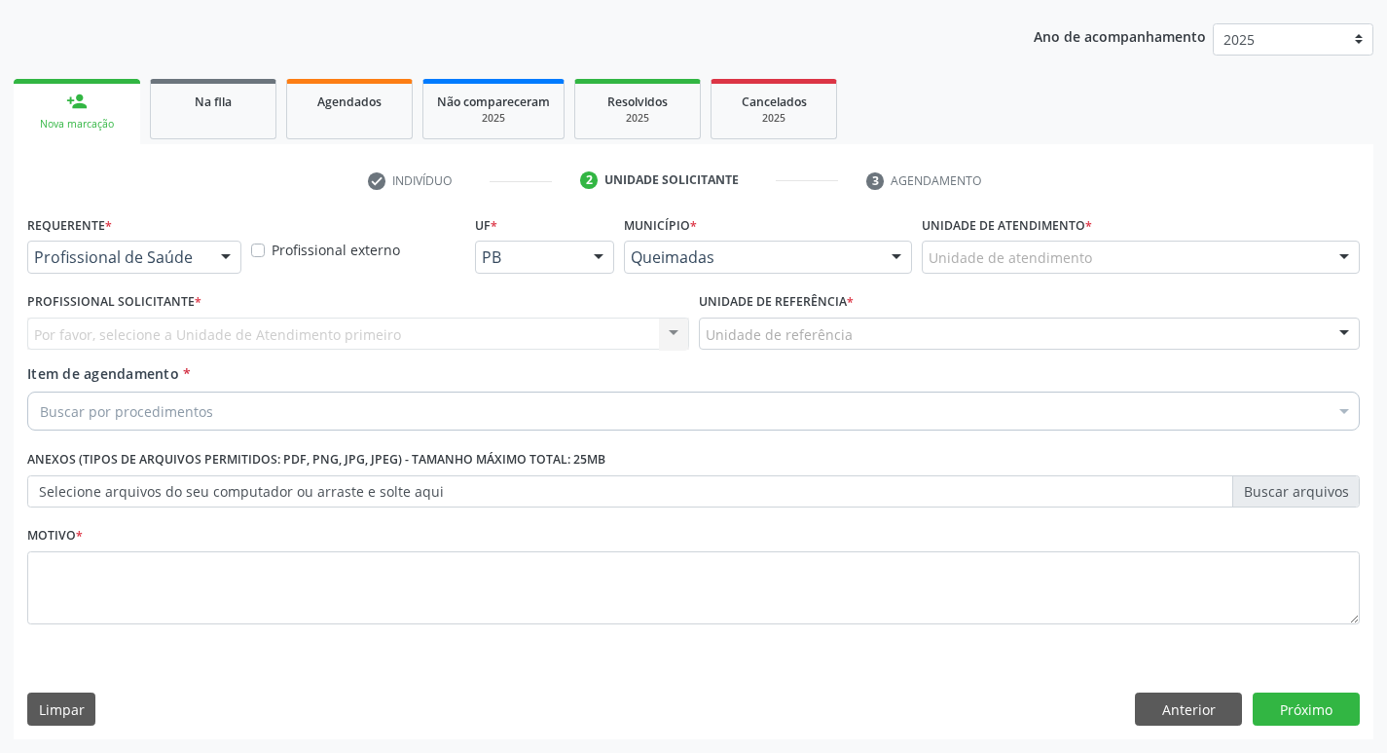
scroll to position [212, 0]
click at [174, 244] on div "Profissional de Saúde" at bounding box center [134, 256] width 214 height 33
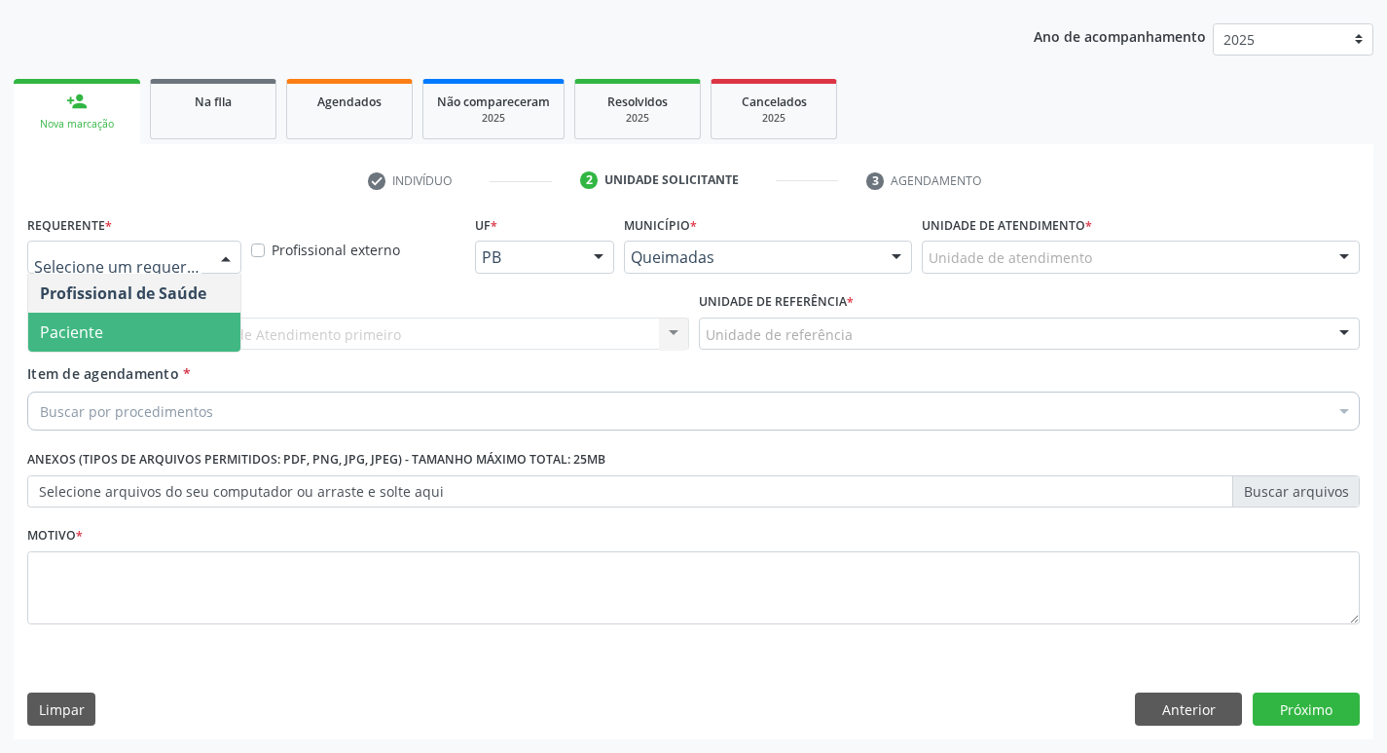
click at [142, 339] on span "Paciente" at bounding box center [134, 332] width 212 height 39
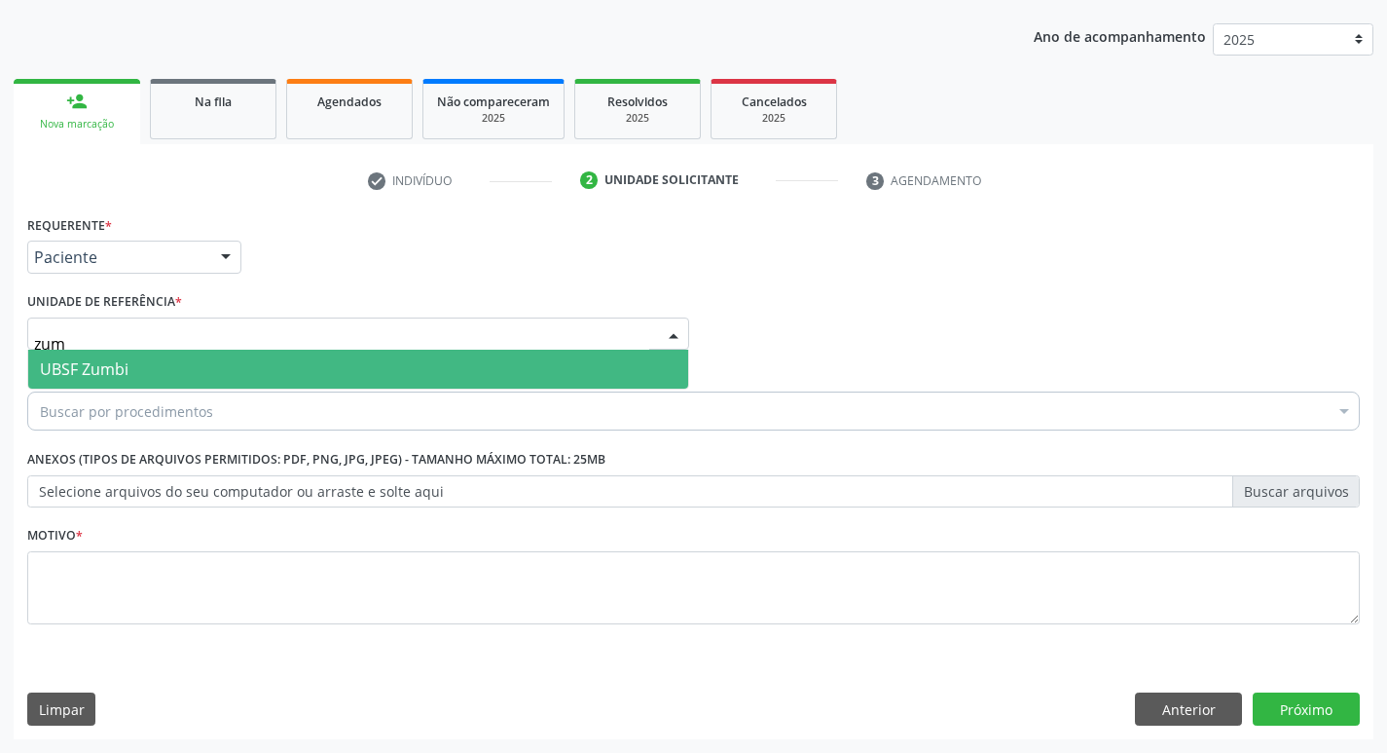
type input "zumb"
click at [155, 367] on span "UBSF Zumbi" at bounding box center [358, 369] width 660 height 39
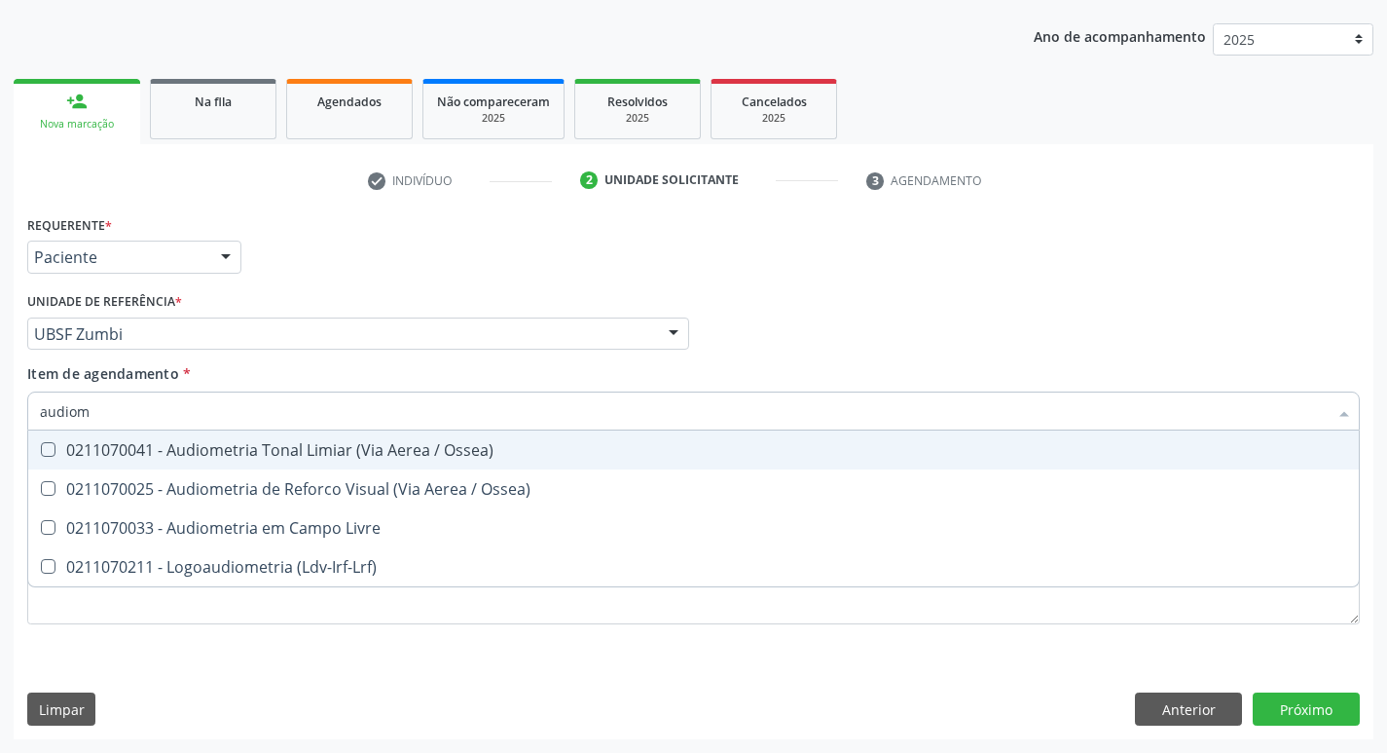
type input "audiome"
click at [187, 443] on div "0211070041 - Audiometria Tonal Limiar (Via Aerea / Ossea)" at bounding box center [694, 450] width 1308 height 16
checkbox Ossea\) "true"
click at [300, 285] on div "Requerente * Paciente Profissional de Saúde Paciente Nenhum resultado encontrad…" at bounding box center [693, 248] width 1343 height 76
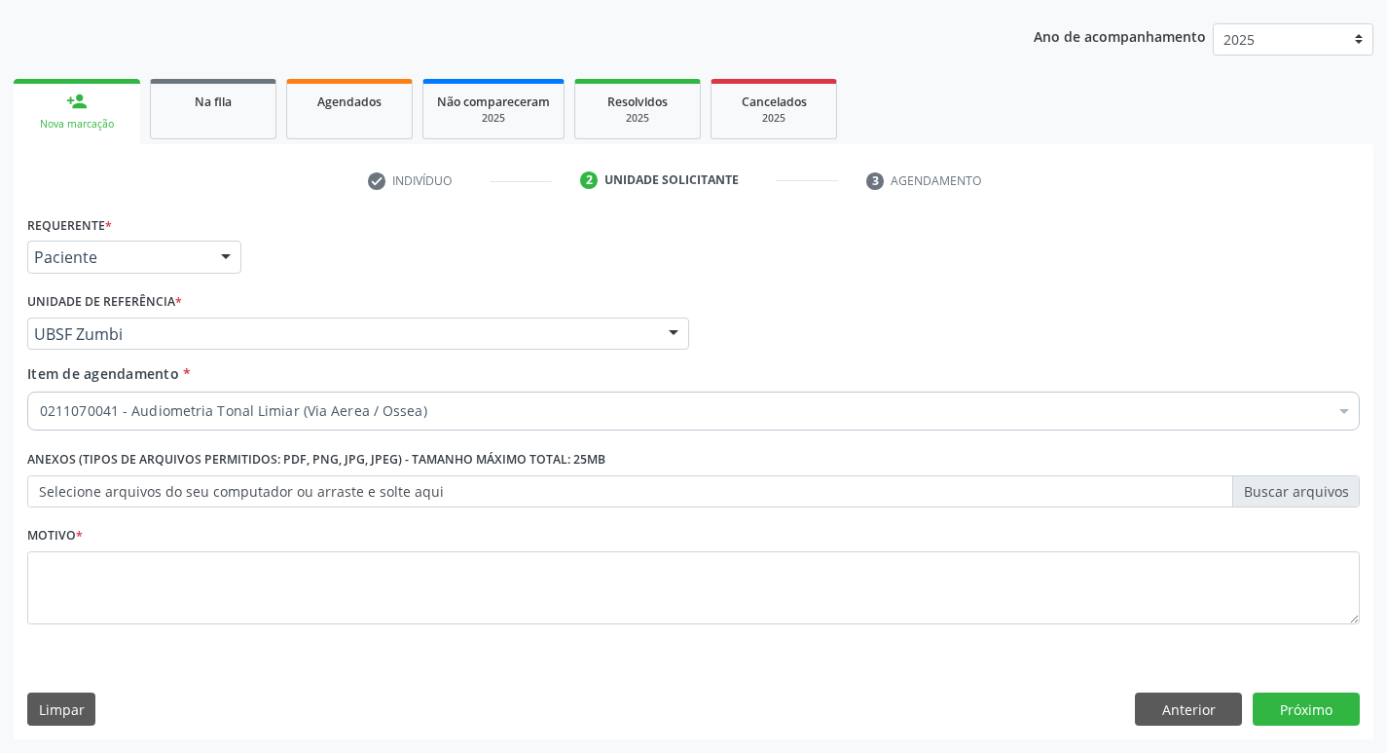
checkbox Ossea\) "true"
drag, startPoint x: 227, startPoint y: 533, endPoint x: 185, endPoint y: 593, distance: 73.5
click at [225, 536] on div "Motivo *" at bounding box center [693, 572] width 1333 height 103
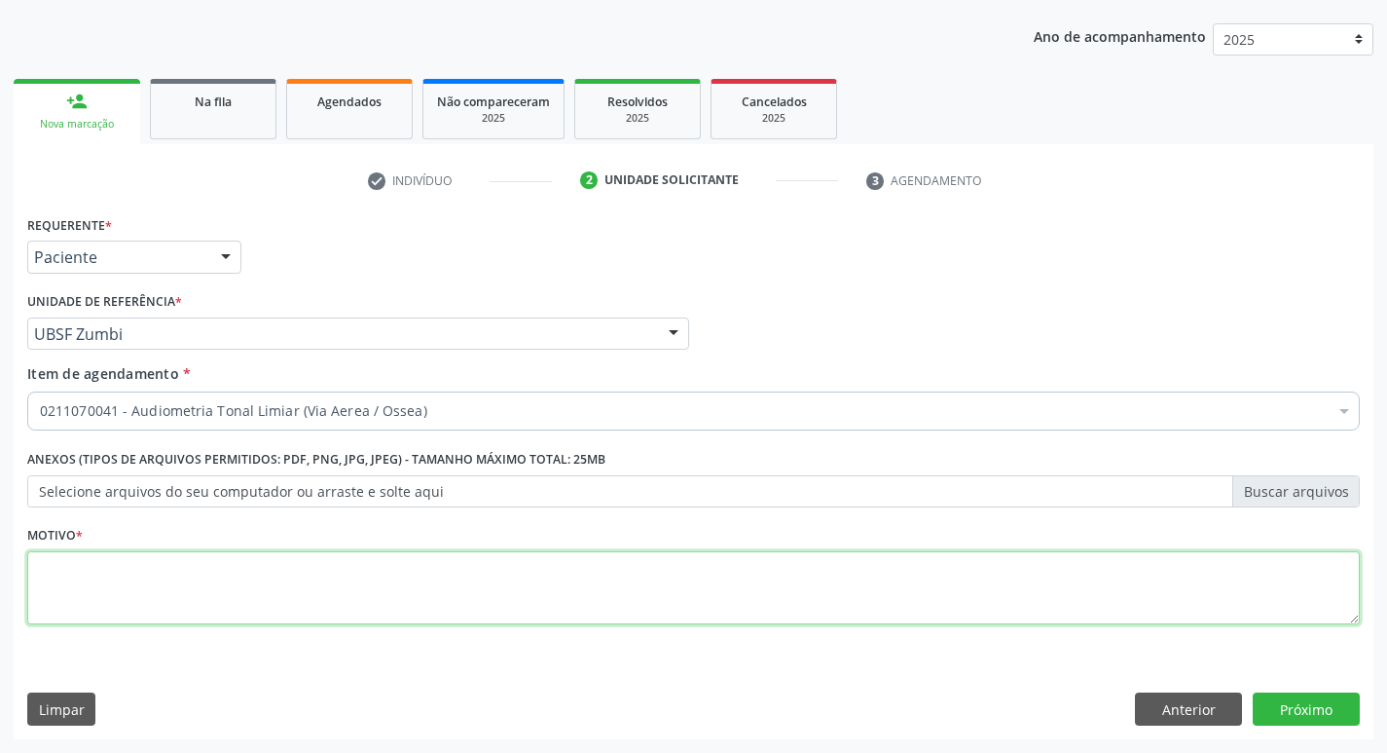
click at [186, 593] on textarea at bounding box center [693, 588] width 1333 height 74
type textarea "avaliação"
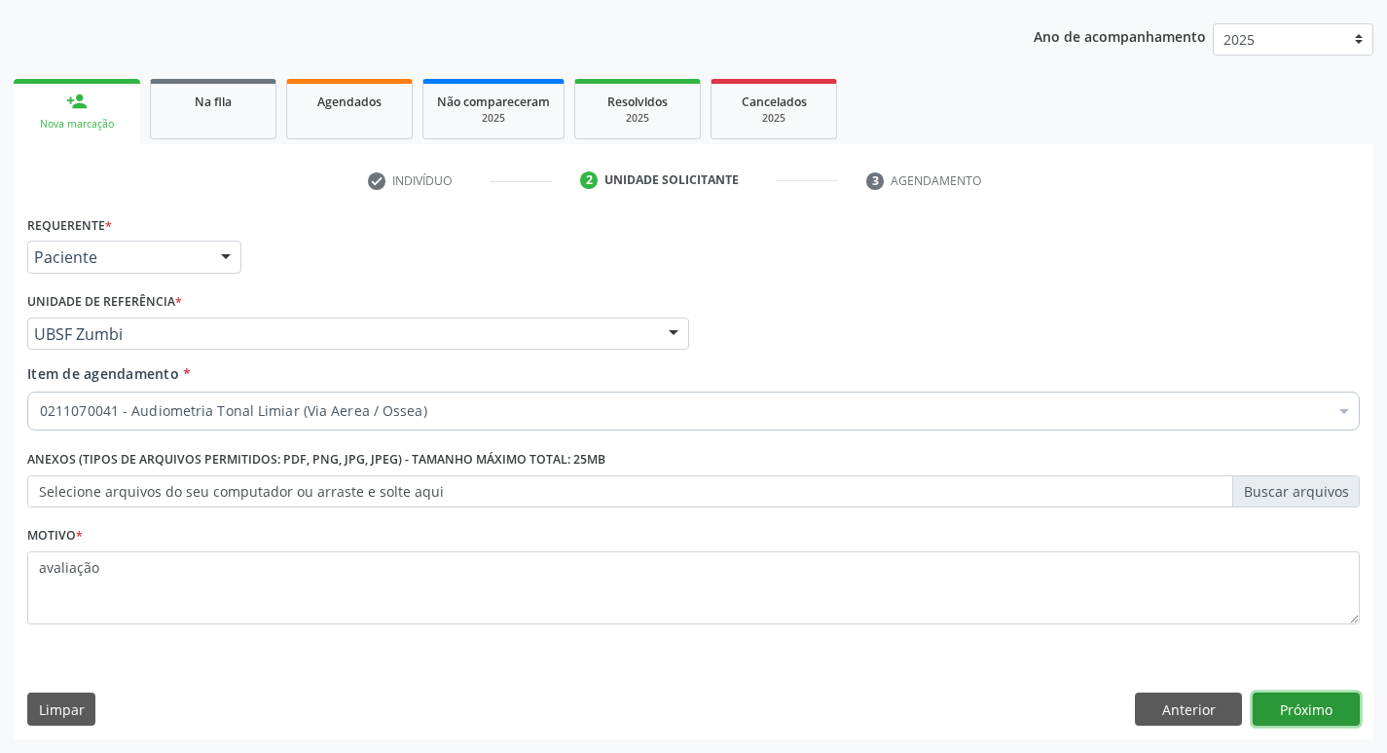
click at [1307, 706] on button "Próximo" at bounding box center [1306, 708] width 107 height 33
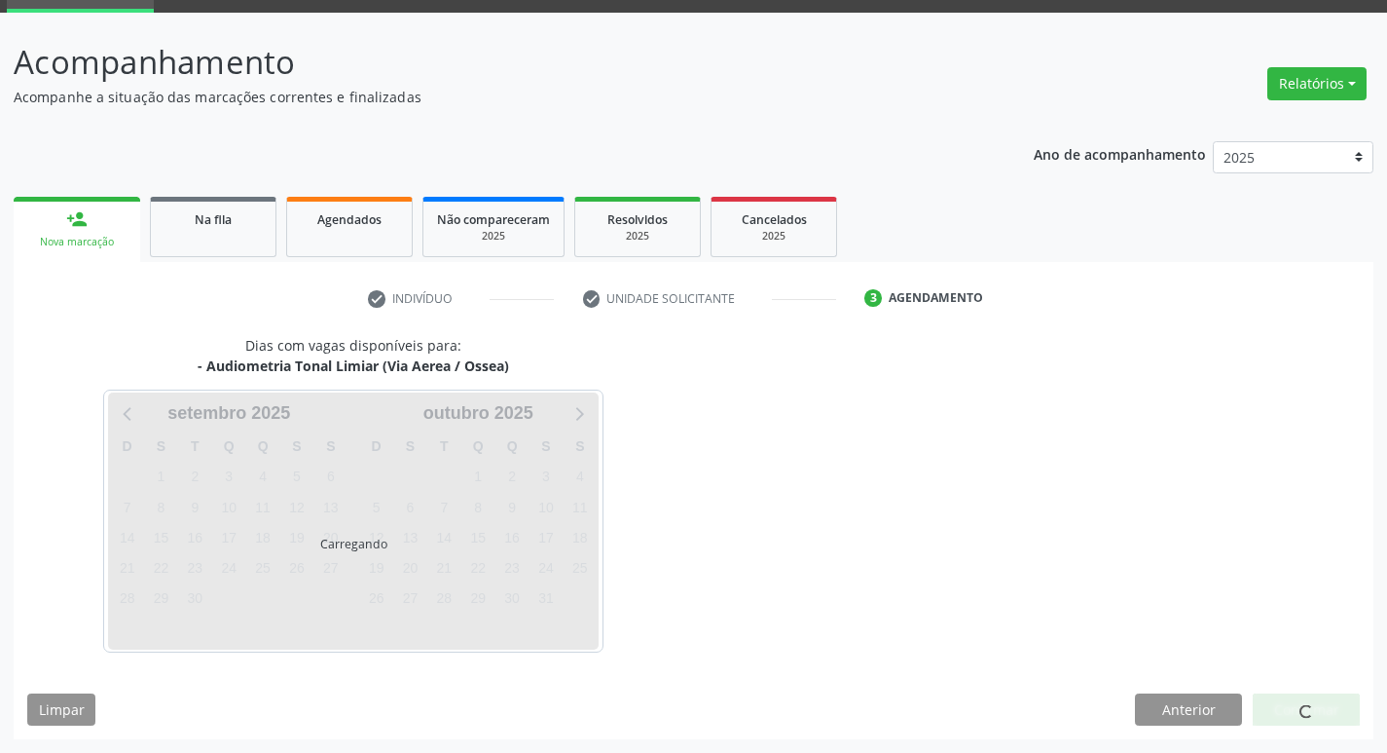
scroll to position [94, 0]
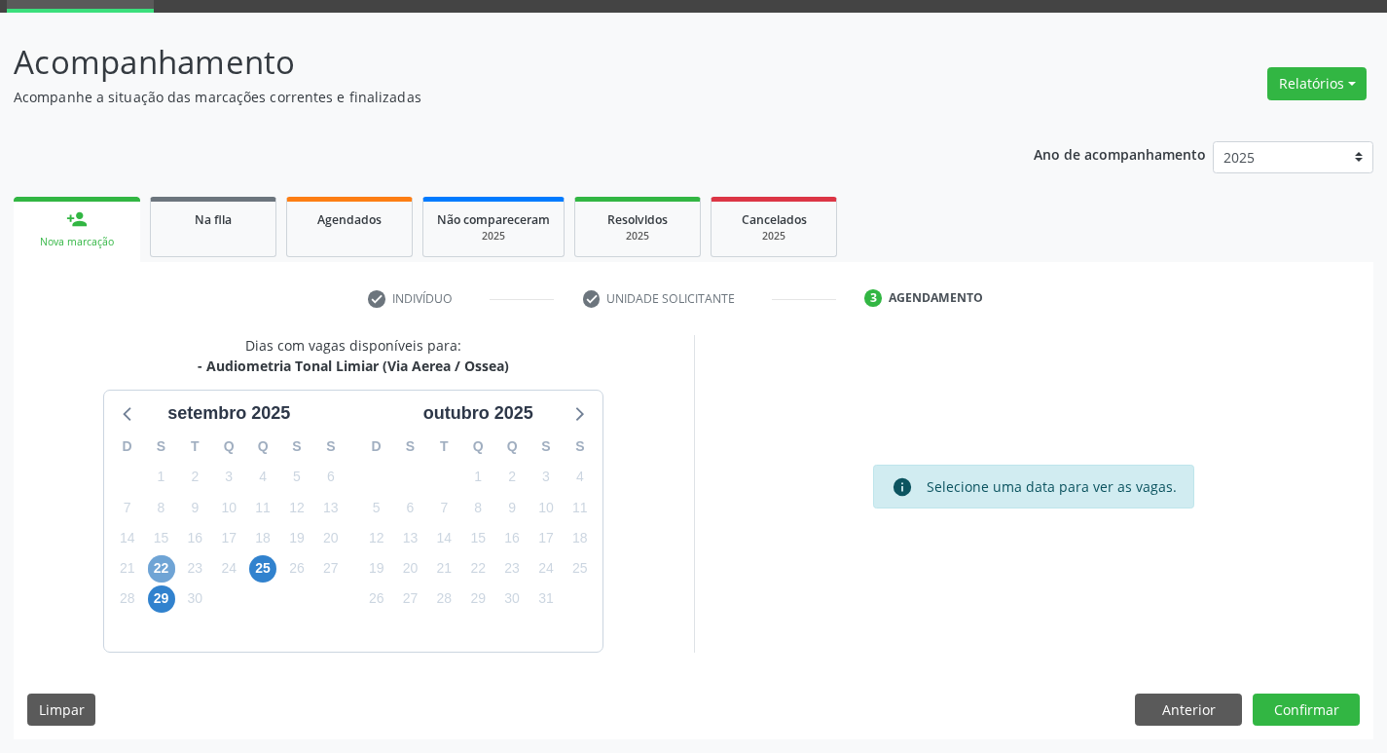
click at [156, 569] on span "22" at bounding box center [161, 568] width 27 height 27
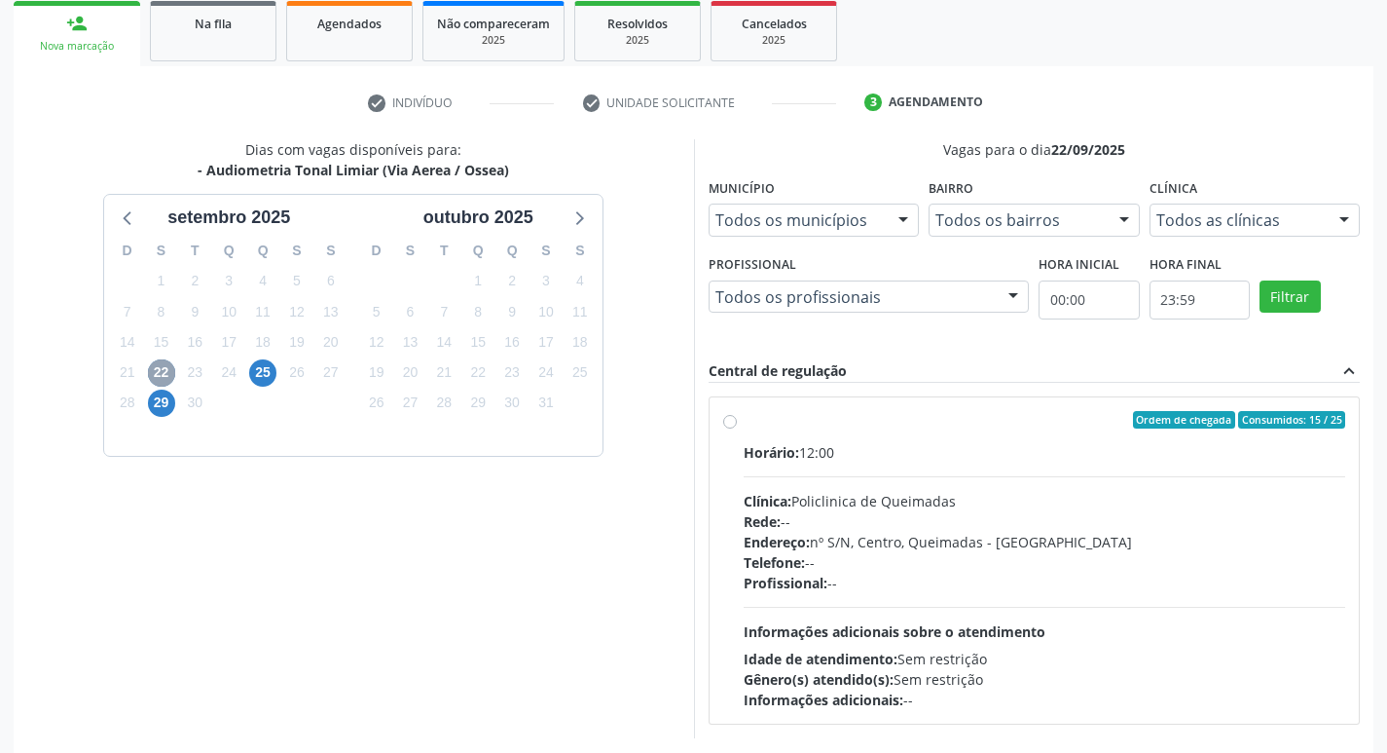
scroll to position [376, 0]
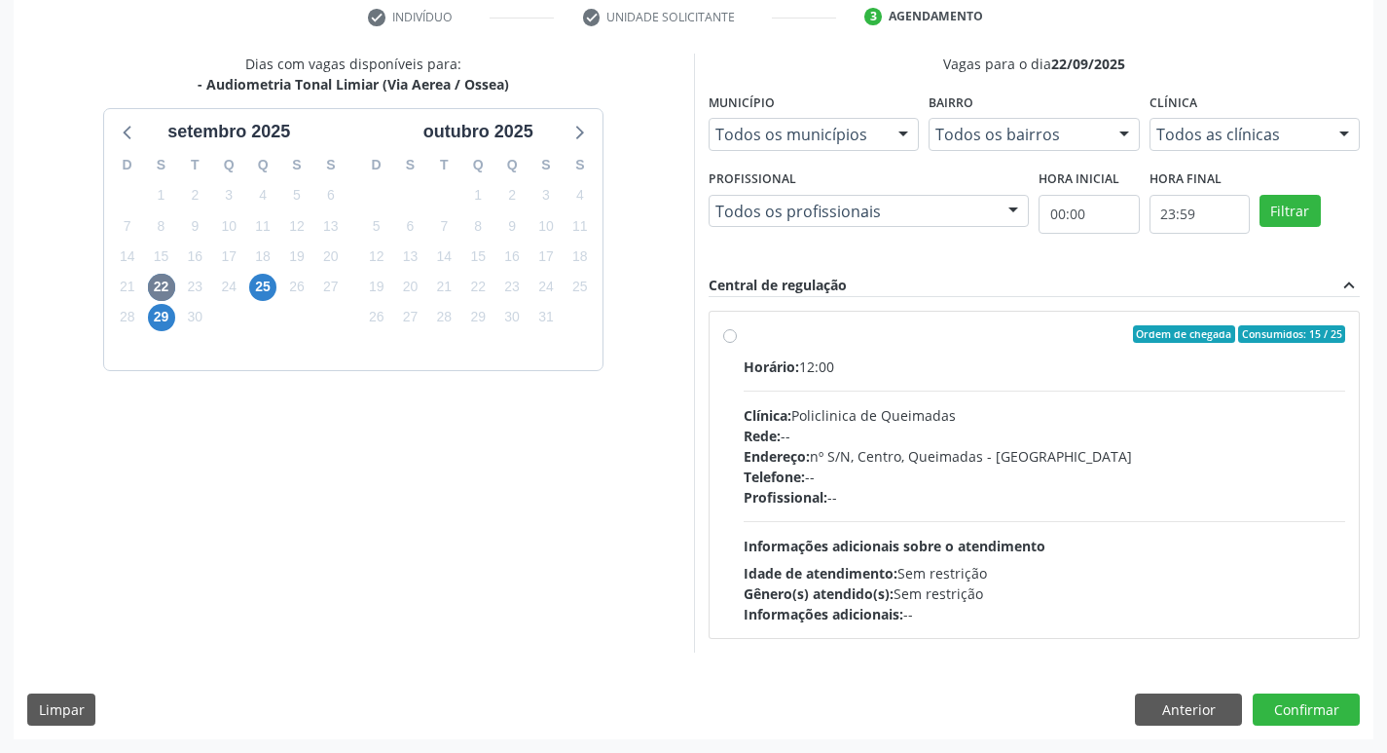
click at [991, 382] on div "Horário: 12:00 Clínica: Policlinica de Queimadas Rede: -- Endereço: nº S/N, Cen…" at bounding box center [1045, 490] width 603 height 268
click at [737, 343] on input "Ordem de chegada Consumidos: 15 / 25 Horário: 12:00 Clínica: Policlinica de Que…" at bounding box center [730, 334] width 14 height 18
radio input "true"
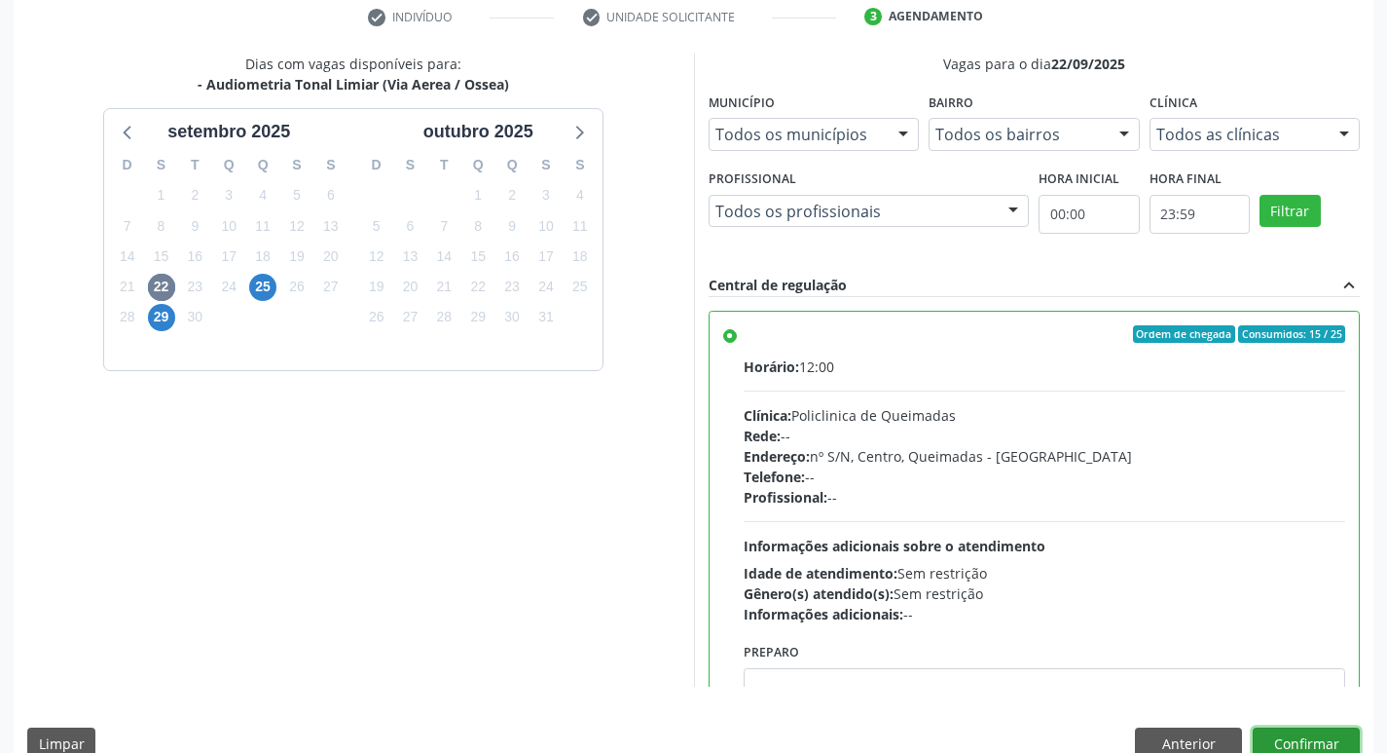
click at [1285, 734] on button "Confirmar" at bounding box center [1306, 743] width 107 height 33
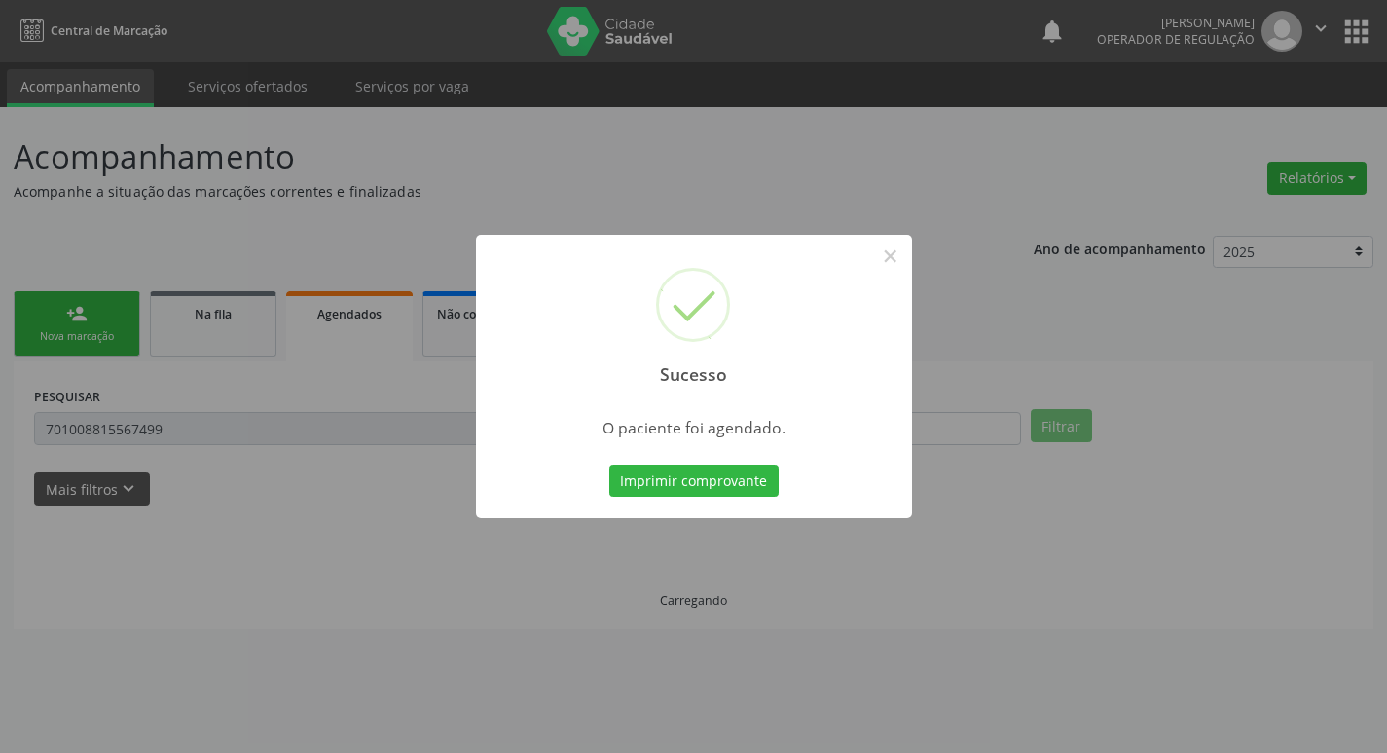
scroll to position [0, 0]
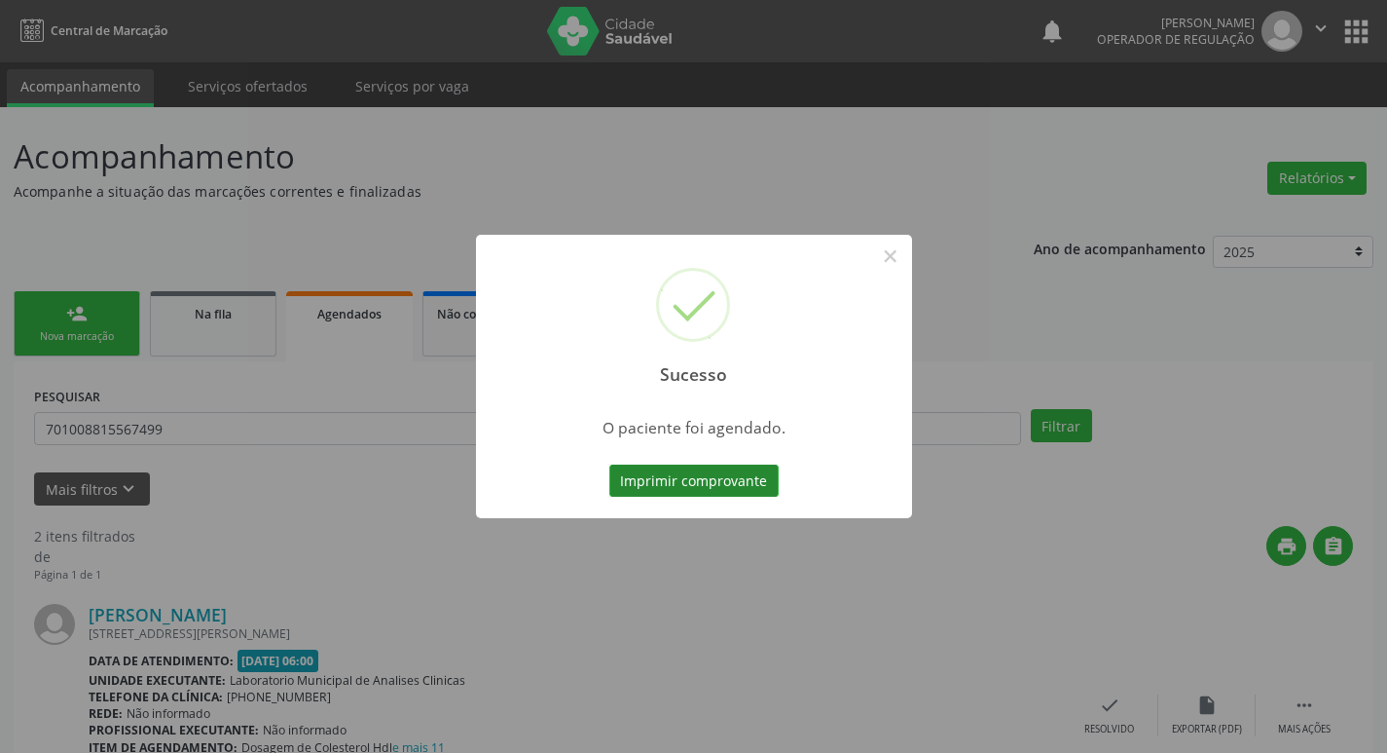
click at [743, 497] on button "Imprimir comprovante" at bounding box center [694, 480] width 169 height 33
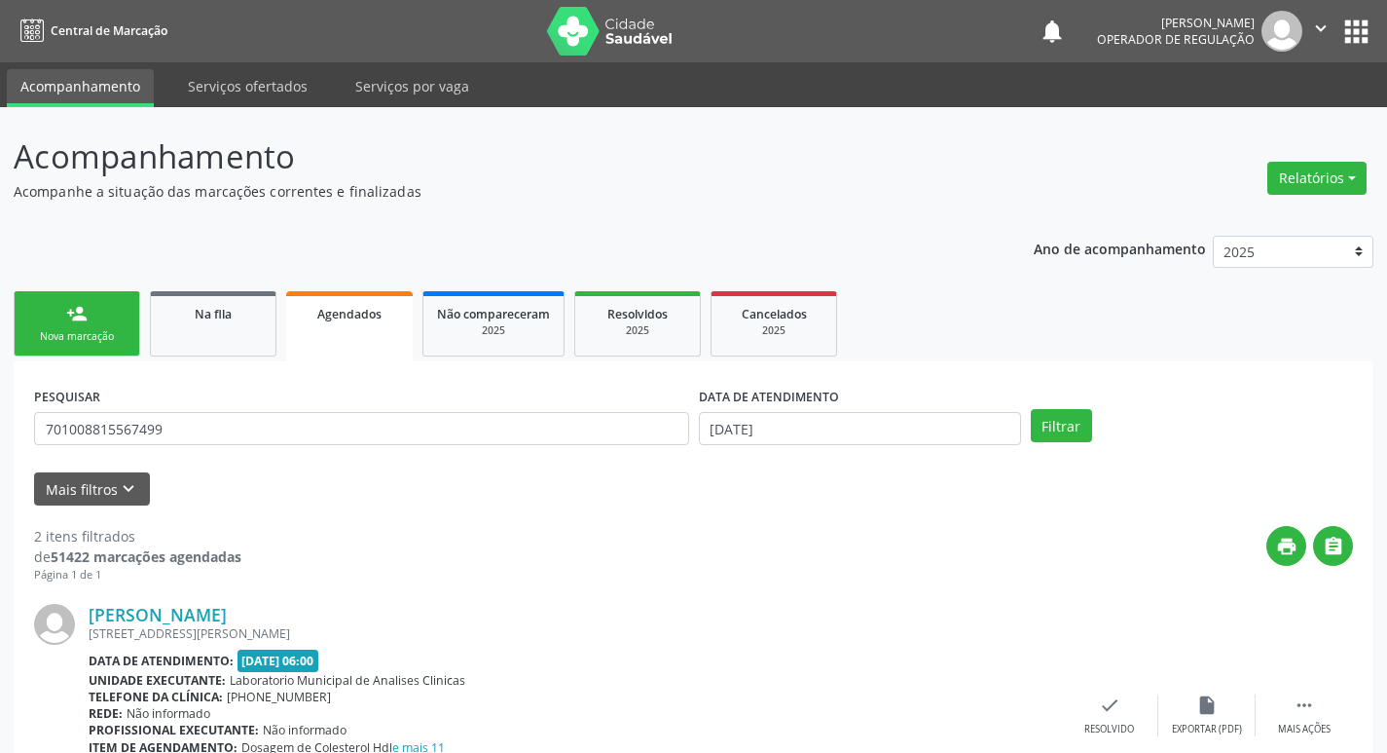
click at [95, 337] on div "Nova marcação" at bounding box center [76, 336] width 97 height 15
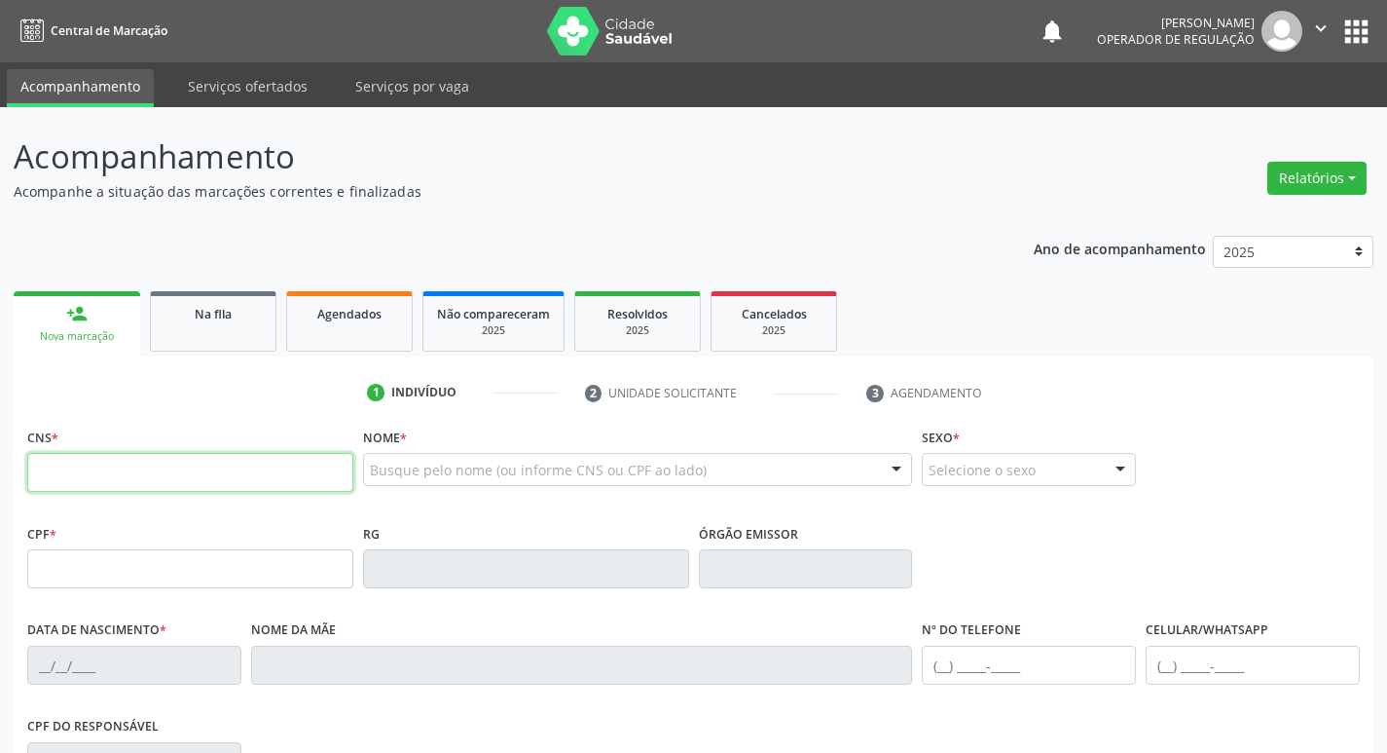
click at [103, 470] on input "text" at bounding box center [190, 472] width 326 height 39
type input "702 1077 4778 2098"
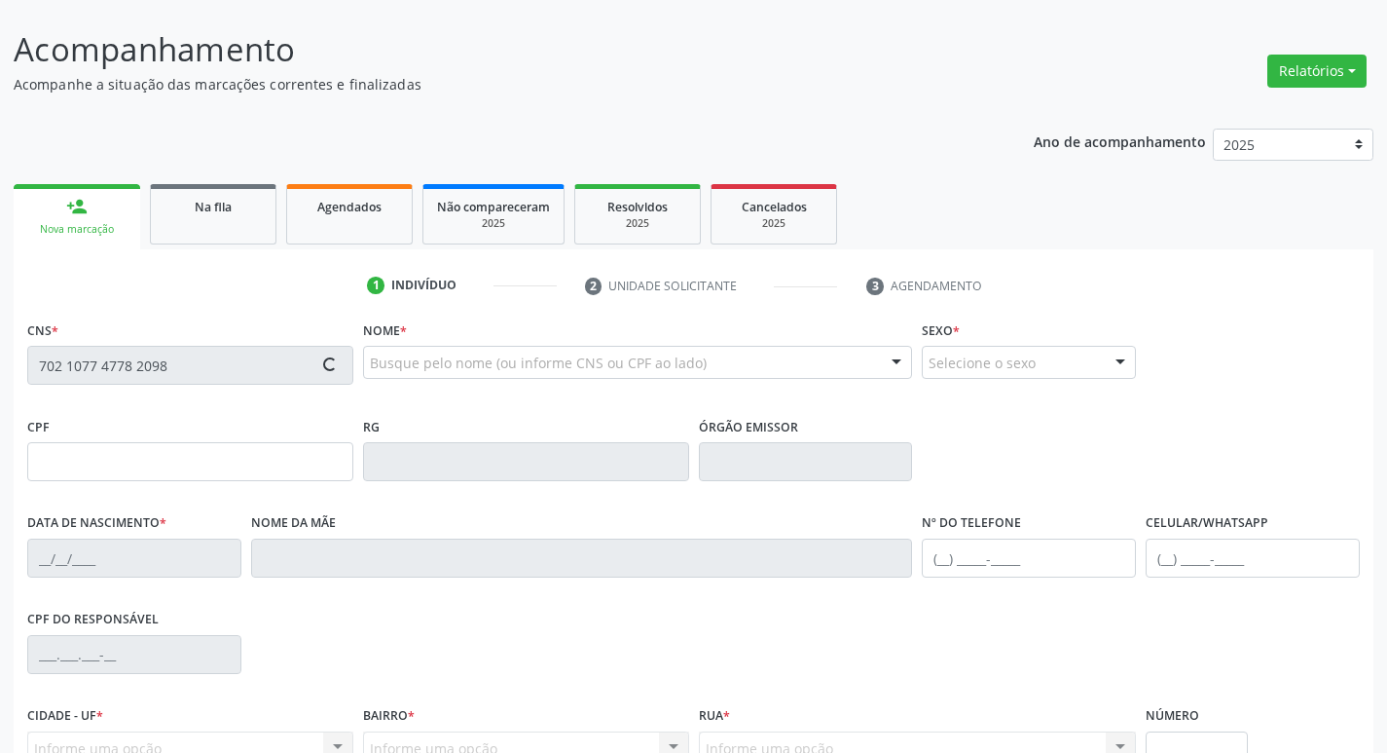
scroll to position [303, 0]
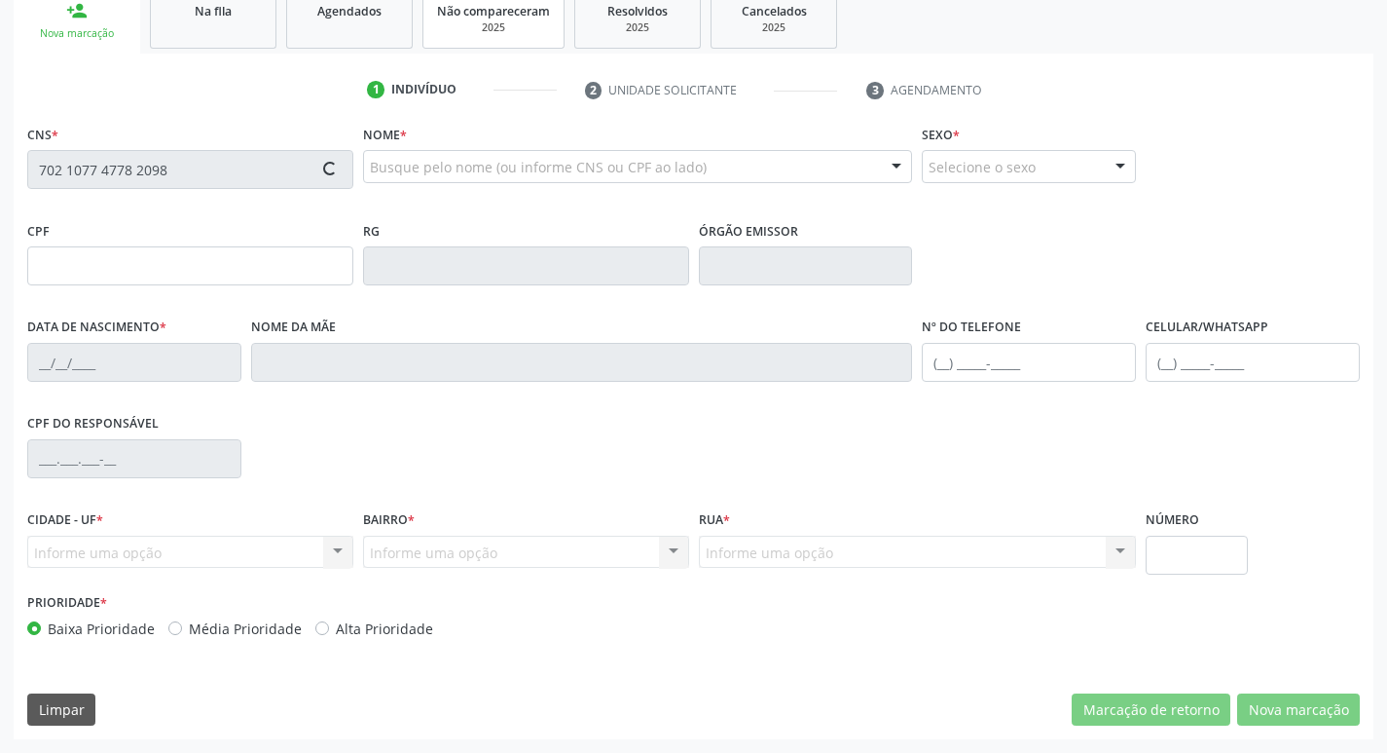
type input "929.642.064-49"
type input "[DATE]"
type input "[PERSON_NAME]"
type input "[PHONE_NUMBER]"
type input "6"
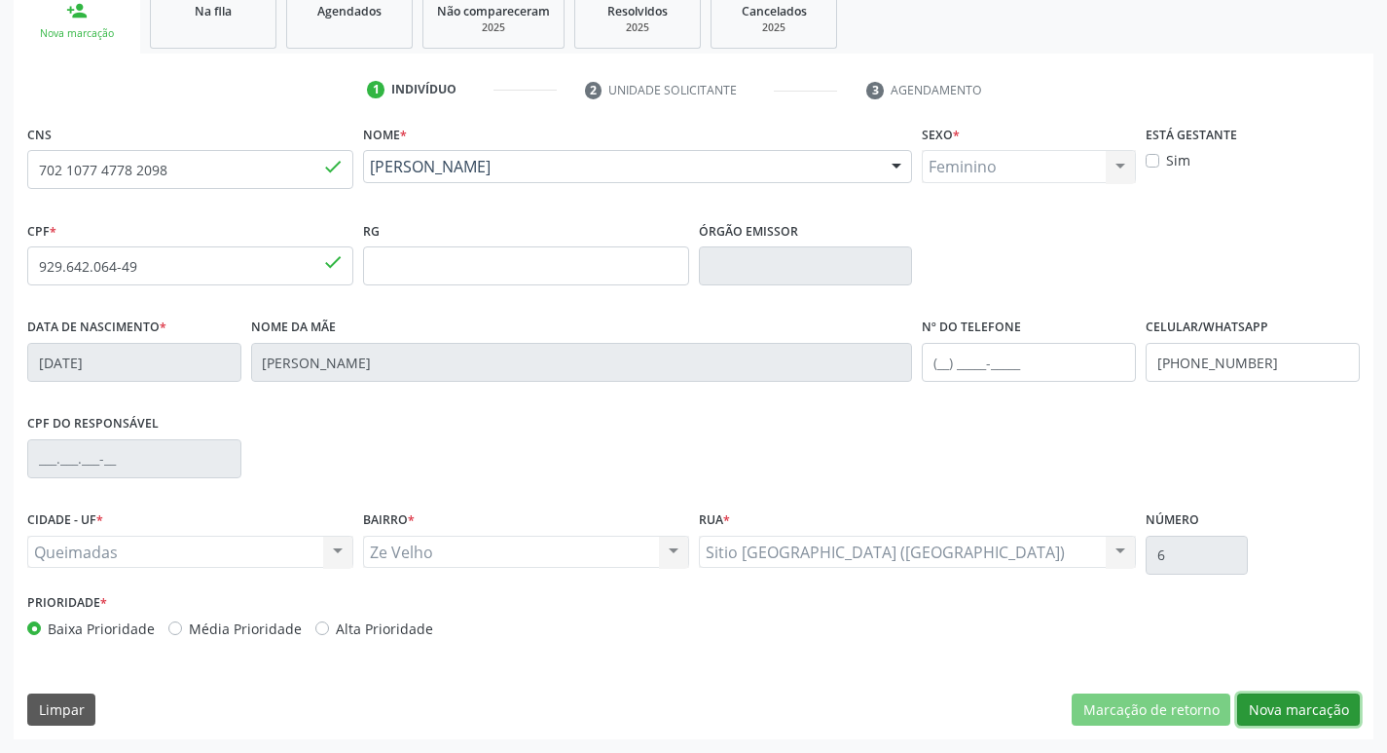
drag, startPoint x: 1321, startPoint y: 696, endPoint x: 1198, endPoint y: 677, distance: 125.2
click at [1321, 695] on button "Nova marcação" at bounding box center [1299, 709] width 123 height 33
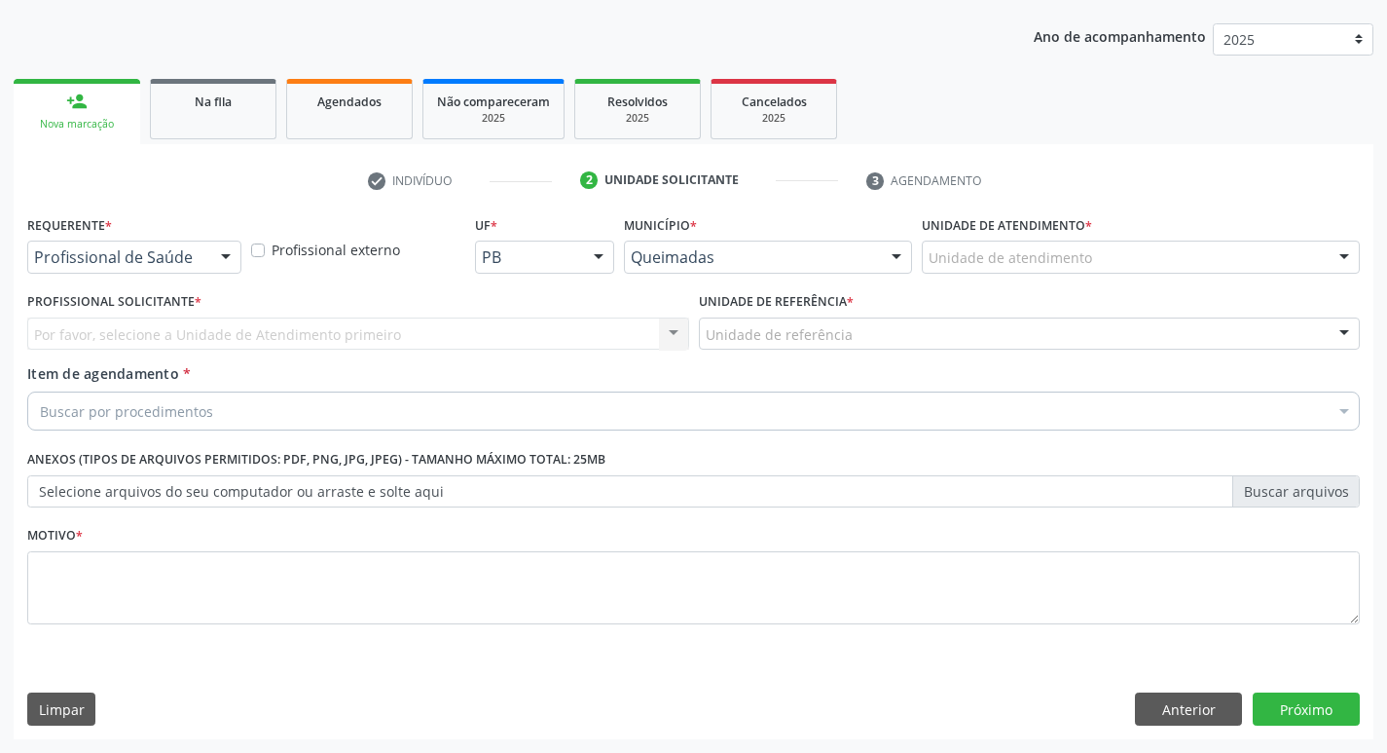
scroll to position [212, 0]
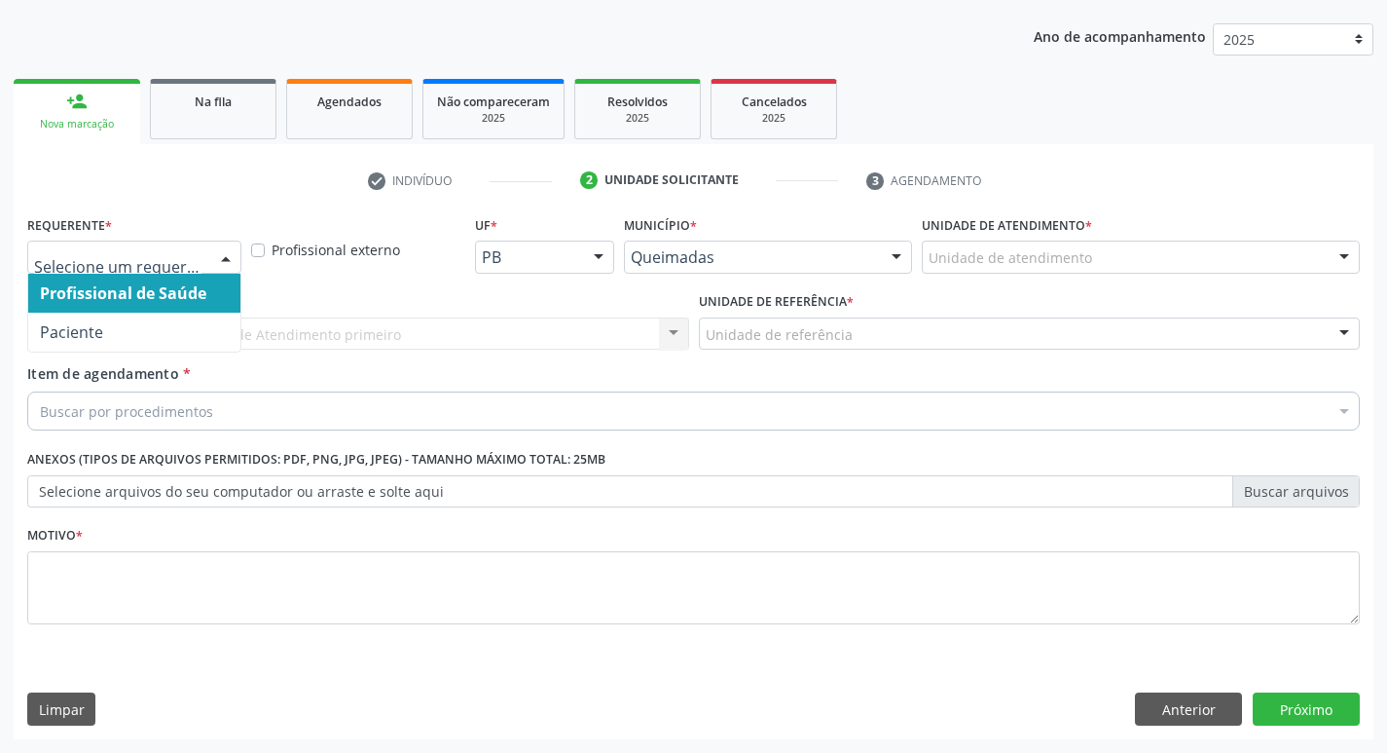
click at [207, 264] on div "Profissional de Saúde Paciente Nenhum resultado encontrado para: " " Não há nen…" at bounding box center [134, 256] width 214 height 33
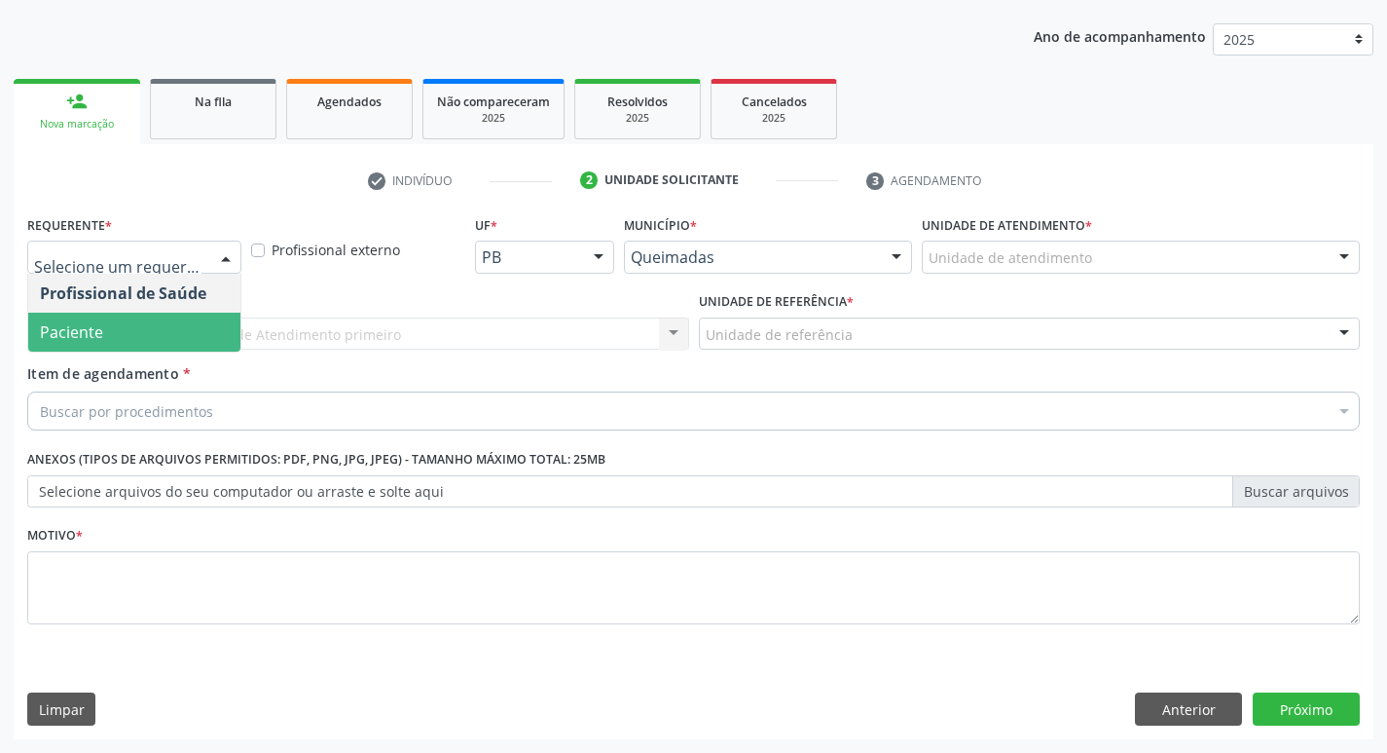
click at [148, 342] on span "Paciente" at bounding box center [134, 332] width 212 height 39
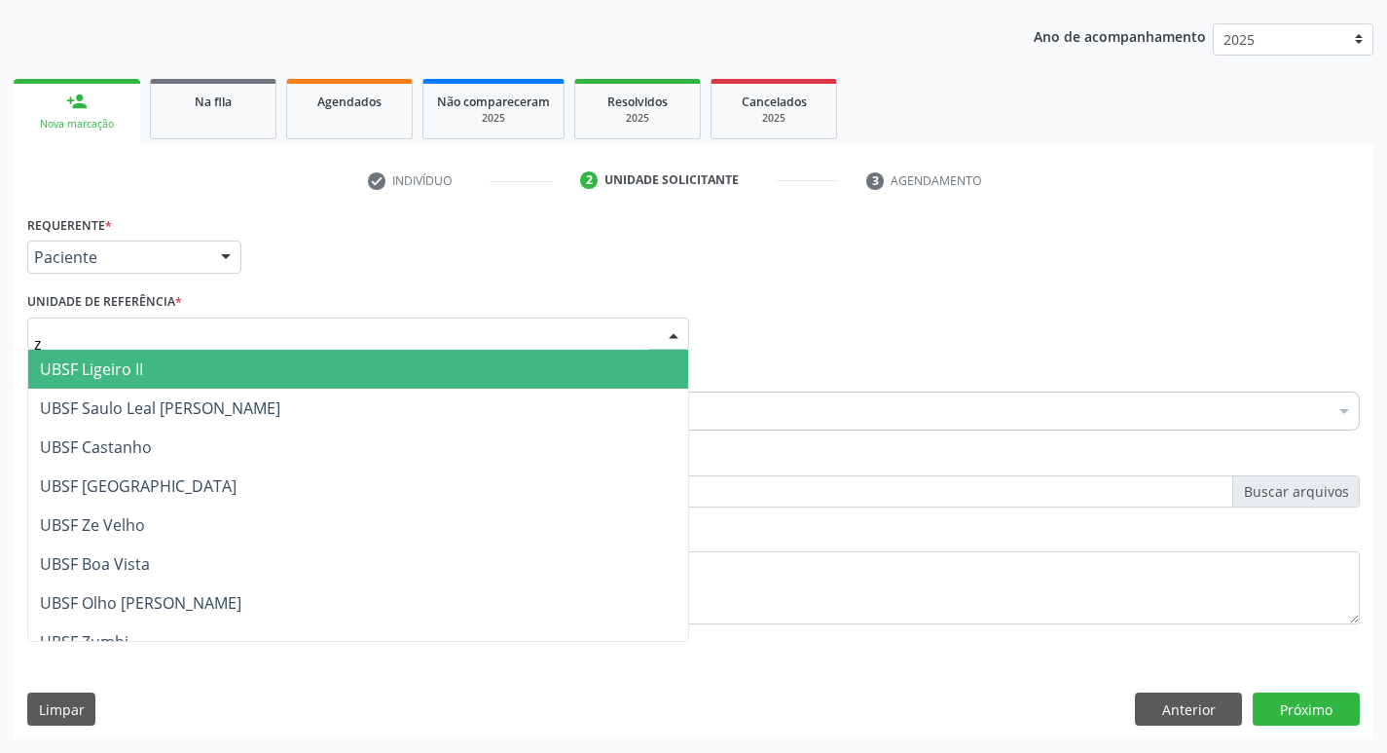
type input "ze"
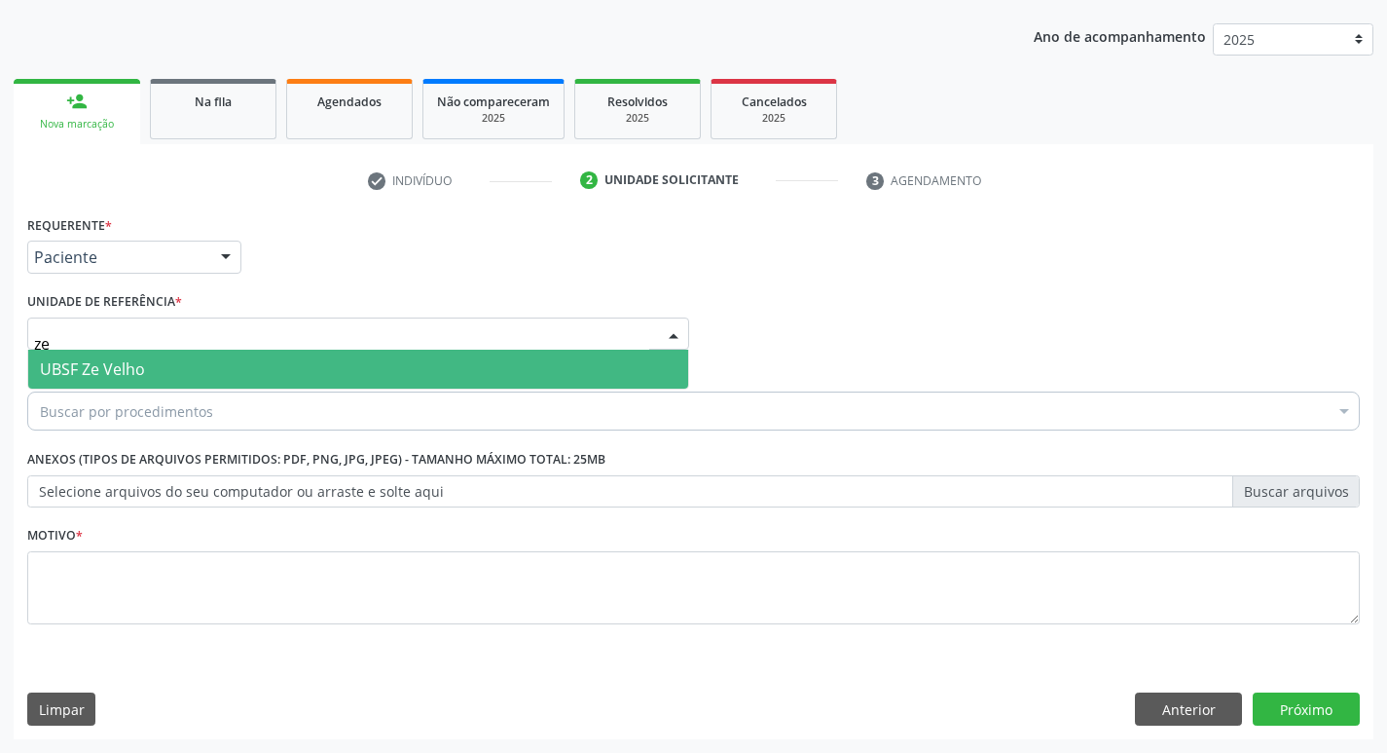
click at [169, 372] on span "UBSF Ze Velho" at bounding box center [358, 369] width 660 height 39
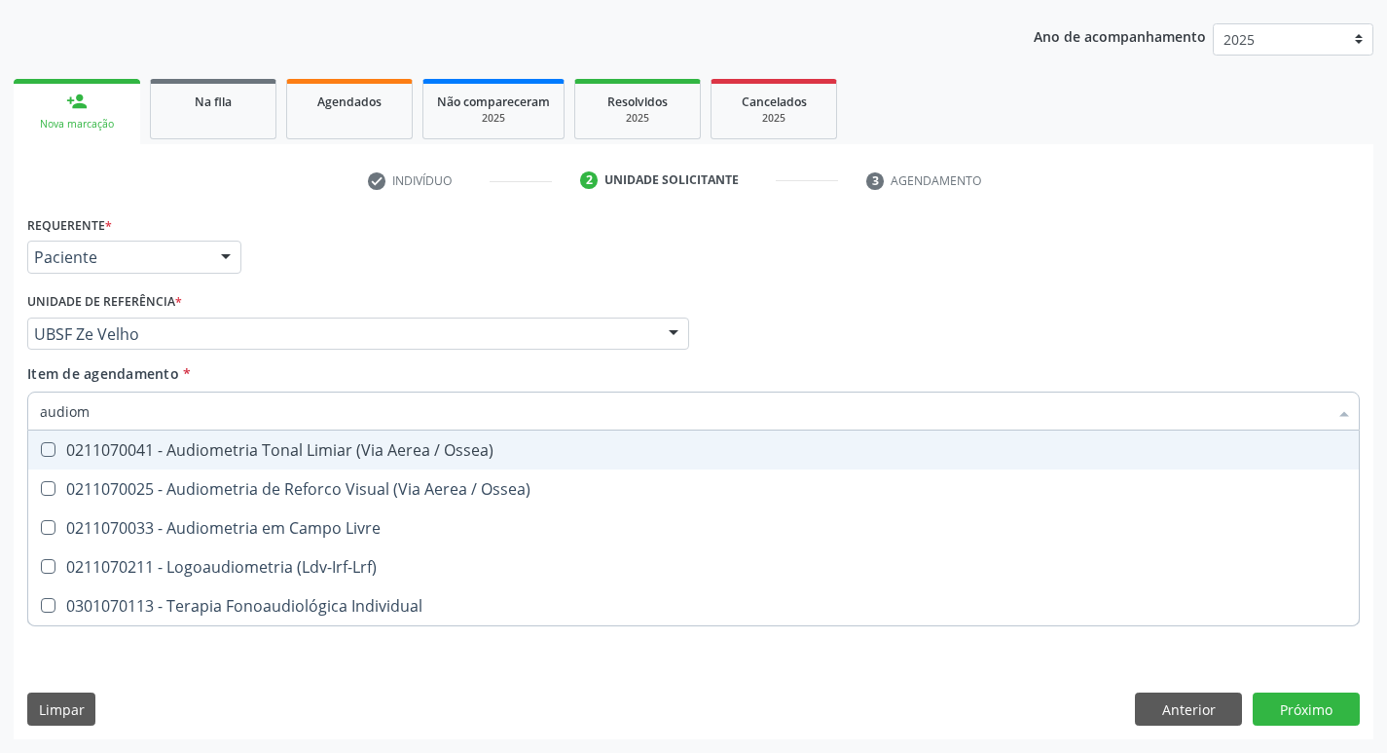
type input "audiome"
click at [178, 444] on div "0211070041 - Audiometria Tonal Limiar (Via Aerea / Ossea)" at bounding box center [694, 450] width 1308 height 16
checkbox Ossea\) "true"
click at [311, 274] on div "Requerente * Paciente Profissional de Saúde Paciente Nenhum resultado encontrad…" at bounding box center [693, 248] width 1343 height 76
checkbox Ossea\) "true"
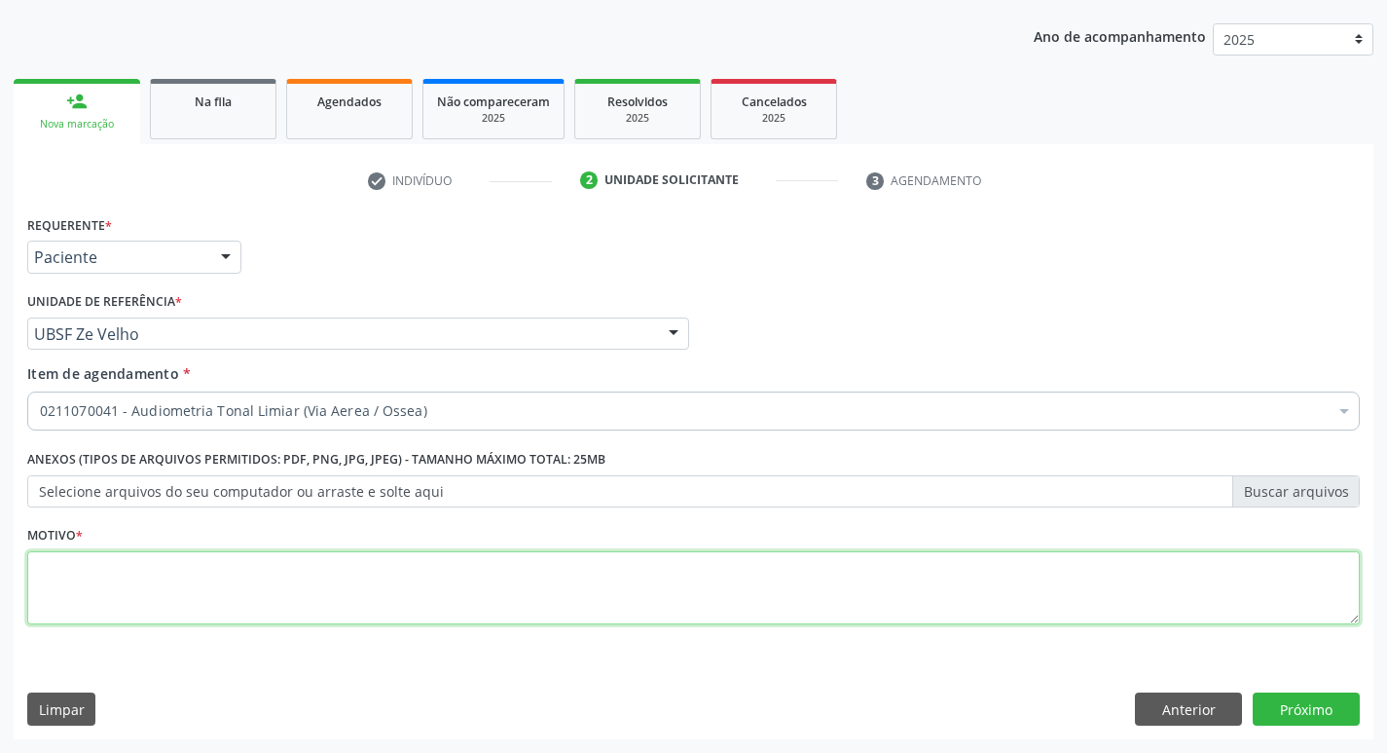
click at [141, 578] on textarea at bounding box center [693, 588] width 1333 height 74
type textarea "avaliação"
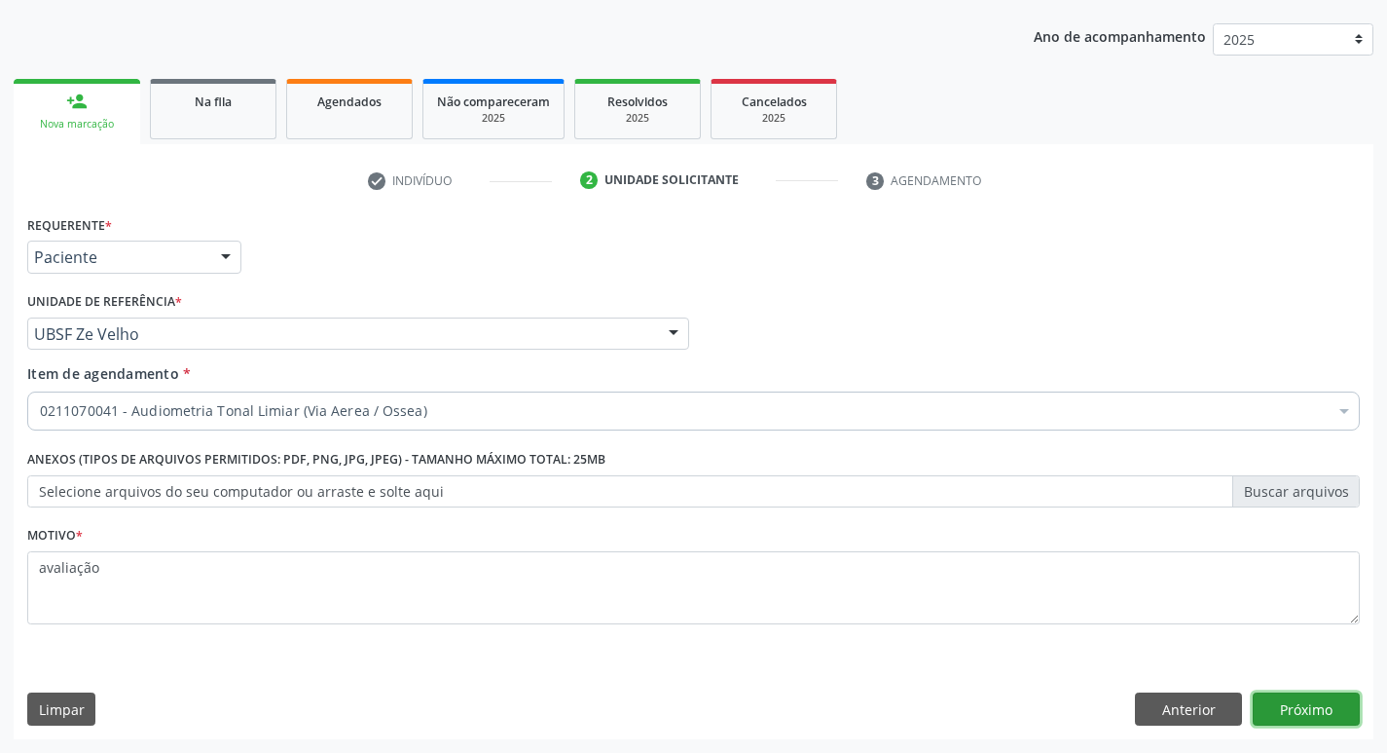
click at [1280, 699] on button "Próximo" at bounding box center [1306, 708] width 107 height 33
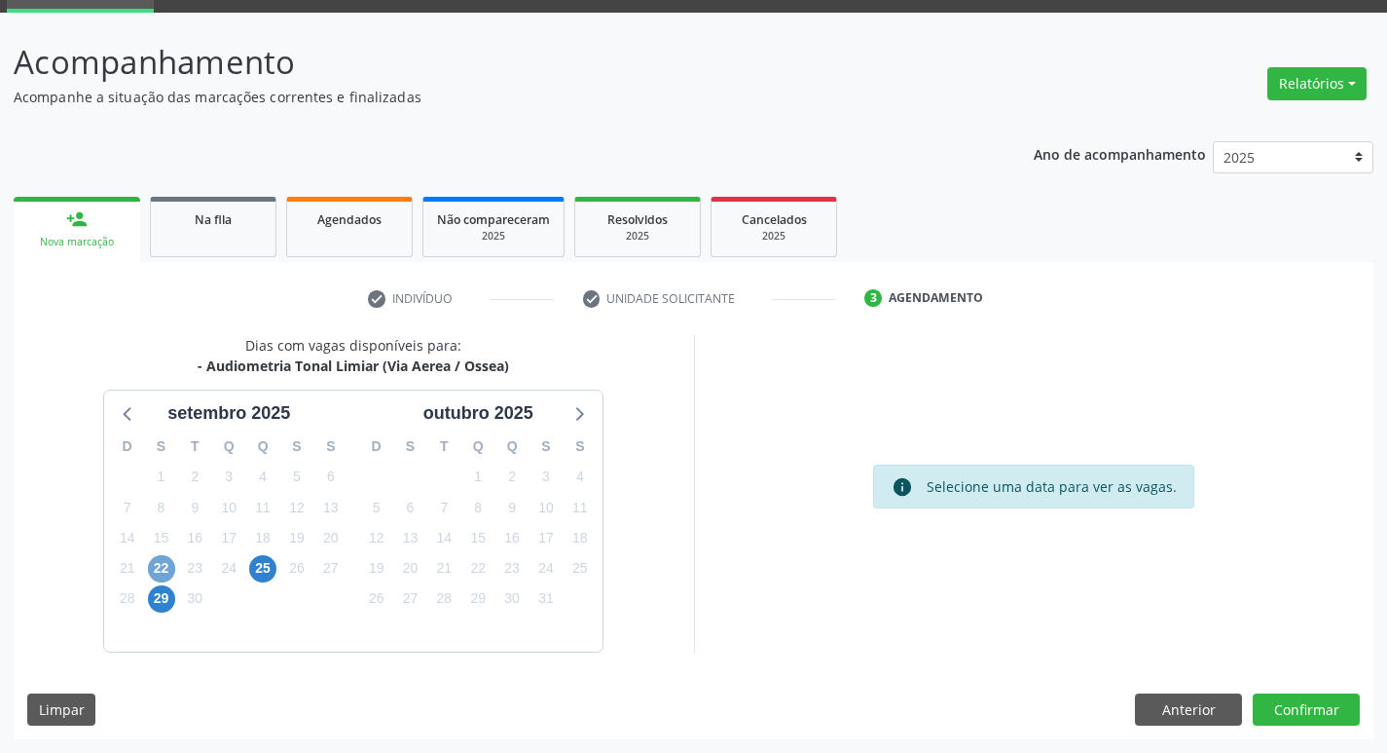
click at [159, 569] on span "22" at bounding box center [161, 568] width 27 height 27
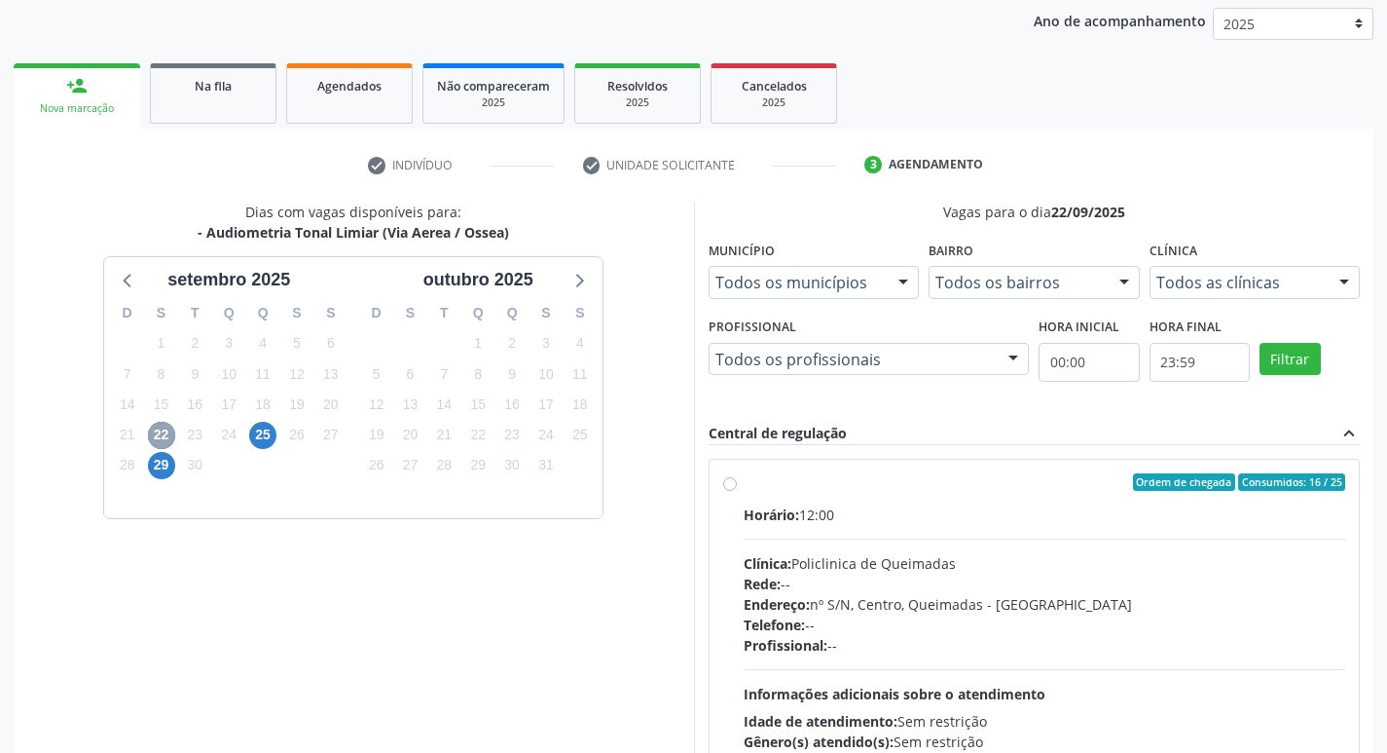
scroll to position [289, 0]
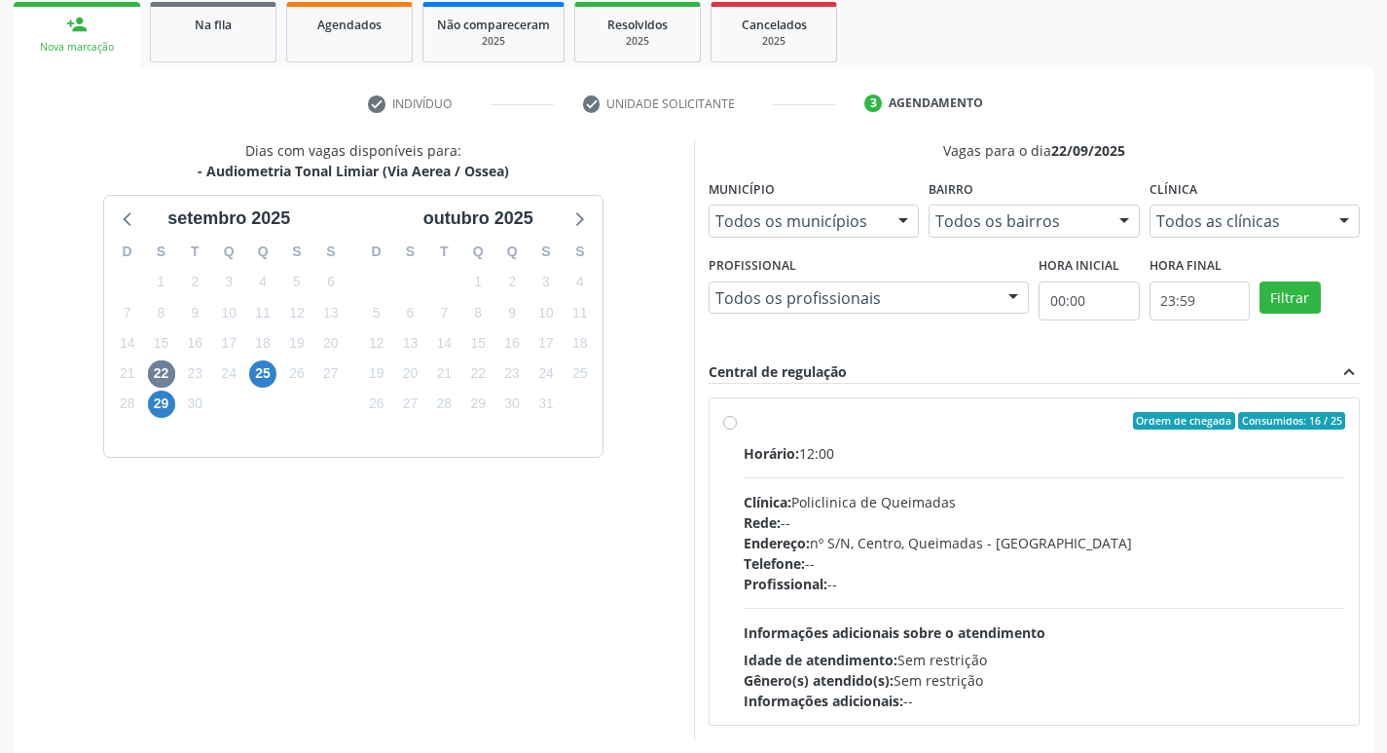
click at [954, 517] on div "Rede: --" at bounding box center [1045, 522] width 603 height 20
click at [737, 429] on input "Ordem de chegada Consumidos: 16 / 25 Horário: 12:00 Clínica: Policlinica de Que…" at bounding box center [730, 421] width 14 height 18
radio input "true"
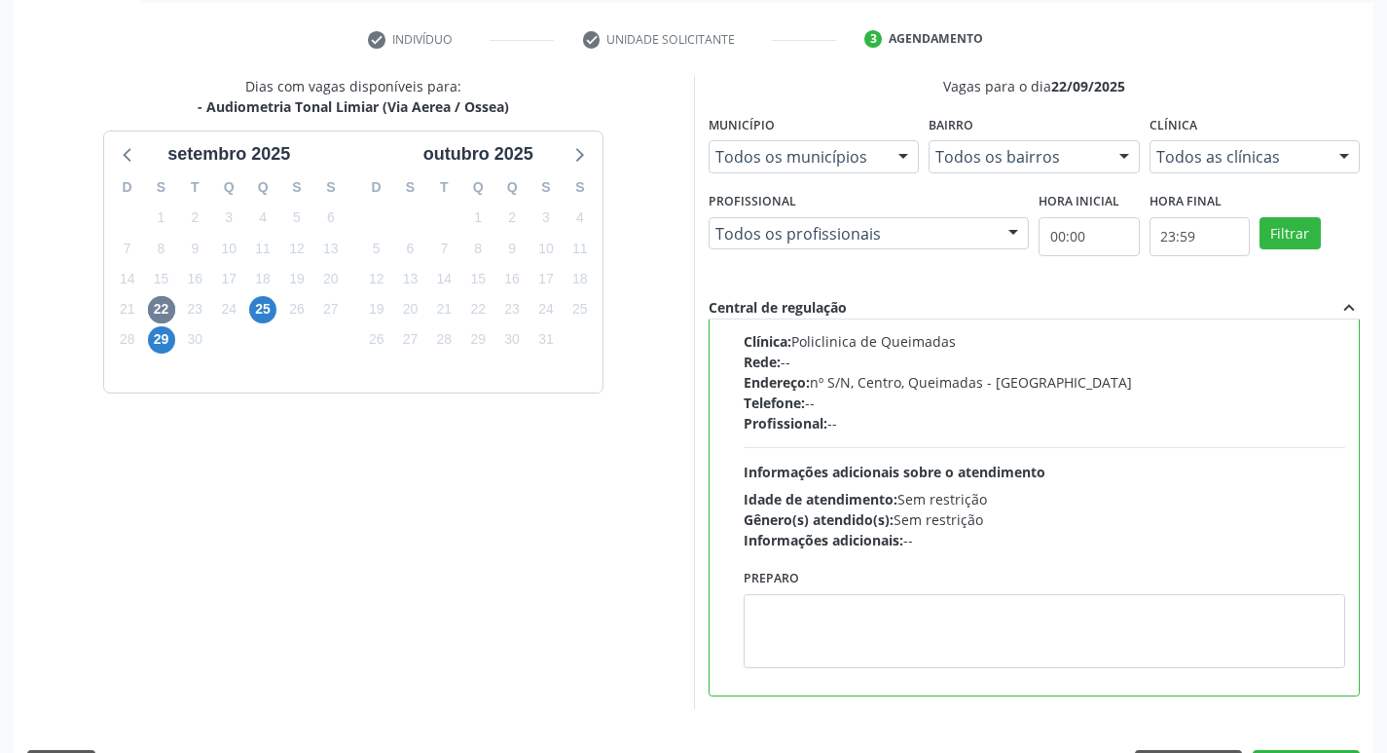
scroll to position [411, 0]
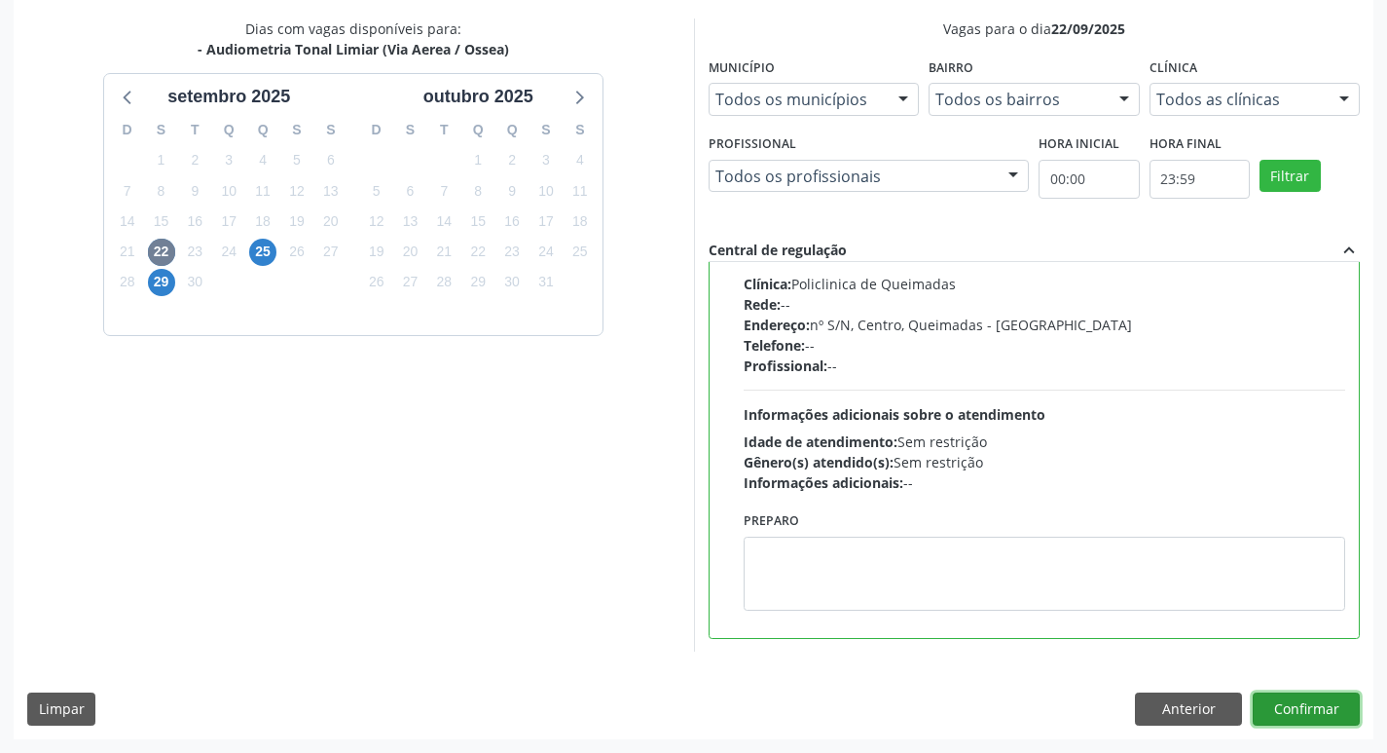
click at [1293, 712] on button "Confirmar" at bounding box center [1306, 708] width 107 height 33
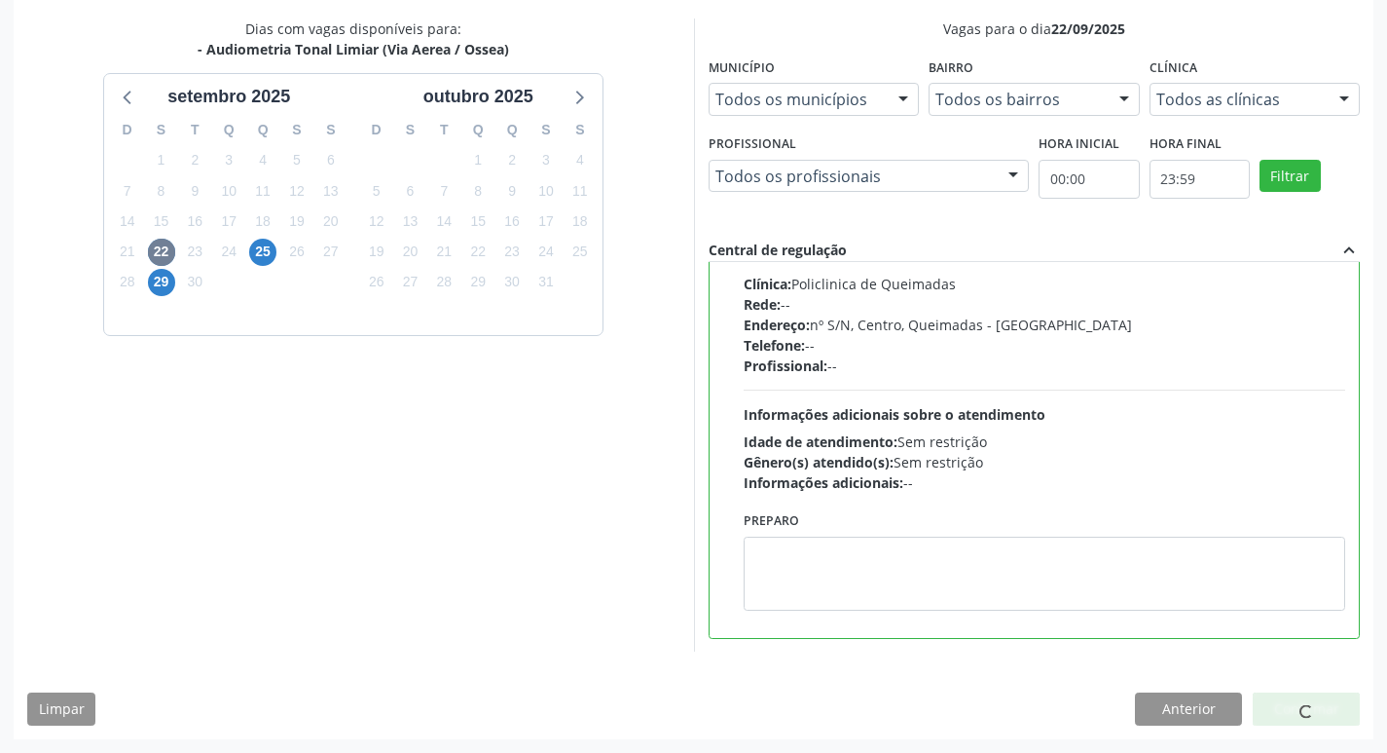
scroll to position [0, 0]
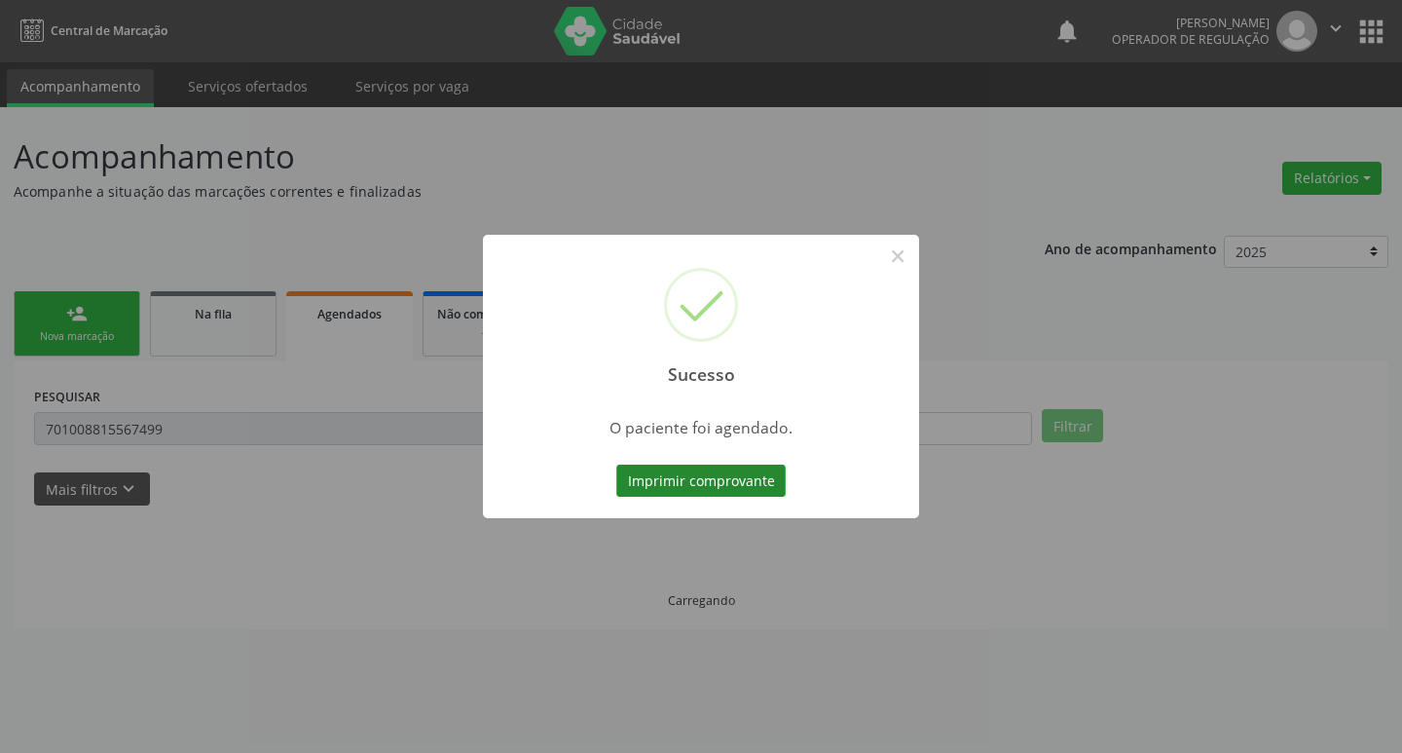
click at [695, 475] on button "Imprimir comprovante" at bounding box center [700, 480] width 169 height 33
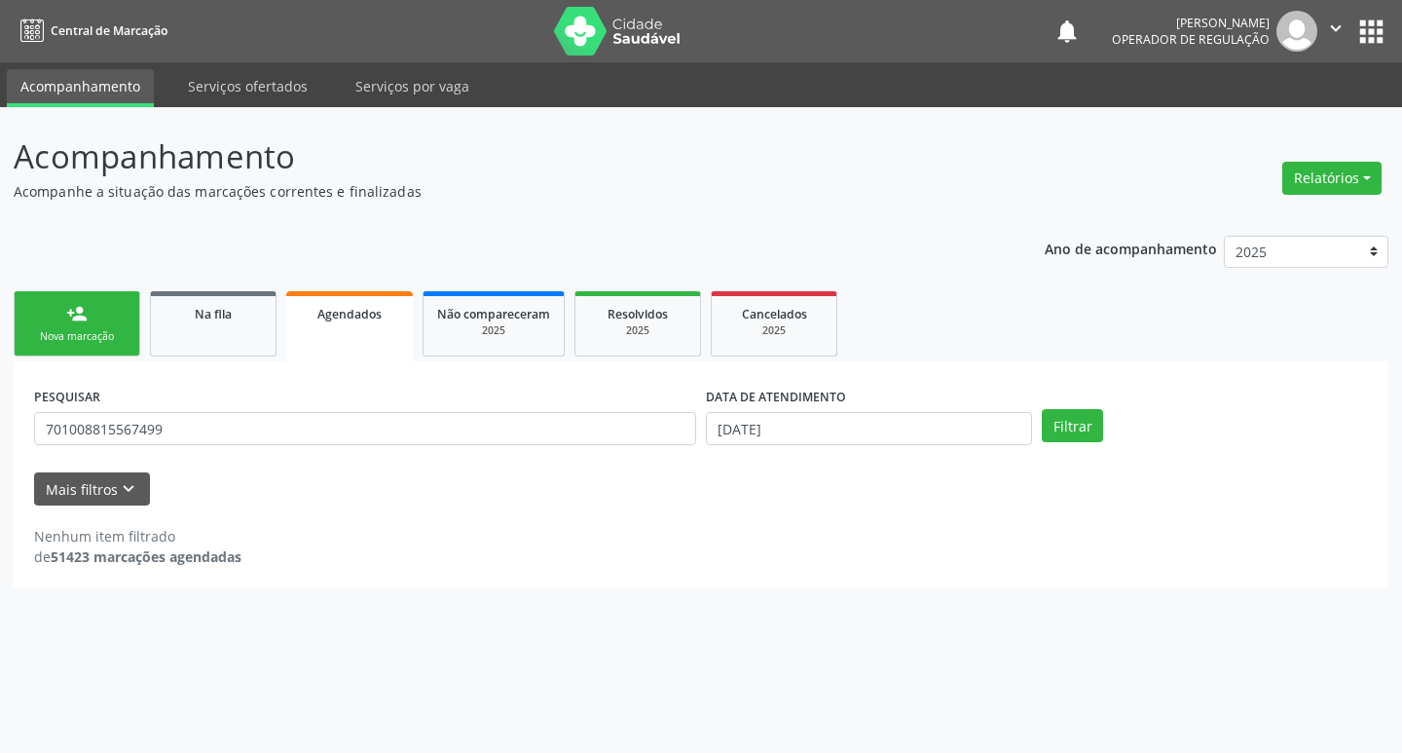
click at [93, 318] on link "person_add Nova marcação" at bounding box center [77, 323] width 127 height 65
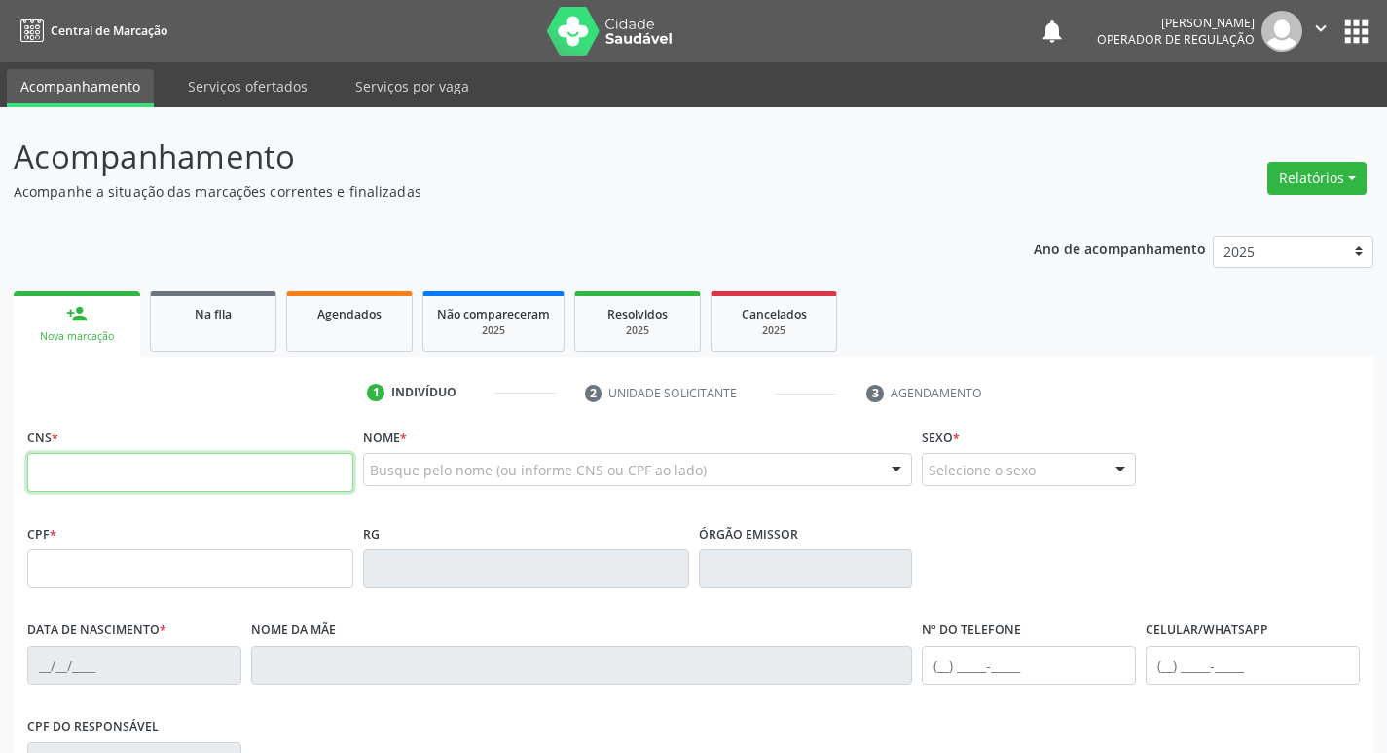
click at [179, 461] on input "text" at bounding box center [190, 472] width 326 height 39
type input "706 3037 1562 2270"
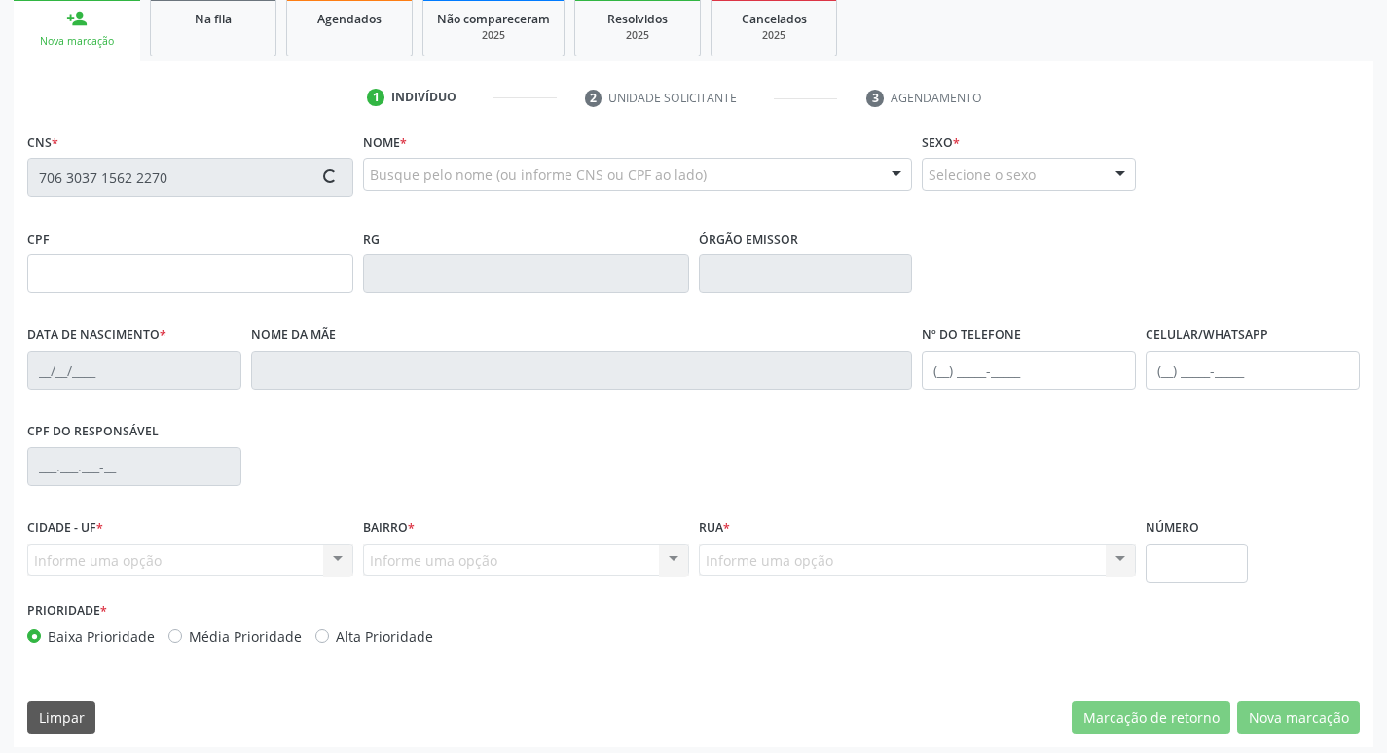
scroll to position [303, 0]
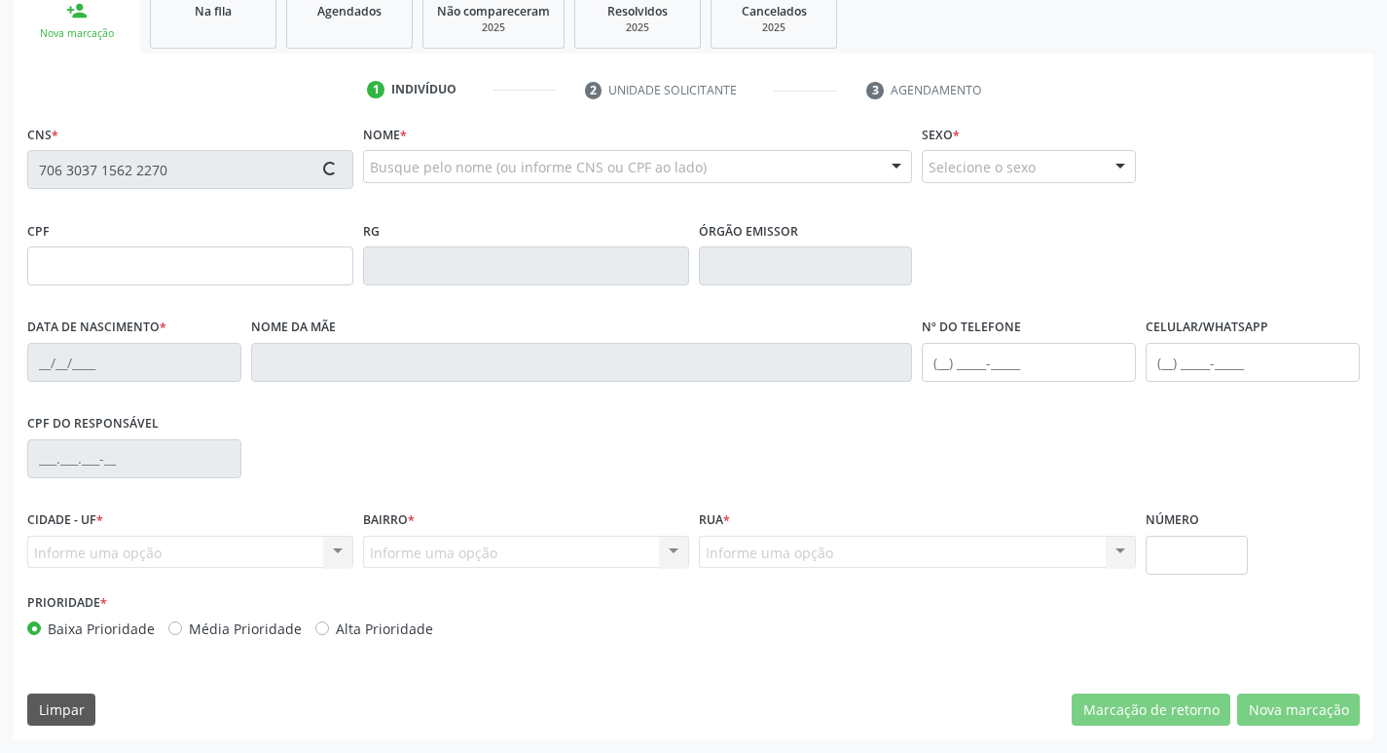
type input "104.784.484-22"
type input "[DATE]"
type input "[PERSON_NAME]"
type input "[PHONE_NUMBER]"
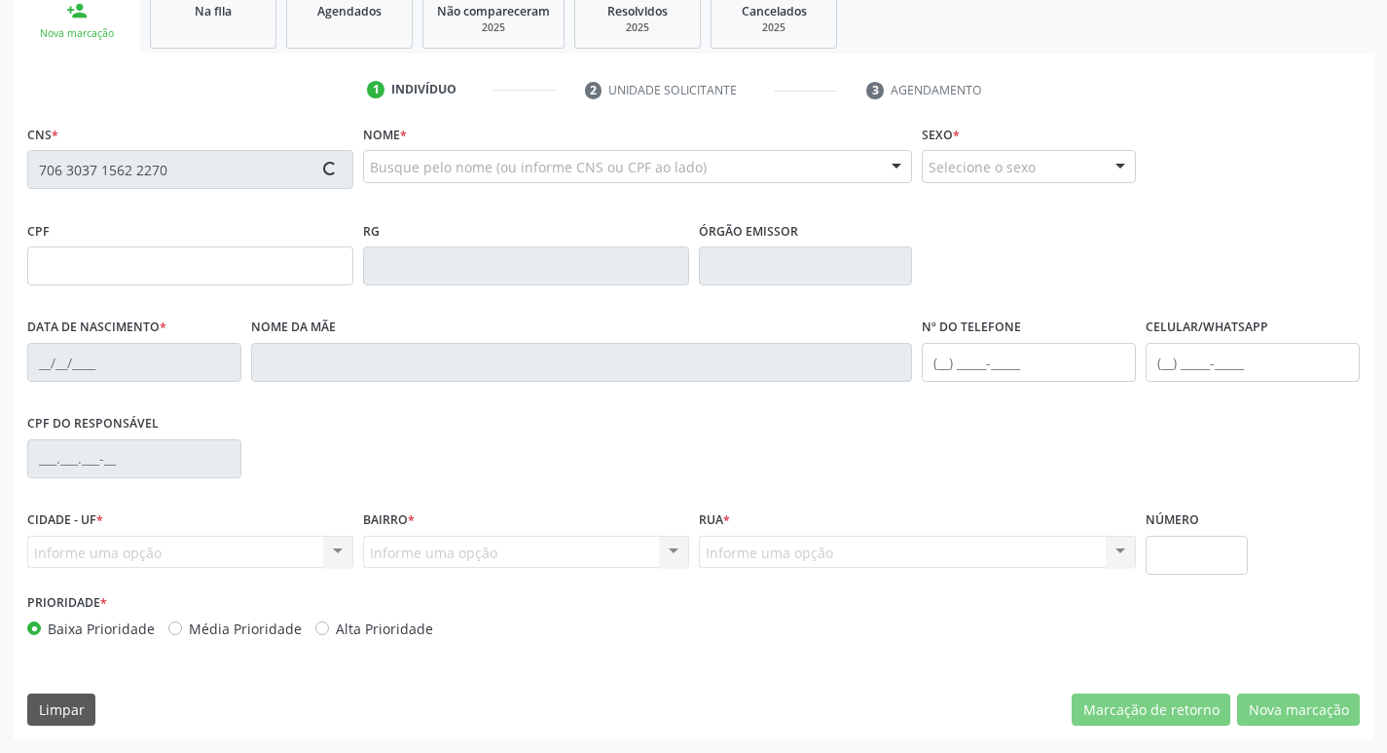
type input "335"
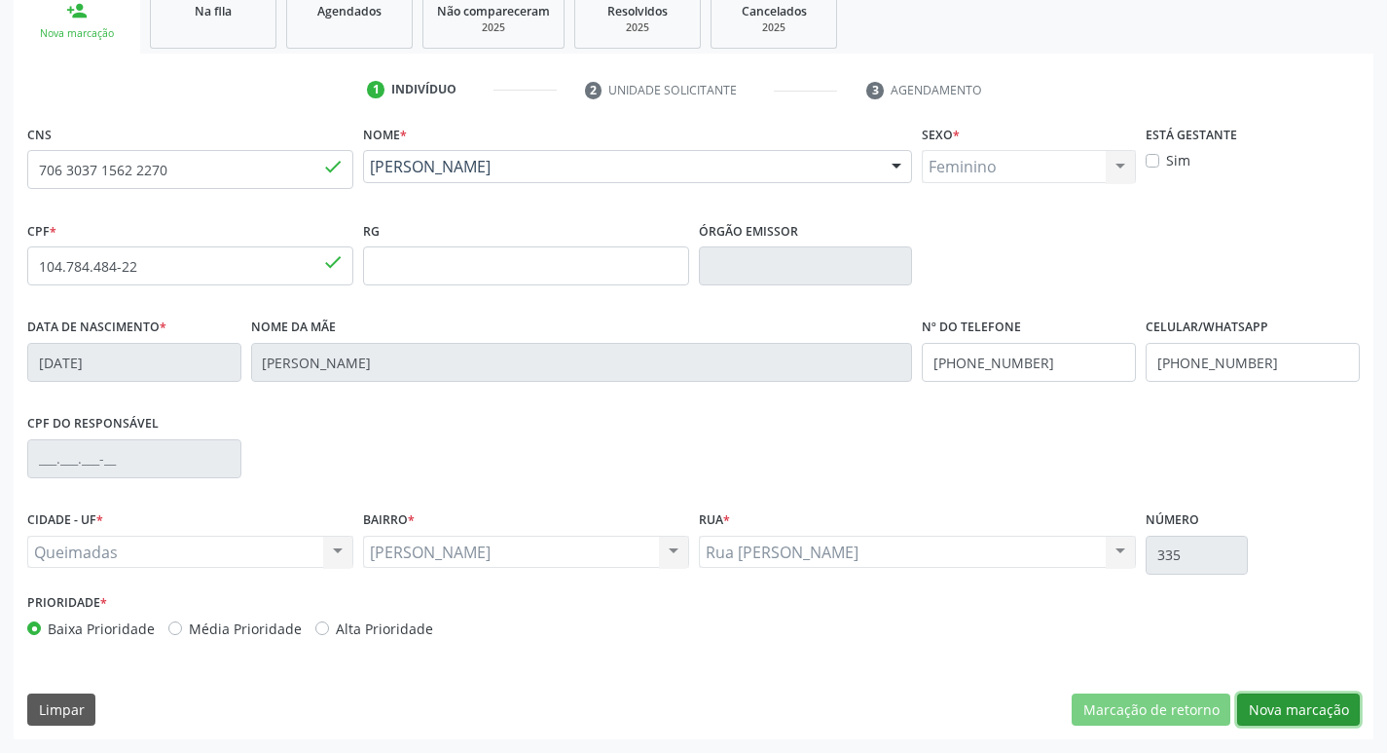
click at [1279, 712] on button "Nova marcação" at bounding box center [1299, 709] width 123 height 33
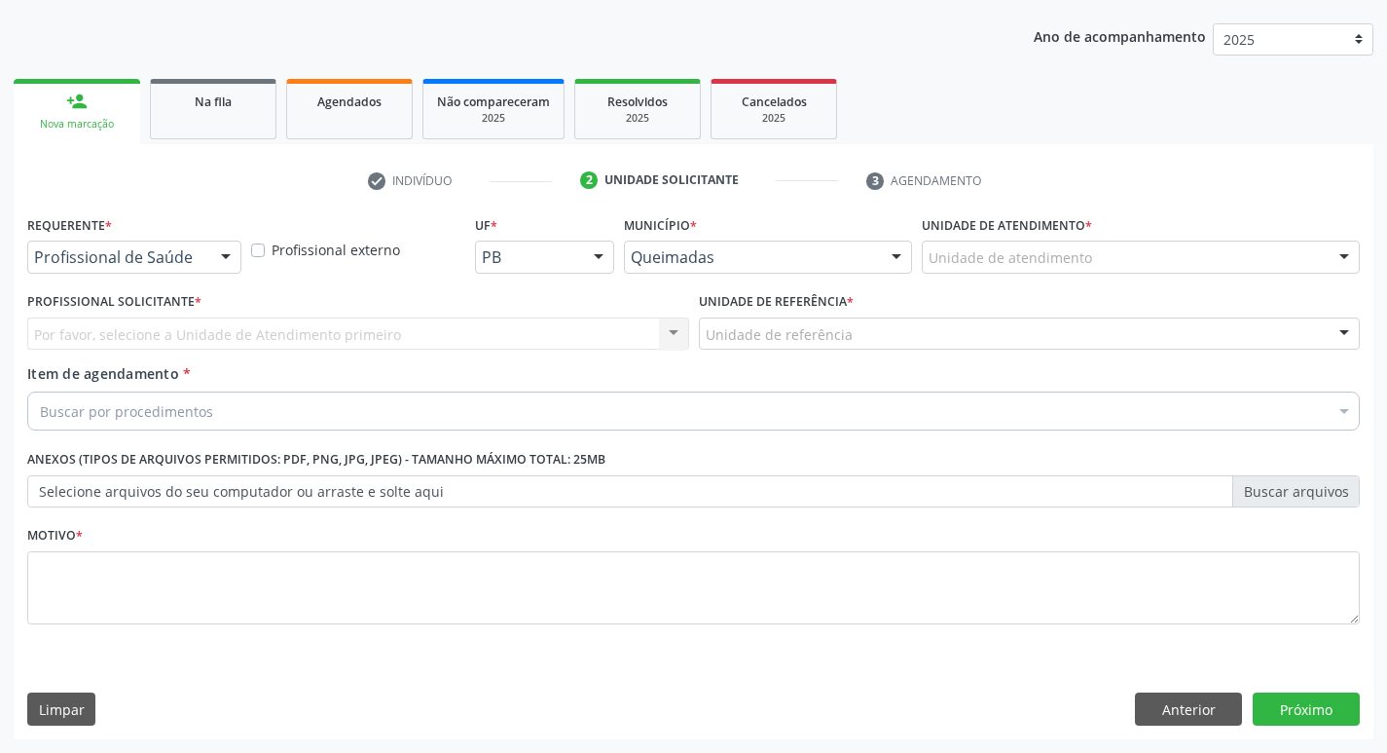
scroll to position [212, 0]
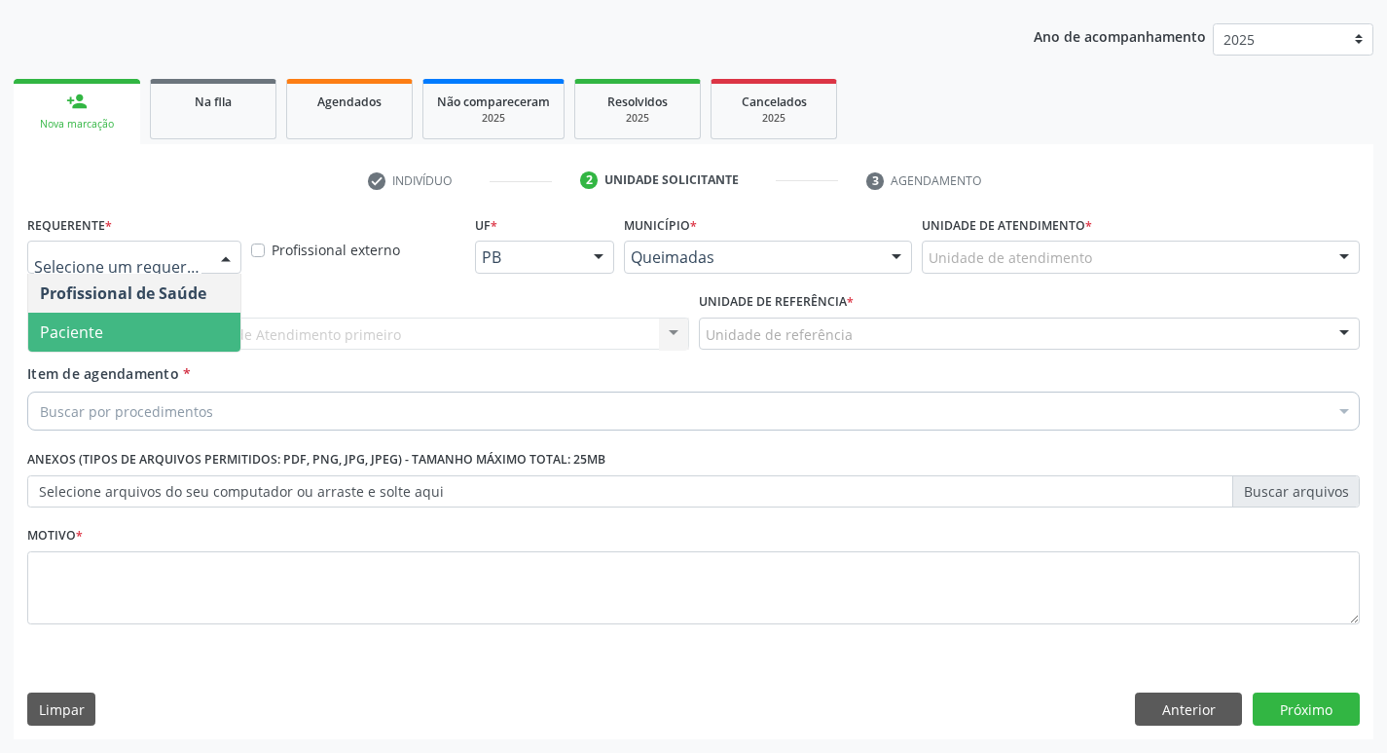
click at [86, 344] on span "Paciente" at bounding box center [134, 332] width 212 height 39
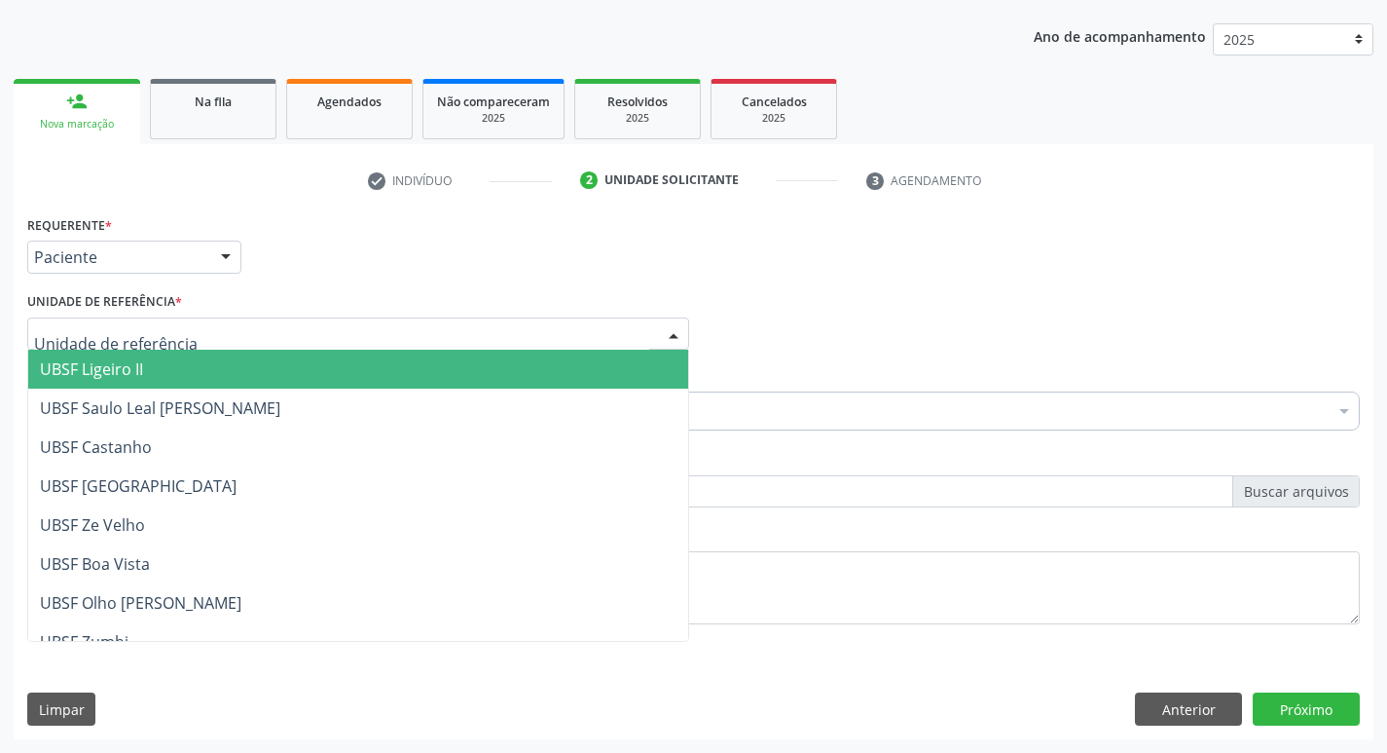
type input "c"
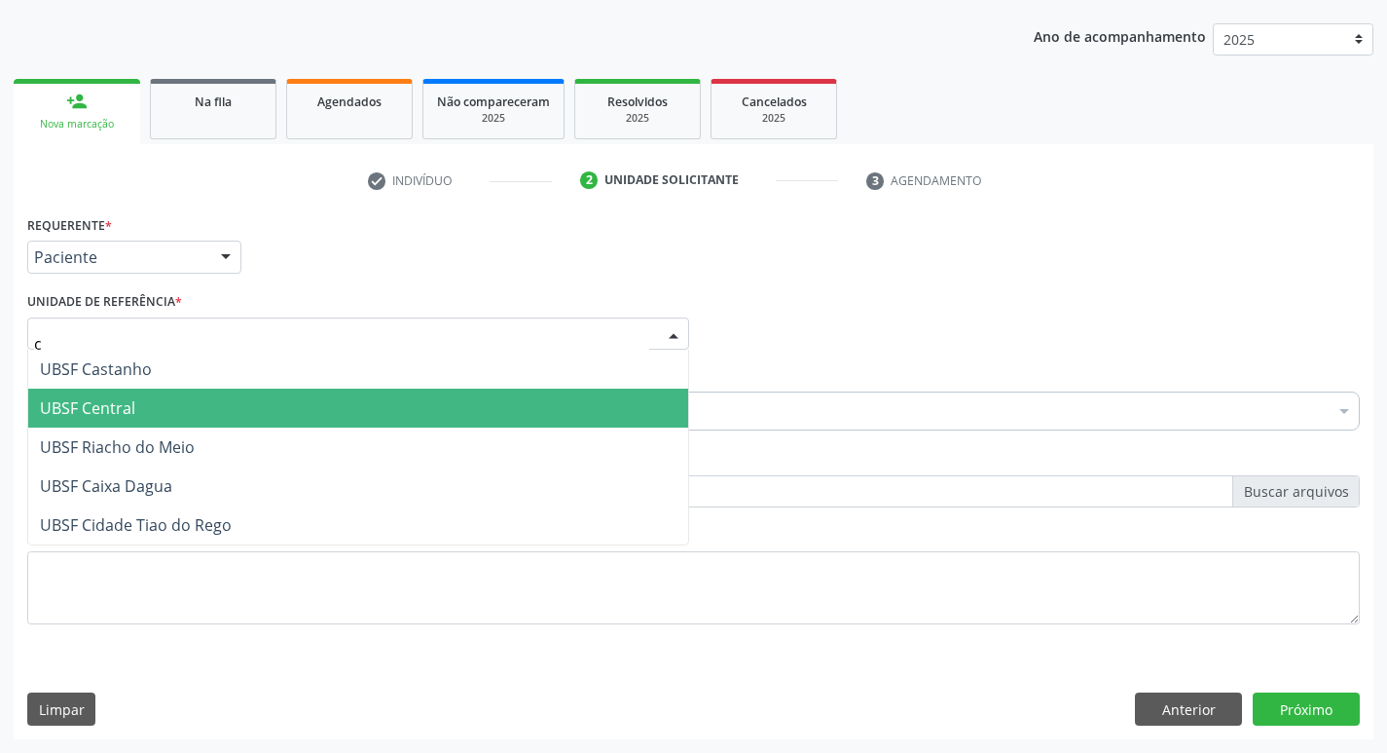
click at [123, 417] on span "UBSF Central" at bounding box center [87, 407] width 95 height 21
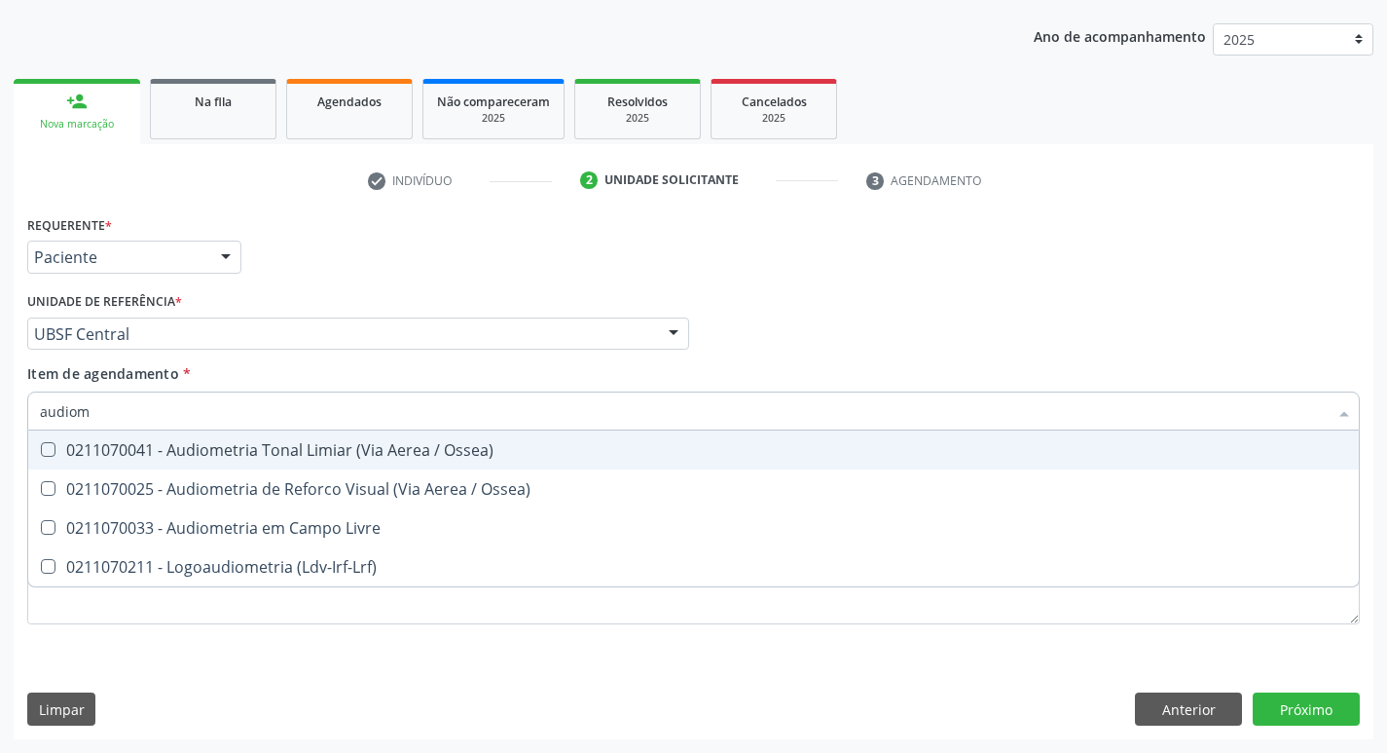
type input "audiome"
click at [200, 452] on div "0211070041 - Audiometria Tonal Limiar (Via Aerea / Ossea)" at bounding box center [694, 450] width 1308 height 16
checkbox Ossea\) "true"
click at [361, 234] on div "Requerente * Paciente Profissional de Saúde Paciente Nenhum resultado encontrad…" at bounding box center [693, 248] width 1343 height 76
checkbox Ossea\) "true"
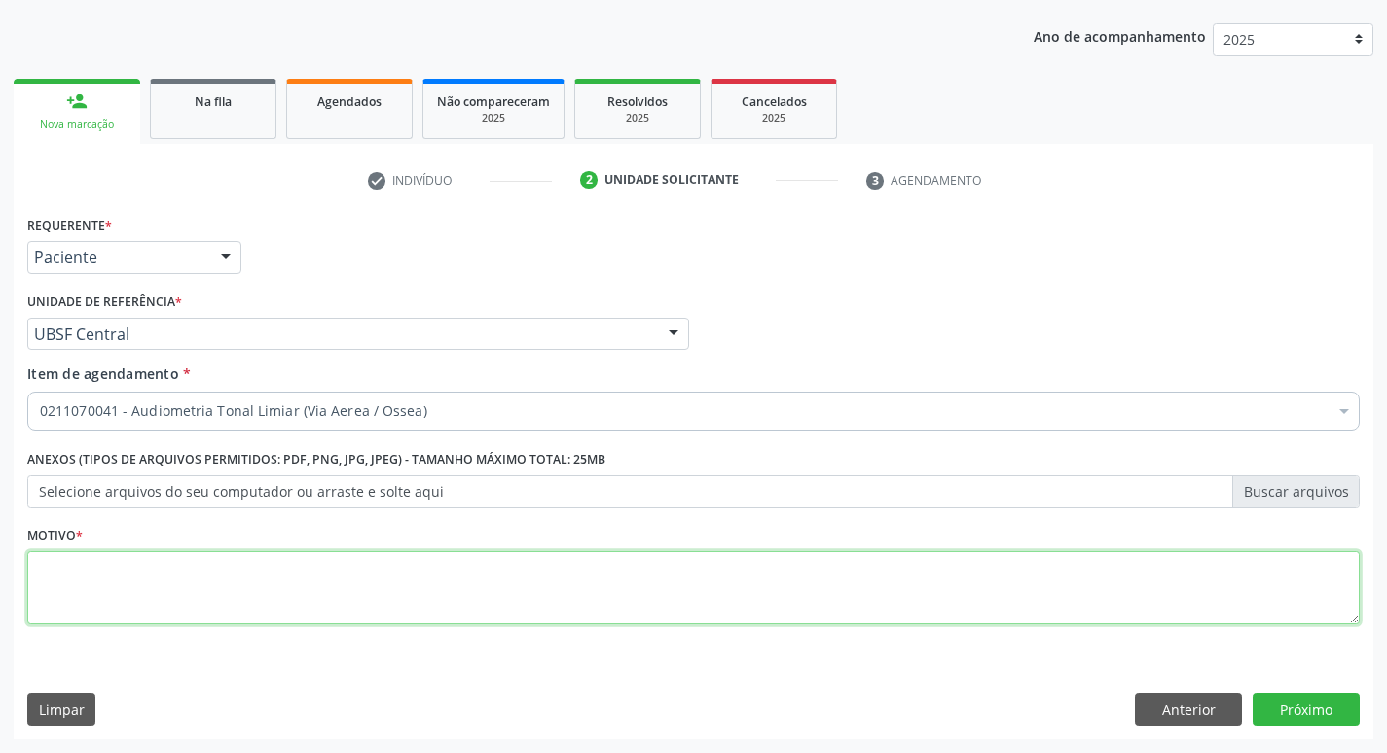
click at [188, 609] on textarea at bounding box center [693, 588] width 1333 height 74
type textarea "avaliação"
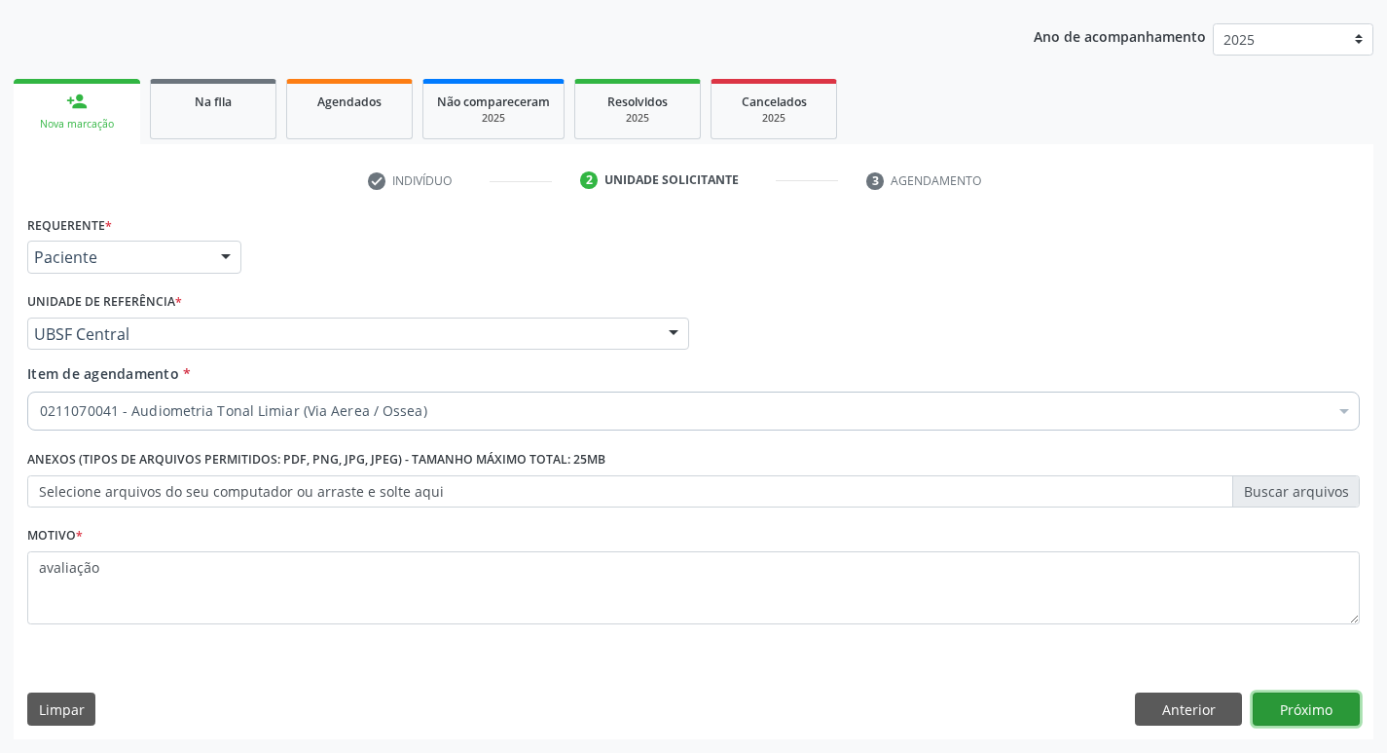
click at [1273, 700] on button "Próximo" at bounding box center [1306, 708] width 107 height 33
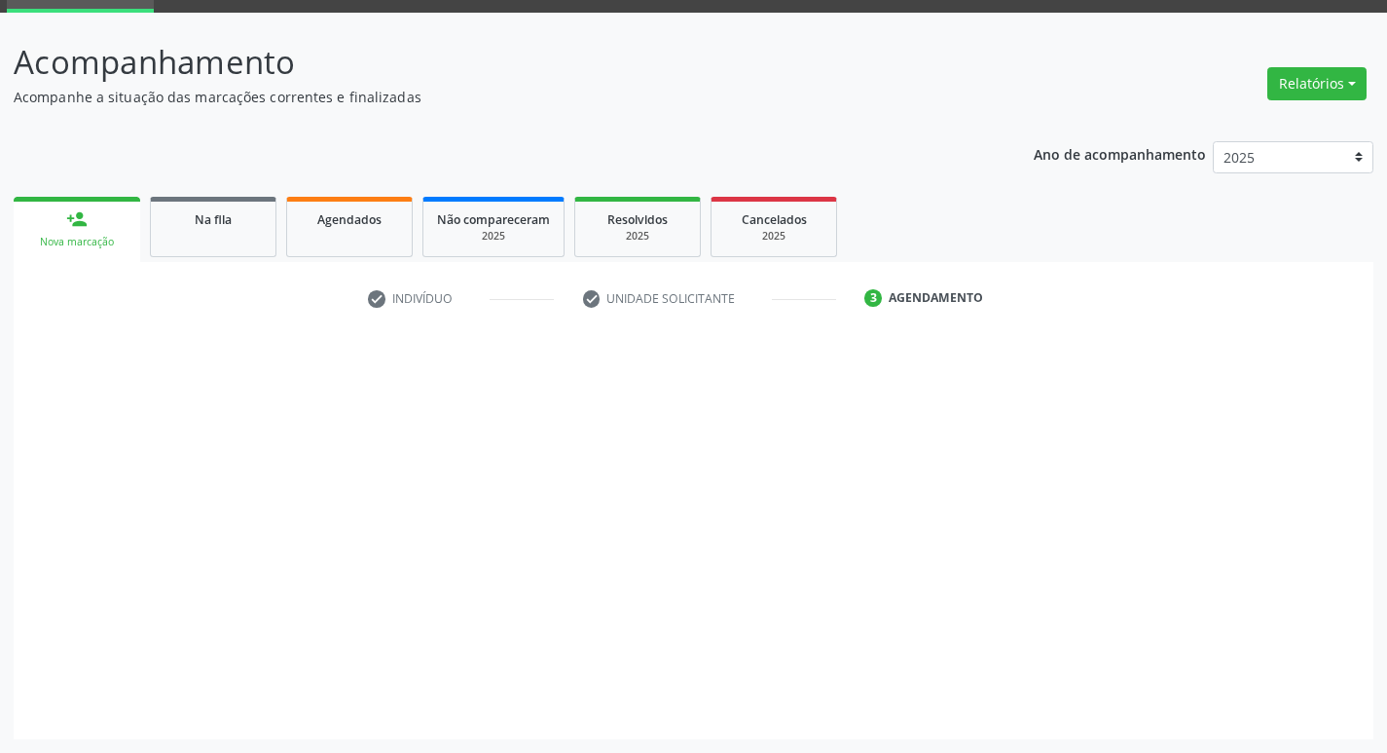
scroll to position [94, 0]
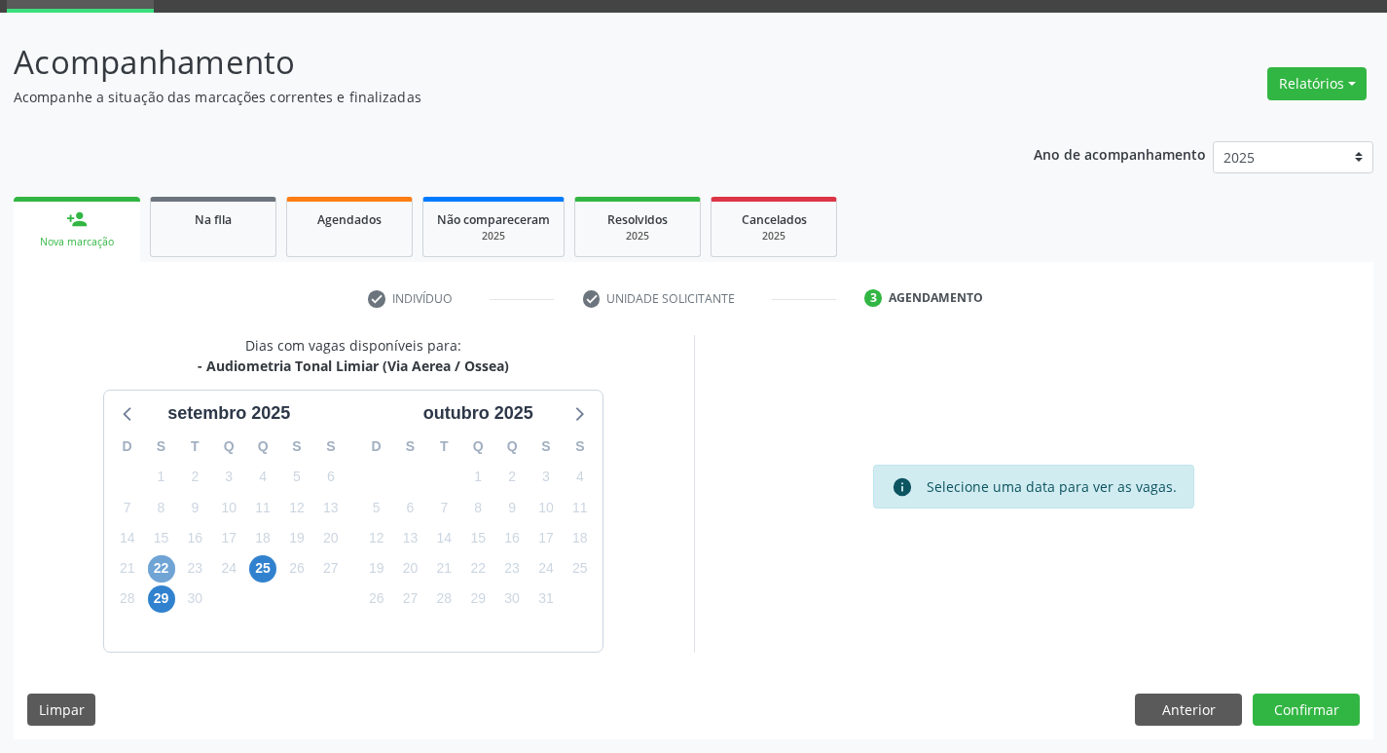
click at [161, 568] on span "22" at bounding box center [161, 568] width 27 height 27
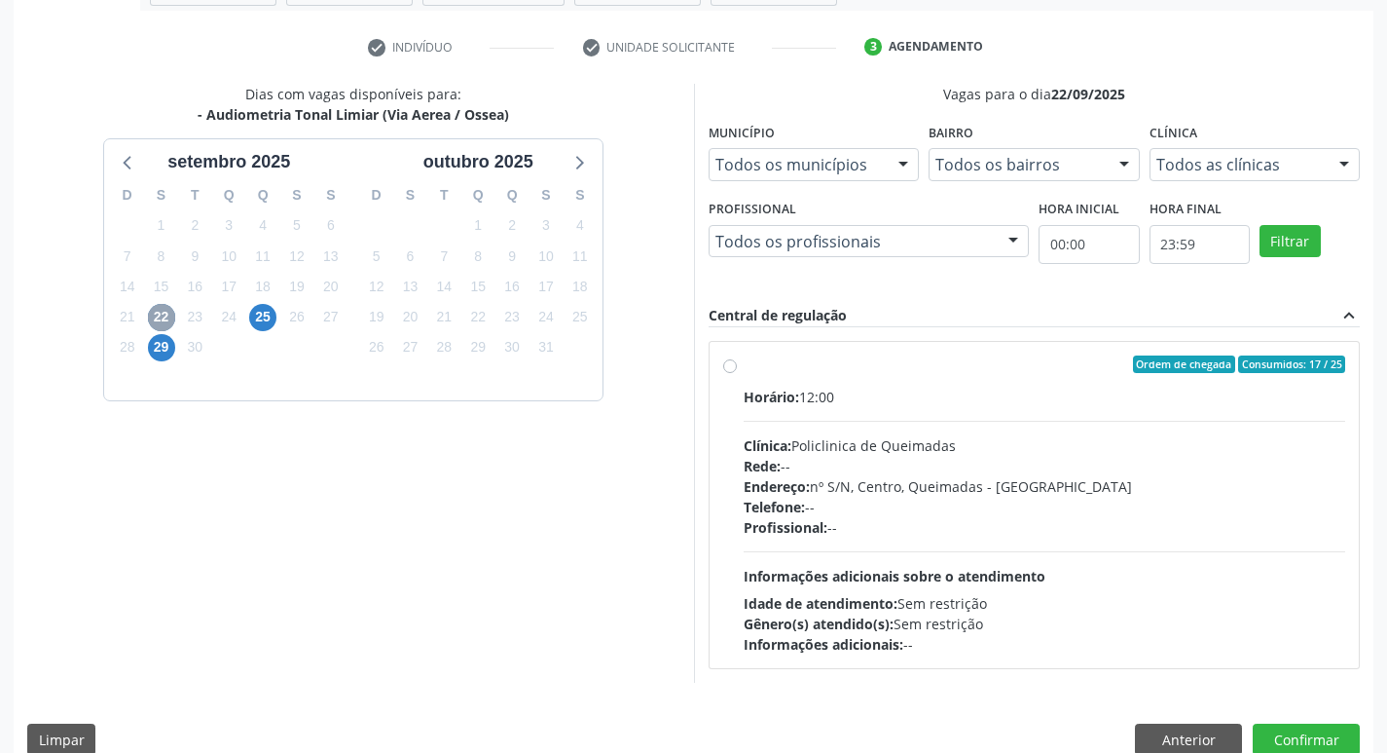
scroll to position [376, 0]
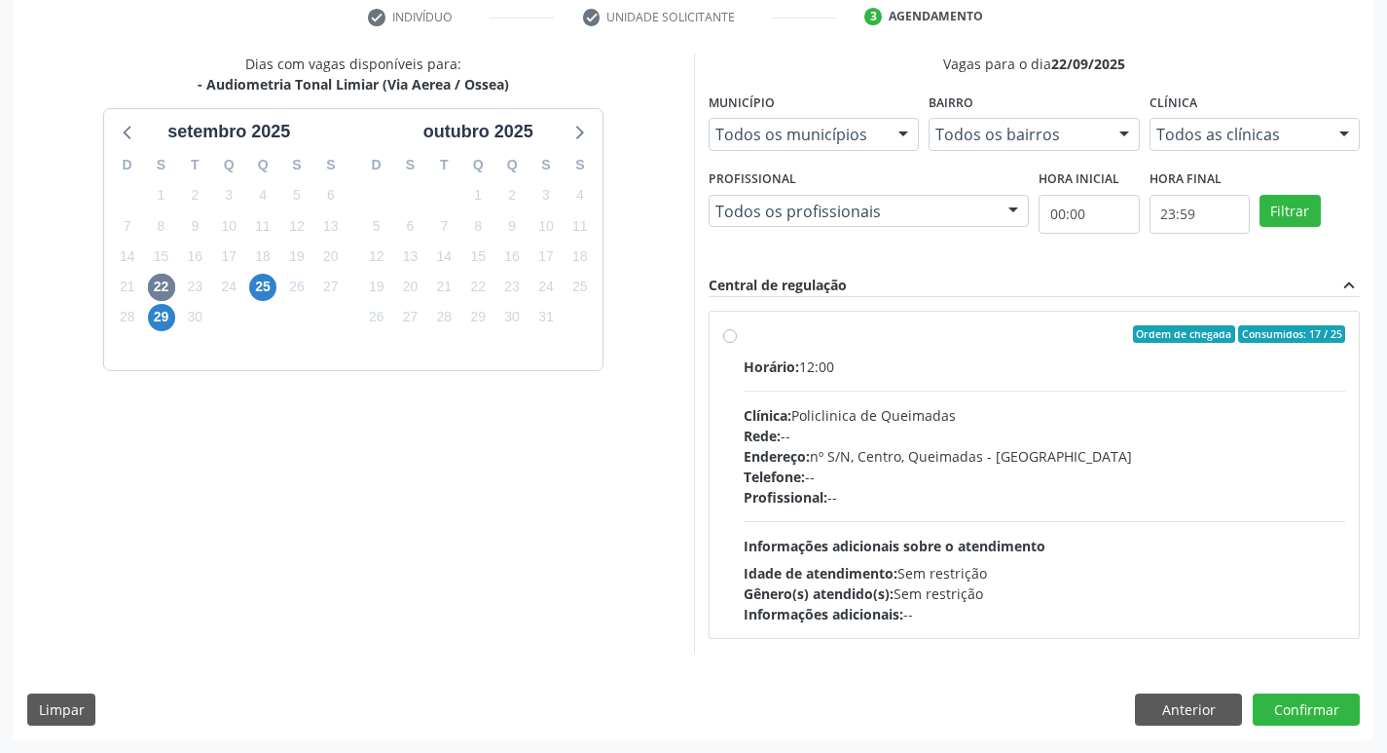
click at [888, 345] on label "Ordem de chegada Consumidos: 17 / 25 Horário: 12:00 Clínica: Policlinica de Que…" at bounding box center [1045, 474] width 603 height 299
click at [737, 343] on input "Ordem de chegada Consumidos: 17 / 25 Horário: 12:00 Clínica: Policlinica de Que…" at bounding box center [730, 334] width 14 height 18
radio input "true"
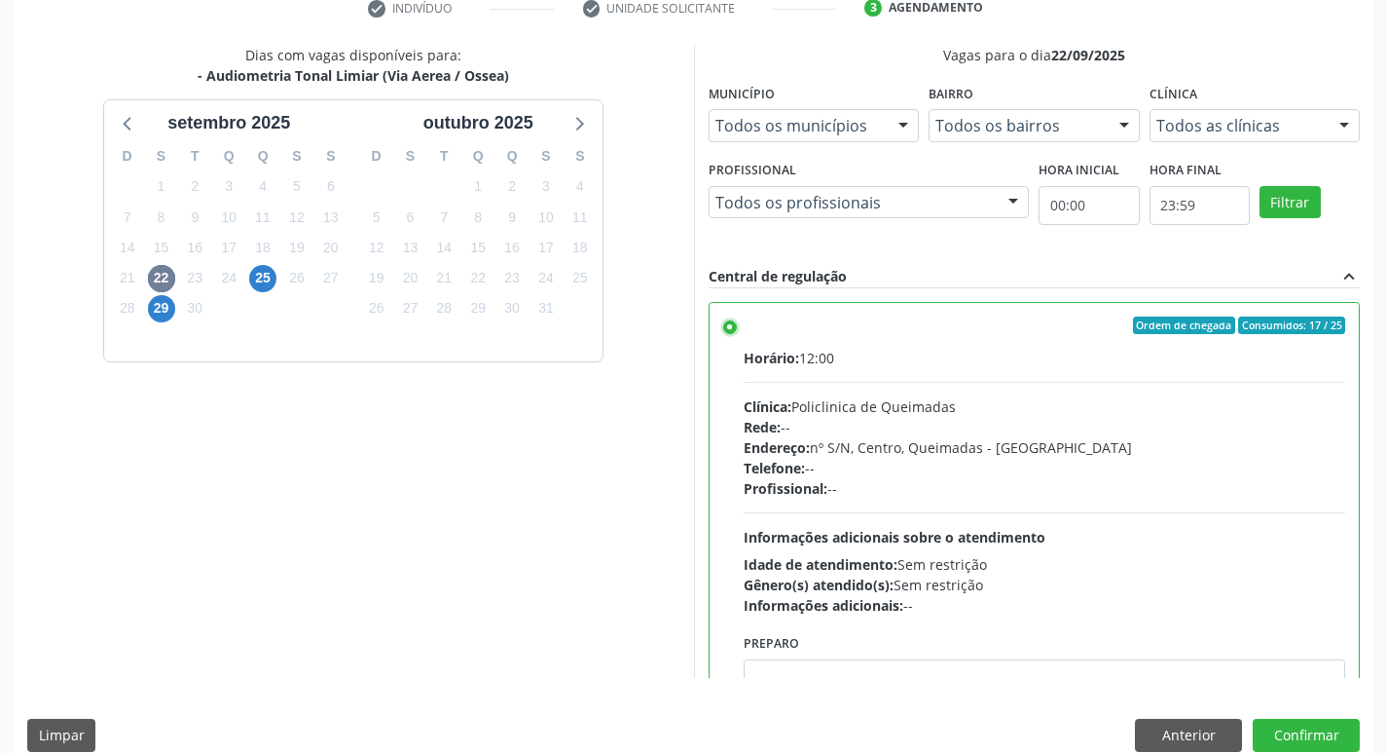
scroll to position [411, 0]
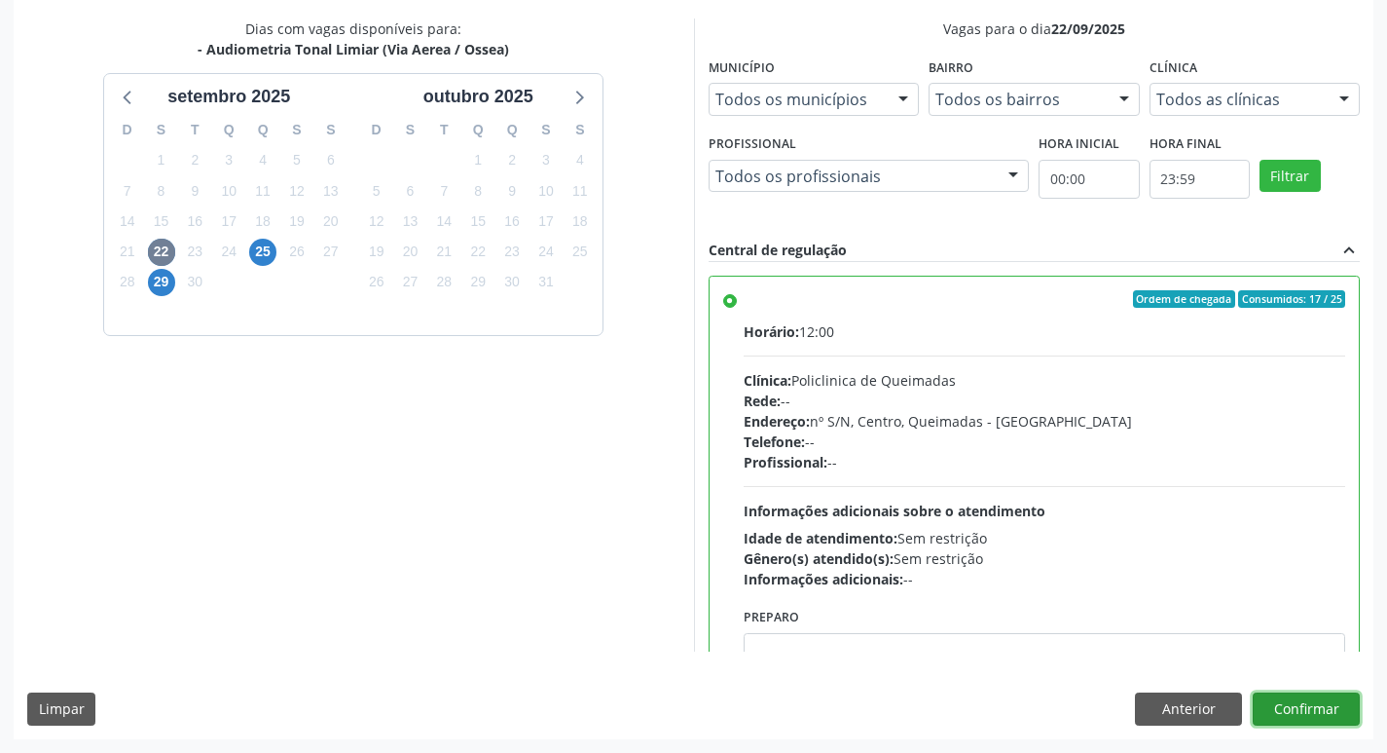
click at [1326, 696] on button "Confirmar" at bounding box center [1306, 708] width 107 height 33
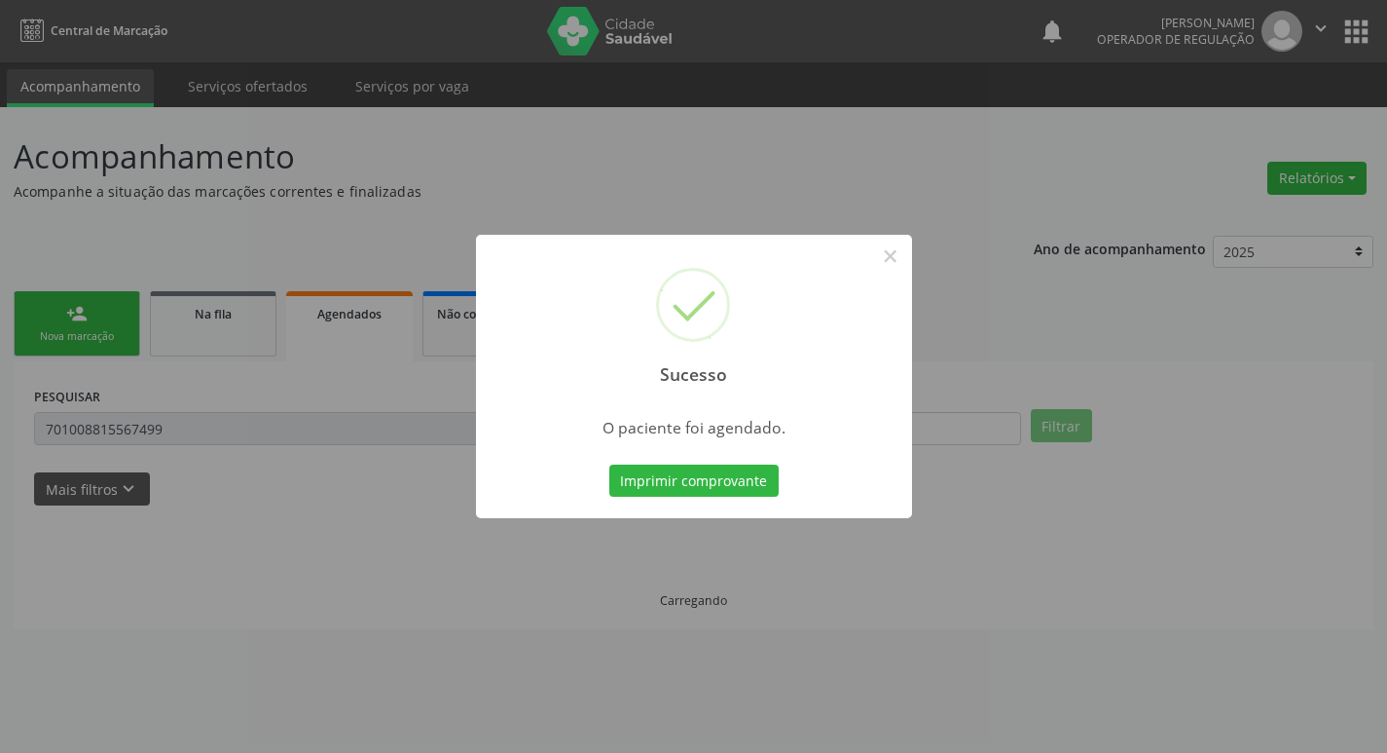
scroll to position [0, 0]
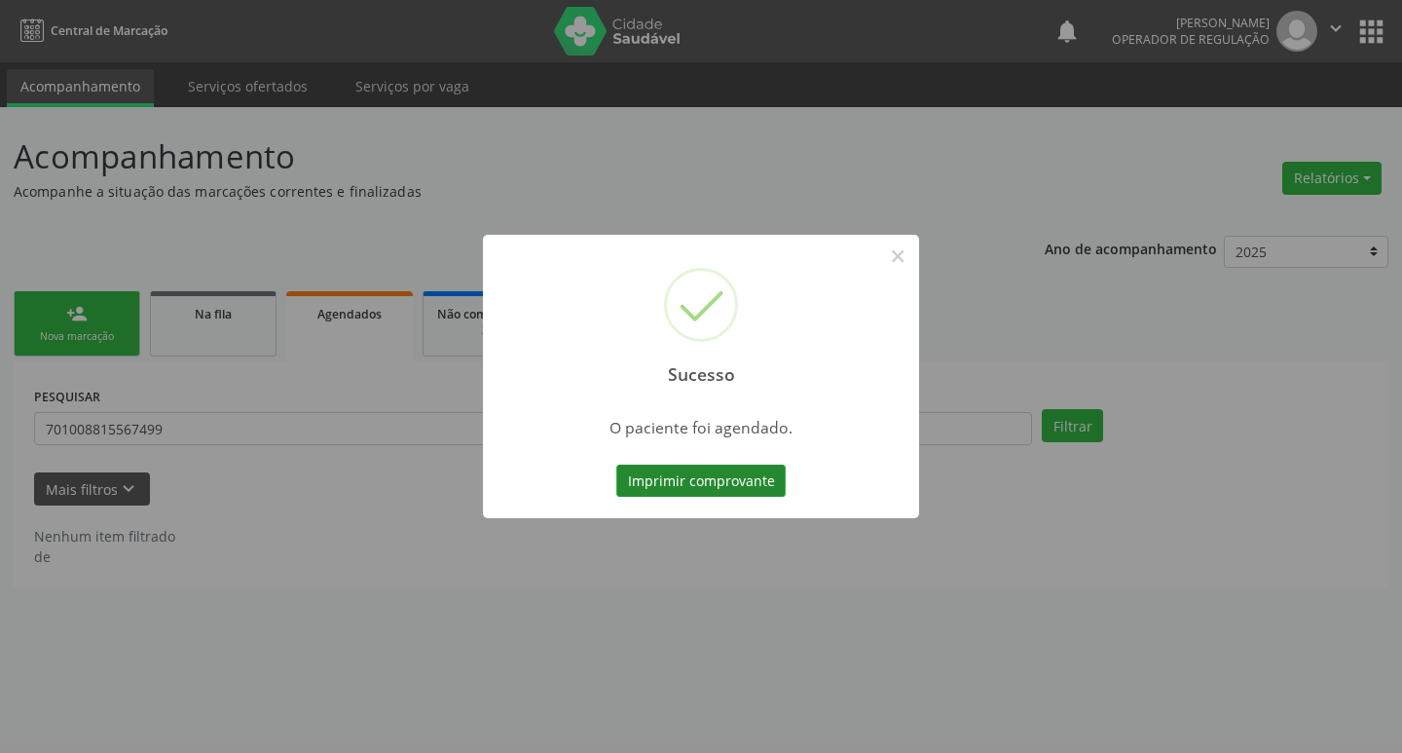
click at [754, 474] on button "Imprimir comprovante" at bounding box center [700, 480] width 169 height 33
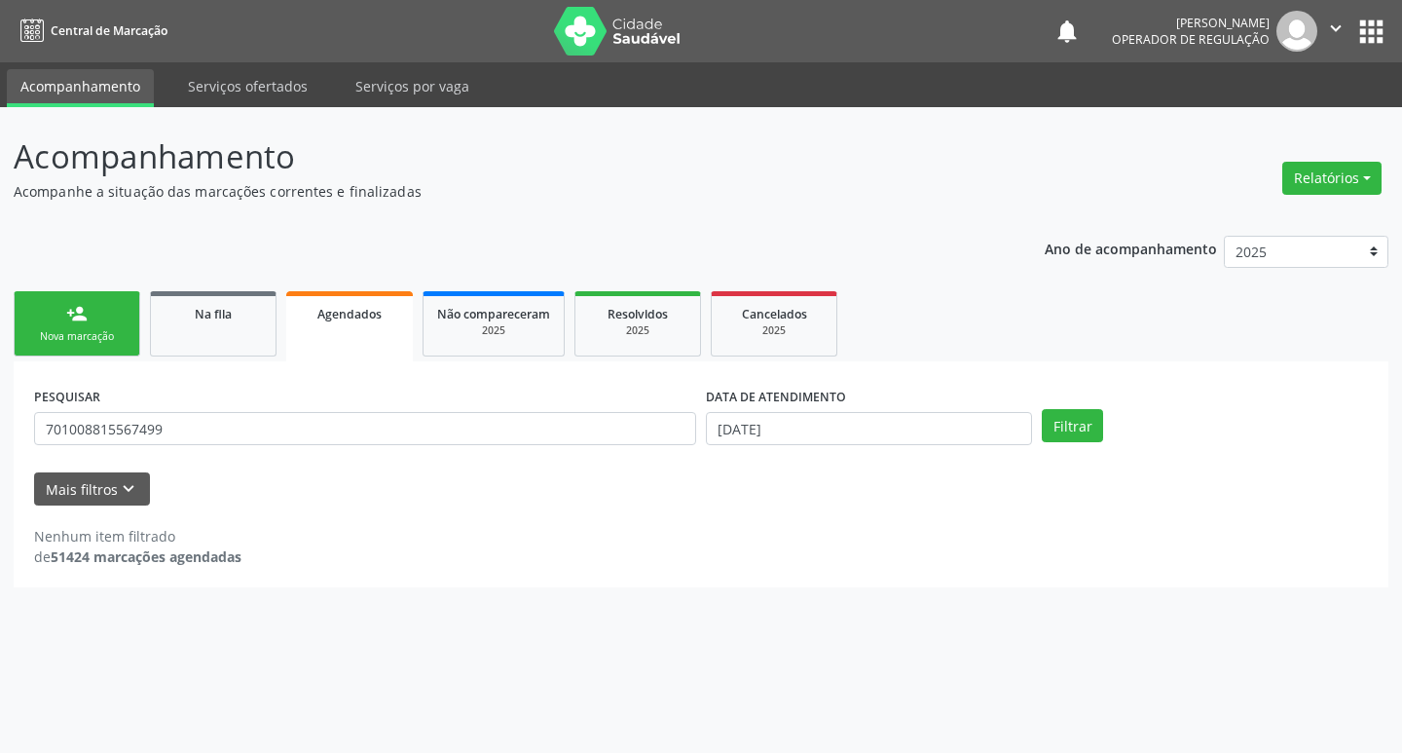
click at [55, 324] on link "person_add Nova marcação" at bounding box center [77, 323] width 127 height 65
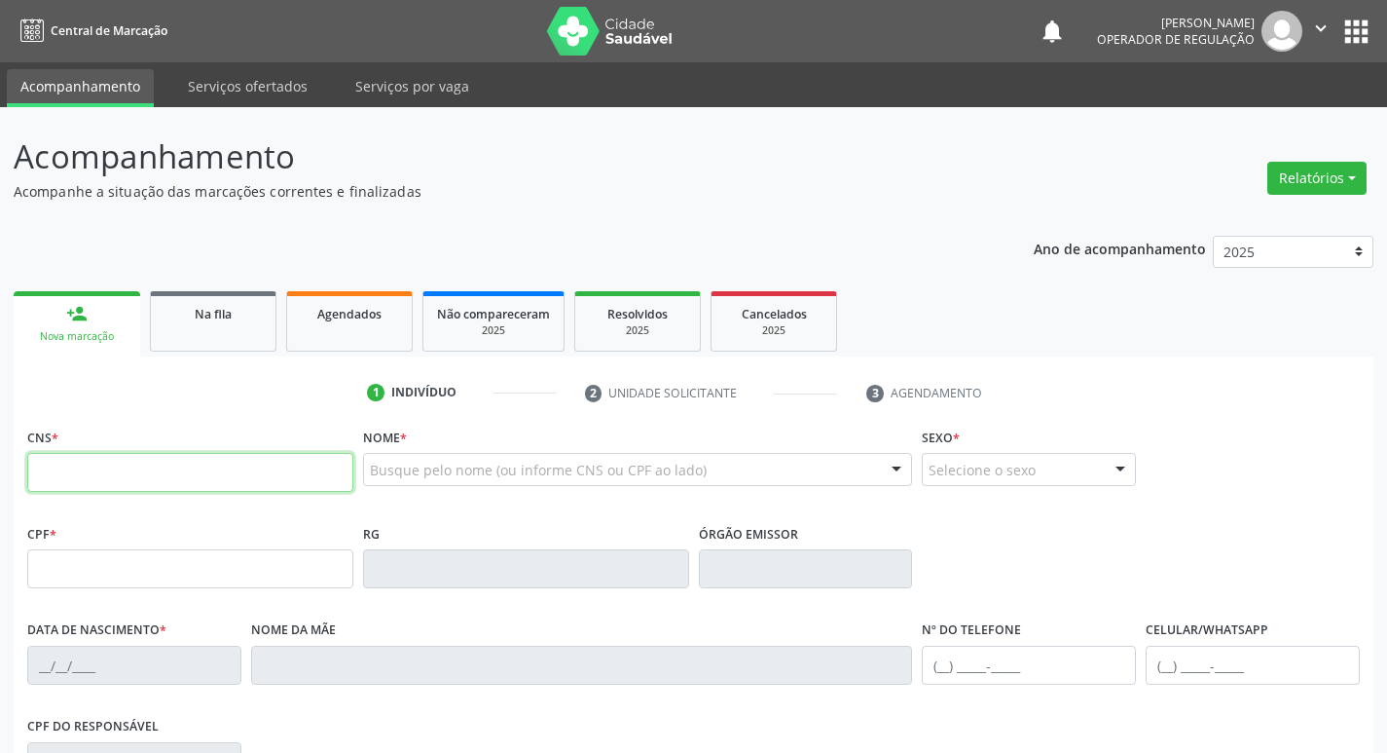
click at [179, 468] on input "text" at bounding box center [190, 472] width 326 height 39
type input "700 4099 3818 6344"
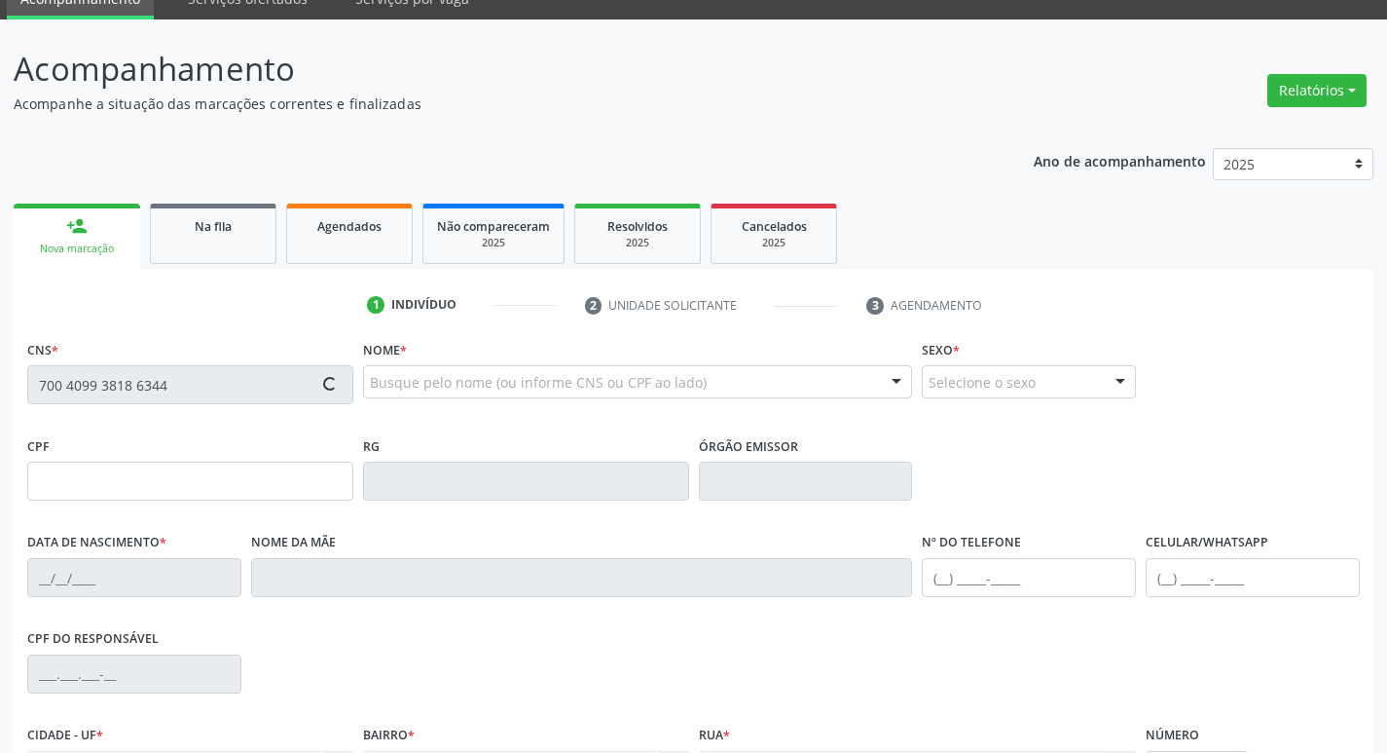
scroll to position [303, 0]
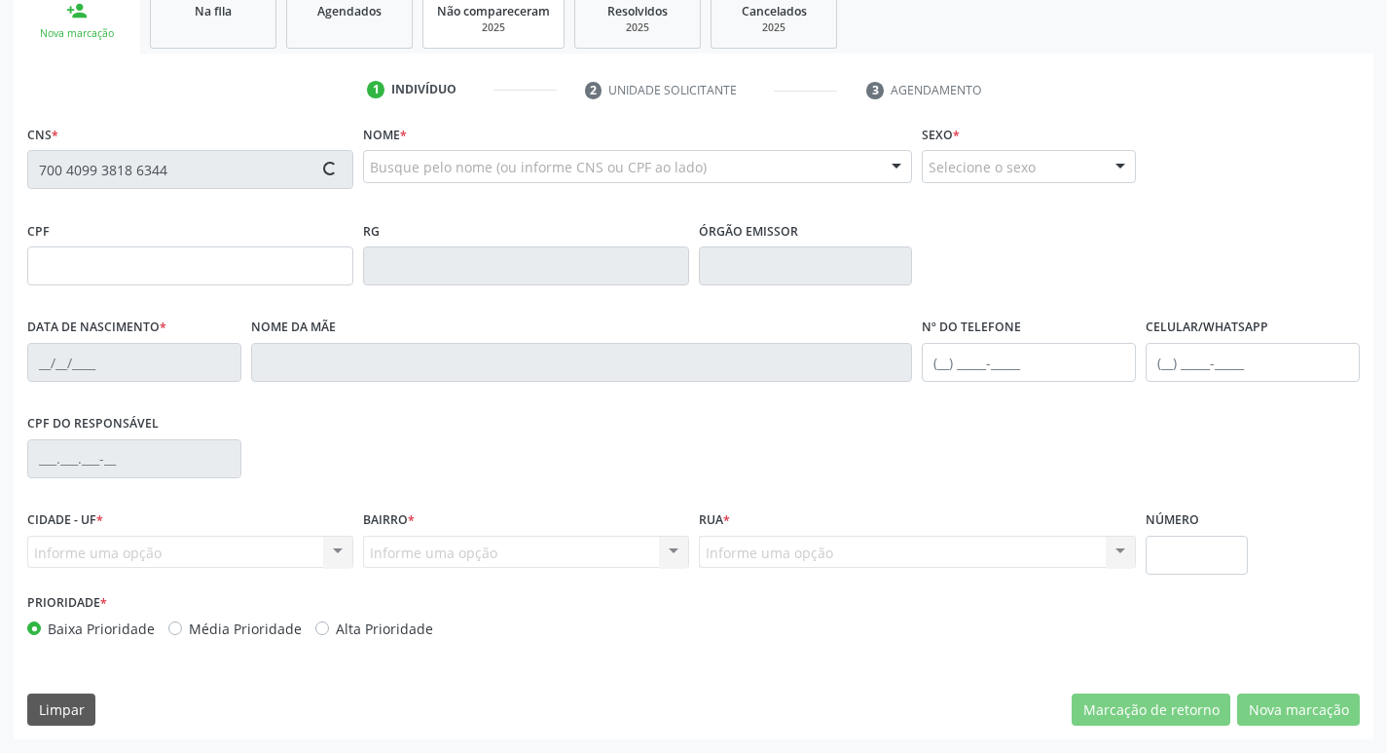
type input "030.398.104-05"
type input "[DATE]"
type input "[PERSON_NAME]"
type input "[PHONE_NUMBER]"
type input "853.492.754-53"
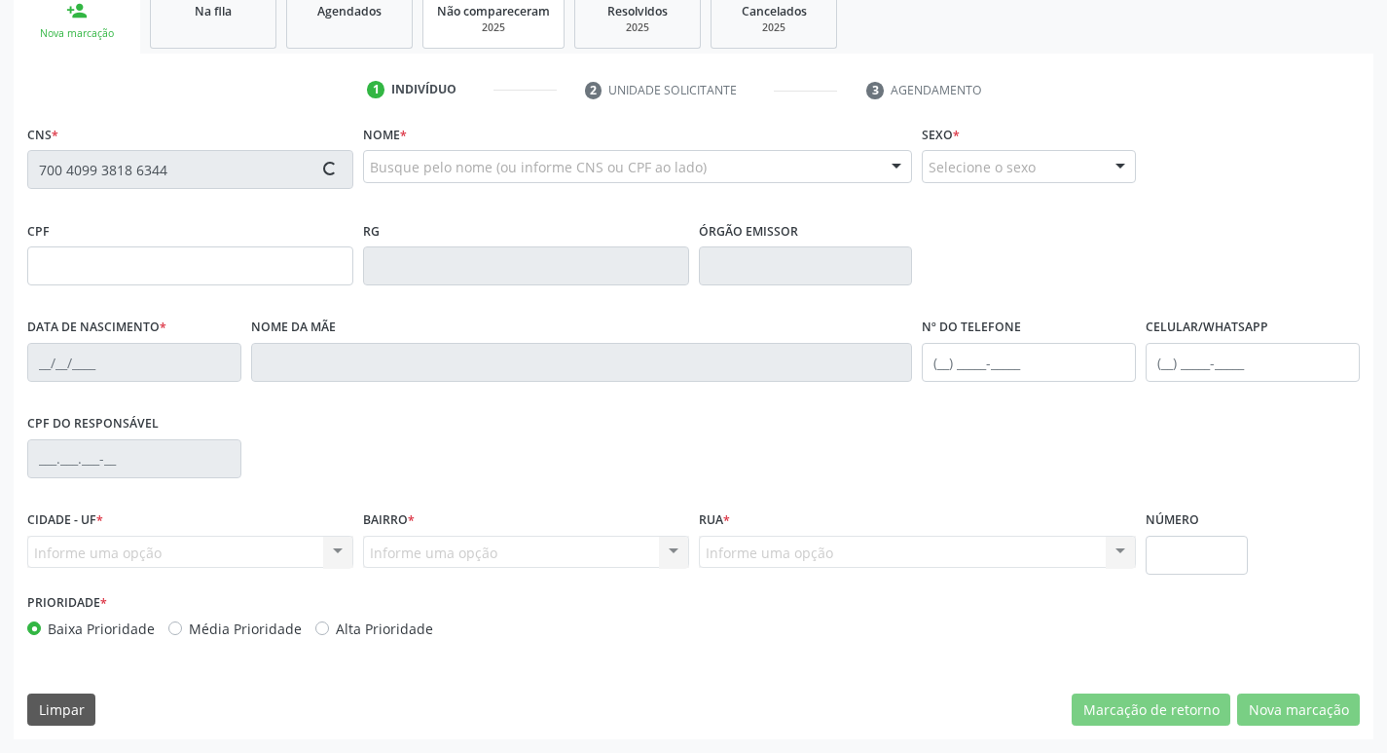
type input "S/N"
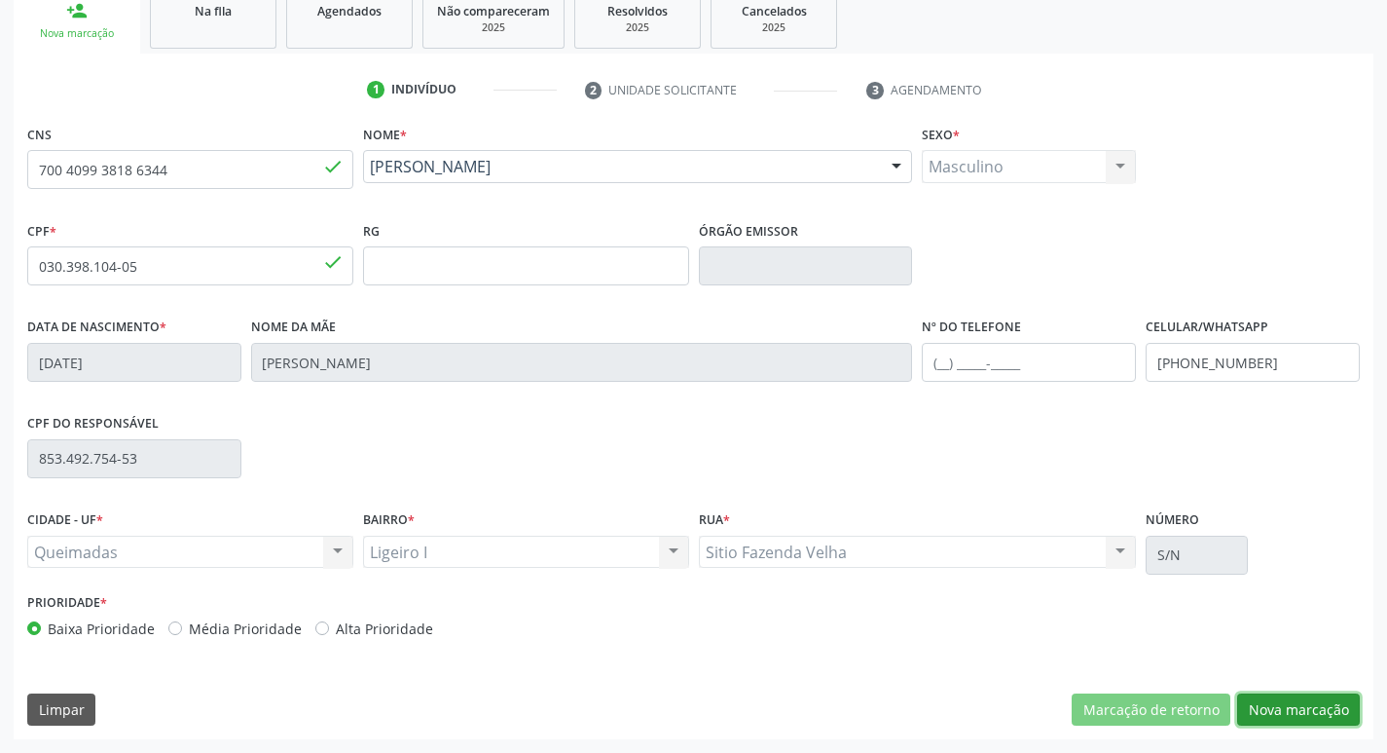
click at [1266, 704] on button "Nova marcação" at bounding box center [1299, 709] width 123 height 33
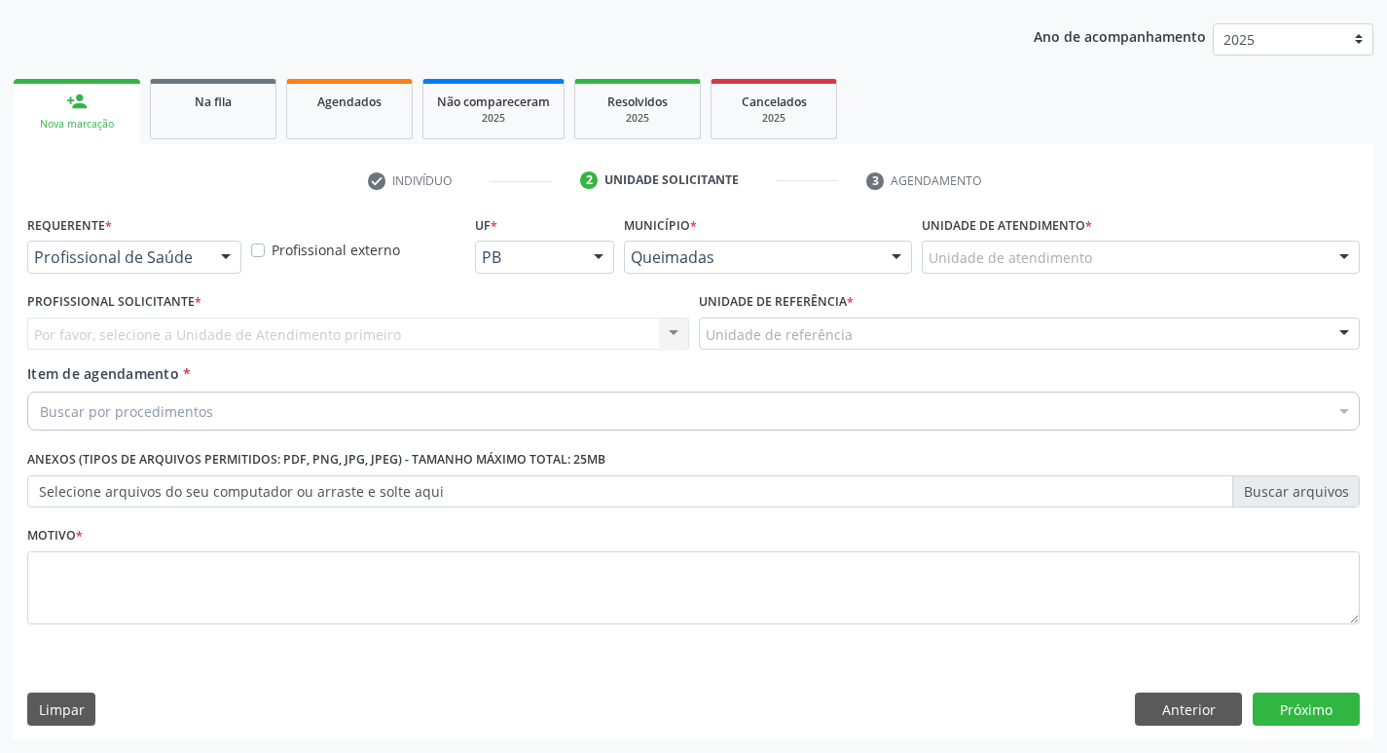
scroll to position [212, 0]
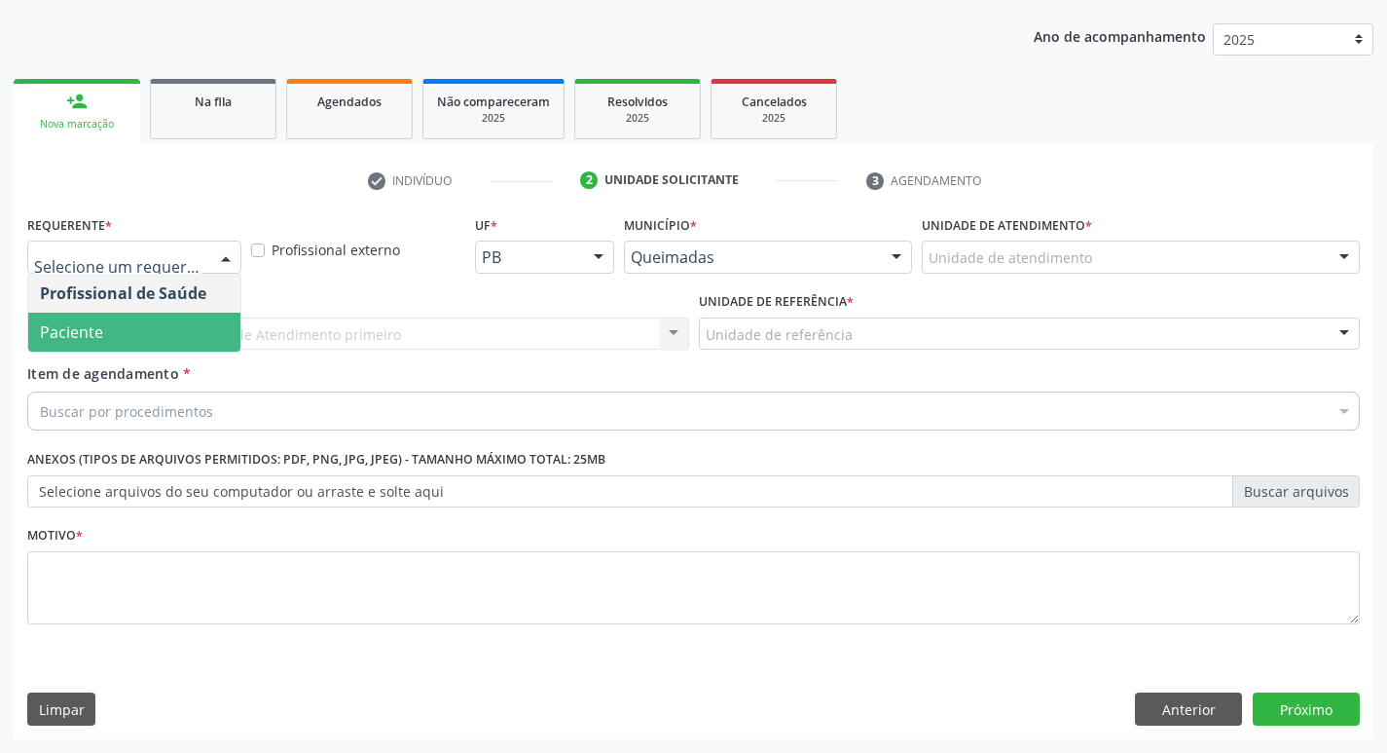
click at [123, 320] on span "Paciente" at bounding box center [134, 332] width 212 height 39
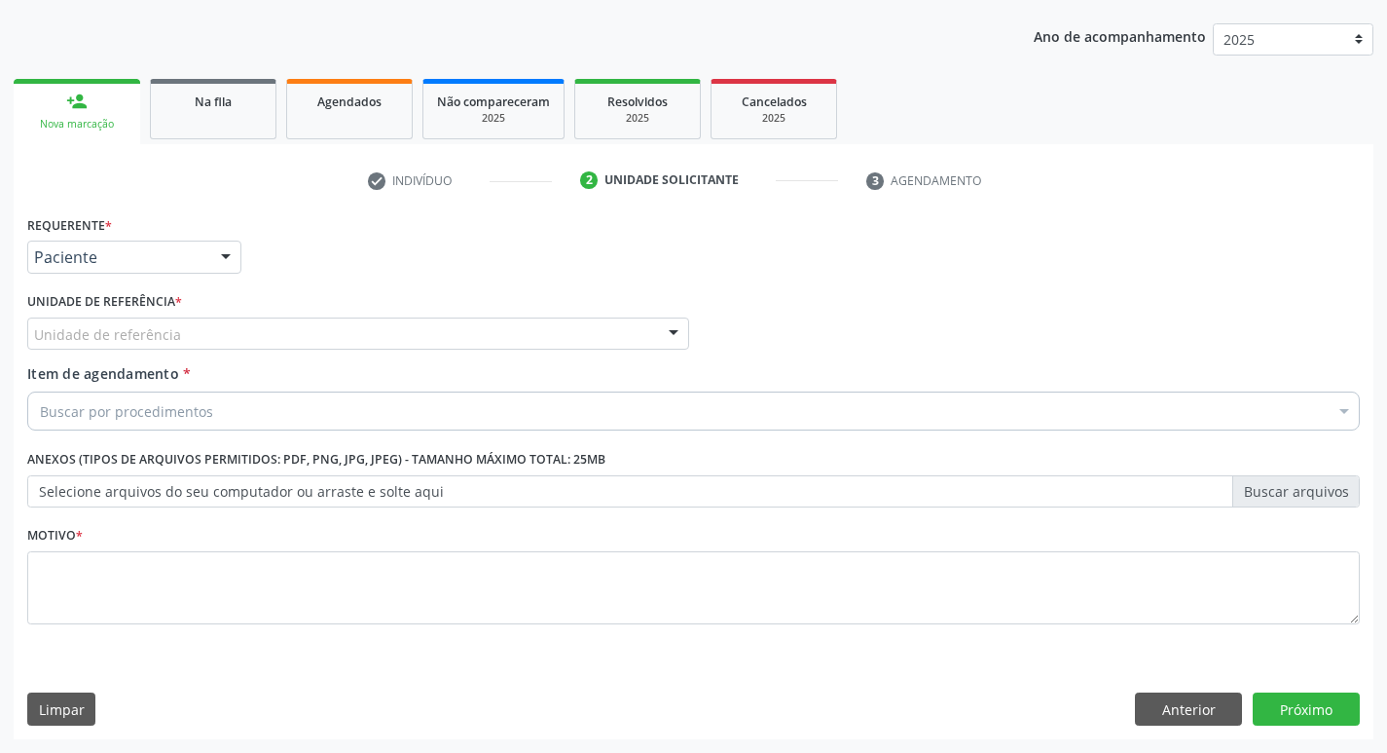
click at [159, 360] on div "Unidade de referência * Unidade de referência UBSF Ligeiro II UBSF Saulo Leal […" at bounding box center [358, 325] width 672 height 76
click at [176, 338] on div "Unidade de referência" at bounding box center [358, 333] width 662 height 33
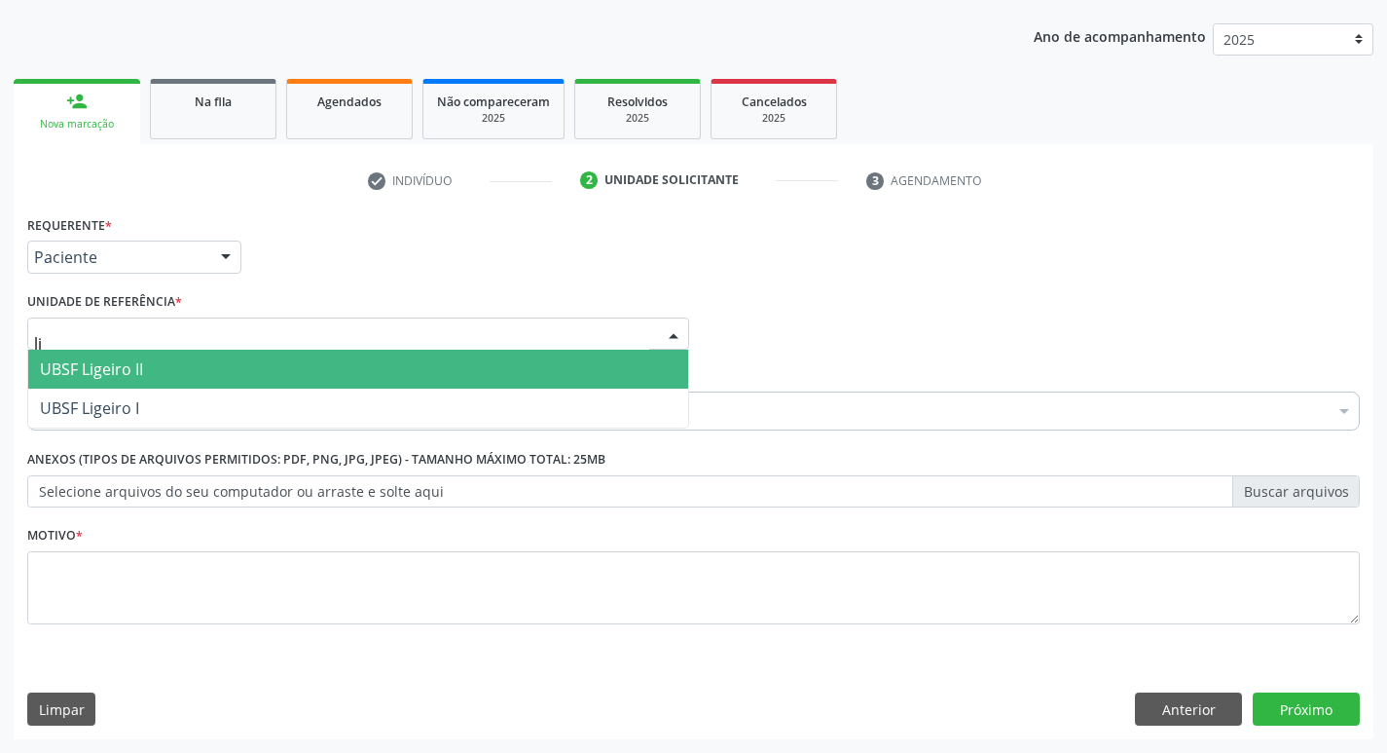
type input "lig"
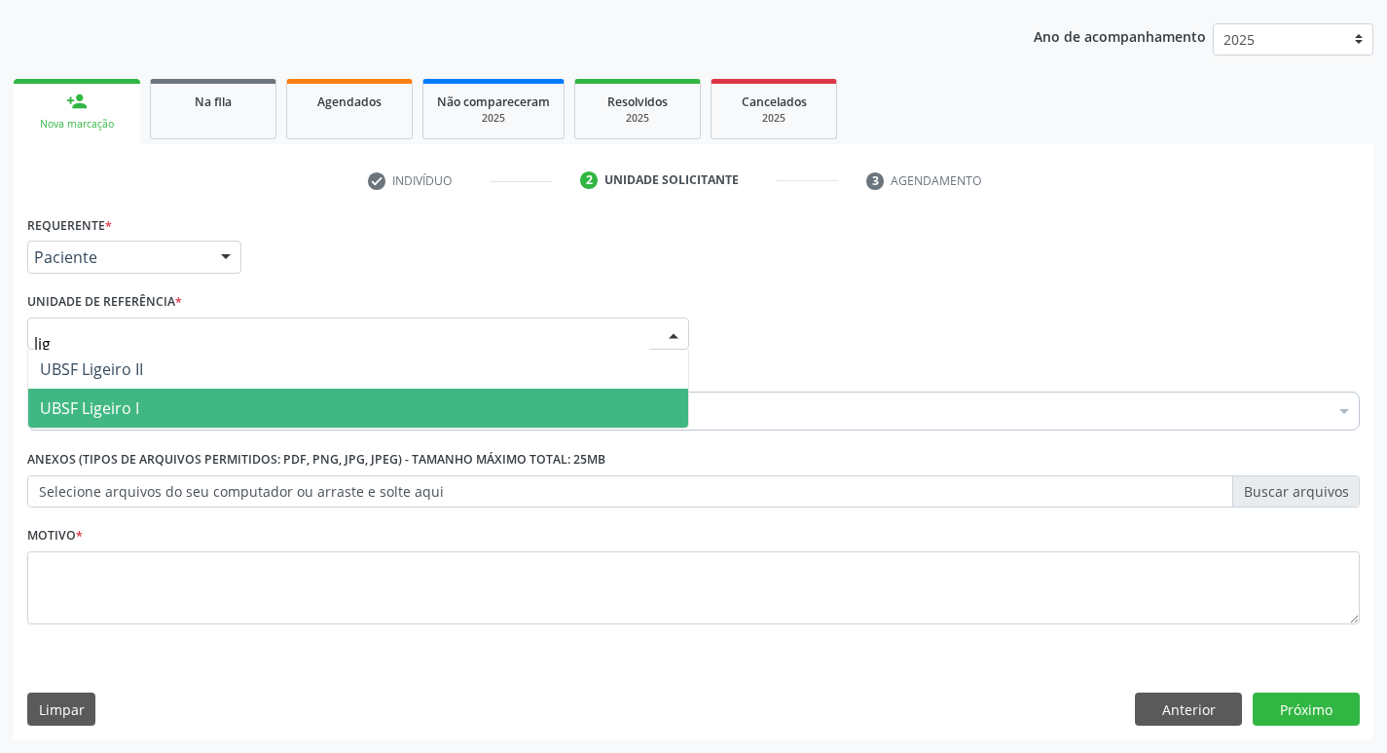
click at [152, 416] on span "UBSF Ligeiro I" at bounding box center [358, 407] width 660 height 39
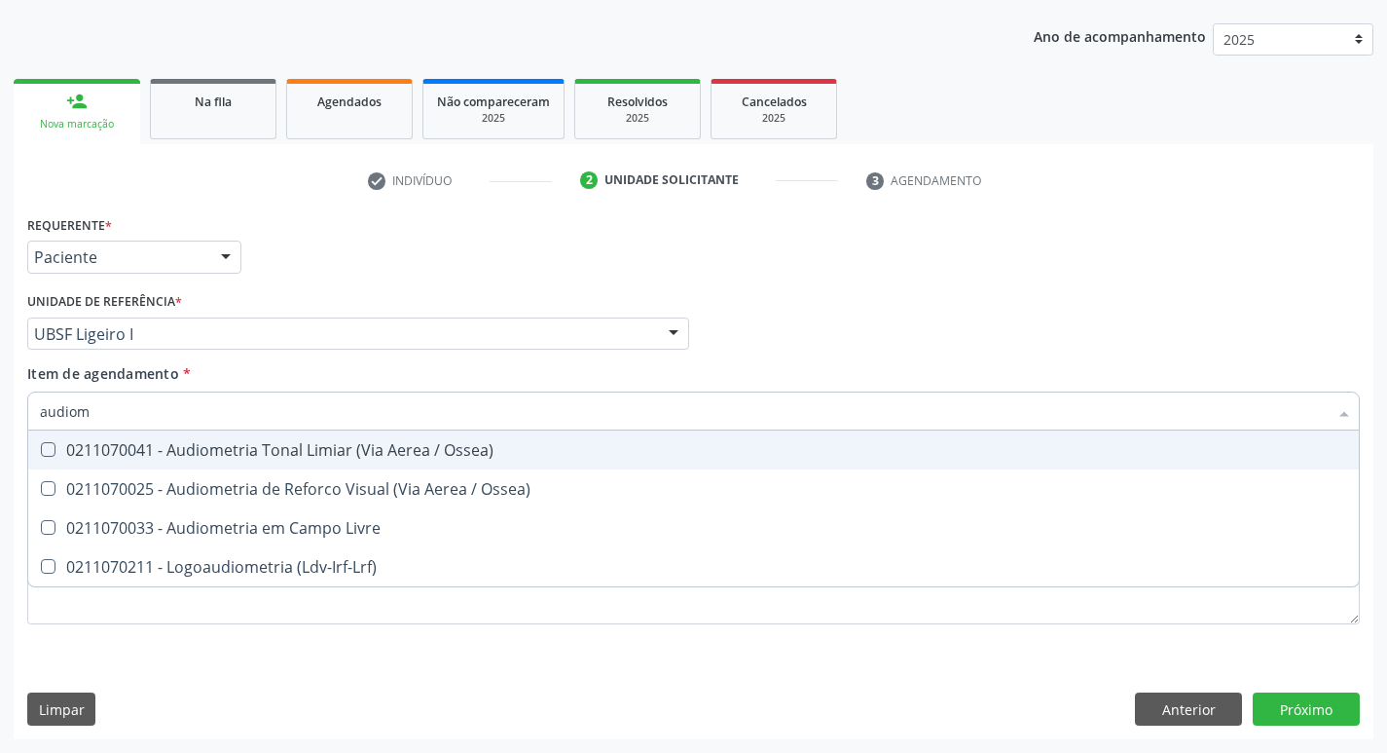
type input "audiome"
click at [184, 437] on span "0211070041 - Audiometria Tonal Limiar (Via Aerea / Ossea)" at bounding box center [693, 449] width 1331 height 39
checkbox Ossea\) "true"
click at [376, 244] on div "Requerente * Paciente Profissional de Saúde Paciente Nenhum resultado encontrad…" at bounding box center [693, 248] width 1343 height 76
checkbox Ossea\) "true"
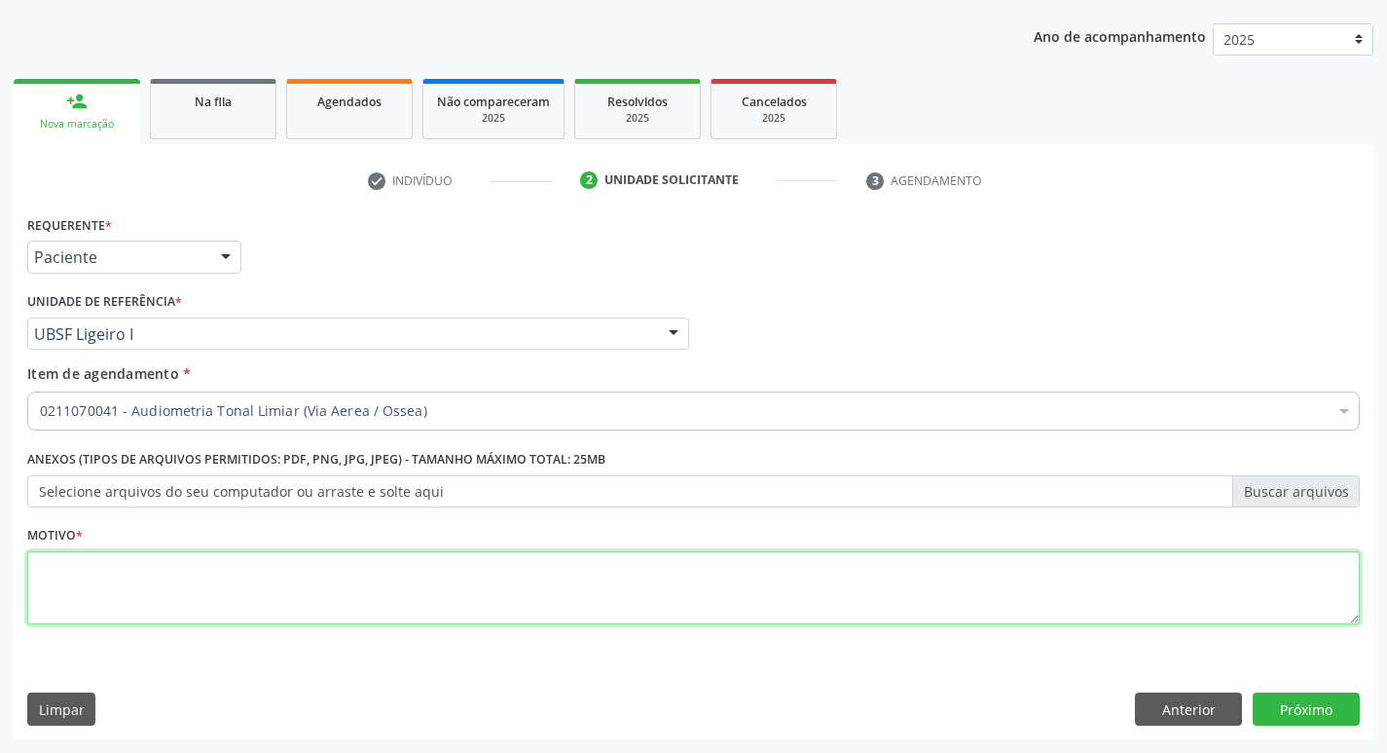
click at [140, 613] on textarea at bounding box center [693, 588] width 1333 height 74
type textarea "avaliação"
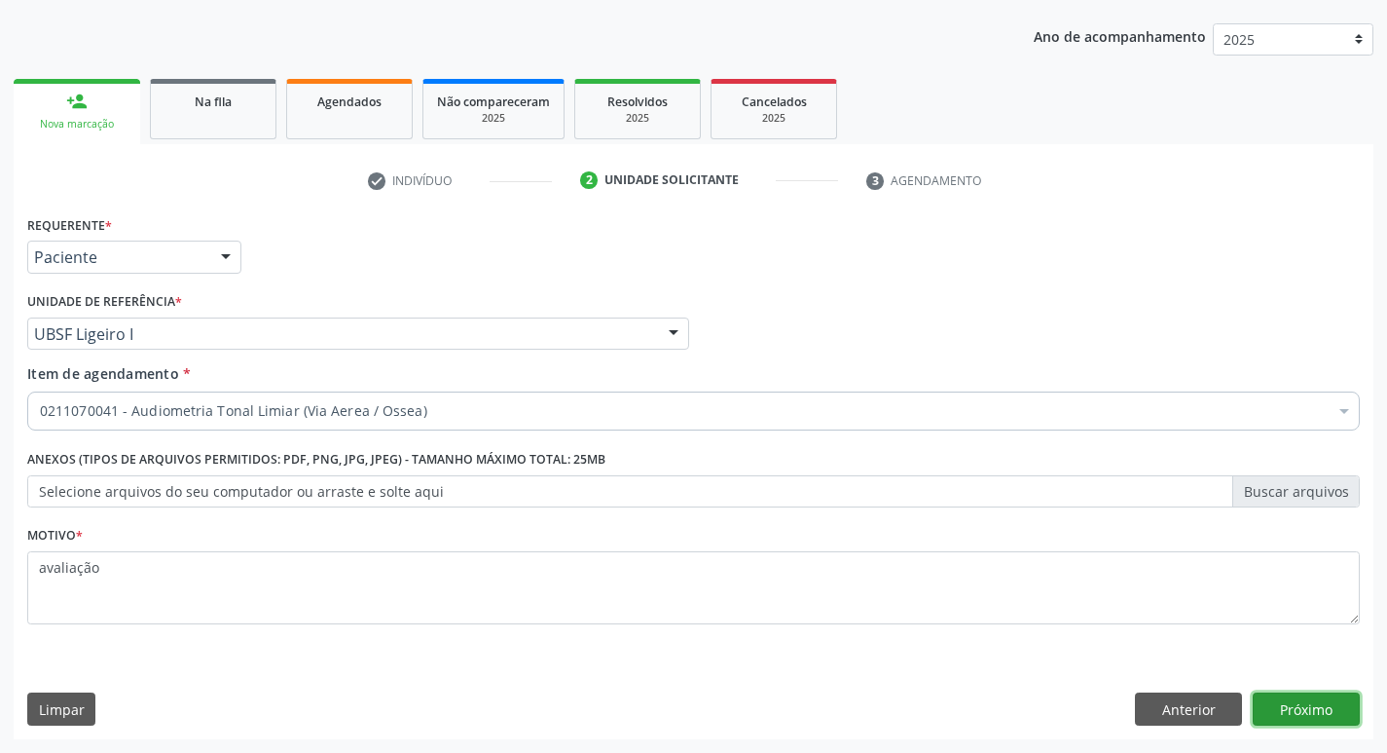
click at [1312, 700] on button "Próximo" at bounding box center [1306, 708] width 107 height 33
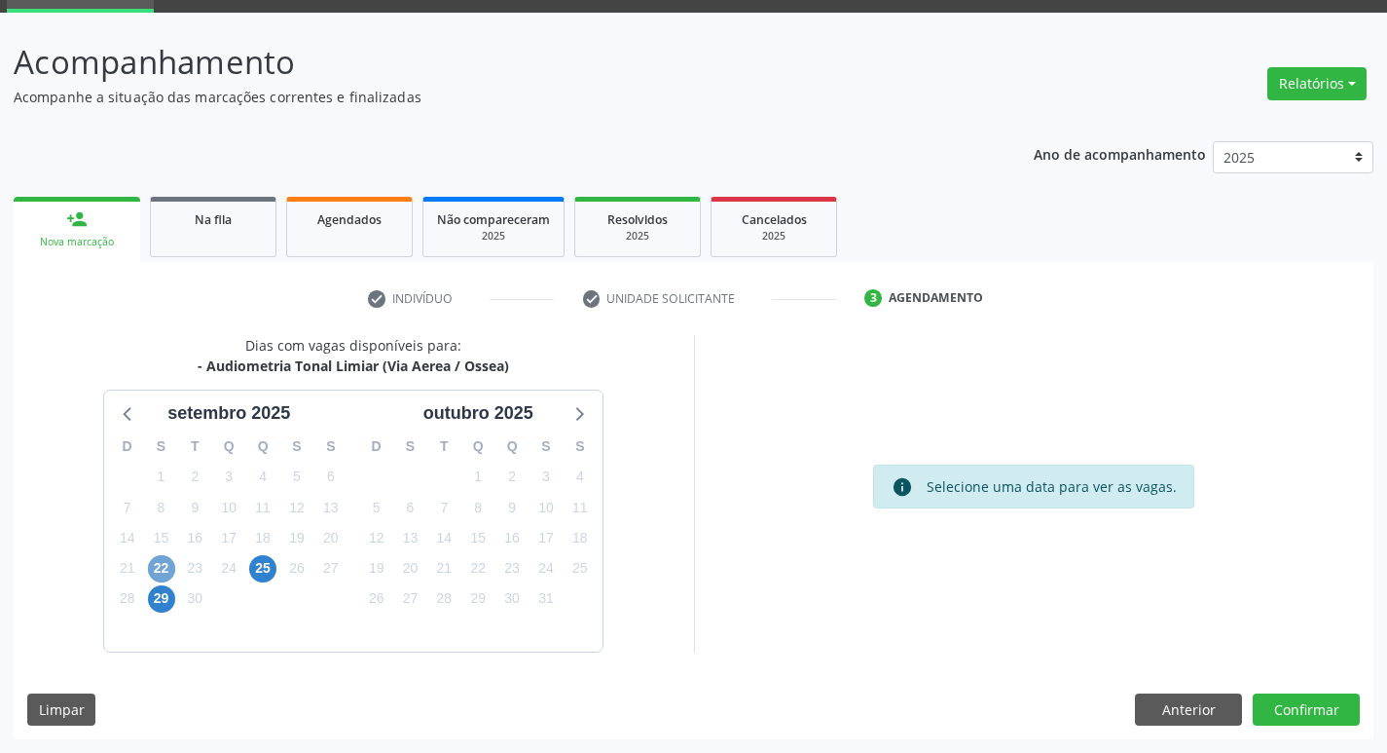
click at [157, 573] on span "22" at bounding box center [161, 568] width 27 height 27
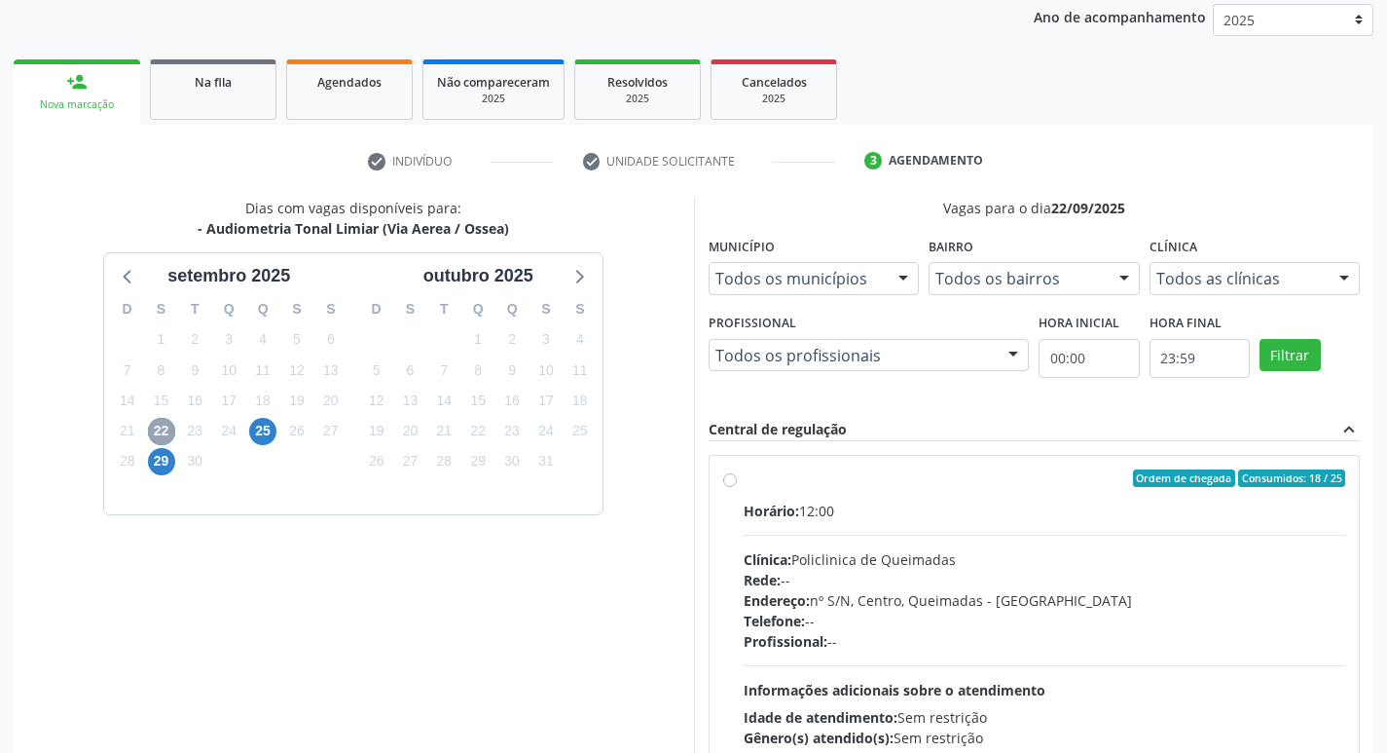
scroll to position [376, 0]
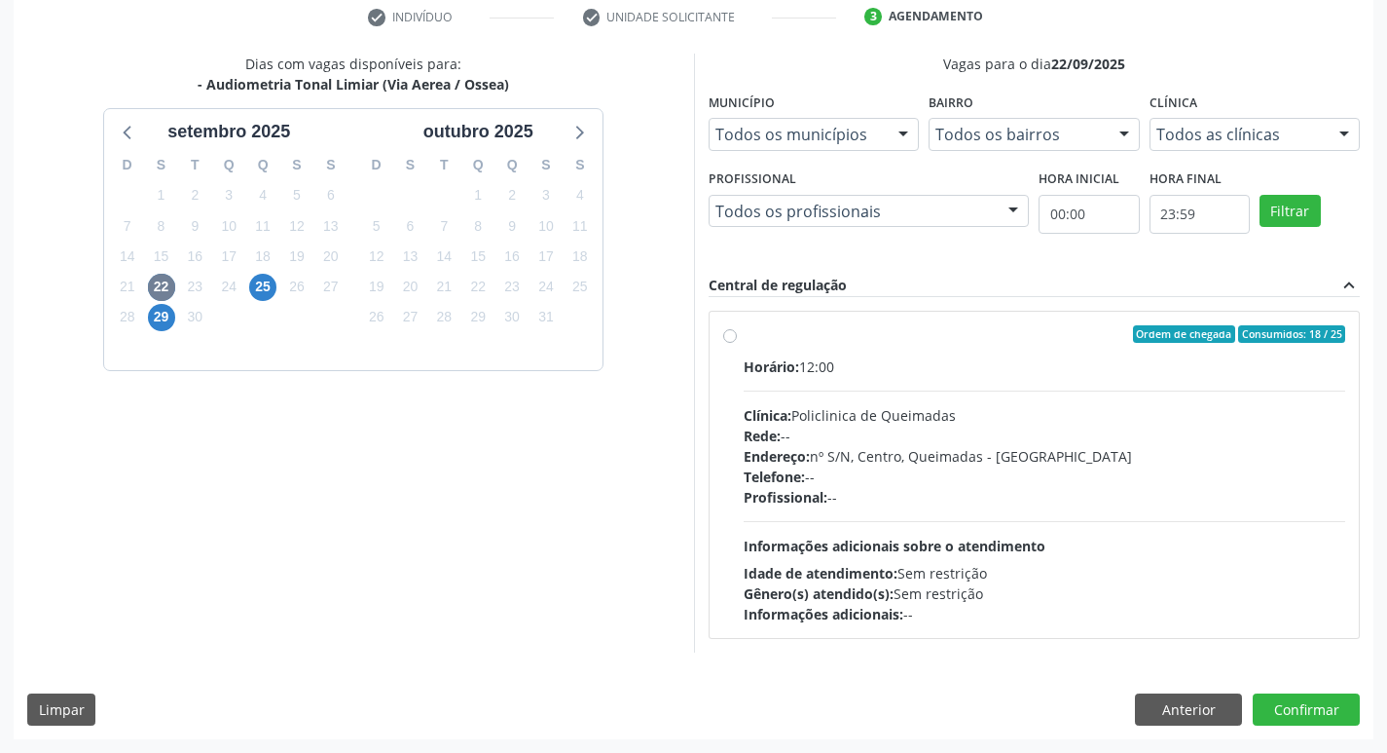
click at [977, 371] on div "Horário: 12:00" at bounding box center [1045, 366] width 603 height 20
click at [737, 343] on input "Ordem de chegada Consumidos: 18 / 25 Horário: 12:00 Clínica: Policlinica de Que…" at bounding box center [730, 334] width 14 height 18
radio input "true"
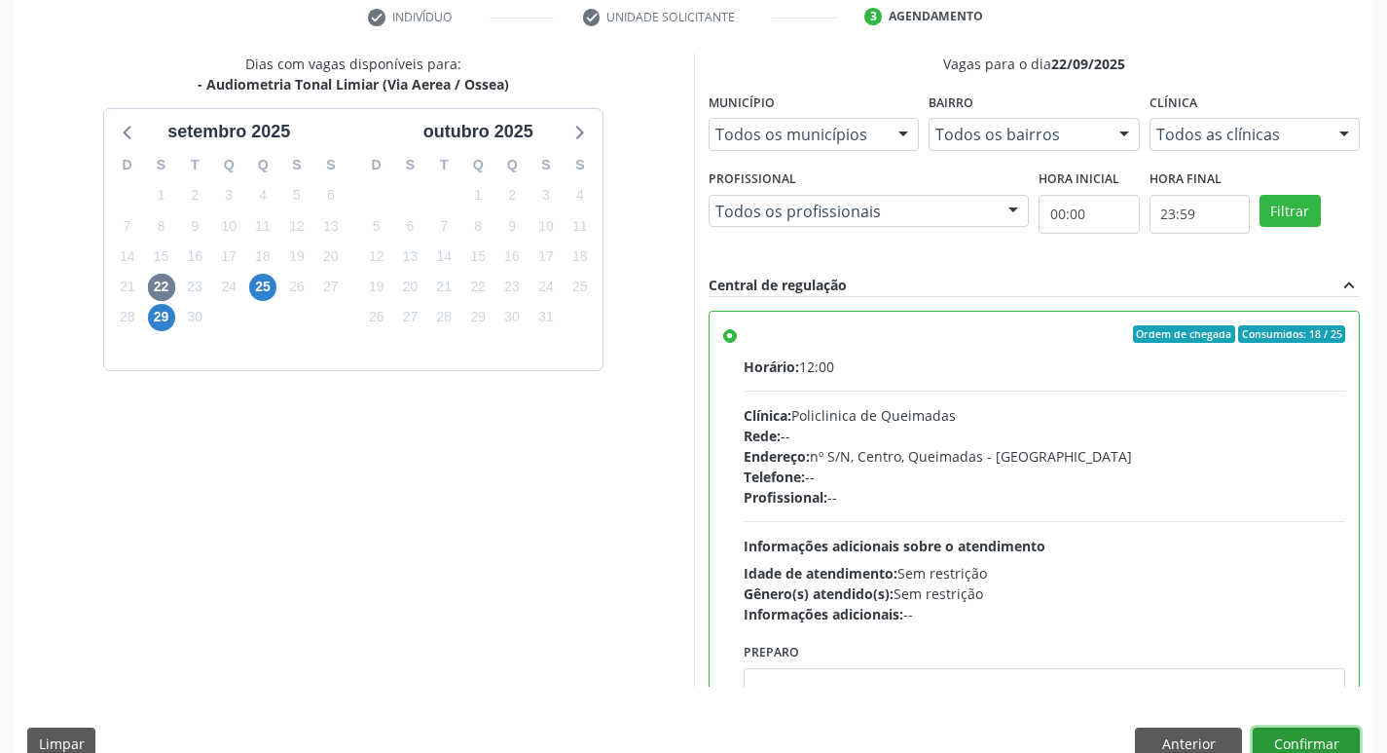
click at [1295, 741] on button "Confirmar" at bounding box center [1306, 743] width 107 height 33
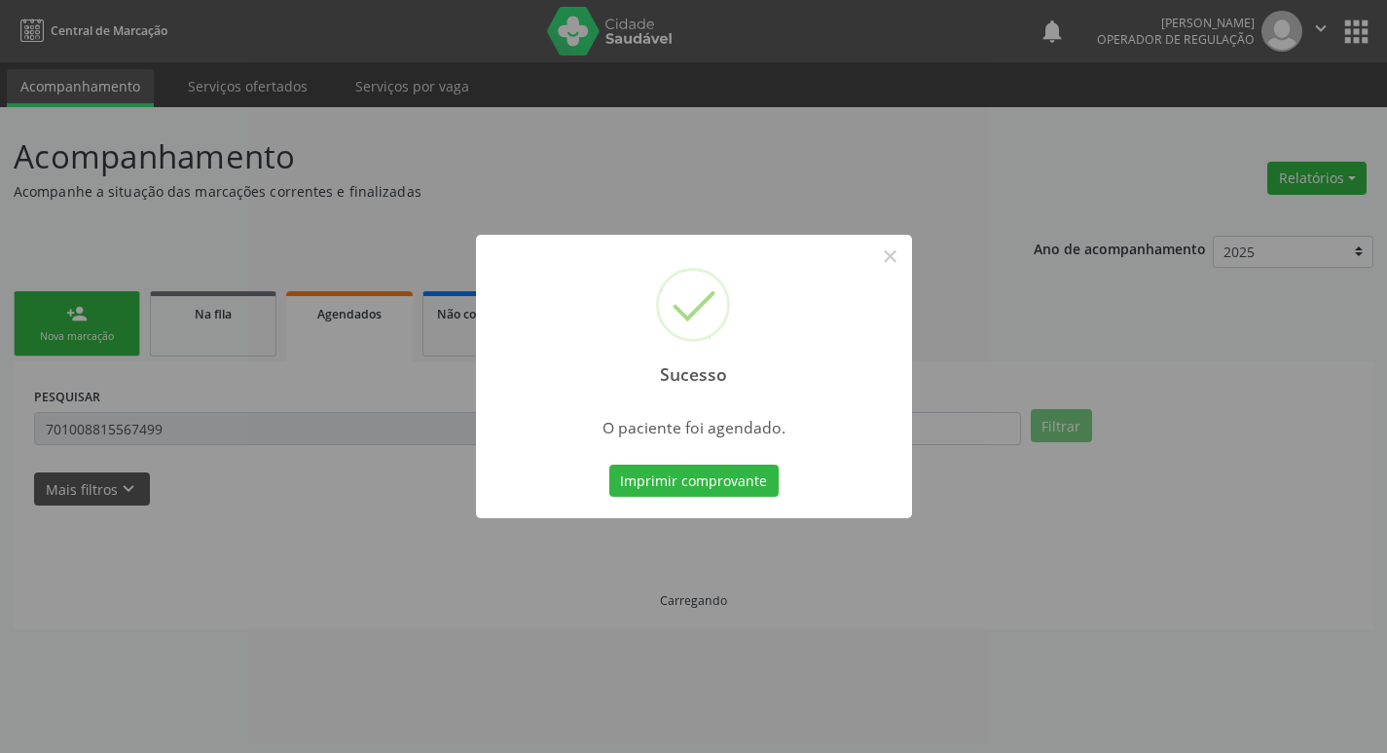
scroll to position [0, 0]
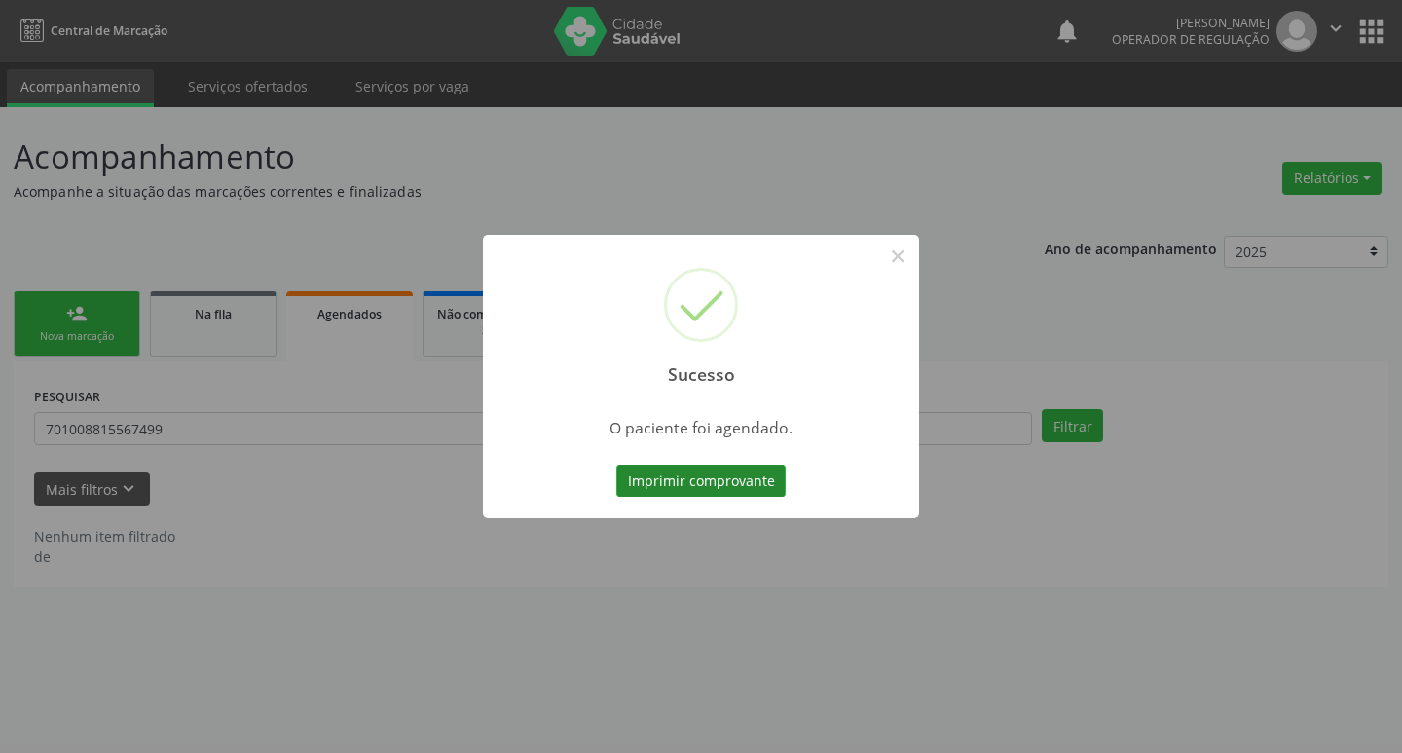
click at [632, 473] on button "Imprimir comprovante" at bounding box center [700, 480] width 169 height 33
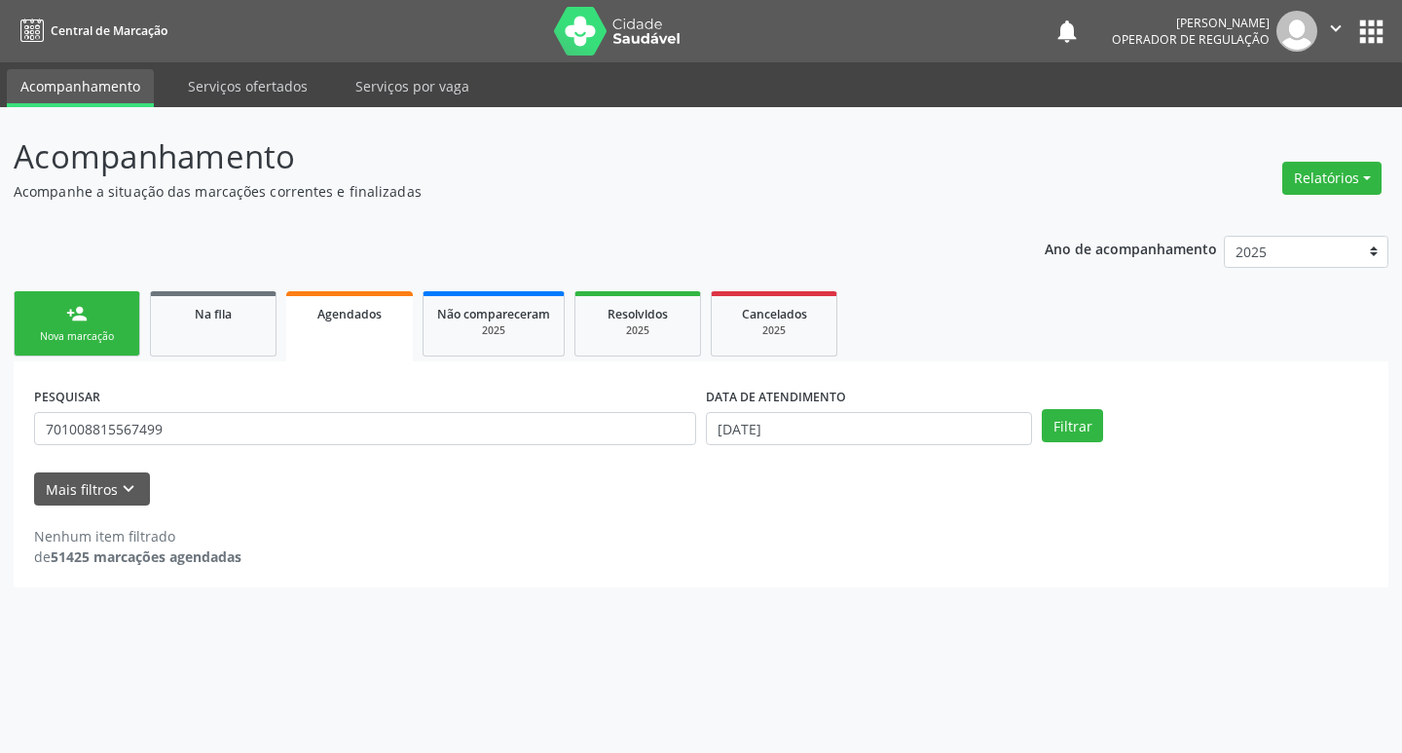
click at [64, 346] on link "person_add Nova marcação" at bounding box center [77, 323] width 127 height 65
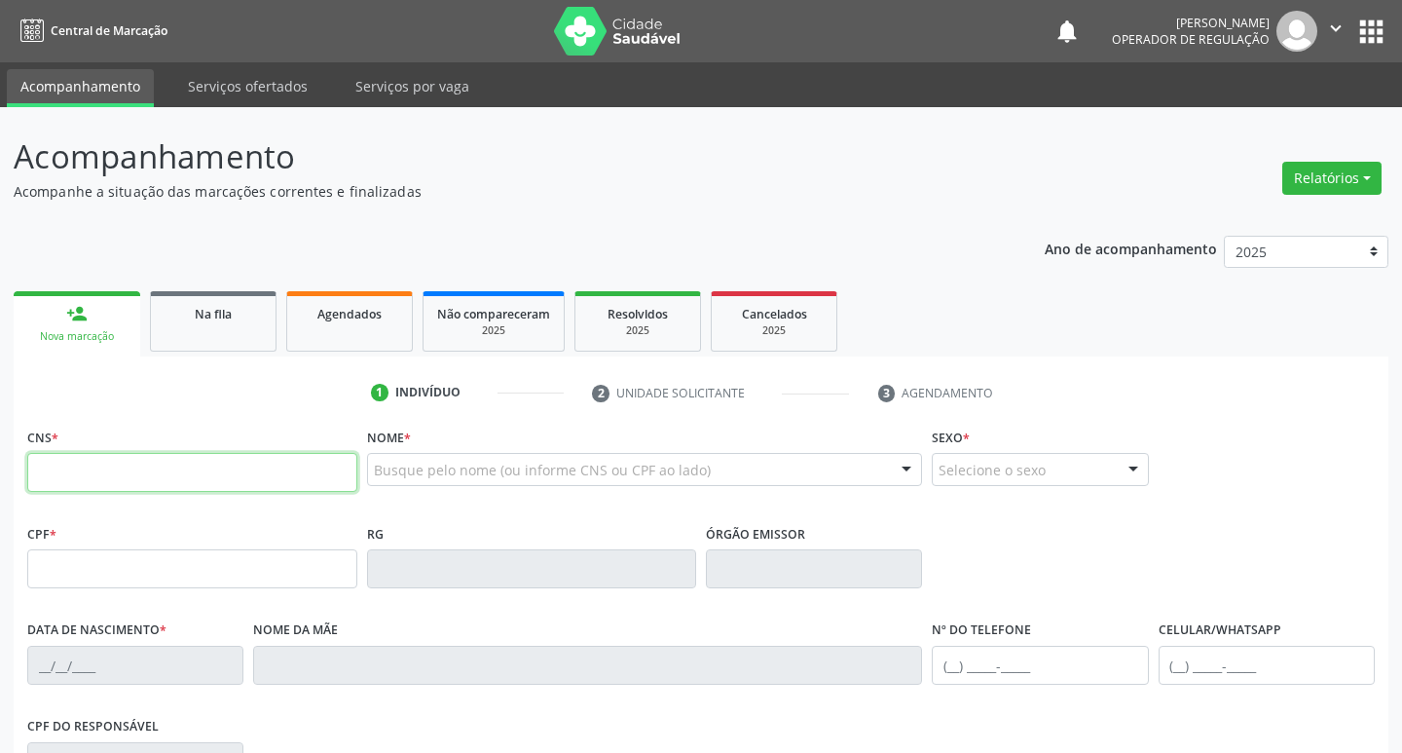
click at [126, 482] on input "text" at bounding box center [192, 472] width 330 height 39
click at [129, 468] on input "text" at bounding box center [192, 472] width 330 height 39
type input "702 3071 9793 7815"
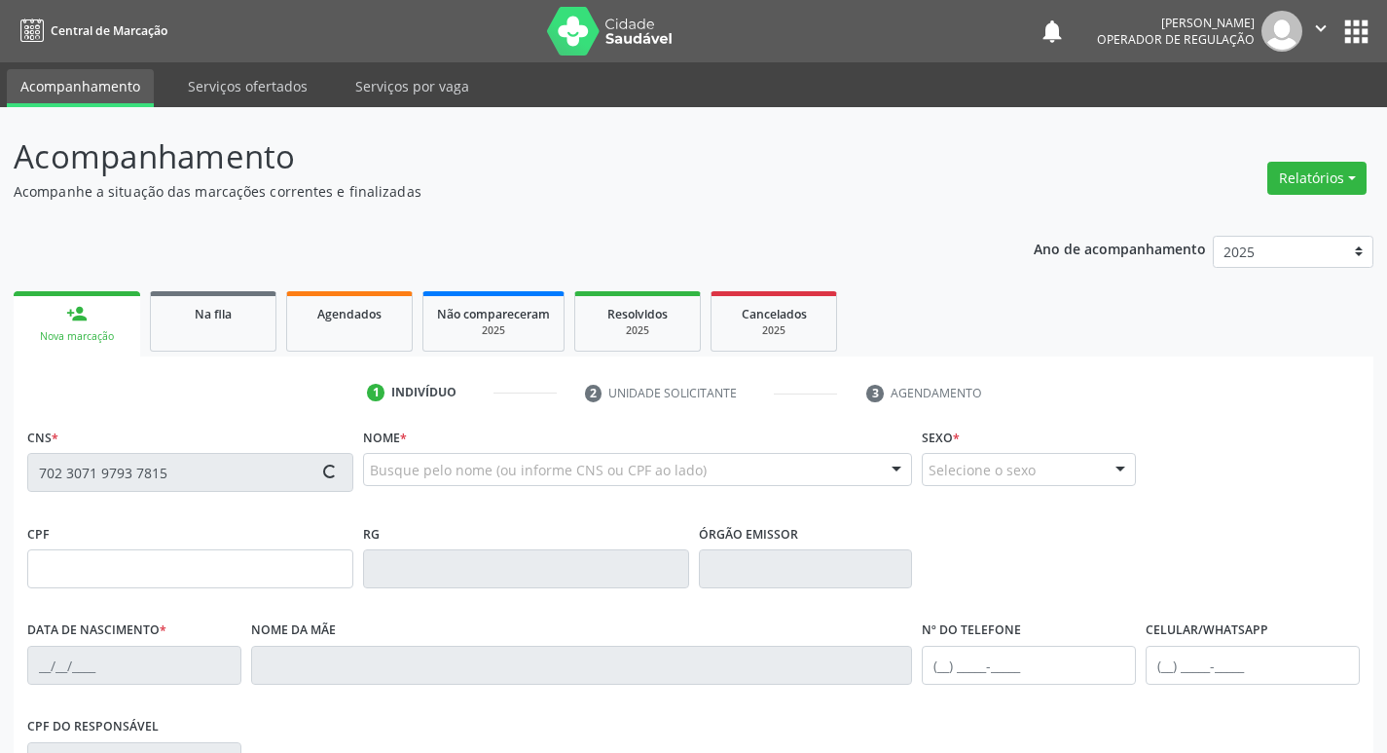
type input "[DATE]"
type input "[PERSON_NAME]"
type input "[PHONE_NUMBER]"
type input "016.398.644-40"
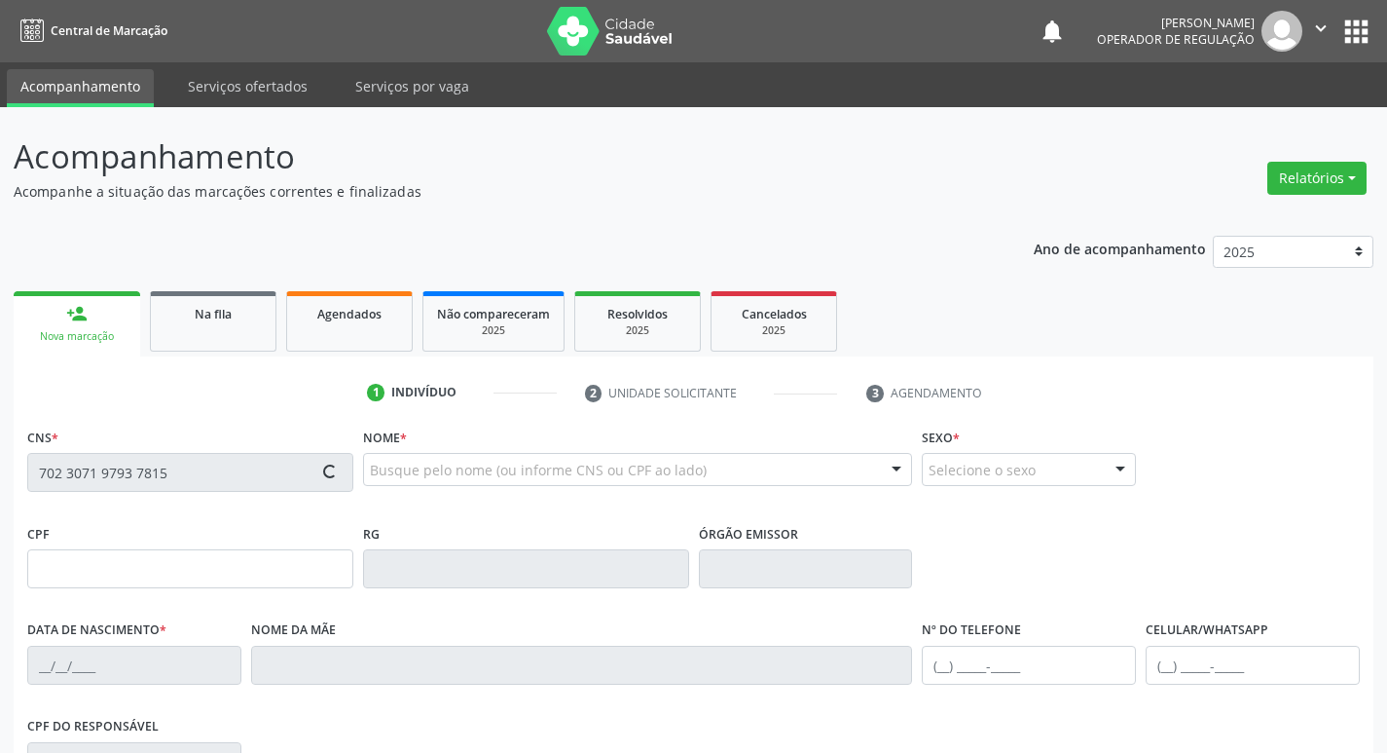
type input "17"
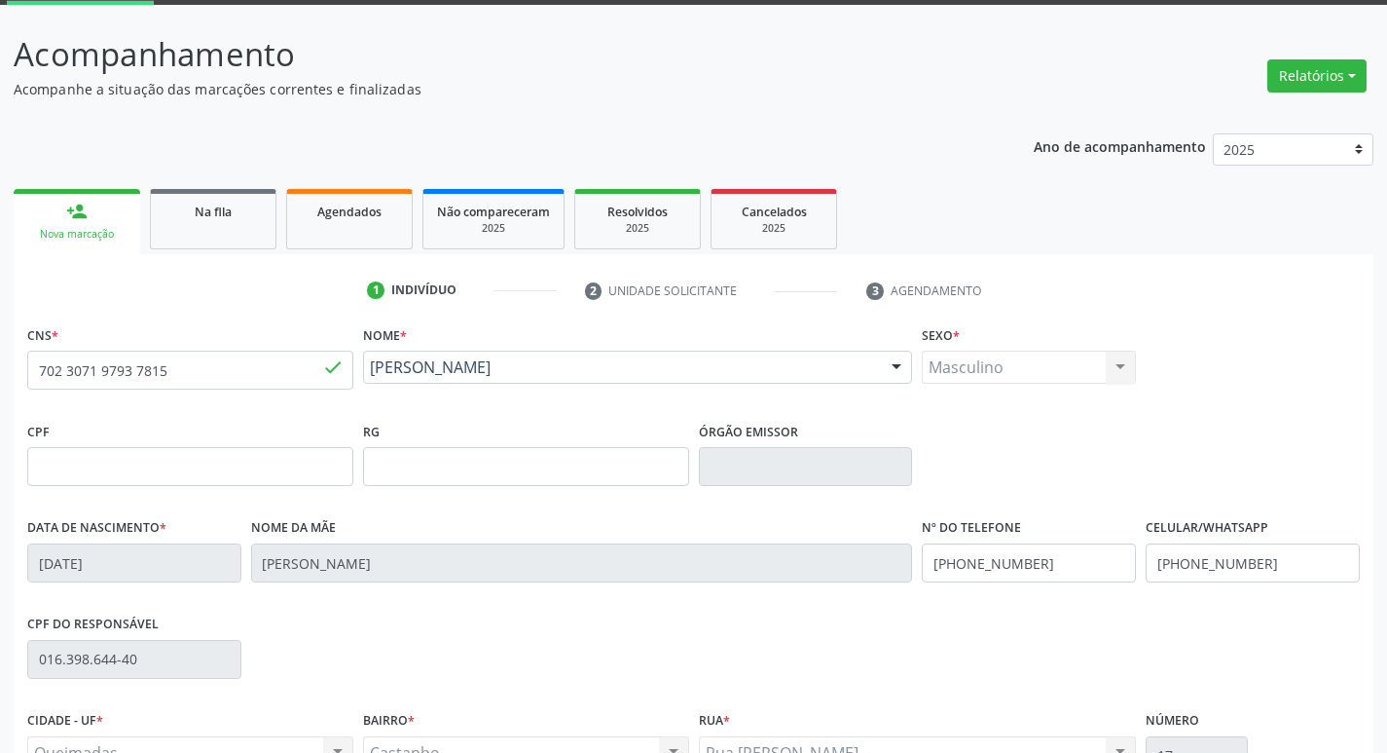
scroll to position [303, 0]
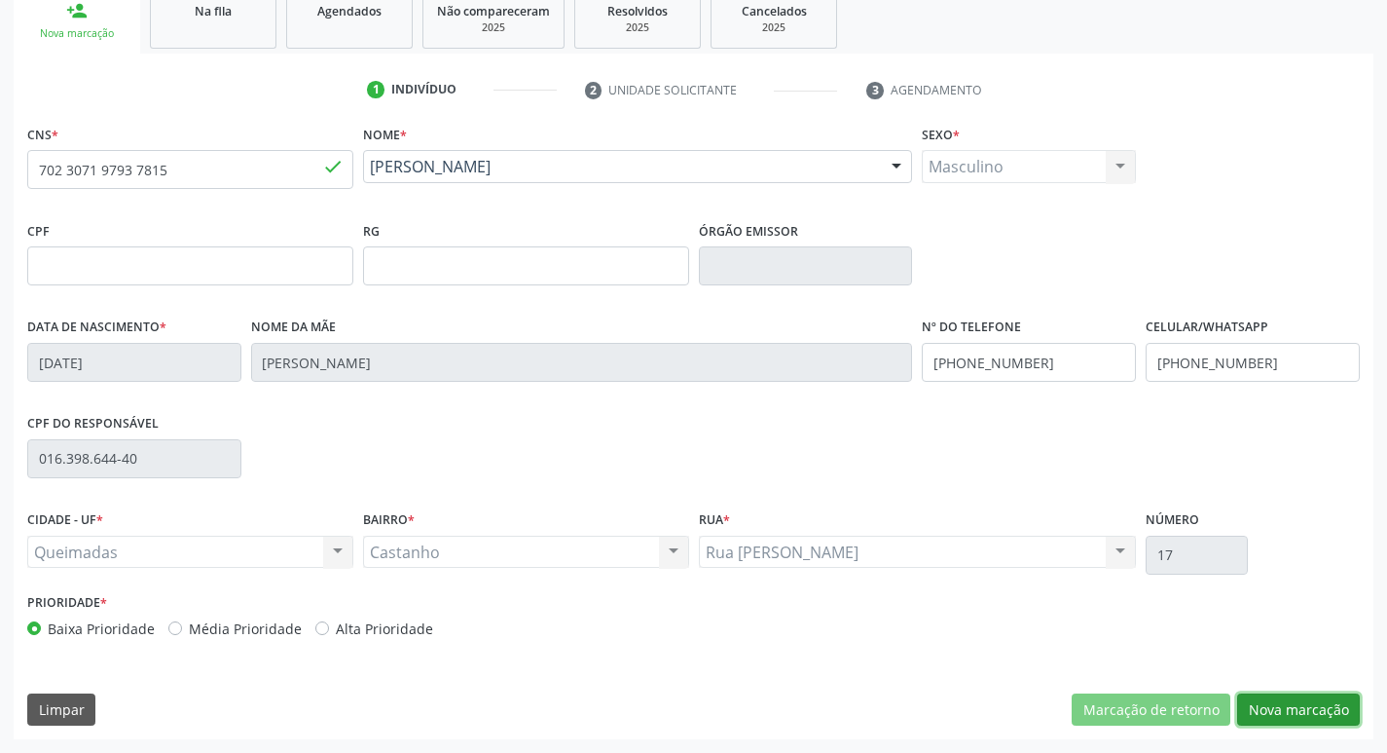
click at [1283, 702] on button "Nova marcação" at bounding box center [1299, 709] width 123 height 33
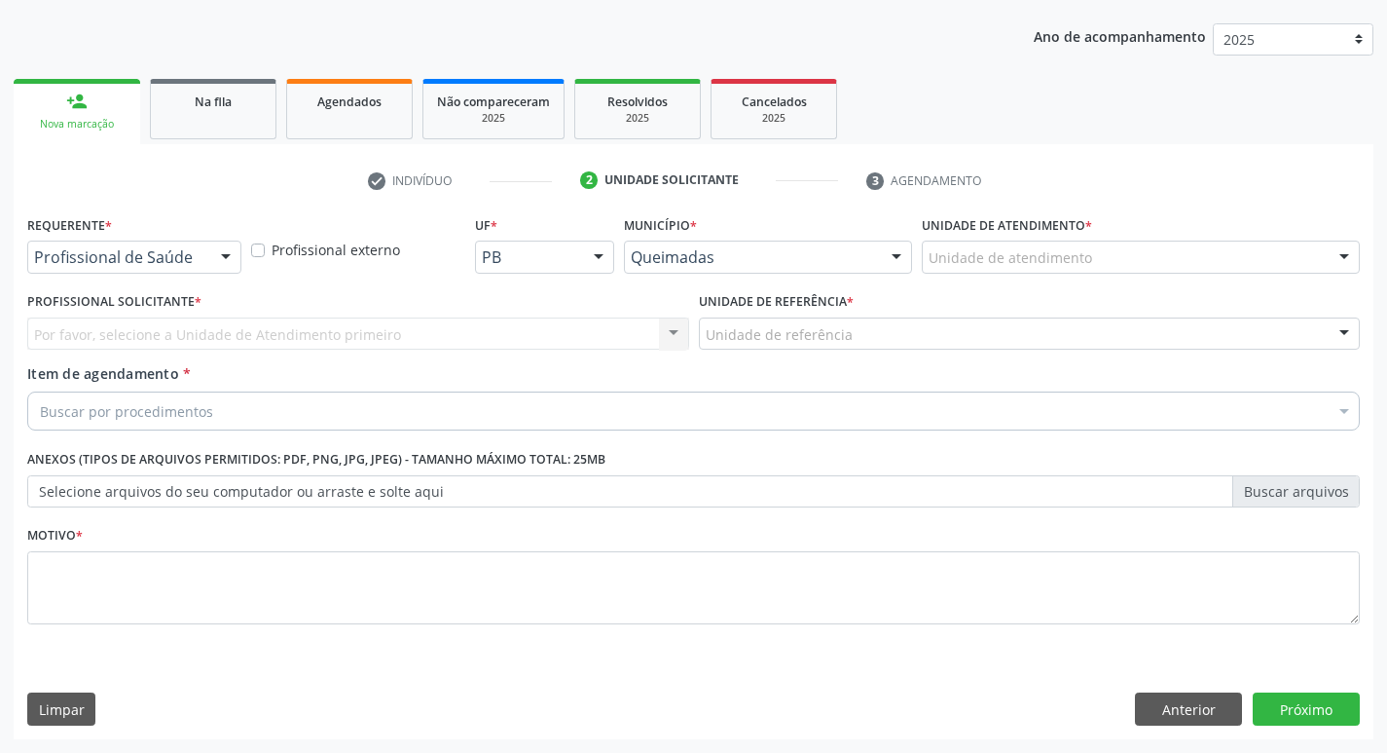
scroll to position [212, 0]
click at [138, 239] on div "Requerente * Profissional de Saúde Profissional de Saúde Paciente Nenhum result…" at bounding box center [134, 241] width 214 height 62
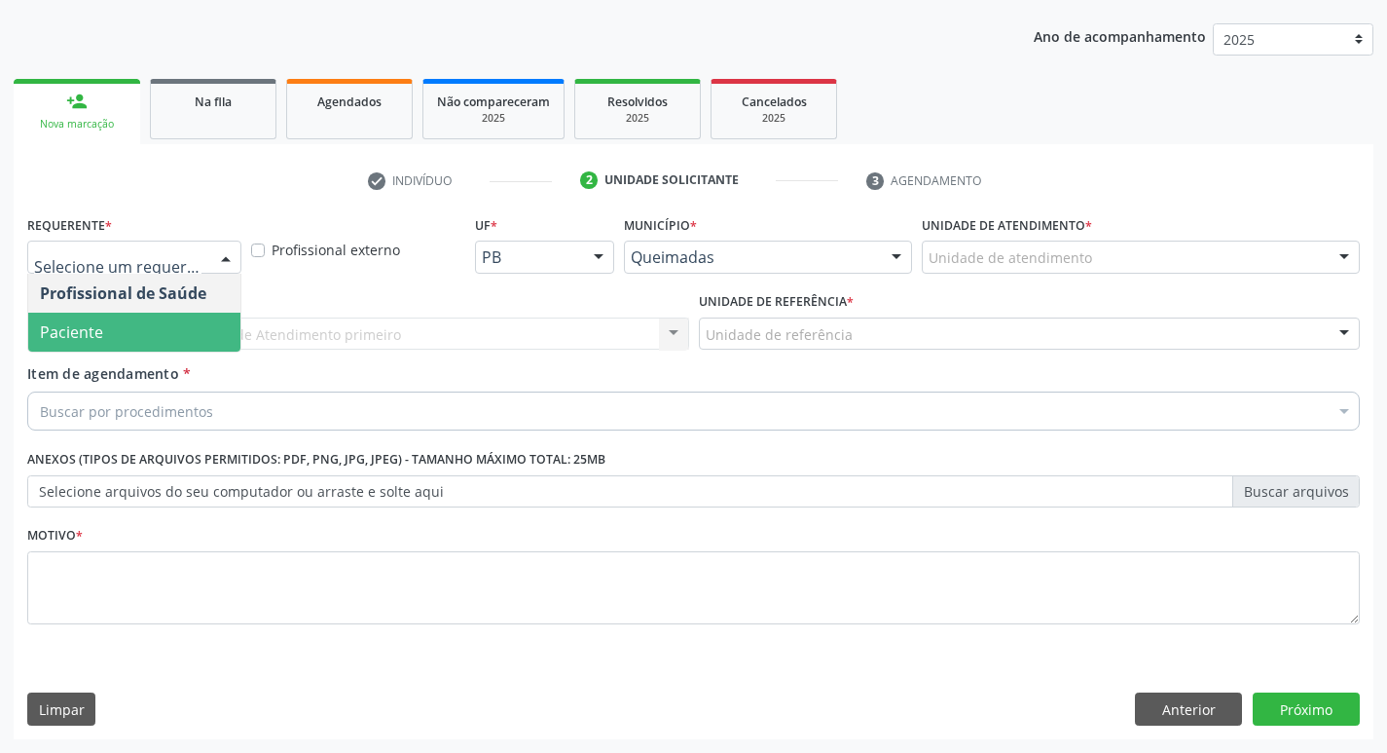
click at [107, 338] on span "Paciente" at bounding box center [134, 332] width 212 height 39
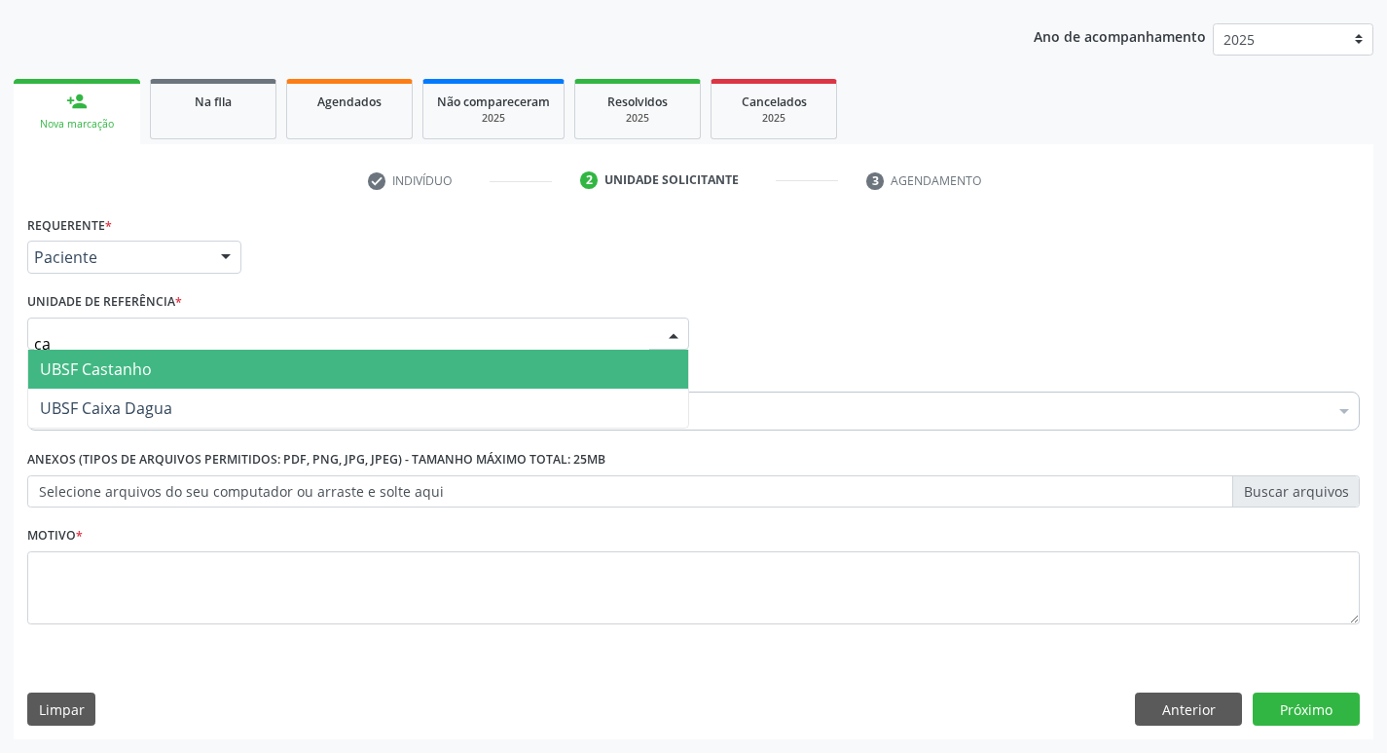
type input "cas"
click at [108, 358] on span "UBSF Castanho" at bounding box center [96, 368] width 112 height 21
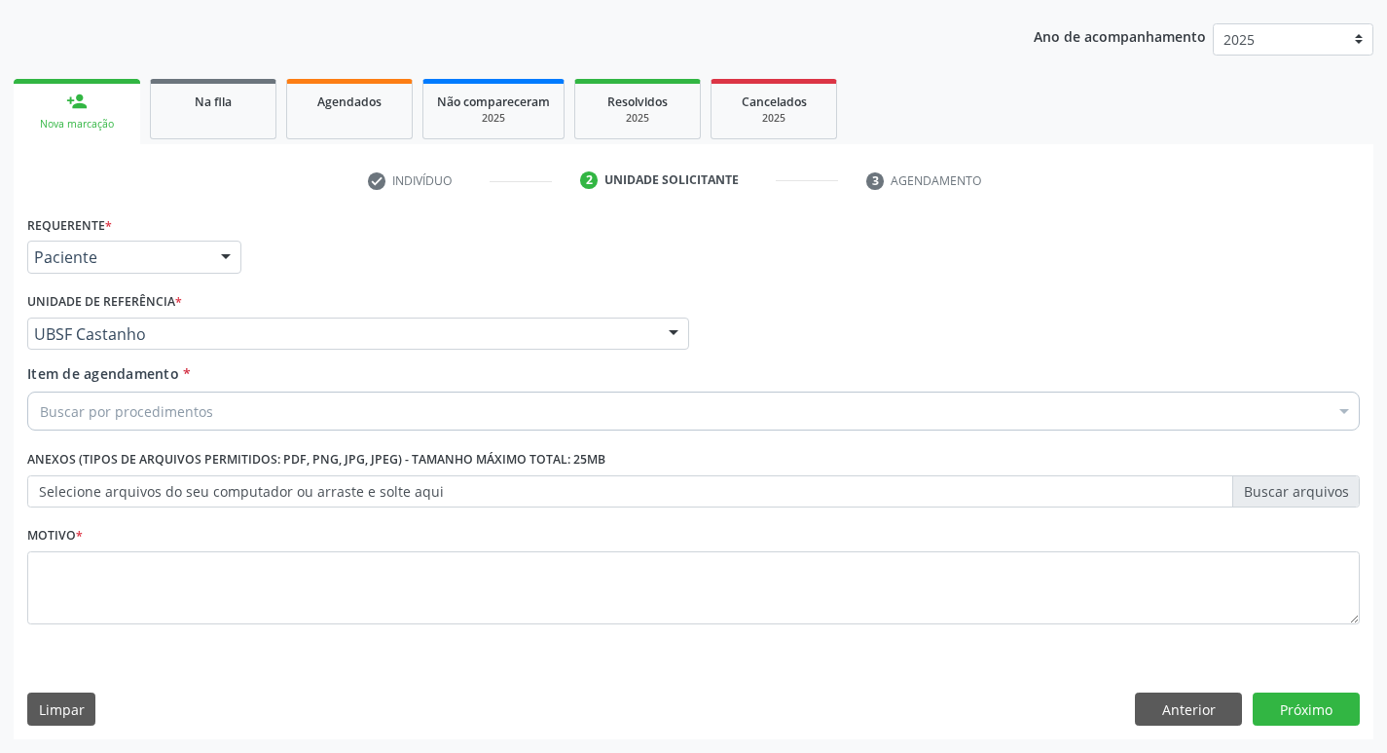
type input "audio"
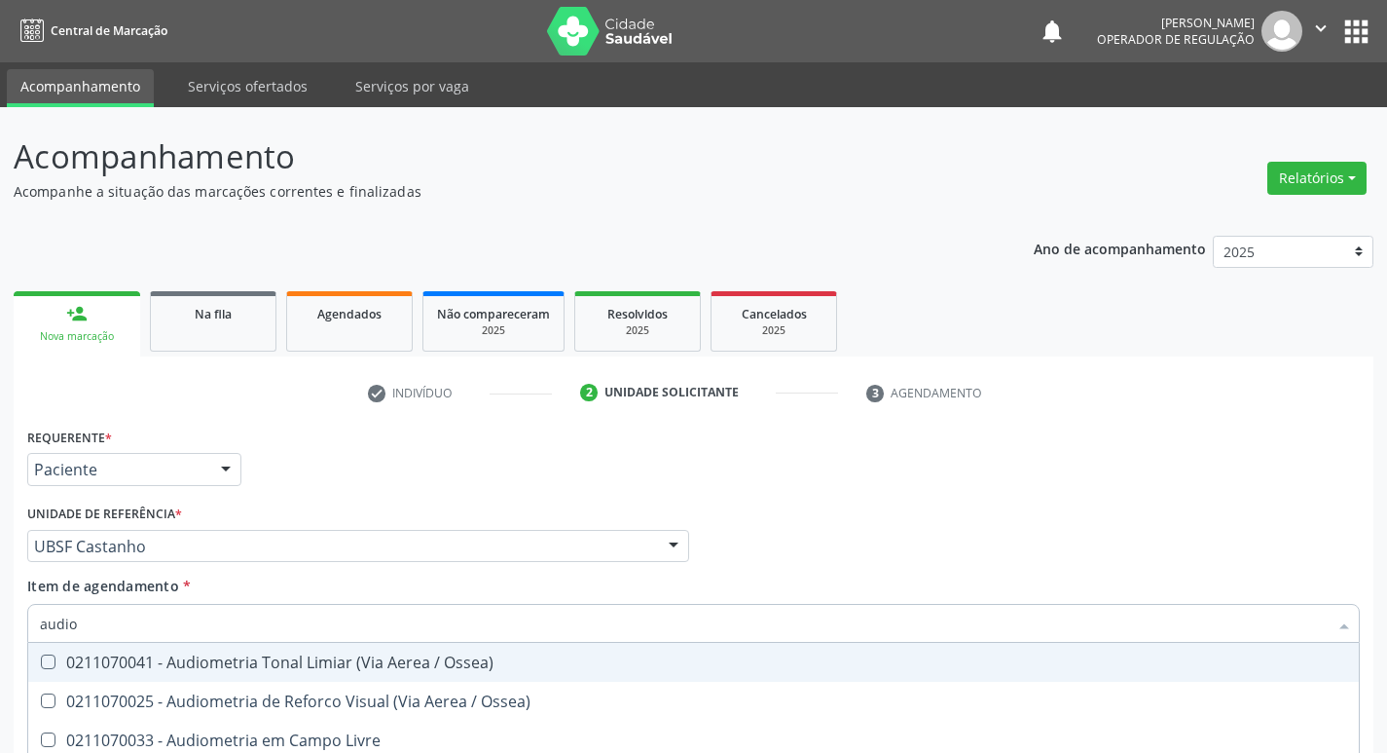
scroll to position [212, 0]
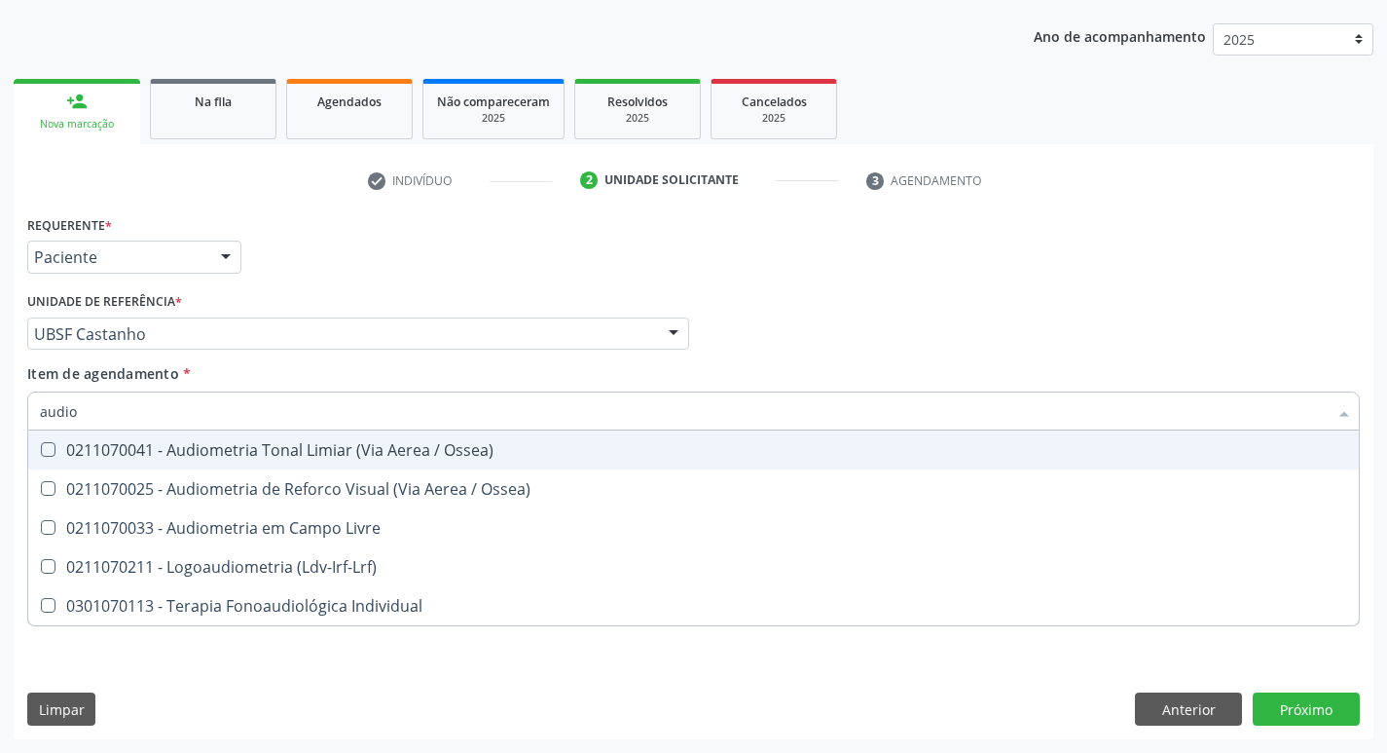
click at [178, 448] on div "0211070041 - Audiometria Tonal Limiar (Via Aerea / Ossea)" at bounding box center [694, 450] width 1308 height 16
checkbox Ossea\) "true"
drag, startPoint x: 1030, startPoint y: 297, endPoint x: 163, endPoint y: 646, distance: 934.9
click at [1031, 297] on div "Profissional Solicitante Por favor, selecione a Unidade de Atendimento primeiro…" at bounding box center [693, 325] width 1343 height 76
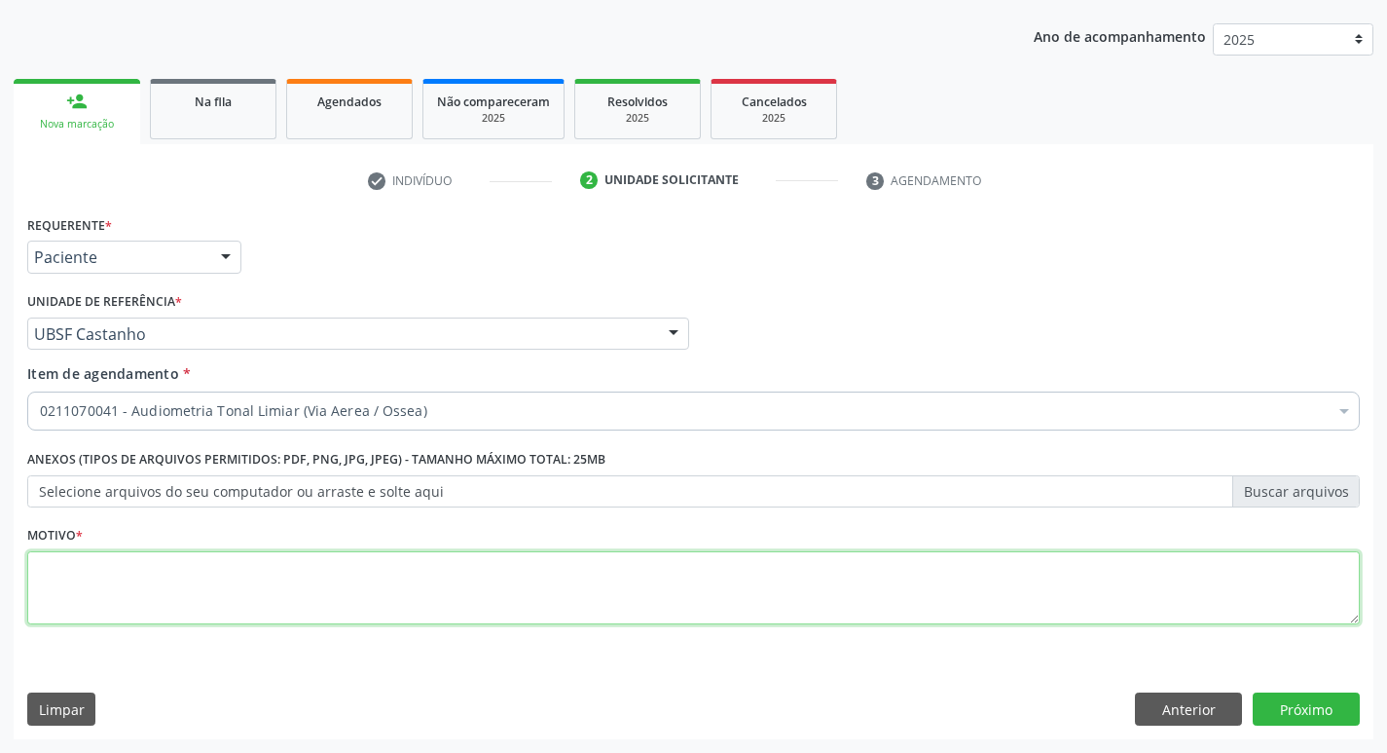
click at [194, 564] on textarea at bounding box center [693, 588] width 1333 height 74
type textarea "avaliação"
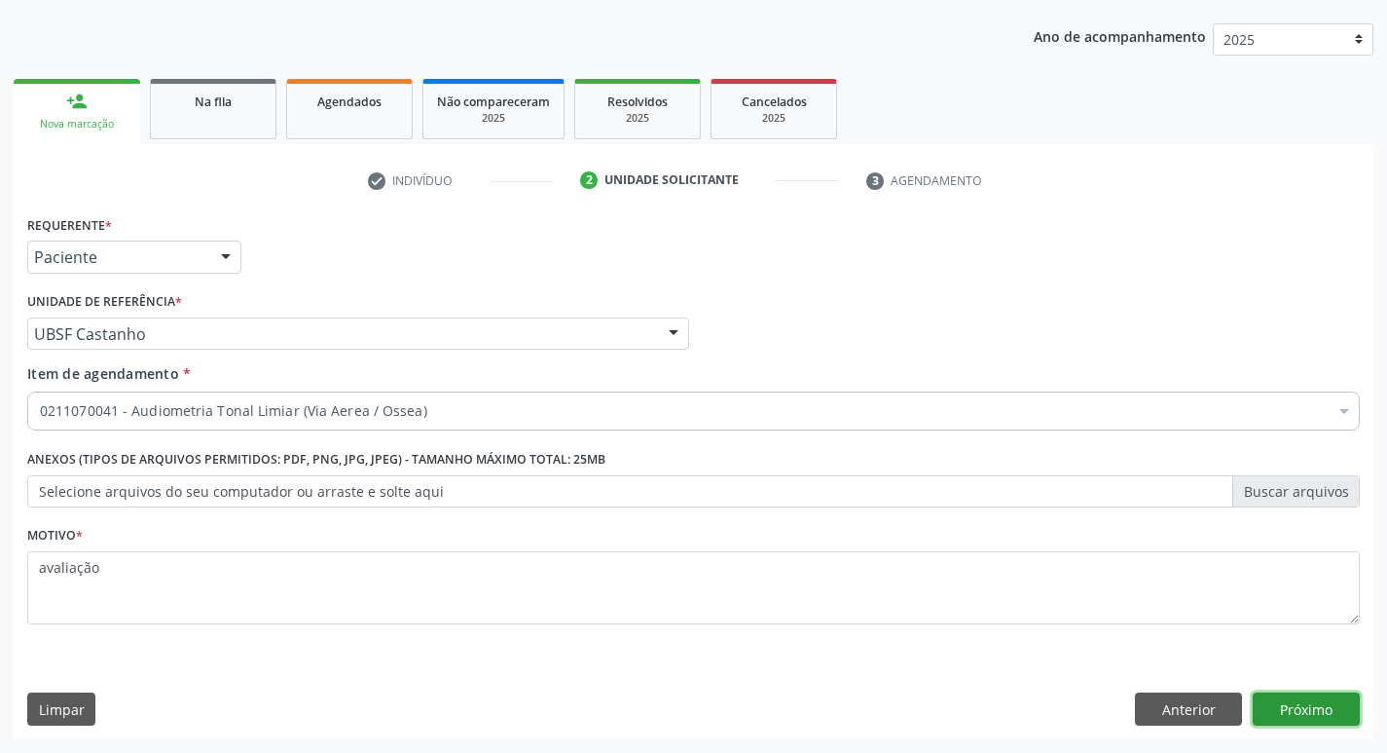
click at [1304, 701] on button "Próximo" at bounding box center [1306, 708] width 107 height 33
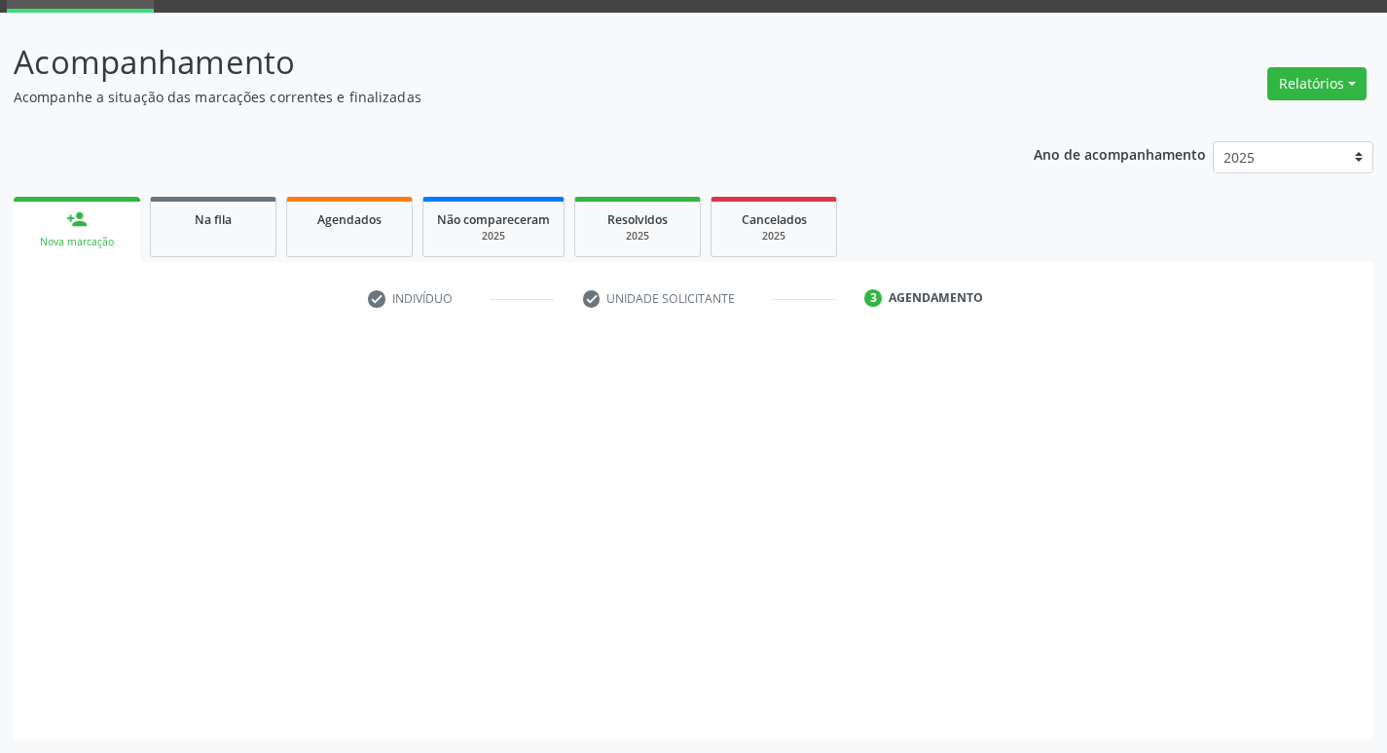
scroll to position [94, 0]
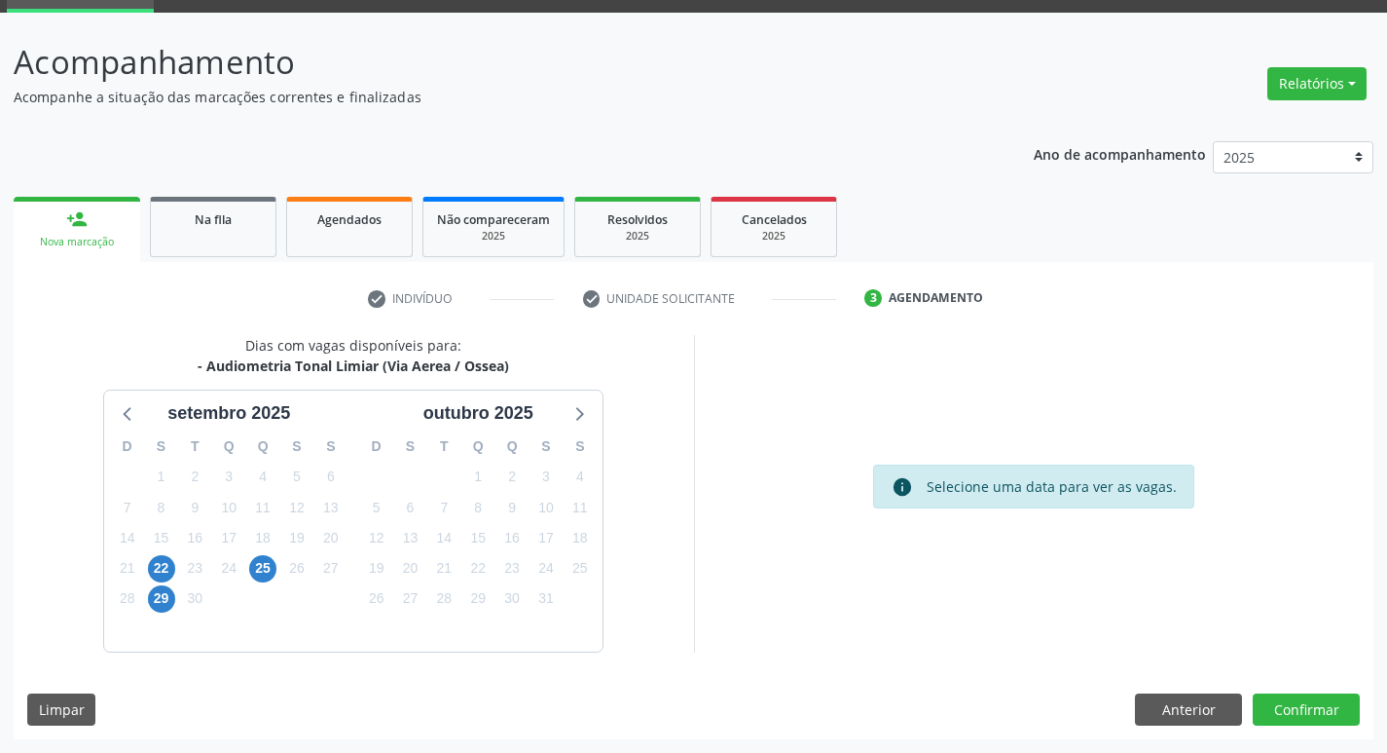
click at [180, 574] on div "23" at bounding box center [195, 568] width 34 height 30
click at [161, 568] on span "22" at bounding box center [161, 568] width 27 height 27
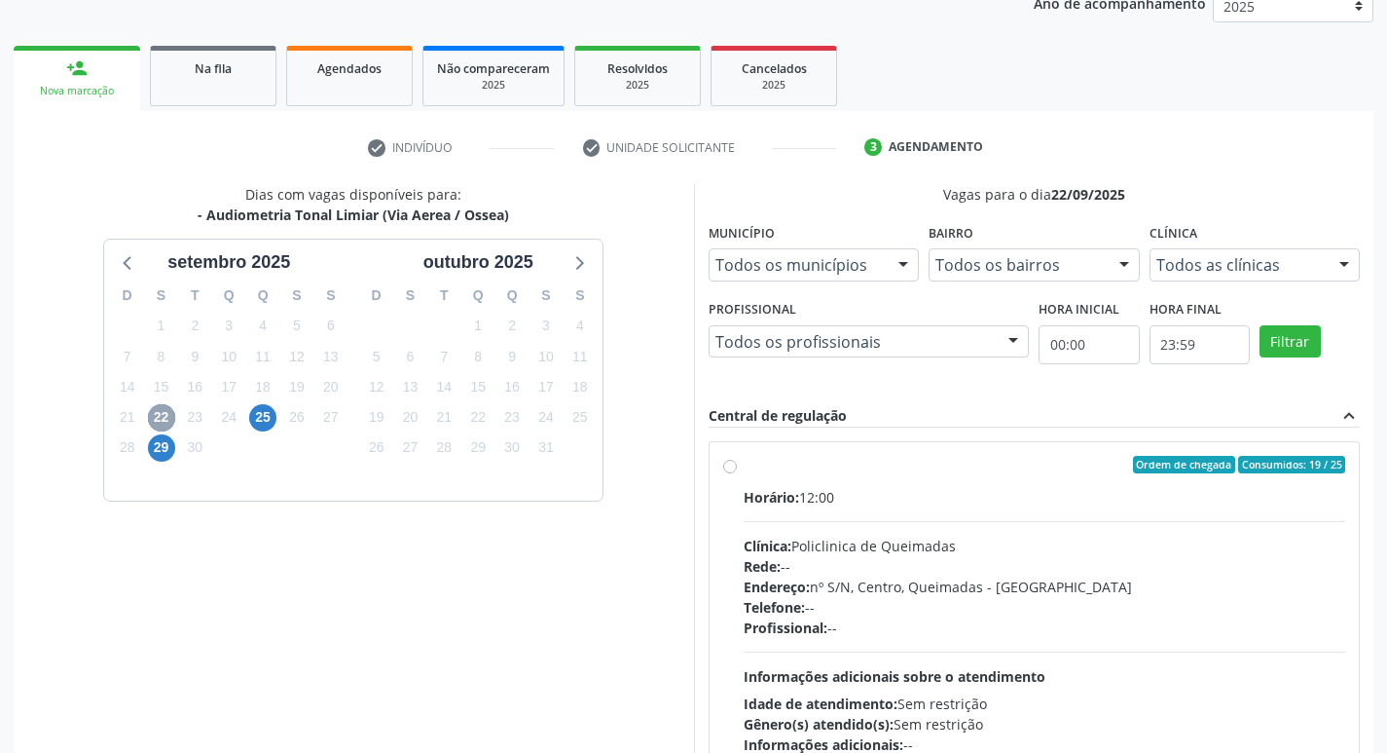
scroll to position [376, 0]
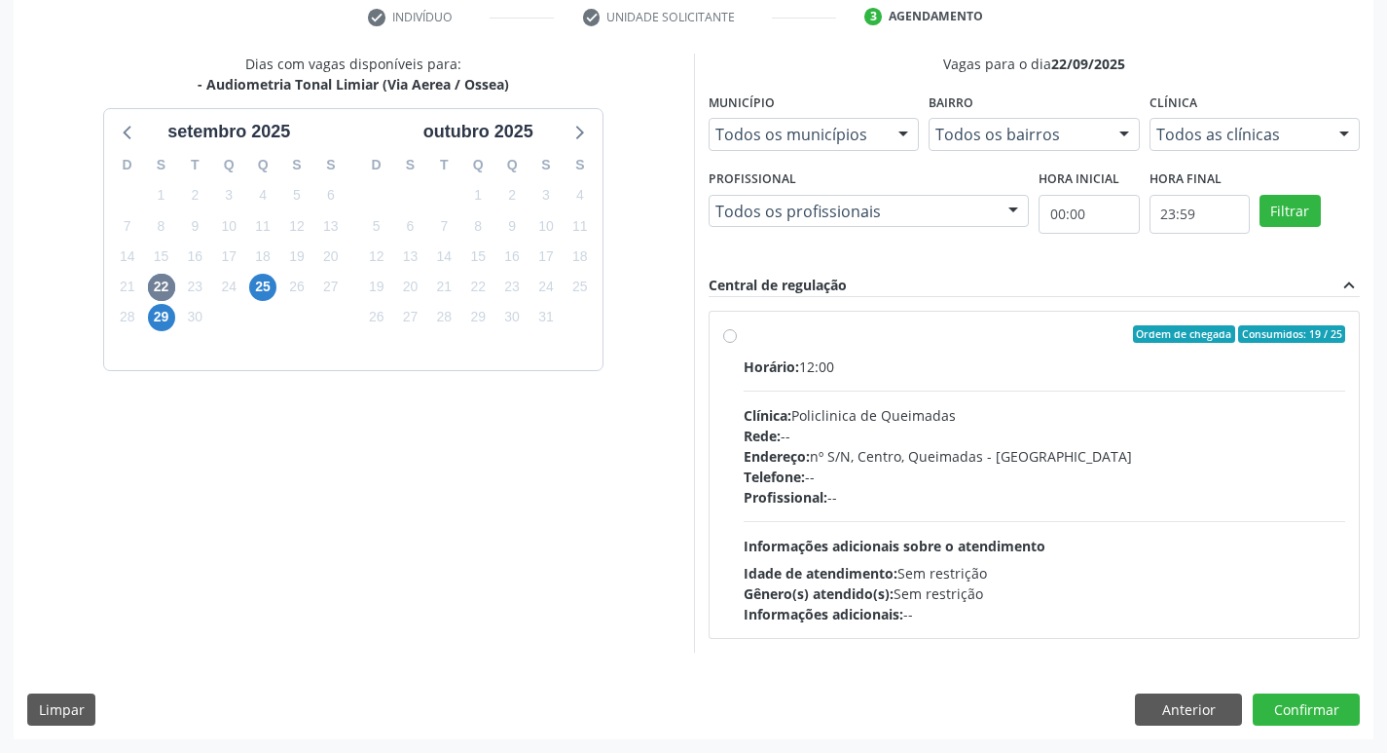
click at [975, 352] on label "Ordem de chegada Consumidos: 19 / 25 Horário: 12:00 Clínica: Policlinica de Que…" at bounding box center [1045, 474] width 603 height 299
click at [737, 343] on input "Ordem de chegada Consumidos: 19 / 25 Horário: 12:00 Clínica: Policlinica de Que…" at bounding box center [730, 334] width 14 height 18
radio input "true"
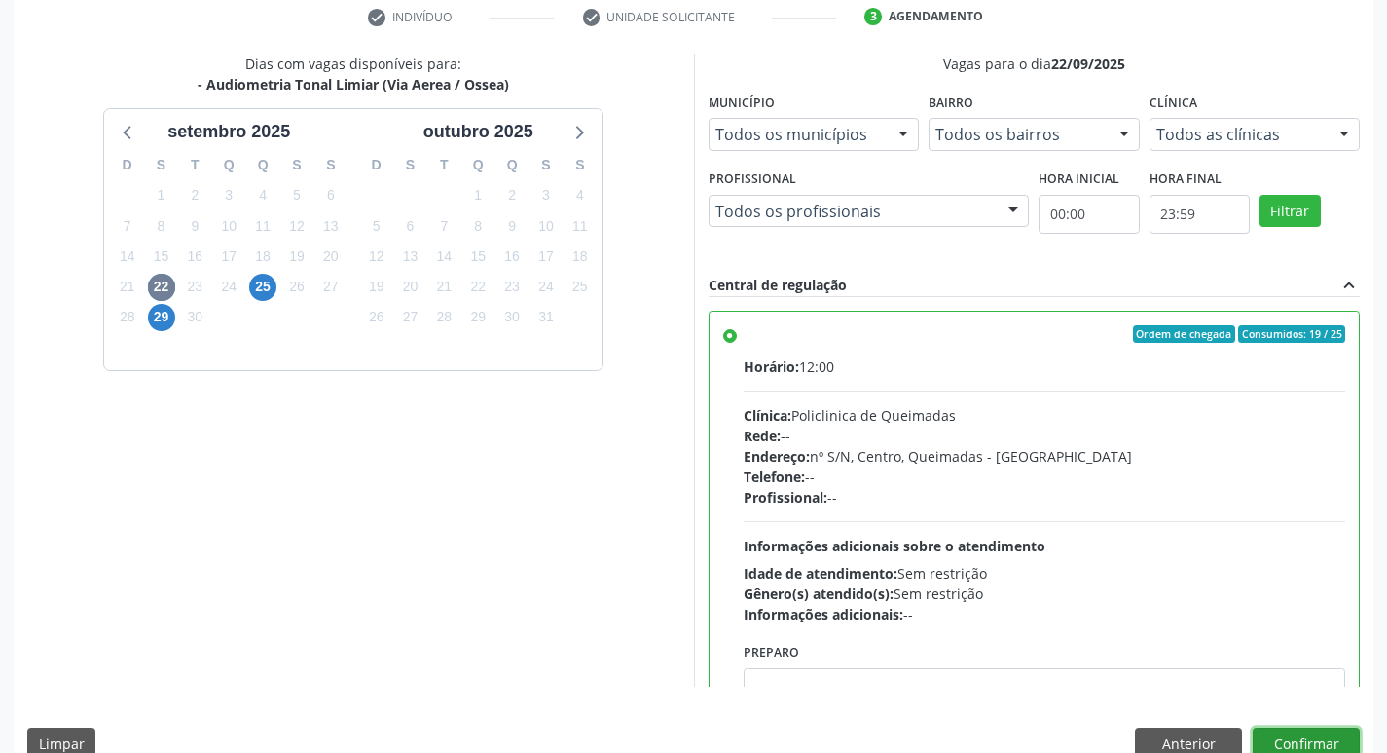
click at [1291, 733] on button "Confirmar" at bounding box center [1306, 743] width 107 height 33
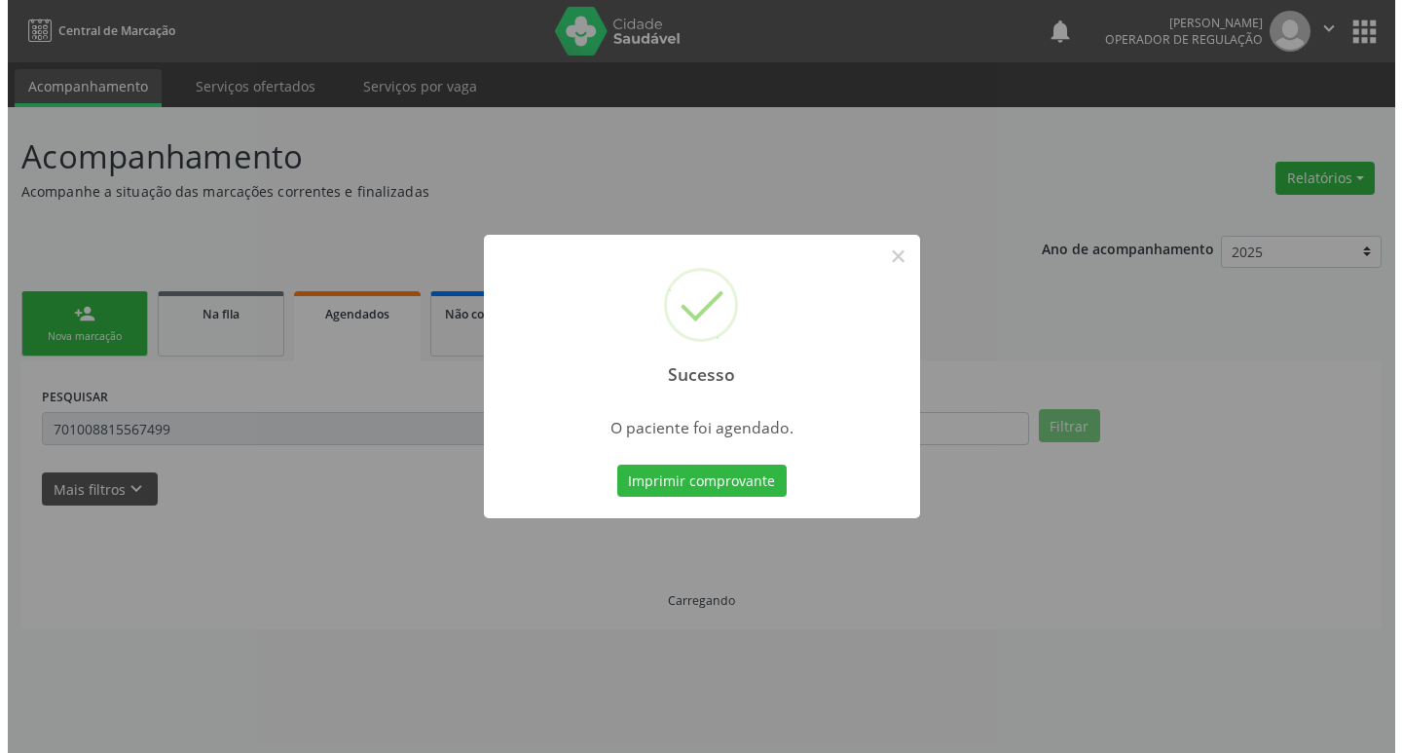
scroll to position [0, 0]
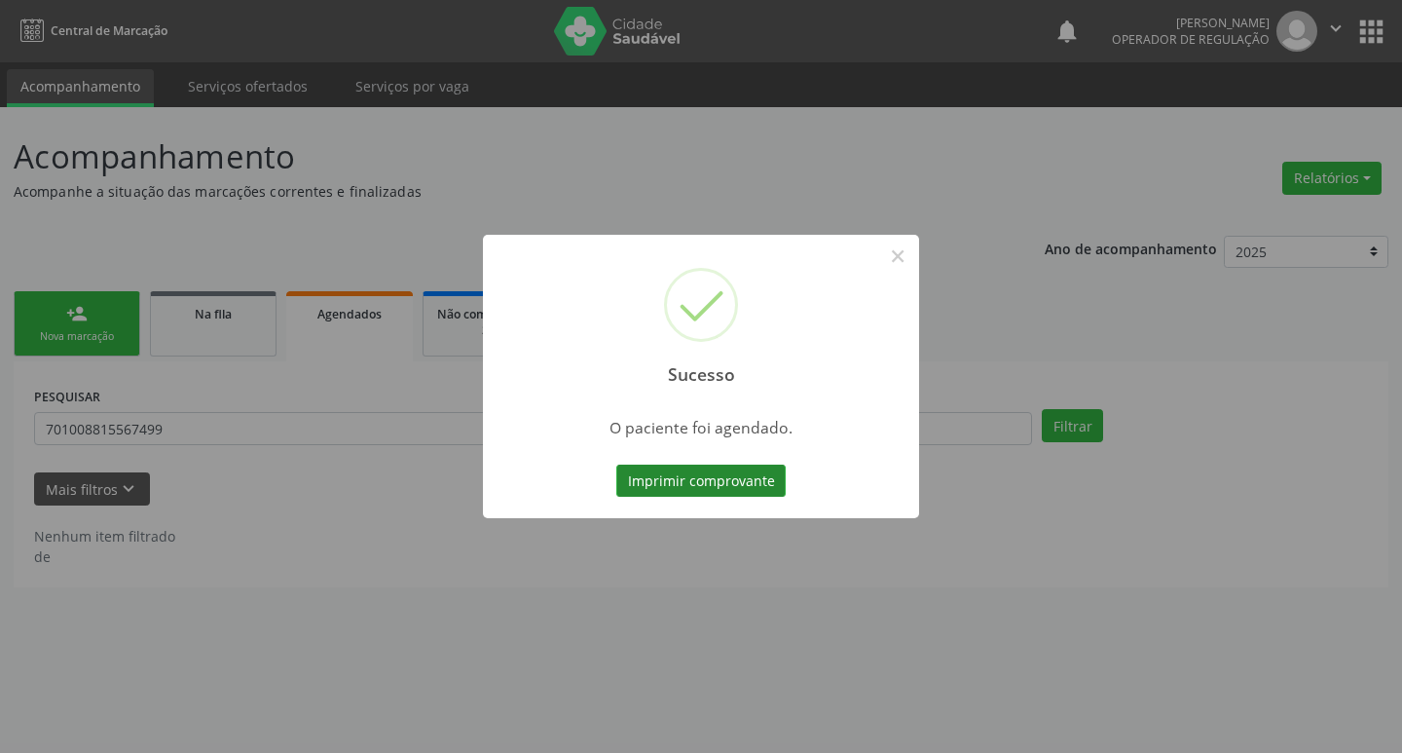
click at [752, 495] on button "Imprimir comprovante" at bounding box center [700, 480] width 169 height 33
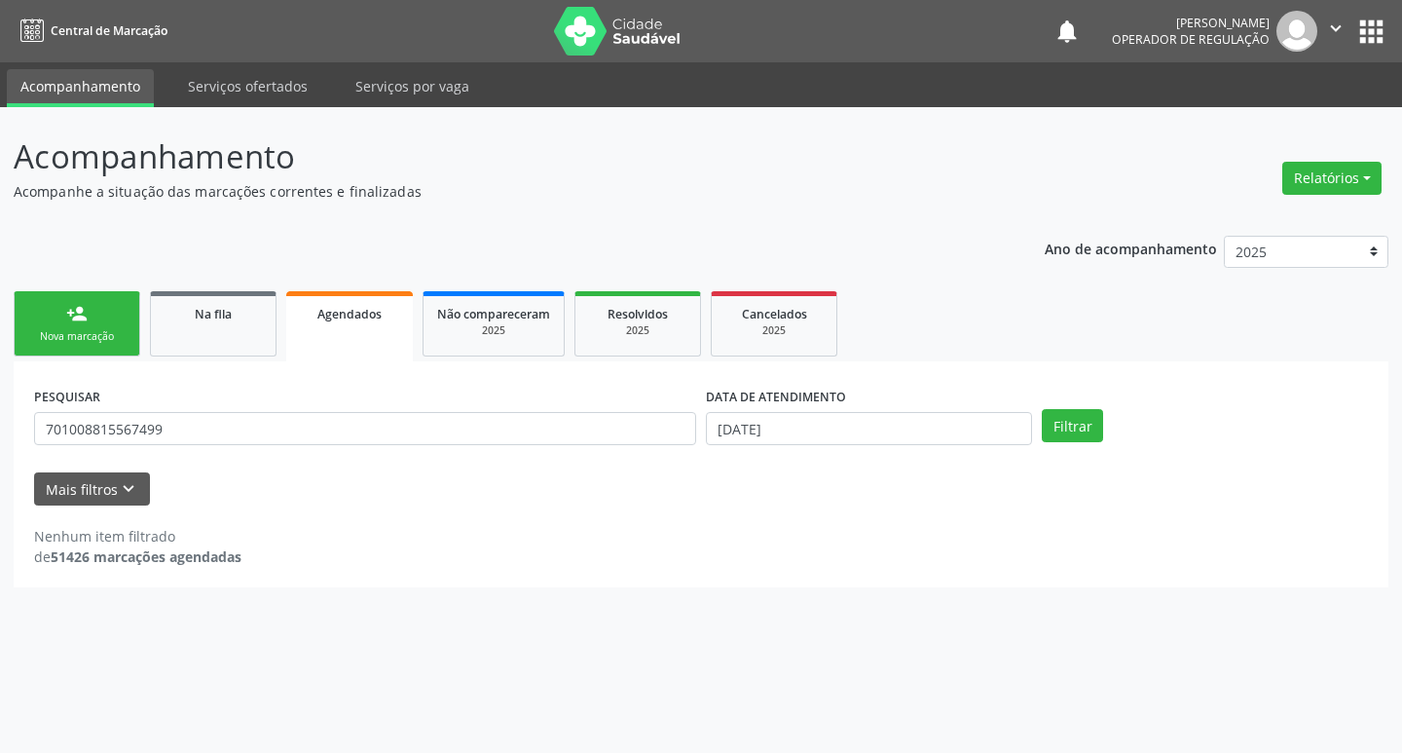
click at [719, 475] on div "Mais filtros keyboard_arrow_down" at bounding box center [701, 489] width 1344 height 34
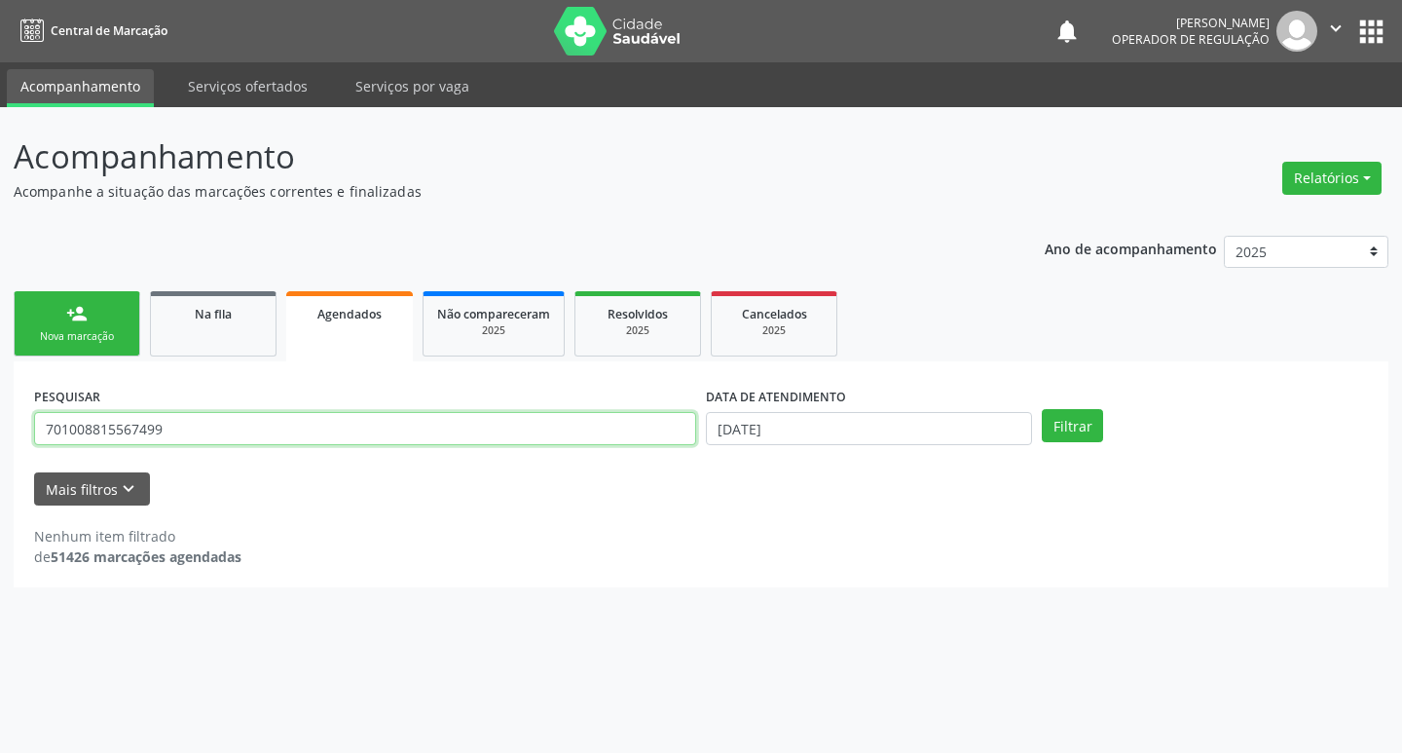
click at [338, 434] on input "701008815567499" at bounding box center [365, 428] width 662 height 33
type input "70580942334"
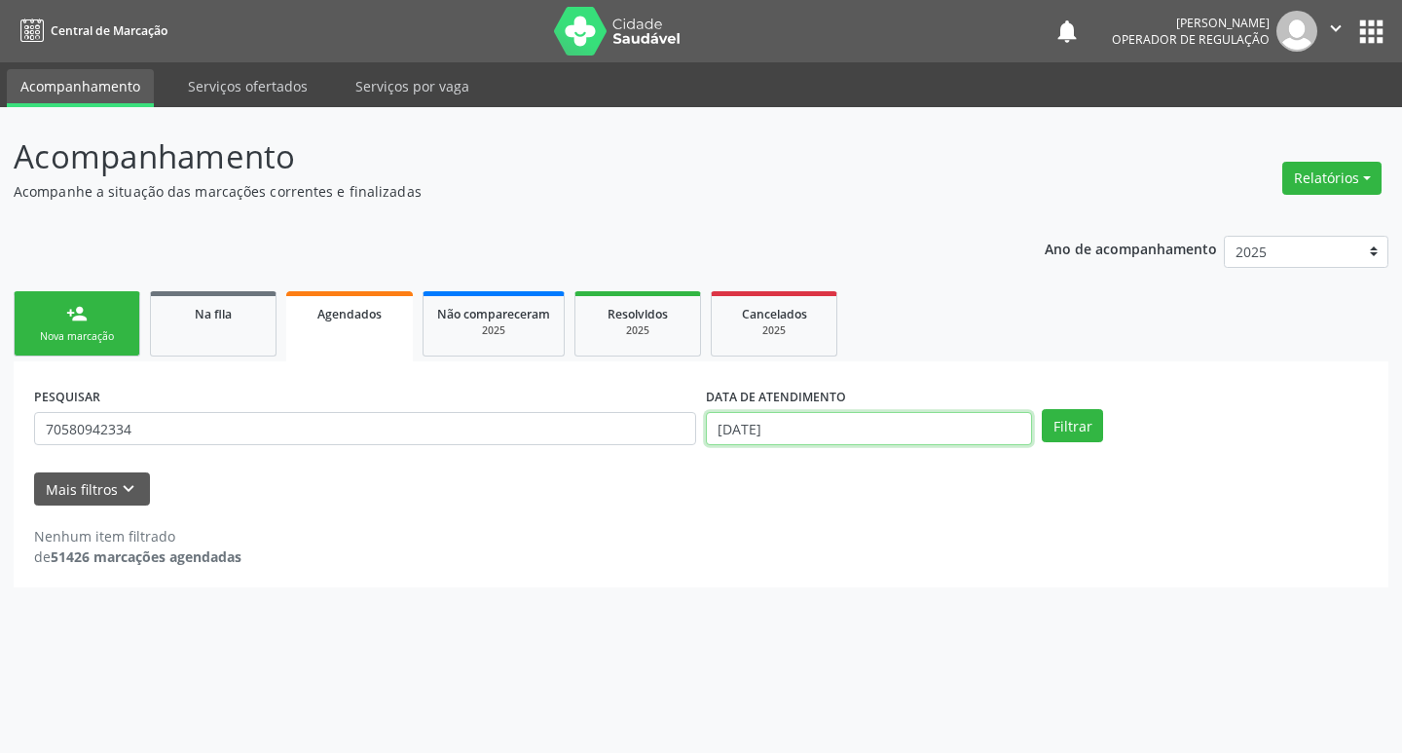
click at [815, 427] on input "[DATE]" at bounding box center [869, 428] width 326 height 33
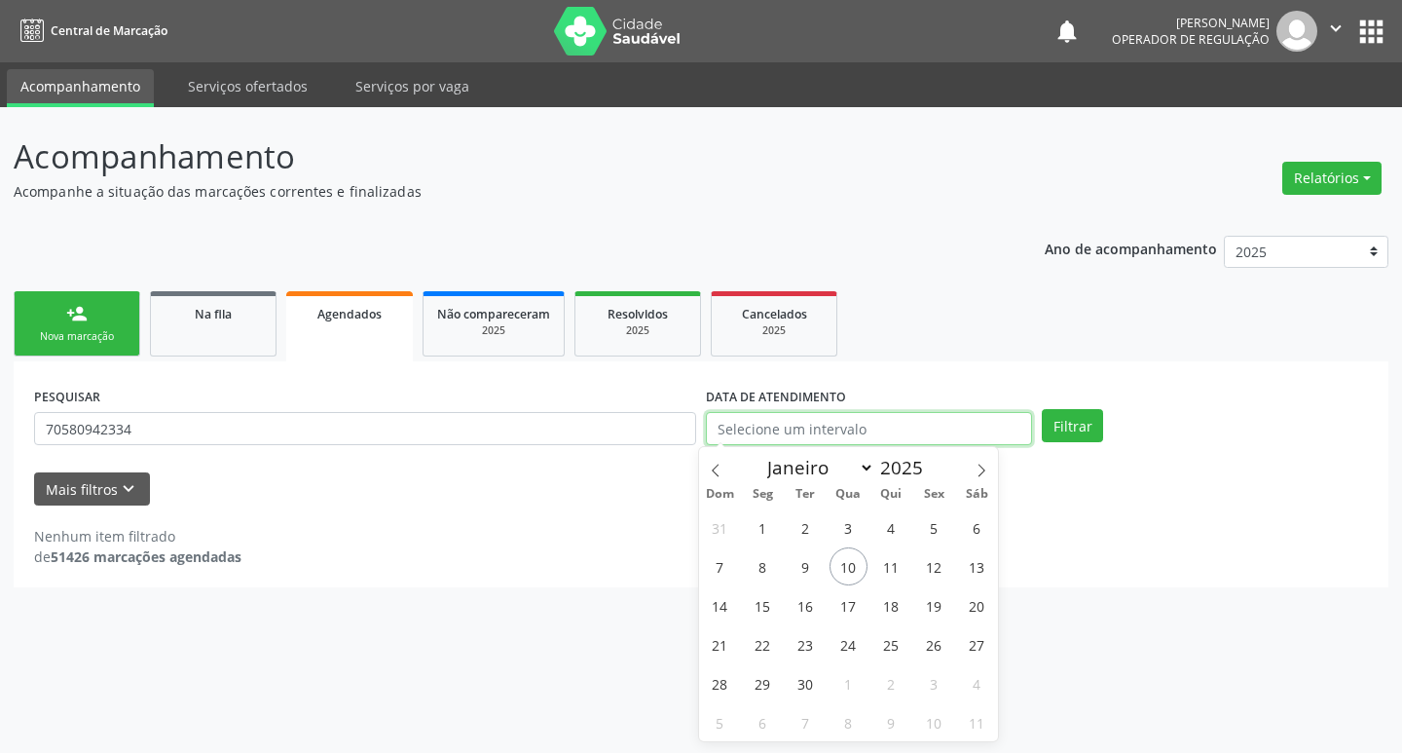
click at [1042, 409] on button "Filtrar" at bounding box center [1072, 425] width 61 height 33
click at [1061, 425] on button "Filtrar" at bounding box center [1072, 425] width 61 height 33
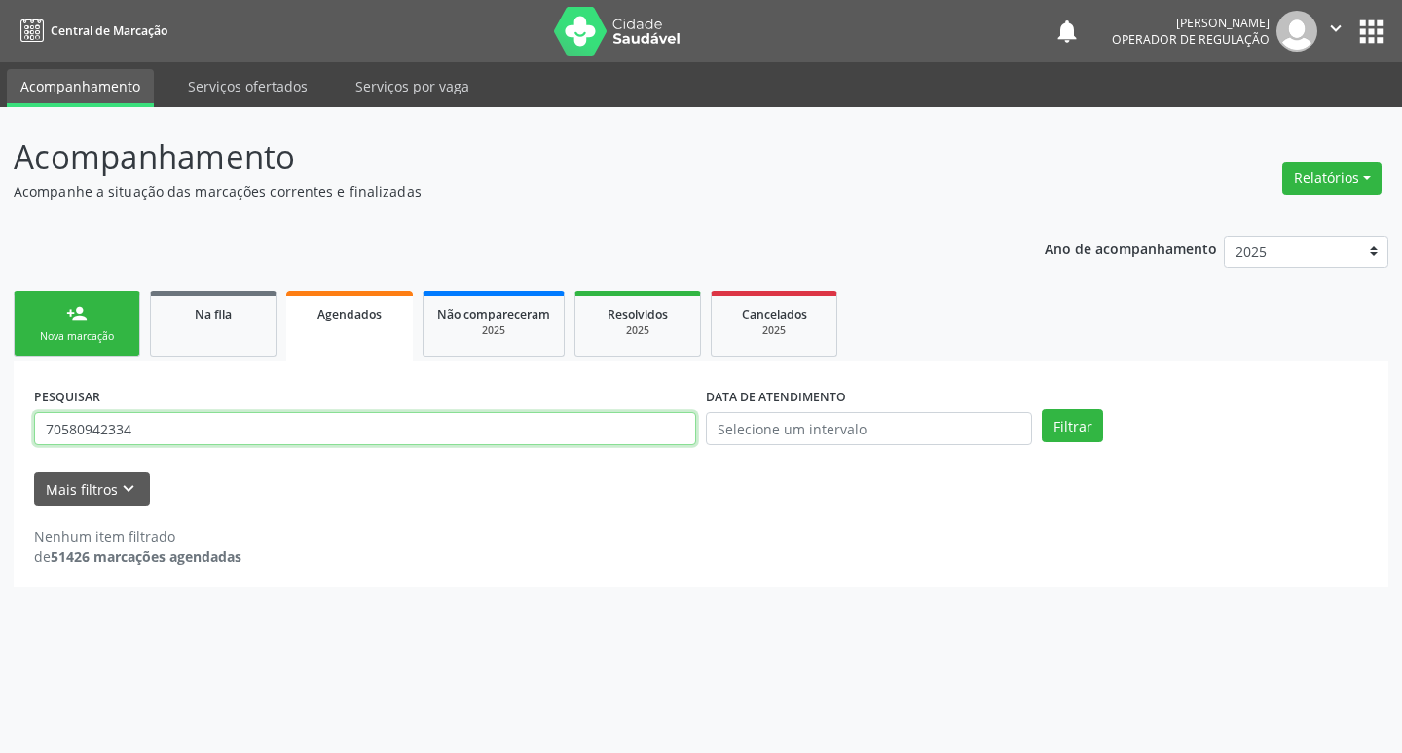
click at [151, 425] on input "70580942334" at bounding box center [365, 428] width 662 height 33
click at [150, 425] on input "70580942334" at bounding box center [365, 428] width 662 height 33
type input "7"
type input "705809491282334"
click at [1042, 409] on button "Filtrar" at bounding box center [1072, 425] width 61 height 33
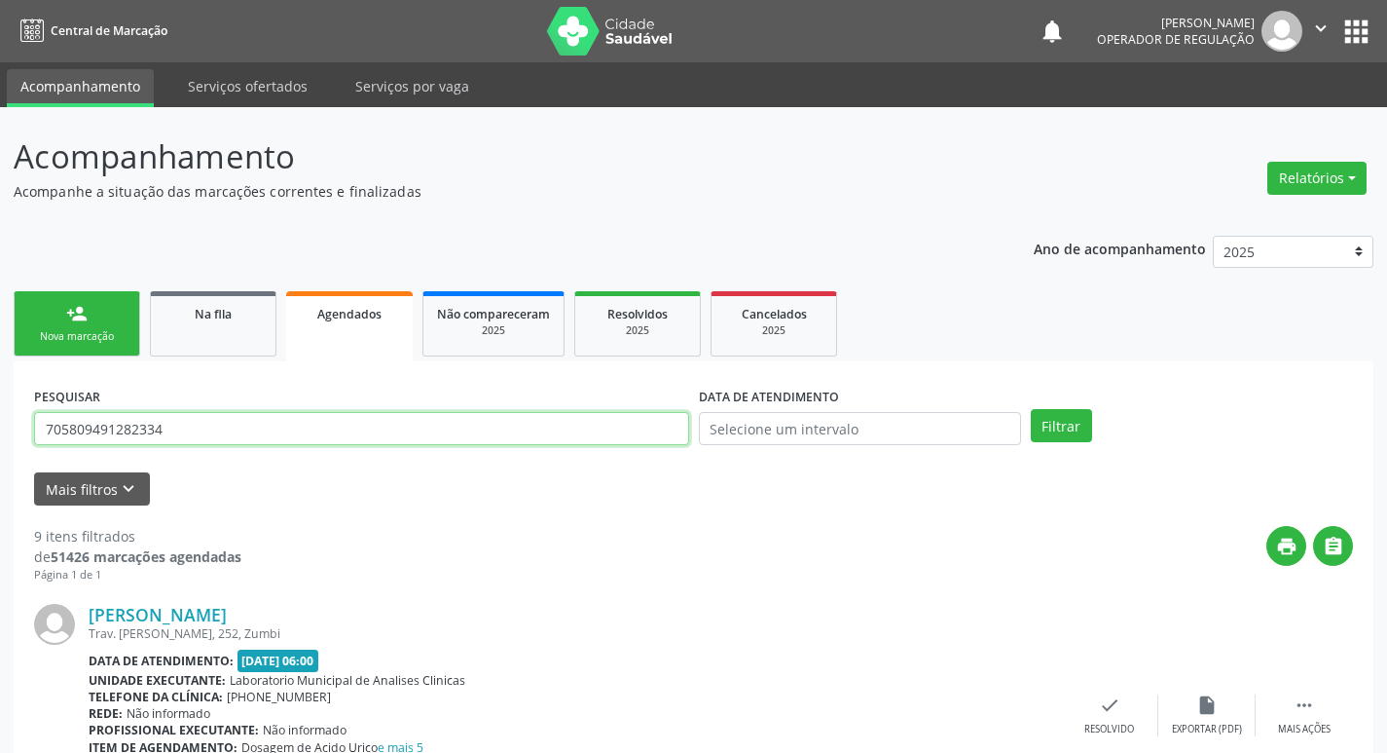
click at [239, 437] on input "705809491282334" at bounding box center [361, 428] width 655 height 33
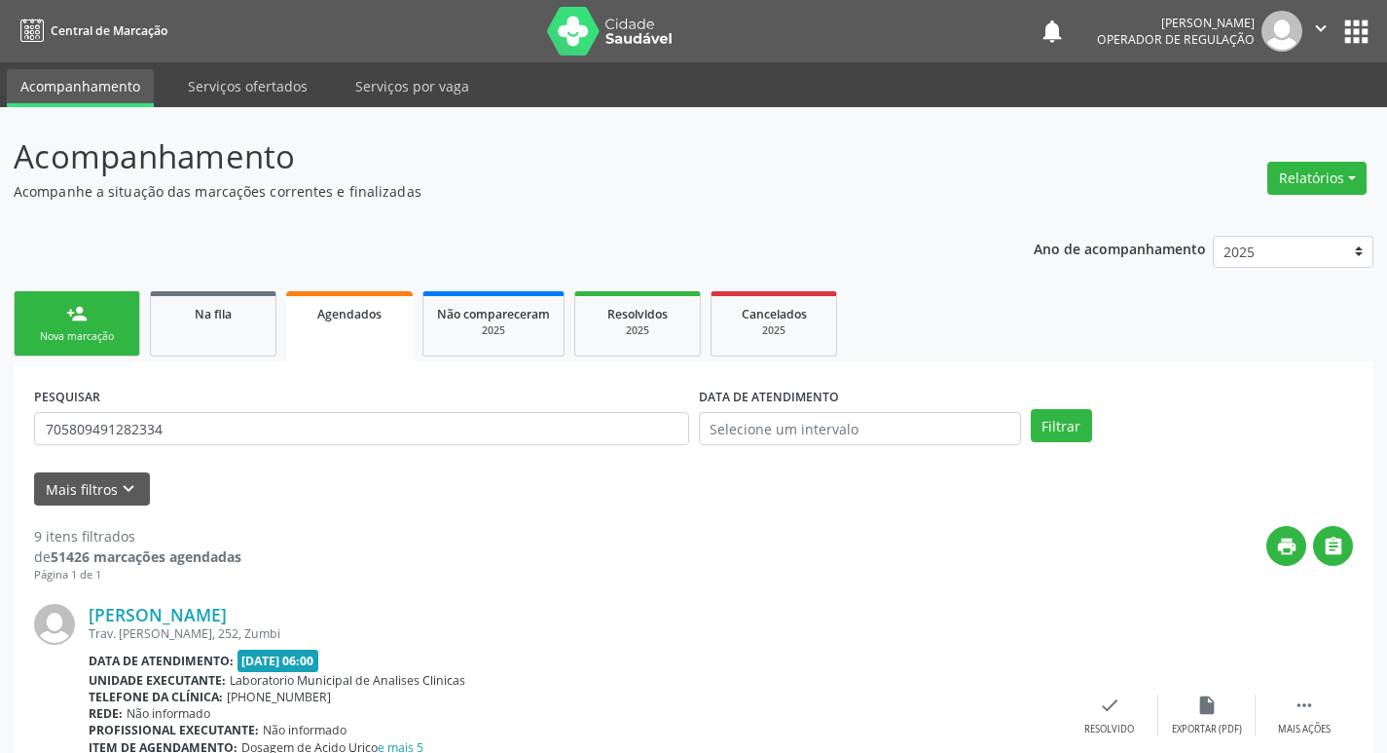
click at [100, 325] on link "person_add Nova marcação" at bounding box center [77, 323] width 127 height 65
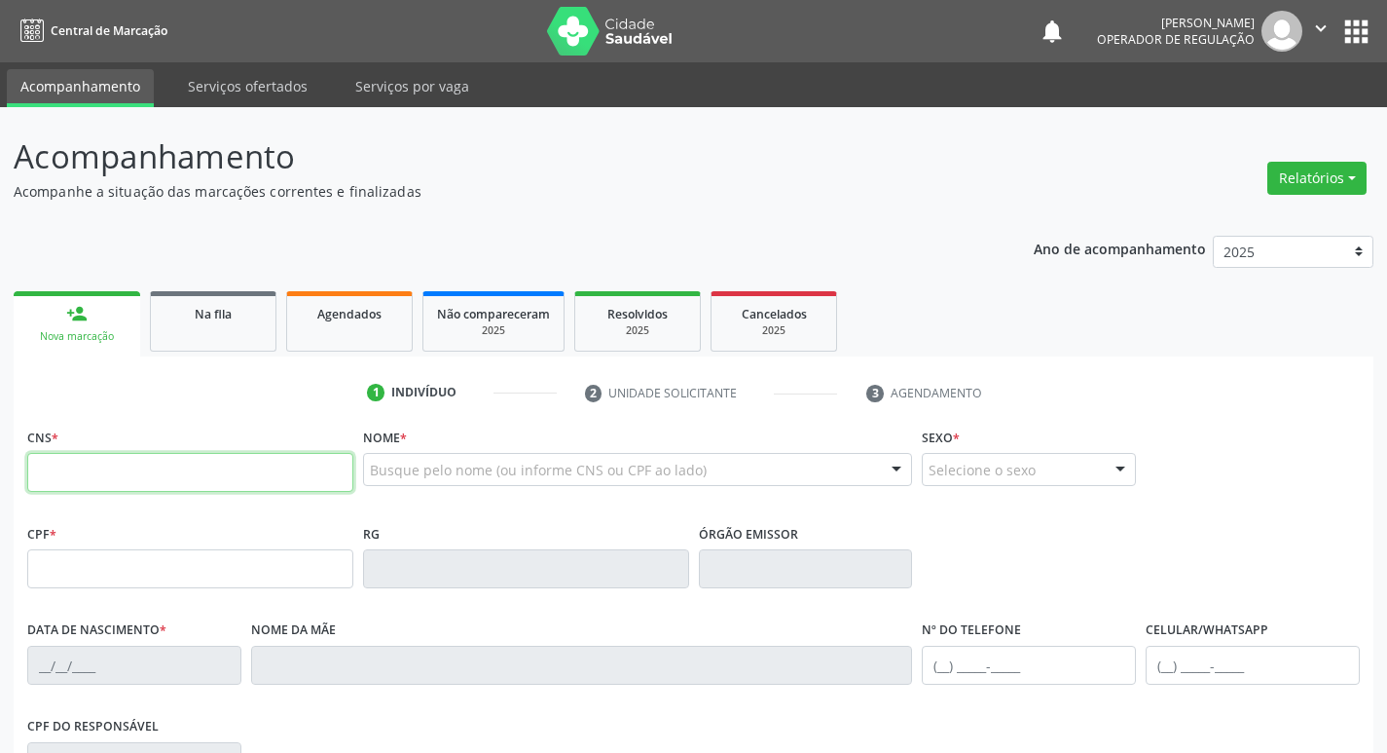
click at [132, 476] on input "text" at bounding box center [190, 472] width 326 height 39
paste input "705 8094 9128 2334"
type input "705 8094 9128 2334"
type input "031.480.954-64"
type input "27/01/1977"
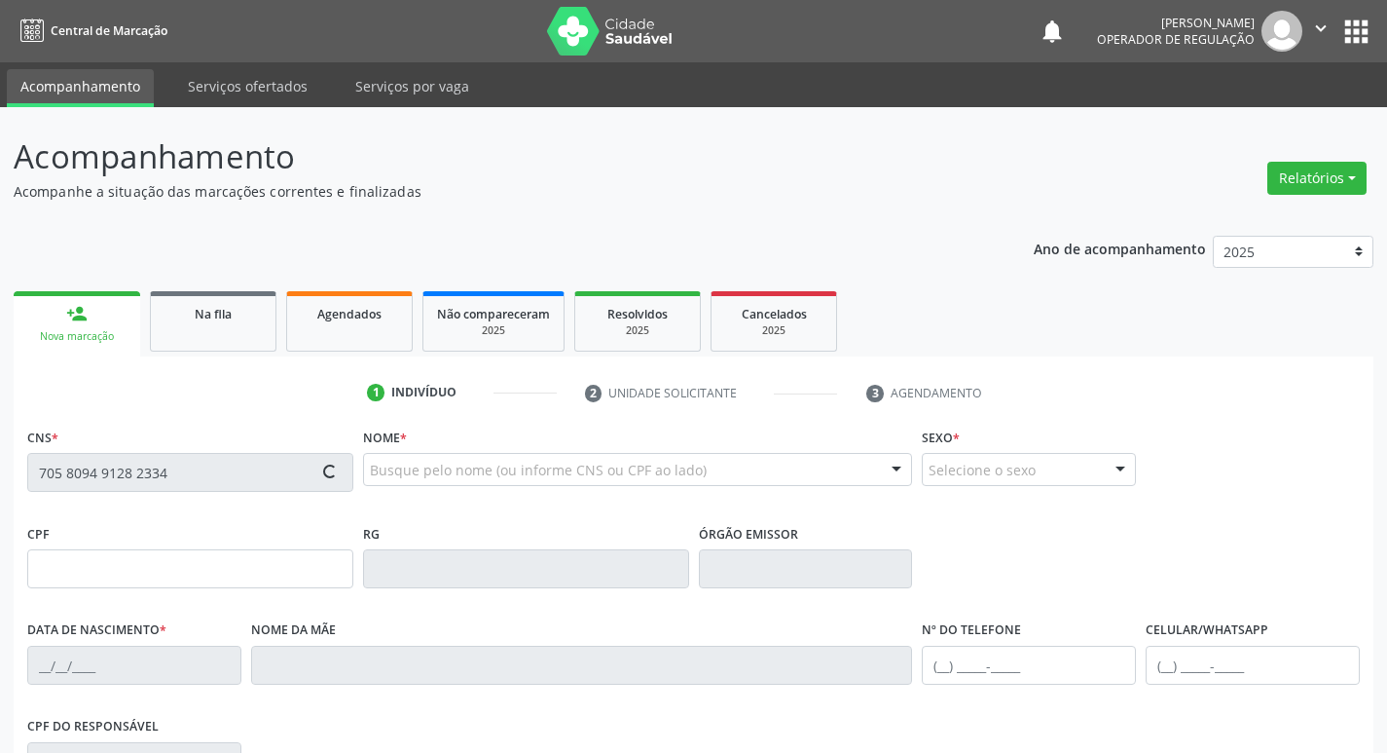
type input "Celina Pereira de Vasconcelos"
type input "(83) 99397-9637"
type input "252"
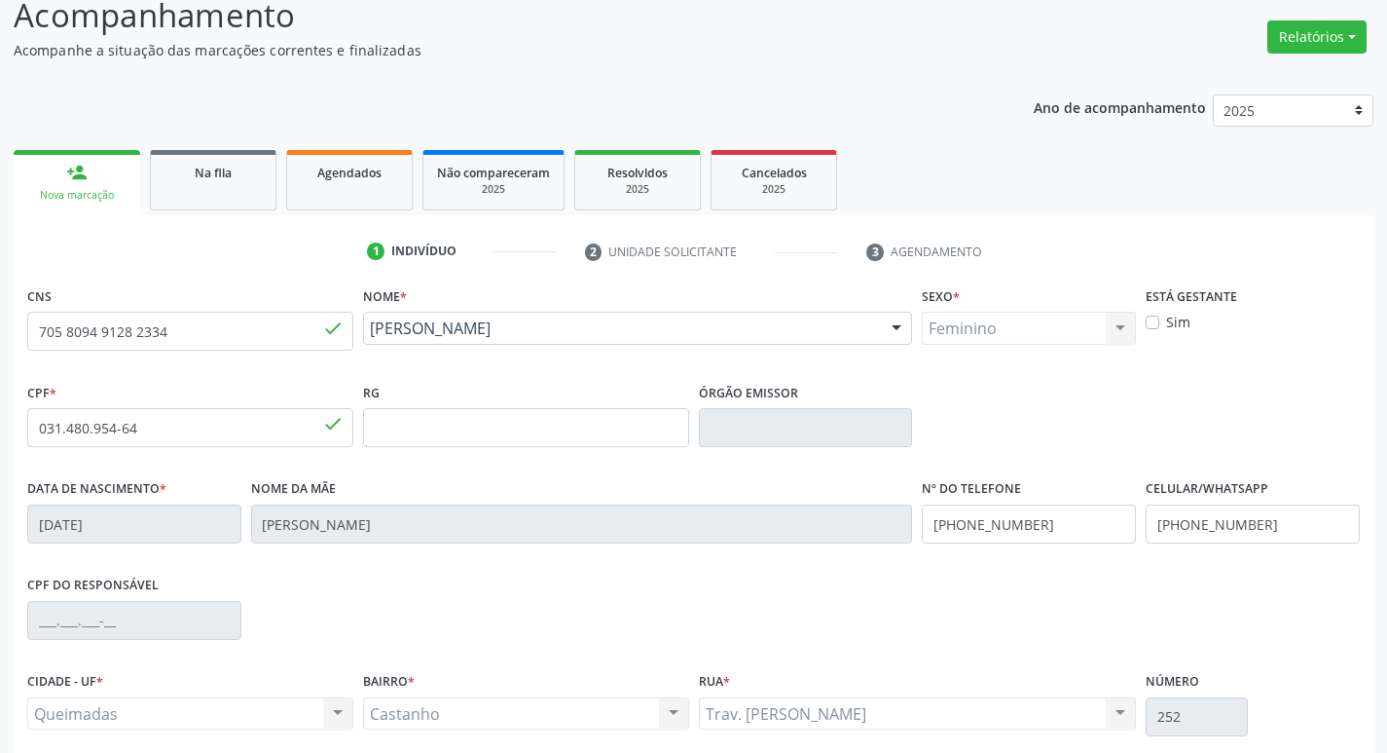
scroll to position [303, 0]
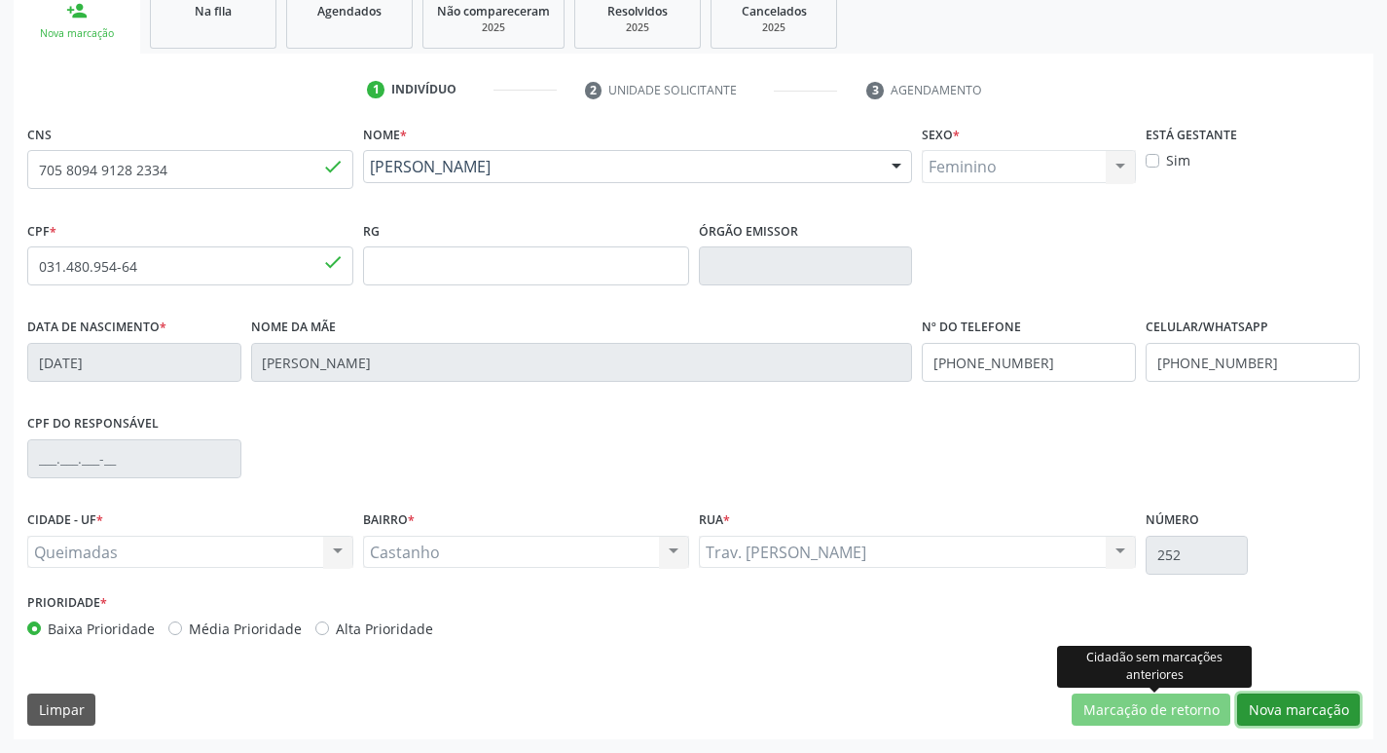
click at [1279, 709] on button "Nova marcação" at bounding box center [1299, 709] width 123 height 33
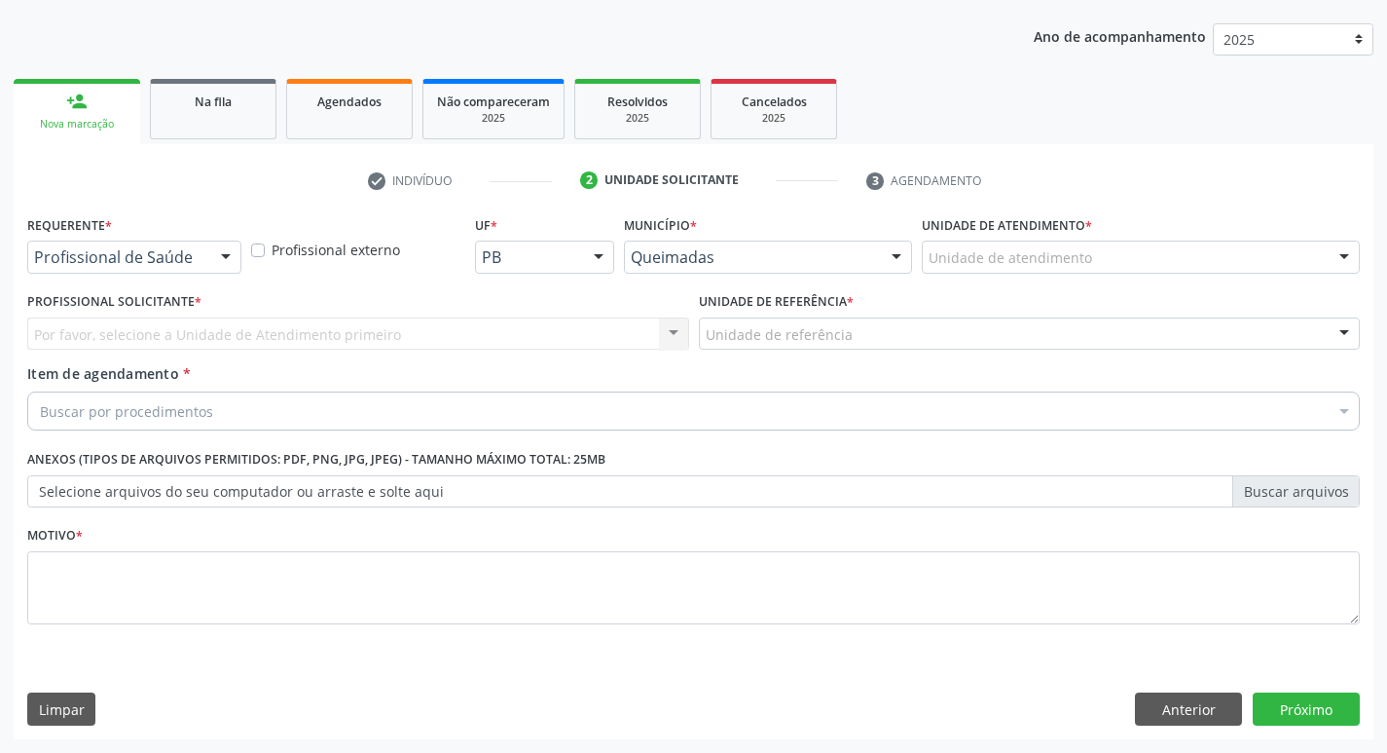
scroll to position [212, 0]
click at [166, 273] on div "Profissional de Saúde Profissional de Saúde Paciente Nenhum resultado encontrad…" at bounding box center [134, 256] width 214 height 33
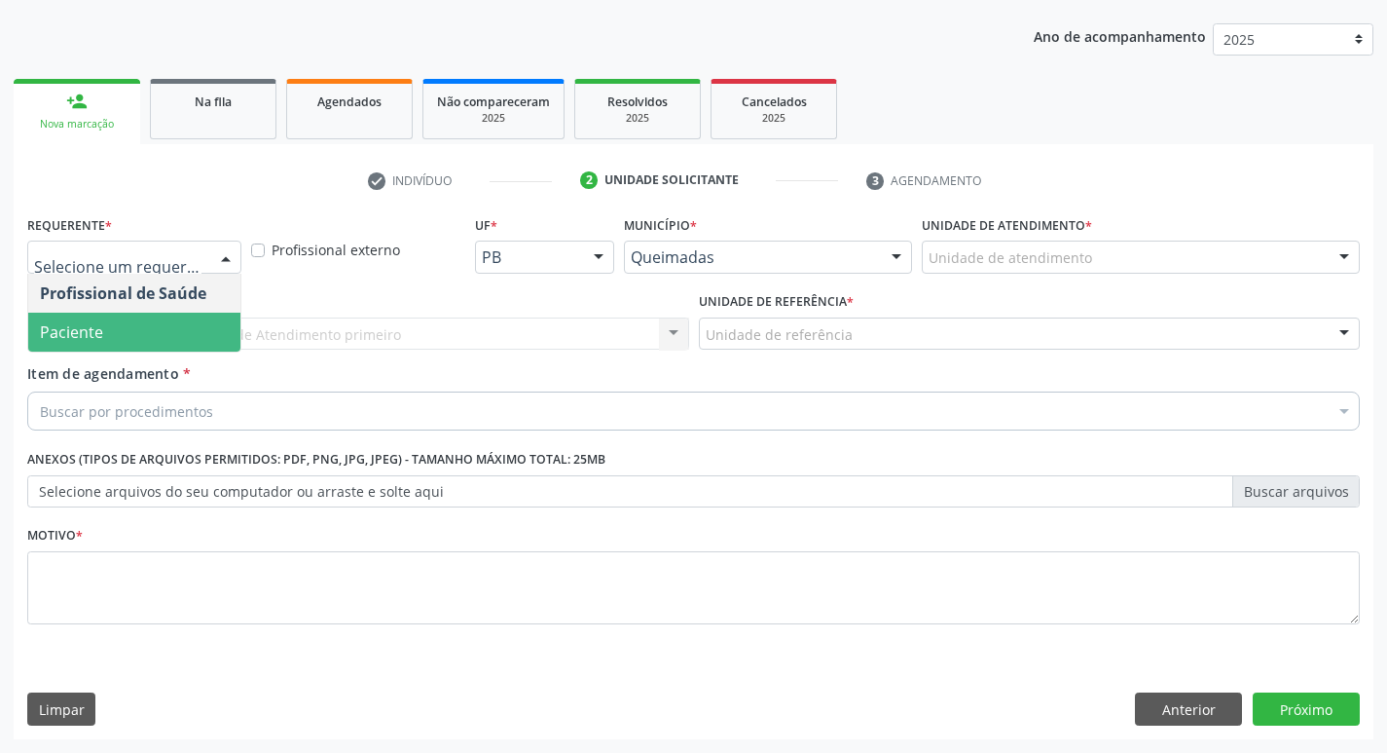
click at [155, 335] on span "Paciente" at bounding box center [134, 332] width 212 height 39
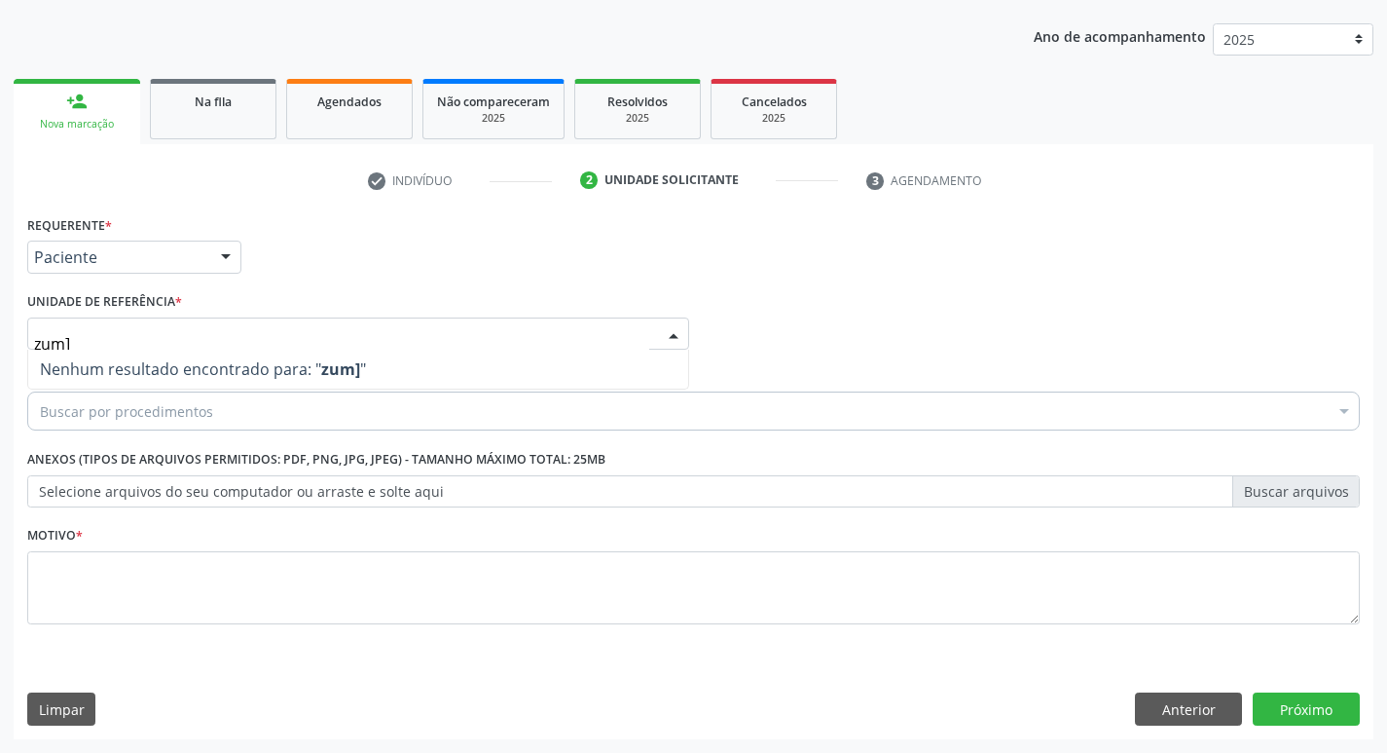
type input "zum"
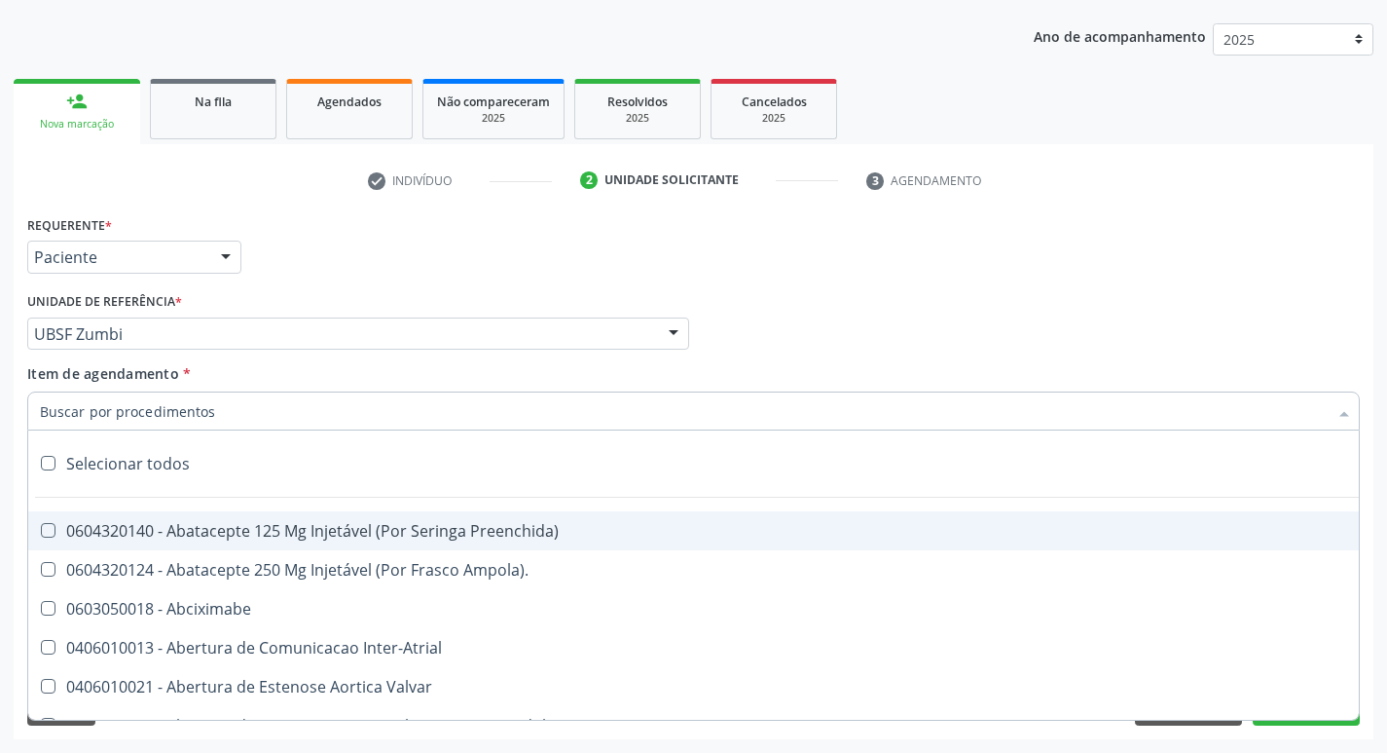
click at [216, 405] on input "Item de agendamento *" at bounding box center [684, 410] width 1288 height 39
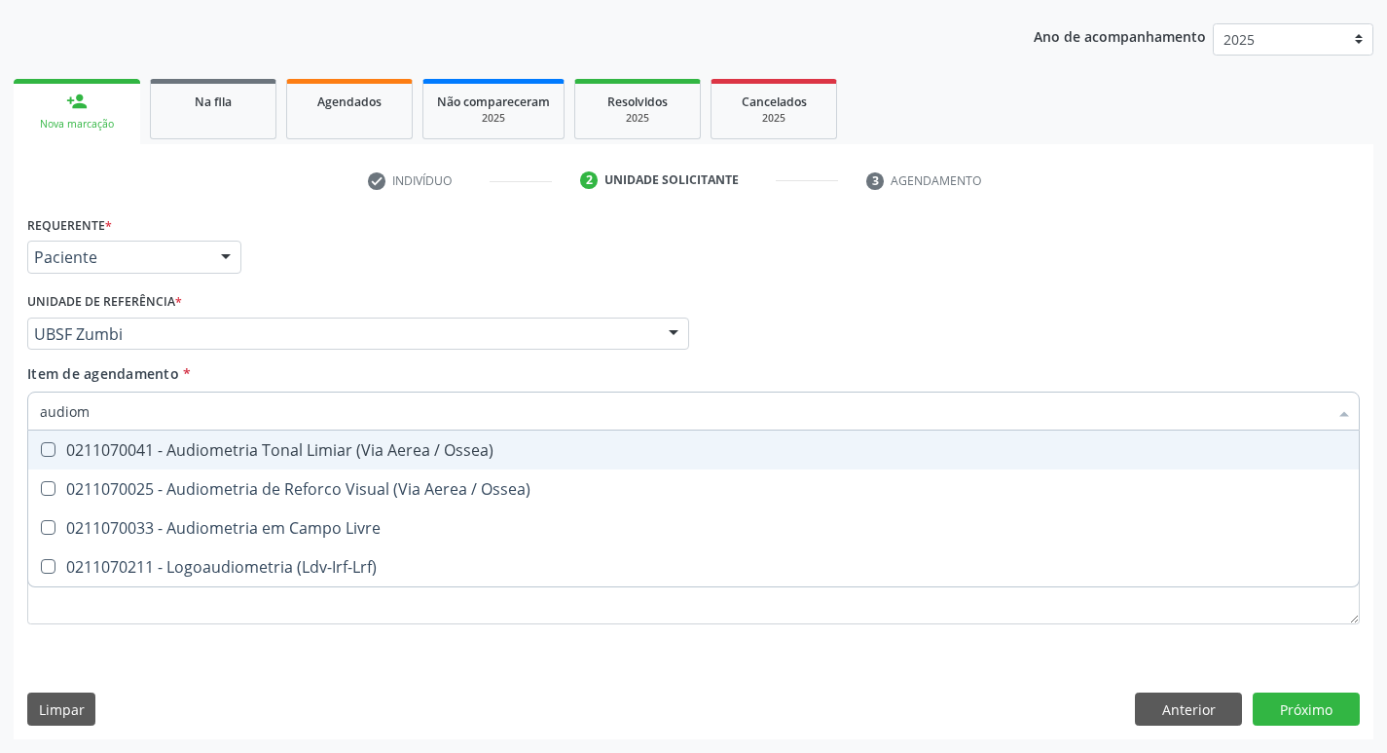
type input "audiome"
click at [237, 442] on div "0211070041 - Audiometria Tonal Limiar (Via Aerea / Ossea)" at bounding box center [694, 450] width 1308 height 16
checkbox Ossea\) "true"
click at [391, 267] on div "Requerente * Paciente Profissional de Saúde Paciente Nenhum resultado encontrad…" at bounding box center [693, 248] width 1343 height 76
checkbox Ossea\) "true"
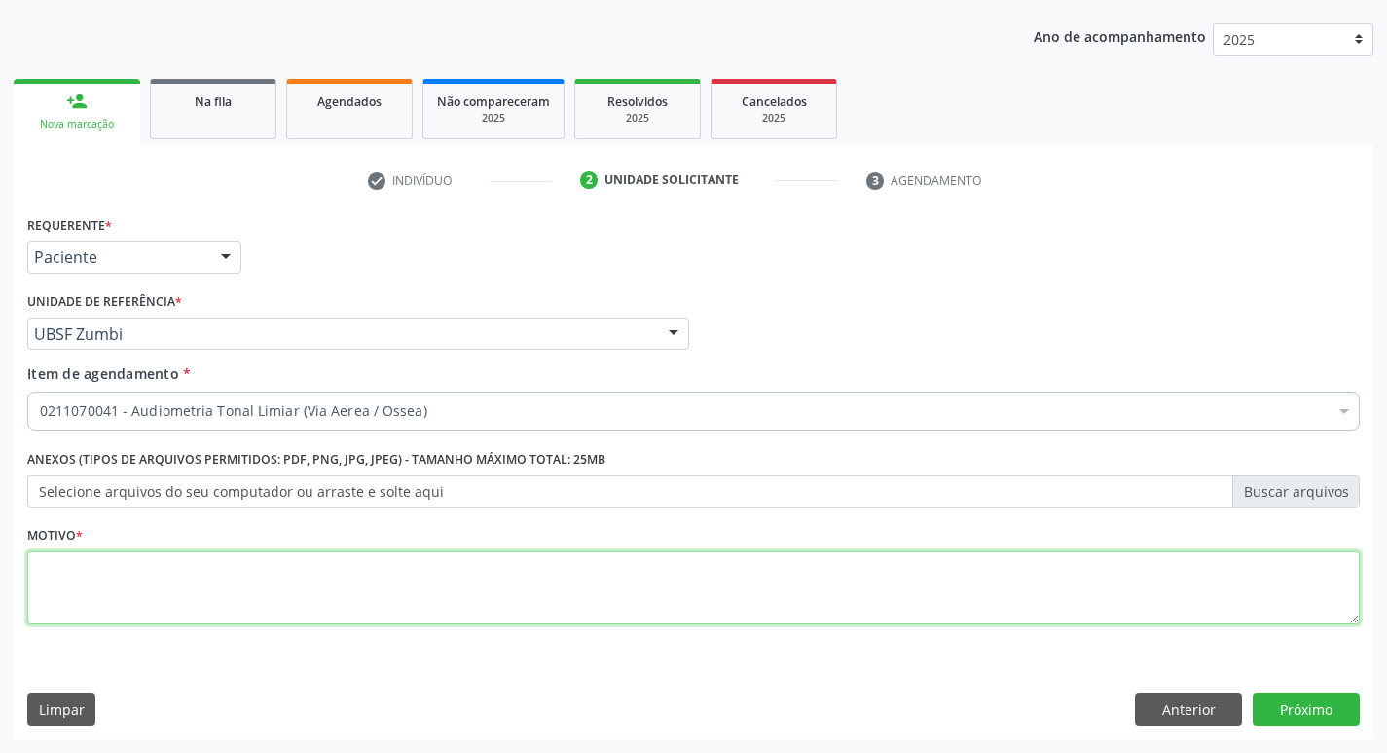
click at [172, 585] on textarea at bounding box center [693, 588] width 1333 height 74
type textarea "avaliação"
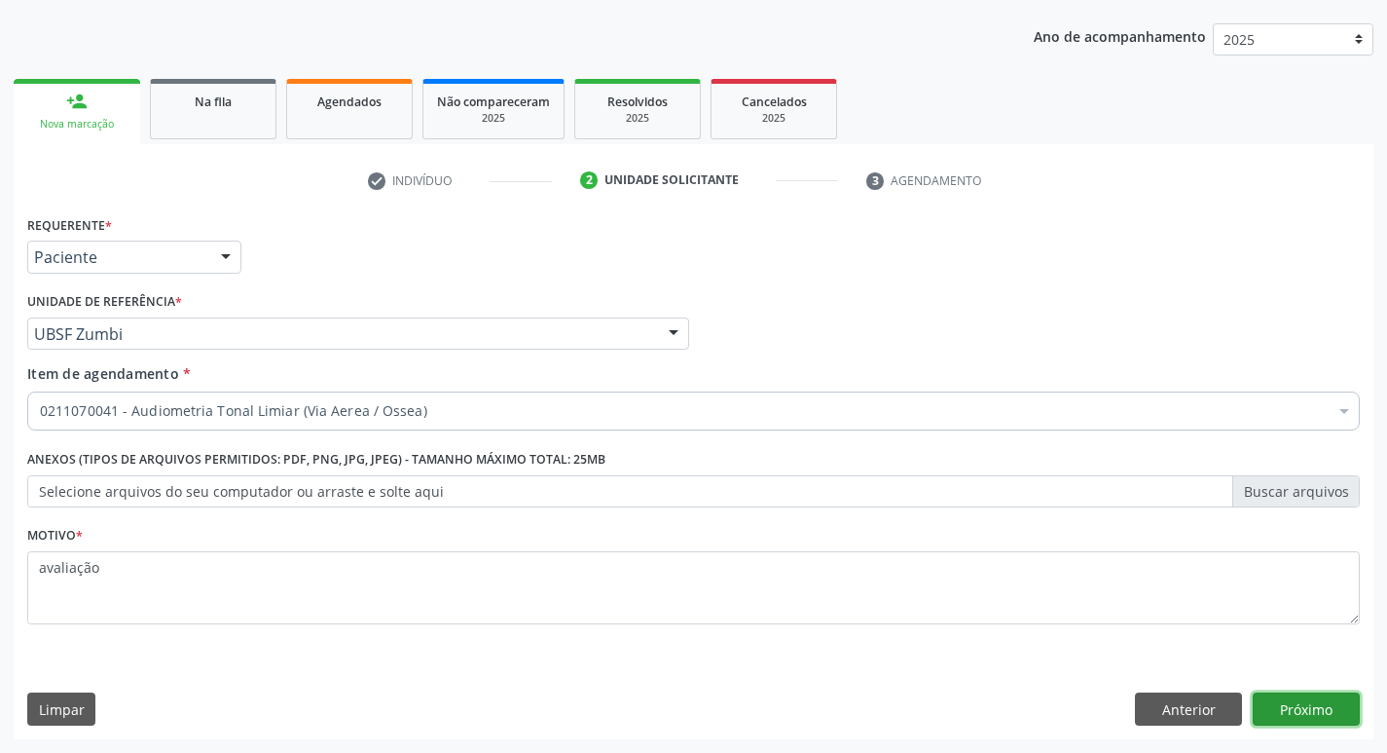
click at [1327, 703] on button "Próximo" at bounding box center [1306, 708] width 107 height 33
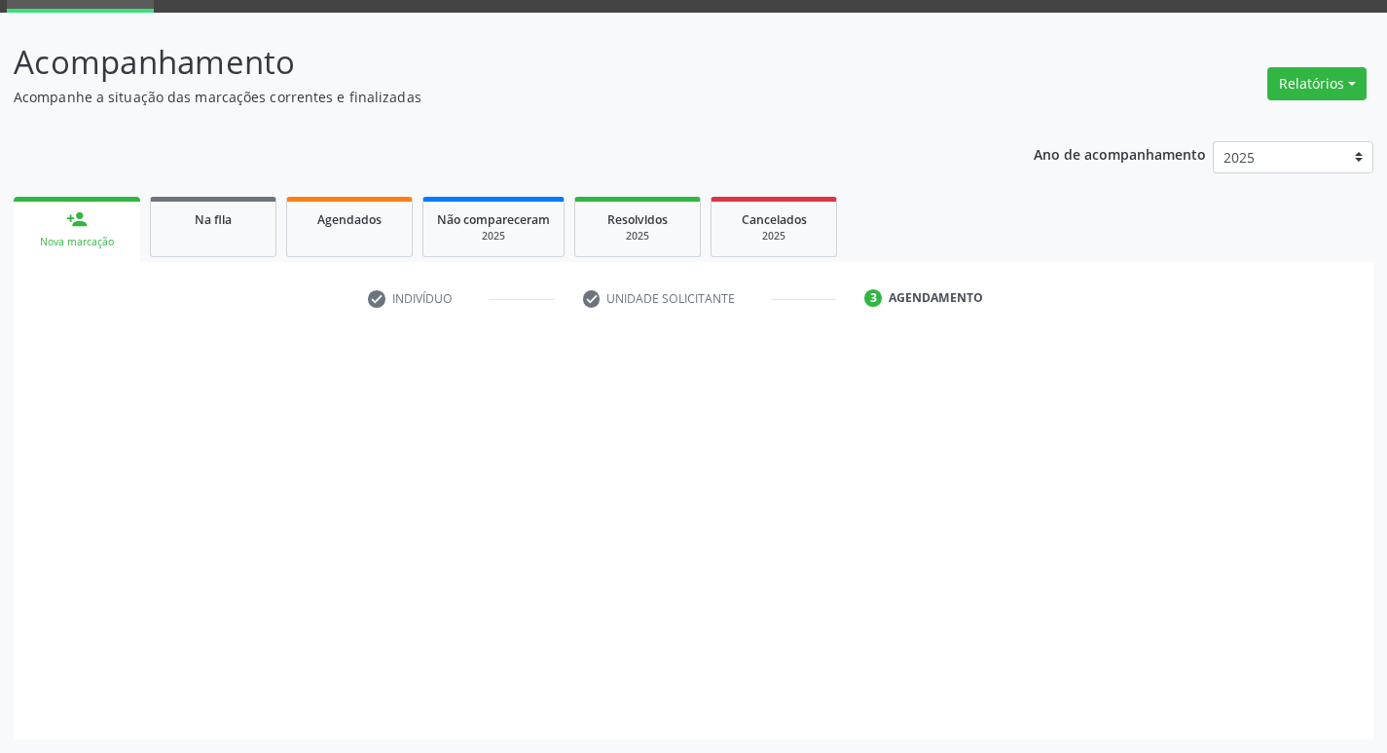
scroll to position [94, 0]
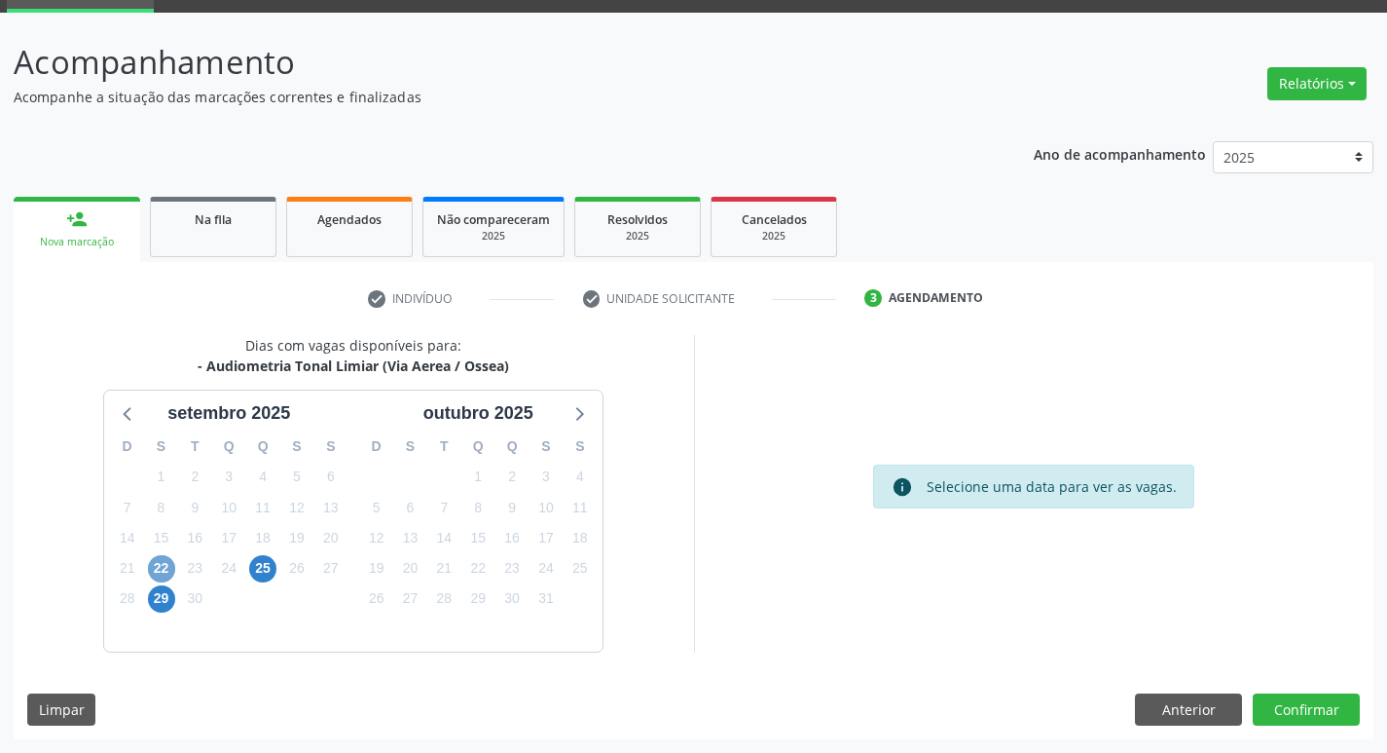
drag, startPoint x: 158, startPoint y: 567, endPoint x: 605, endPoint y: 381, distance: 484.1
click at [157, 567] on span "22" at bounding box center [161, 568] width 27 height 27
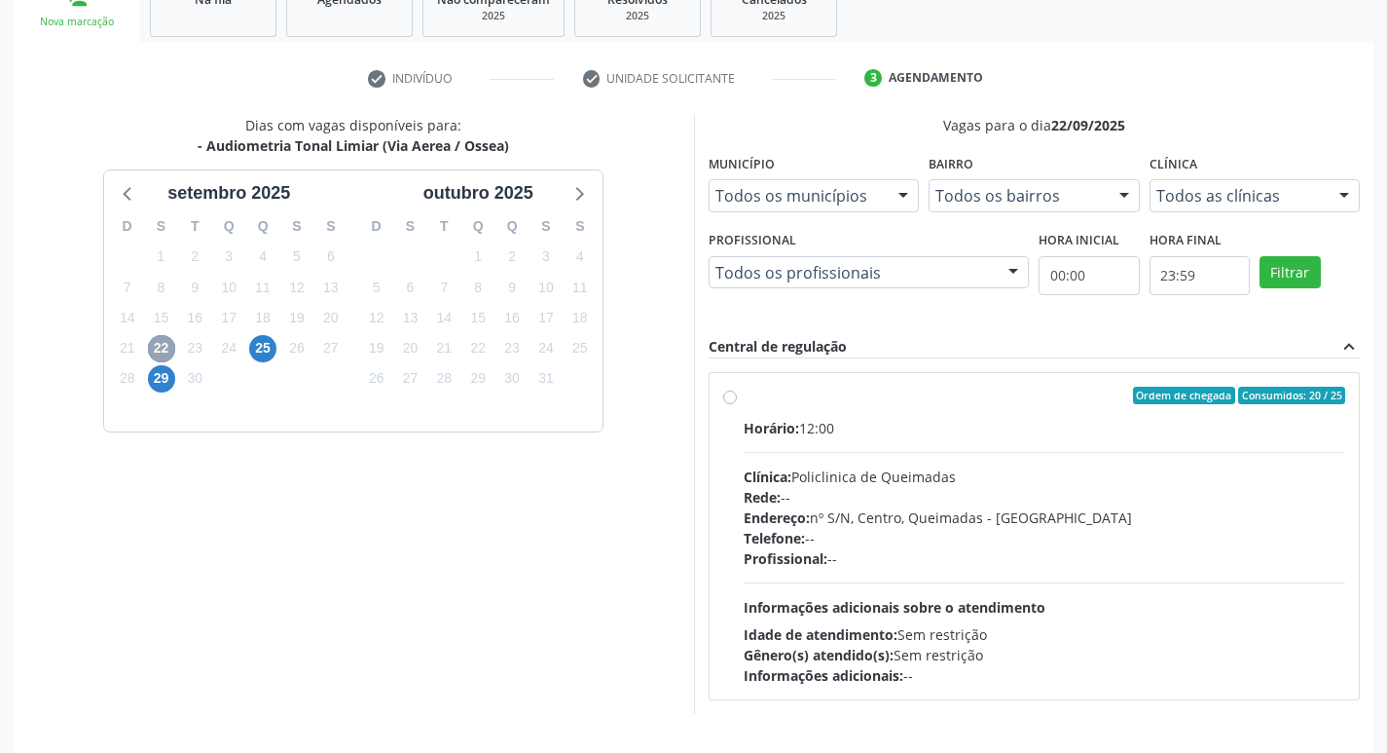
scroll to position [376, 0]
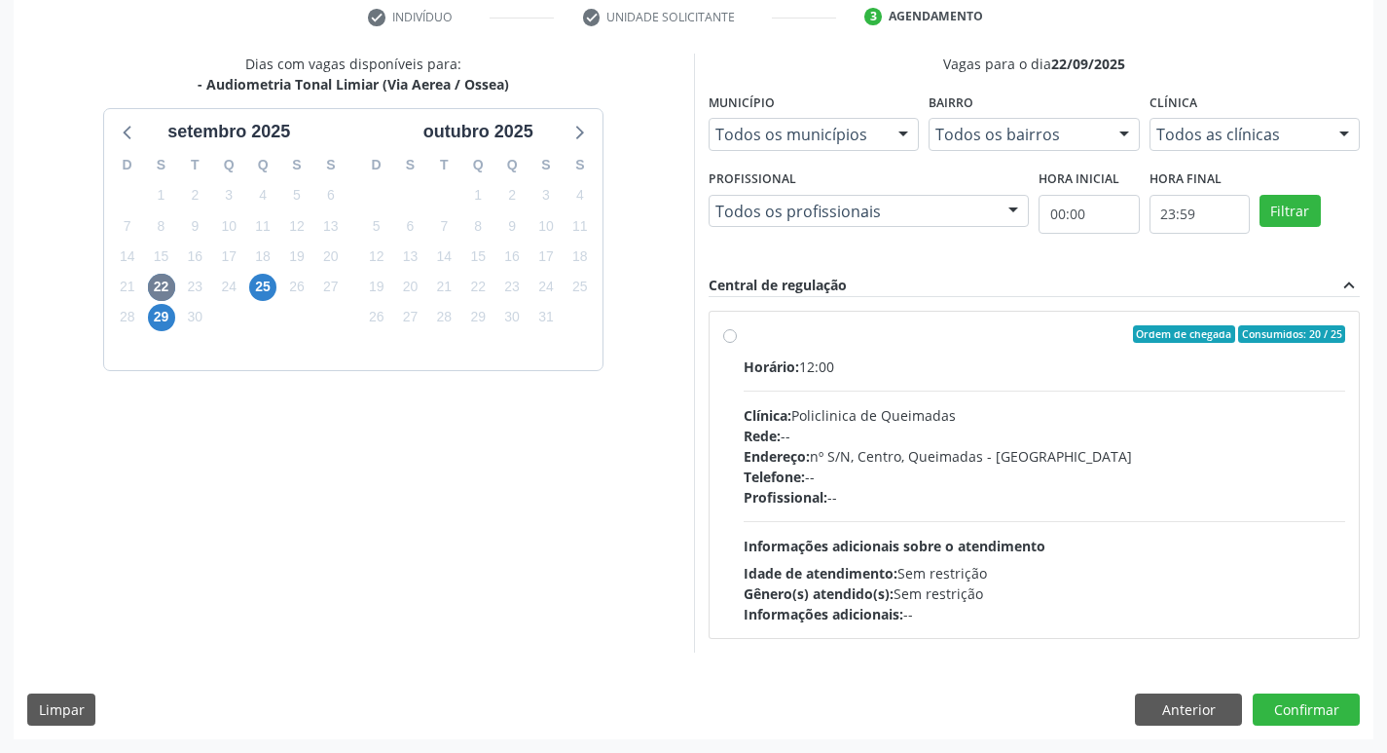
click at [1000, 392] on div "Horário: 12:00 Clínica: Policlinica de Queimadas Rede: -- Endereço: nº S/N, Cen…" at bounding box center [1045, 490] width 603 height 268
click at [737, 343] on input "Ordem de chegada Consumidos: 20 / 25 Horário: 12:00 Clínica: Policlinica de Que…" at bounding box center [730, 334] width 14 height 18
radio input "true"
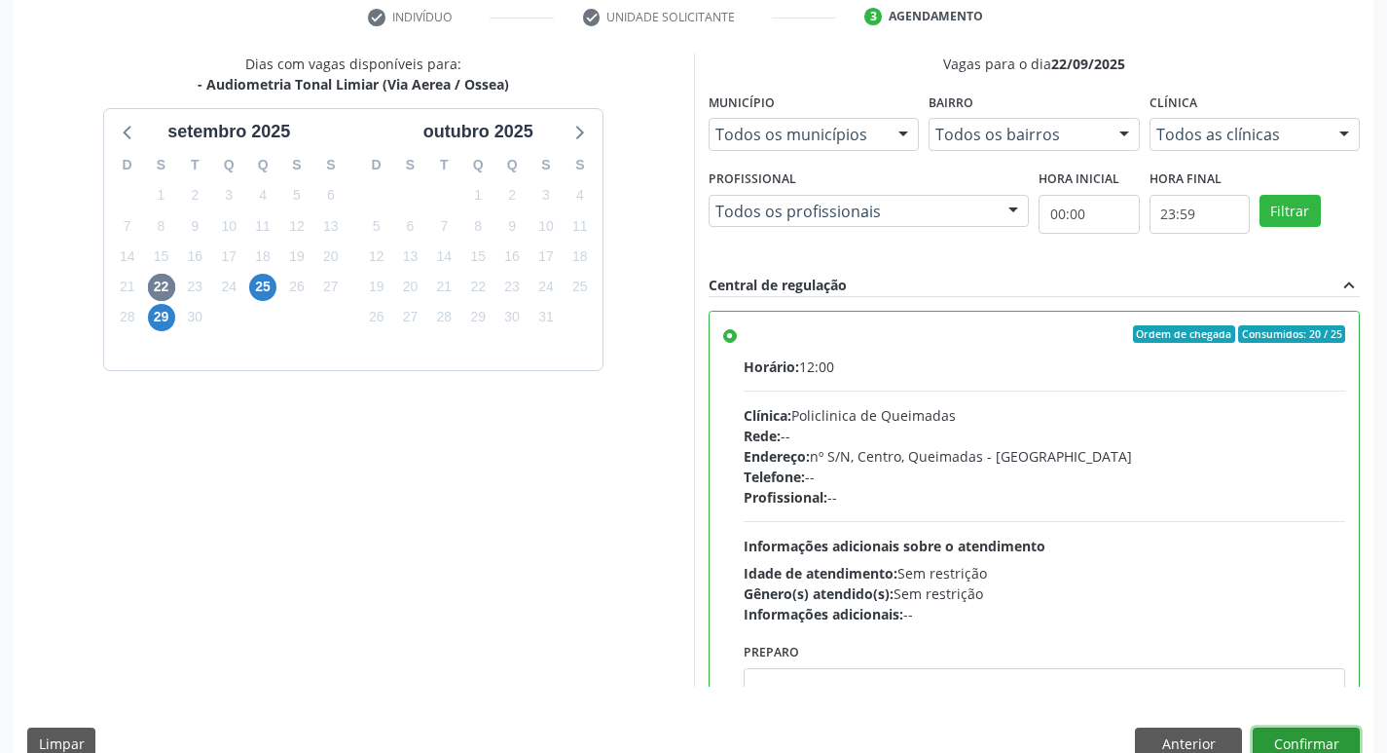
click at [1279, 738] on button "Confirmar" at bounding box center [1306, 743] width 107 height 33
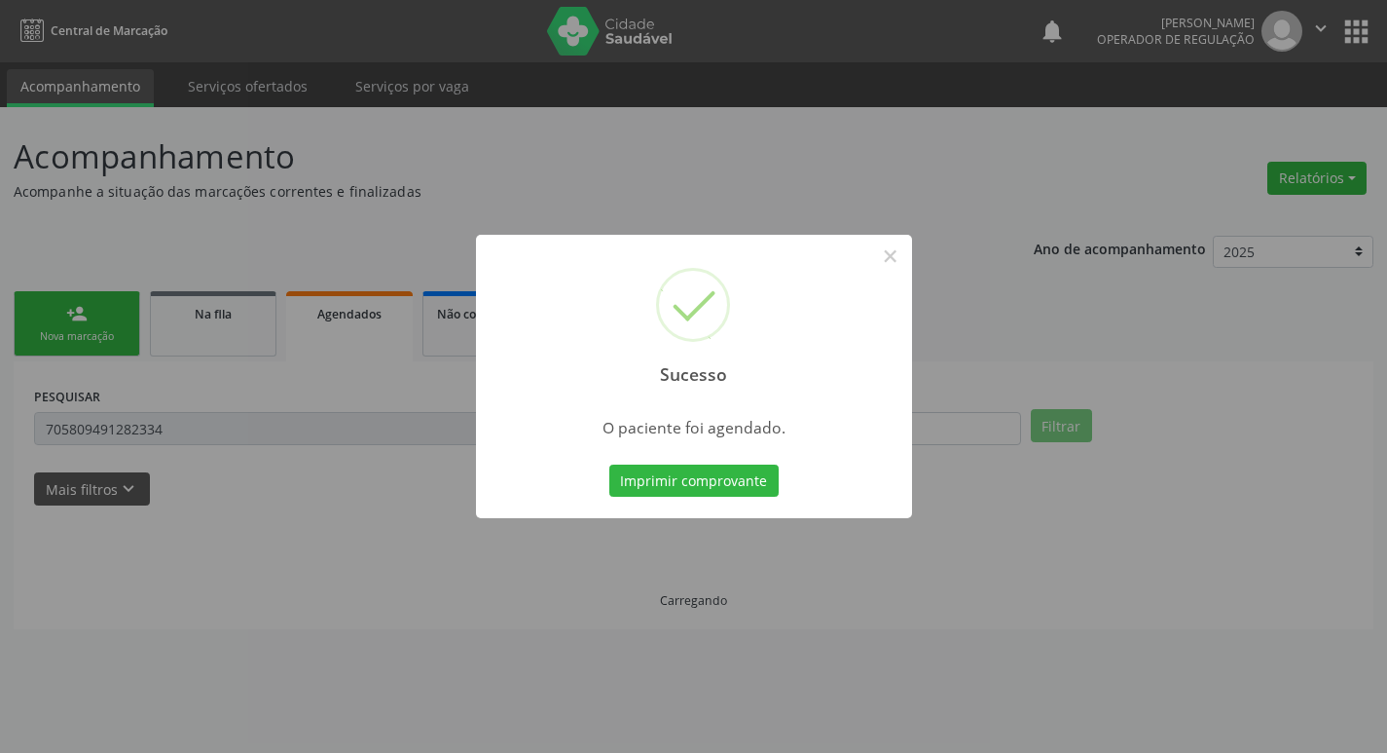
scroll to position [0, 0]
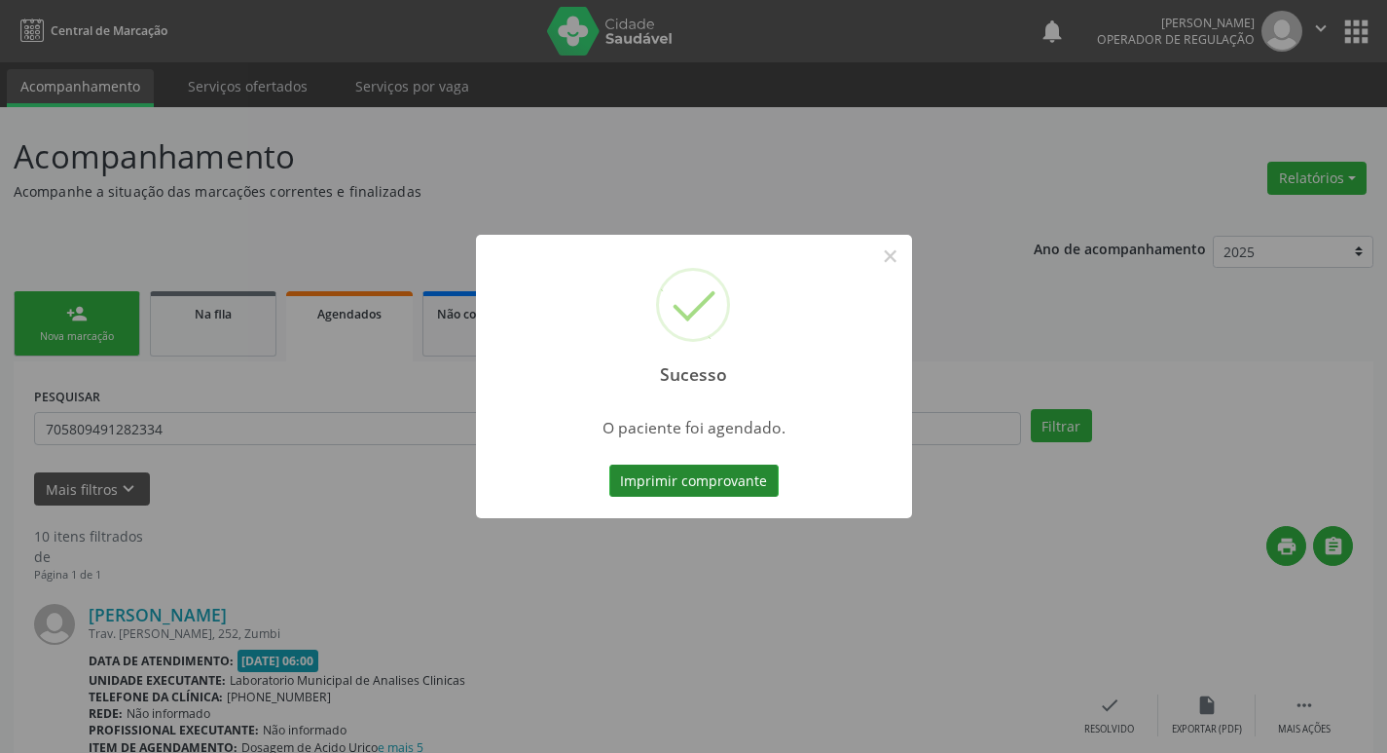
click at [728, 482] on button "Imprimir comprovante" at bounding box center [694, 480] width 169 height 33
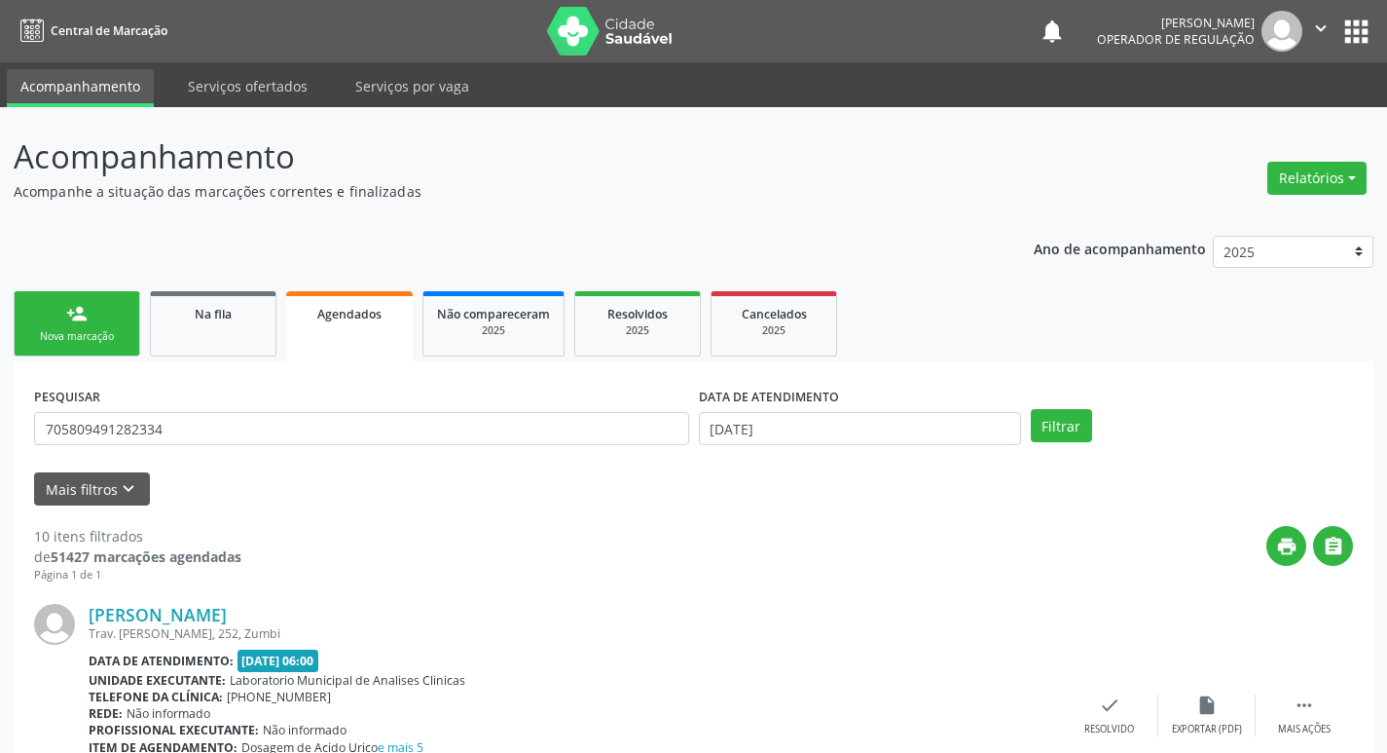
click at [99, 332] on div "Nova marcação" at bounding box center [76, 336] width 97 height 15
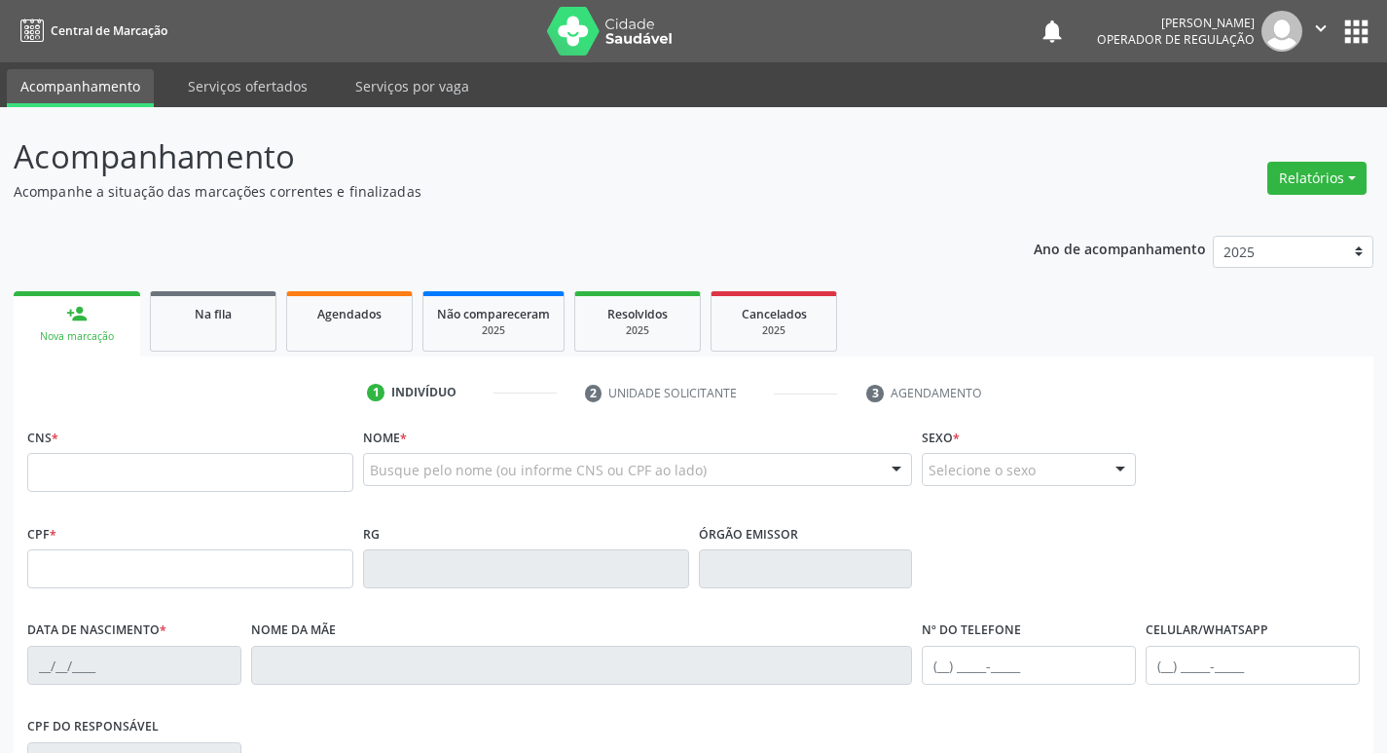
click at [96, 451] on div "CNS *" at bounding box center [190, 457] width 326 height 69
click at [95, 458] on input "text" at bounding box center [190, 472] width 326 height 39
type input "708 7051 9617 8698"
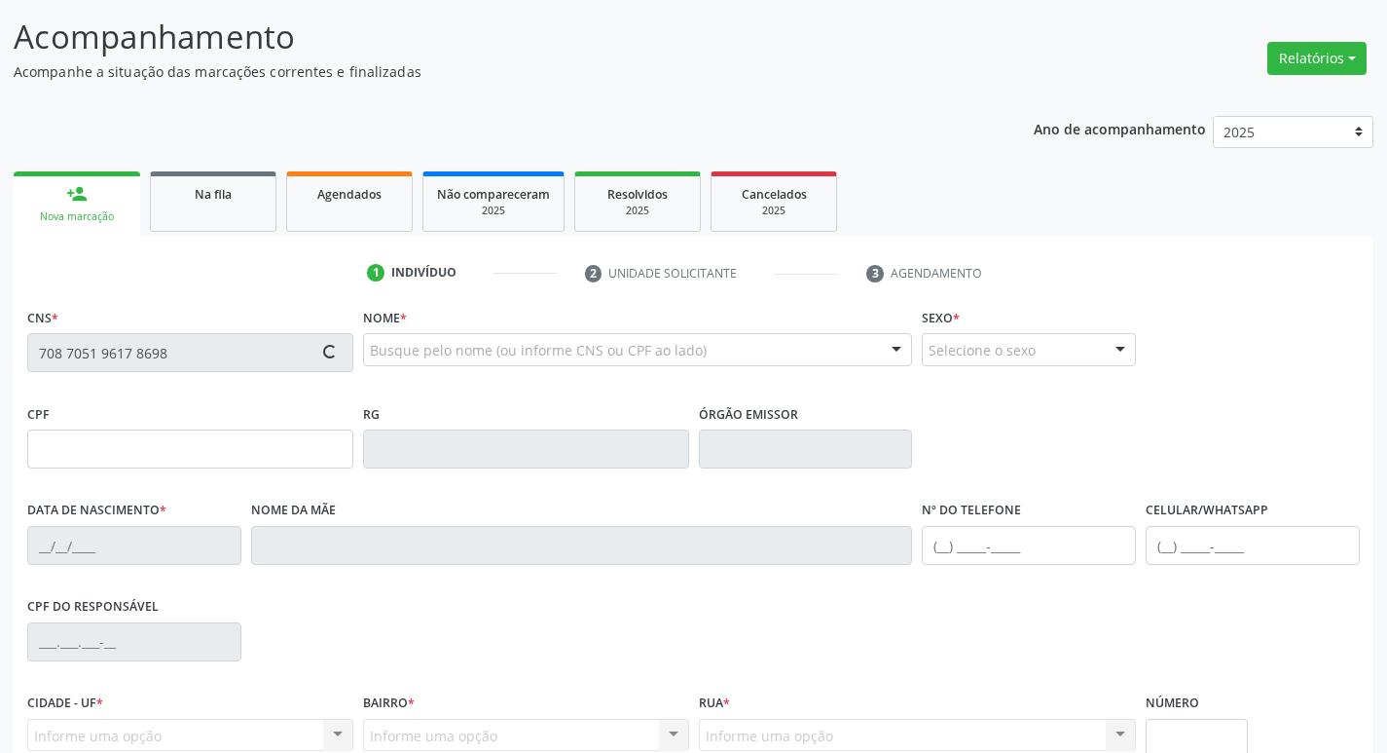
scroll to position [303, 0]
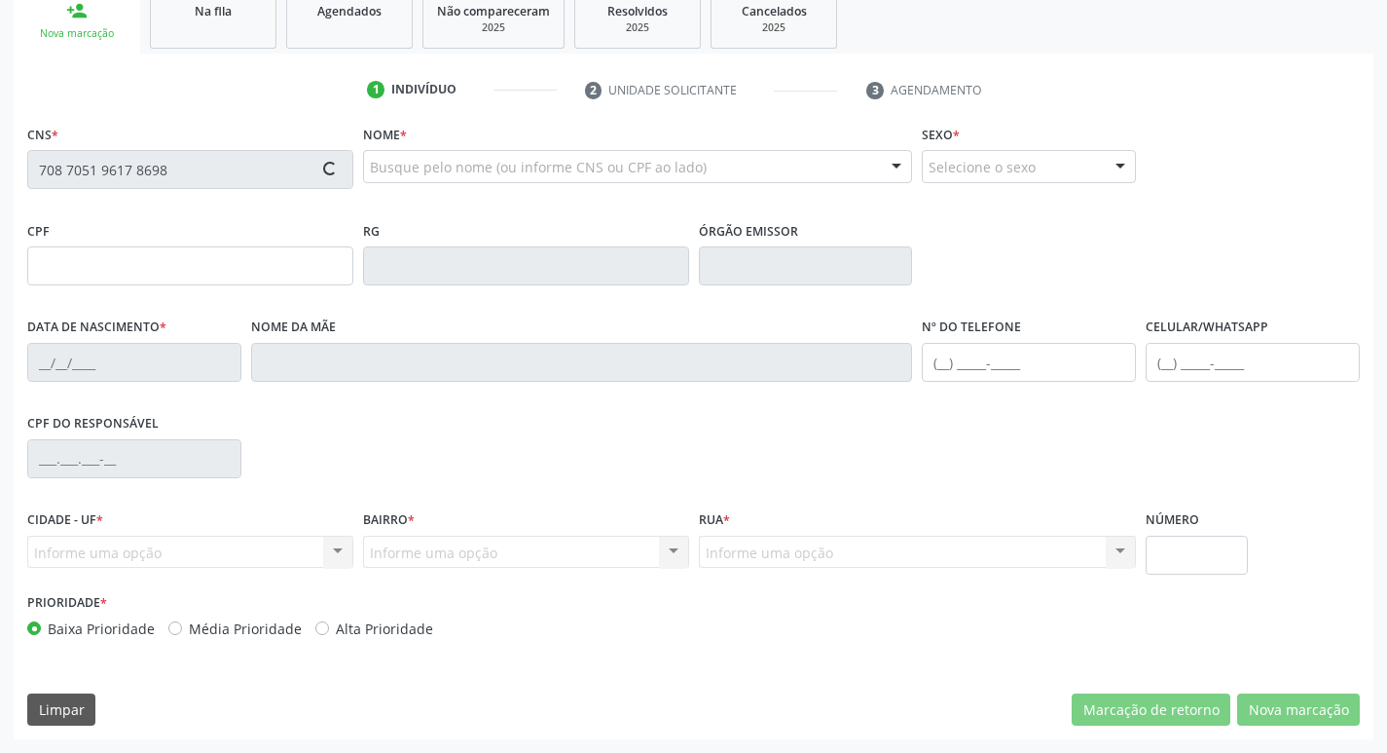
type input "315.315.518-66"
type input "16/04/1986"
type input "Severina da Silva Barbosa"
type input "(83) 99168-3488"
type input "858.311.908-20"
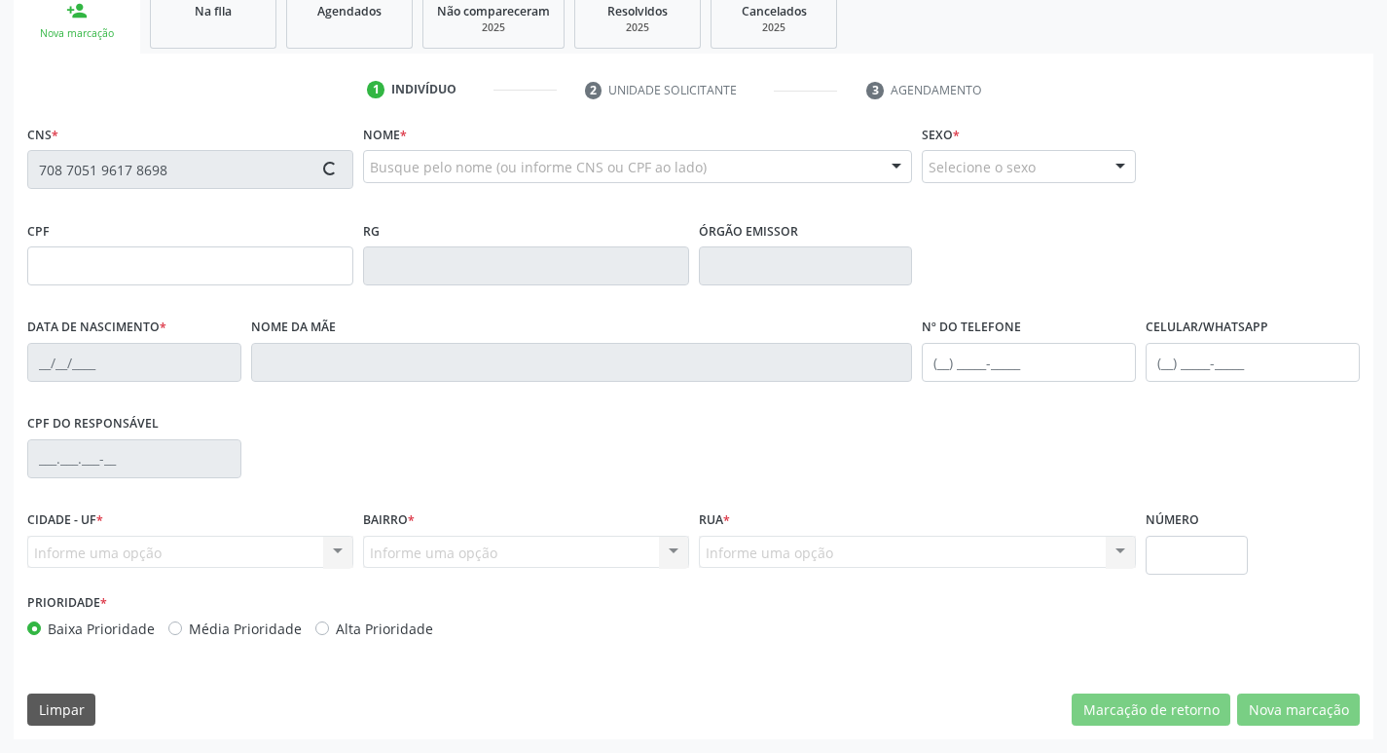
type input "61"
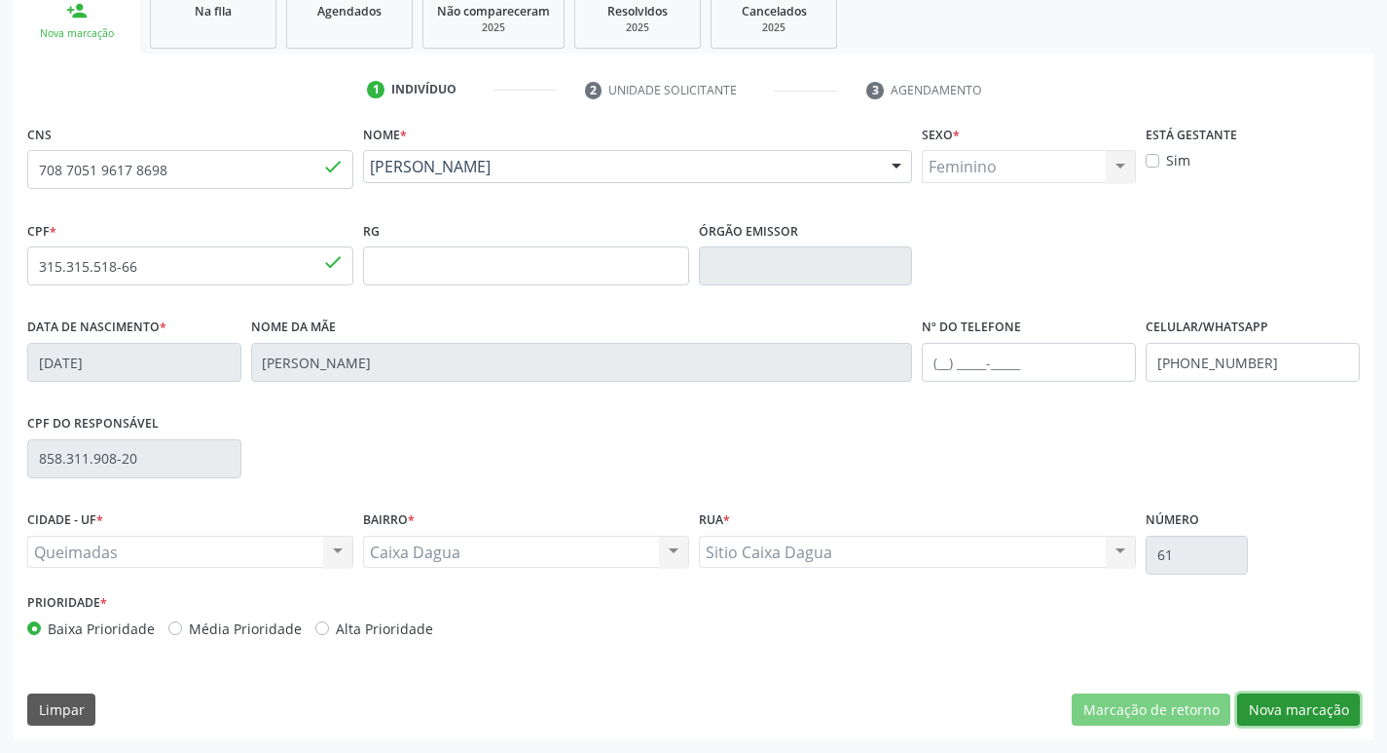
click at [1334, 714] on button "Nova marcação" at bounding box center [1299, 709] width 123 height 33
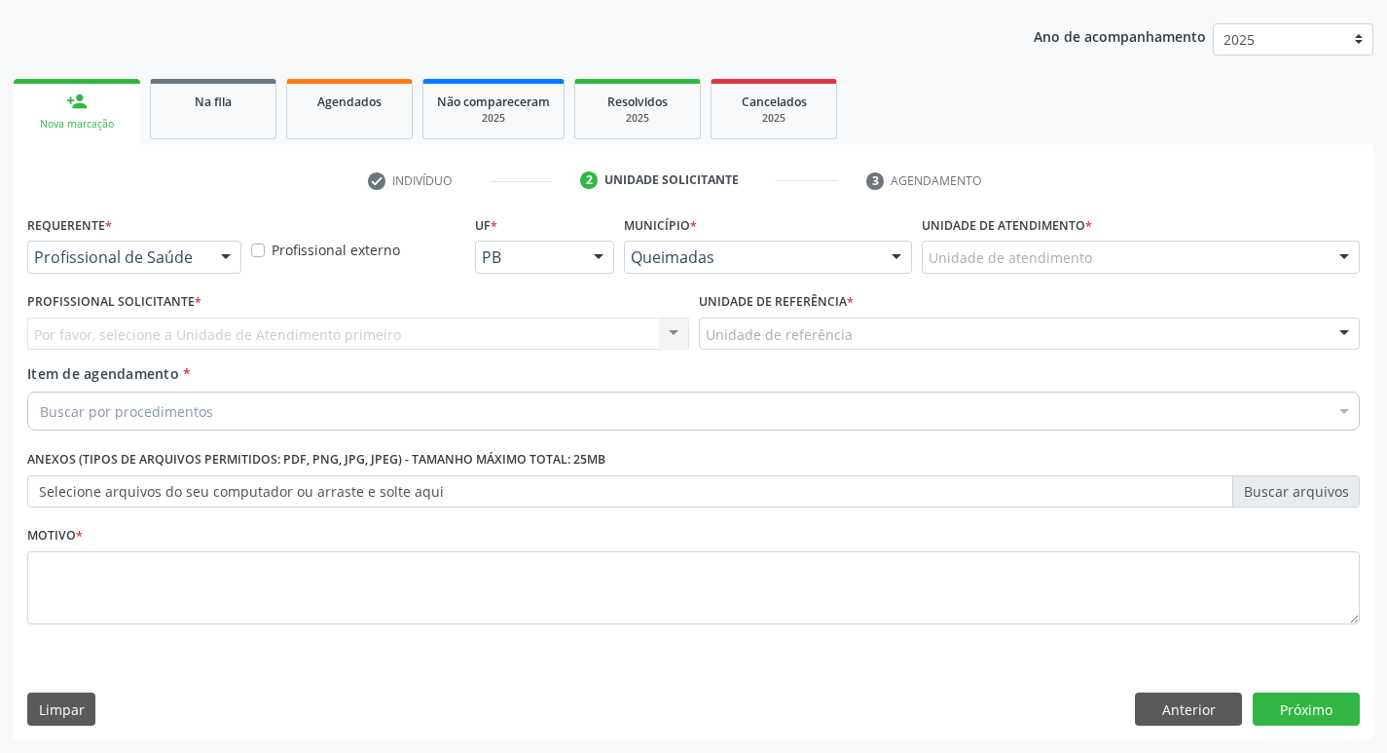
click at [208, 266] on div "Profissional de Saúde Profissional de Saúde Paciente Nenhum resultado encontrad…" at bounding box center [134, 256] width 214 height 33
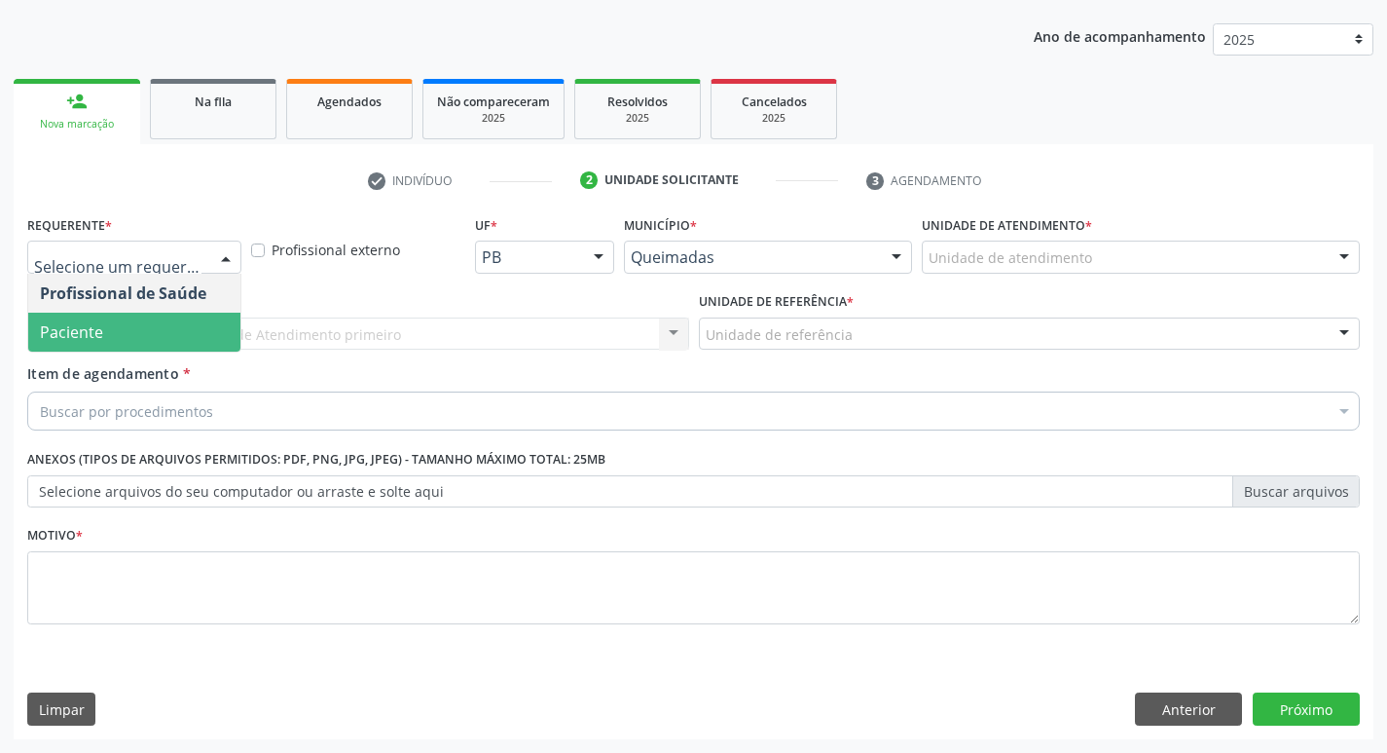
click at [167, 340] on span "Paciente" at bounding box center [134, 332] width 212 height 39
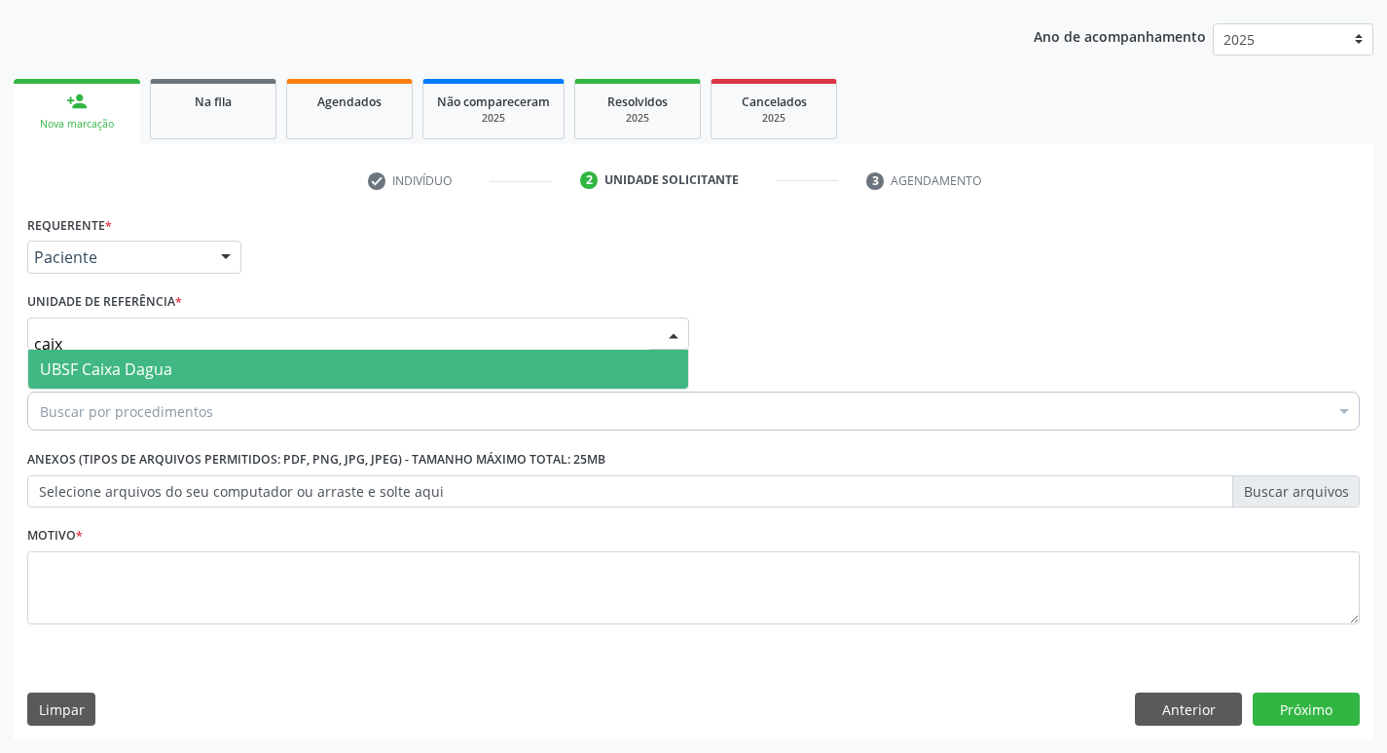
type input "caixa"
click at [166, 363] on span "UBSF Caixa Dagua" at bounding box center [106, 368] width 132 height 21
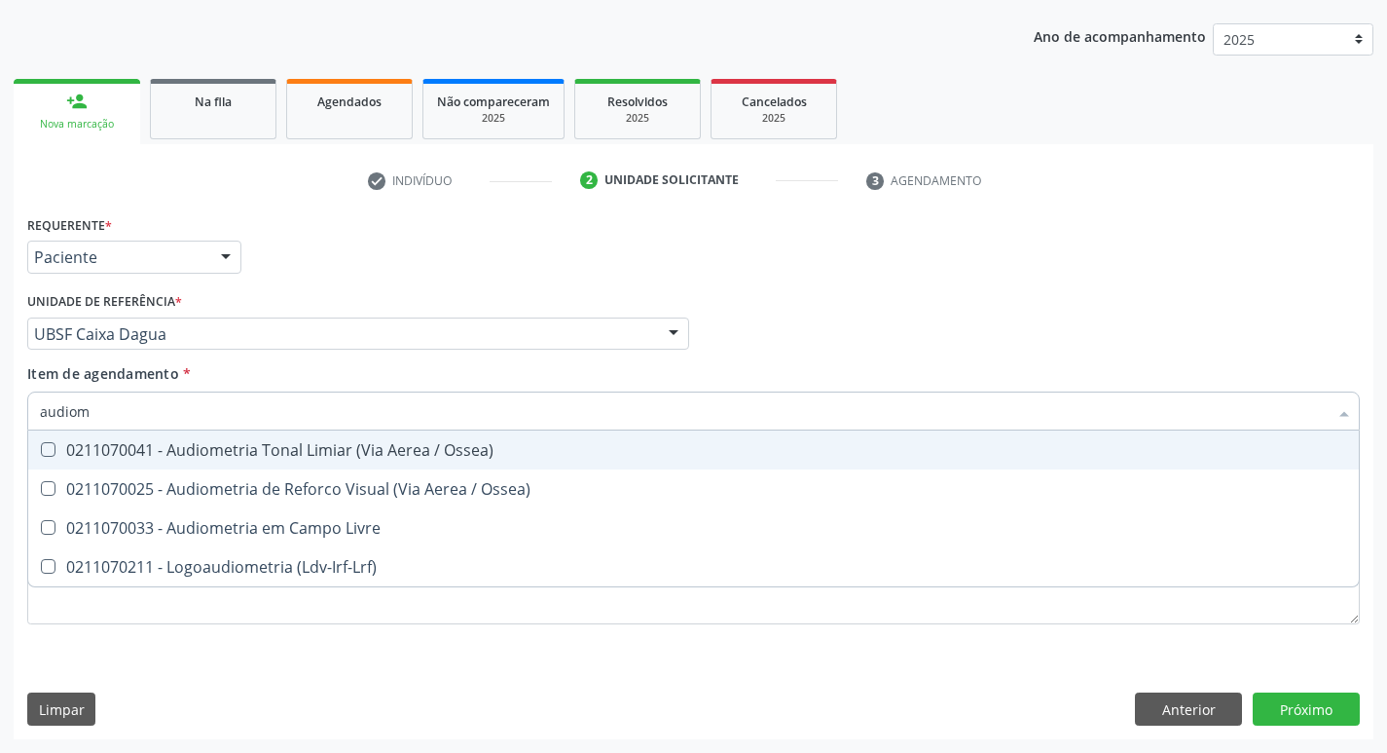
type input "audiome"
click at [184, 443] on div "0211070041 - Audiometria Tonal Limiar (Via Aerea / Ossea)" at bounding box center [694, 450] width 1308 height 16
checkbox Ossea\) "true"
drag, startPoint x: 1165, startPoint y: 338, endPoint x: 538, endPoint y: 531, distance: 656.0
click at [1166, 338] on div "Profissional Solicitante Por favor, selecione a Unidade de Atendimento primeiro…" at bounding box center [693, 325] width 1343 height 76
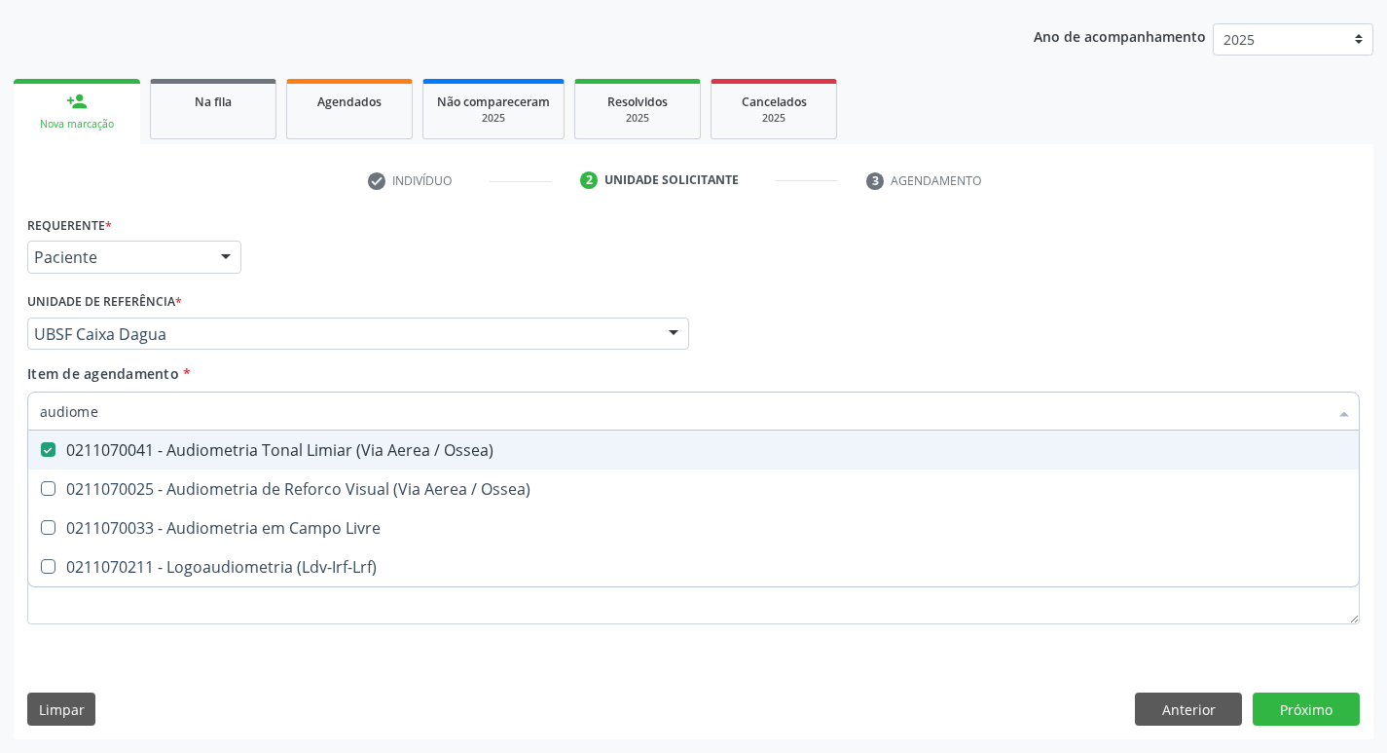
checkbox Ossea\) "true"
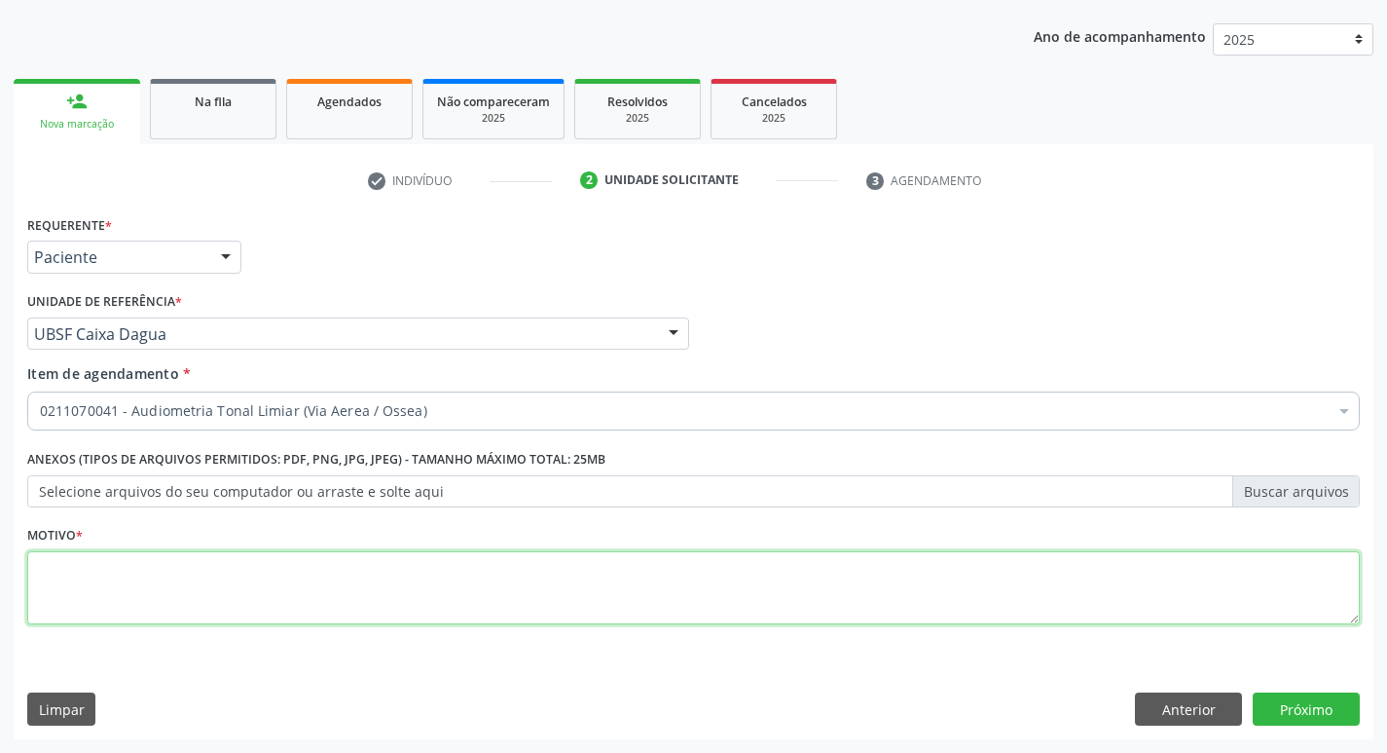
click at [196, 601] on textarea at bounding box center [693, 588] width 1333 height 74
type textarea "avaliação"
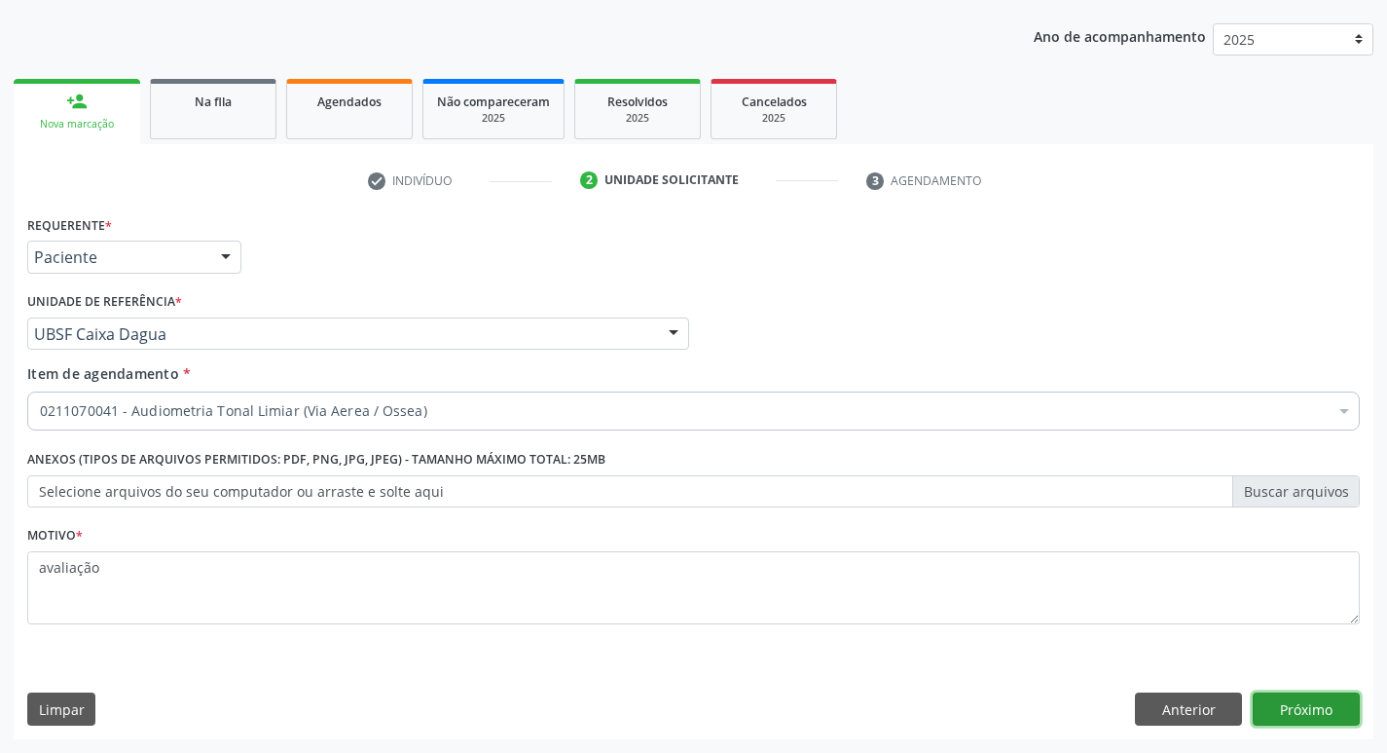
click at [1308, 707] on button "Próximo" at bounding box center [1306, 708] width 107 height 33
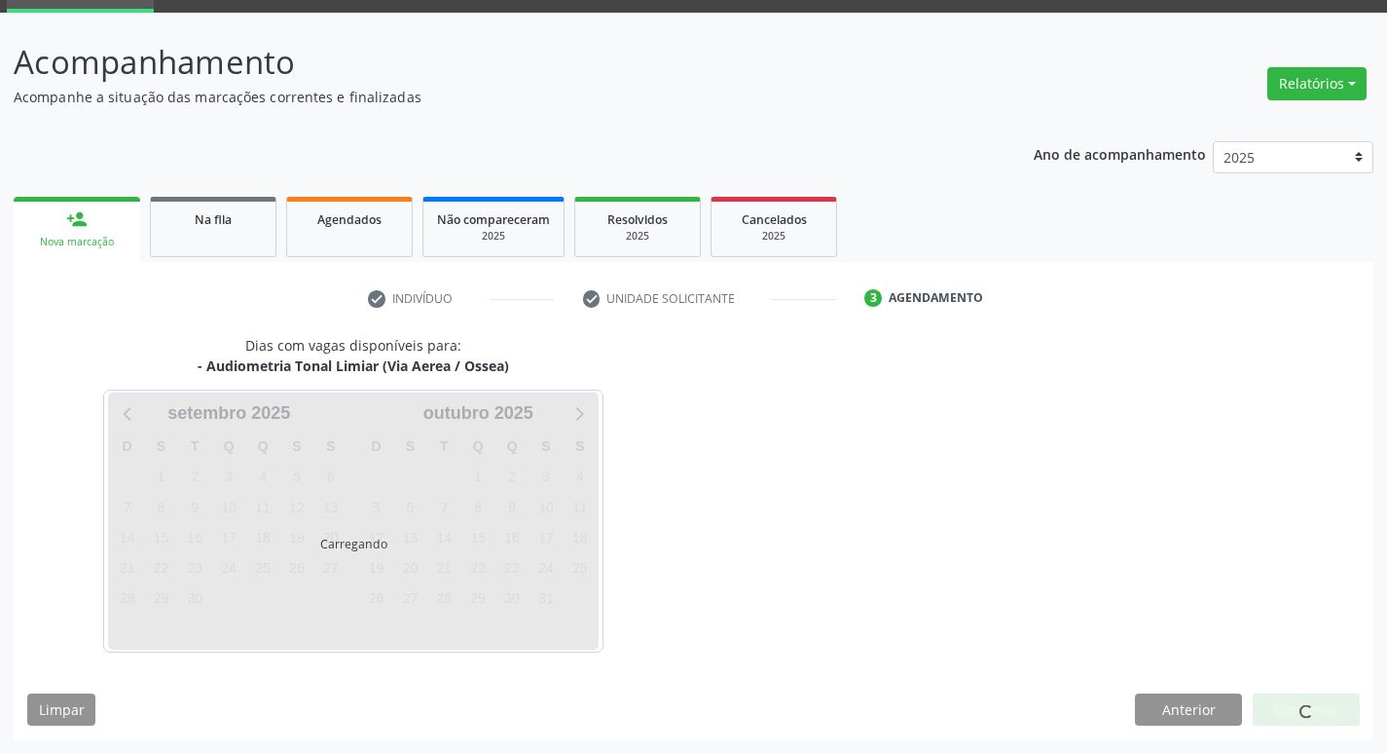
scroll to position [94, 0]
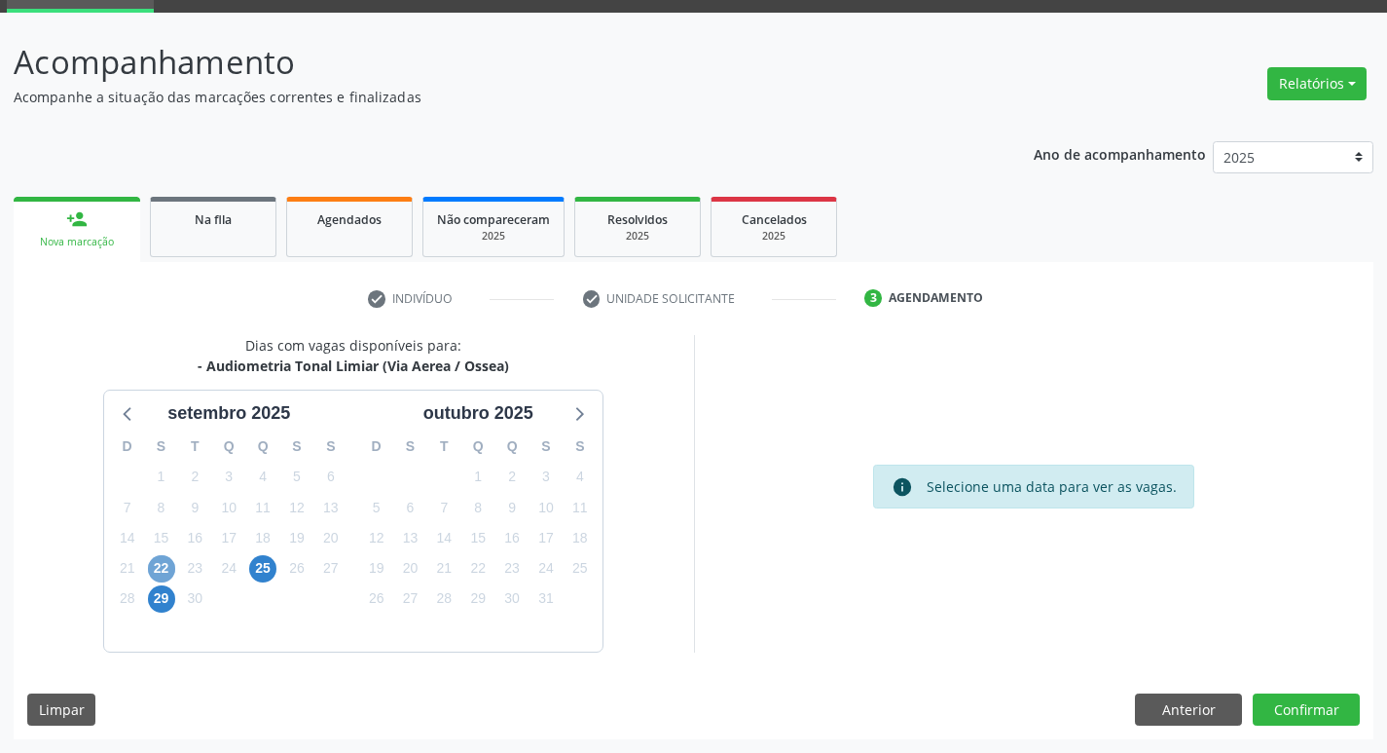
click at [166, 569] on span "22" at bounding box center [161, 568] width 27 height 27
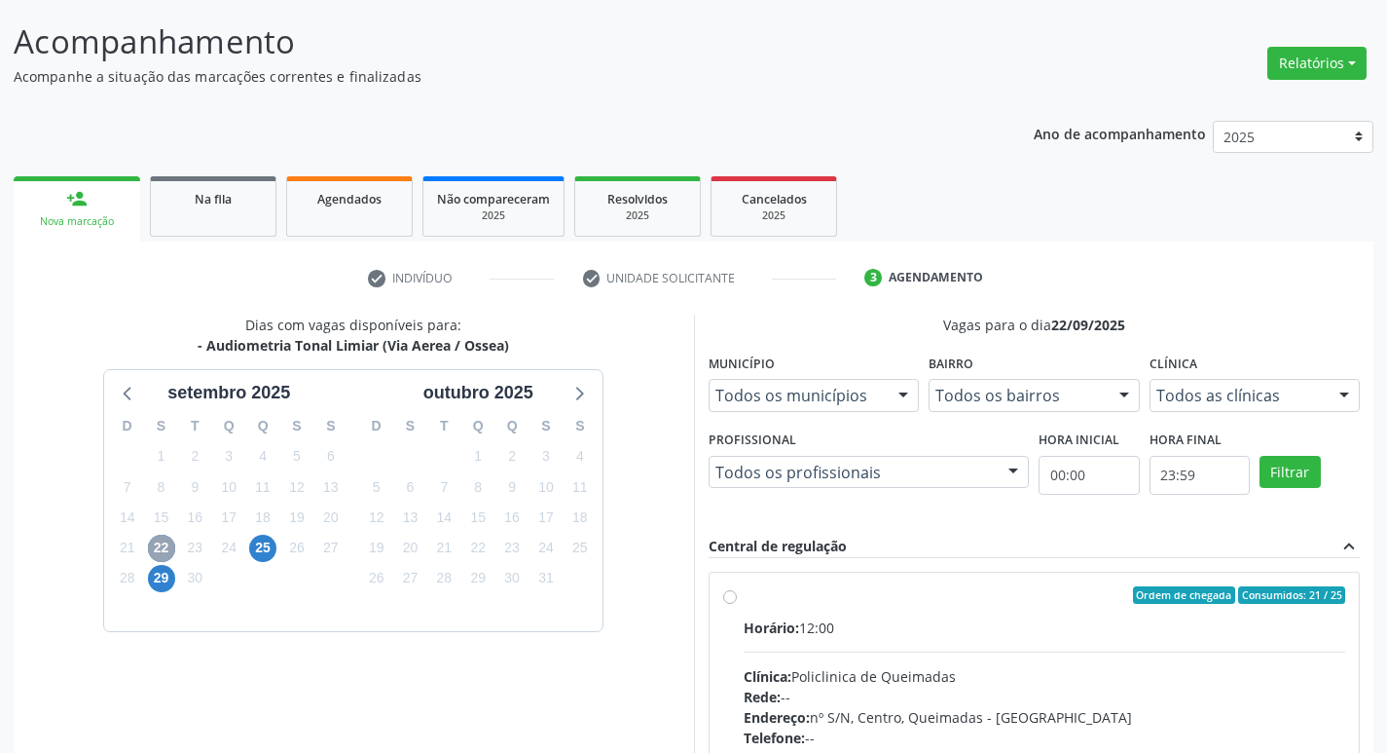
scroll to position [376, 0]
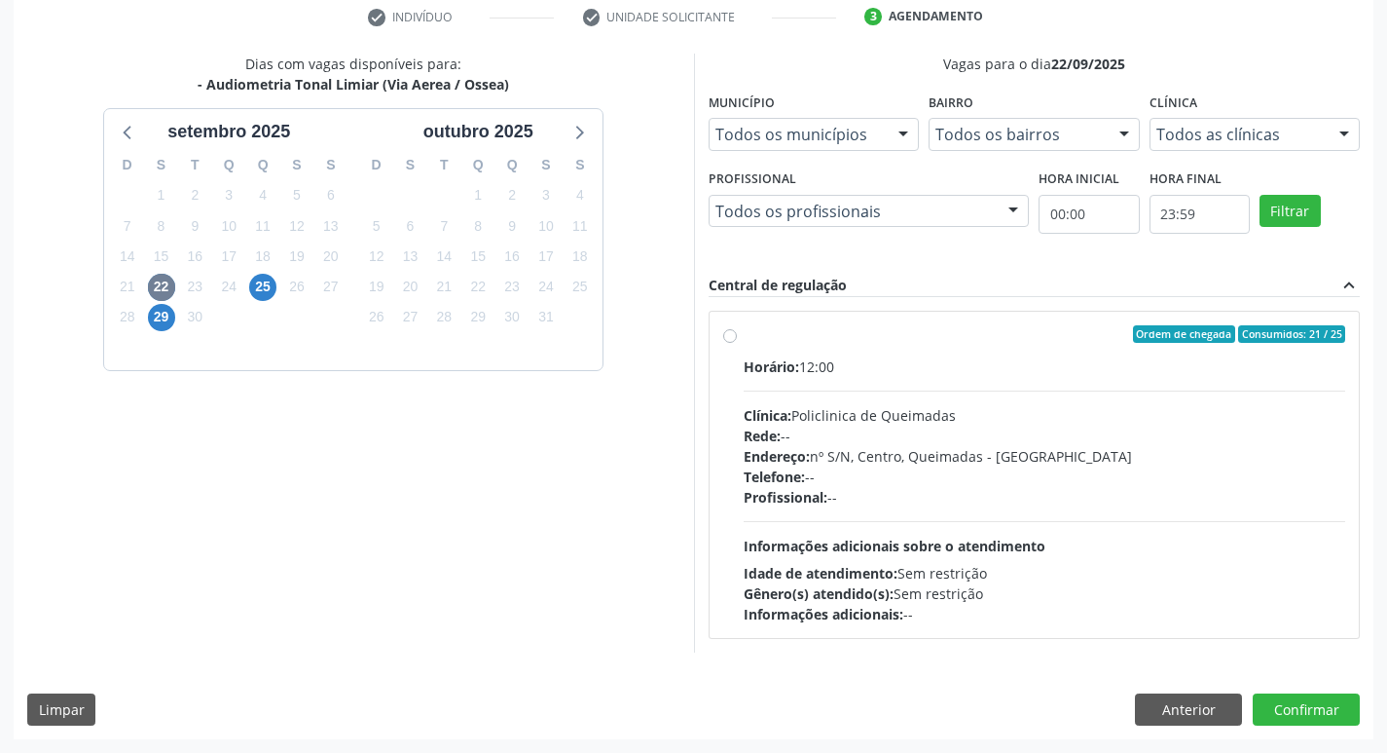
click at [1016, 338] on div "Ordem de chegada Consumidos: 21 / 25" at bounding box center [1045, 334] width 603 height 18
click at [737, 338] on input "Ordem de chegada Consumidos: 21 / 25 Horário: 12:00 Clínica: Policlinica de Que…" at bounding box center [730, 334] width 14 height 18
radio input "true"
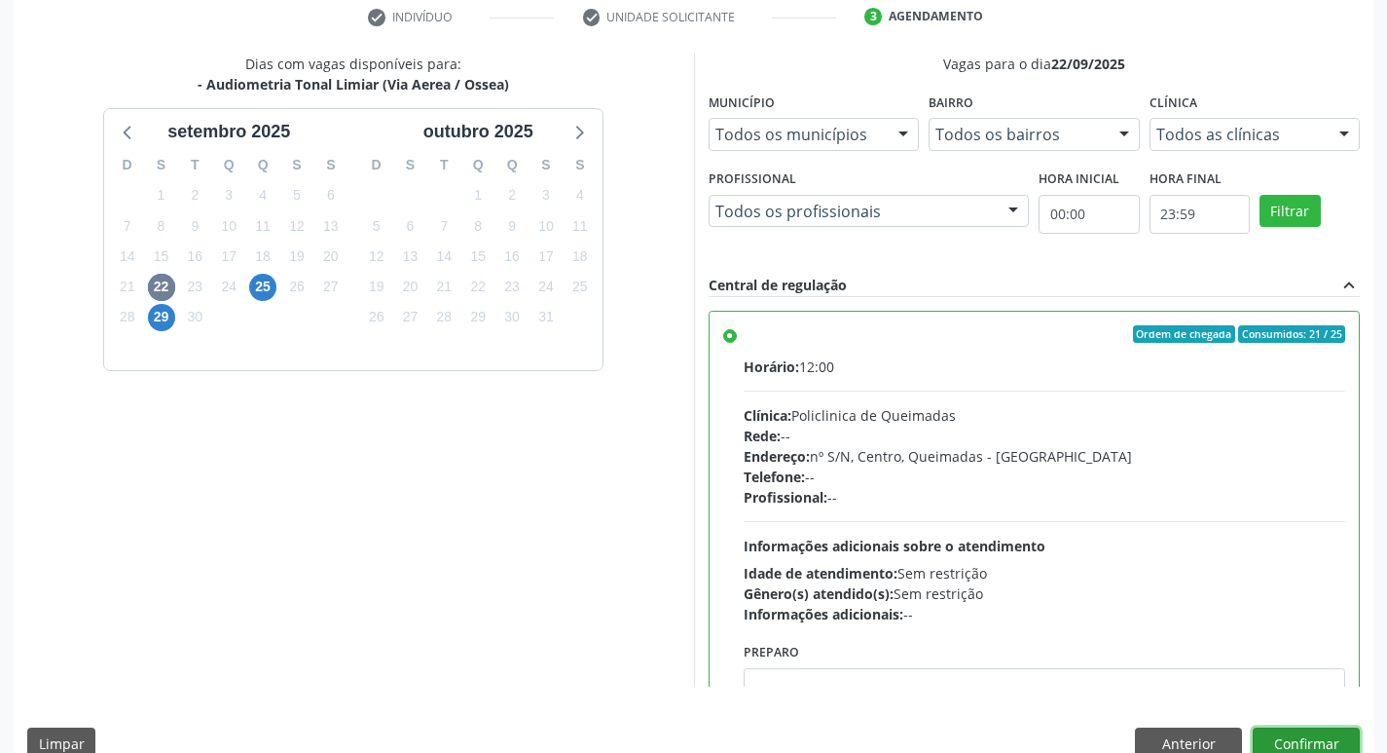
click at [1323, 738] on button "Confirmar" at bounding box center [1306, 743] width 107 height 33
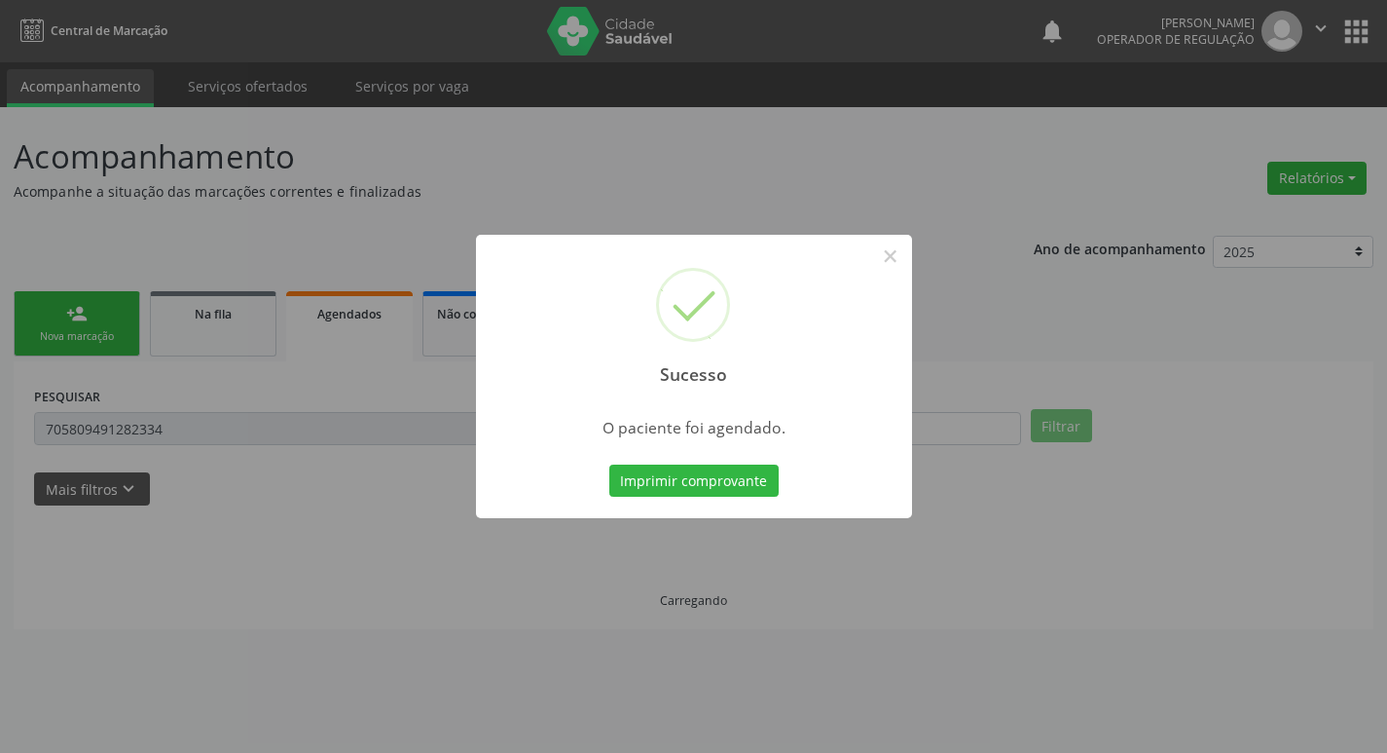
scroll to position [0, 0]
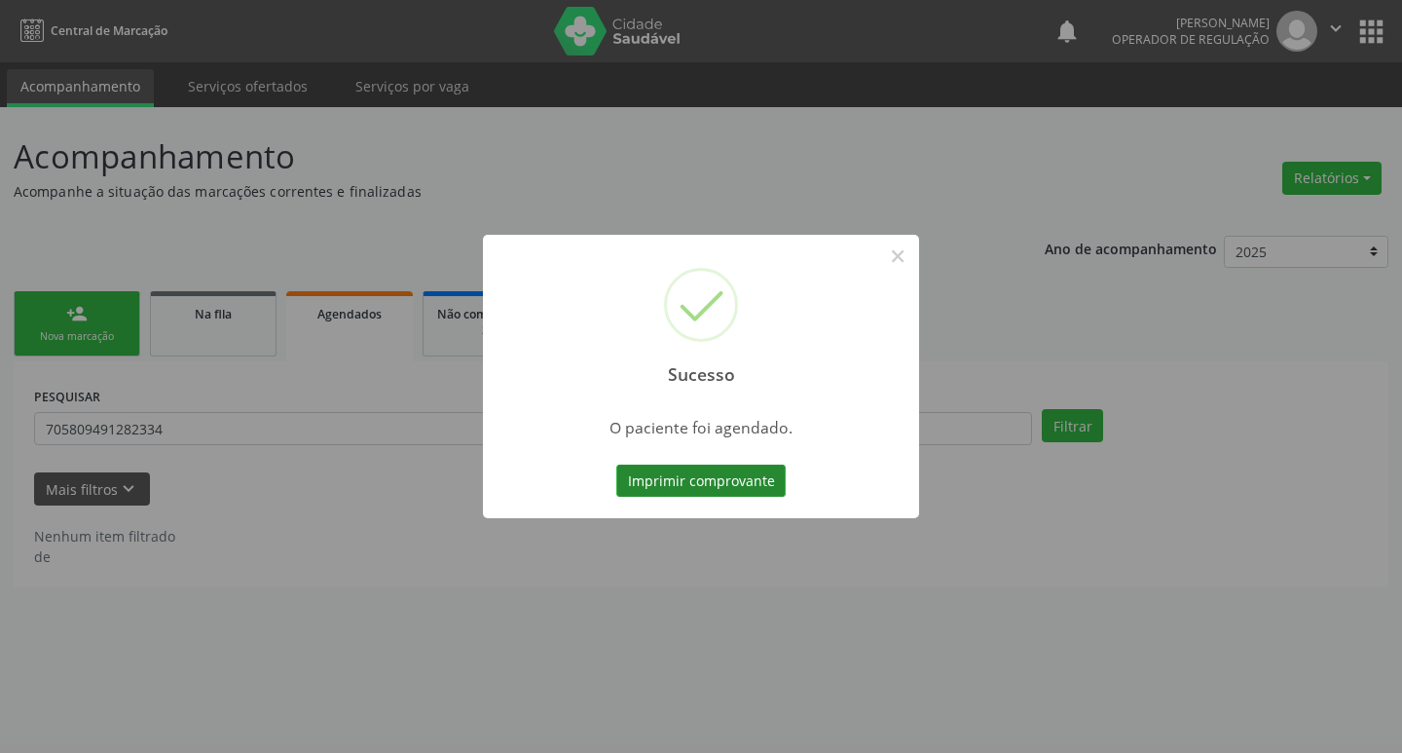
click at [715, 477] on button "Imprimir comprovante" at bounding box center [700, 480] width 169 height 33
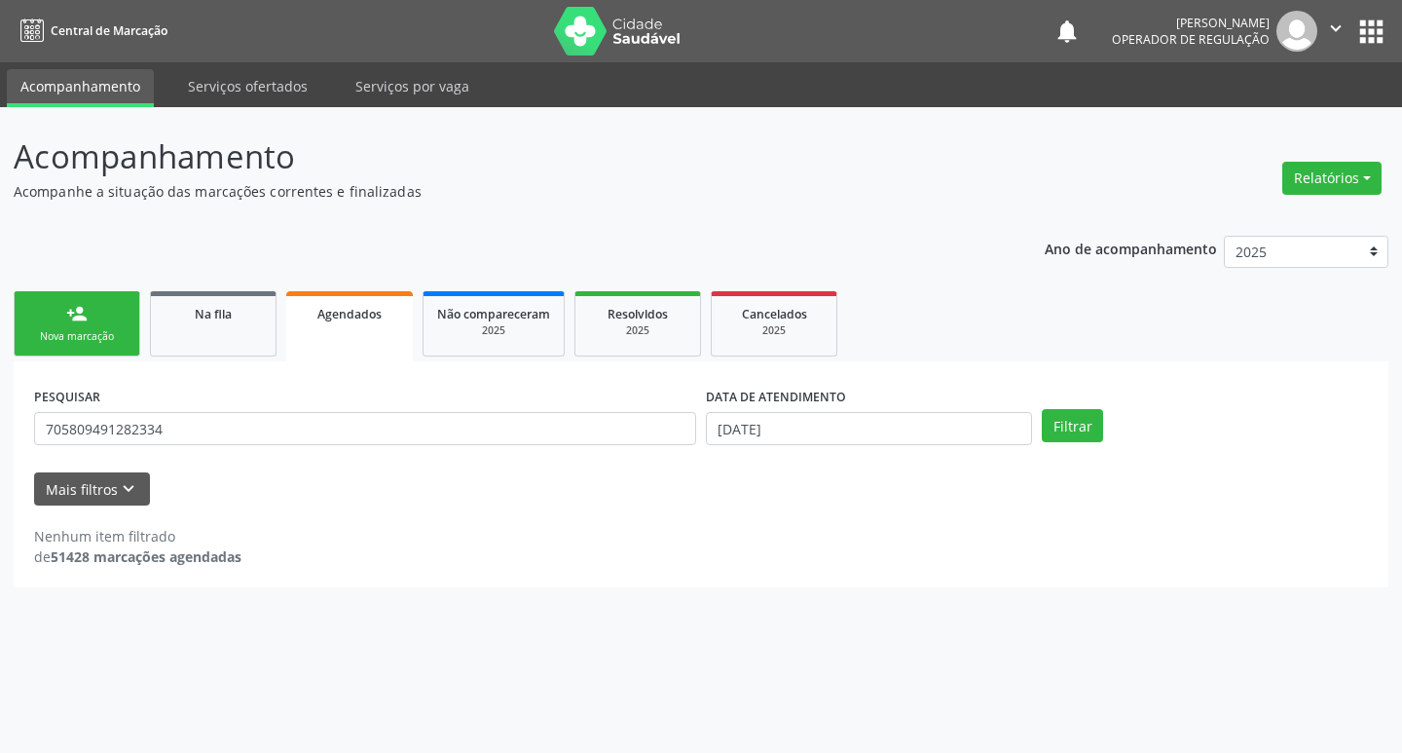
click at [108, 315] on link "person_add Nova marcação" at bounding box center [77, 323] width 127 height 65
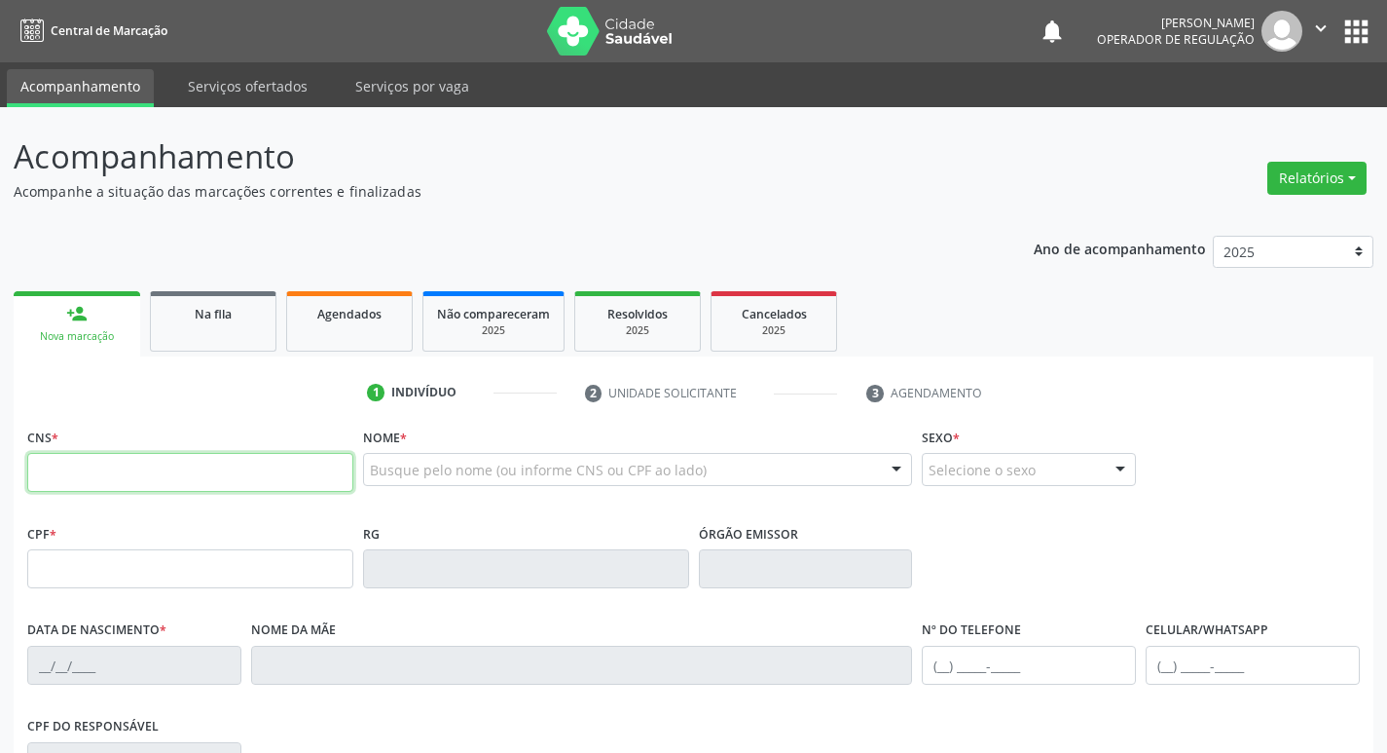
click at [126, 470] on input "text" at bounding box center [190, 472] width 326 height 39
type input "704 2042 3687 8580"
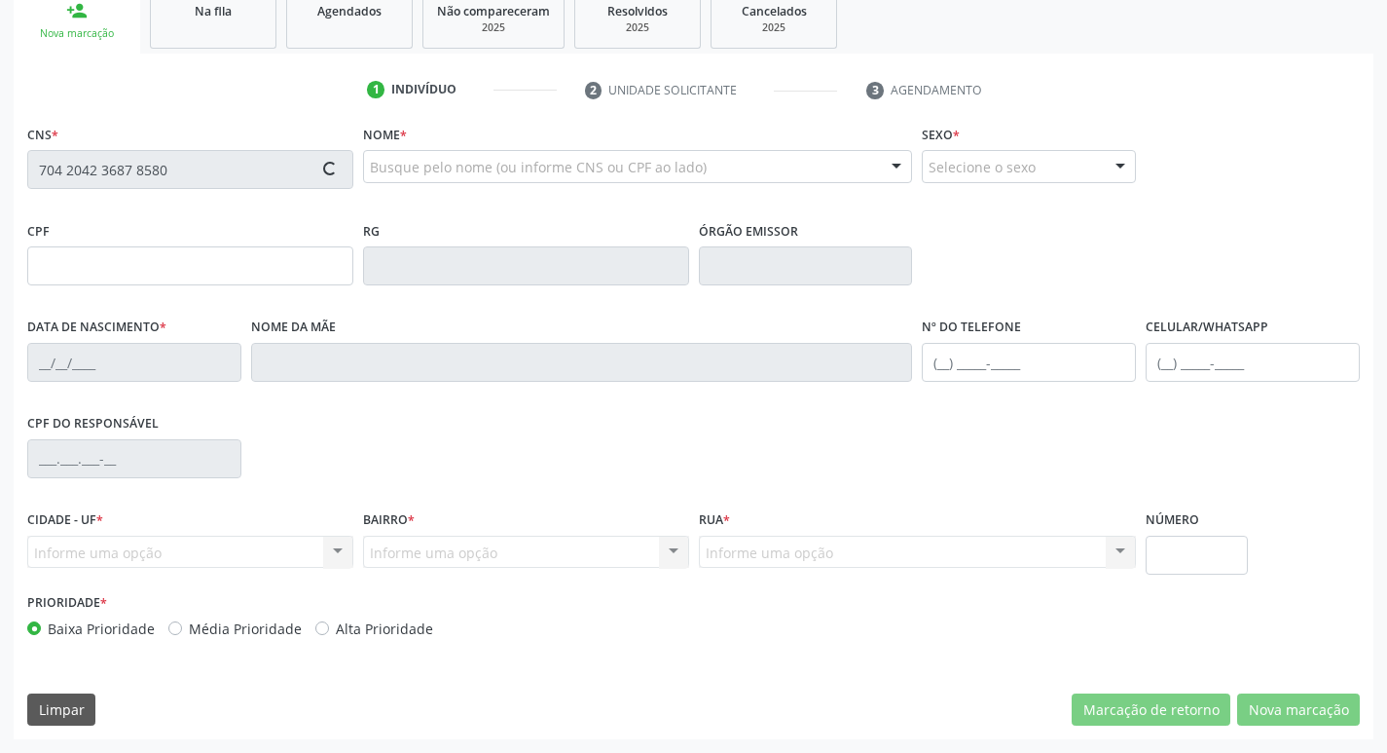
type input "726.850.504-34"
type input "20/04/1960"
type input "Paulina dos Santos e Silva"
type input "(83) 99412-9193"
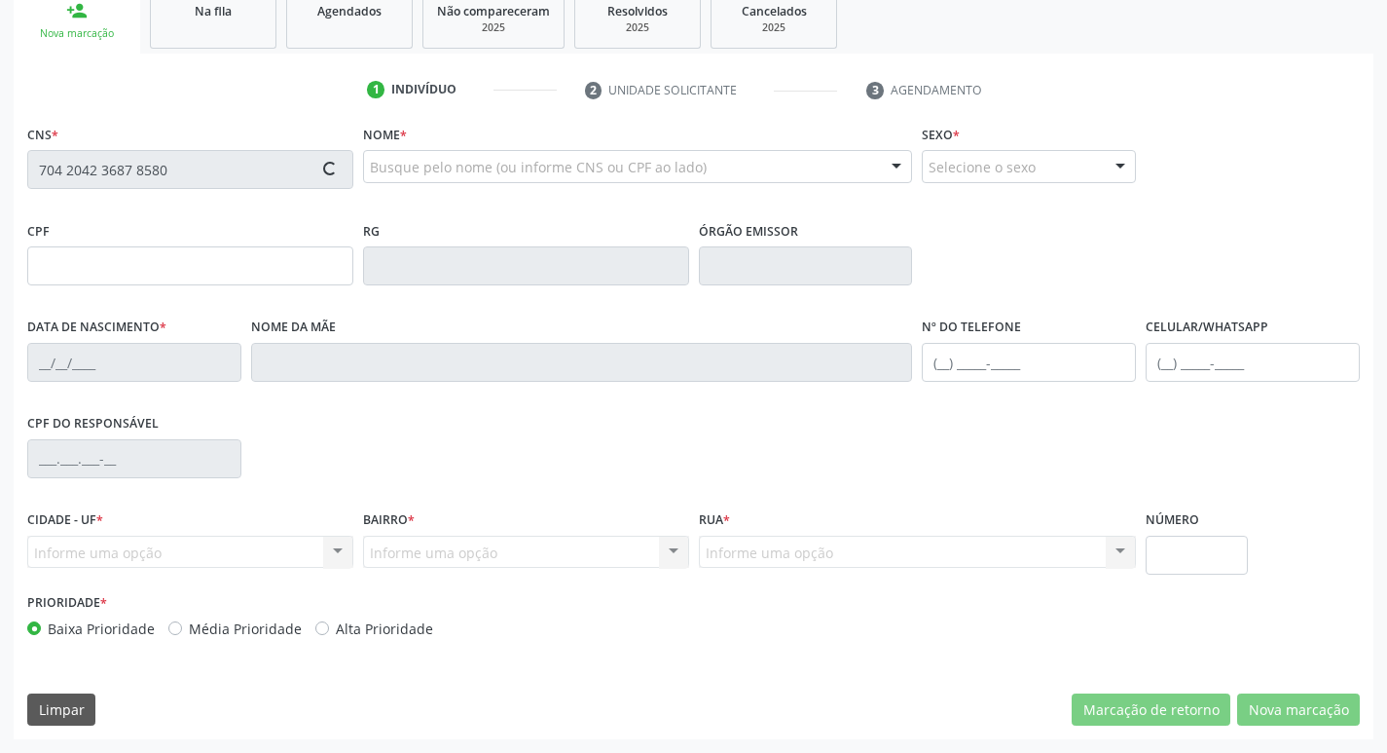
type input "035.339.088-79"
type input "17"
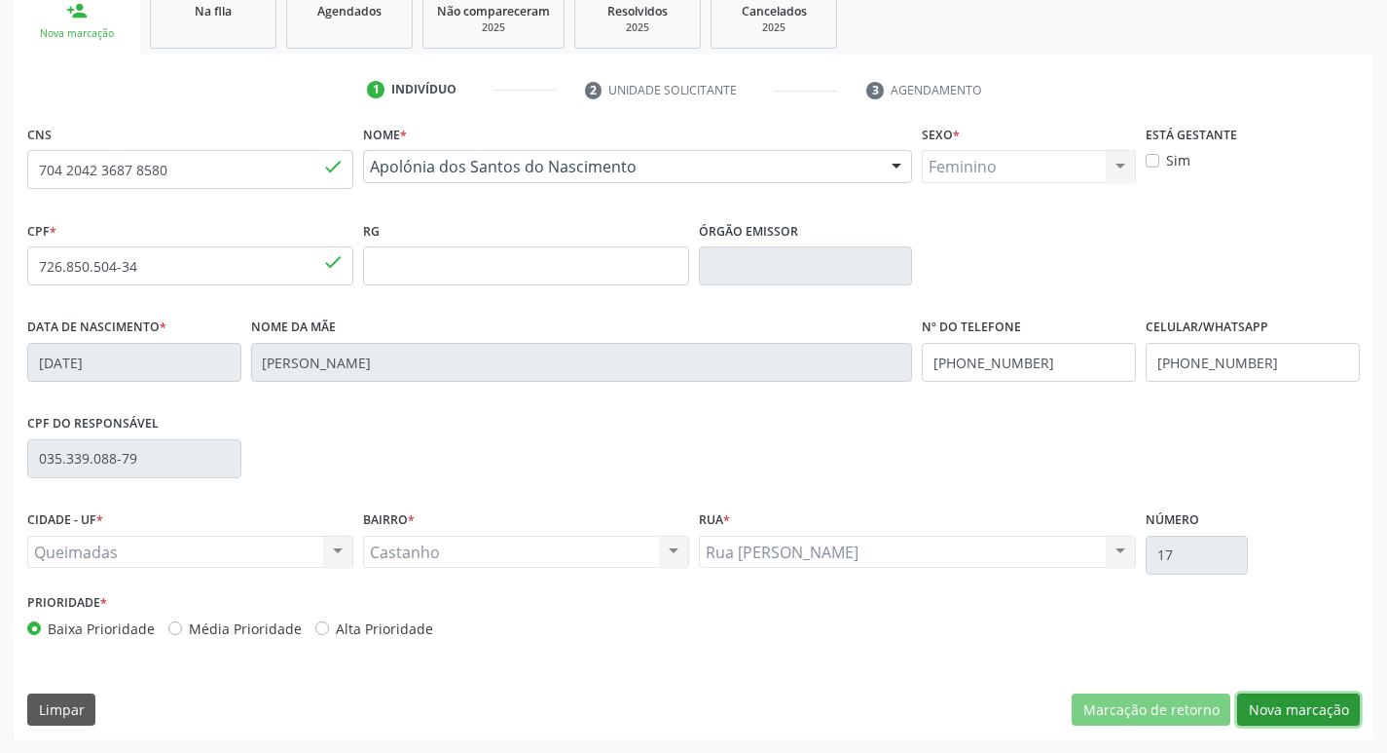
click at [1306, 712] on button "Nova marcação" at bounding box center [1299, 709] width 123 height 33
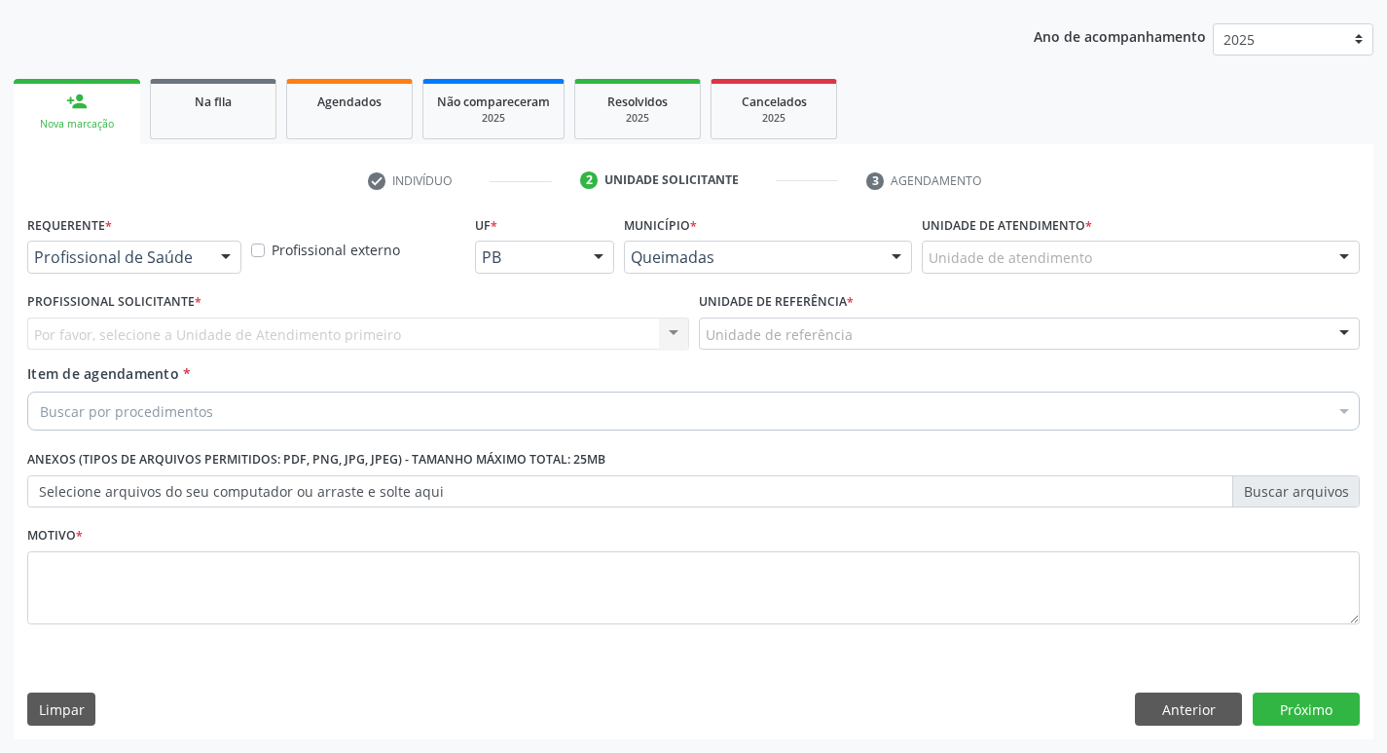
click at [217, 264] on div at bounding box center [225, 257] width 29 height 33
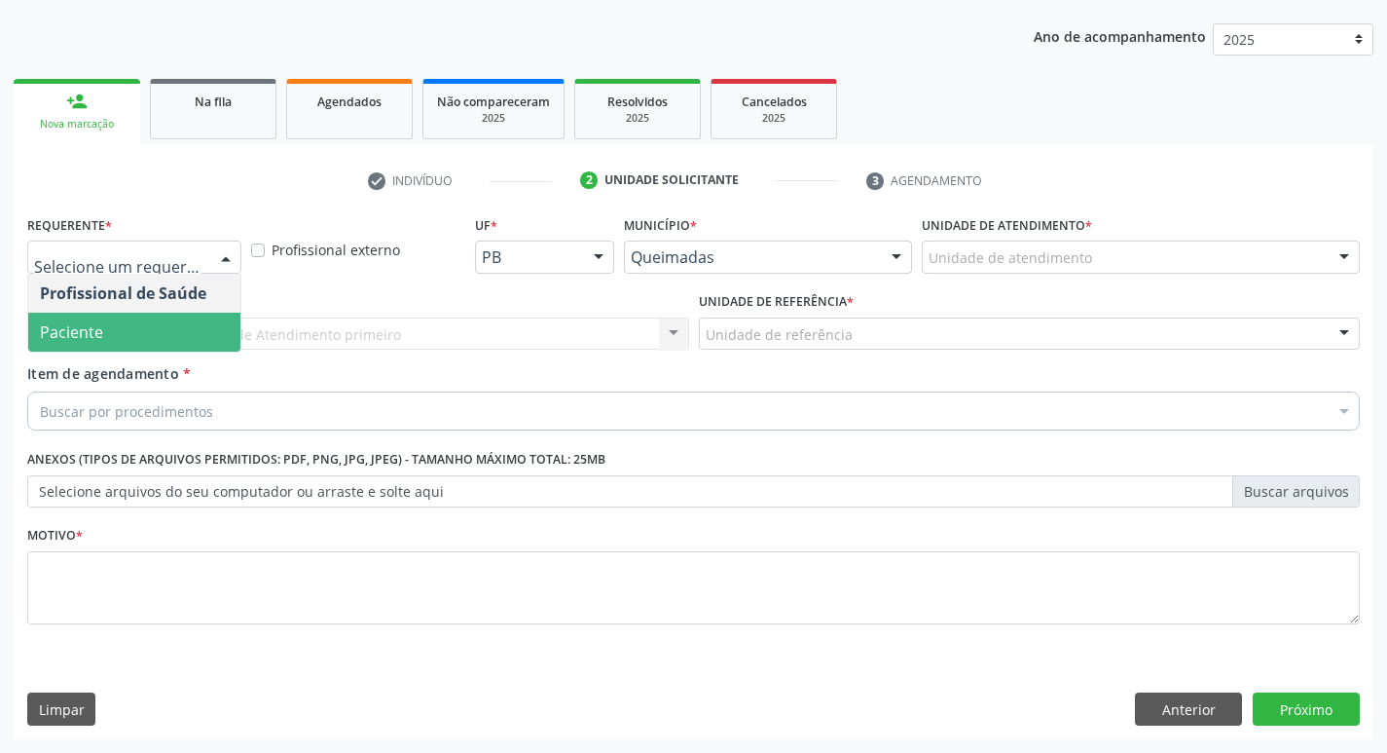
click at [174, 331] on span "Paciente" at bounding box center [134, 332] width 212 height 39
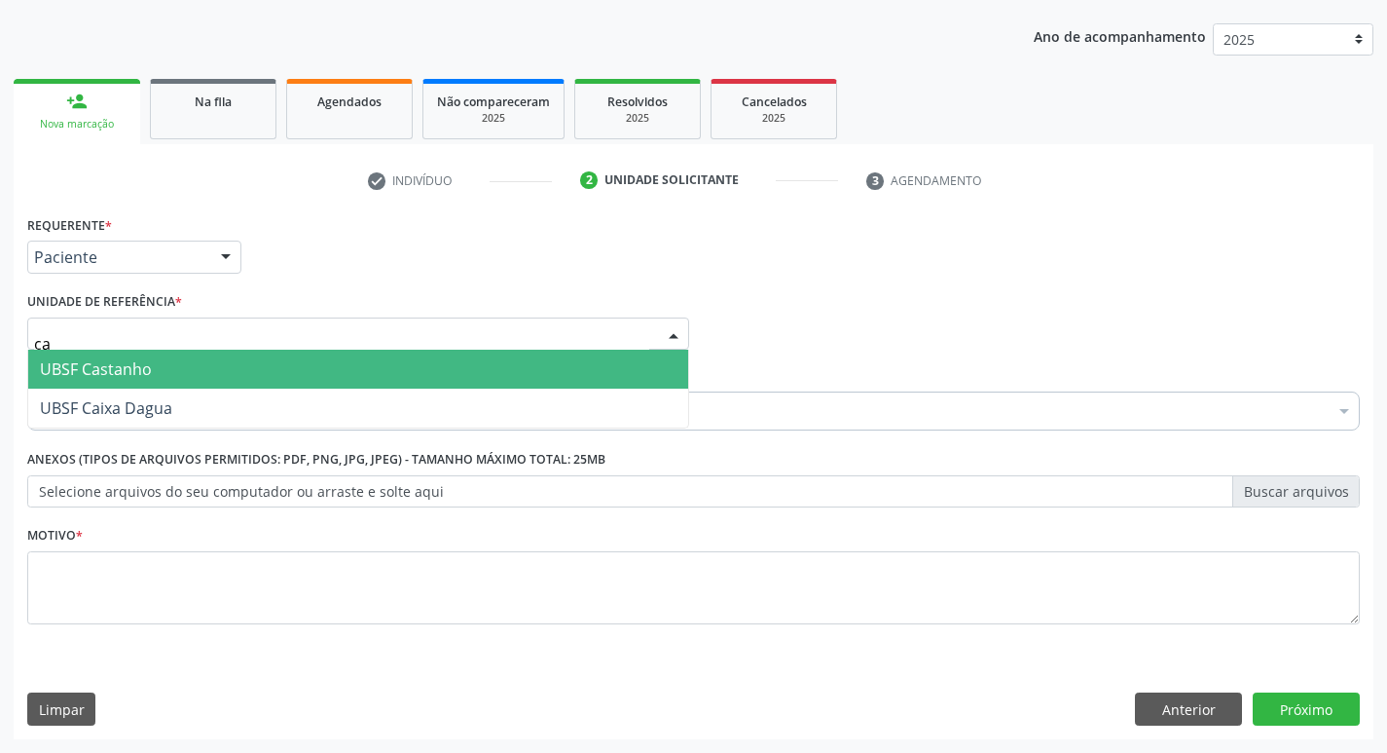
type input "cas"
click at [169, 350] on div "cas UBSF Castanho Nenhum resultado encontrado para: " cas " Não há nenhuma opçã…" at bounding box center [358, 333] width 662 height 33
click at [169, 361] on span "UBSF Castanho" at bounding box center [358, 369] width 660 height 39
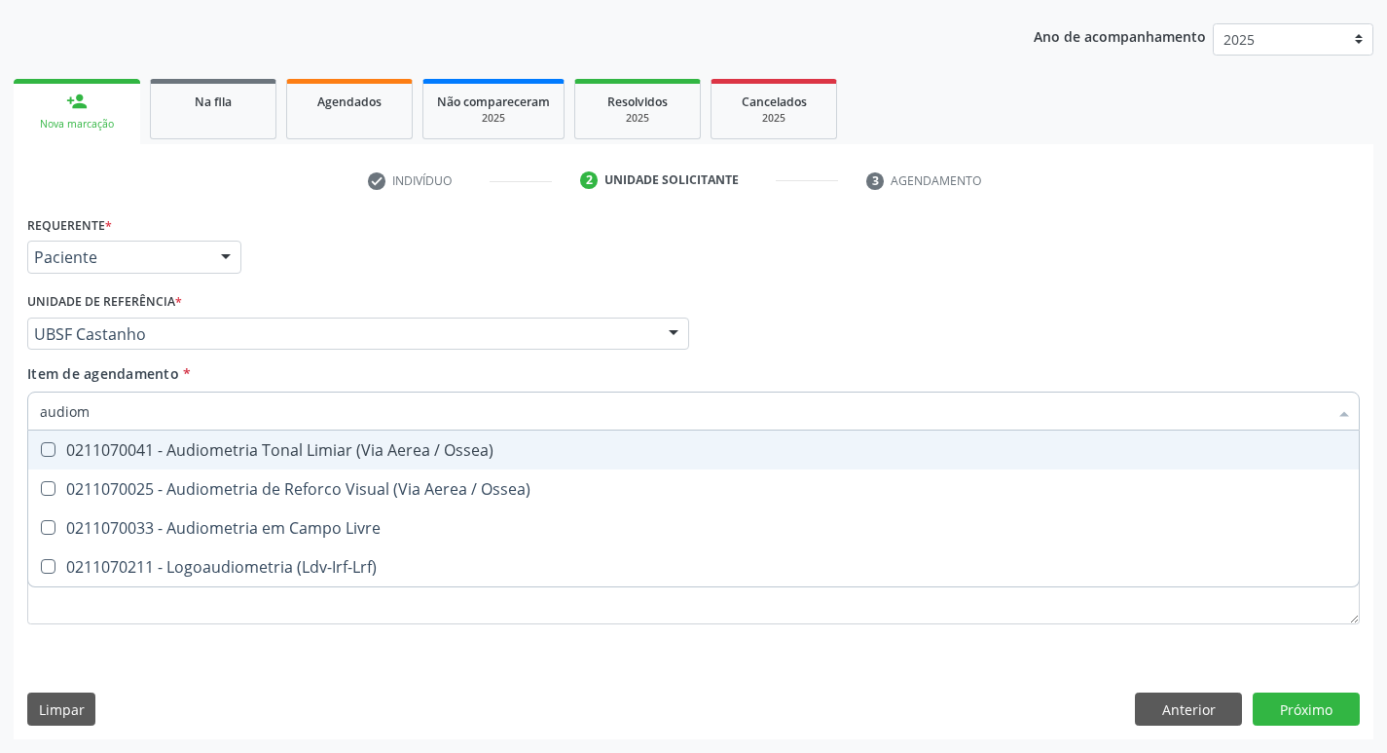
type input "audiome"
click at [186, 453] on div "0211070041 - Audiometria Tonal Limiar (Via Aerea / Ossea)" at bounding box center [694, 450] width 1308 height 16
checkbox Ossea\) "true"
click at [436, 192] on li "check Indivíduo" at bounding box center [459, 181] width 213 height 33
checkbox Ossea\) "true"
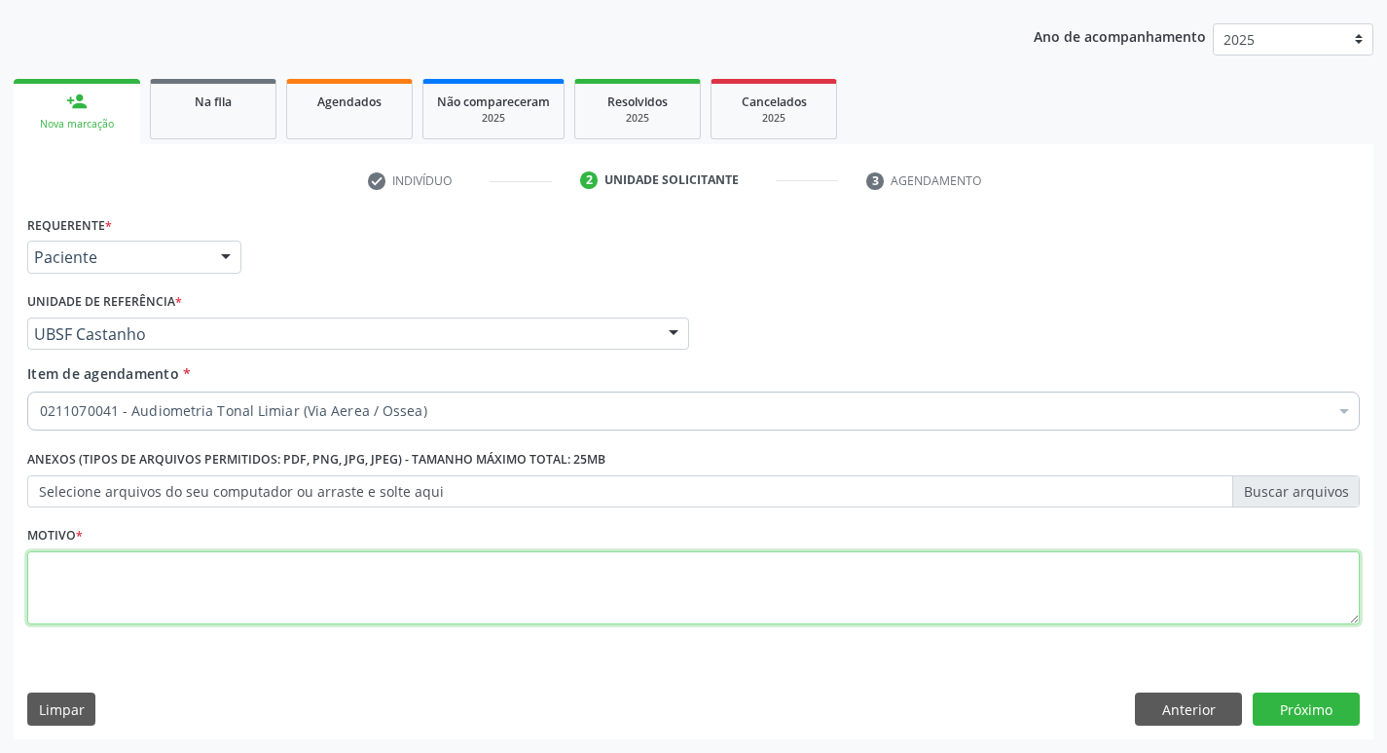
click at [74, 617] on textarea at bounding box center [693, 588] width 1333 height 74
type textarea "avaliação"
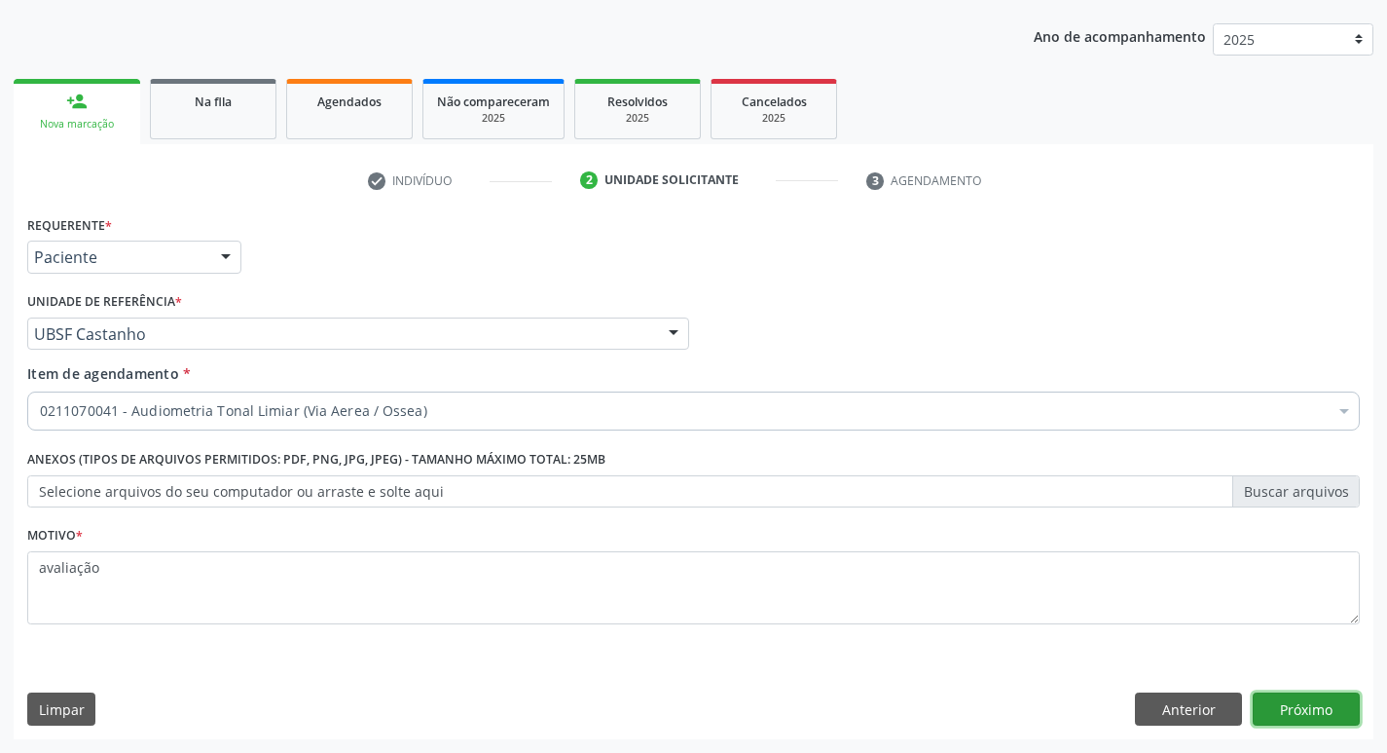
click at [1309, 699] on button "Próximo" at bounding box center [1306, 708] width 107 height 33
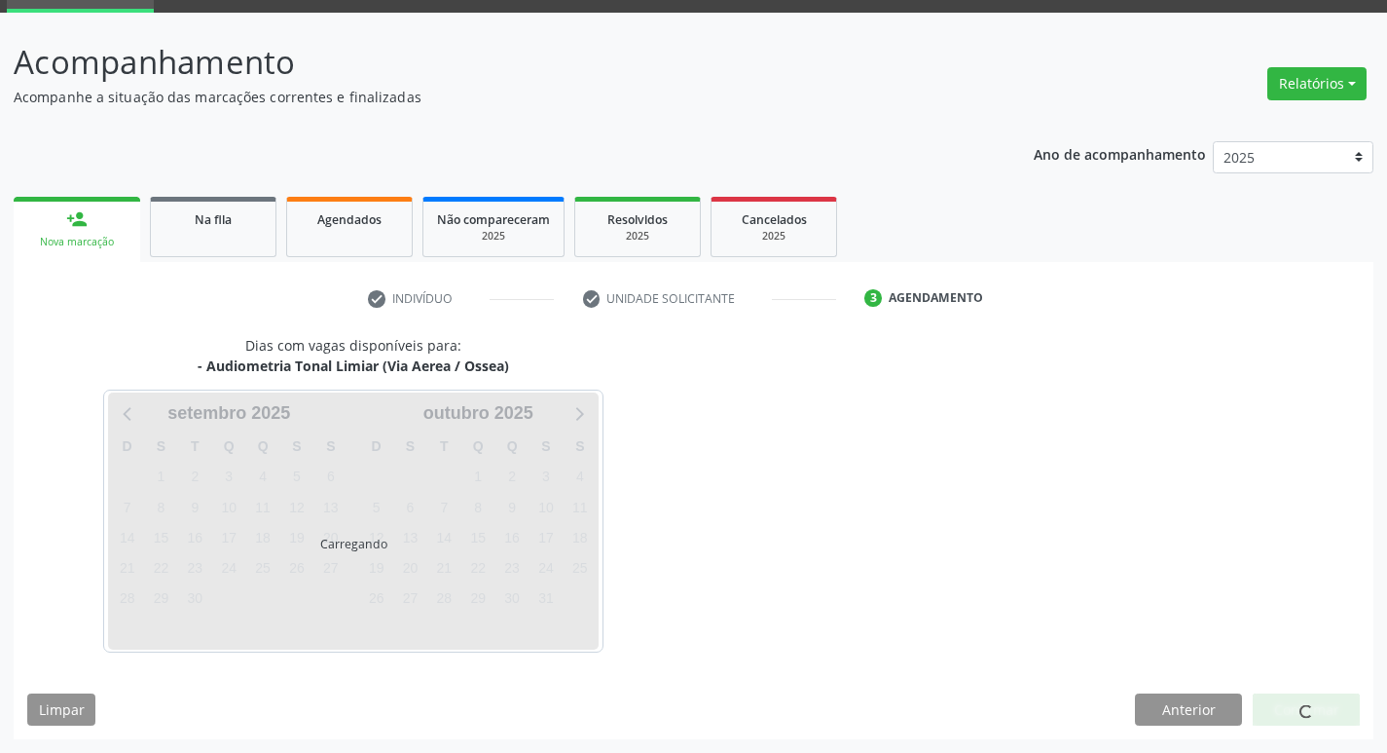
scroll to position [94, 0]
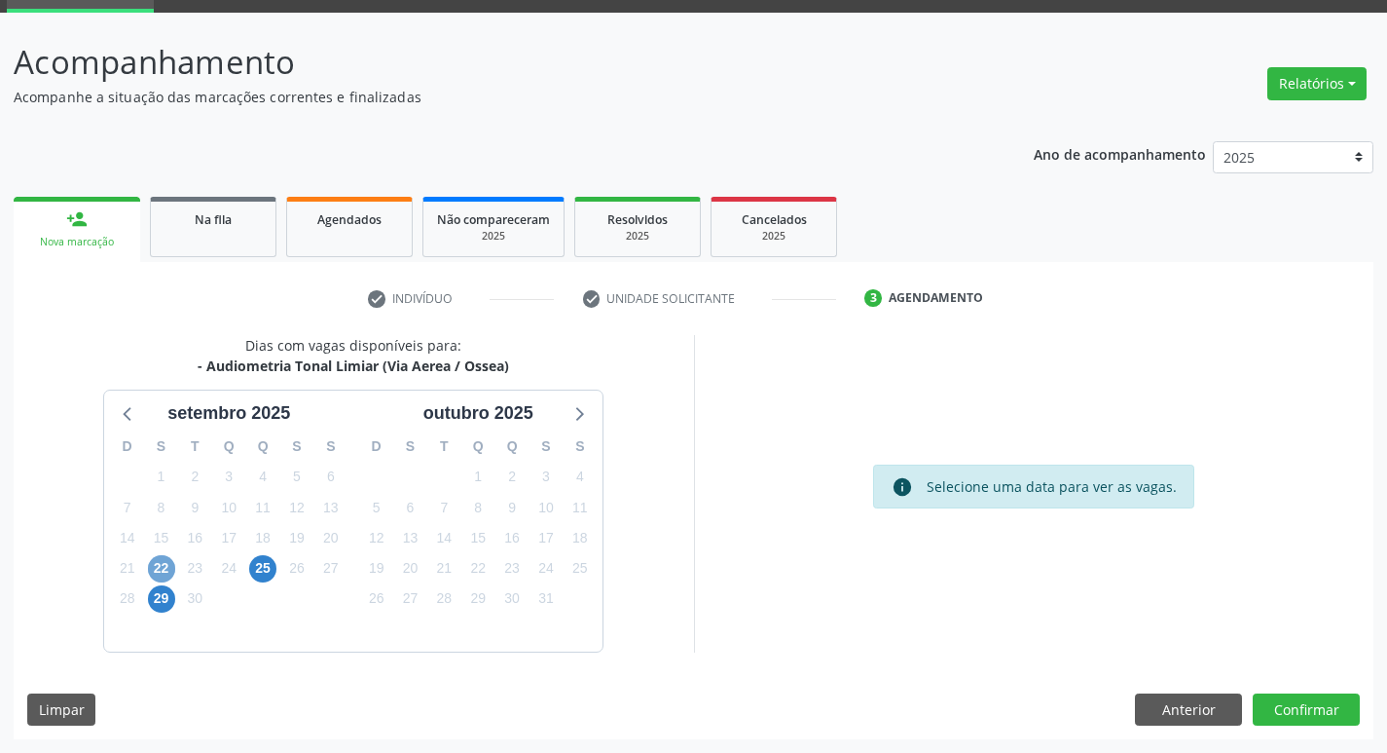
click at [173, 569] on span "22" at bounding box center [161, 568] width 27 height 27
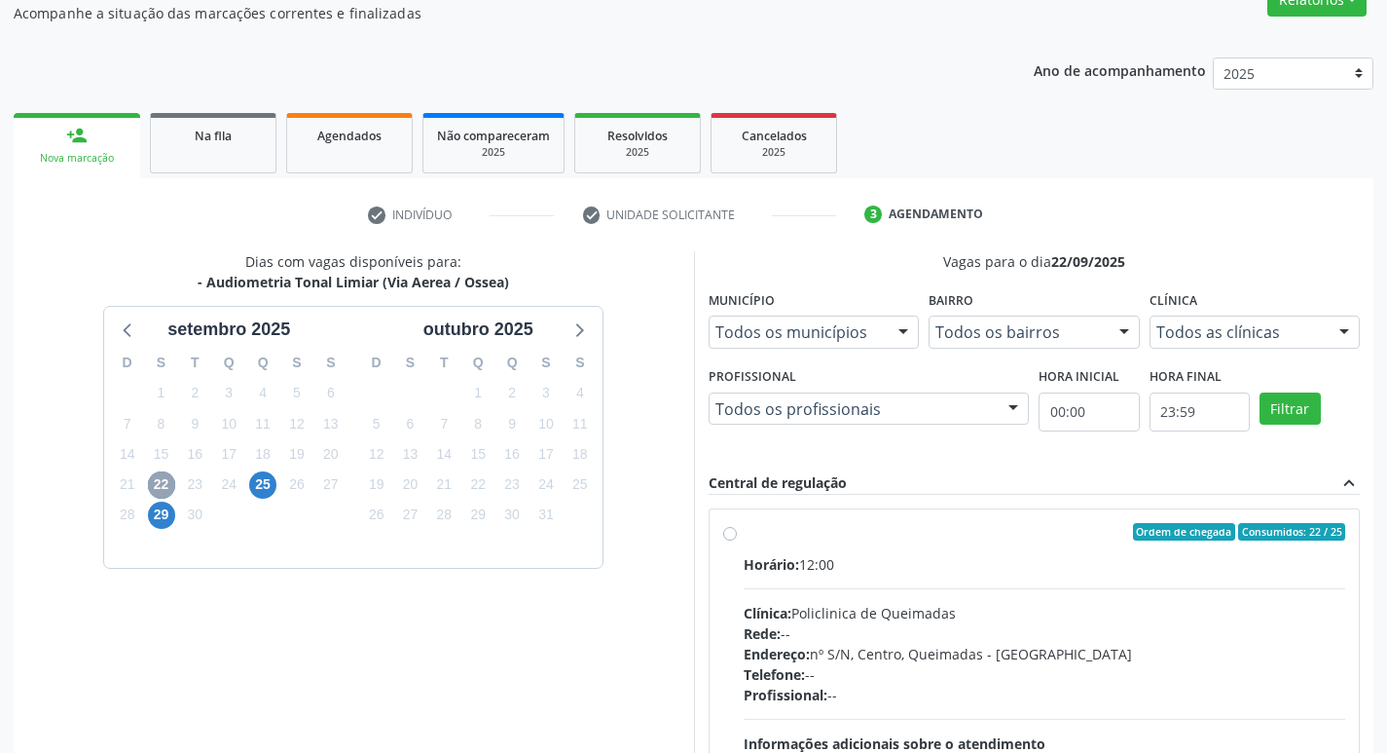
scroll to position [376, 0]
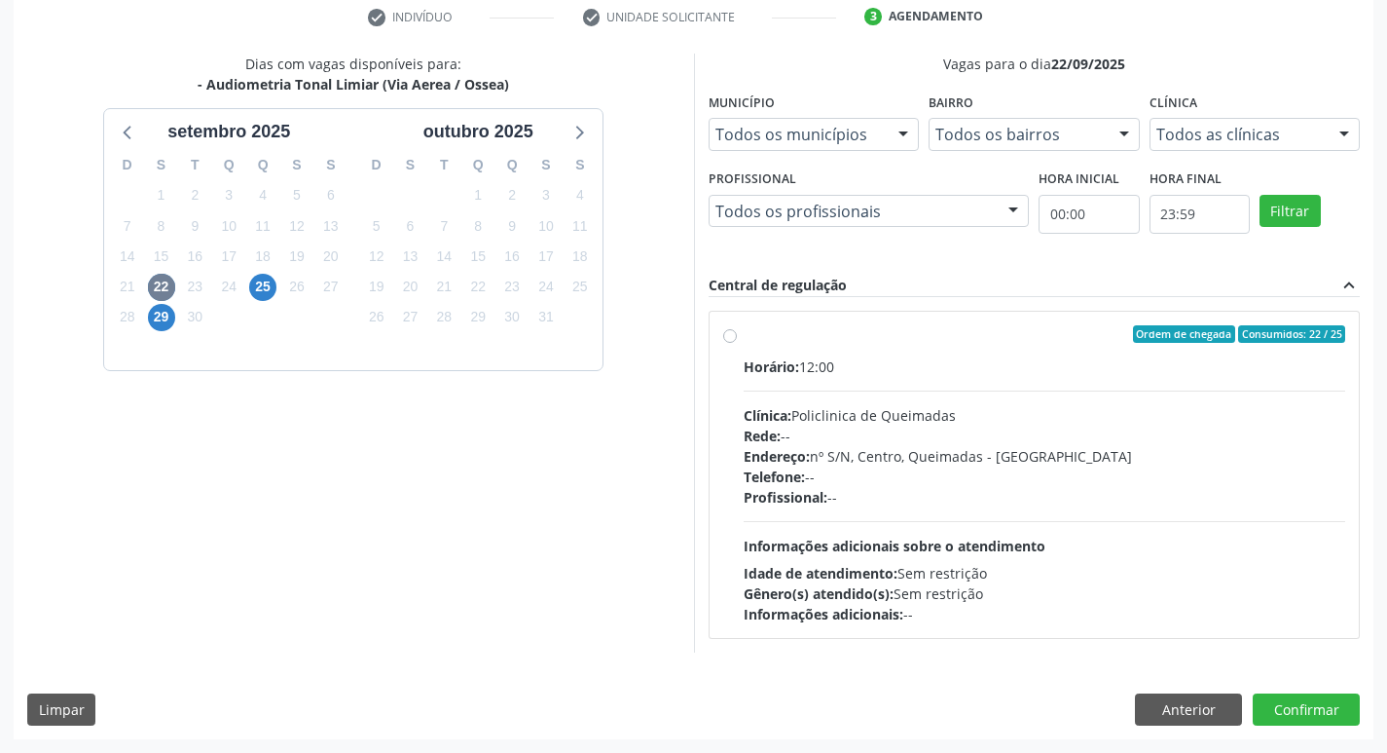
click at [1110, 315] on div "Ordem de chegada Consumidos: 22 / 25 Horário: 12:00 Clínica: Policlinica de Que…" at bounding box center [1035, 475] width 650 height 326
radio input "true"
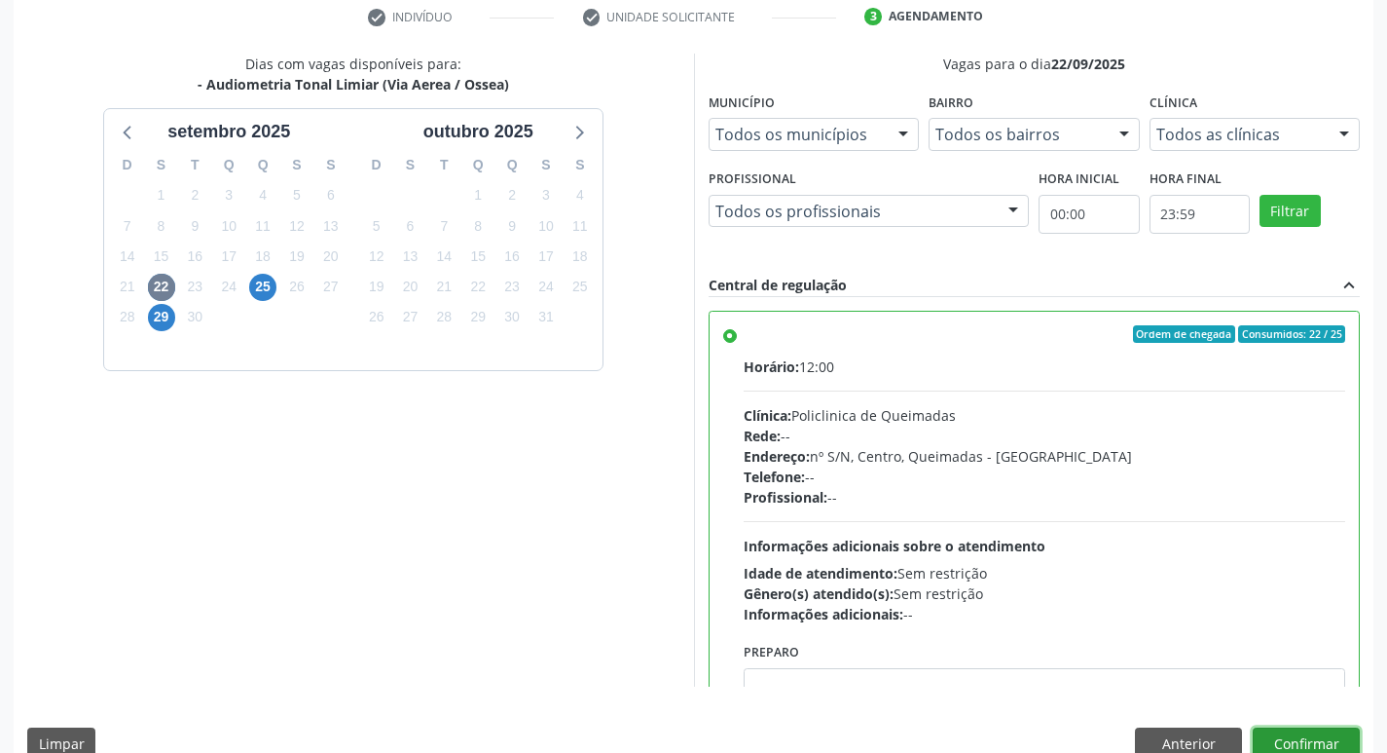
click at [1298, 740] on button "Confirmar" at bounding box center [1306, 743] width 107 height 33
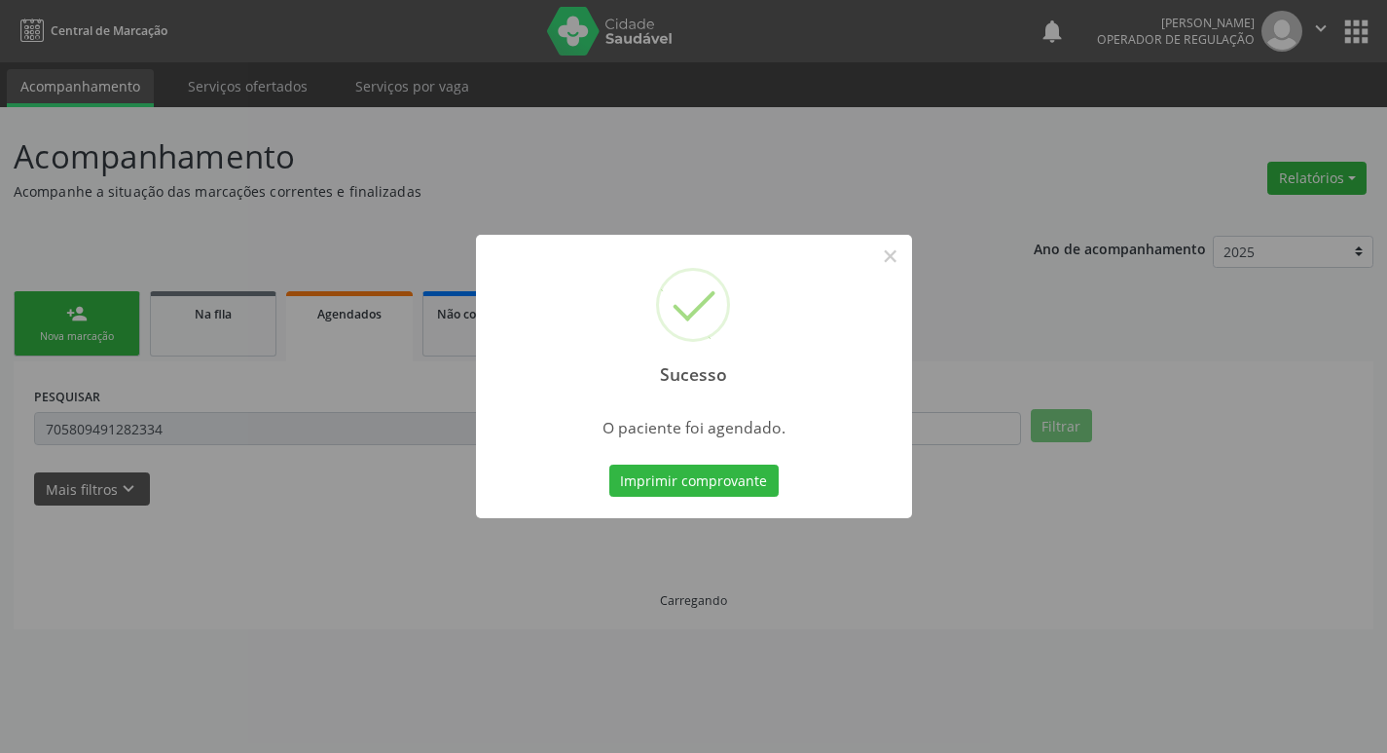
scroll to position [0, 0]
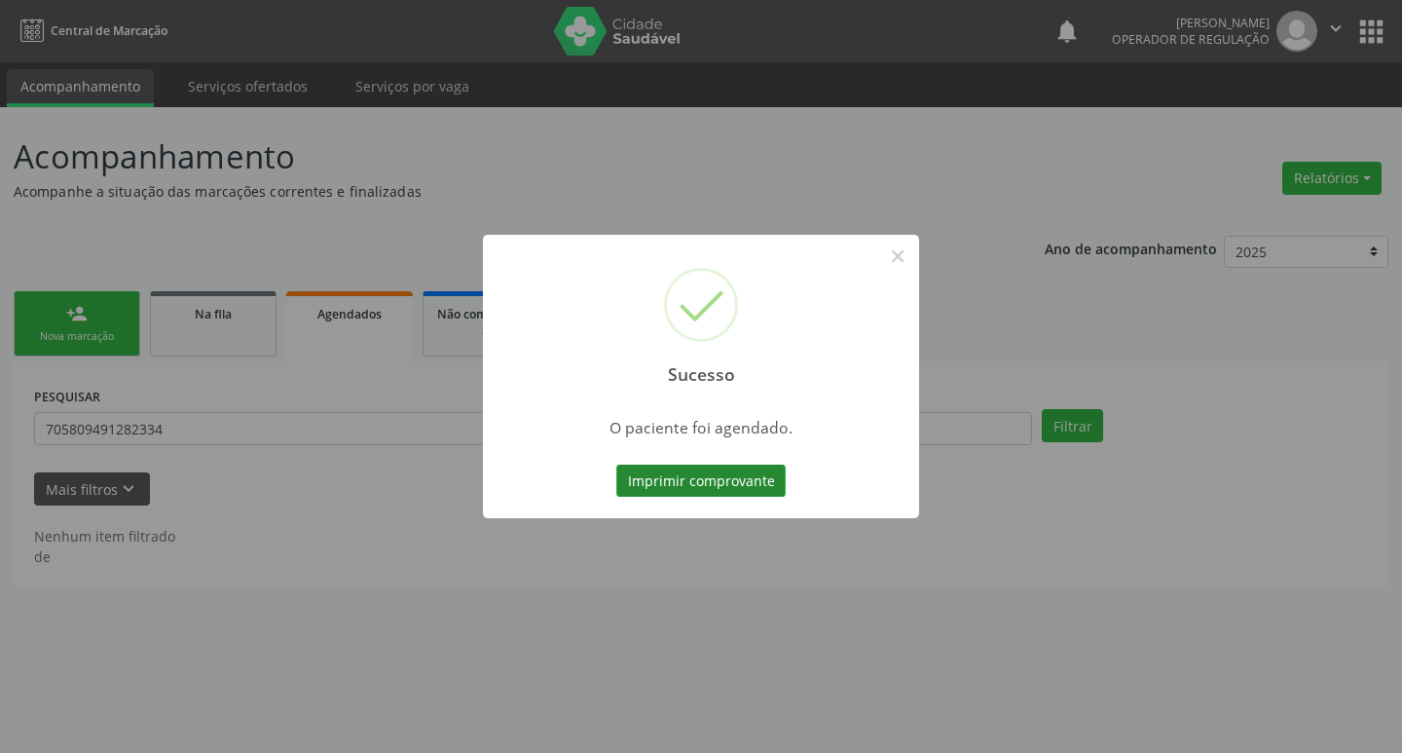
click at [711, 469] on button "Imprimir comprovante" at bounding box center [700, 480] width 169 height 33
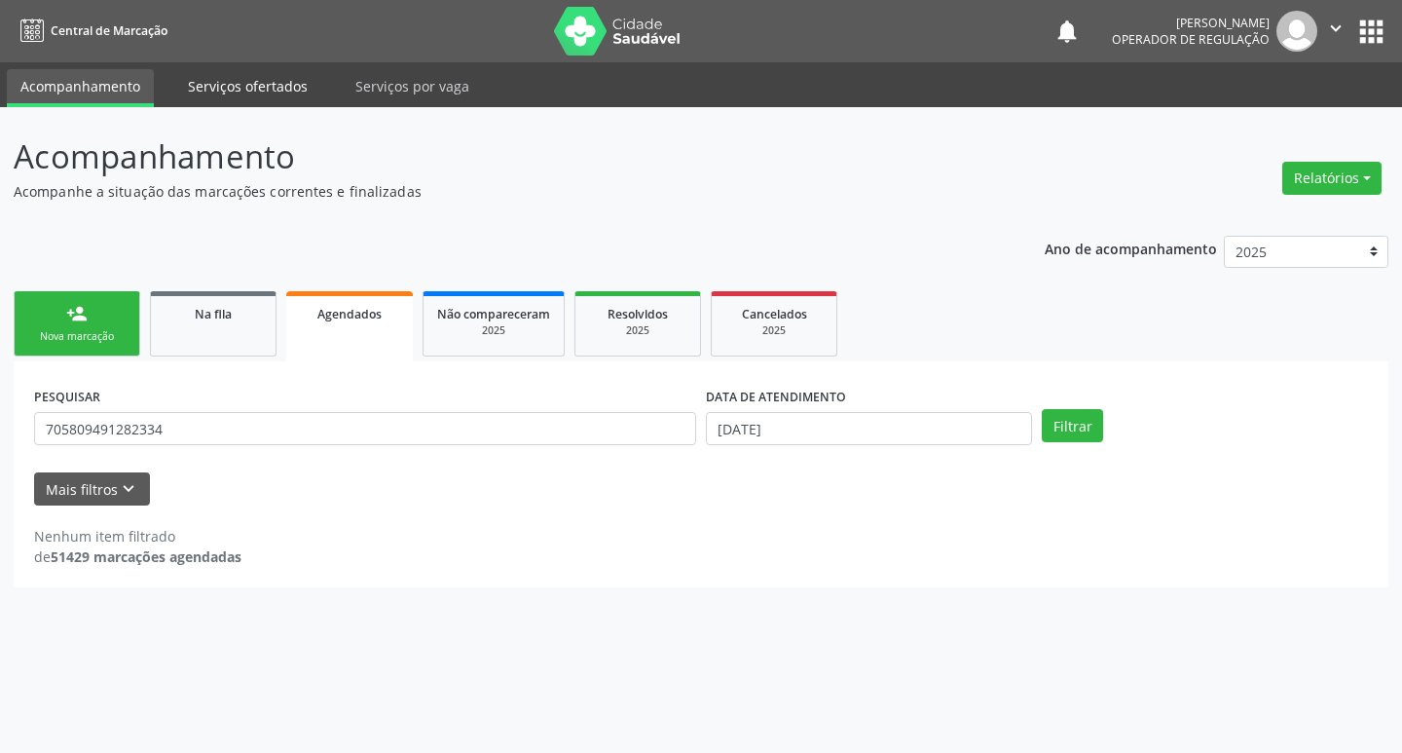
click at [121, 326] on link "person_add Nova marcação" at bounding box center [77, 323] width 127 height 65
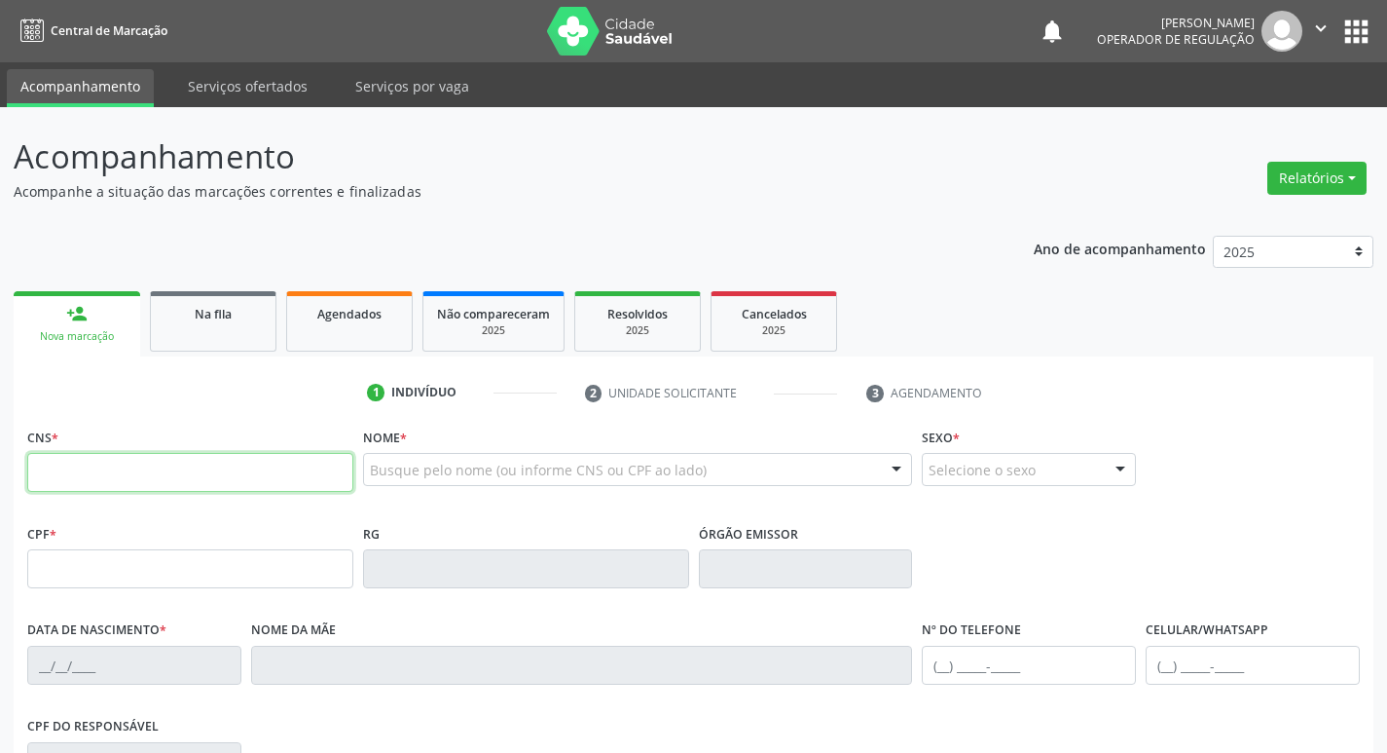
click at [226, 464] on input "text" at bounding box center [190, 472] width 326 height 39
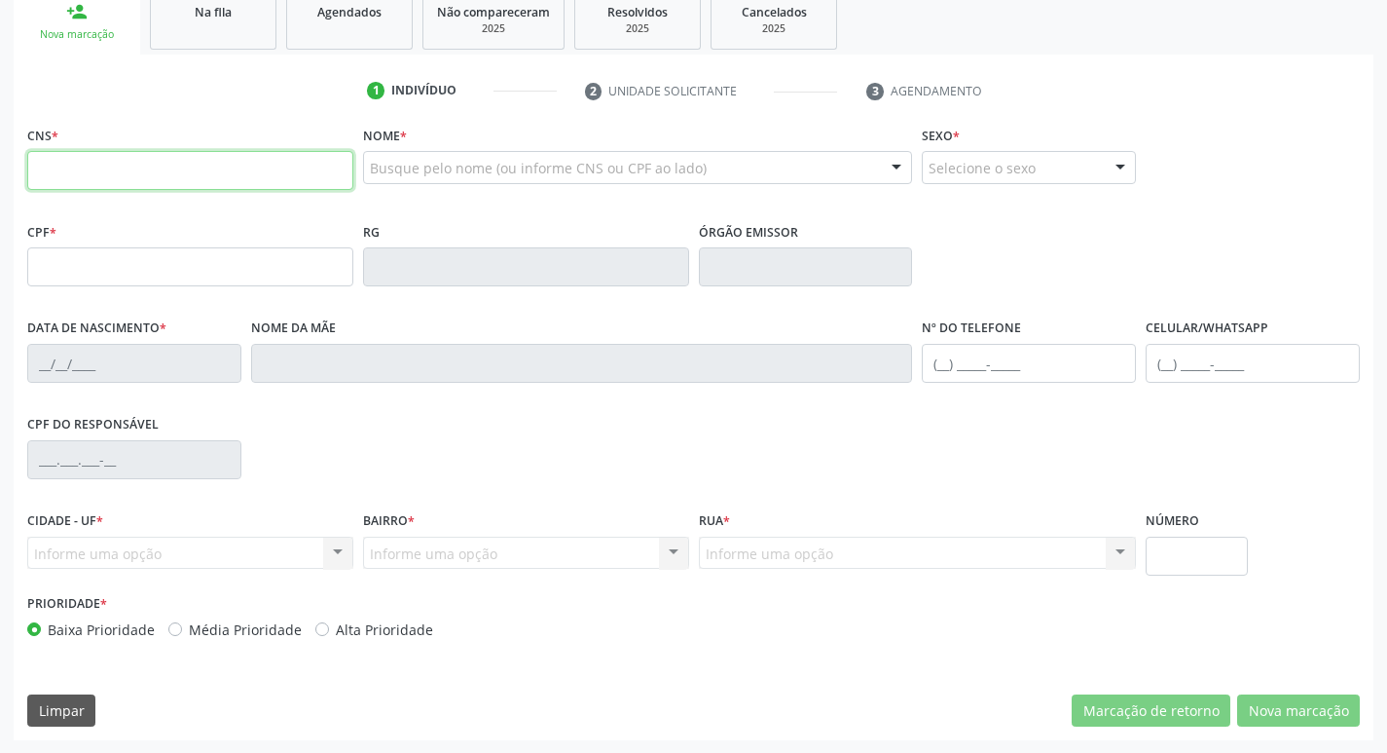
scroll to position [303, 0]
click at [215, 168] on input "text" at bounding box center [190, 169] width 326 height 39
type input "700 7059 5999 1770"
type input "064.654.454-33"
type input "26/07/1974"
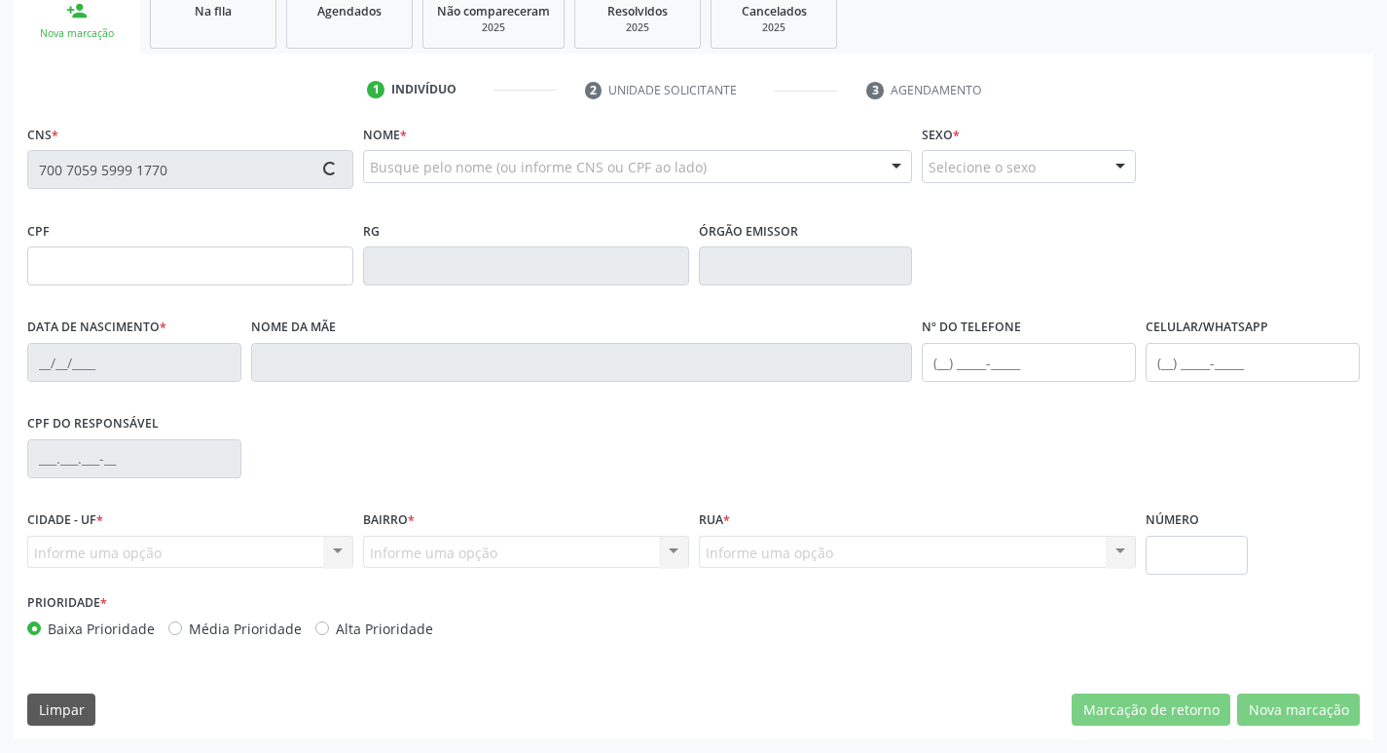
type input "Geralda Alcântara Martins"
type input "(83) 99165-9645"
type input "25"
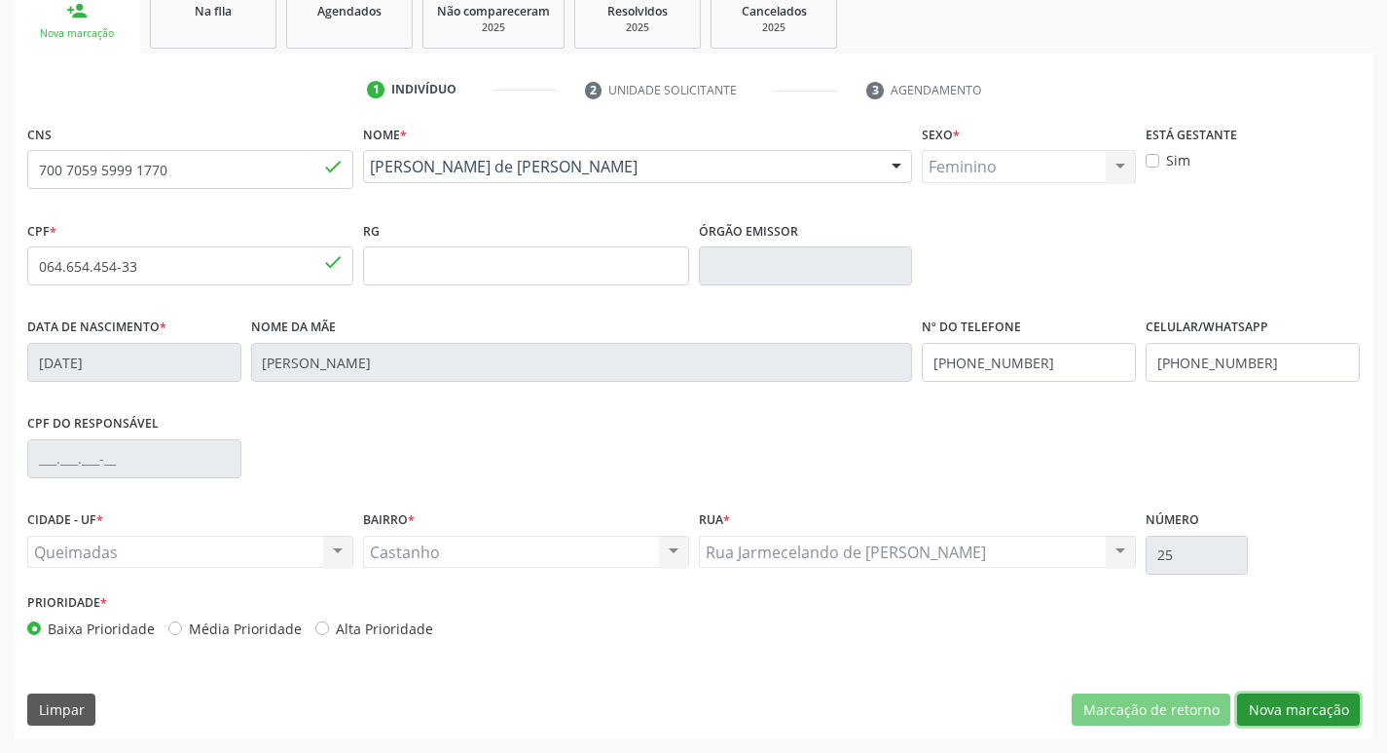
click at [1308, 708] on button "Nova marcação" at bounding box center [1299, 709] width 123 height 33
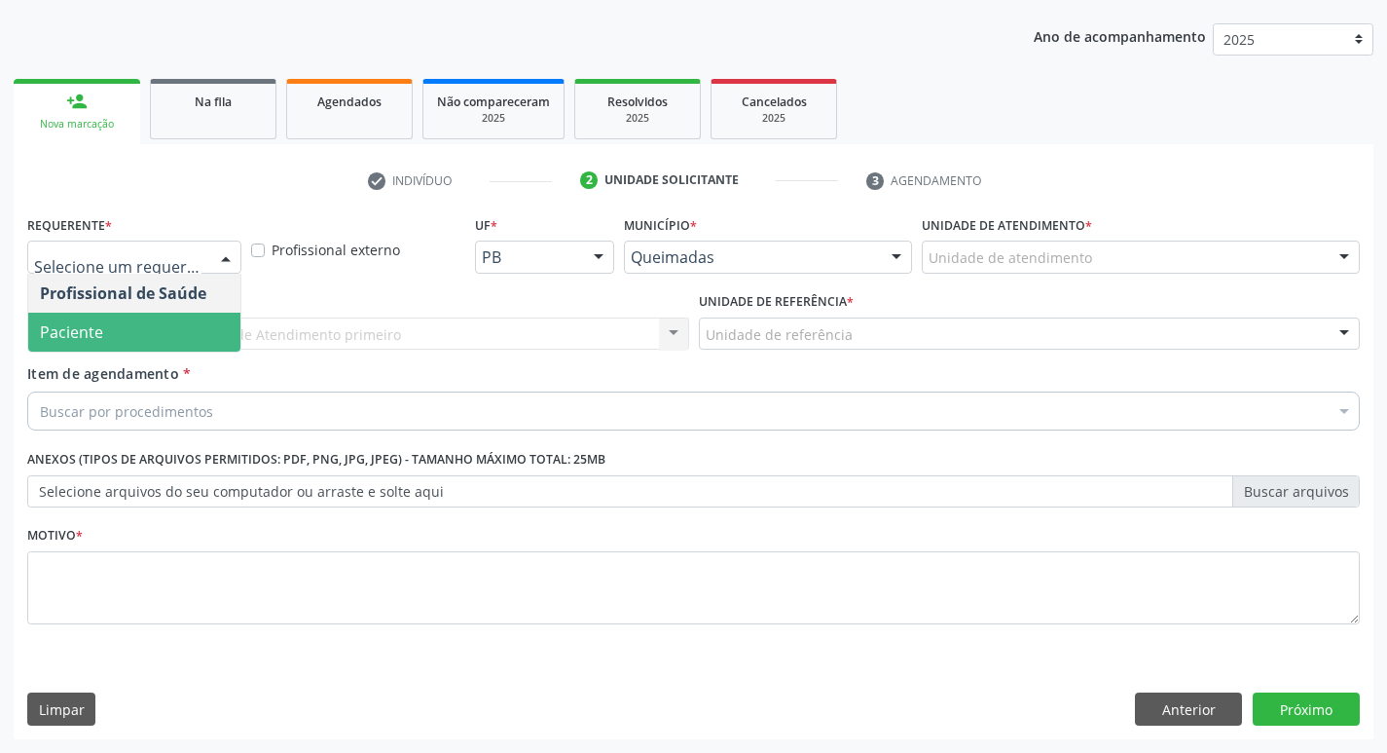
click at [159, 331] on span "Paciente" at bounding box center [134, 332] width 212 height 39
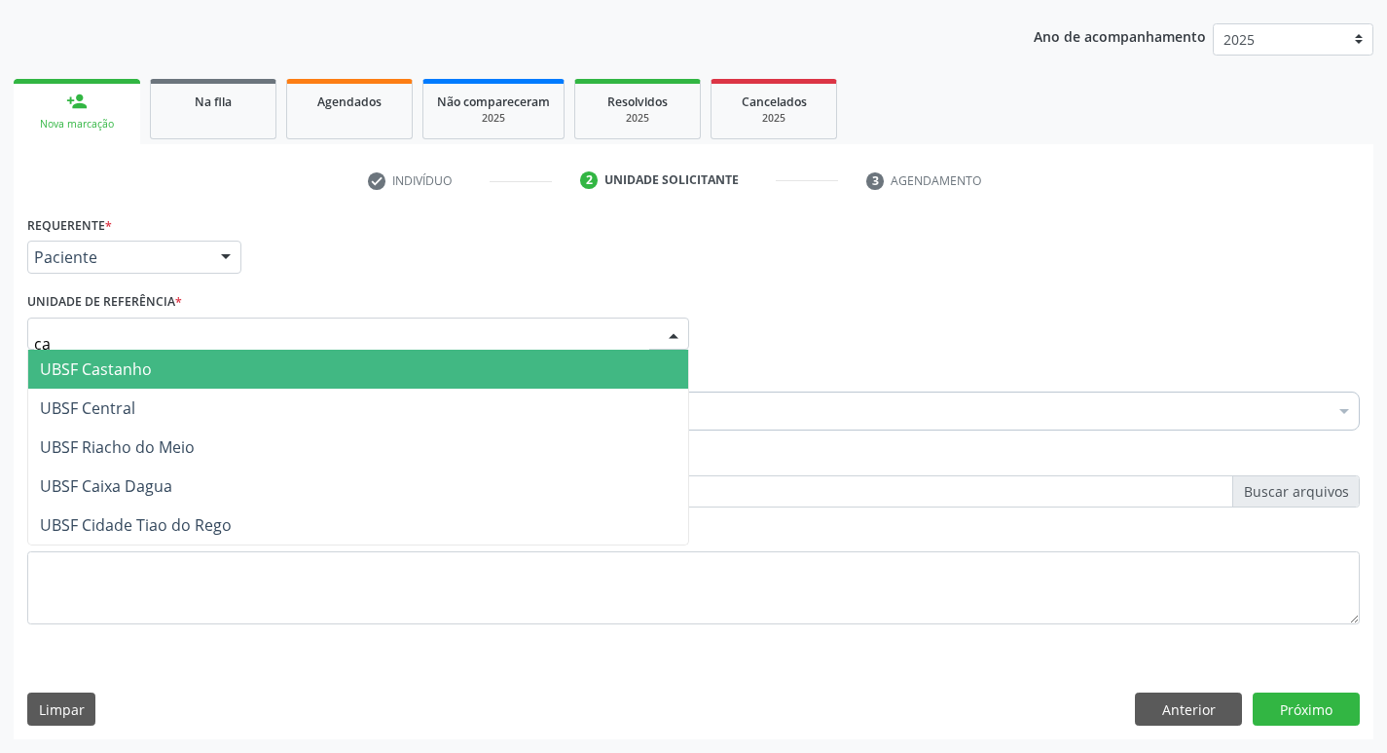
type input "cas"
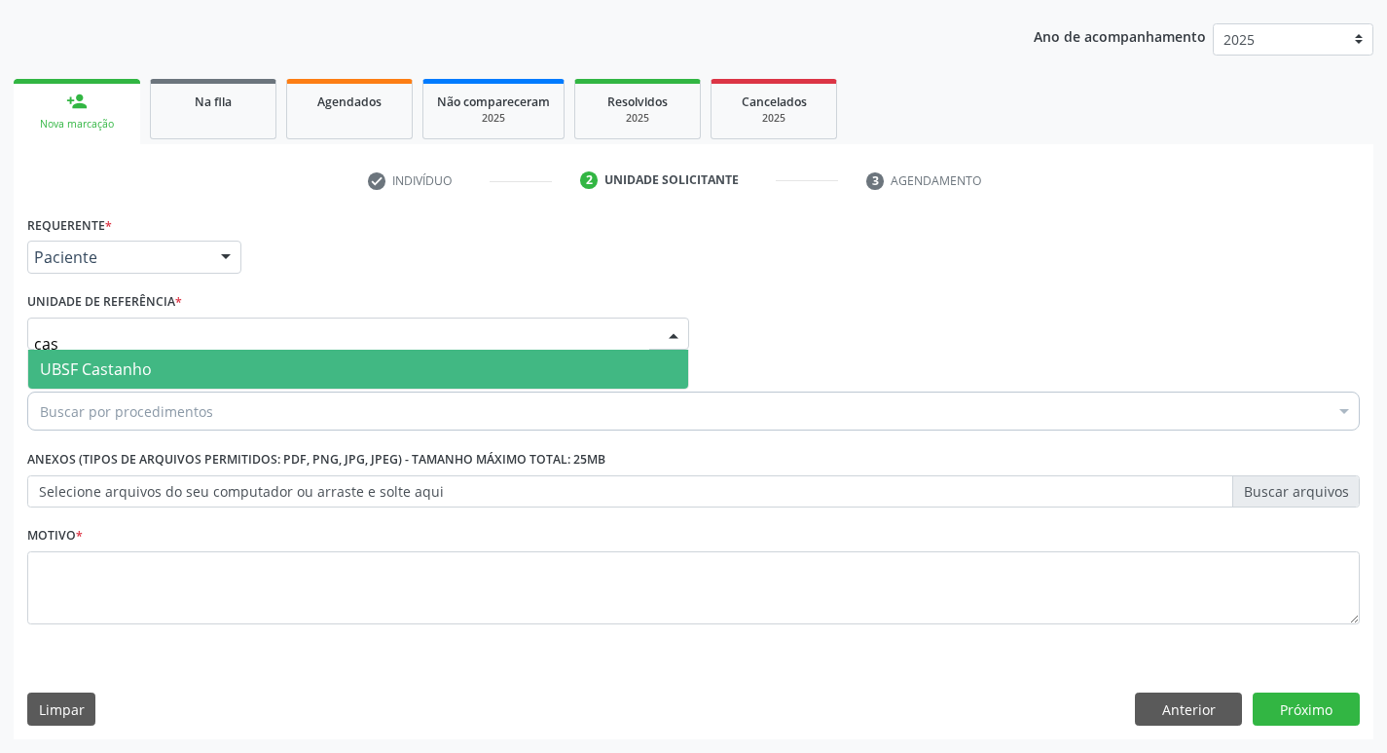
click at [149, 354] on span "UBSF Castanho" at bounding box center [358, 369] width 660 height 39
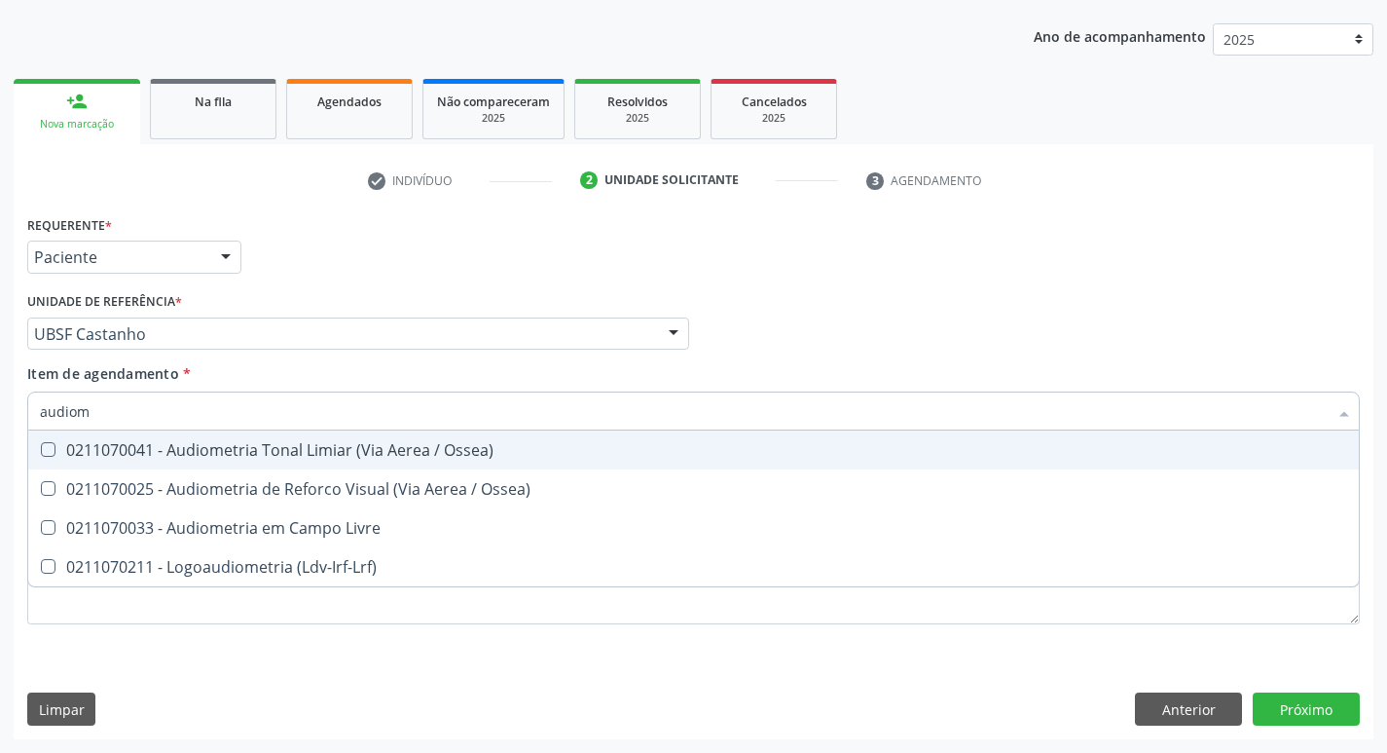
type input "audiome"
click at [203, 451] on div "0211070041 - Audiometria Tonal Limiar (Via Aerea / Ossea)" at bounding box center [694, 450] width 1308 height 16
checkbox Ossea\) "true"
click at [481, 295] on div "Unidade de referência * UBSF Castanho UBSF Ligeiro II UBSF Saulo Leal Ernesto d…" at bounding box center [358, 318] width 662 height 62
checkbox Ossea\) "true"
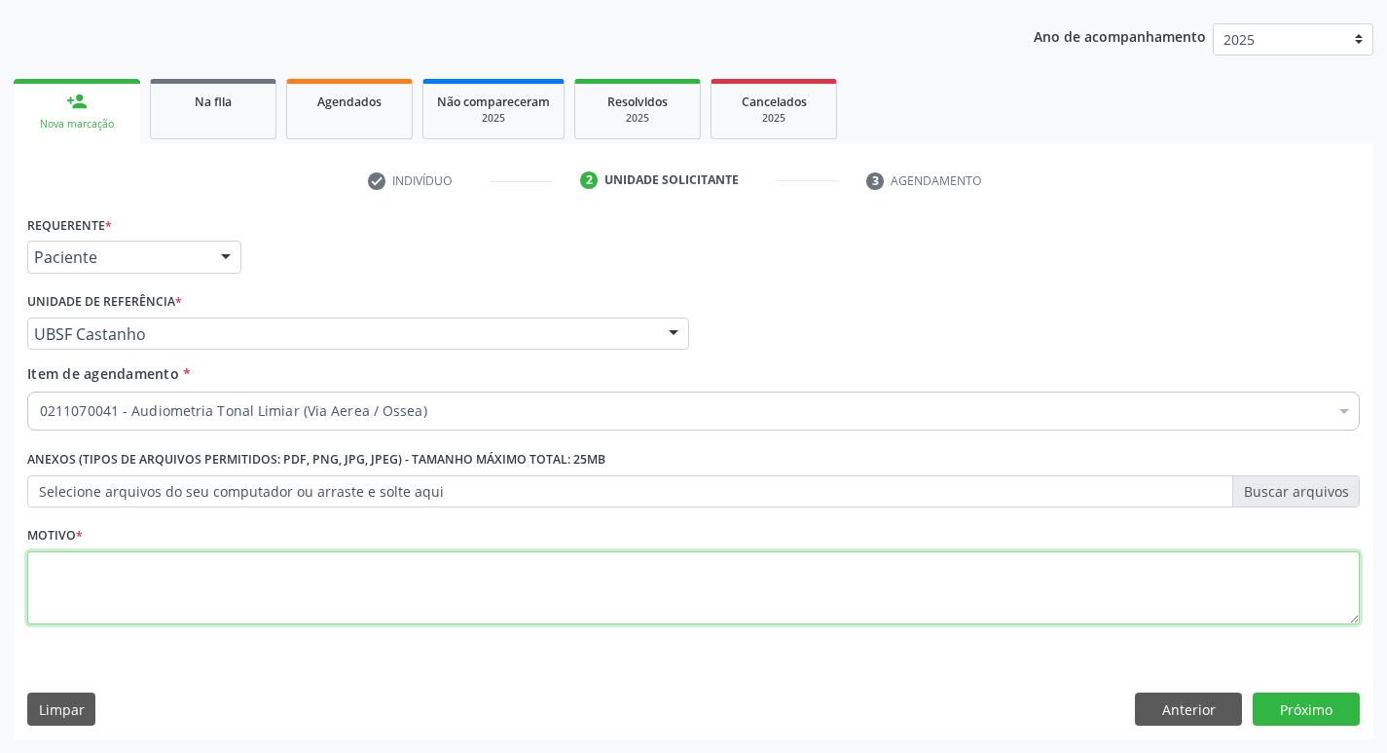
click at [178, 573] on textarea at bounding box center [693, 588] width 1333 height 74
type textarea "avaliação"
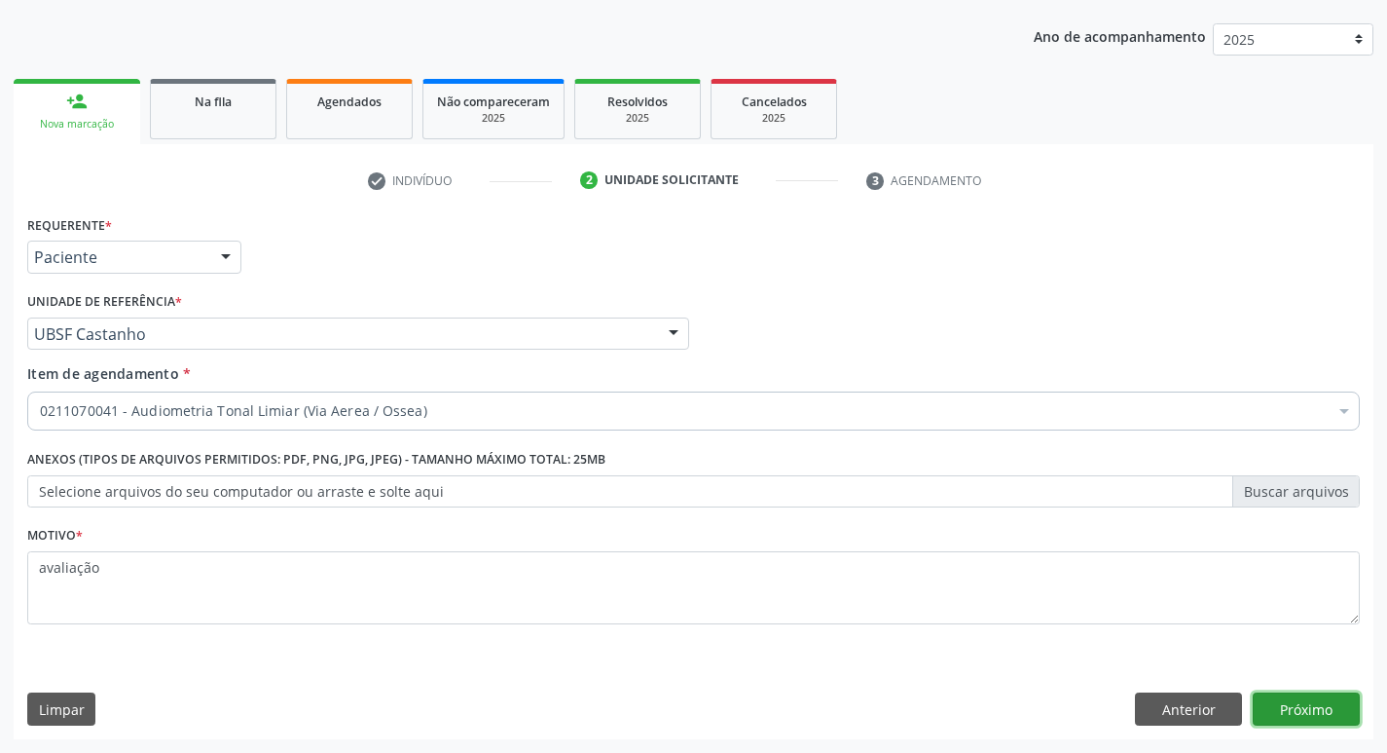
click at [1329, 720] on button "Próximo" at bounding box center [1306, 708] width 107 height 33
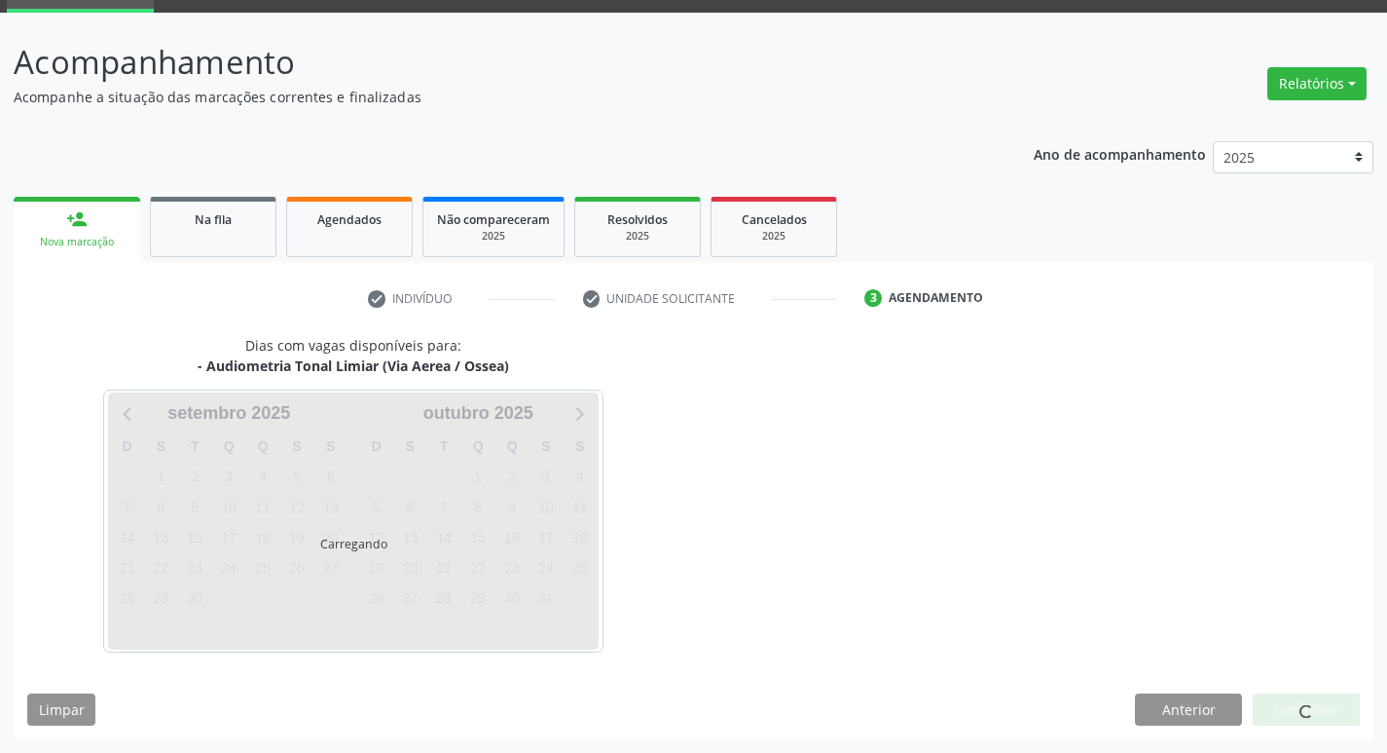
scroll to position [94, 0]
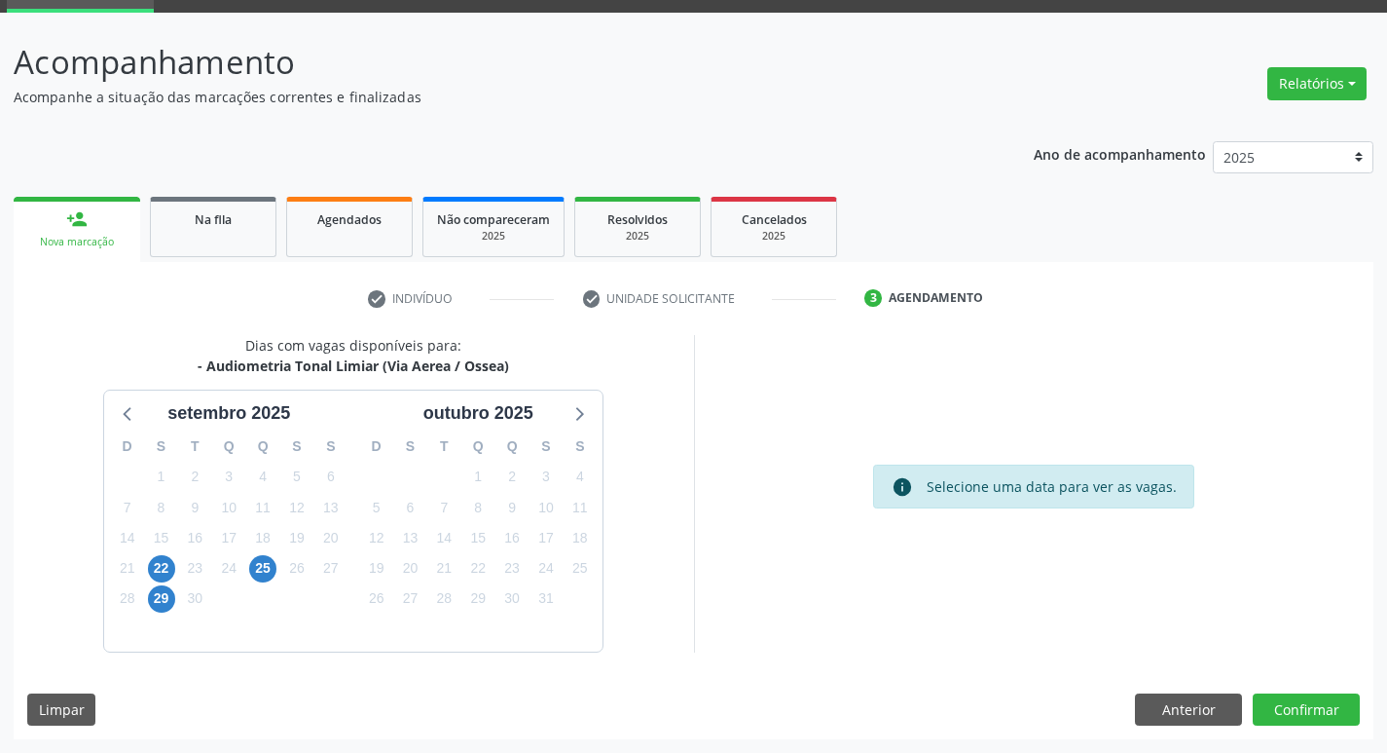
click at [174, 561] on div "22" at bounding box center [161, 568] width 27 height 30
click at [162, 573] on span "22" at bounding box center [161, 568] width 27 height 27
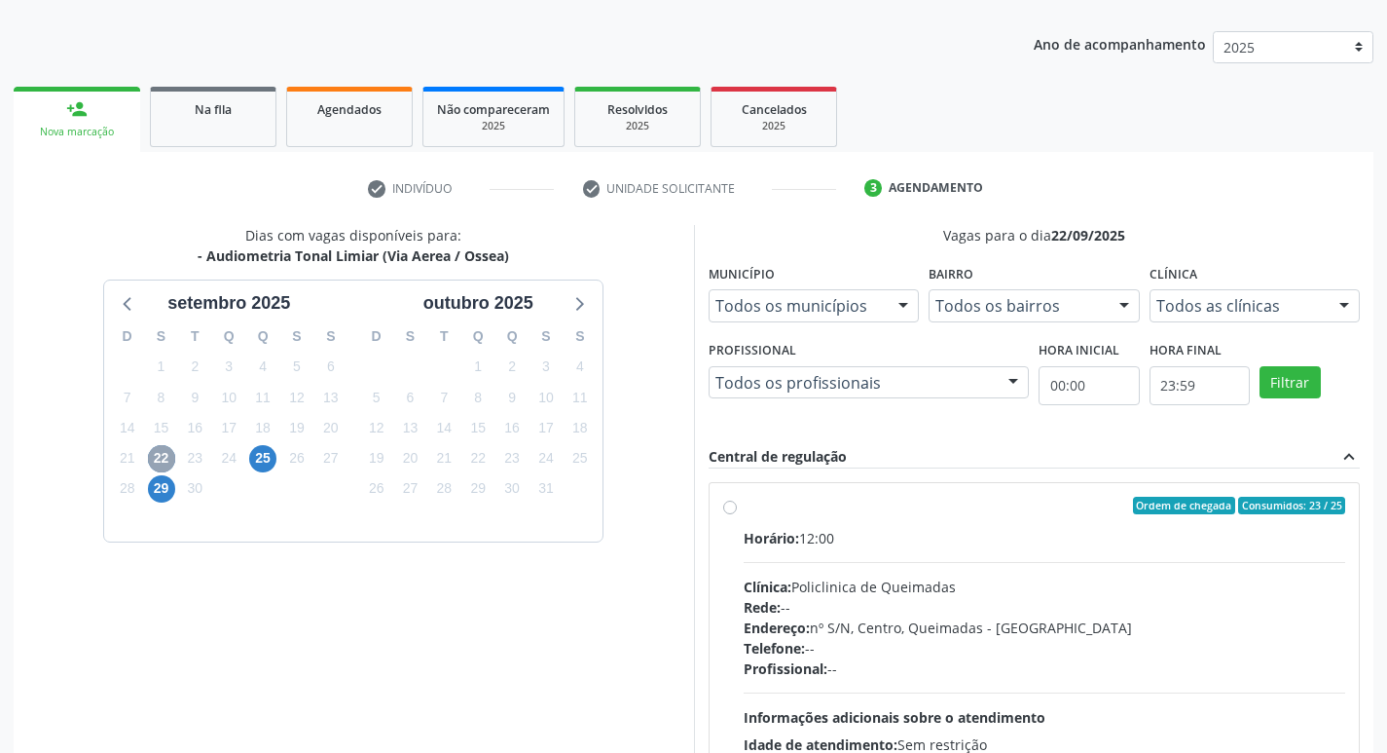
scroll to position [376, 0]
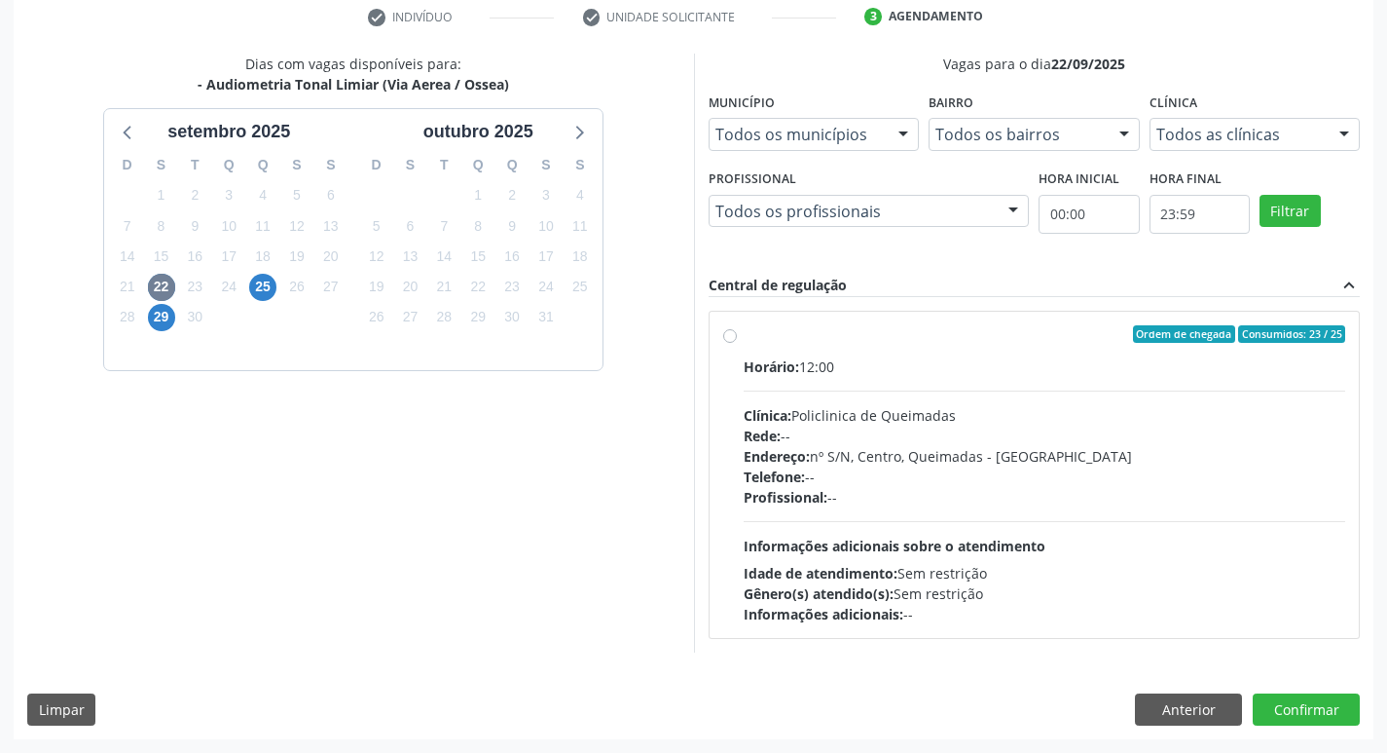
click at [1071, 376] on div "Horário: 12:00" at bounding box center [1045, 366] width 603 height 20
click at [737, 343] on input "Ordem de chegada Consumidos: 23 / 25 Horário: 12:00 Clínica: Policlinica de Que…" at bounding box center [730, 334] width 14 height 18
radio input "true"
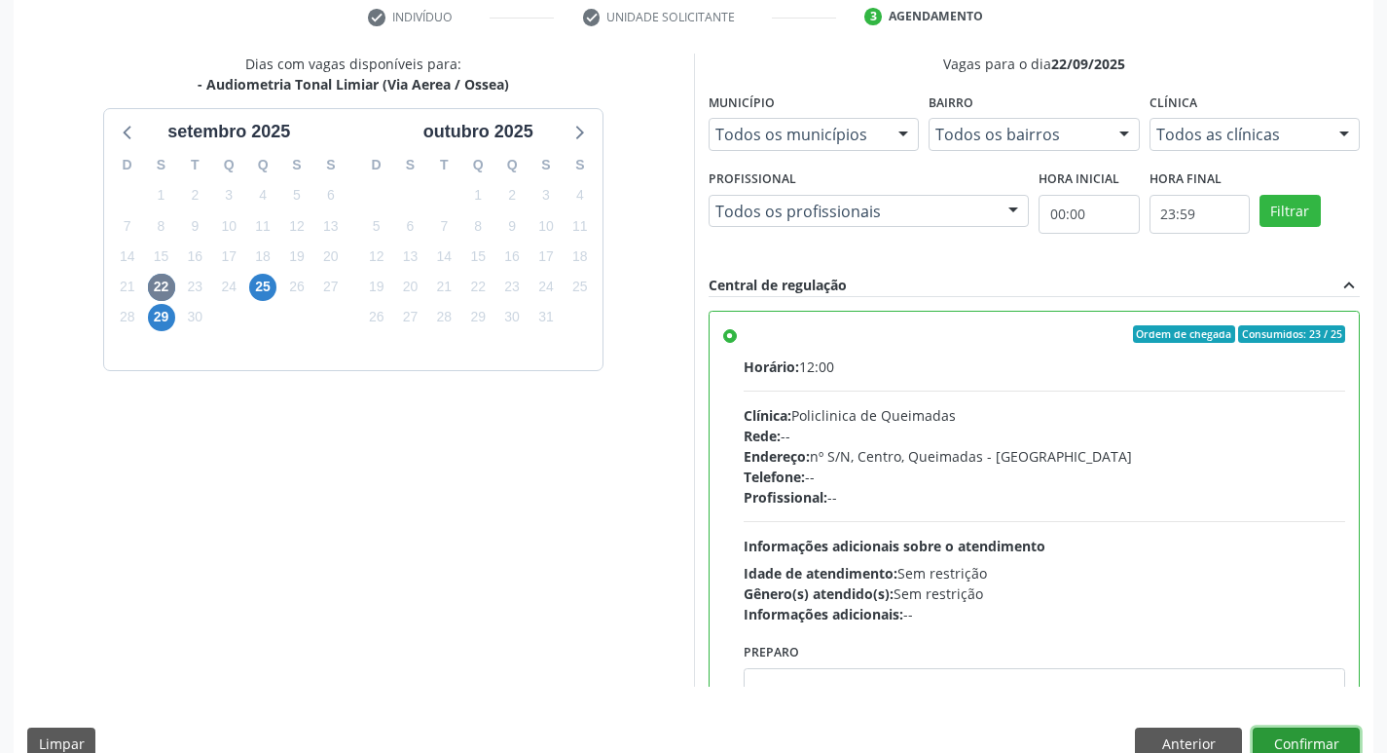
click at [1317, 740] on button "Confirmar" at bounding box center [1306, 743] width 107 height 33
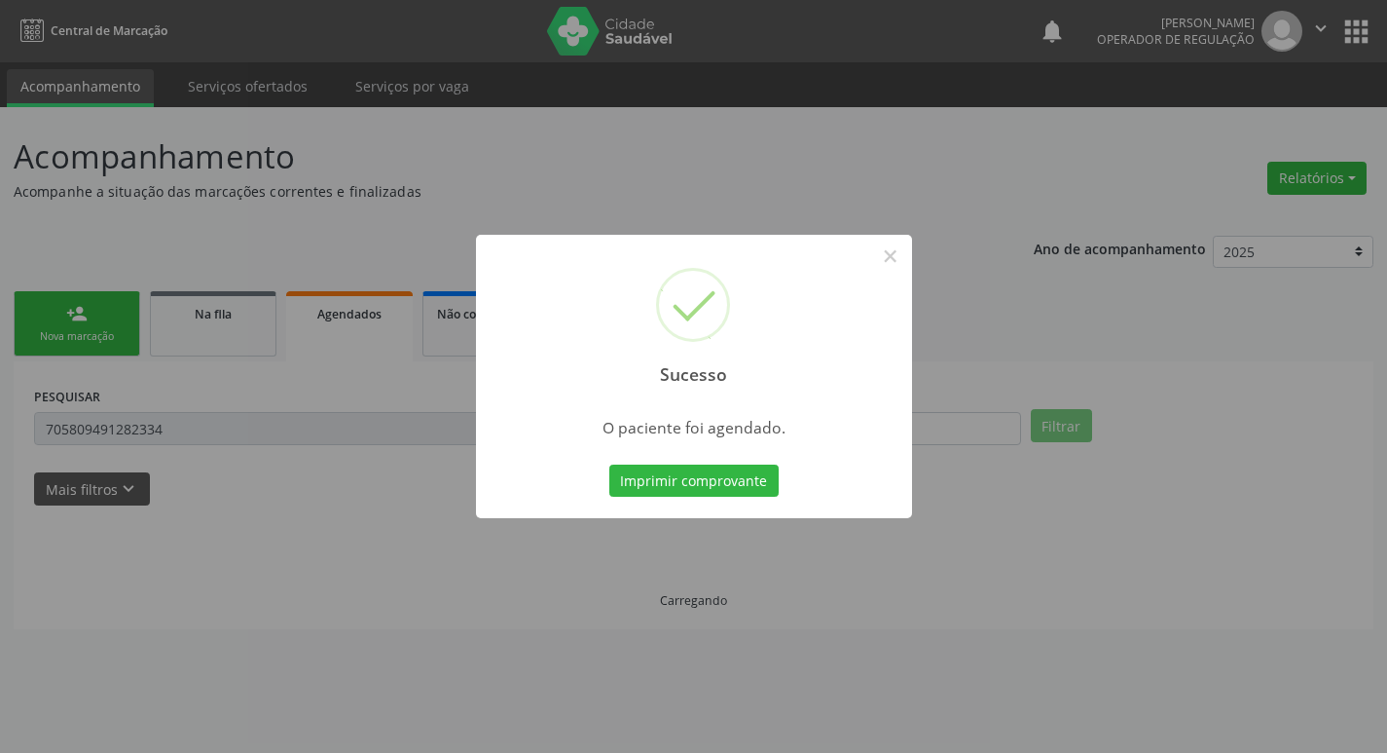
scroll to position [0, 0]
click at [672, 472] on button "Imprimir comprovante" at bounding box center [700, 480] width 169 height 33
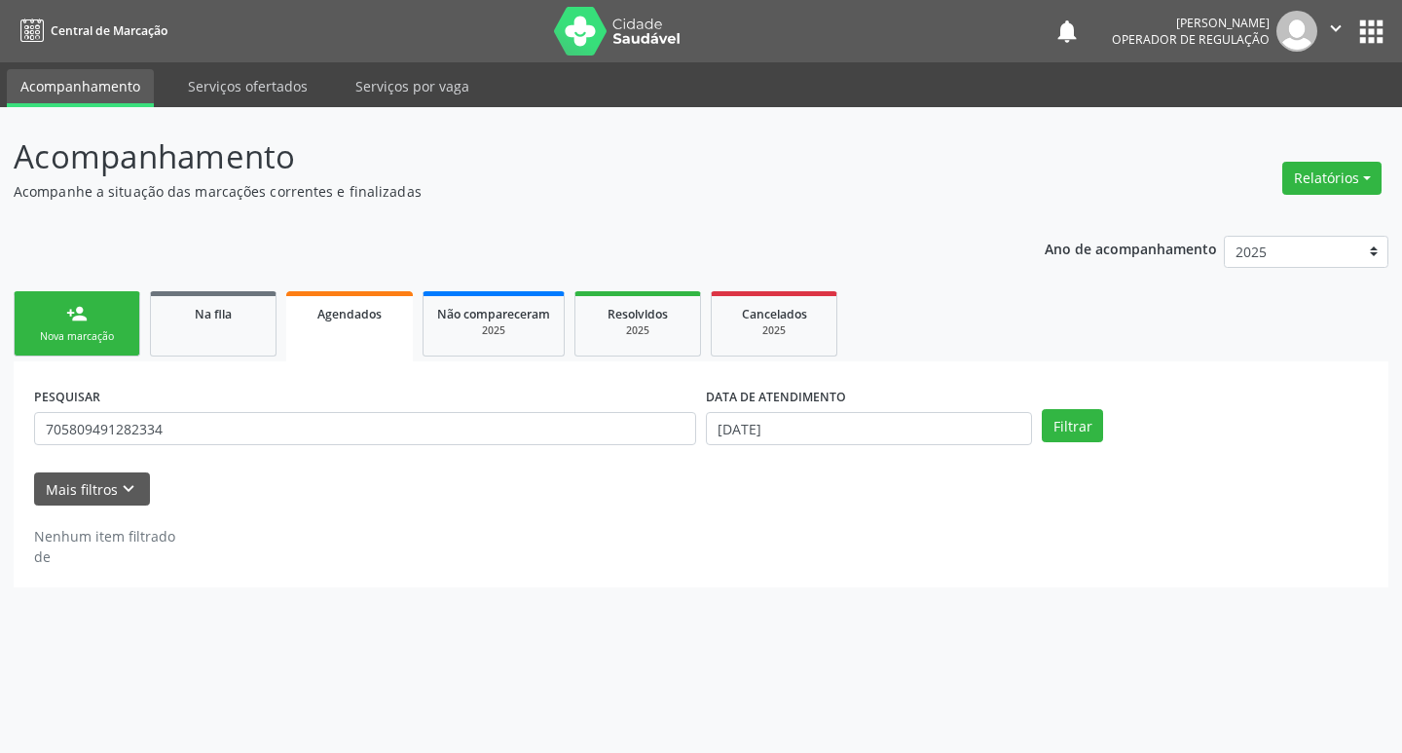
click at [124, 322] on link "person_add Nova marcação" at bounding box center [77, 323] width 127 height 65
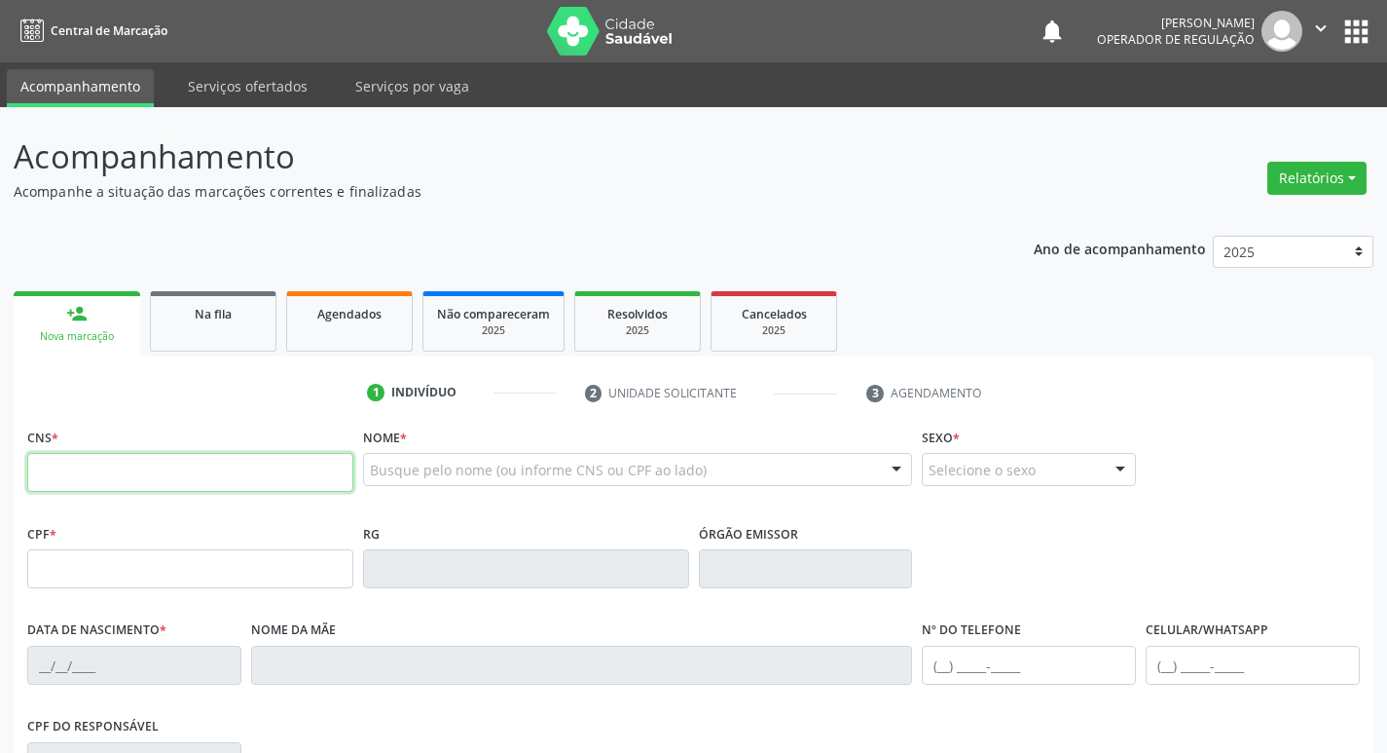
click at [156, 465] on input "text" at bounding box center [190, 472] width 326 height 39
type input "708 4077 0387 3760"
type input "037.458.187-84"
type input "11/11/1961"
type input "Maria da Silva Sousa"
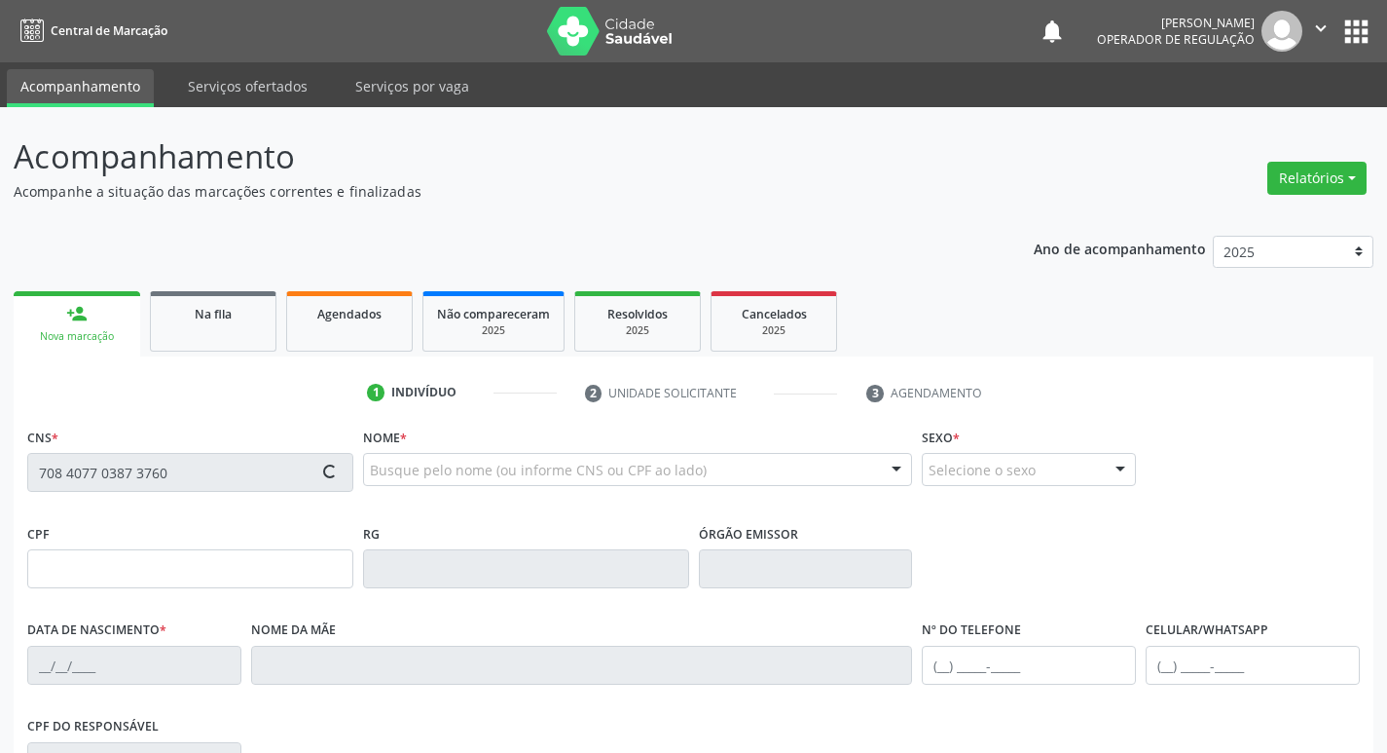
type input "(83) 99143-3992"
type input "422.607.285-53"
type input "68"
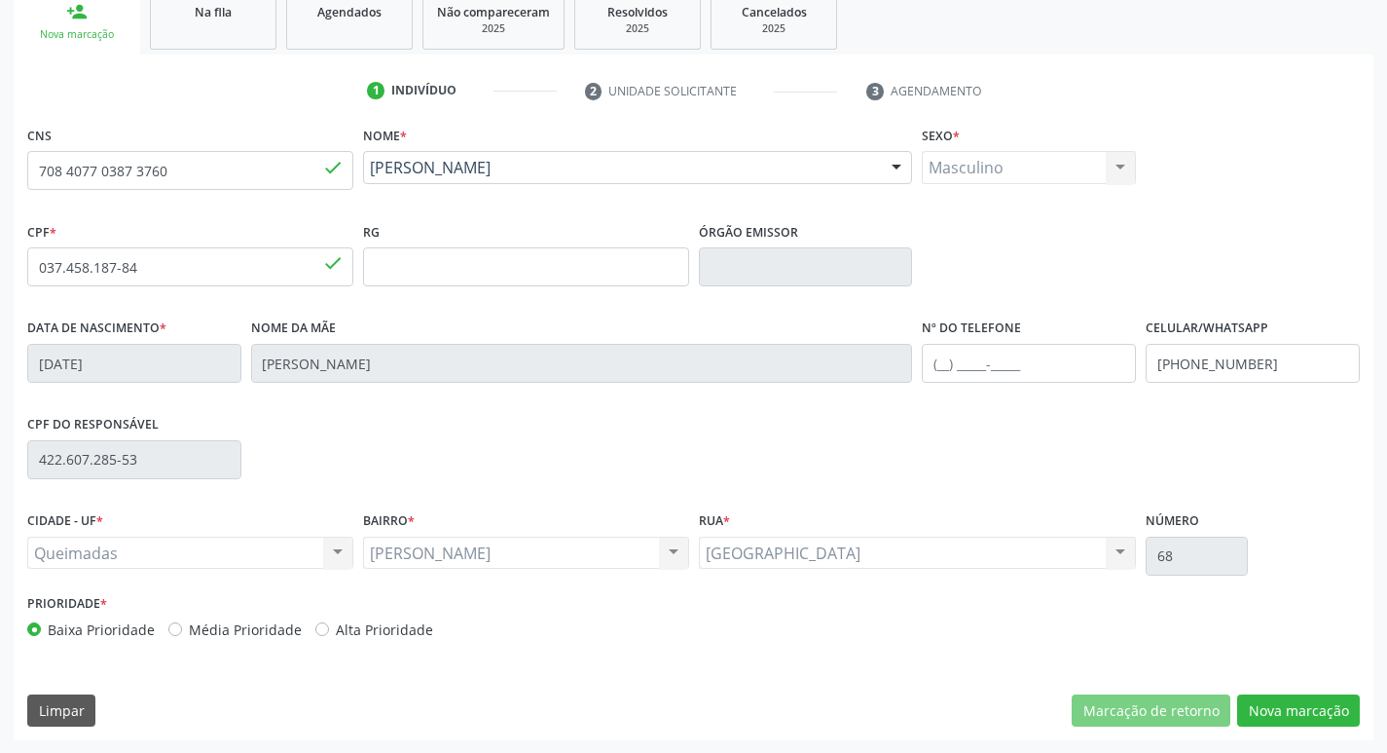
scroll to position [303, 0]
click at [1287, 709] on button "Nova marcação" at bounding box center [1299, 709] width 123 height 33
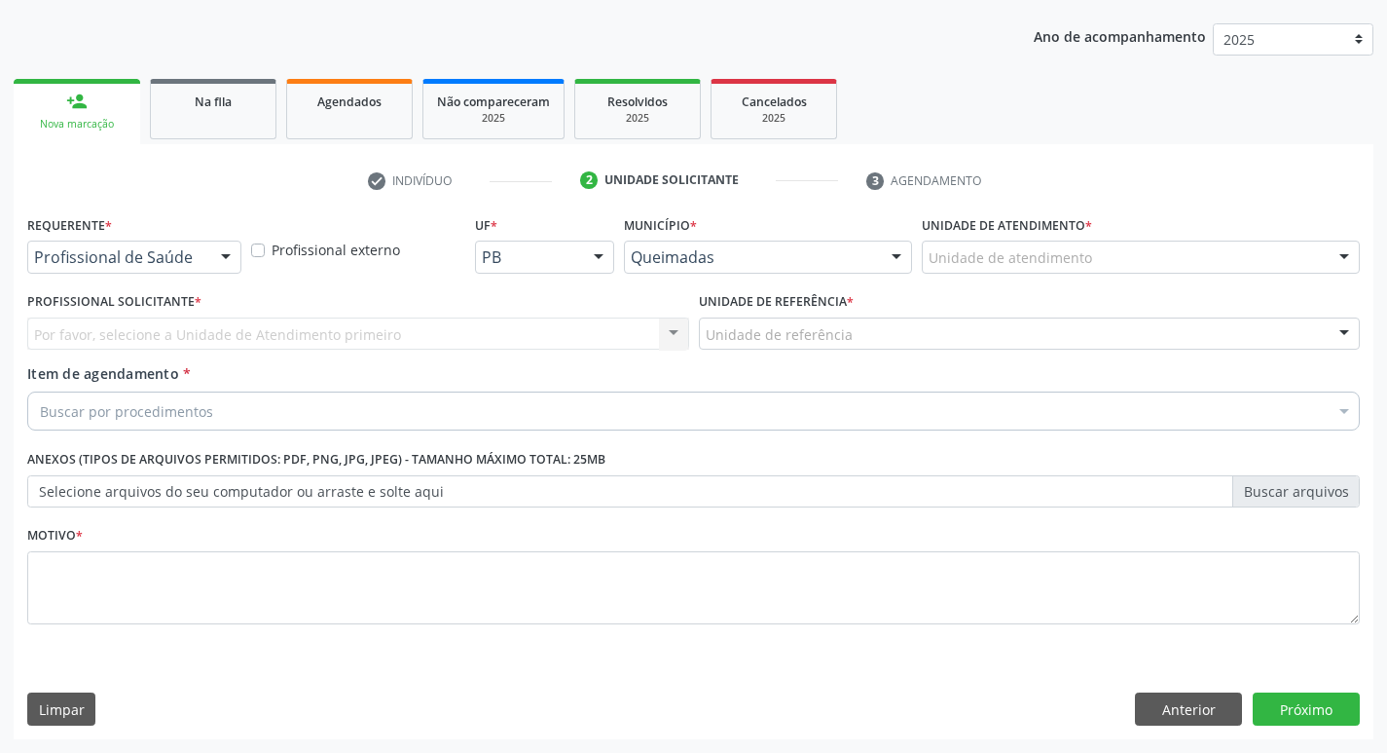
scroll to position [212, 0]
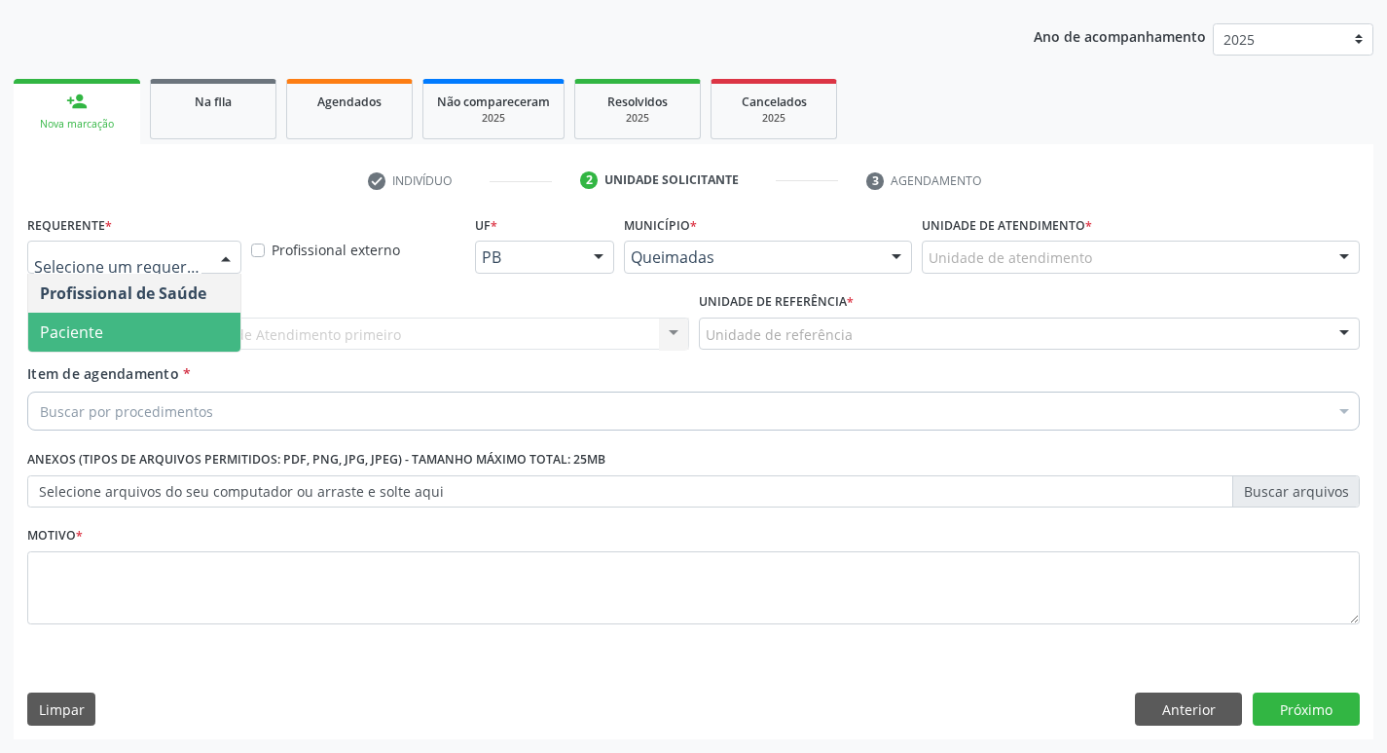
click at [117, 328] on span "Paciente" at bounding box center [134, 332] width 212 height 39
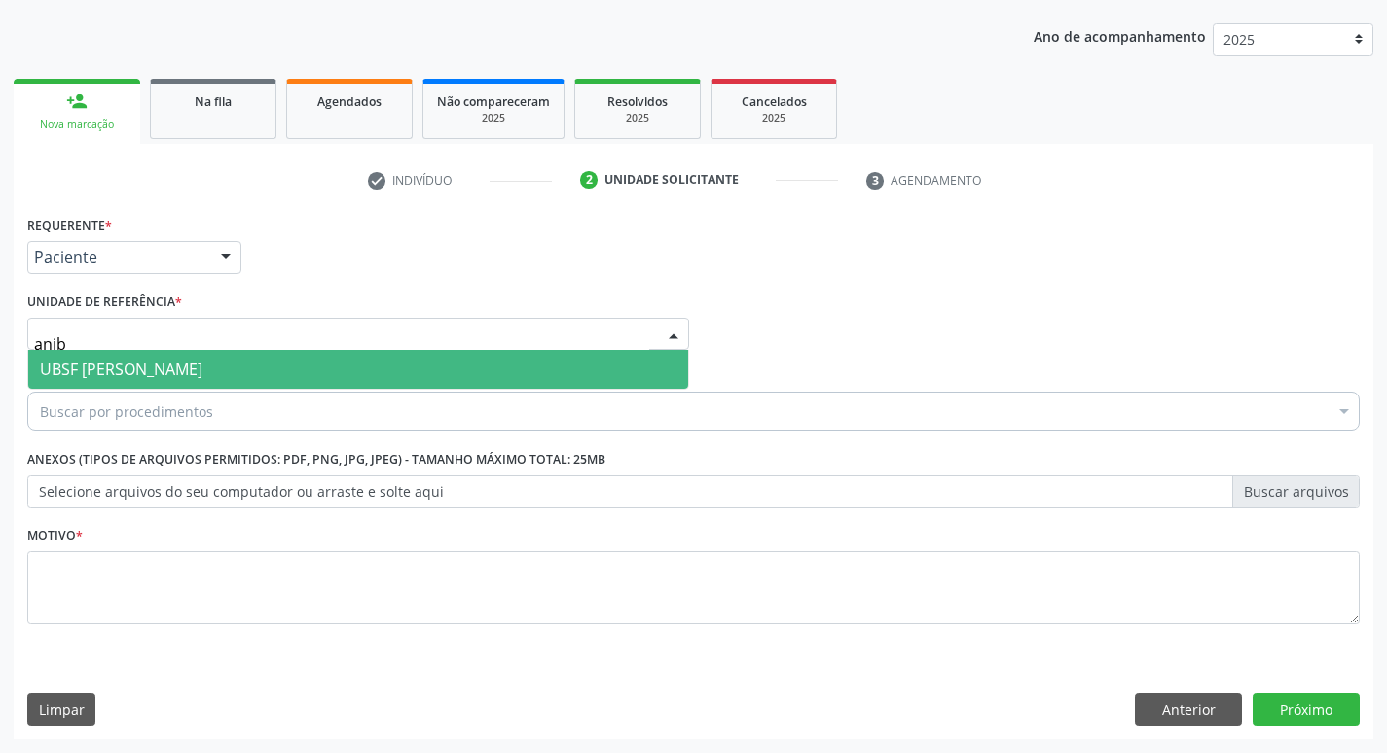
type input "aniba"
click at [149, 367] on span "UBSF [PERSON_NAME]" at bounding box center [121, 368] width 163 height 21
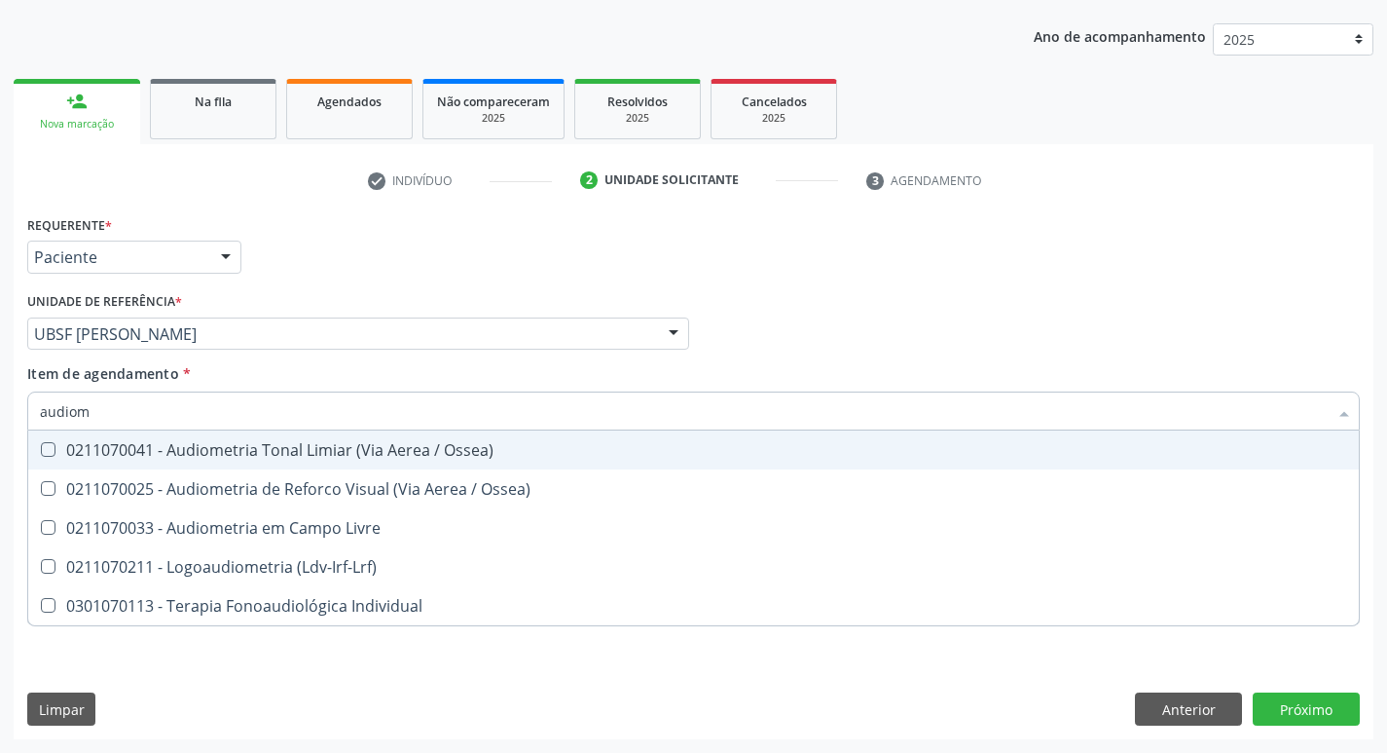
type input "audiome"
click at [221, 454] on div "0211070041 - Audiometria Tonal Limiar (Via Aerea / Ossea)" at bounding box center [694, 450] width 1308 height 16
checkbox Ossea\) "true"
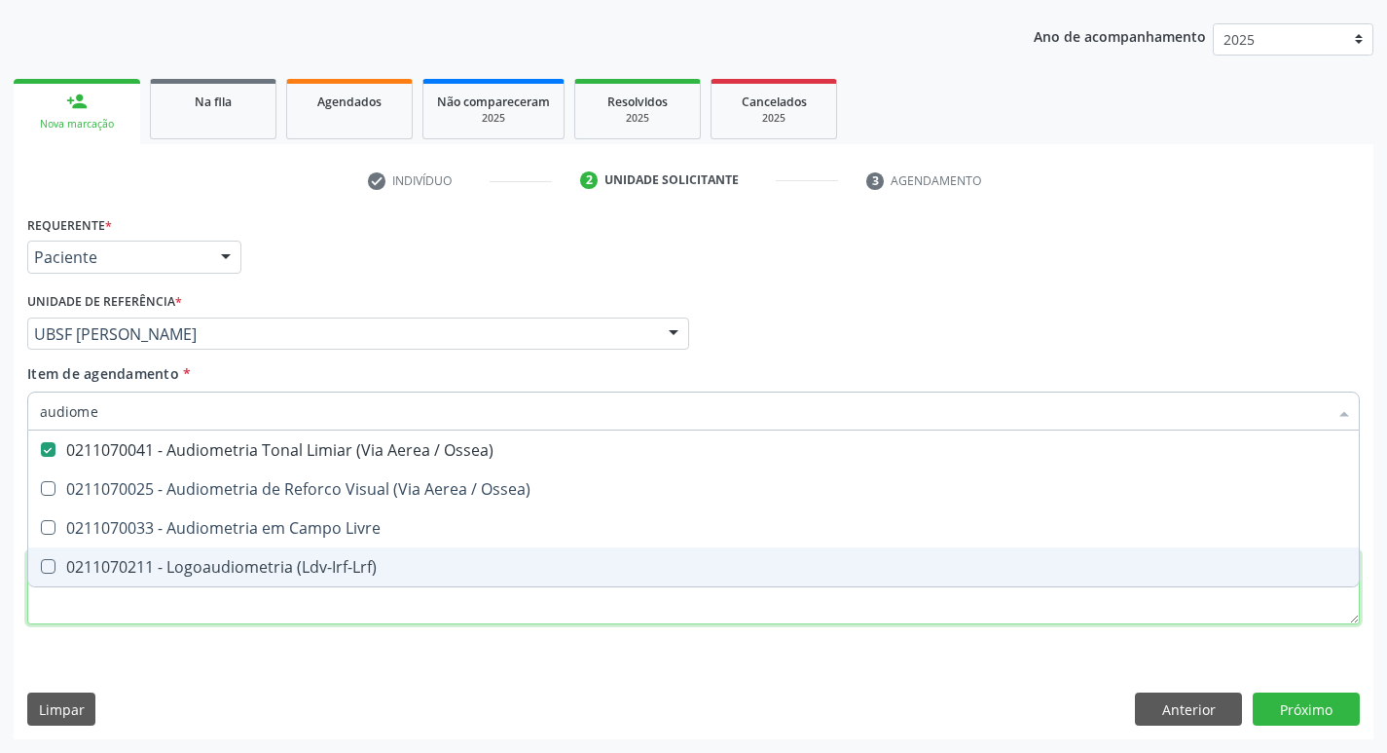
click at [116, 620] on div "Requerente * Paciente Profissional de Saúde Paciente Nenhum resultado encontrad…" at bounding box center [693, 430] width 1333 height 441
checkbox Ossea\) "true"
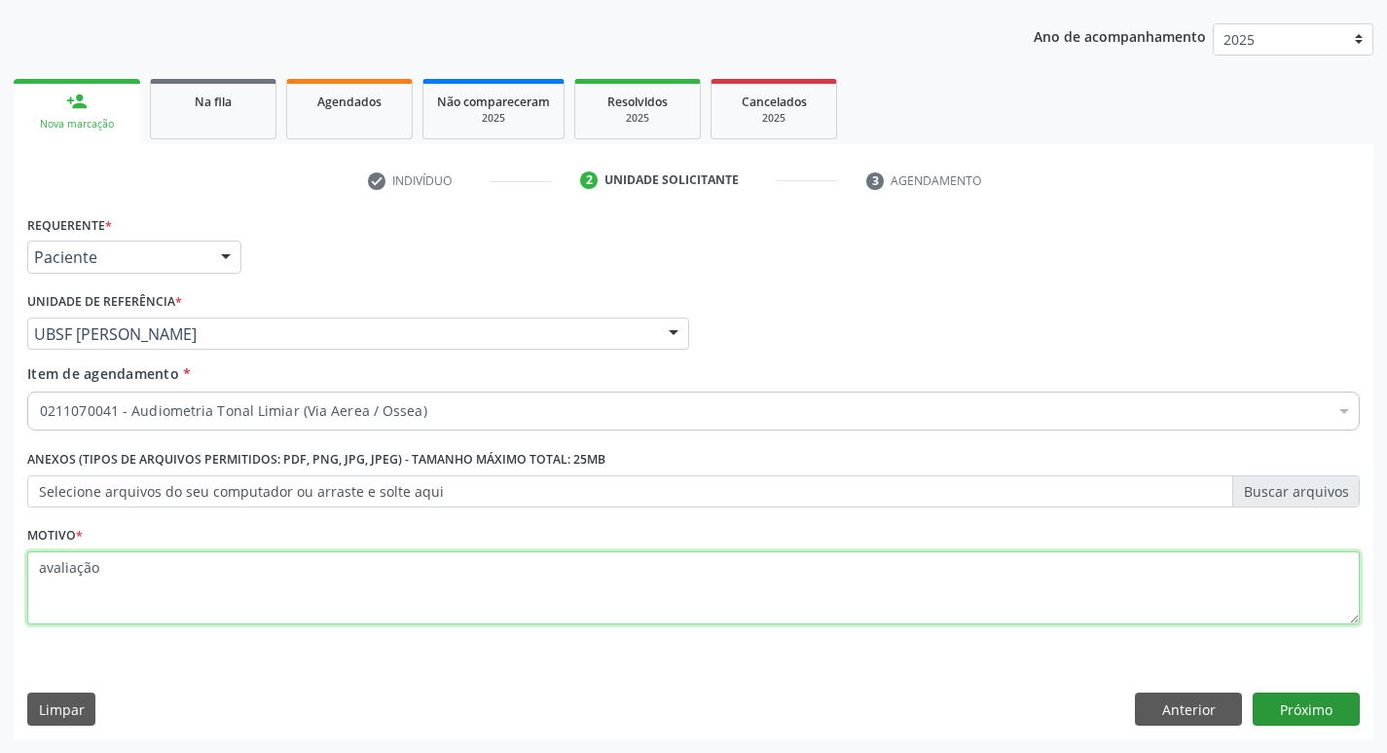
type textarea "avaliação"
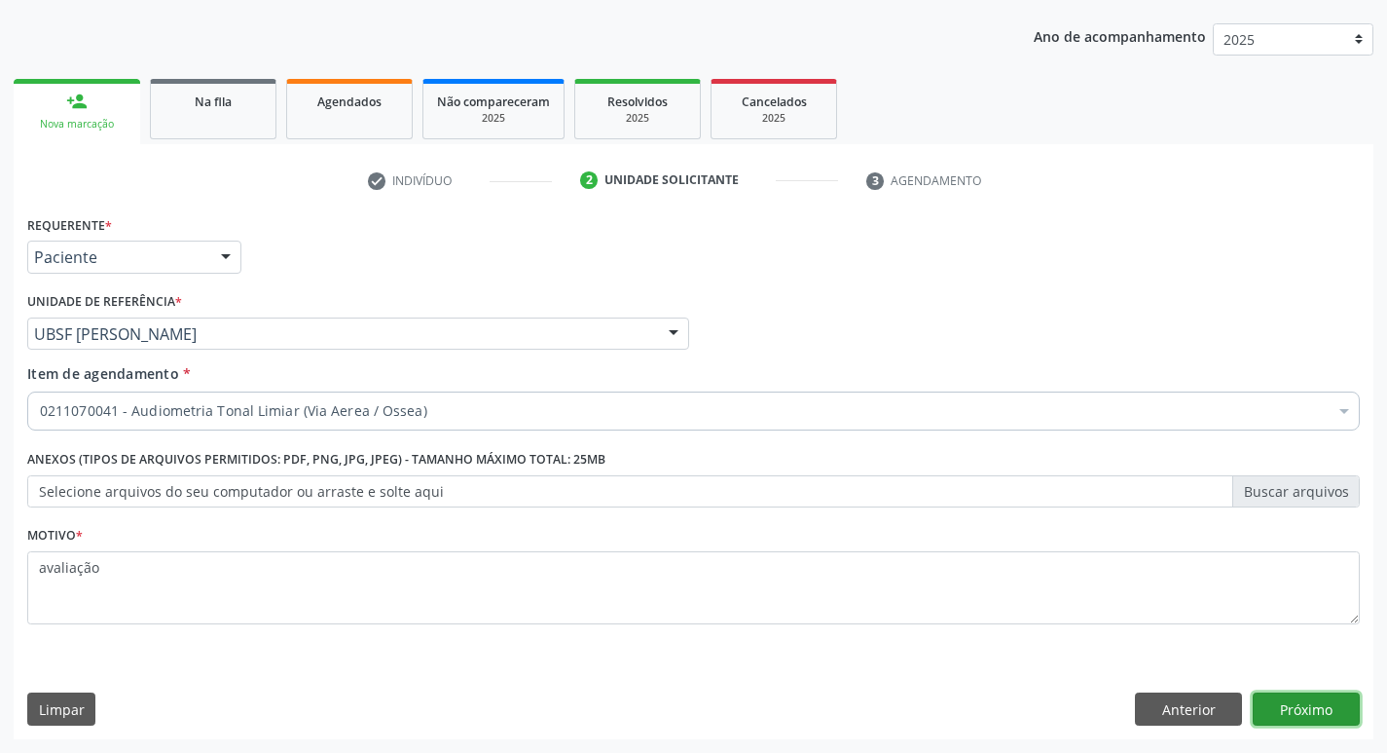
click at [1286, 699] on button "Próximo" at bounding box center [1306, 708] width 107 height 33
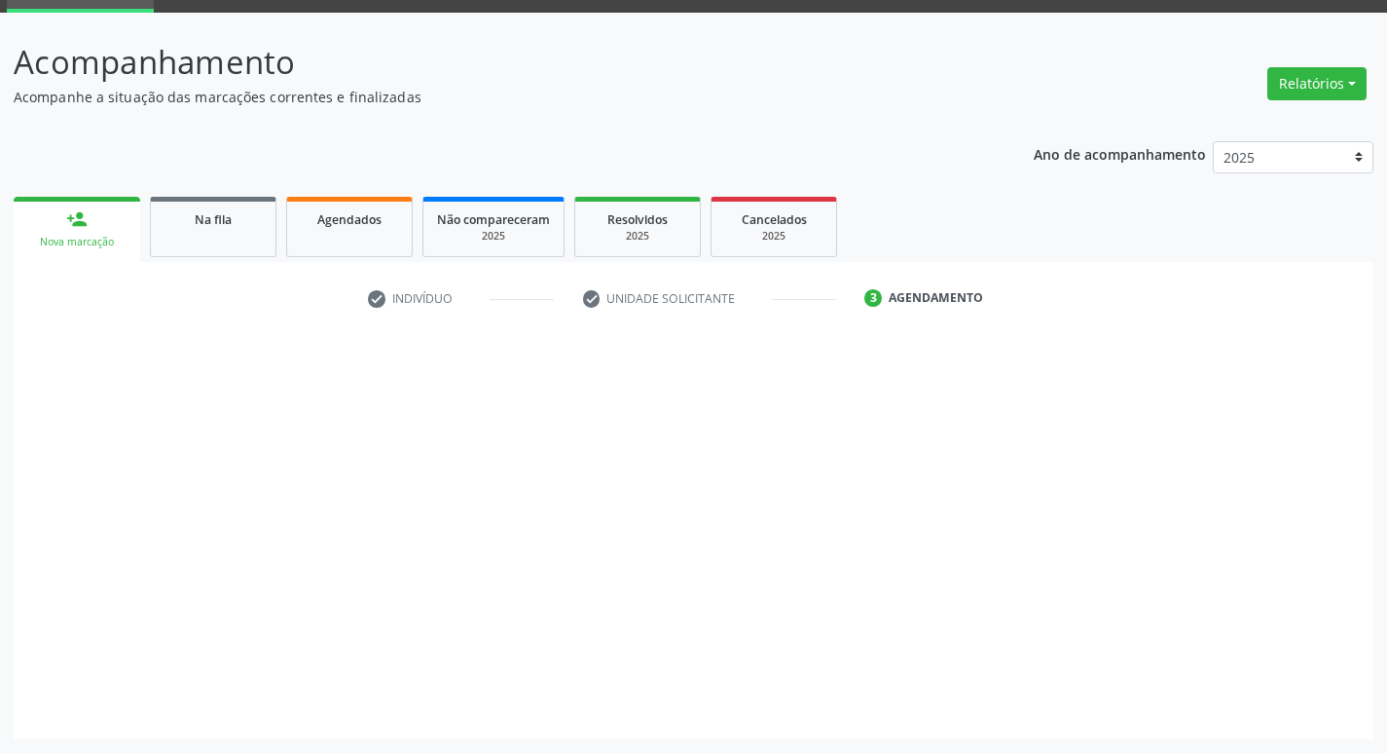
scroll to position [94, 0]
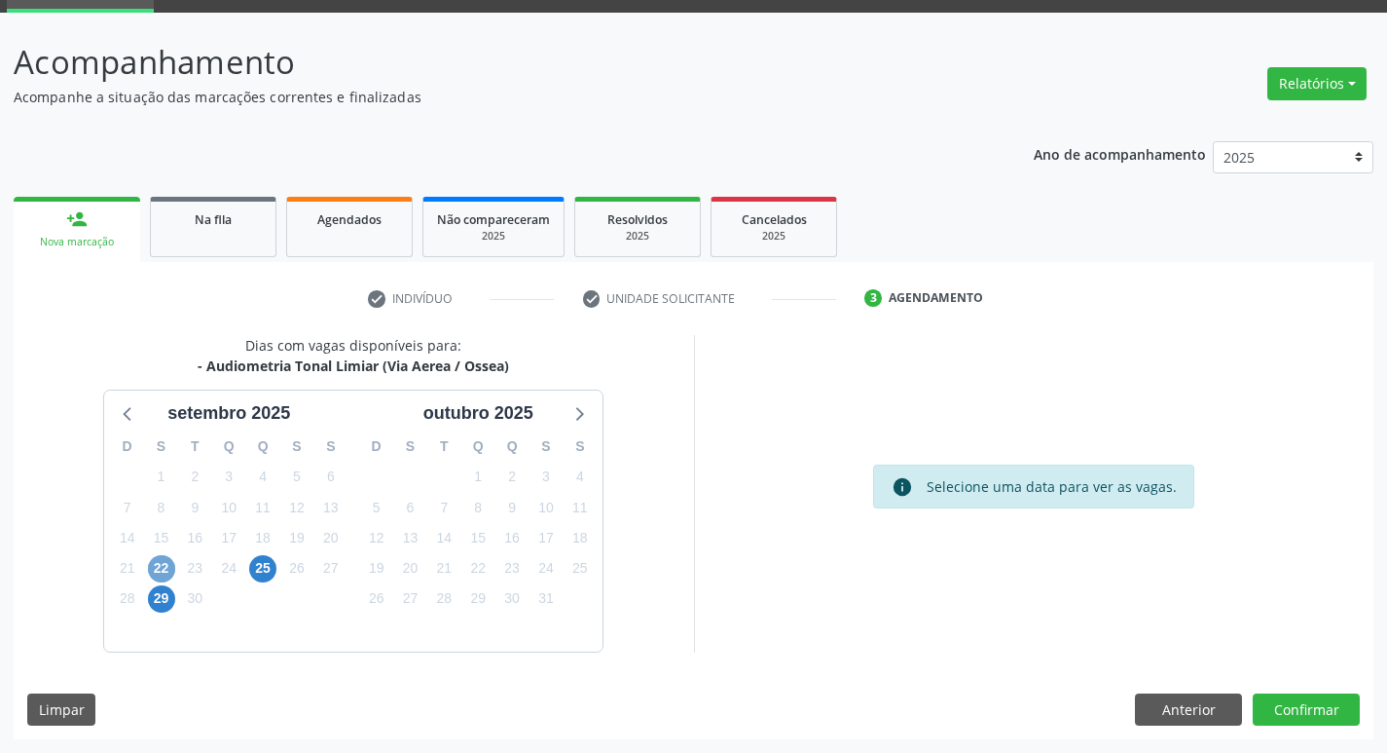
click at [165, 564] on span "22" at bounding box center [161, 568] width 27 height 27
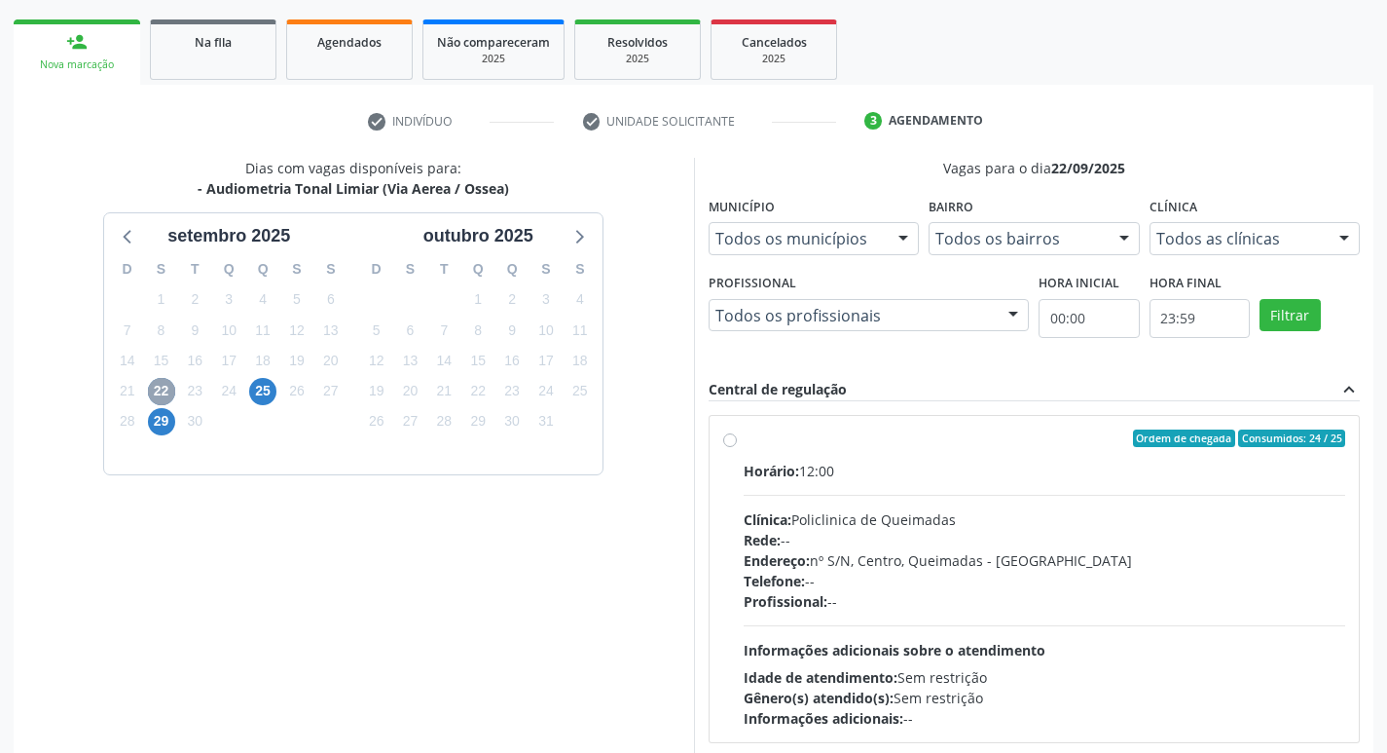
scroll to position [376, 0]
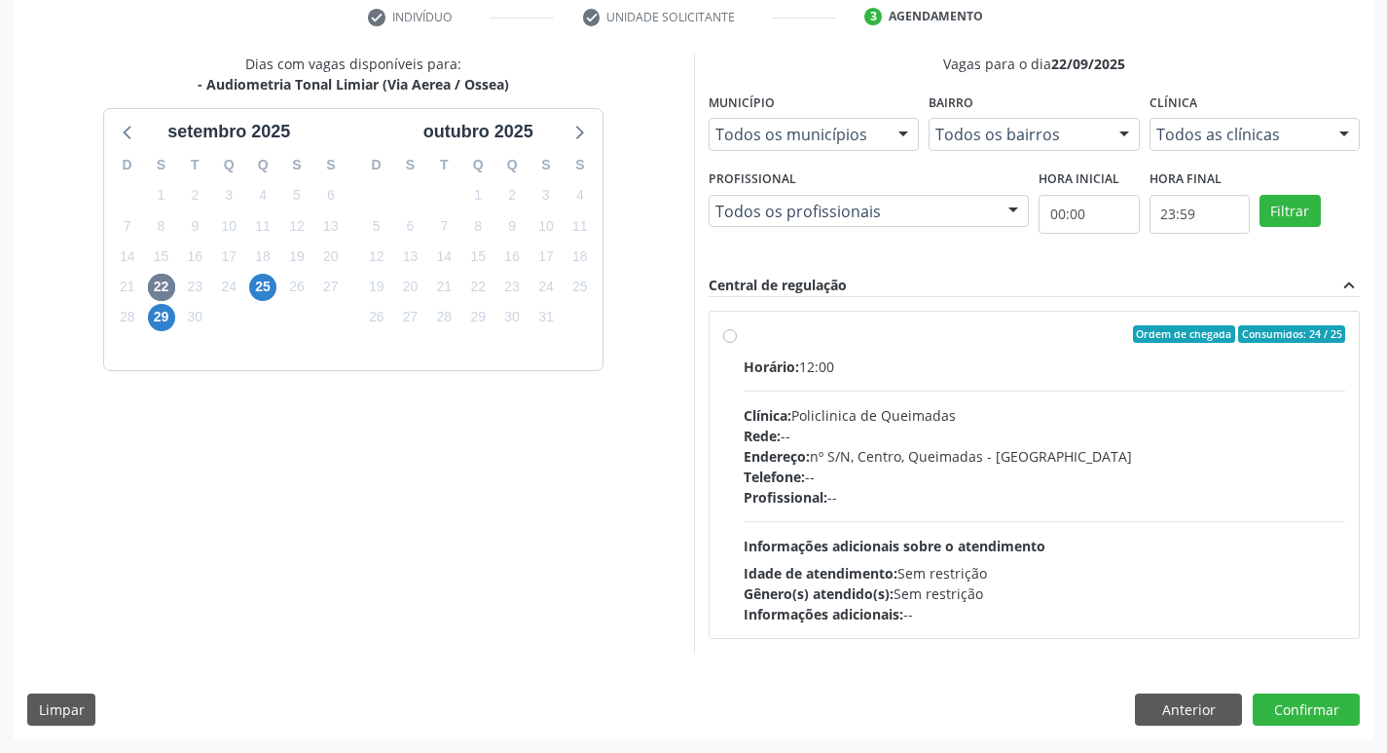
click at [1175, 340] on span "Ordem de chegada" at bounding box center [1184, 334] width 102 height 18
click at [737, 340] on input "Ordem de chegada Consumidos: 24 / 25 Horário: 12:00 Clínica: Policlinica de Que…" at bounding box center [730, 334] width 14 height 18
radio input "true"
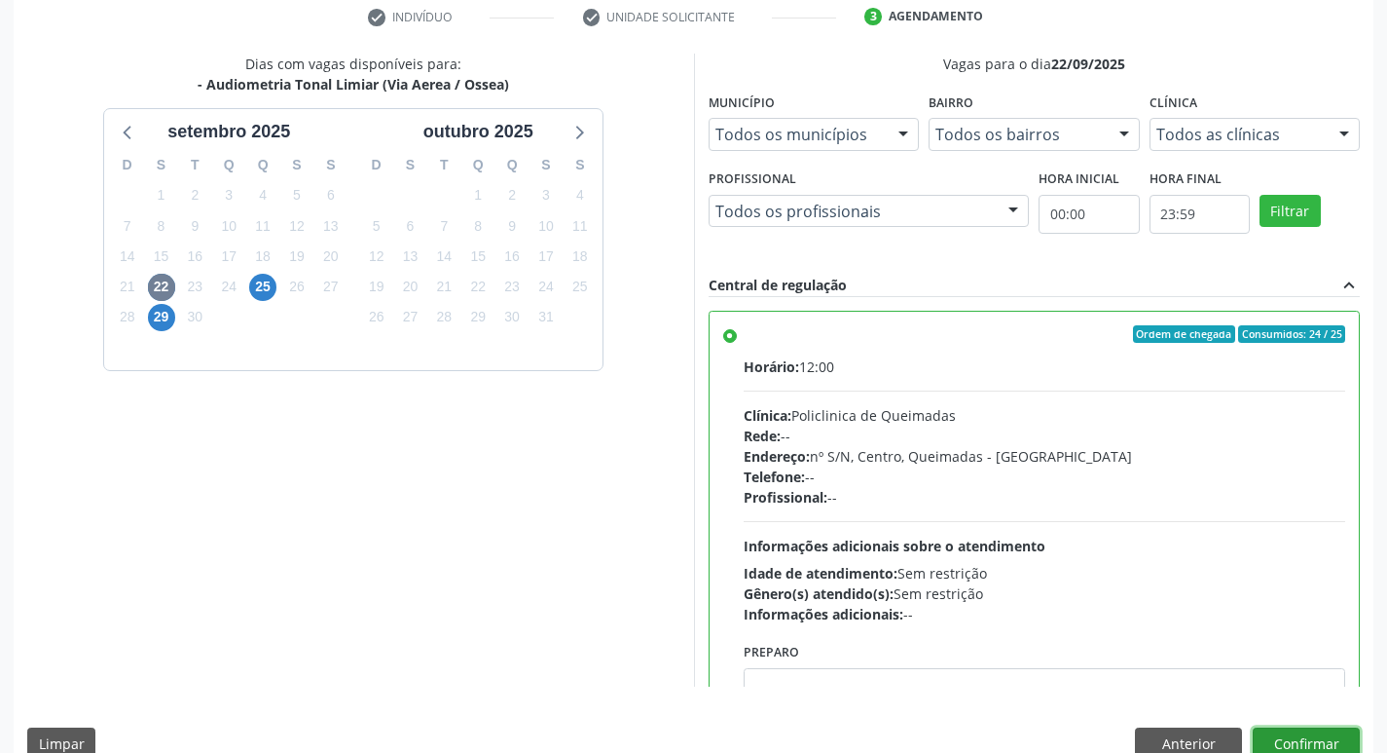
click at [1326, 740] on button "Confirmar" at bounding box center [1306, 743] width 107 height 33
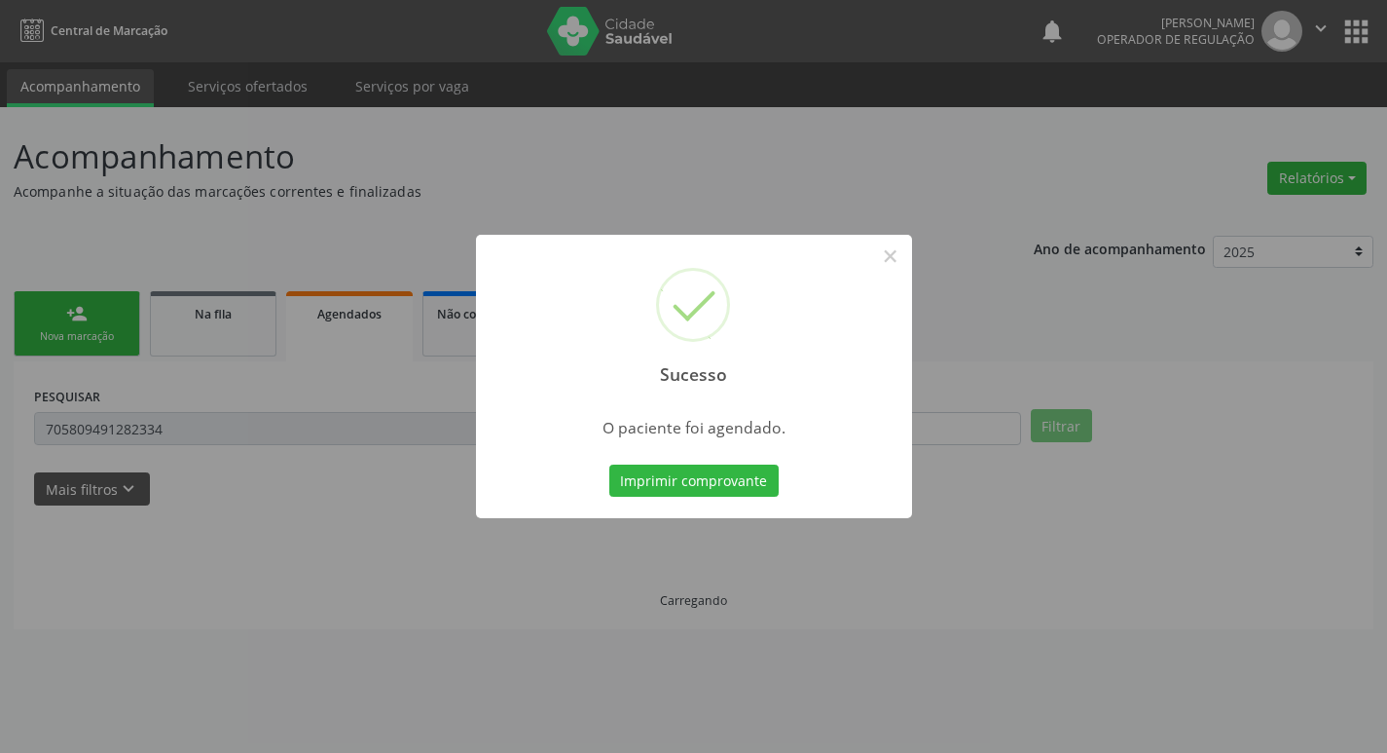
scroll to position [0, 0]
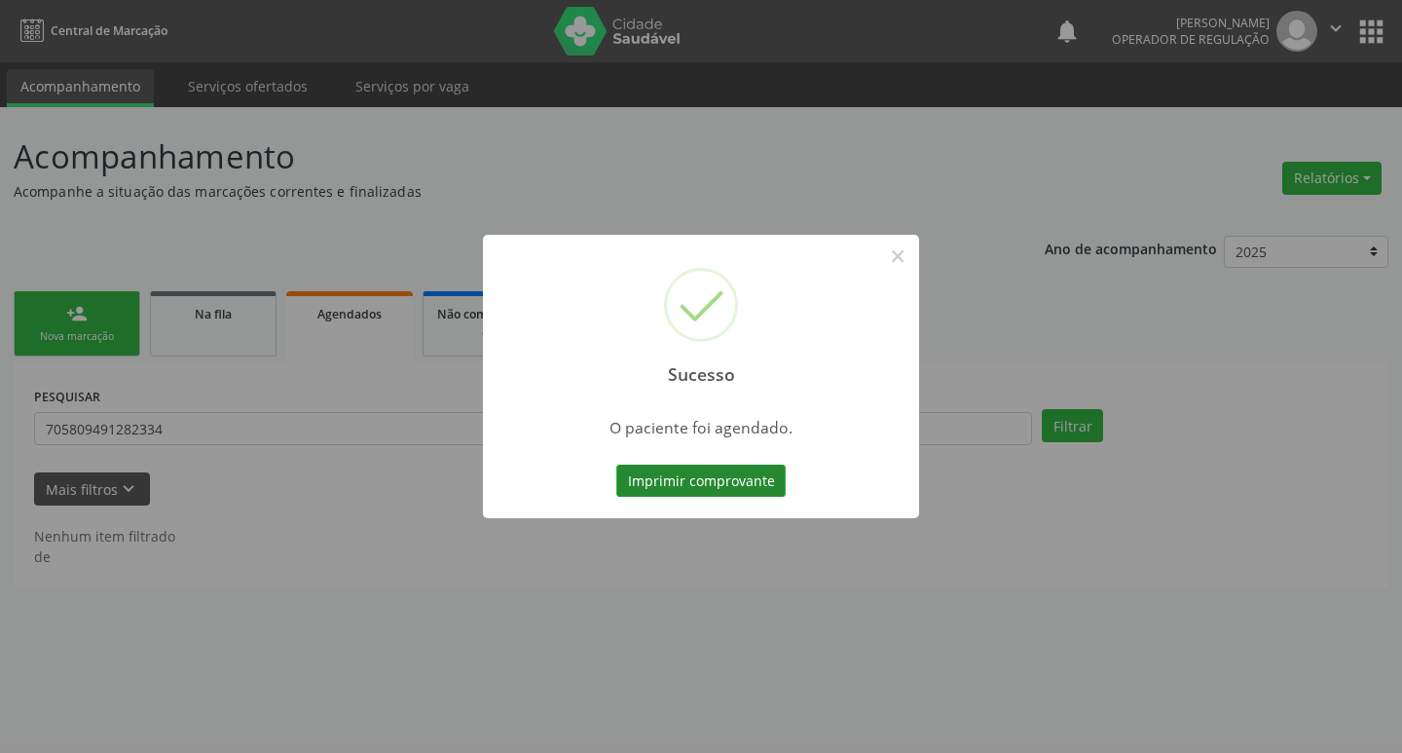
click at [746, 481] on button "Imprimir comprovante" at bounding box center [700, 480] width 169 height 33
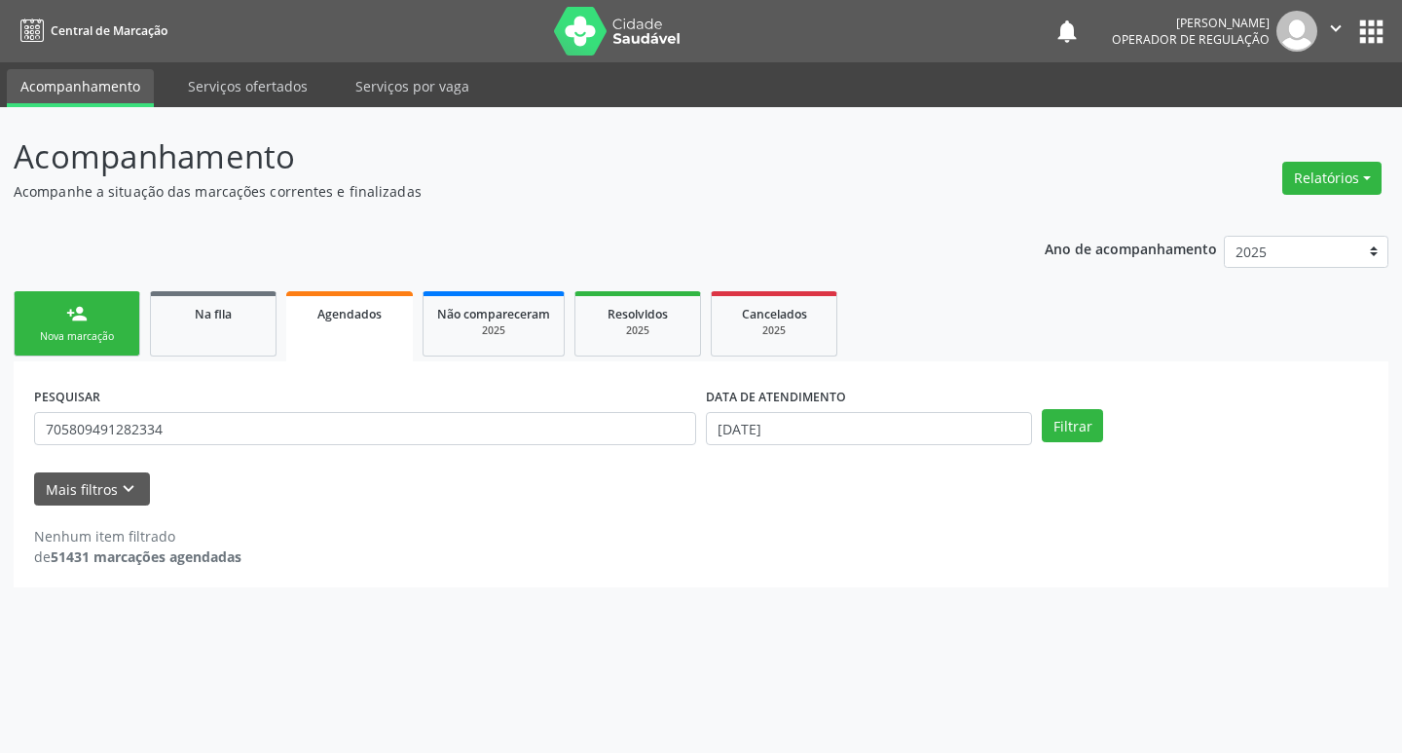
click at [117, 341] on div "Nova marcação" at bounding box center [76, 336] width 97 height 15
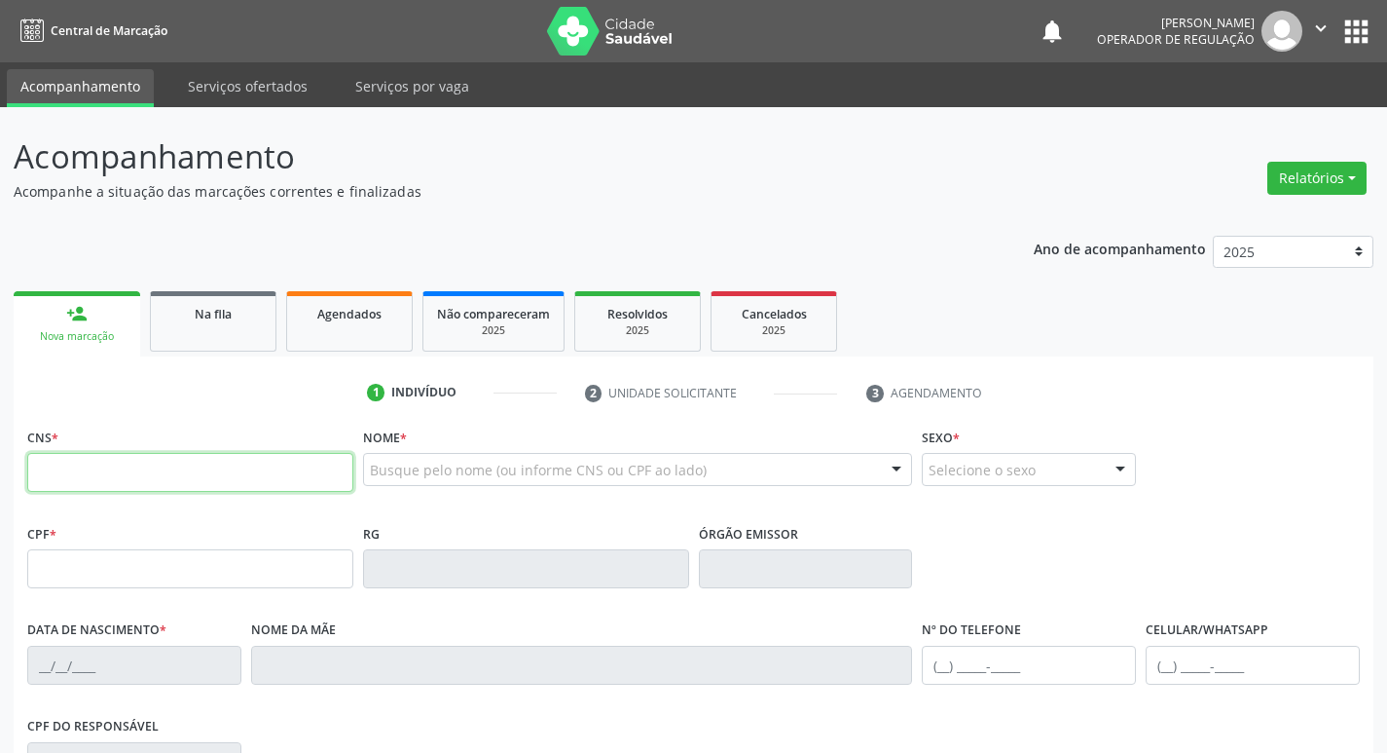
click at [144, 473] on input "text" at bounding box center [190, 472] width 326 height 39
type input "700 6034 6079 8466"
type input "839.236.244-68"
type input "05/11/1946"
type input "Maria das Dores dos Santos"
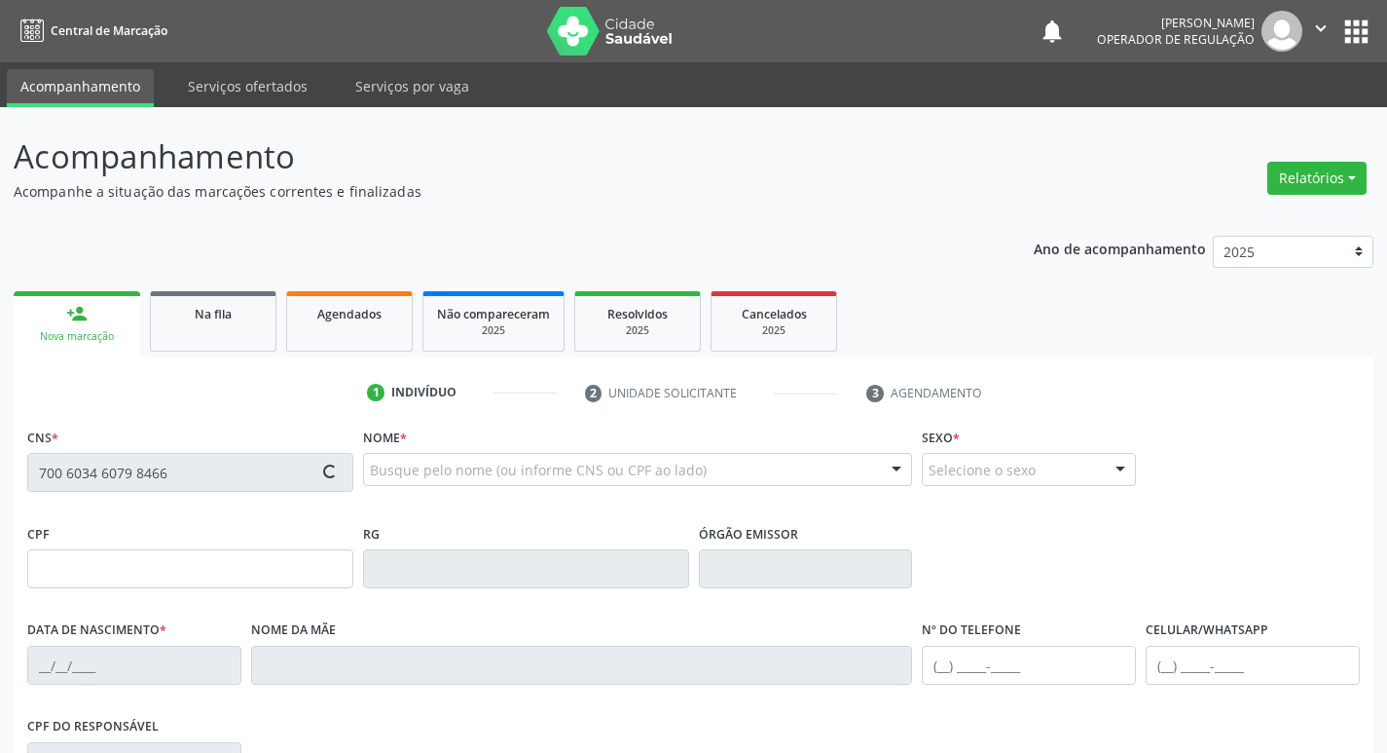
type input "(83) 99978-1400"
type input "115"
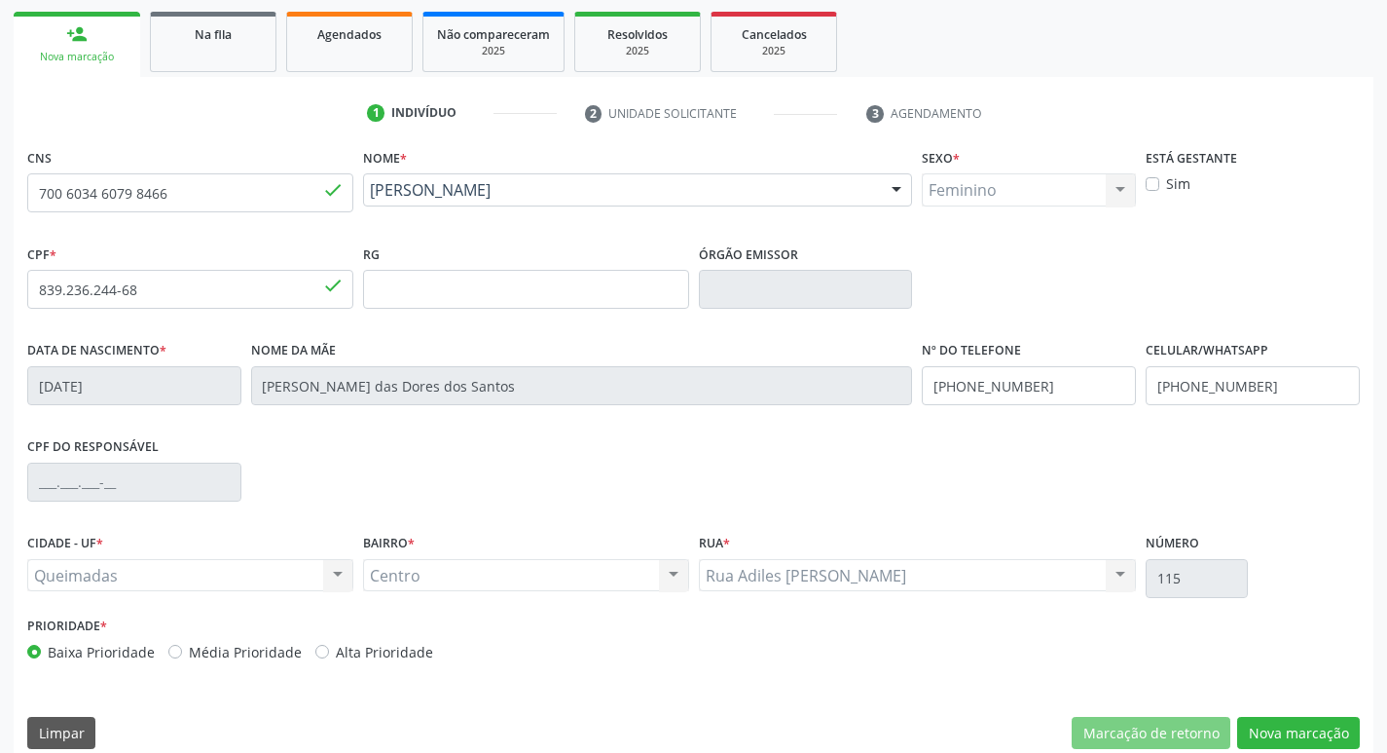
scroll to position [303, 0]
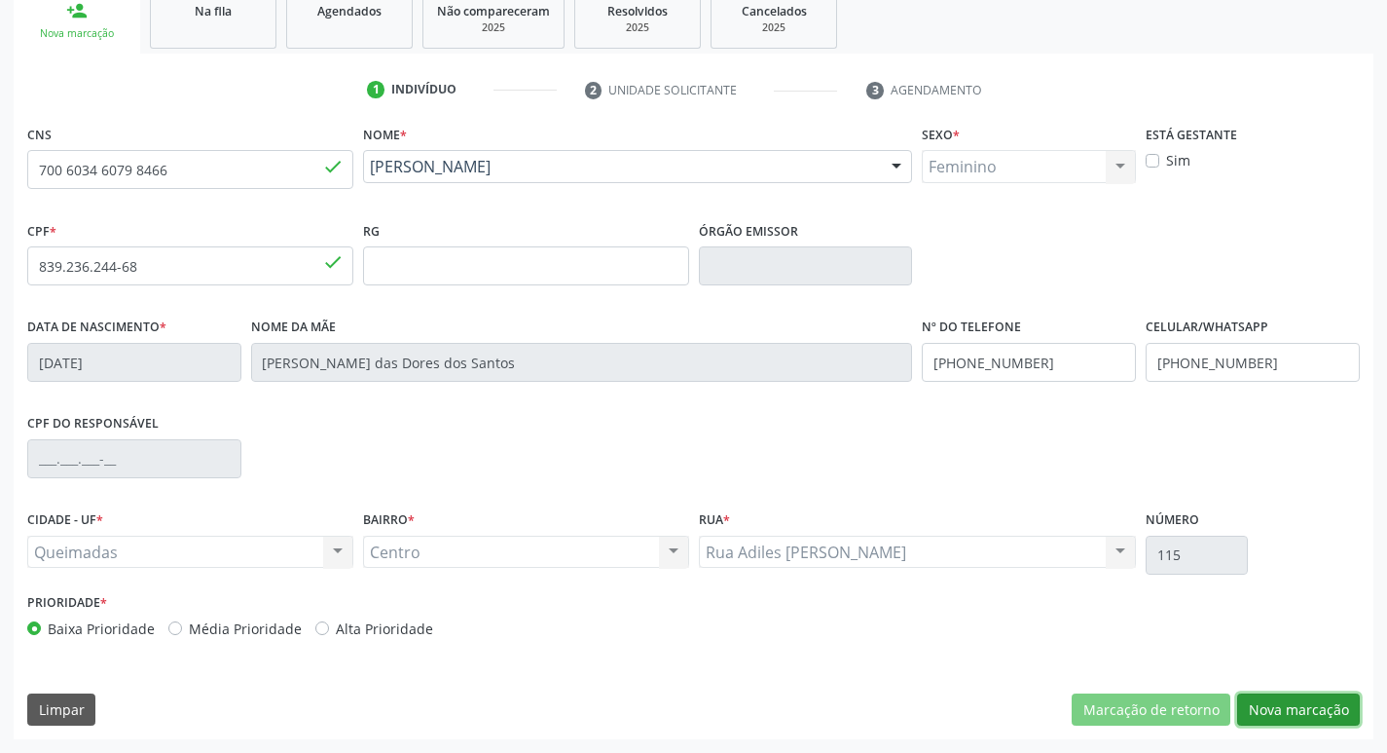
click at [1332, 715] on button "Nova marcação" at bounding box center [1299, 709] width 123 height 33
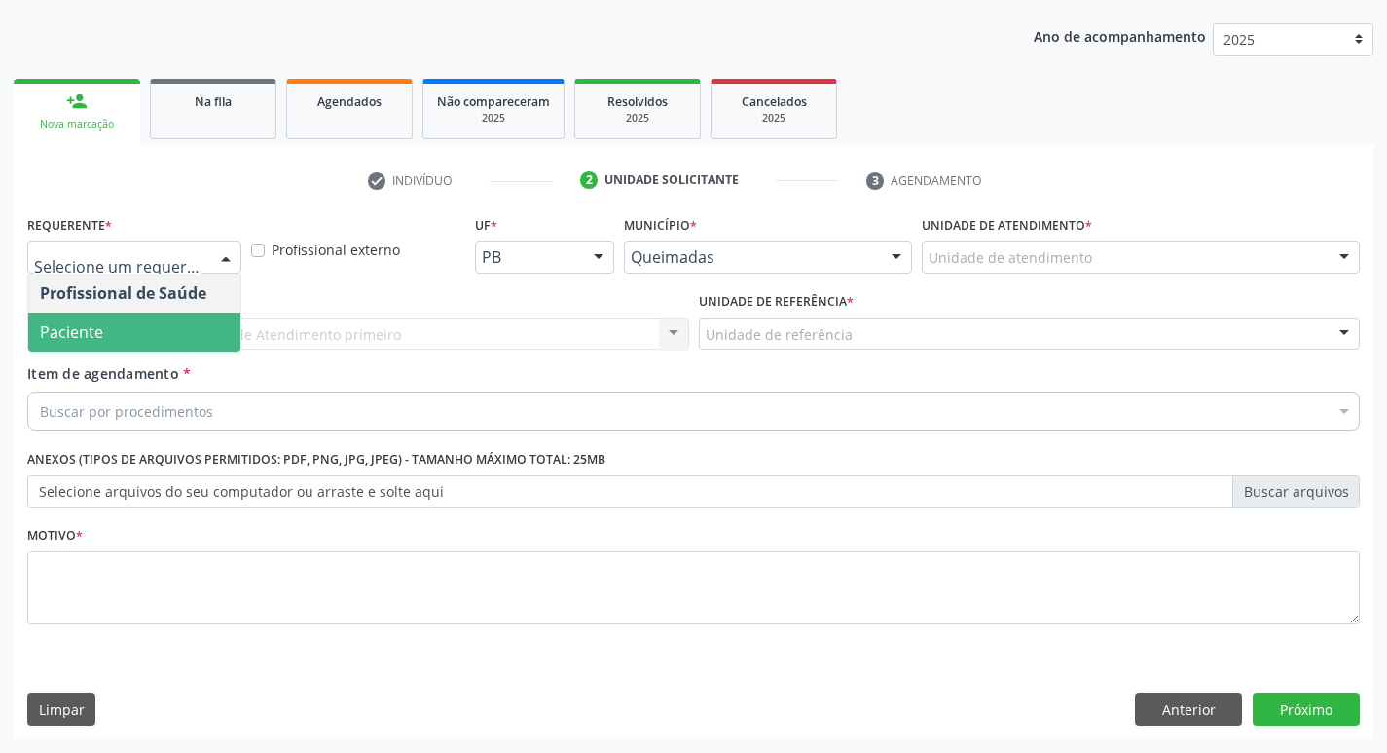
click at [141, 344] on span "Paciente" at bounding box center [134, 332] width 212 height 39
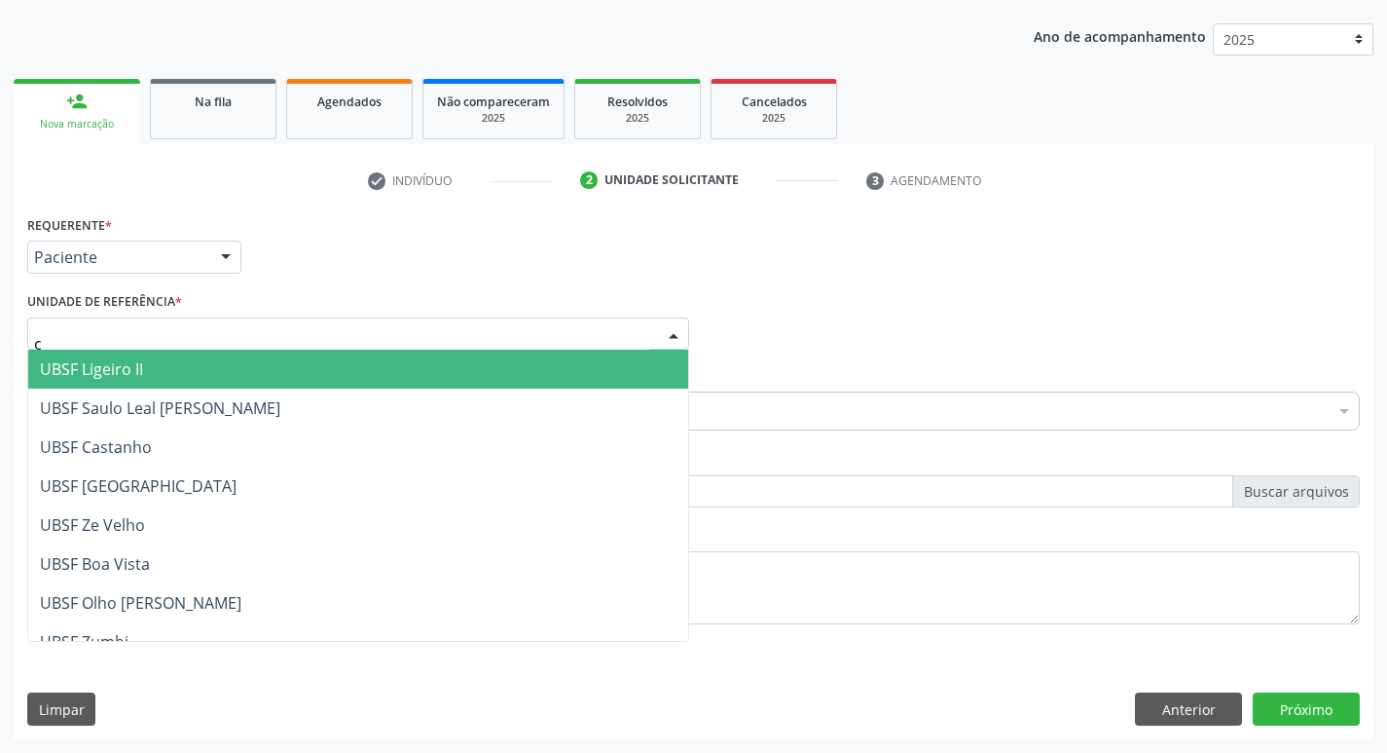
type input "ce"
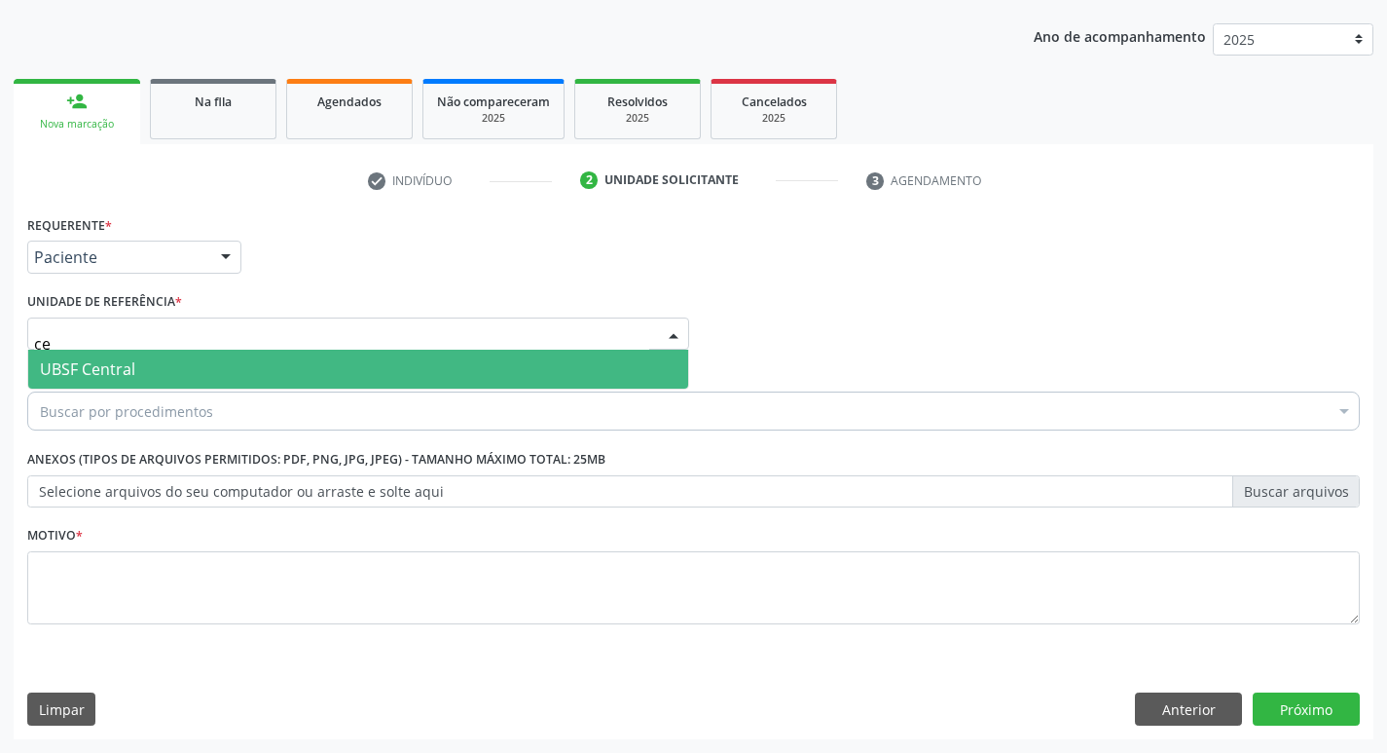
click at [156, 357] on span "UBSF Central" at bounding box center [358, 369] width 660 height 39
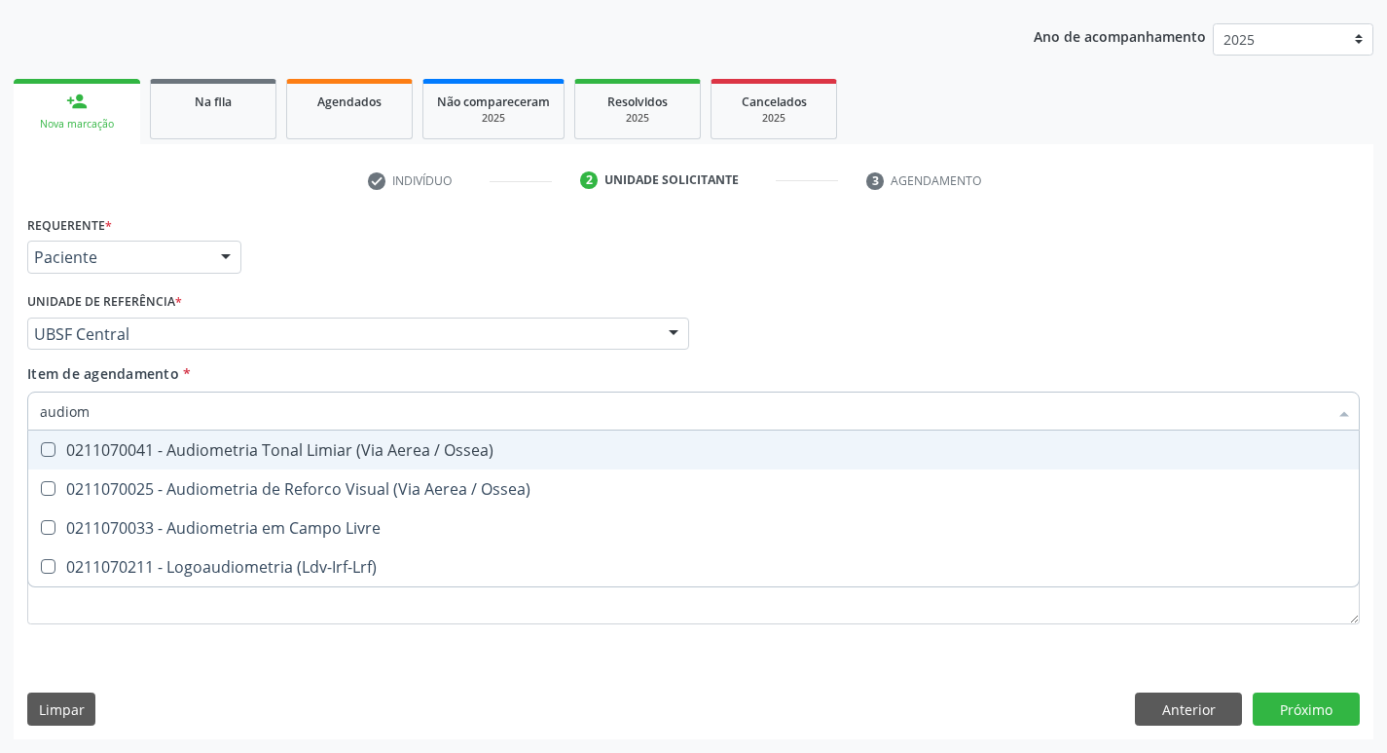
type input "audiome"
click at [136, 435] on span "0211070041 - Audiometria Tonal Limiar (Via Aerea / Ossea)" at bounding box center [693, 449] width 1331 height 39
checkbox Ossea\) "true"
click at [975, 201] on div "check Indivíduo 2 Unidade solicitante 3 Agendamento CNS 700 6034 6079 8466 done…" at bounding box center [694, 452] width 1360 height 574
checkbox Ossea\) "true"
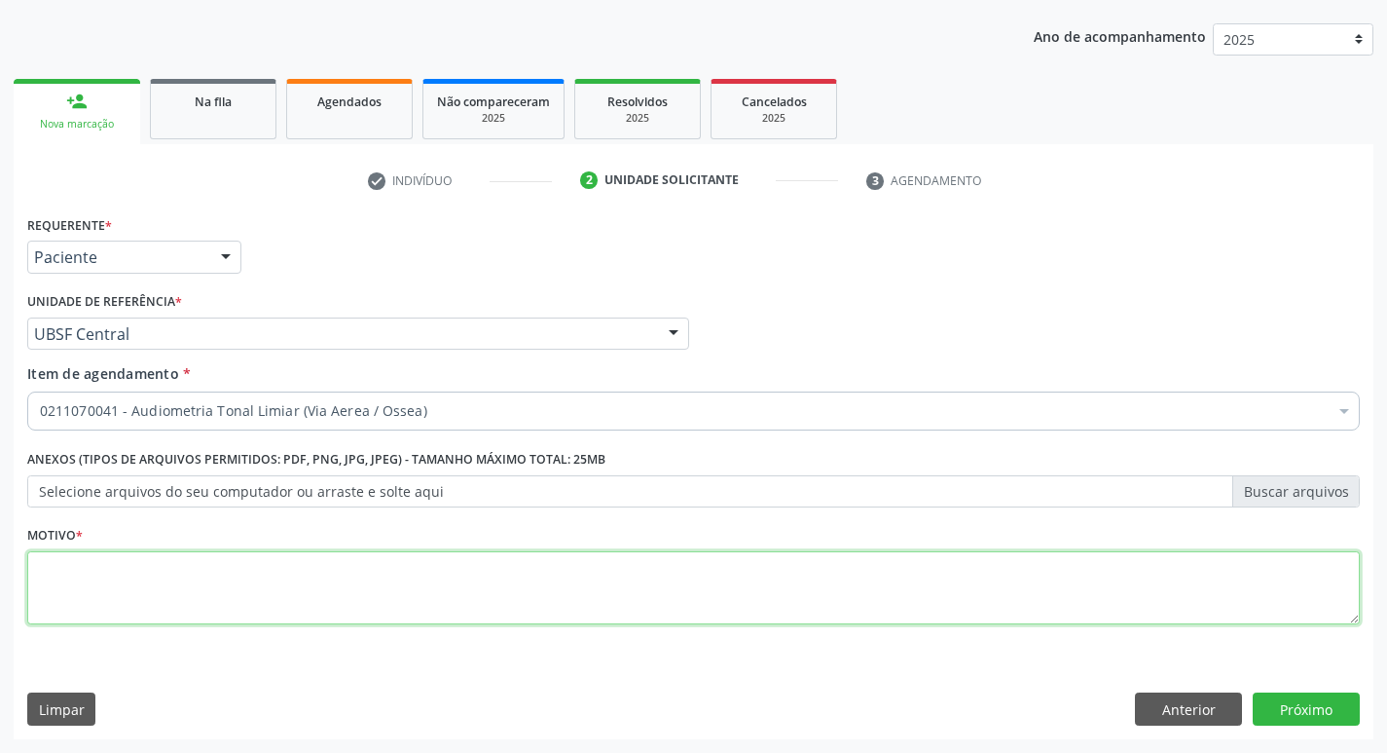
click at [317, 578] on textarea at bounding box center [693, 588] width 1333 height 74
type textarea "avaliação"
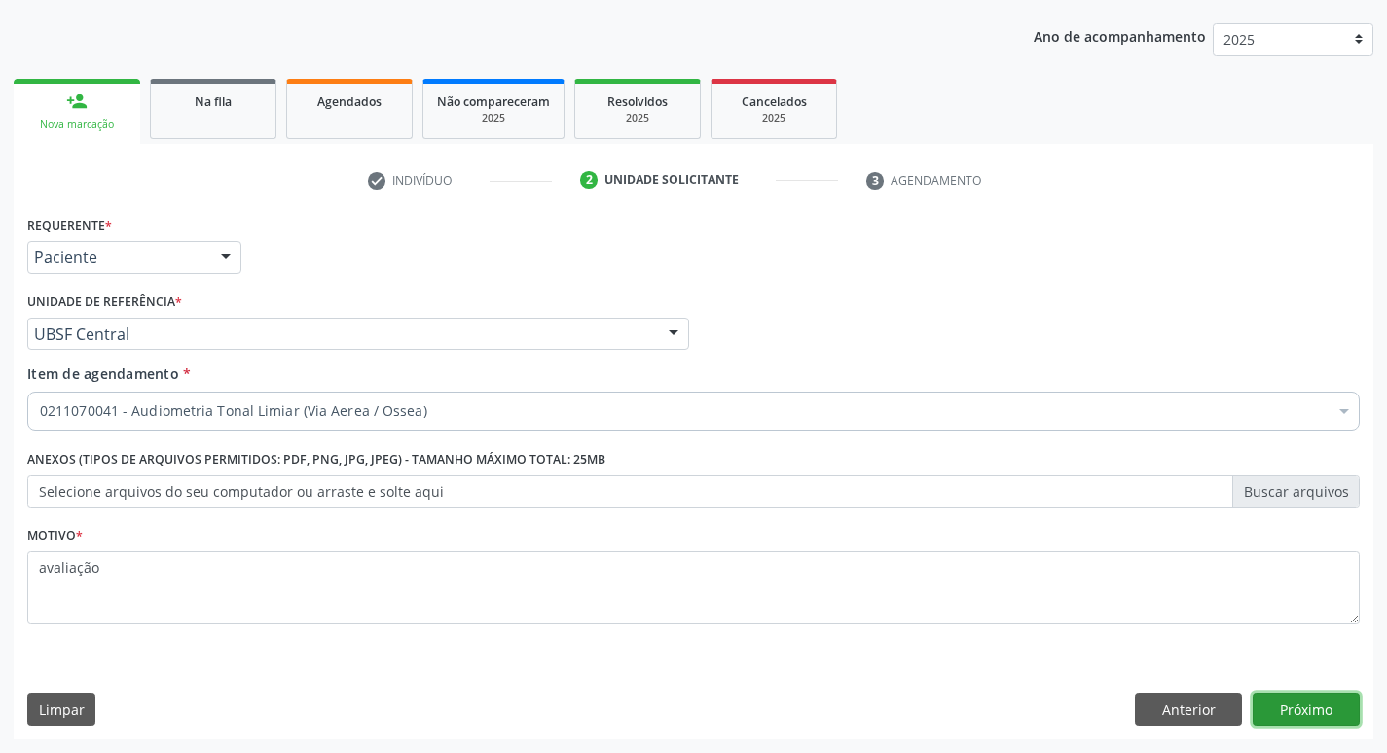
click at [1298, 706] on button "Próximo" at bounding box center [1306, 708] width 107 height 33
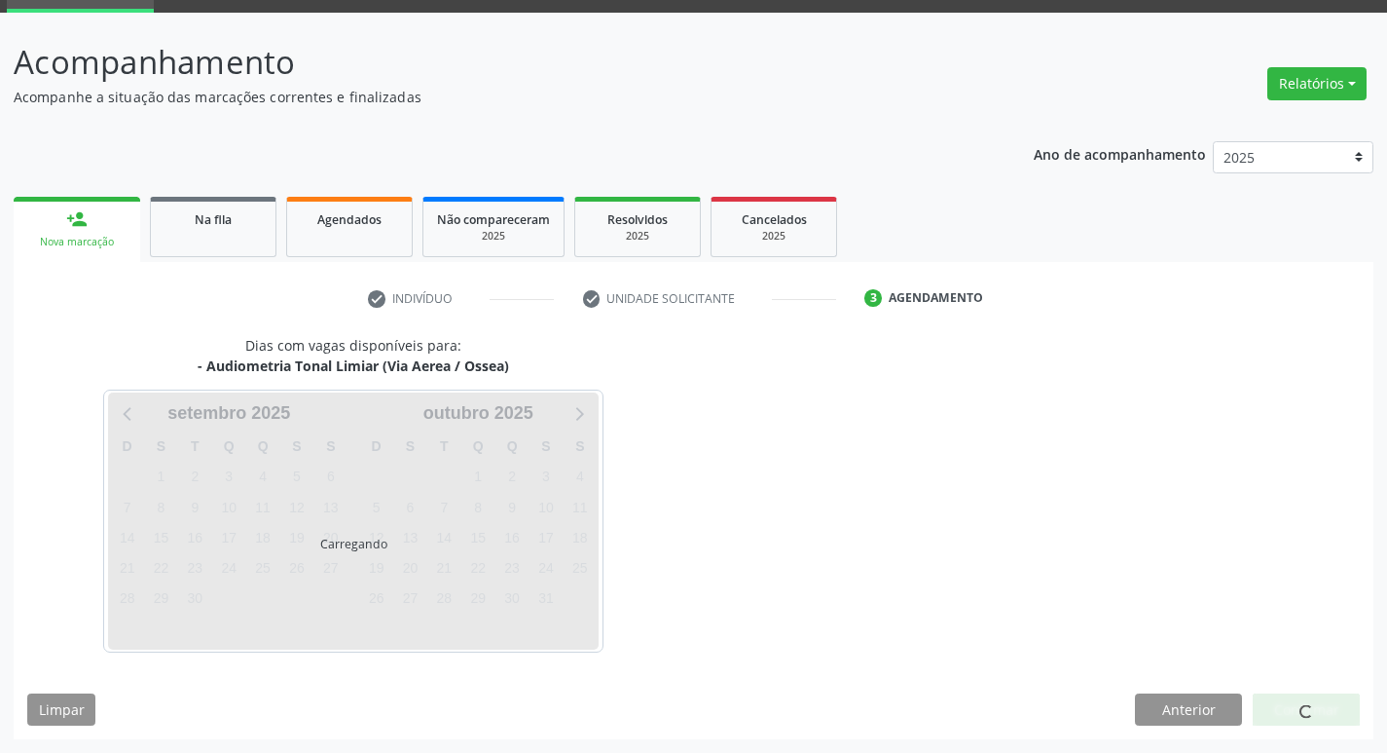
scroll to position [94, 0]
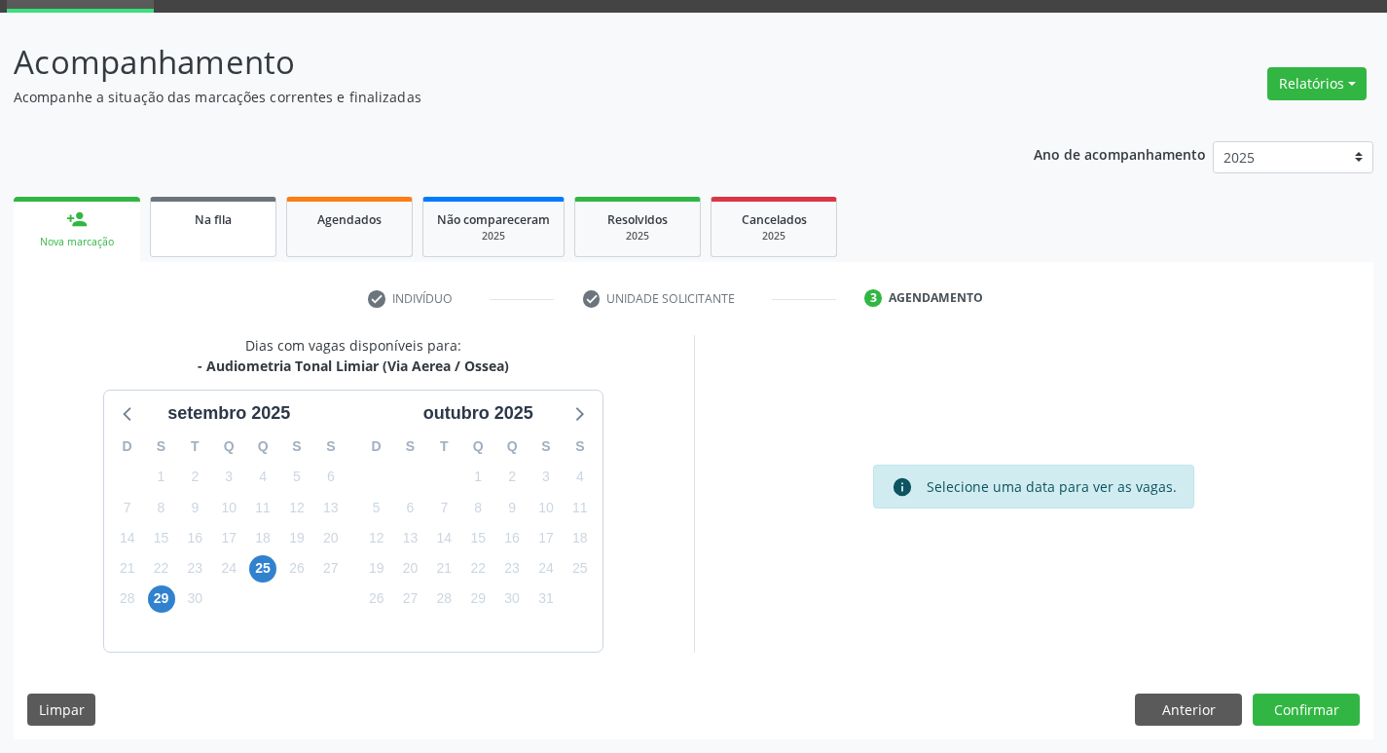
click at [213, 222] on span "Na fila" at bounding box center [213, 219] width 37 height 17
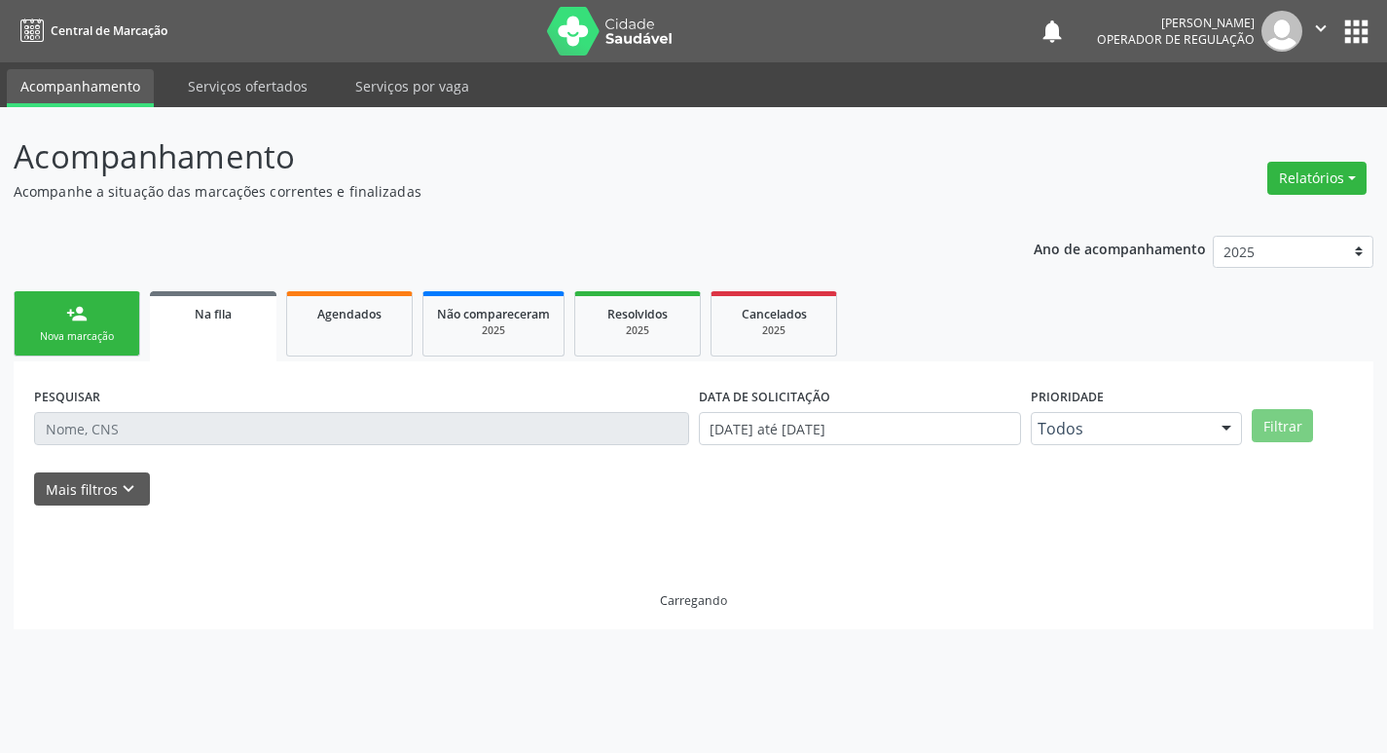
scroll to position [0, 0]
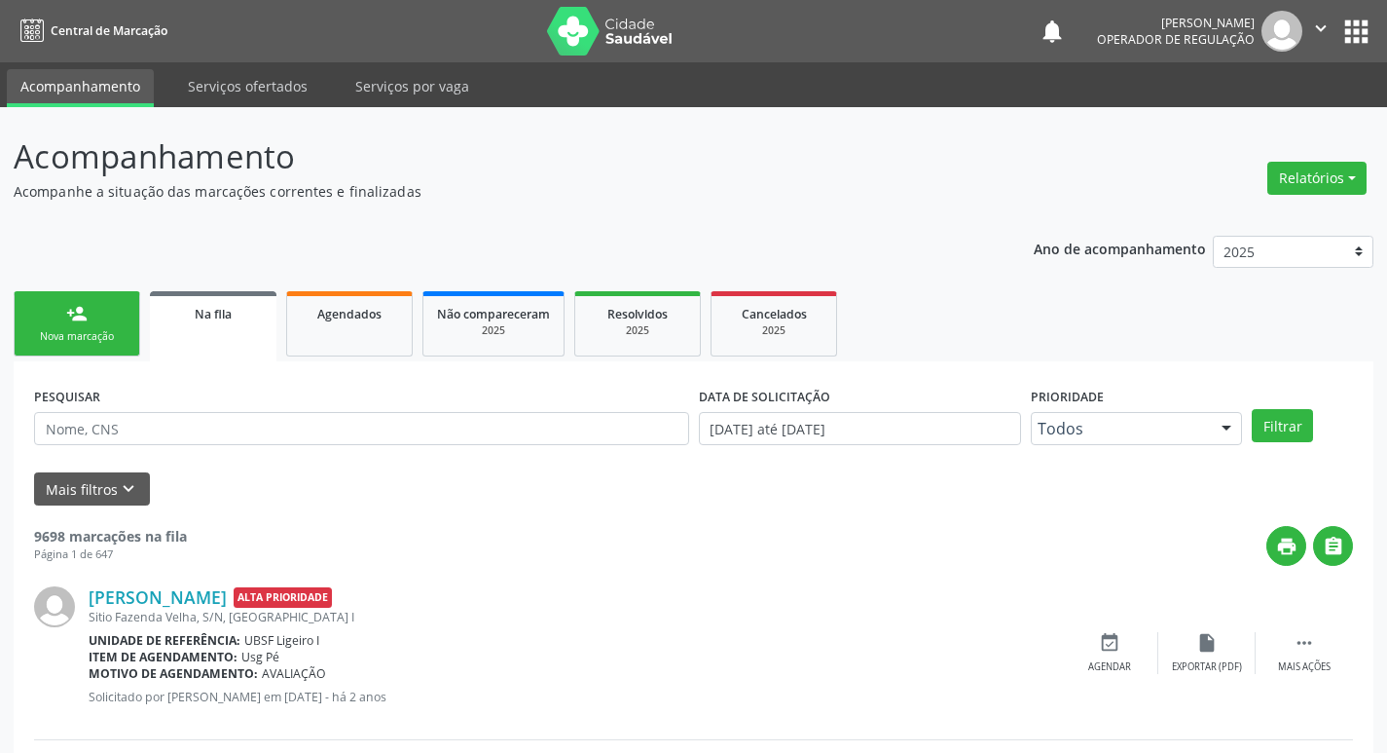
click at [1328, 20] on icon "" at bounding box center [1321, 28] width 21 height 21
click at [1301, 107] on link "Sair" at bounding box center [1271, 118] width 134 height 27
